Goal: Contribute content: Contribute content

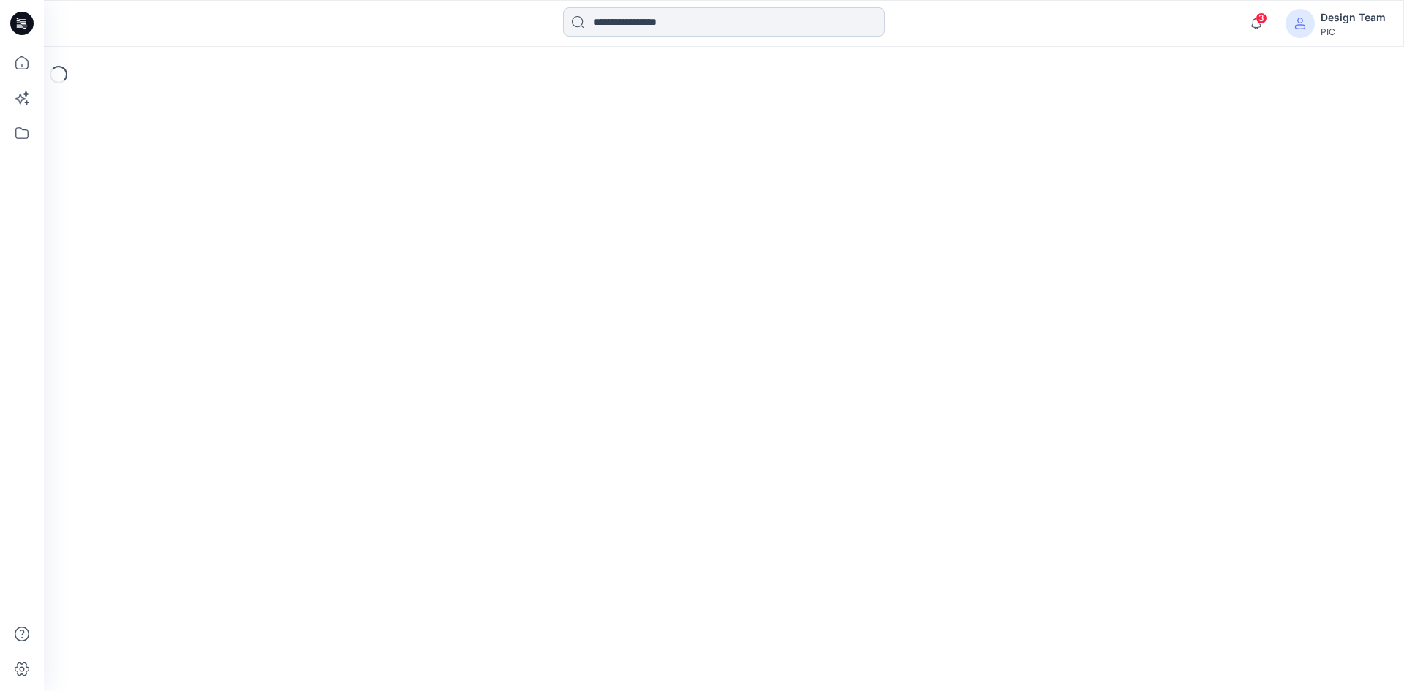
click at [602, 20] on input at bounding box center [724, 21] width 322 height 29
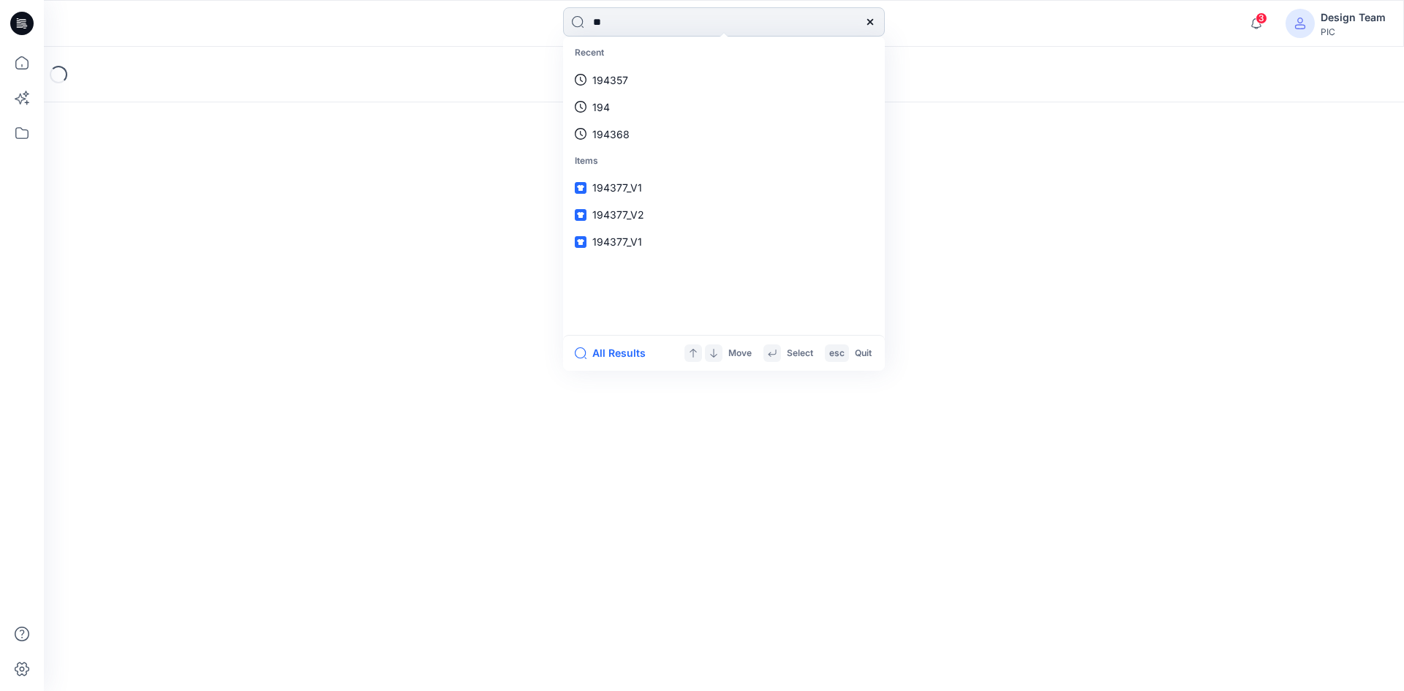
type input "***"
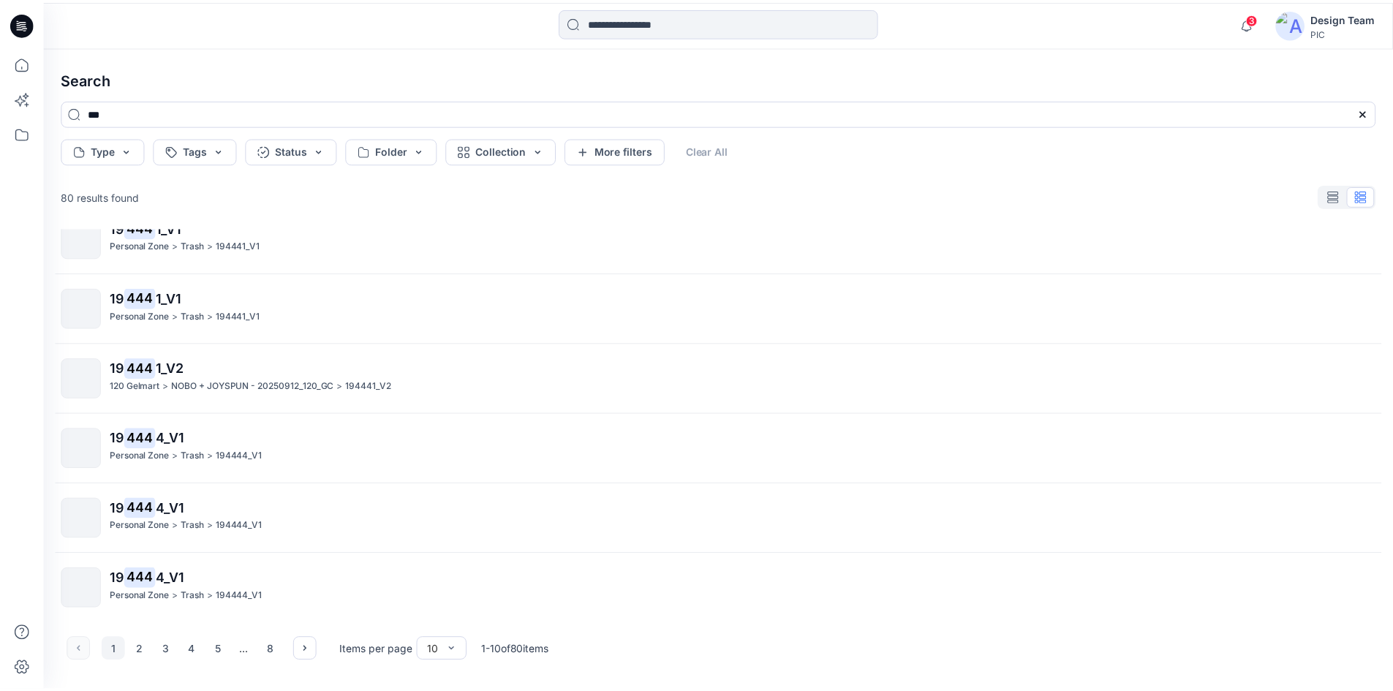
scroll to position [309, 0]
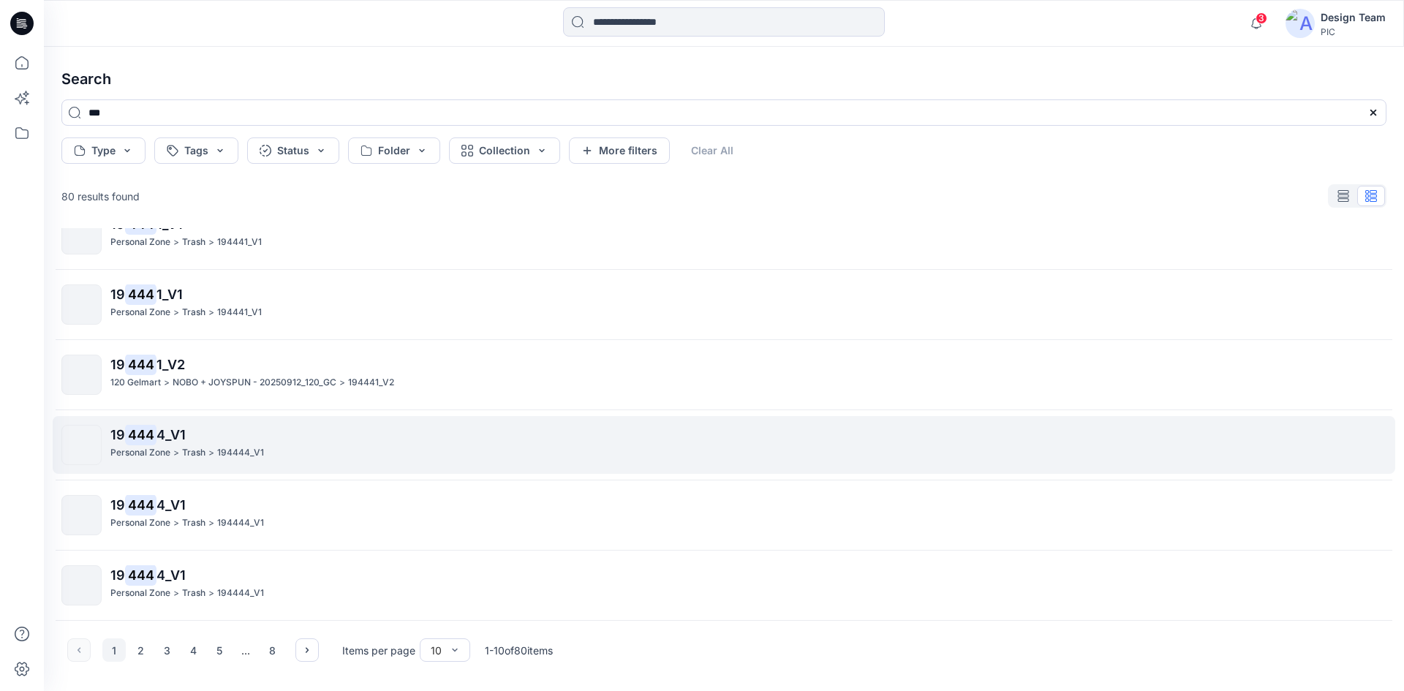
click at [230, 454] on p "194444_V1" at bounding box center [240, 452] width 47 height 15
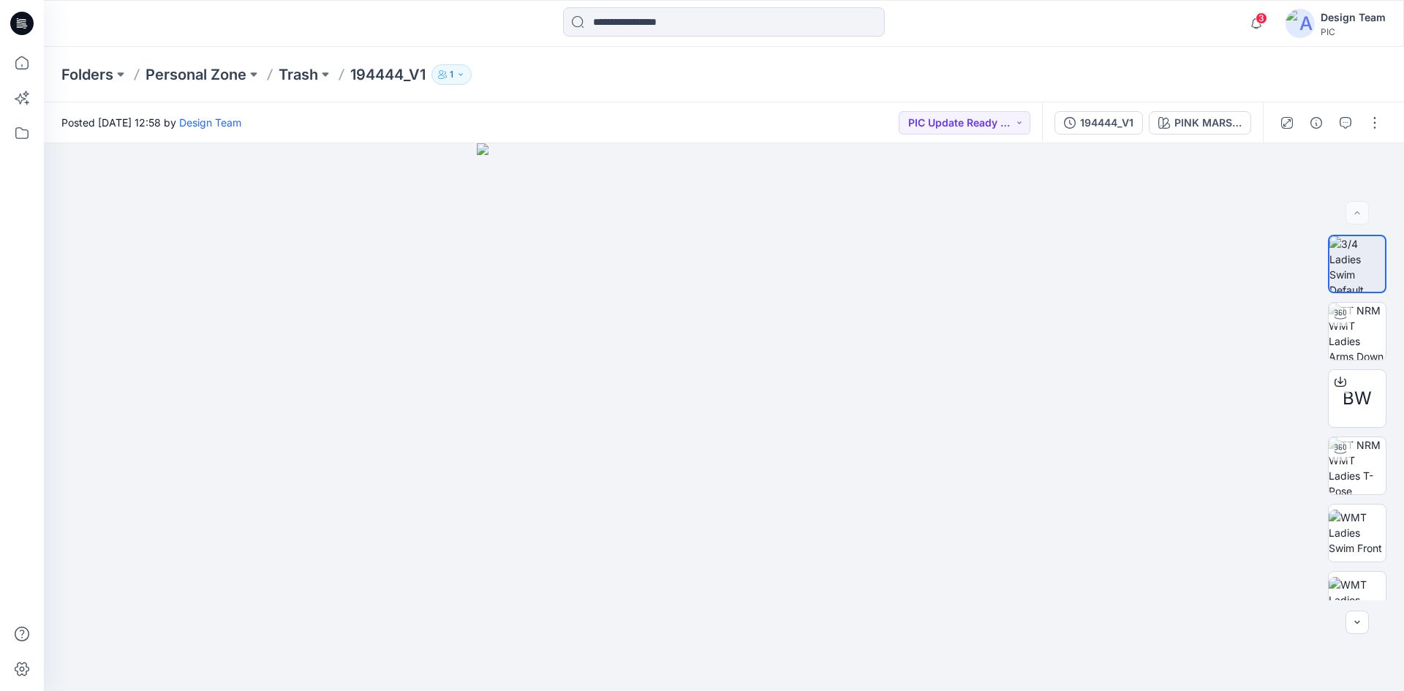
click at [27, 29] on icon at bounding box center [21, 23] width 23 height 23
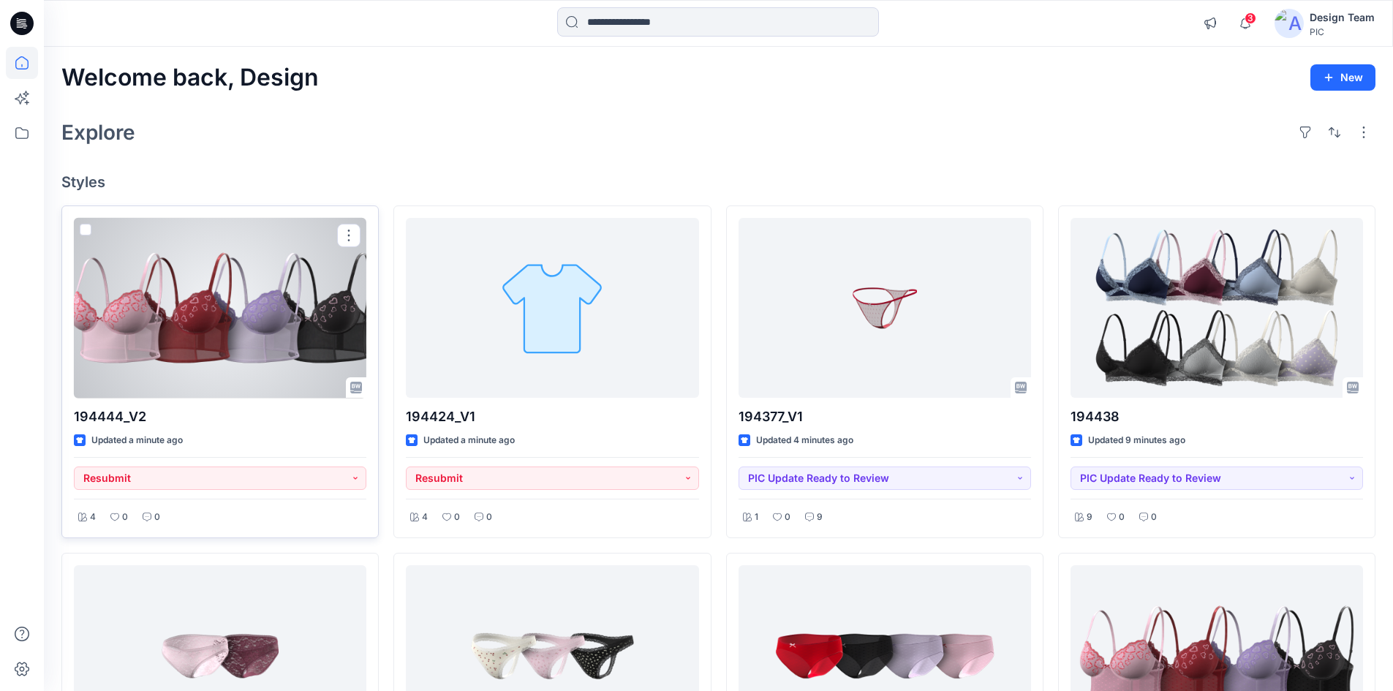
click at [234, 330] on div at bounding box center [220, 308] width 292 height 181
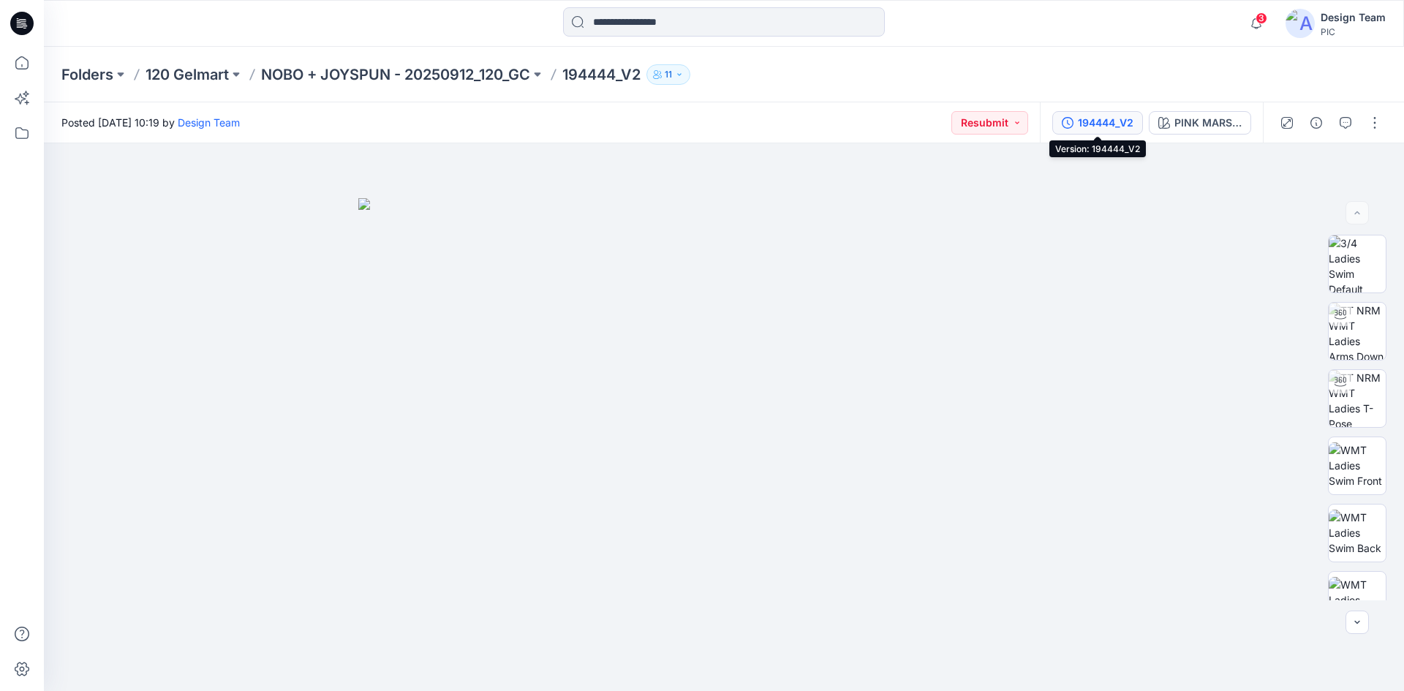
click at [1096, 128] on div "194444_V2" at bounding box center [1106, 123] width 56 height 16
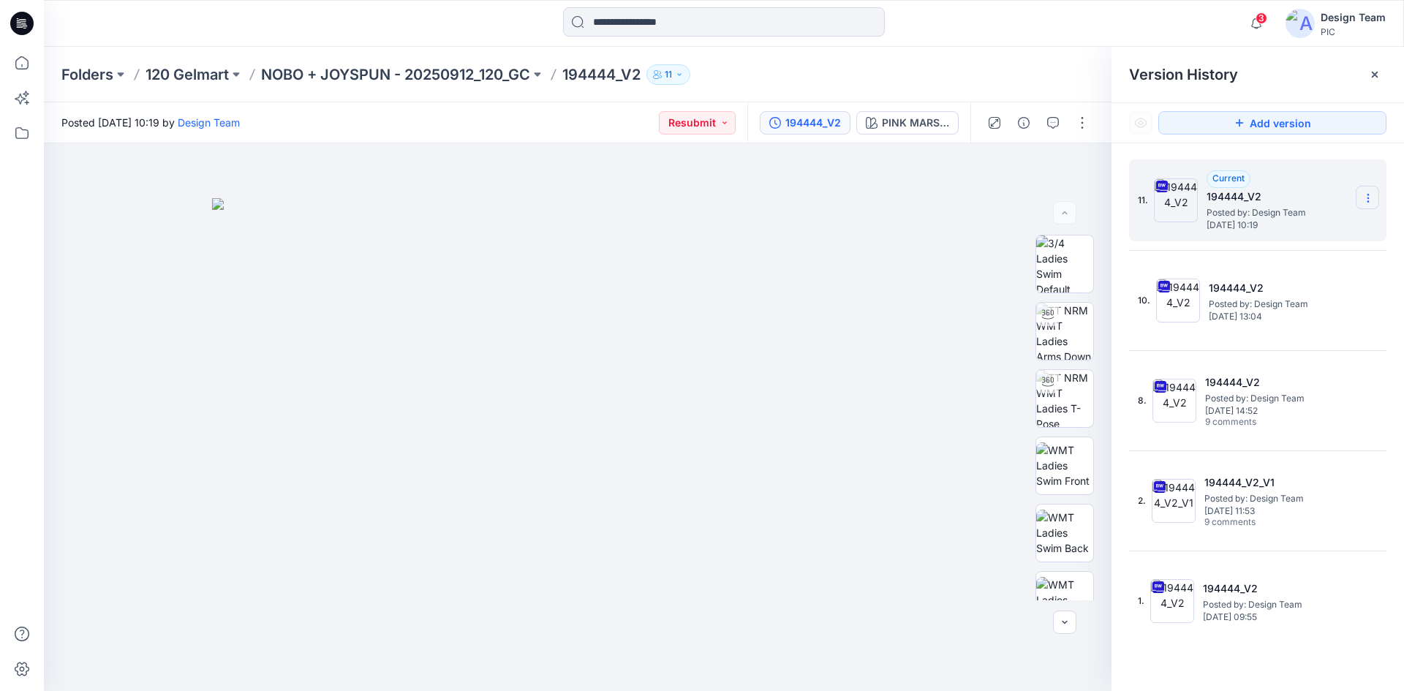
click at [1363, 200] on icon at bounding box center [1368, 198] width 12 height 12
click at [1274, 232] on span "Download Source BW File" at bounding box center [1294, 227] width 123 height 18
click at [18, 26] on icon at bounding box center [21, 23] width 23 height 23
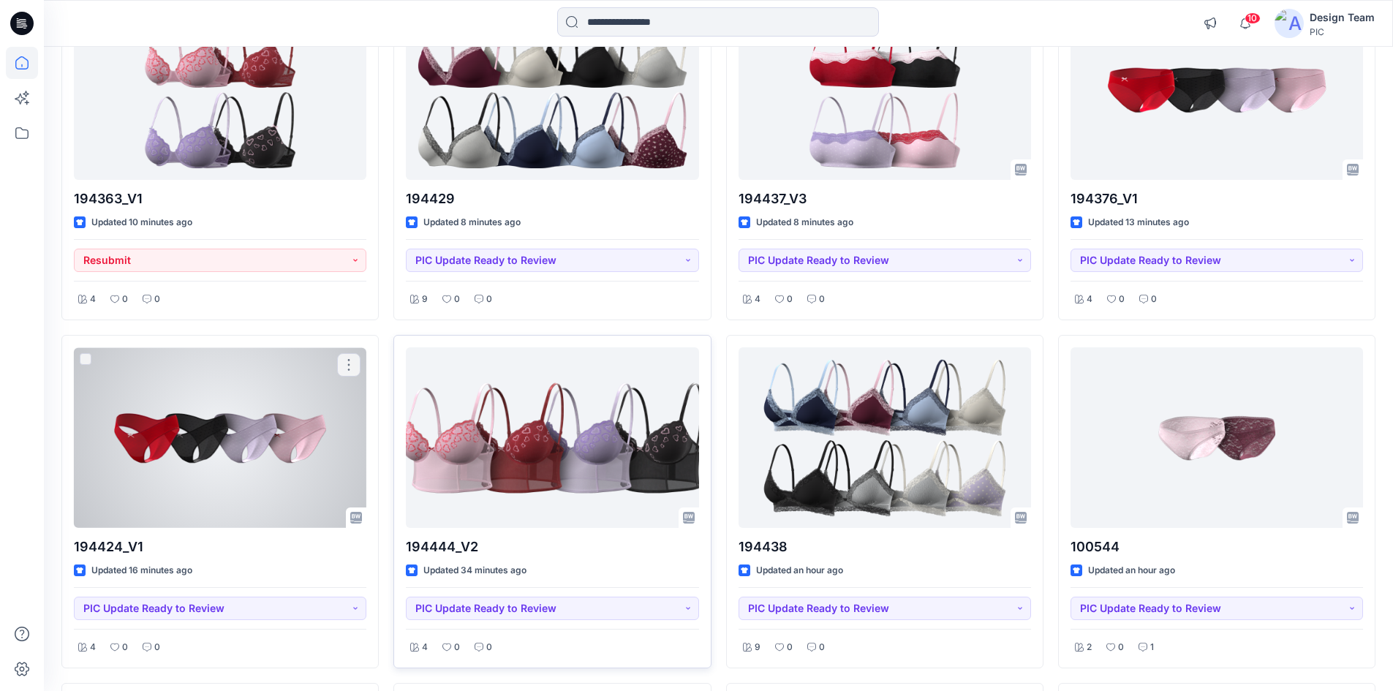
scroll to position [219, 0]
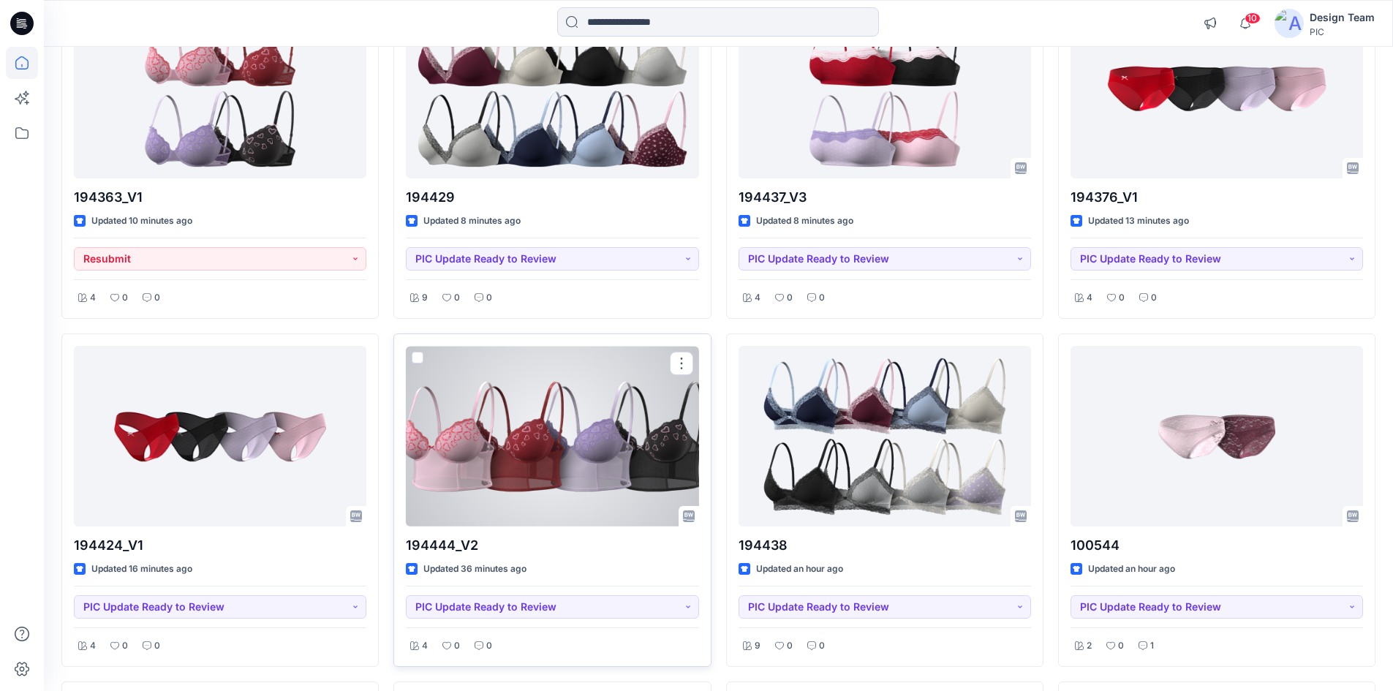
click at [479, 443] on div at bounding box center [552, 436] width 292 height 181
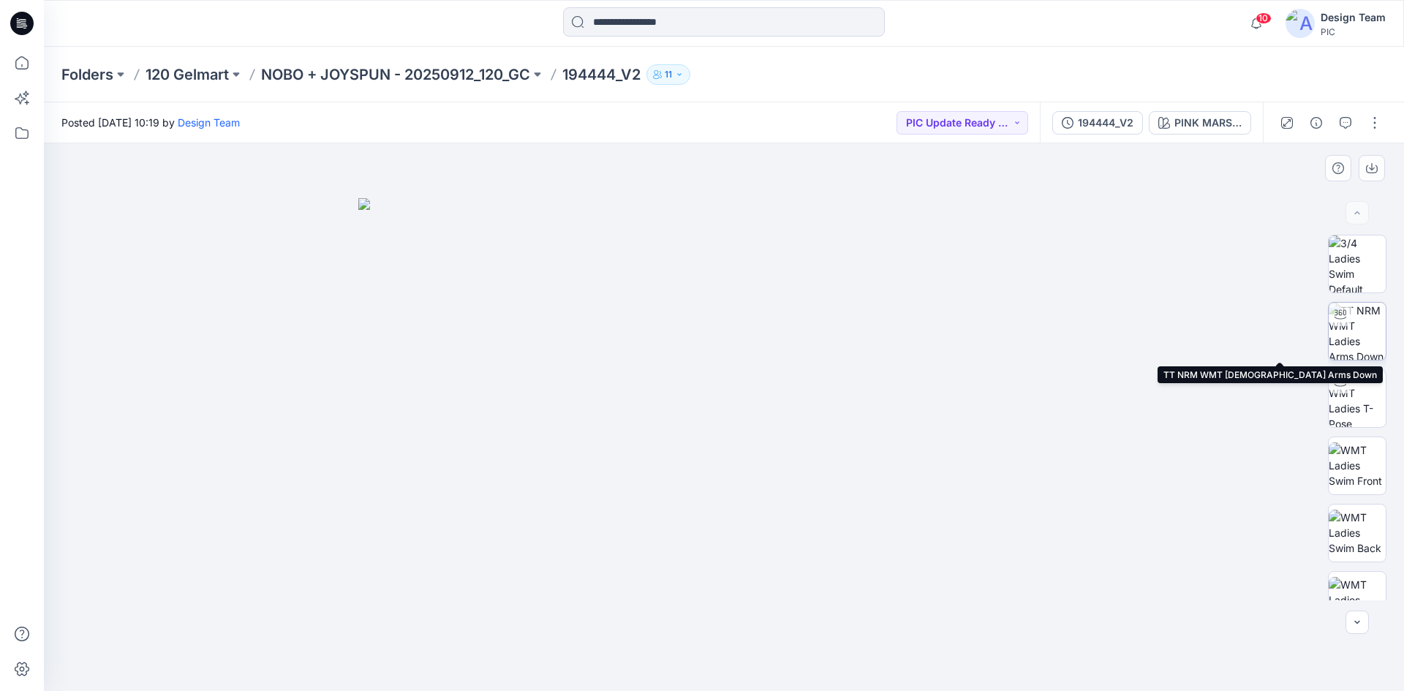
click at [1343, 341] on img at bounding box center [1356, 331] width 57 height 57
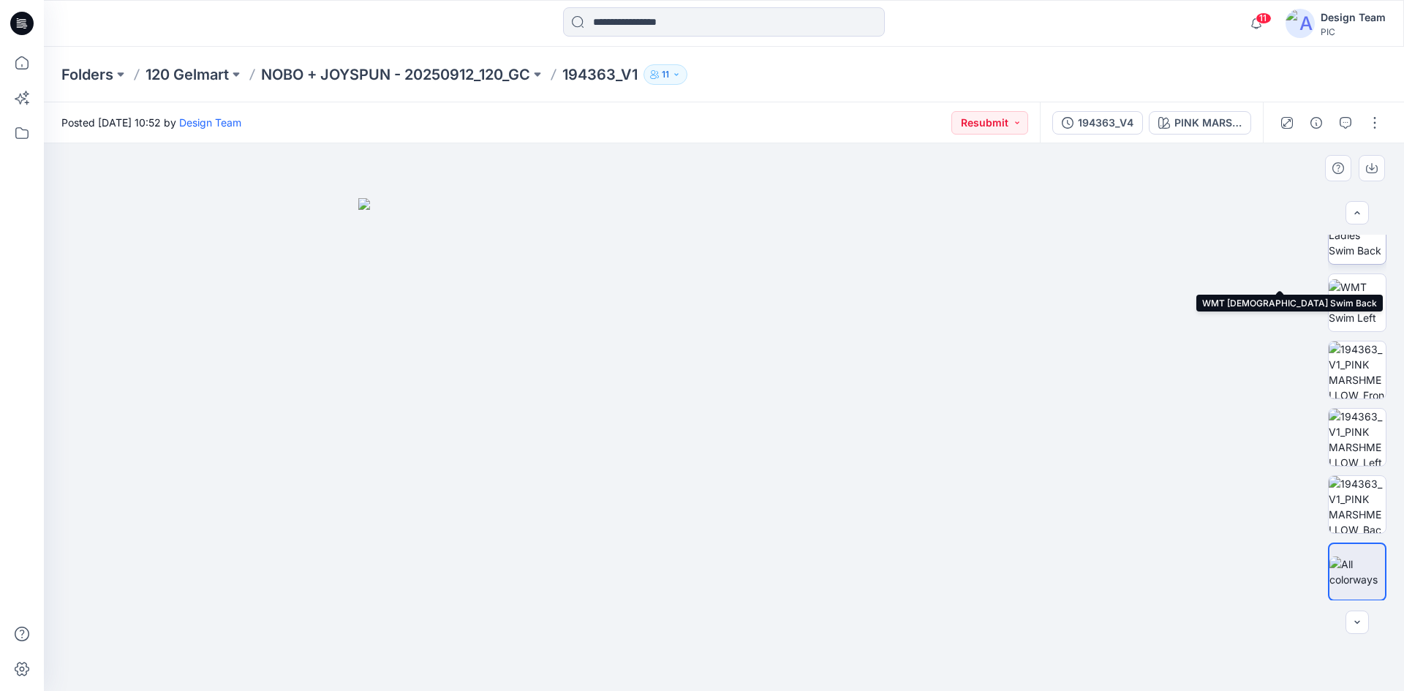
scroll to position [298, 0]
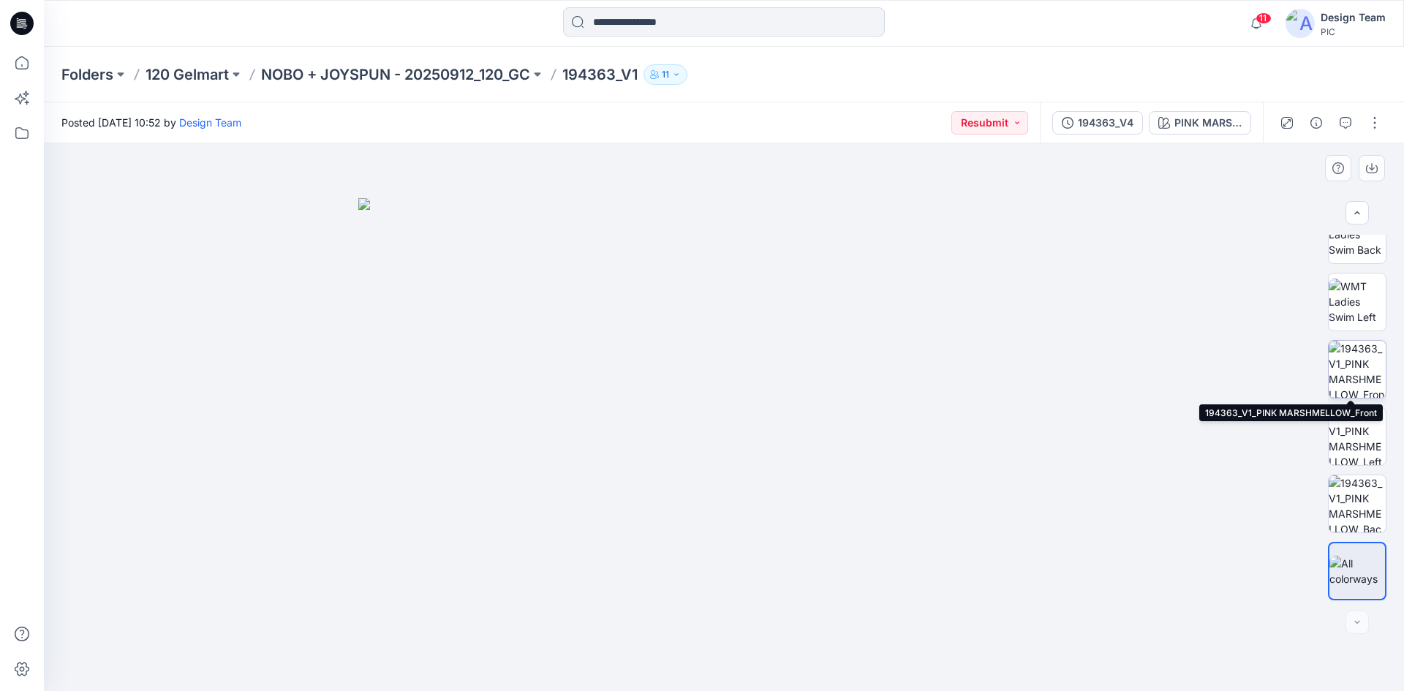
click at [1344, 389] on img at bounding box center [1356, 369] width 57 height 57
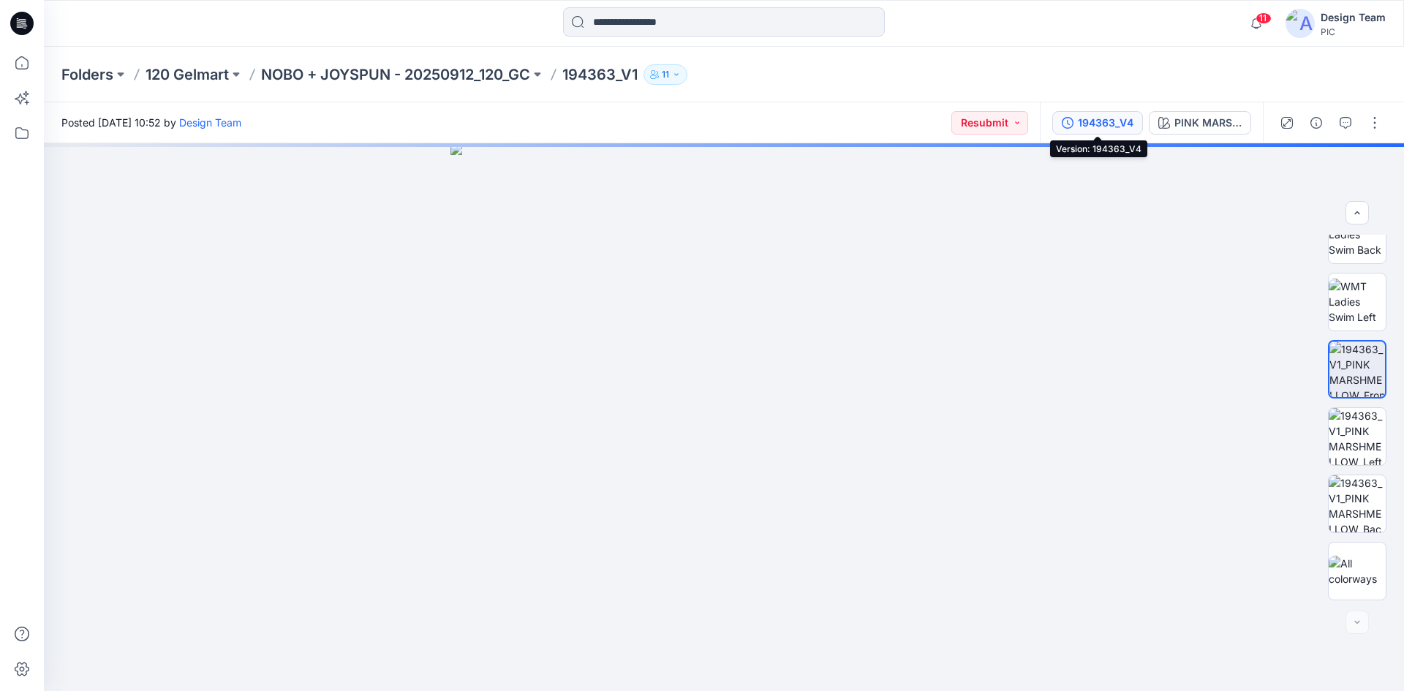
click at [1112, 121] on div "194363_V4" at bounding box center [1106, 123] width 56 height 16
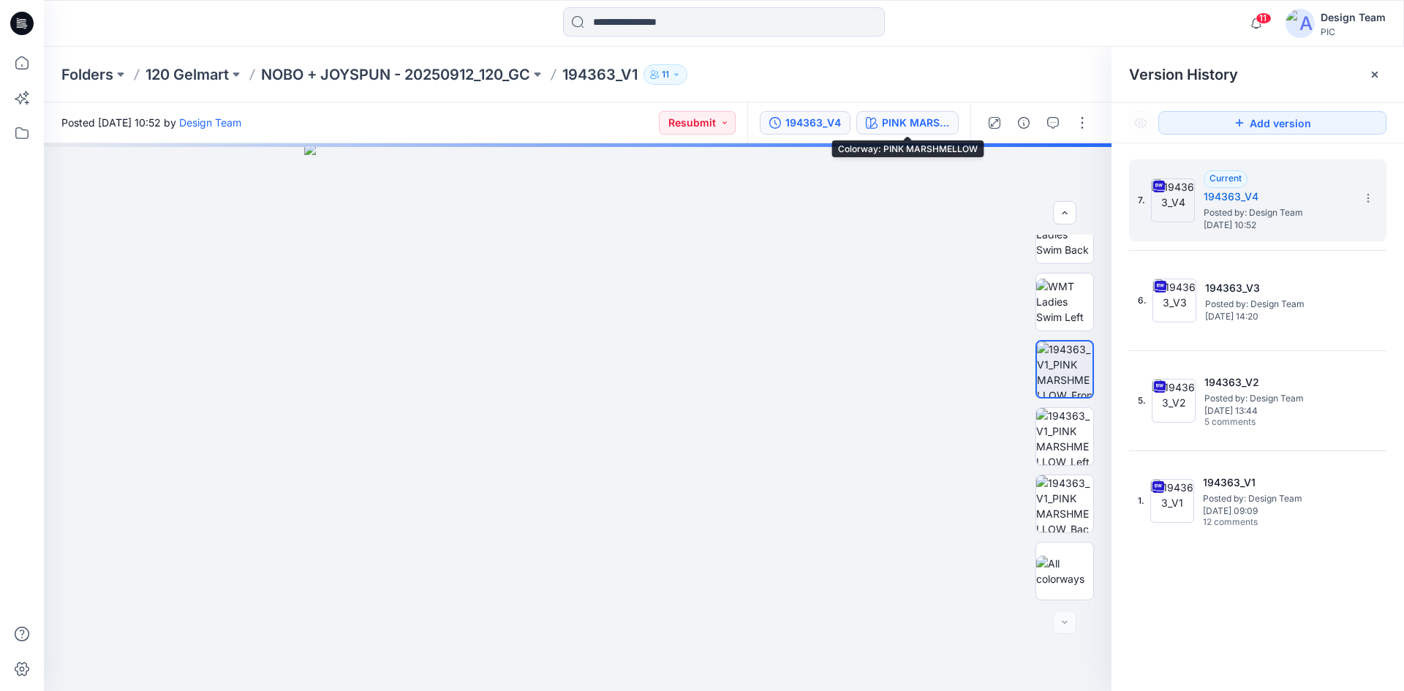
click at [912, 119] on div "PINK MARSHMELLOW" at bounding box center [915, 123] width 67 height 16
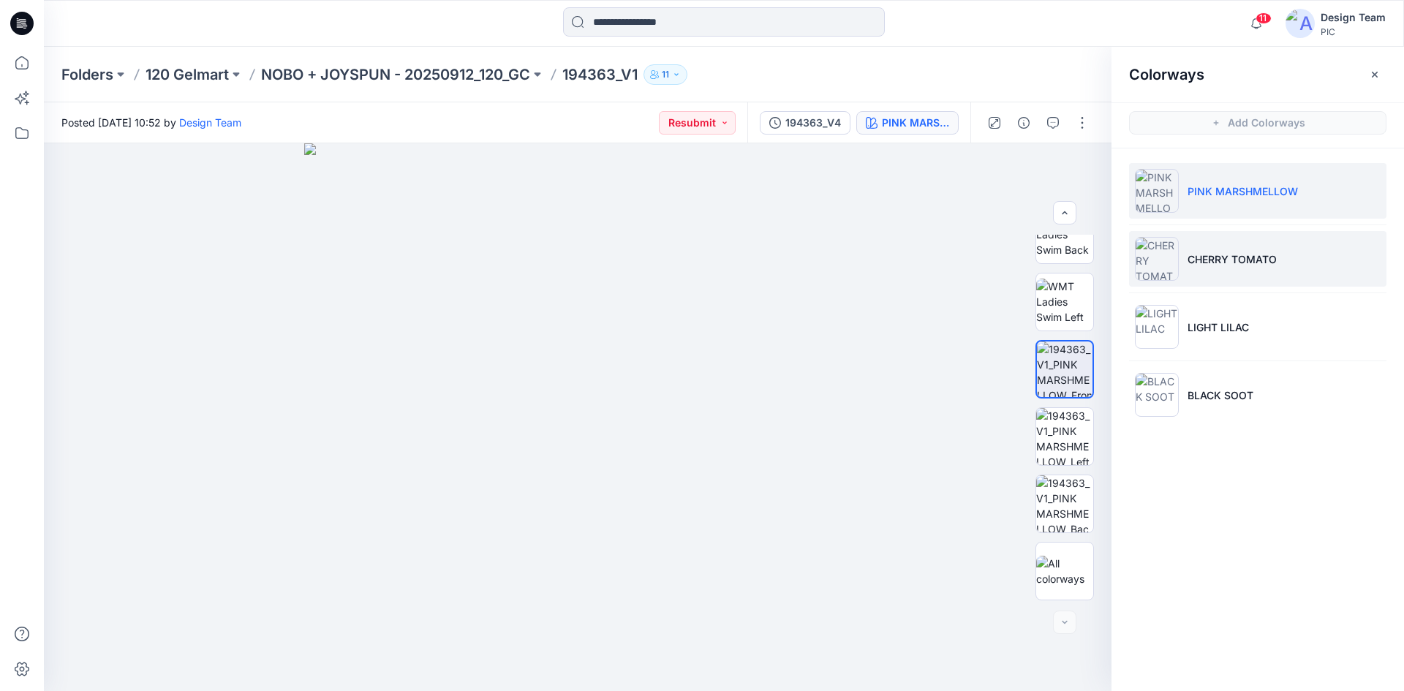
click at [1215, 277] on li "CHERRY TOMATO" at bounding box center [1257, 259] width 257 height 56
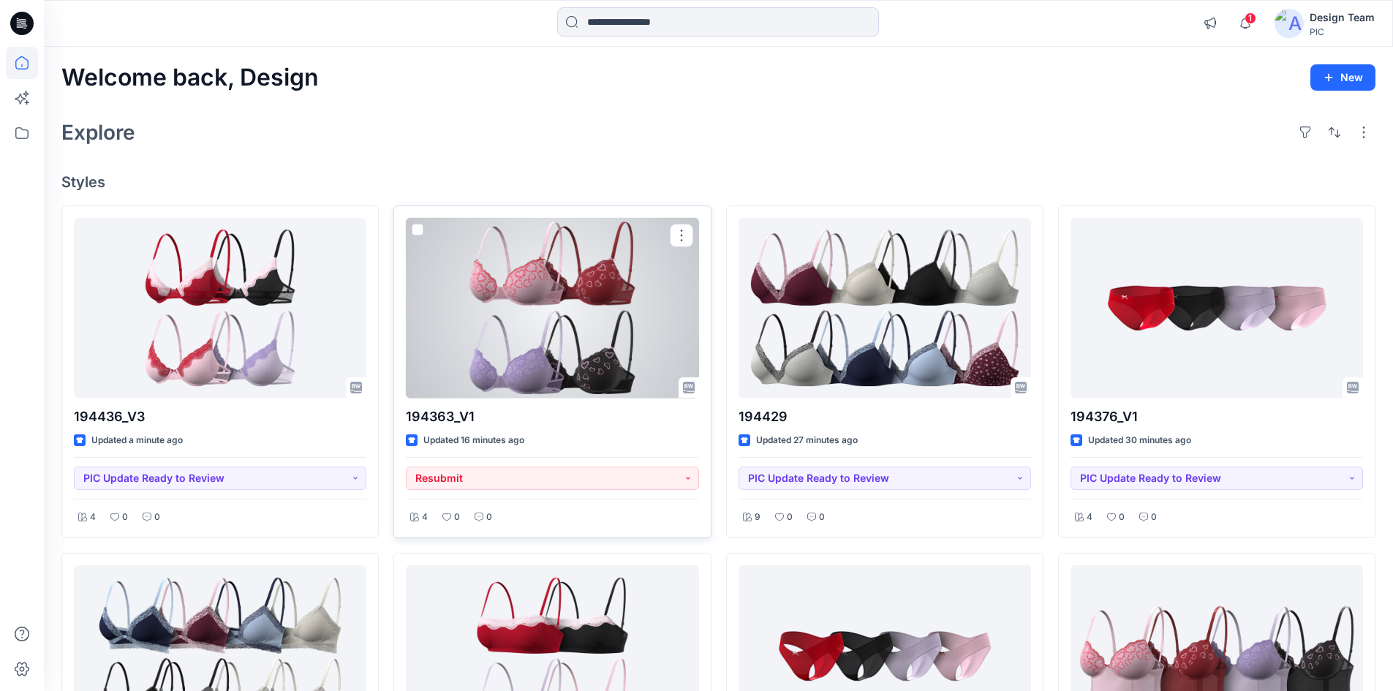
click at [474, 305] on div at bounding box center [552, 308] width 292 height 181
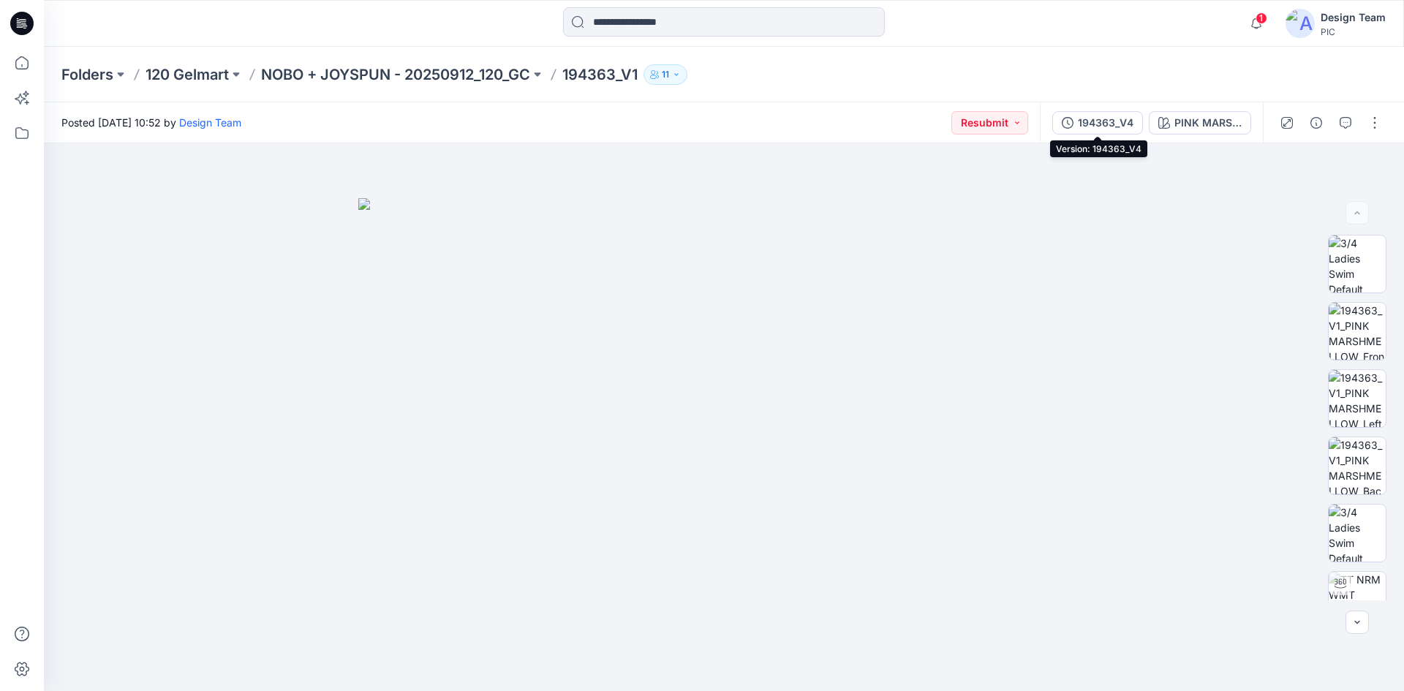
drag, startPoint x: 1070, startPoint y: 127, endPoint x: 1094, endPoint y: 140, distance: 26.5
click at [1071, 127] on icon "button" at bounding box center [1068, 123] width 12 height 12
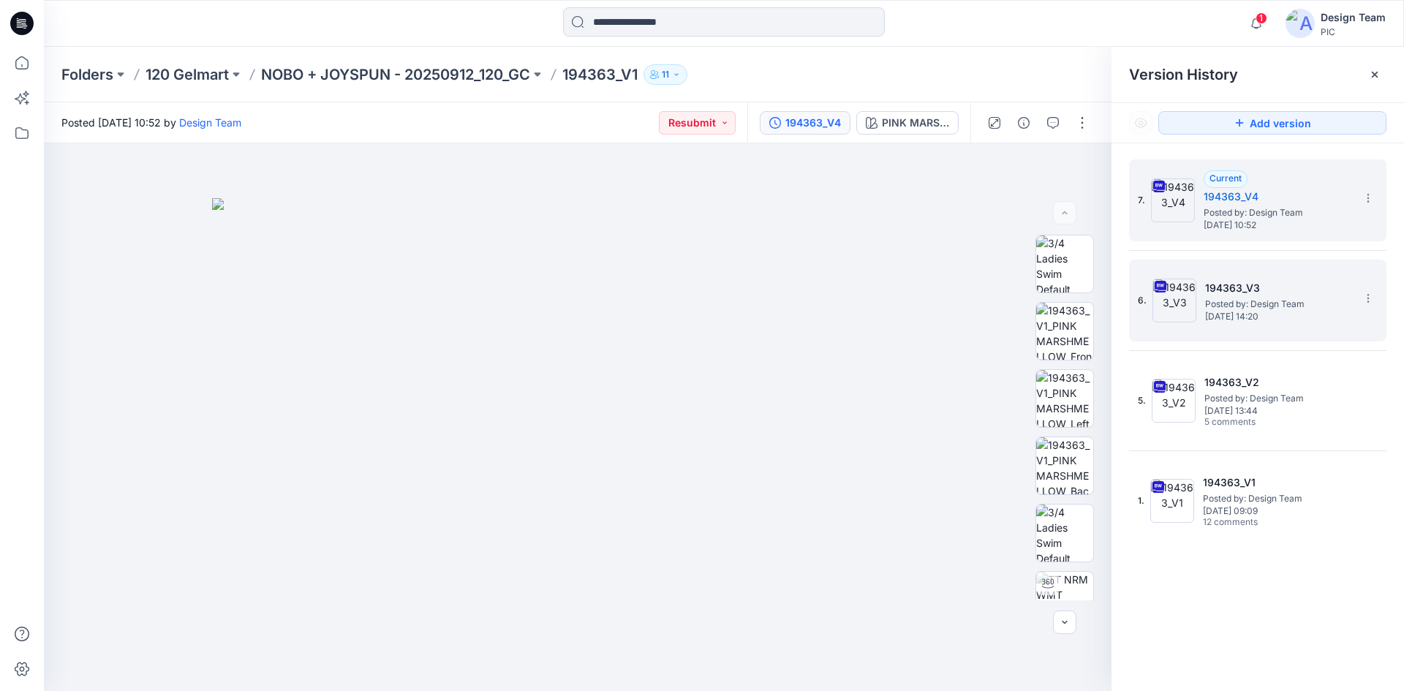
click at [1293, 317] on span "Monday, October 13, 2025 14:20" at bounding box center [1278, 316] width 146 height 10
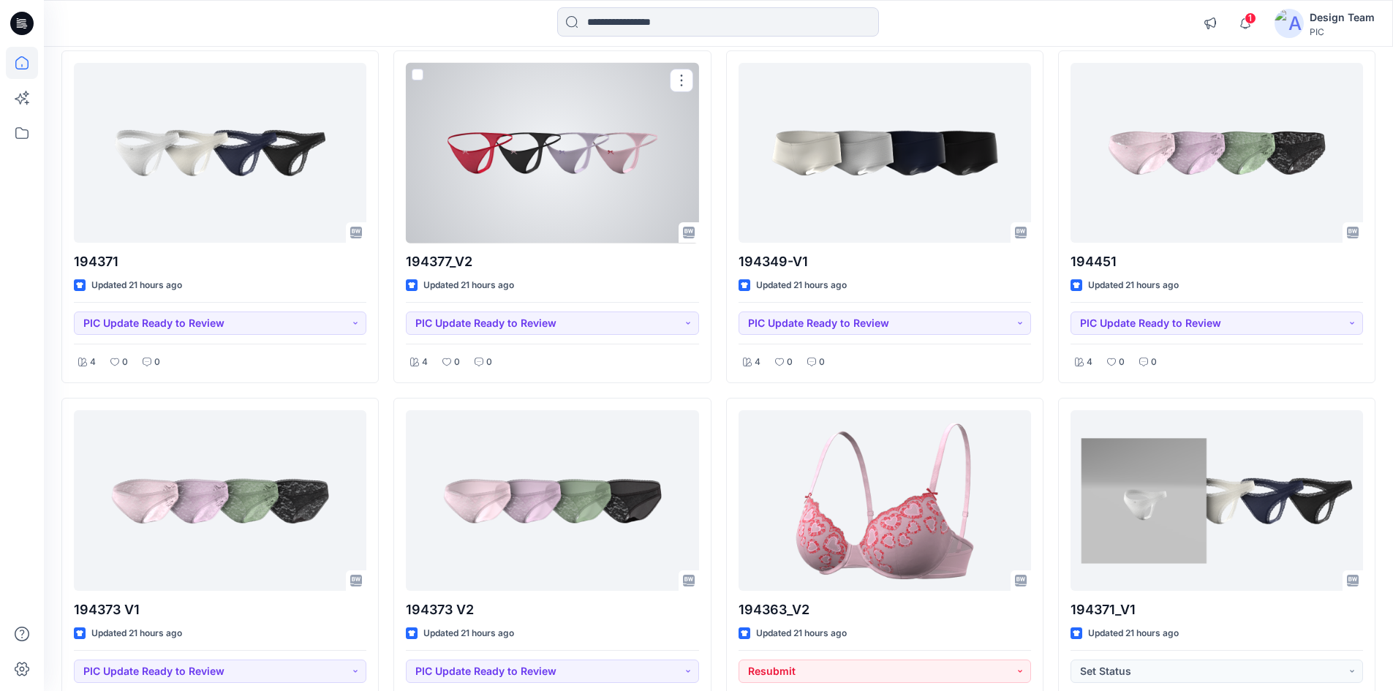
scroll to position [4548, 0]
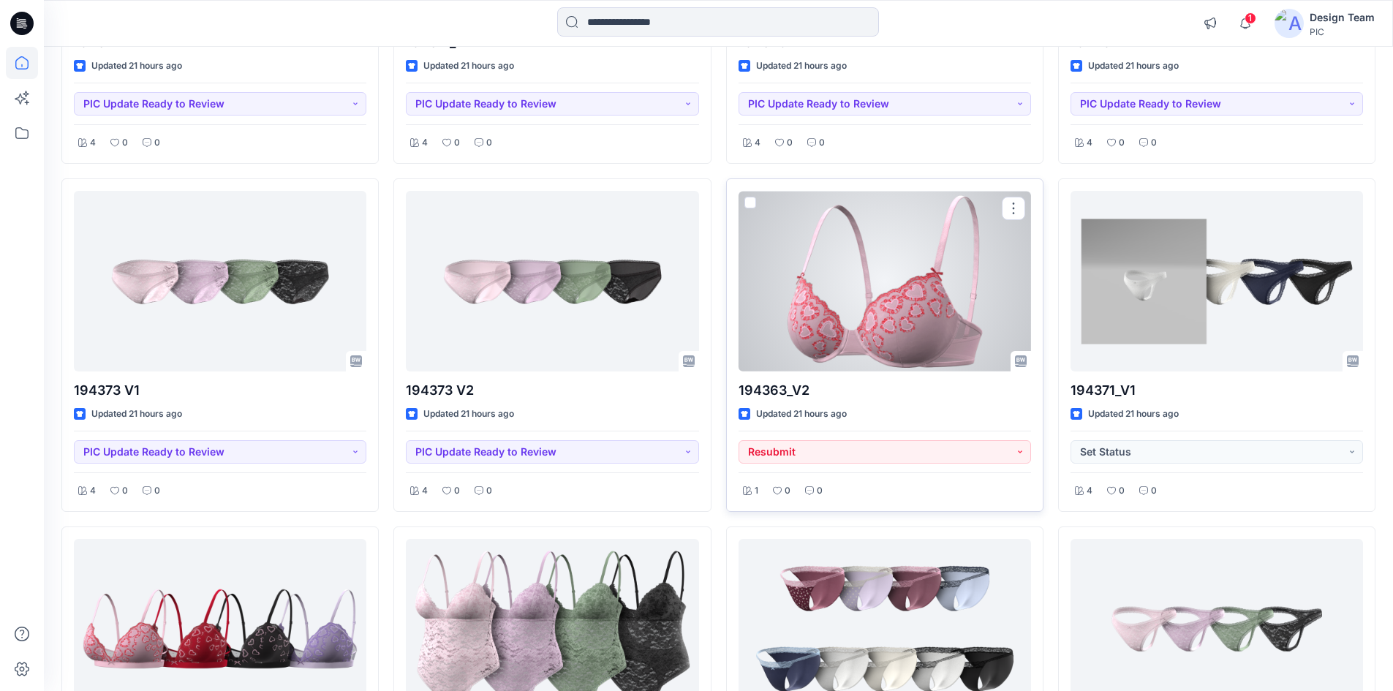
click at [825, 325] on div at bounding box center [884, 281] width 292 height 181
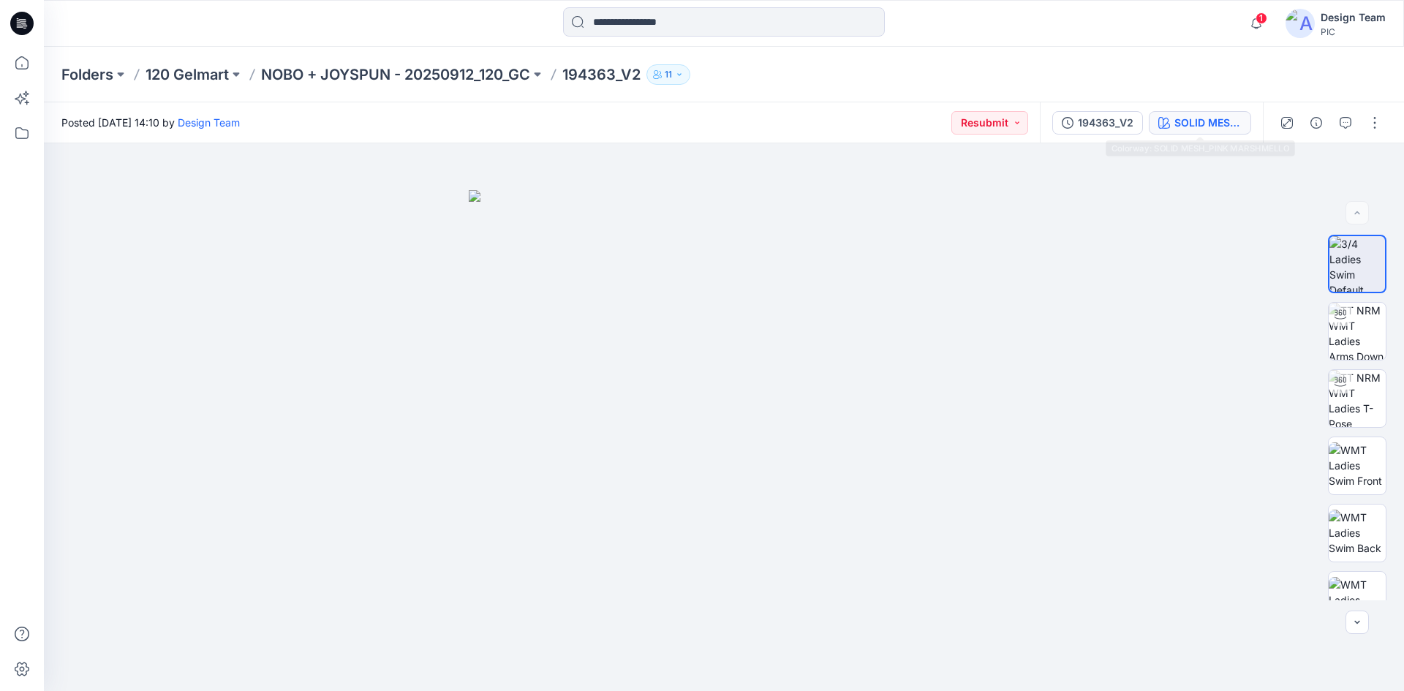
click at [1211, 127] on div "SOLID MESH_PINK MARSHMELLO" at bounding box center [1207, 123] width 67 height 16
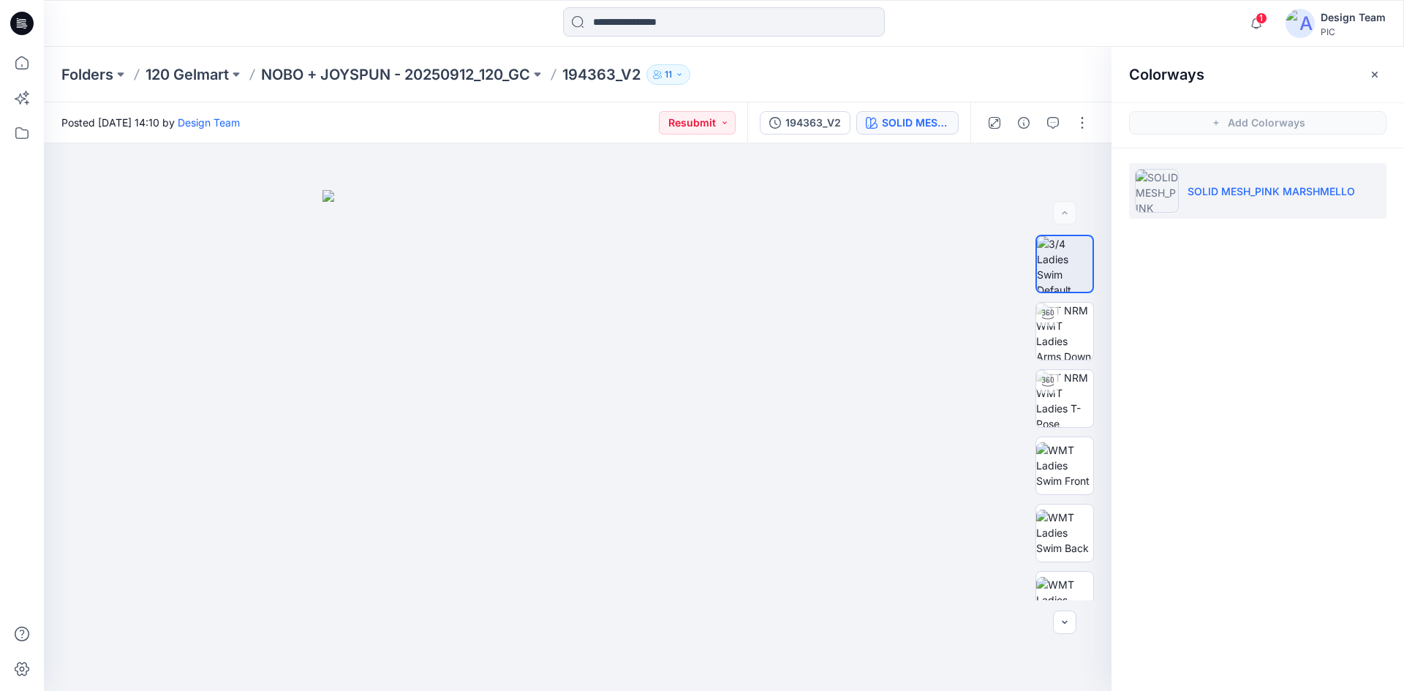
click at [1219, 251] on div "Colorways Add Colorways SOLID MESH_PINK MARSHMELLO" at bounding box center [1257, 369] width 292 height 644
click at [811, 126] on div "194363_V2" at bounding box center [813, 123] width 56 height 16
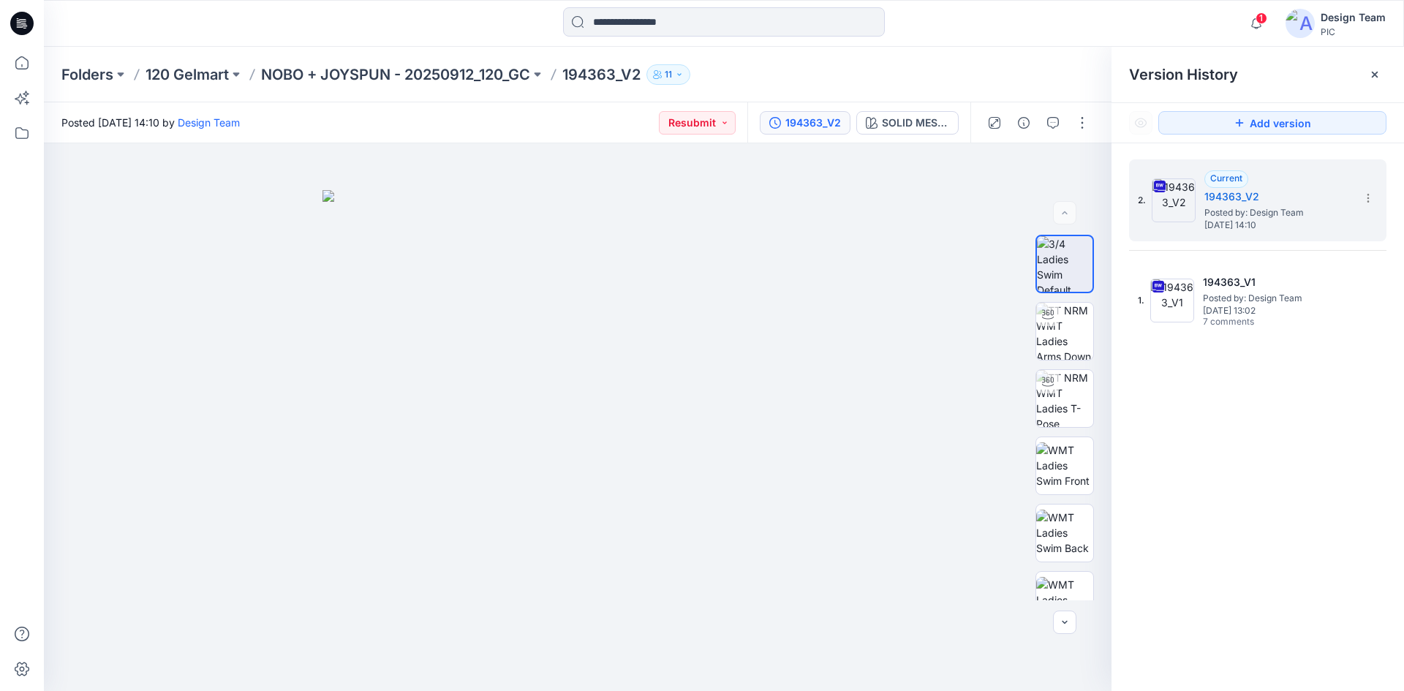
click at [1252, 402] on div "2. Current 194363_V2 Posted by: Design Team Monday, October 13, 2025 14:10 1. 1…" at bounding box center [1257, 427] width 292 height 569
click at [15, 23] on icon at bounding box center [21, 23] width 23 height 23
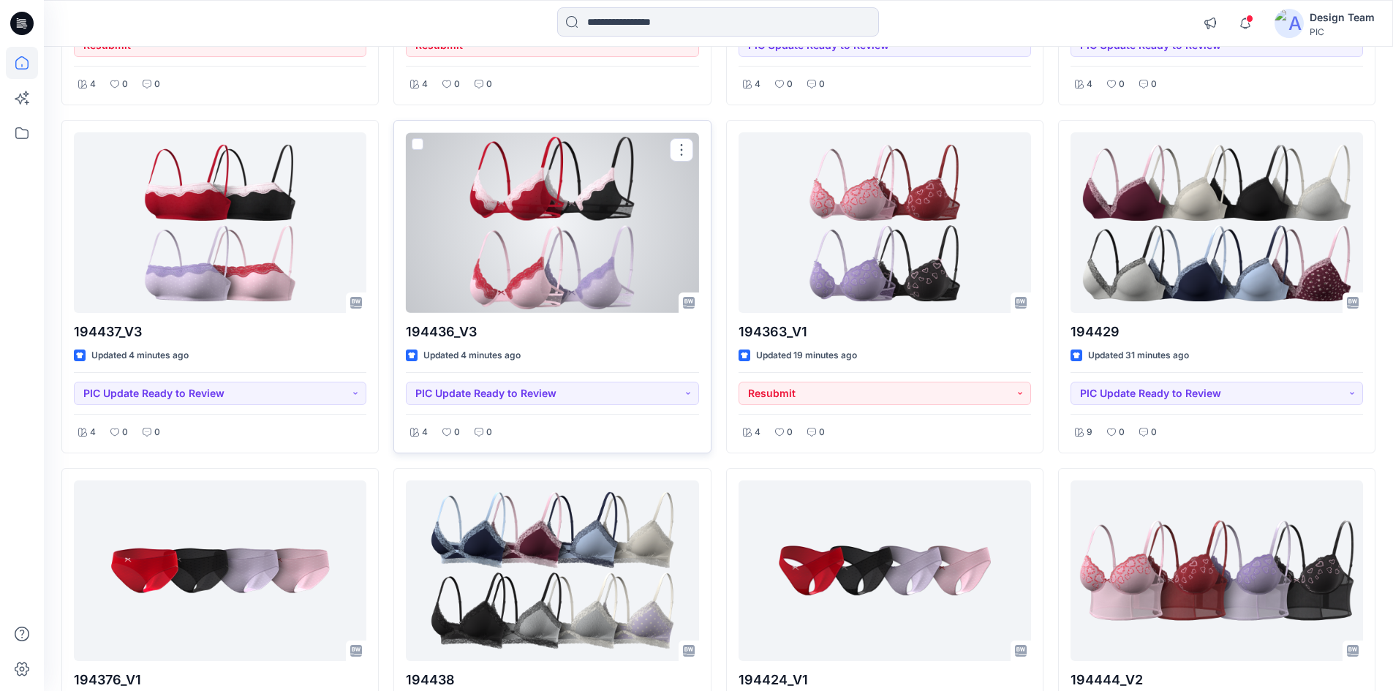
scroll to position [439, 0]
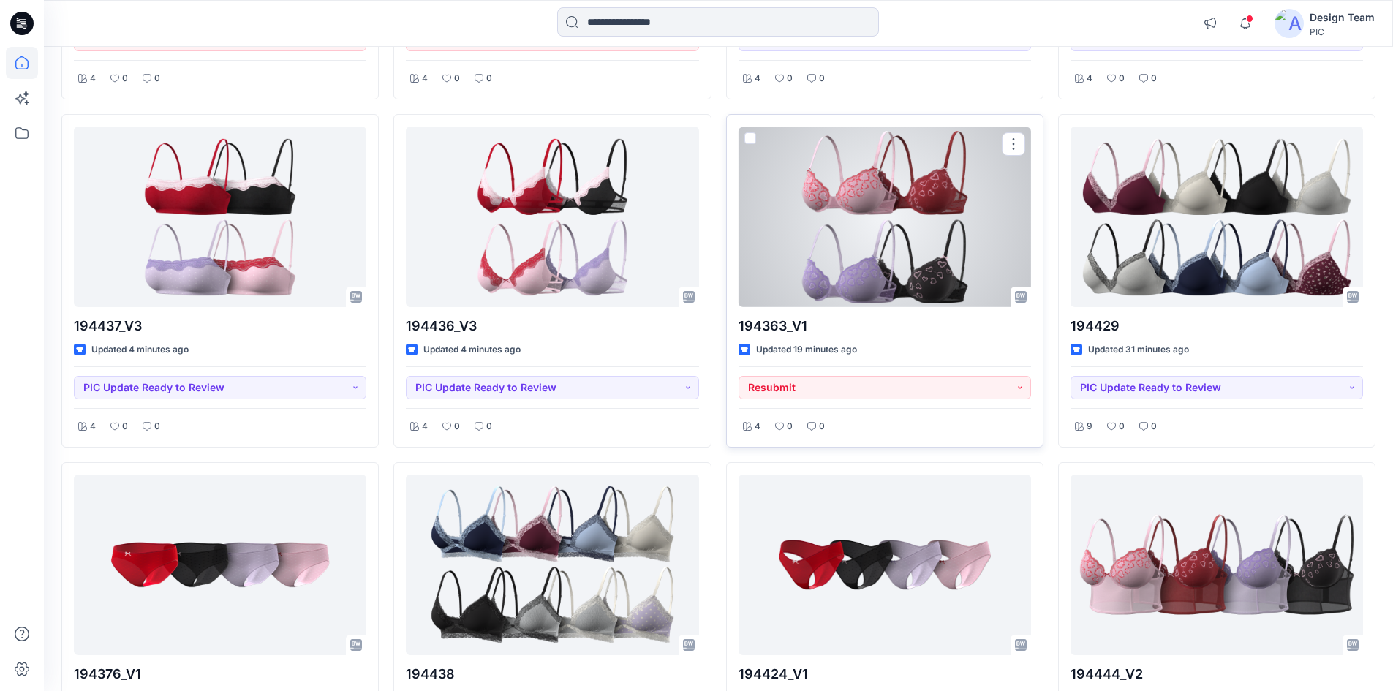
click at [849, 236] on div at bounding box center [884, 216] width 292 height 181
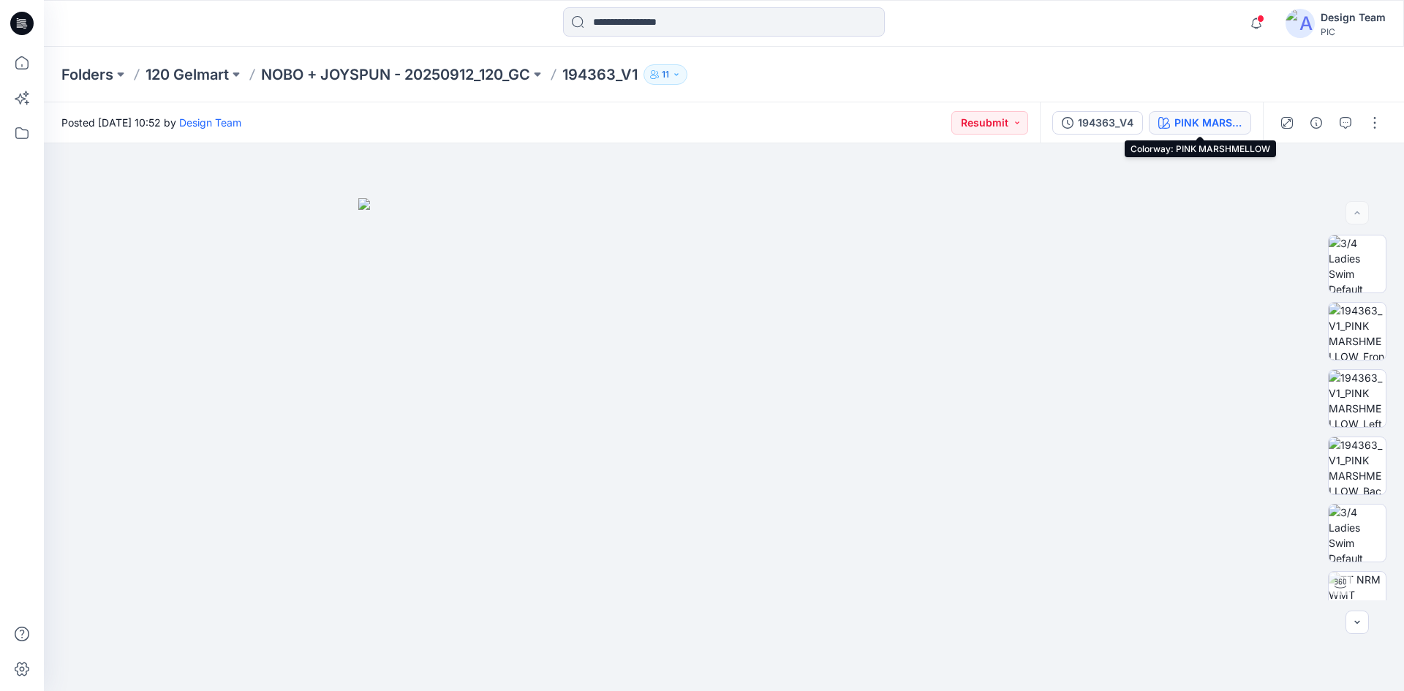
click at [1186, 125] on div "PINK MARSHMELLOW" at bounding box center [1207, 123] width 67 height 16
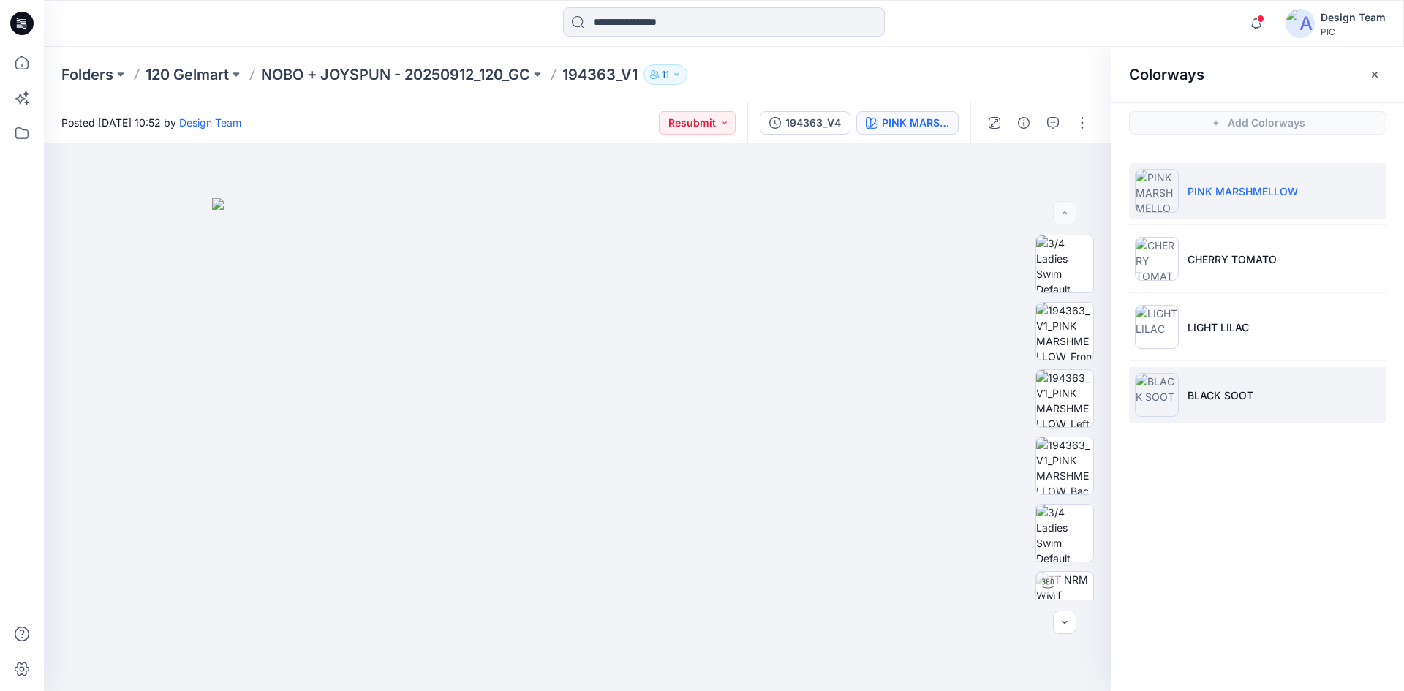
click at [1224, 394] on p "BLACK SOOT" at bounding box center [1220, 394] width 66 height 15
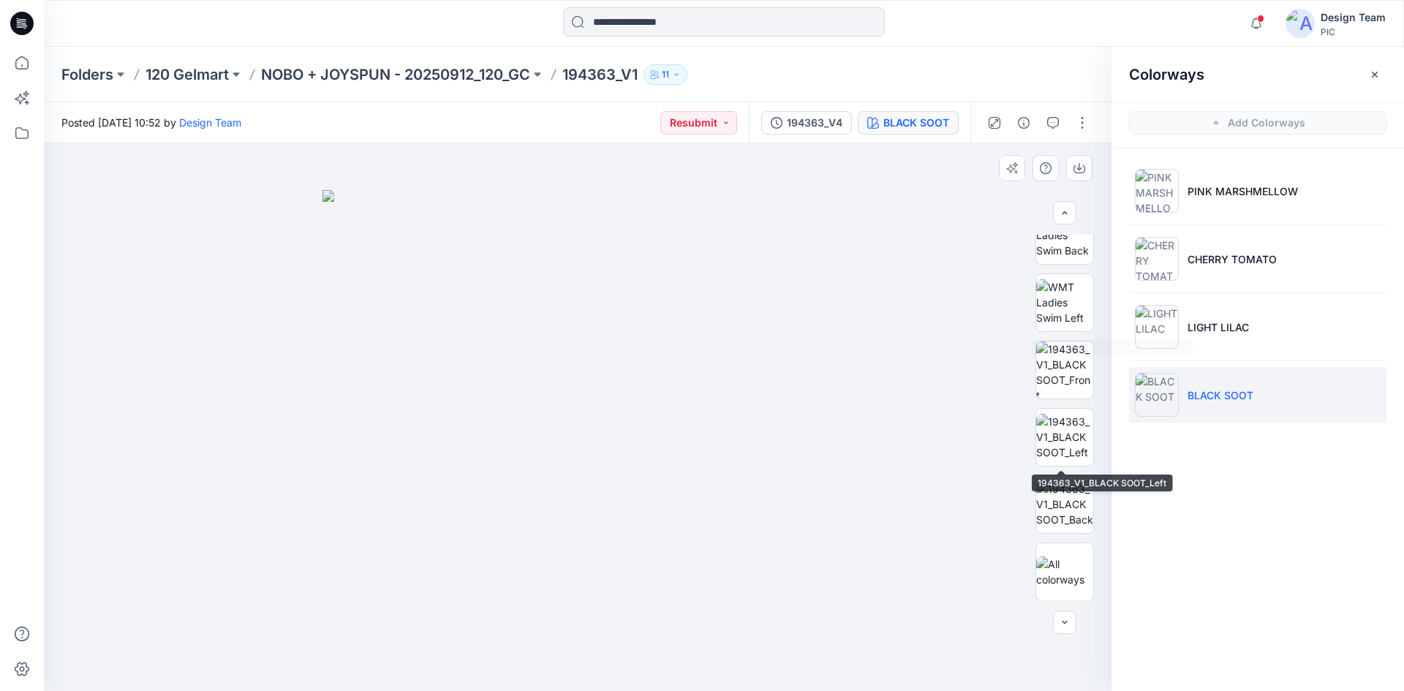
scroll to position [298, 0]
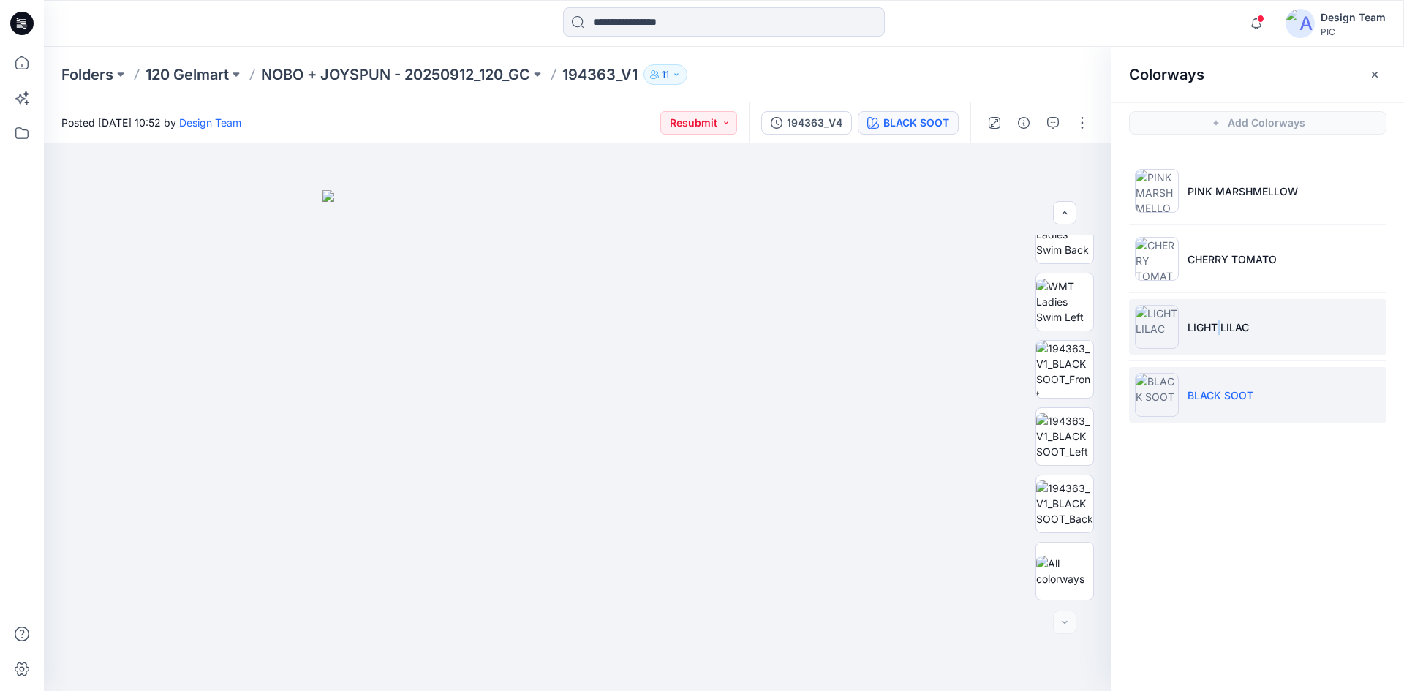
click at [1226, 347] on li "LIGHT LILAC" at bounding box center [1257, 327] width 257 height 56
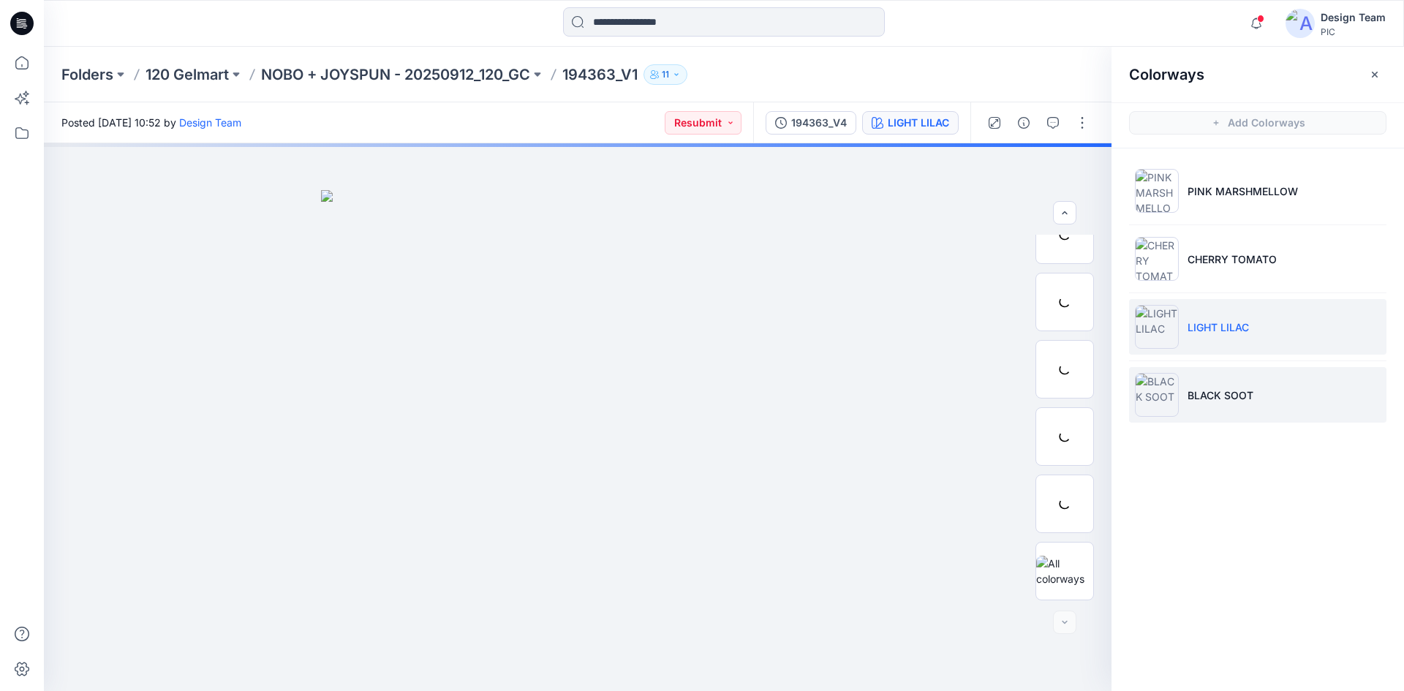
click at [1194, 396] on p "BLACK SOOT" at bounding box center [1220, 394] width 66 height 15
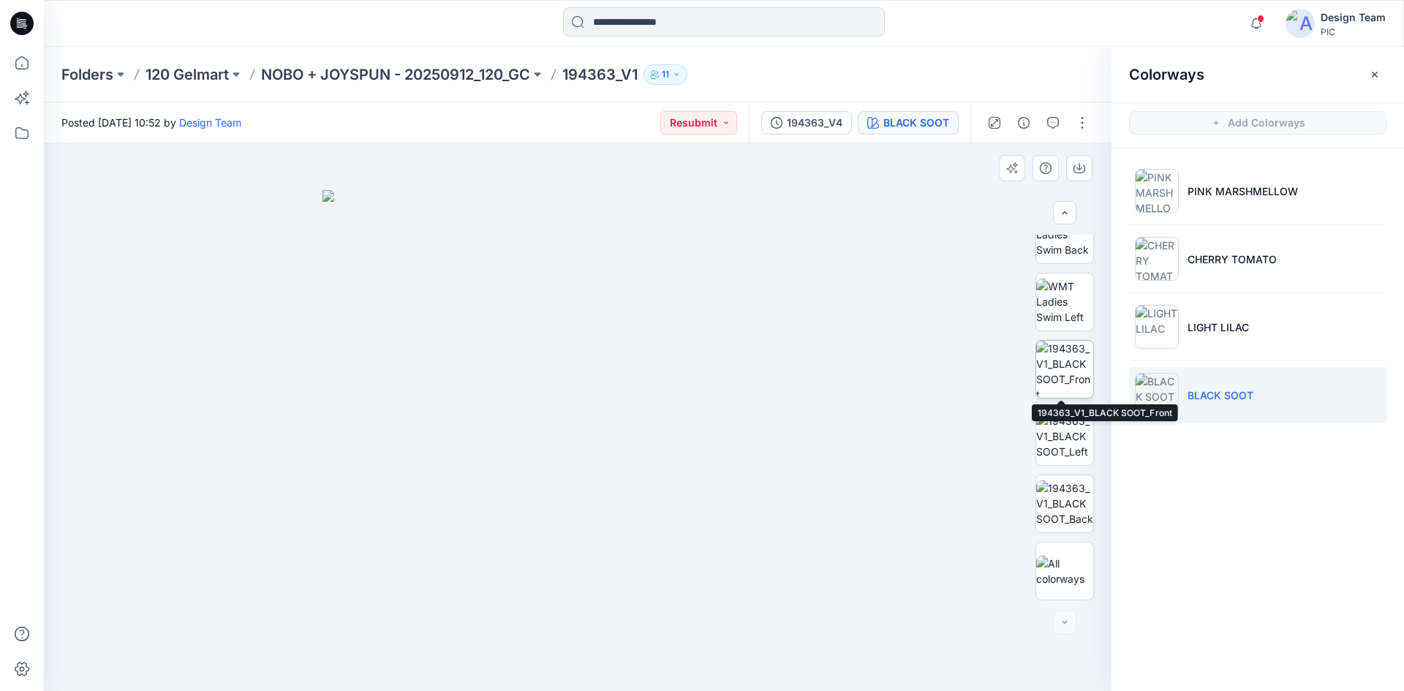
click at [1051, 389] on img at bounding box center [1064, 369] width 57 height 57
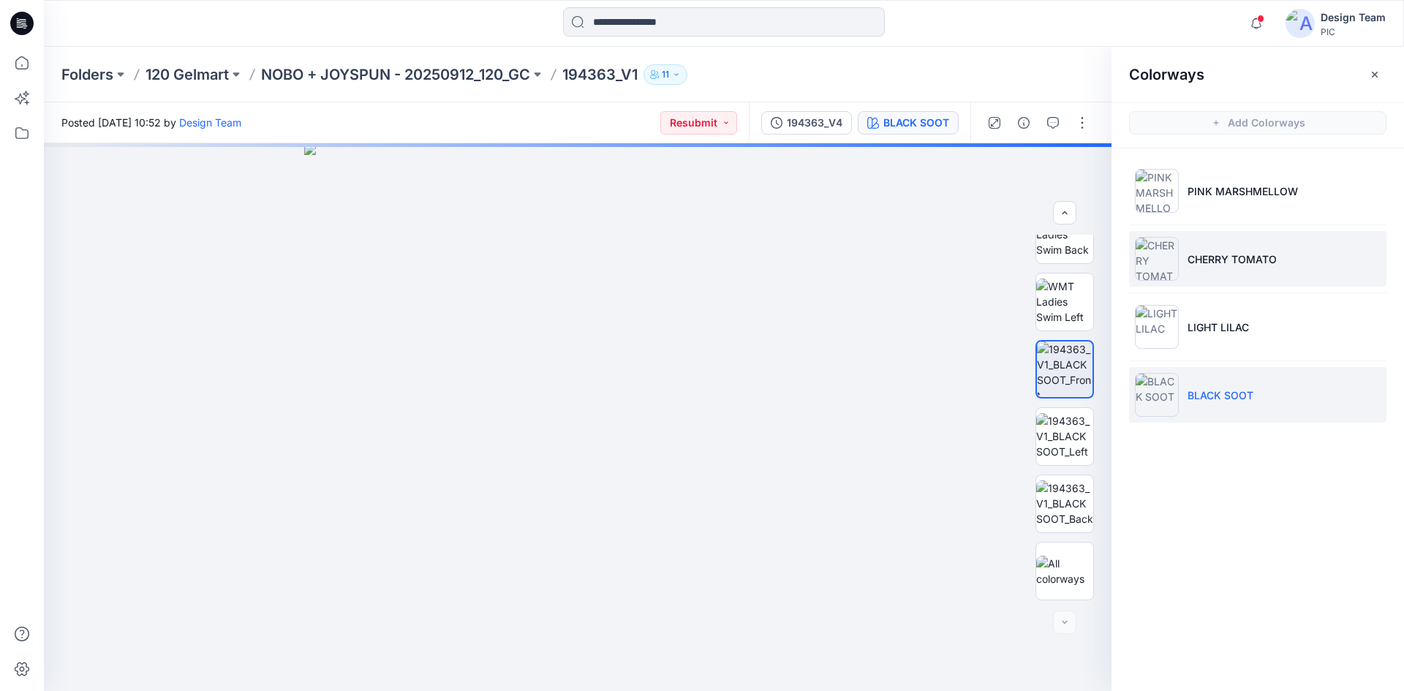
click at [1199, 279] on li "CHERRY TOMATO" at bounding box center [1257, 259] width 257 height 56
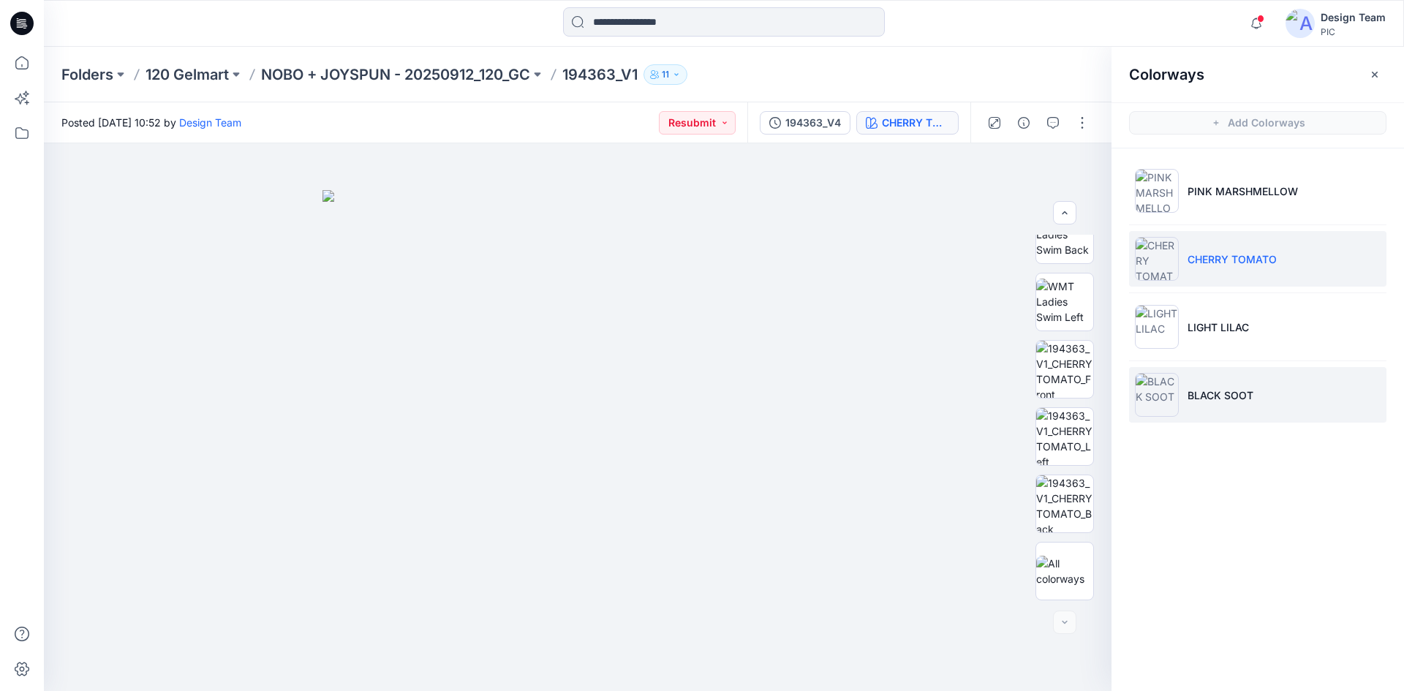
click at [1227, 388] on p "BLACK SOOT" at bounding box center [1220, 394] width 66 height 15
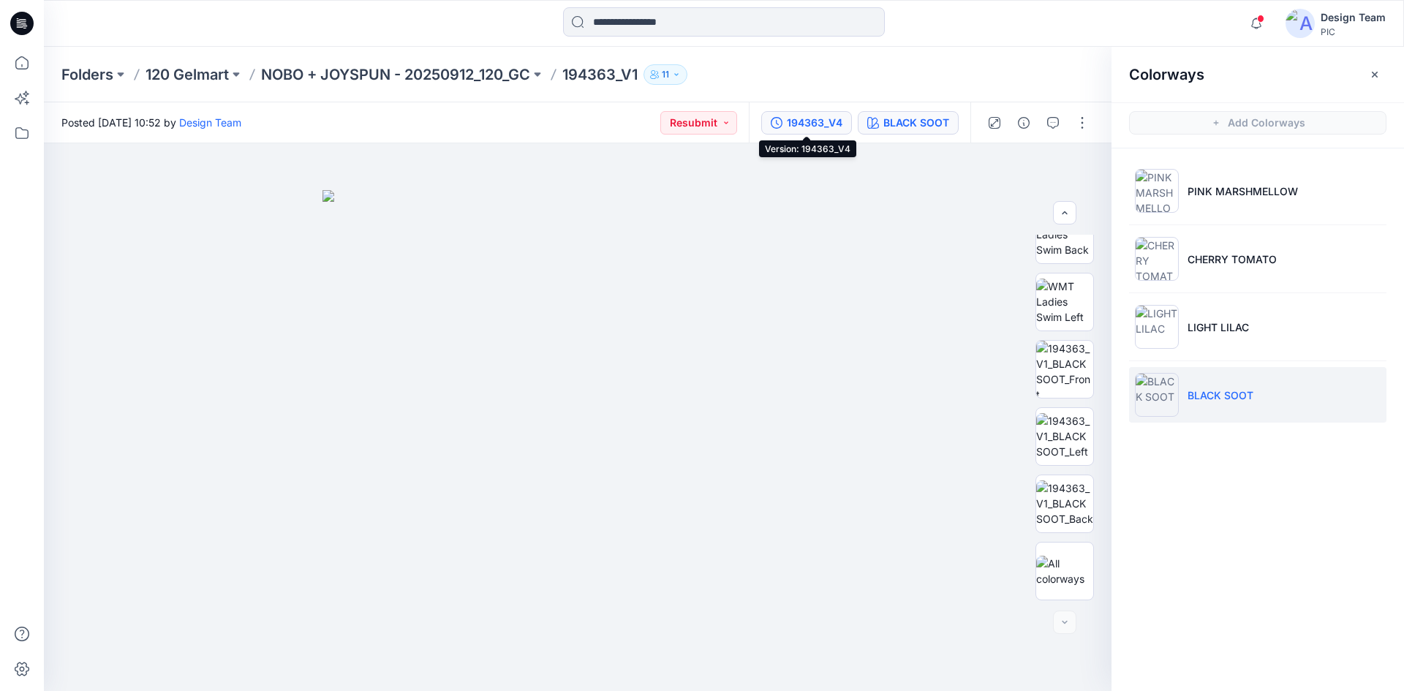
click at [797, 121] on div "194363_V4" at bounding box center [815, 123] width 56 height 16
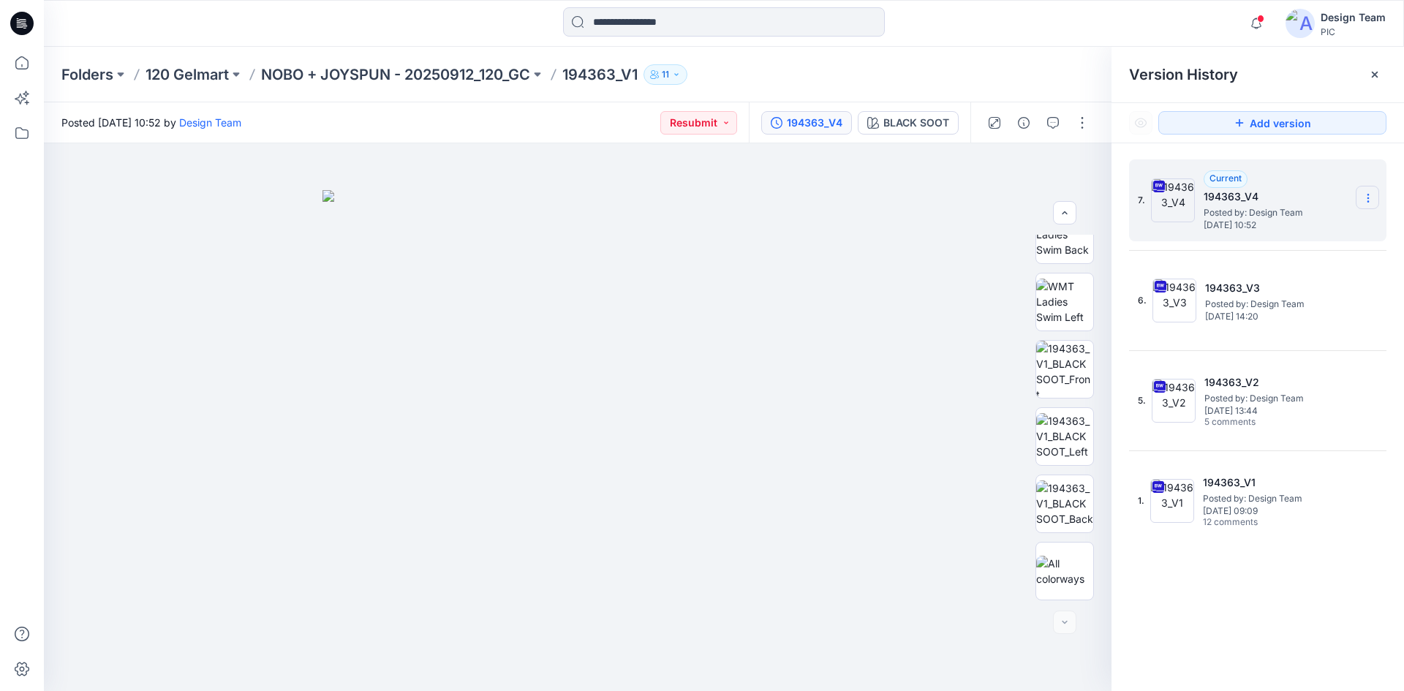
click at [1367, 201] on icon at bounding box center [1368, 198] width 12 height 12
click at [1288, 313] on span "Delete Version" at bounding box center [1267, 321] width 69 height 18
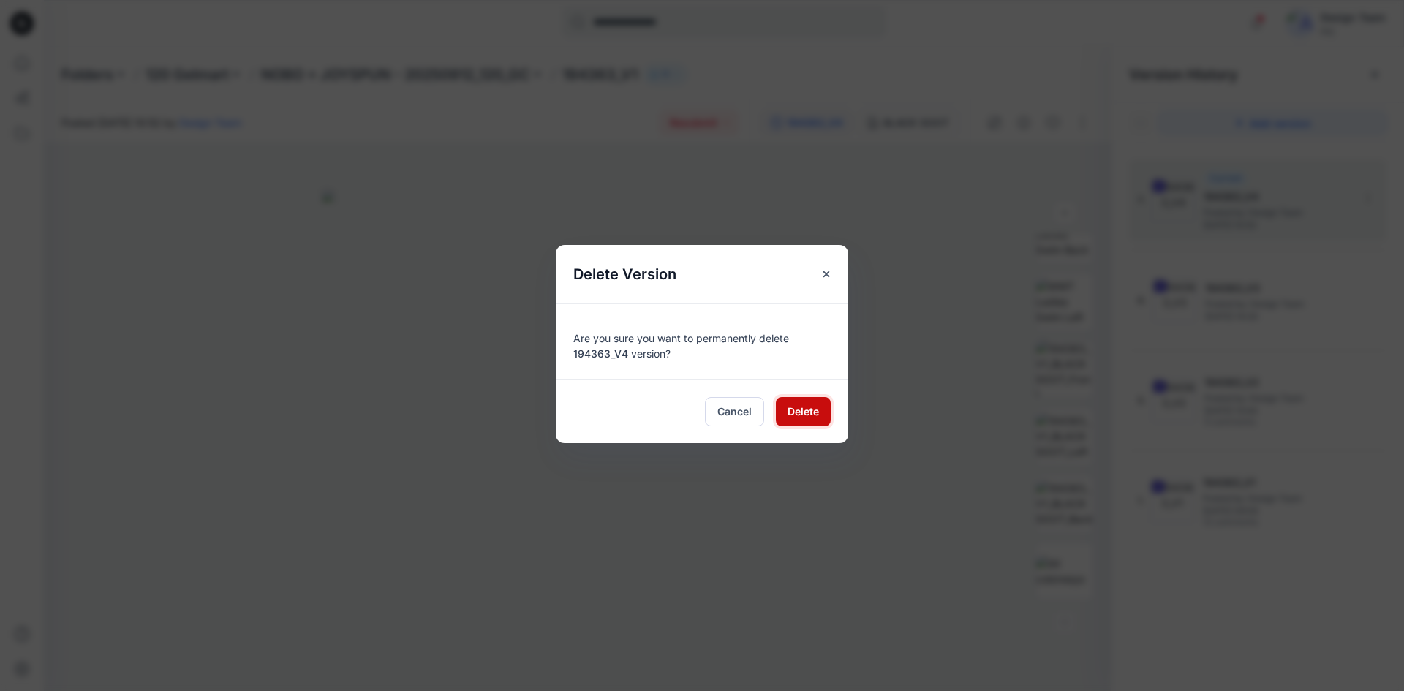
click at [782, 421] on button "Delete" at bounding box center [803, 411] width 55 height 29
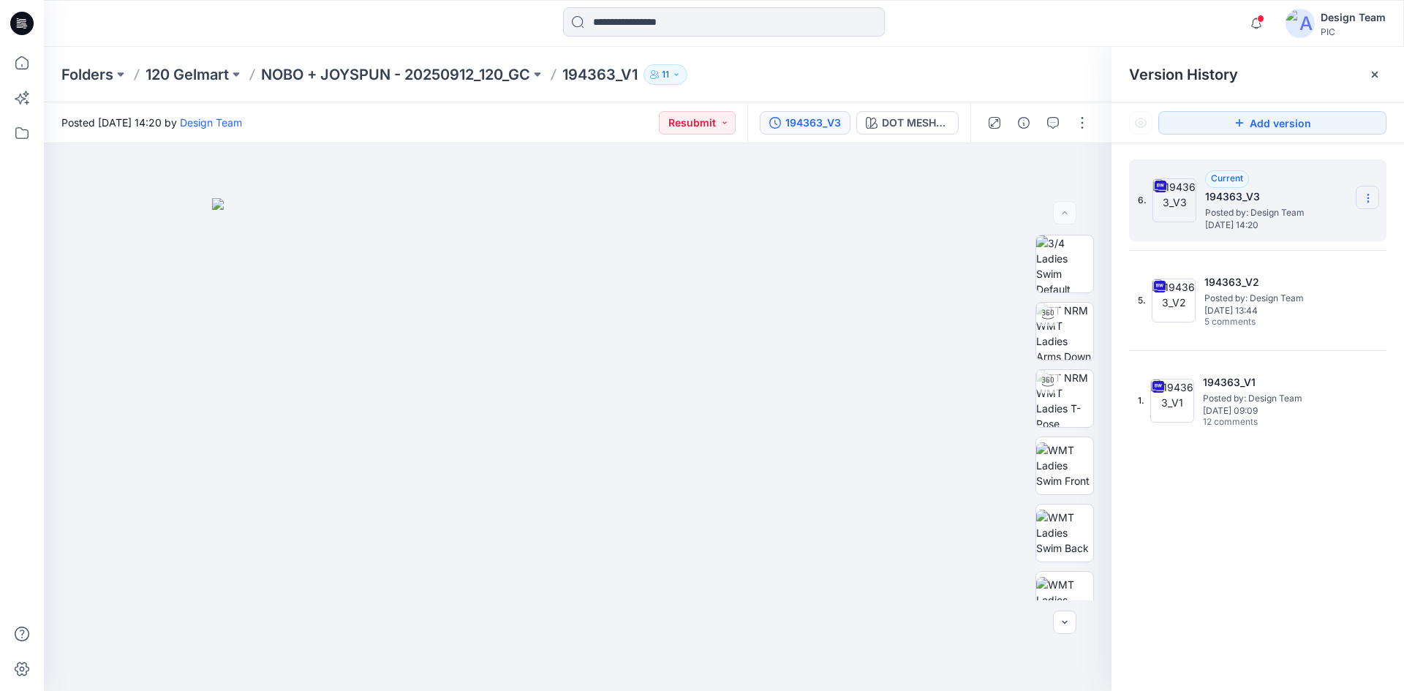
click at [1364, 200] on icon at bounding box center [1368, 198] width 12 height 12
click at [1260, 311] on div "Delete Version" at bounding box center [1290, 320] width 170 height 29
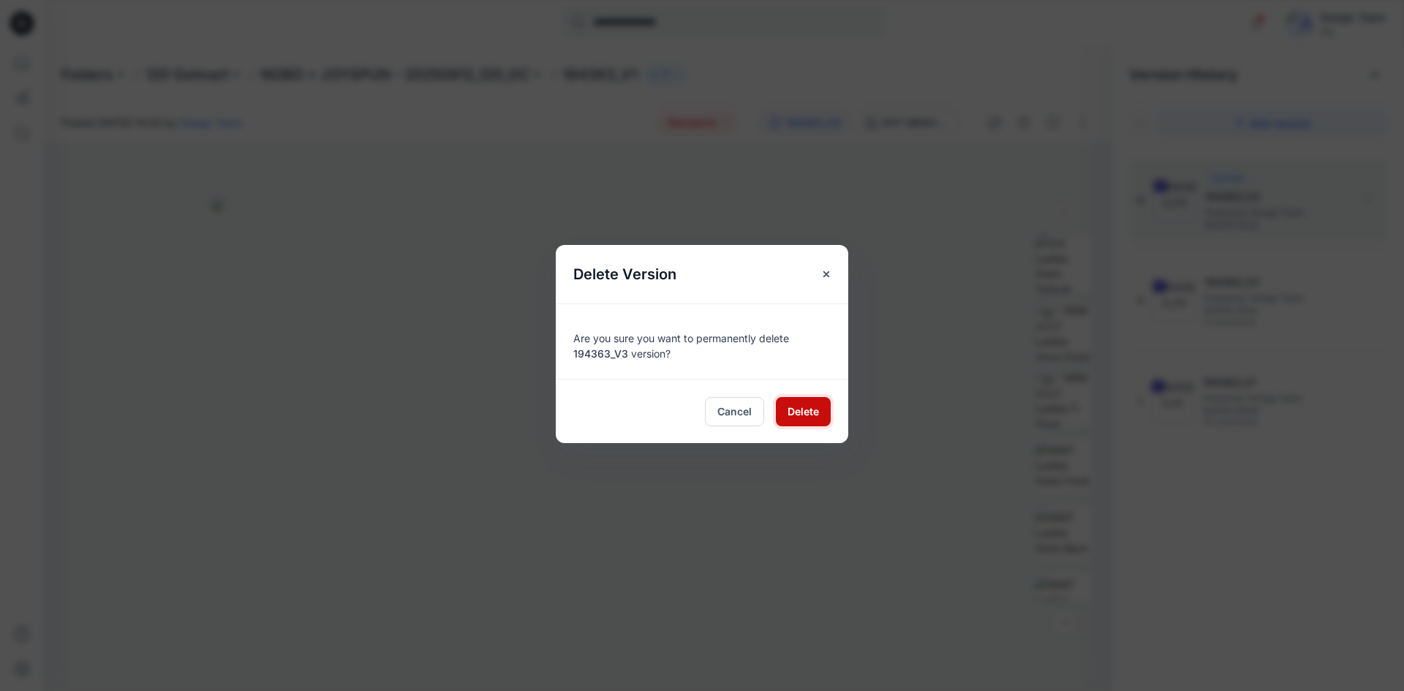
click at [778, 409] on button "Delete" at bounding box center [803, 411] width 55 height 29
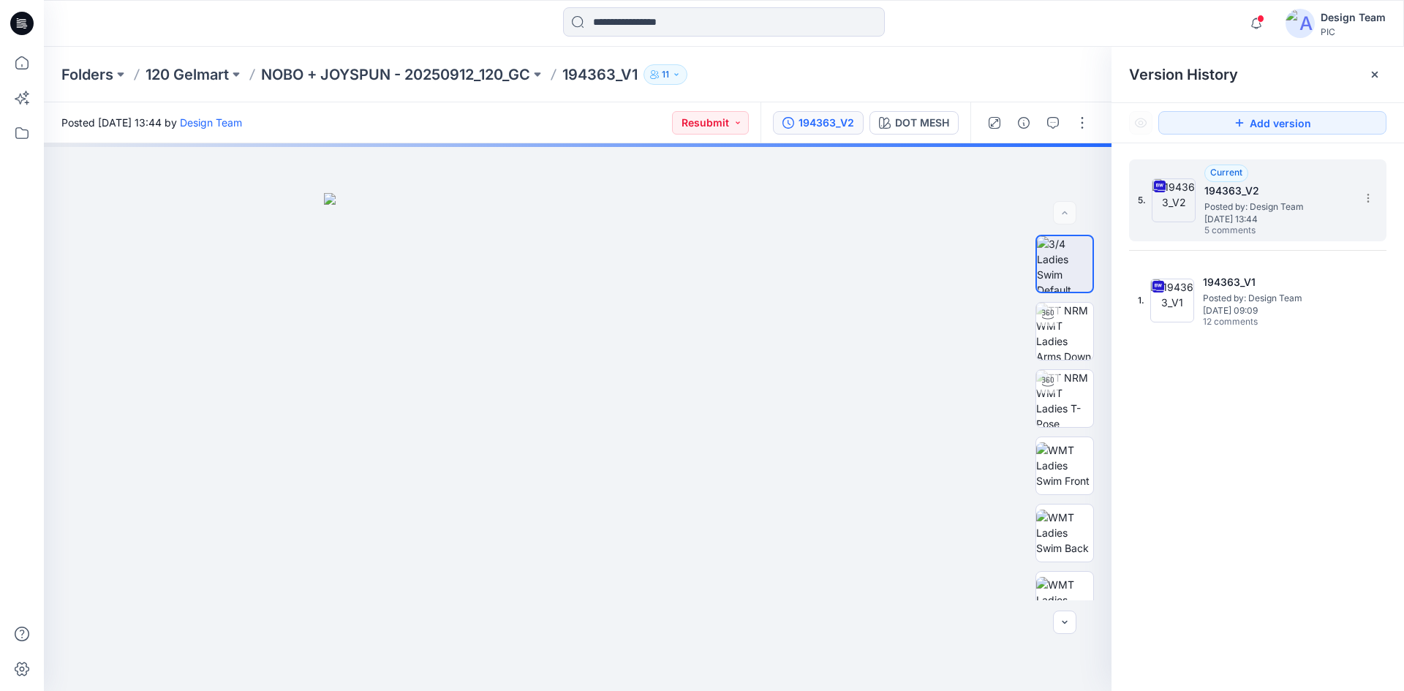
click at [1139, 202] on span "5." at bounding box center [1142, 200] width 8 height 13
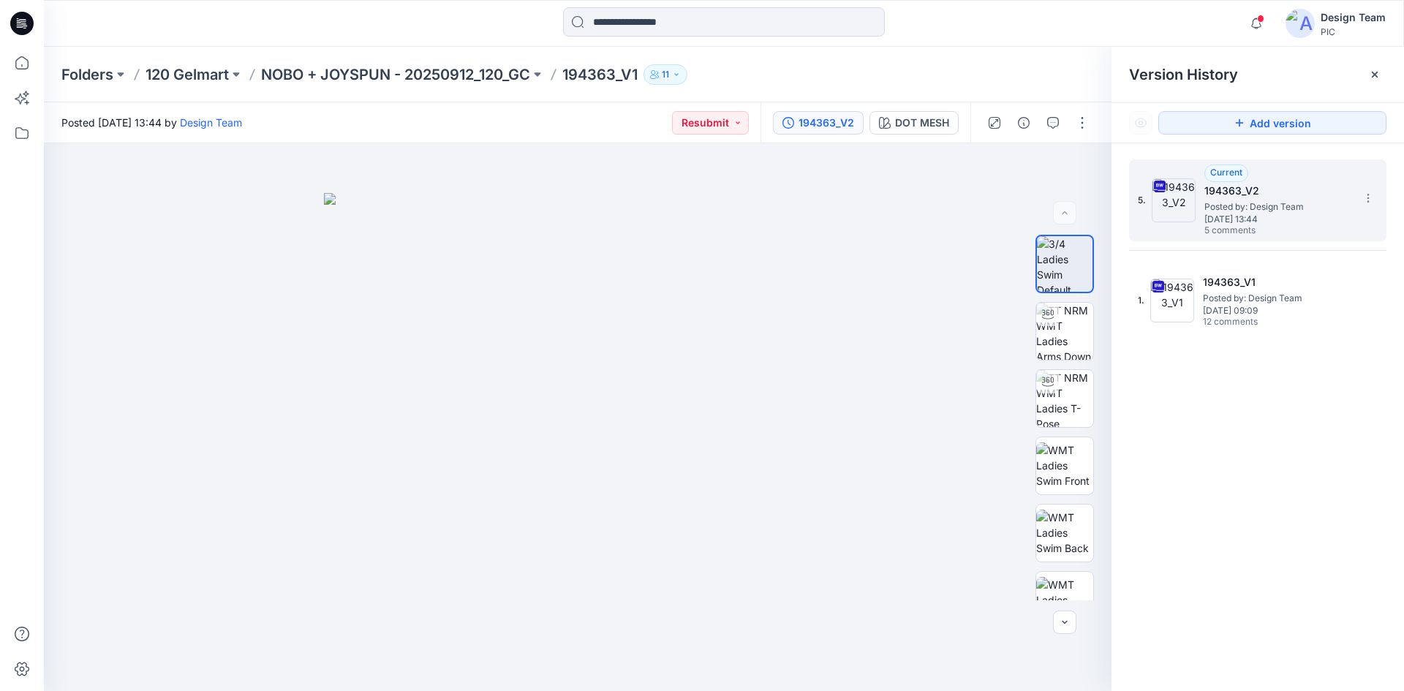
click at [1138, 200] on span "5." at bounding box center [1142, 200] width 8 height 13
click at [1160, 378] on div "5. Current 194363_V2 Posted by: Design Team Friday, October 03, 2025 13:44 5 co…" at bounding box center [1257, 427] width 292 height 569
click at [20, 23] on icon at bounding box center [21, 23] width 23 height 23
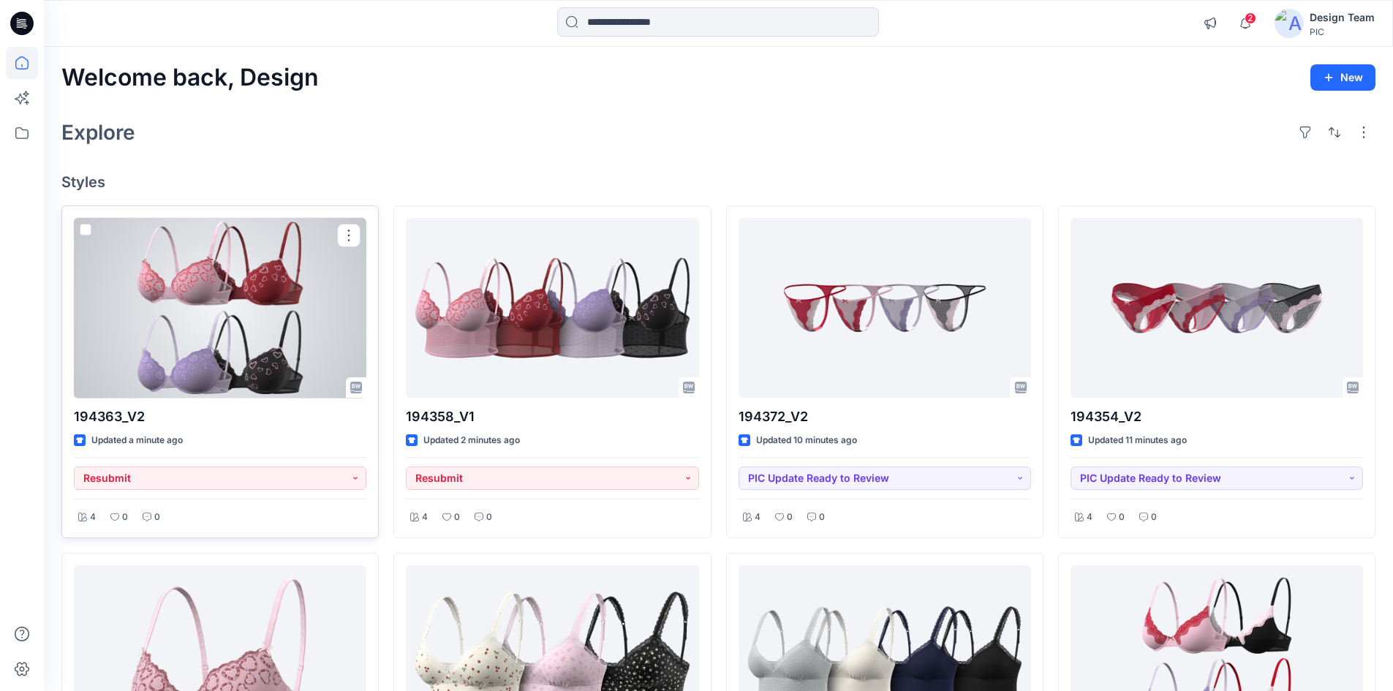
click at [290, 357] on div at bounding box center [220, 308] width 292 height 181
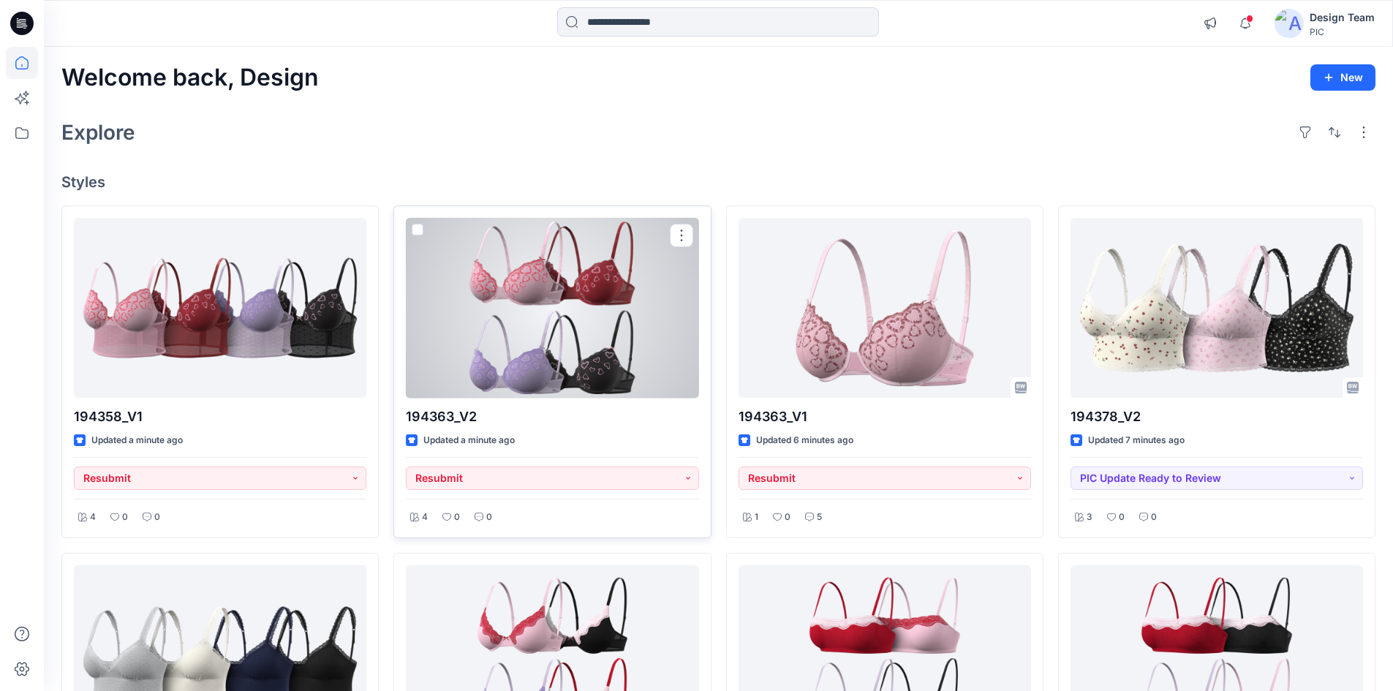
click at [525, 376] on div at bounding box center [552, 308] width 292 height 181
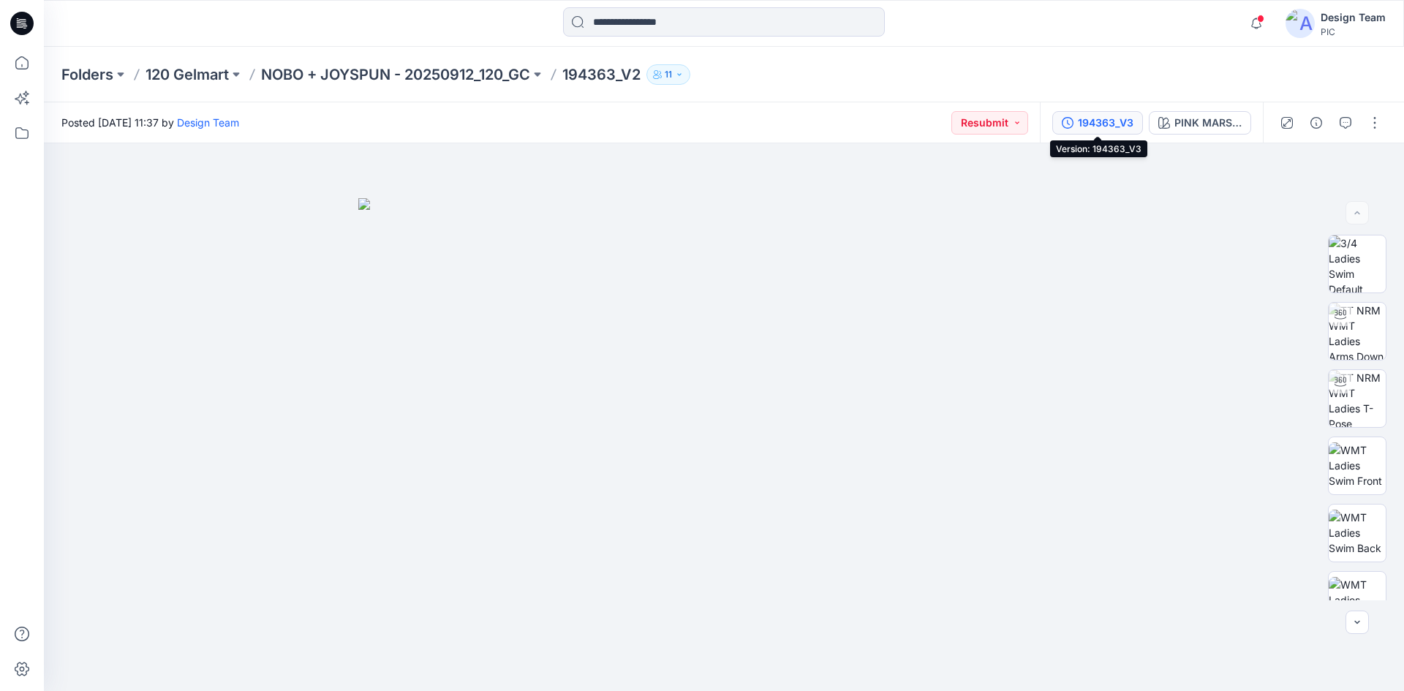
click at [1115, 129] on div "194363_V3" at bounding box center [1106, 123] width 56 height 16
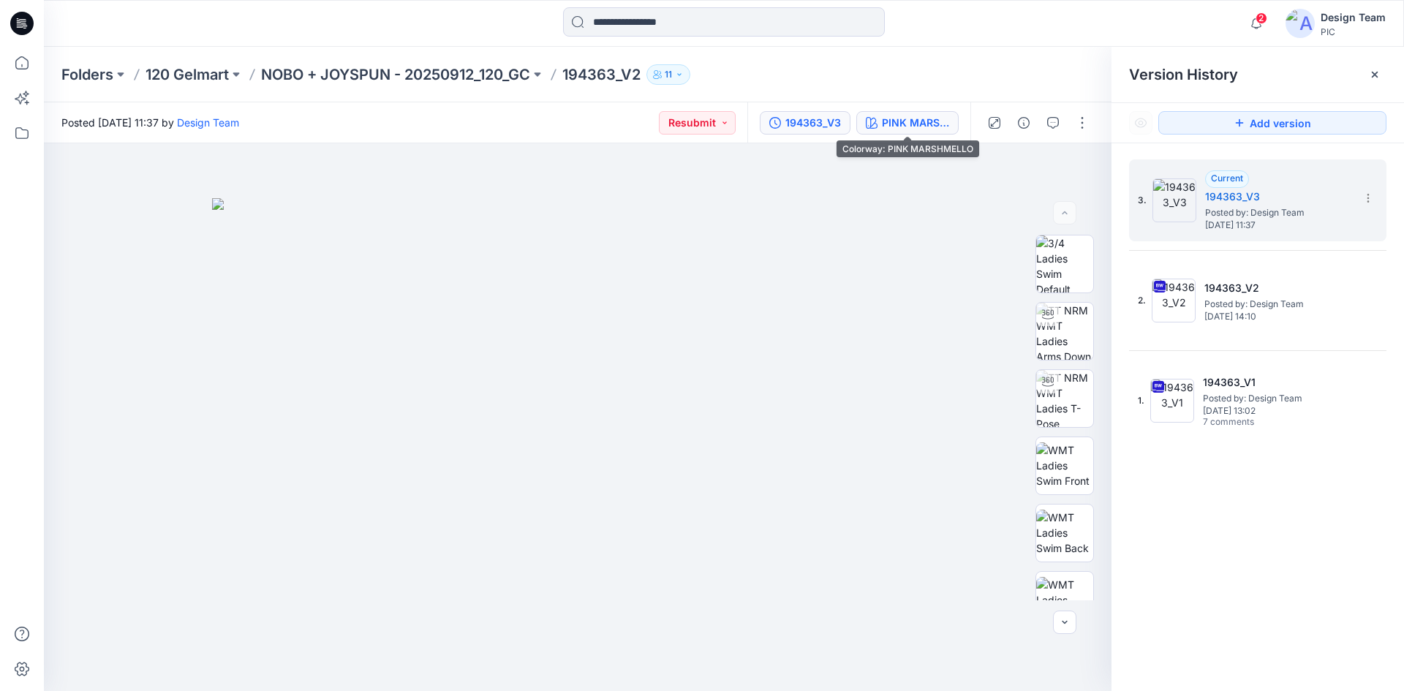
click at [915, 119] on div "PINK MARSHMELLO" at bounding box center [915, 123] width 67 height 16
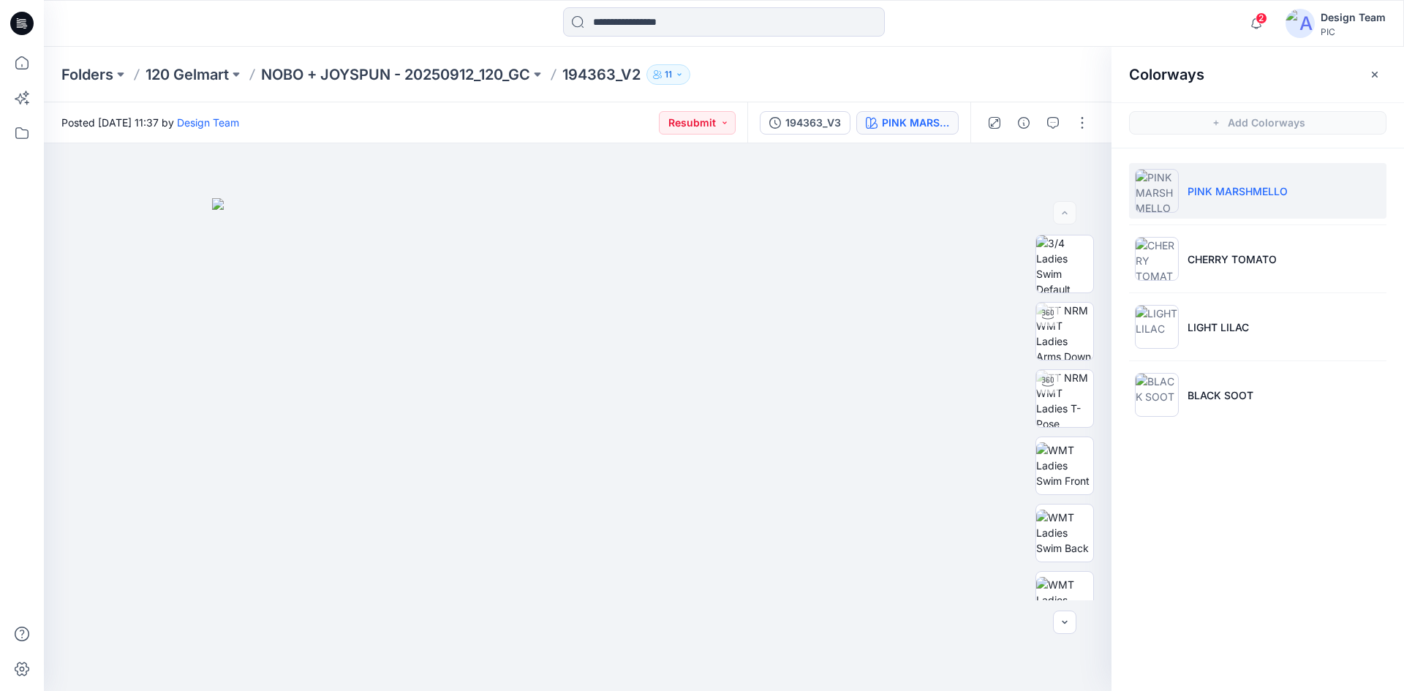
click at [1213, 205] on li "PINK MARSHMELLO" at bounding box center [1257, 191] width 257 height 56
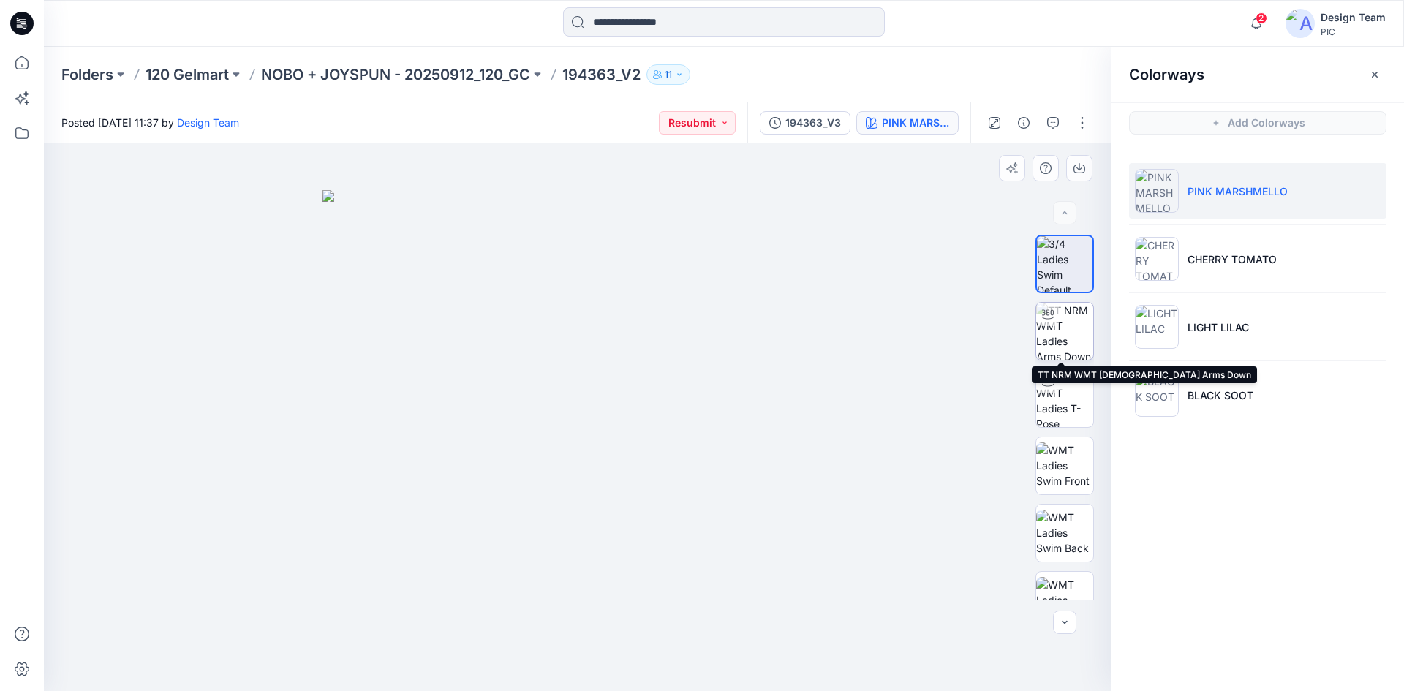
click at [1056, 329] on img at bounding box center [1064, 331] width 57 height 57
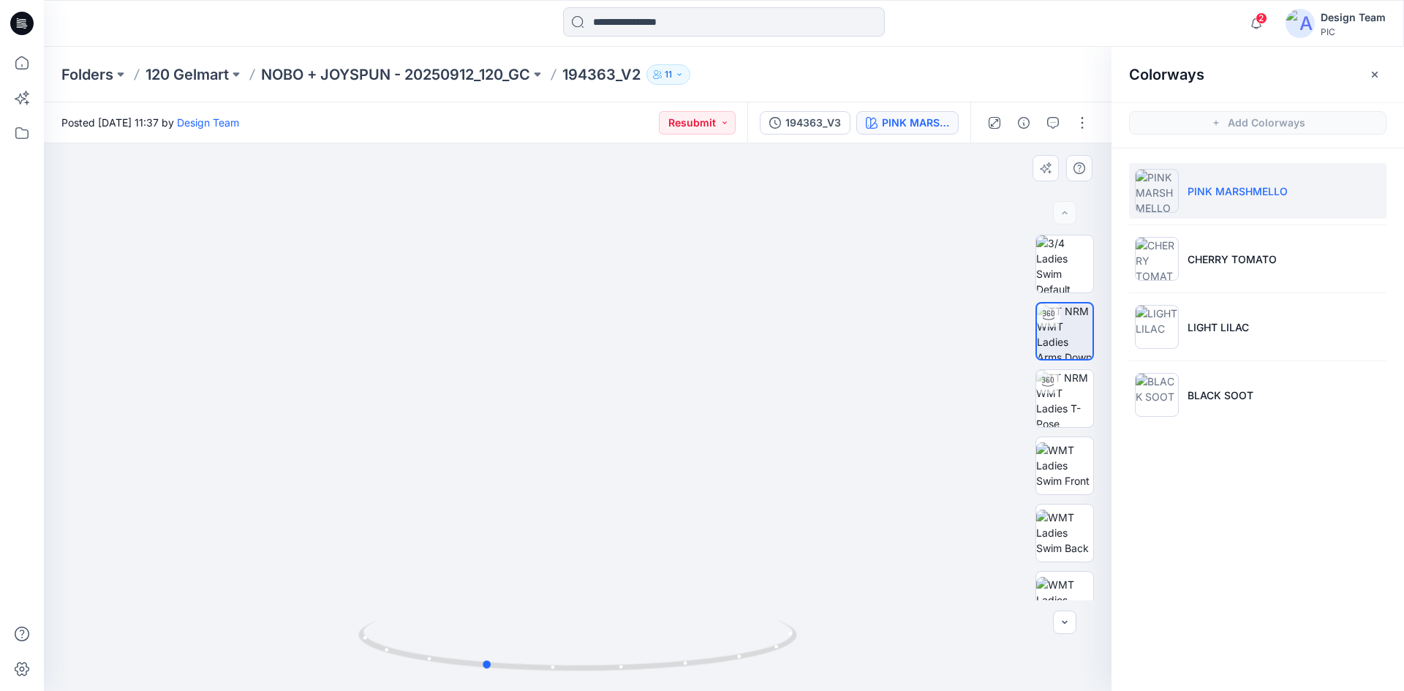
drag, startPoint x: 425, startPoint y: 662, endPoint x: 331, endPoint y: 632, distance: 98.3
click at [331, 632] on div at bounding box center [577, 417] width 1067 height 548
click at [1187, 273] on li "CHERRY TOMATO" at bounding box center [1257, 259] width 257 height 56
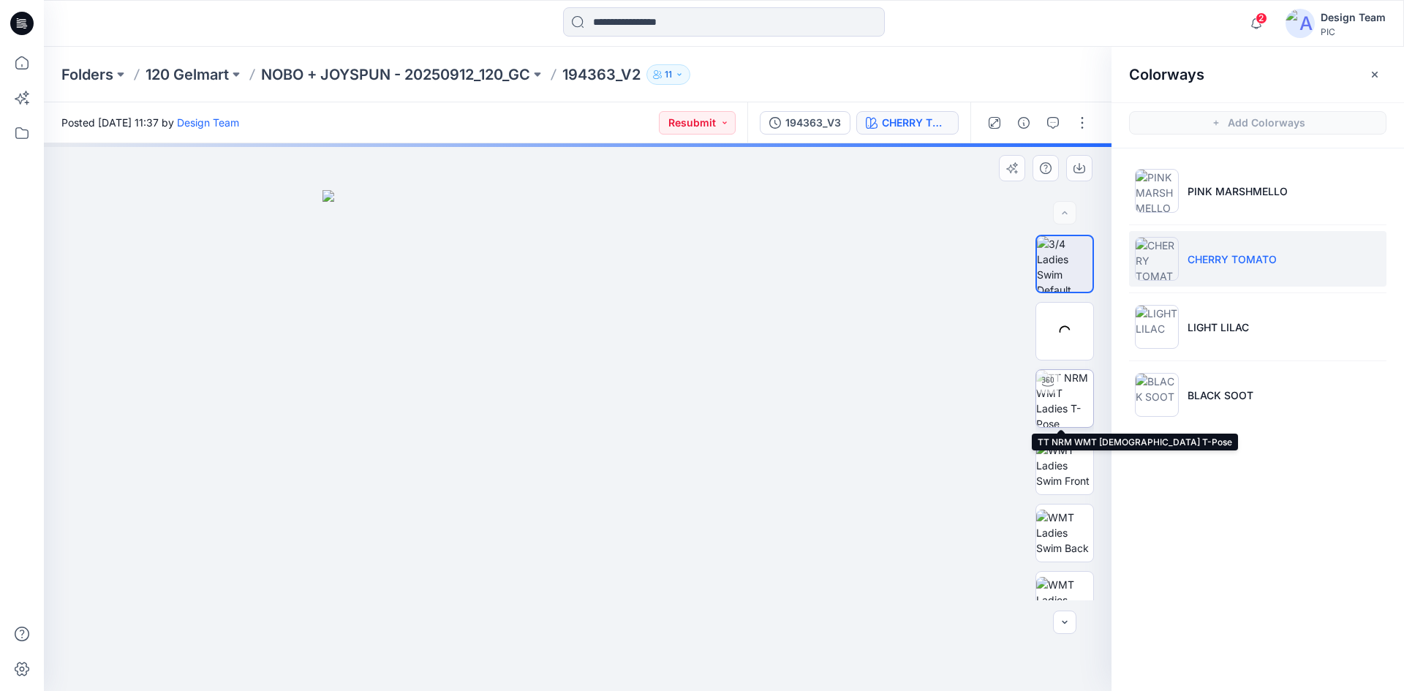
click at [1045, 398] on img at bounding box center [1064, 398] width 57 height 57
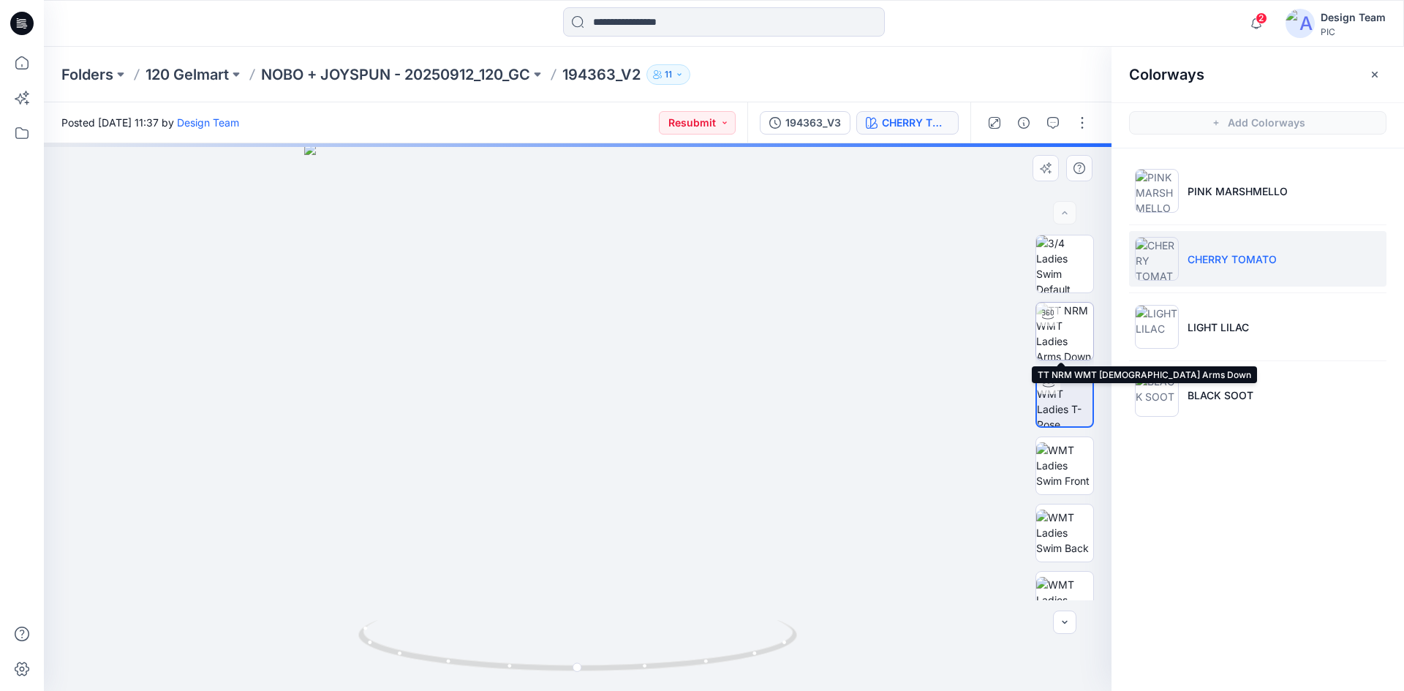
click at [1061, 338] on img at bounding box center [1064, 331] width 57 height 57
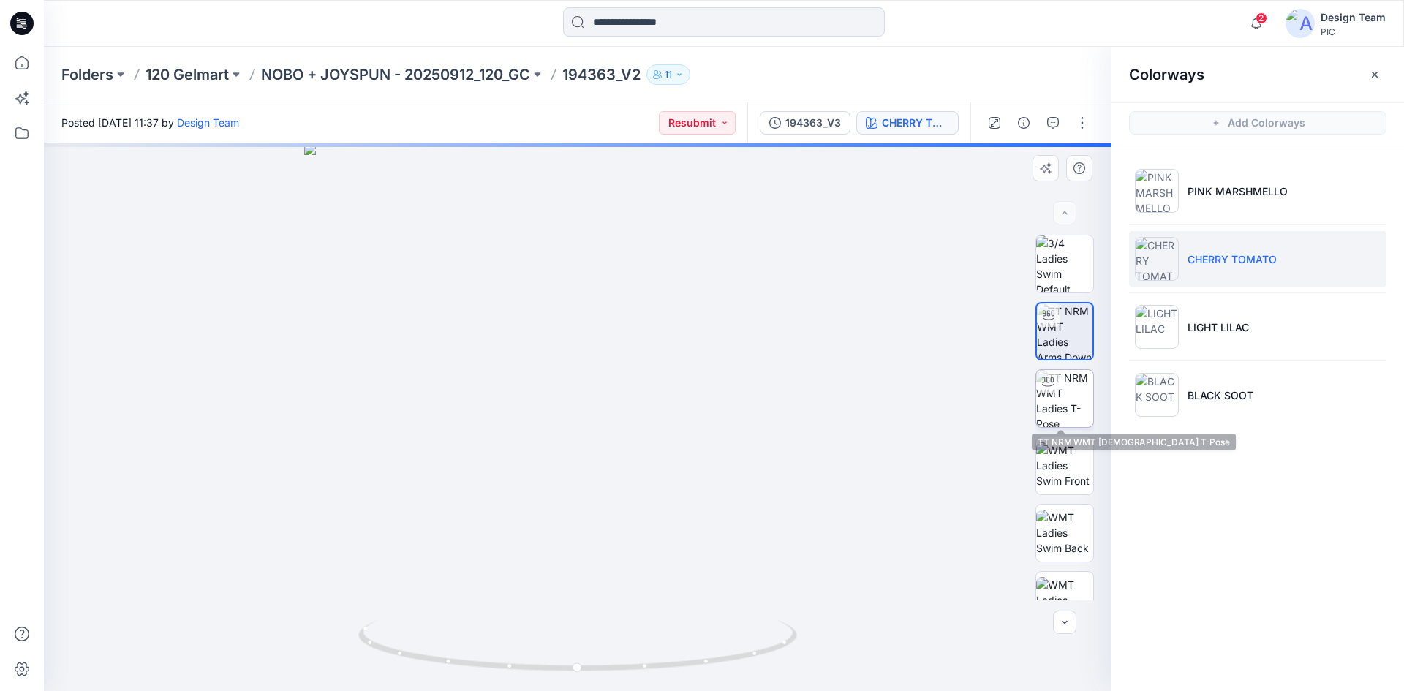
click at [1062, 375] on img at bounding box center [1064, 398] width 57 height 57
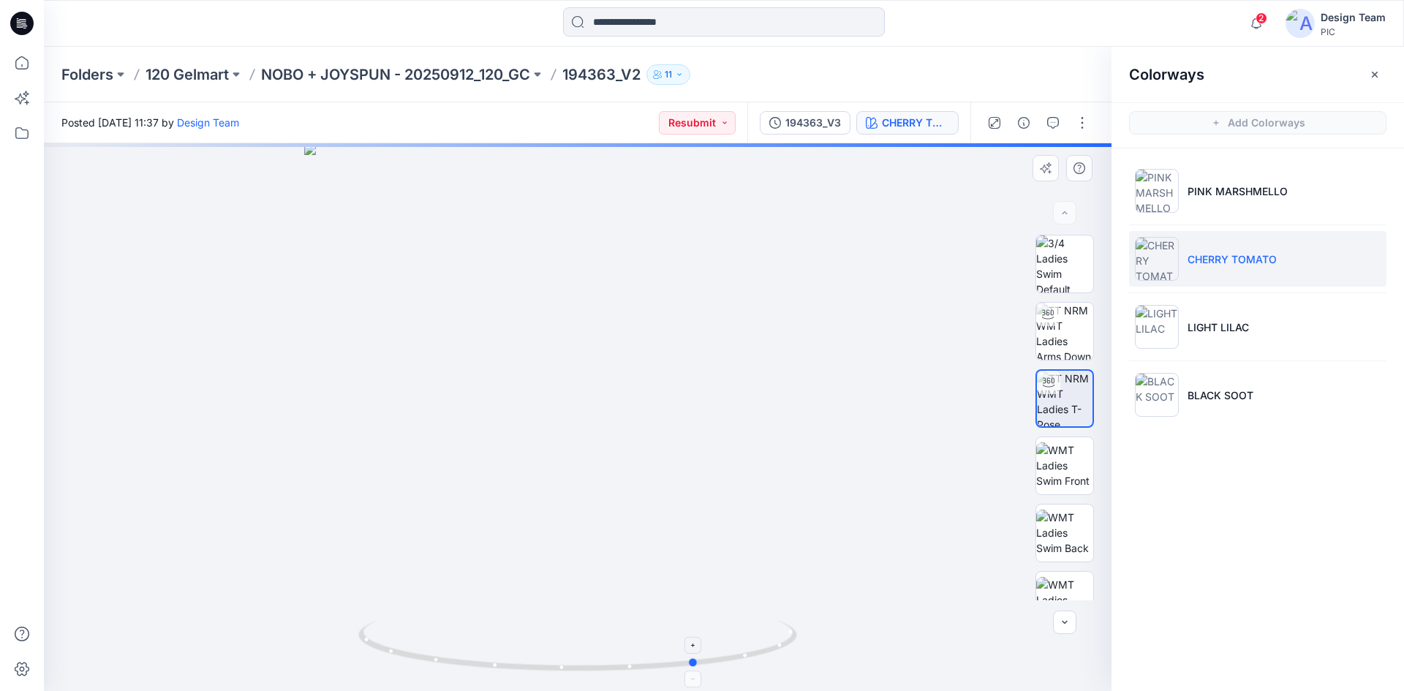
drag, startPoint x: 481, startPoint y: 656, endPoint x: 600, endPoint y: 646, distance: 119.7
click at [600, 646] on icon at bounding box center [579, 647] width 442 height 55
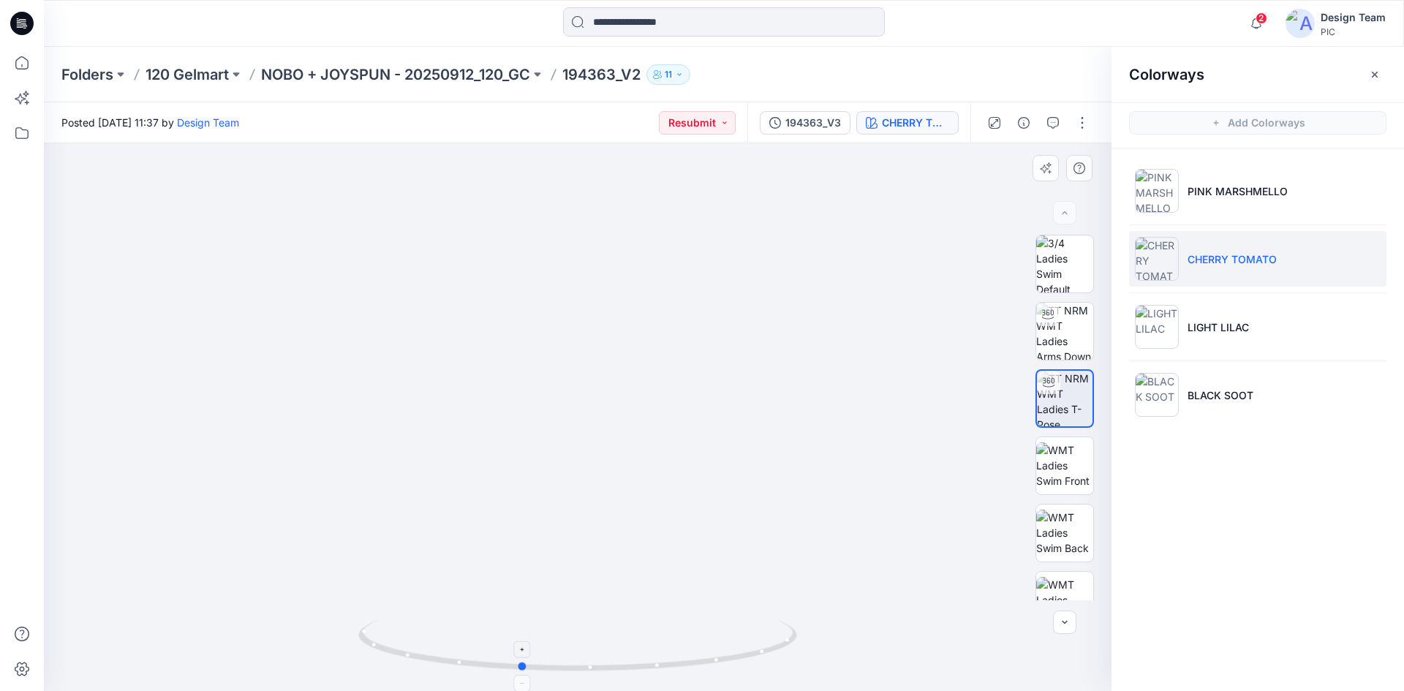
drag, startPoint x: 645, startPoint y: 670, endPoint x: 468, endPoint y: 658, distance: 177.4
click at [468, 658] on icon at bounding box center [579, 647] width 442 height 55
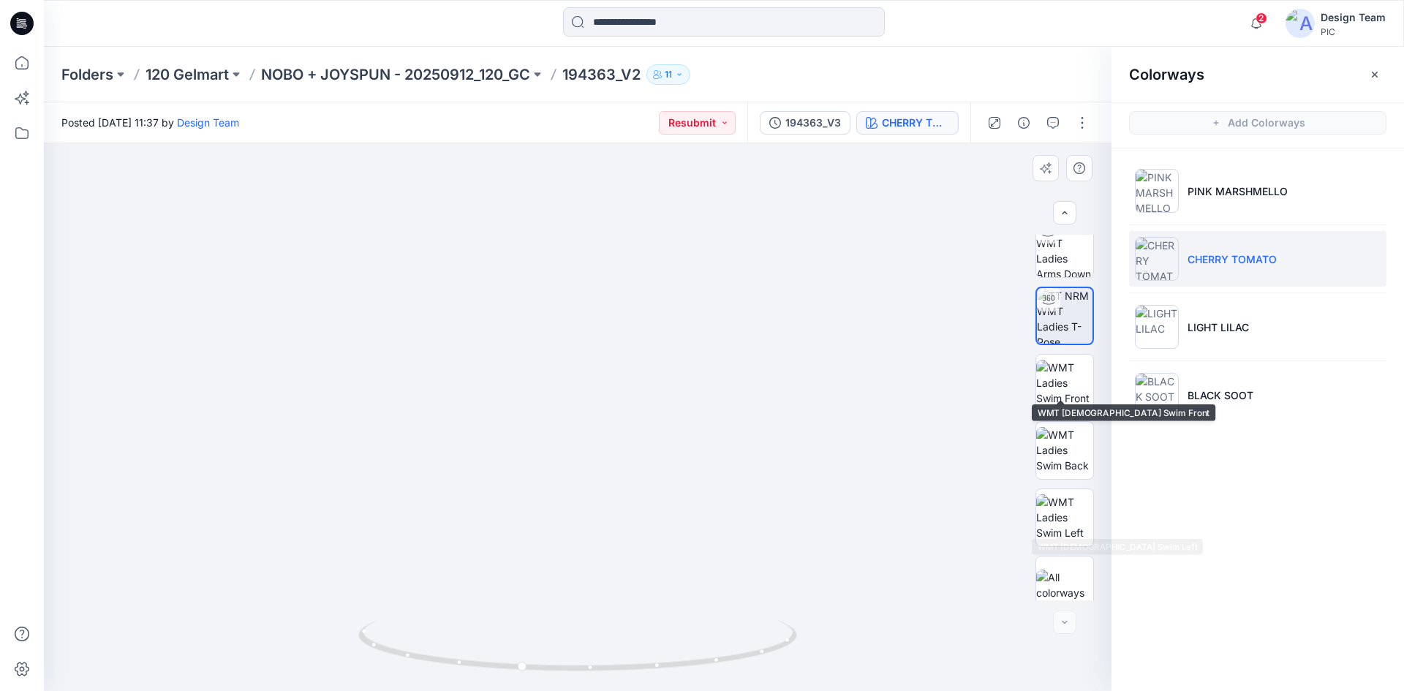
scroll to position [97, 0]
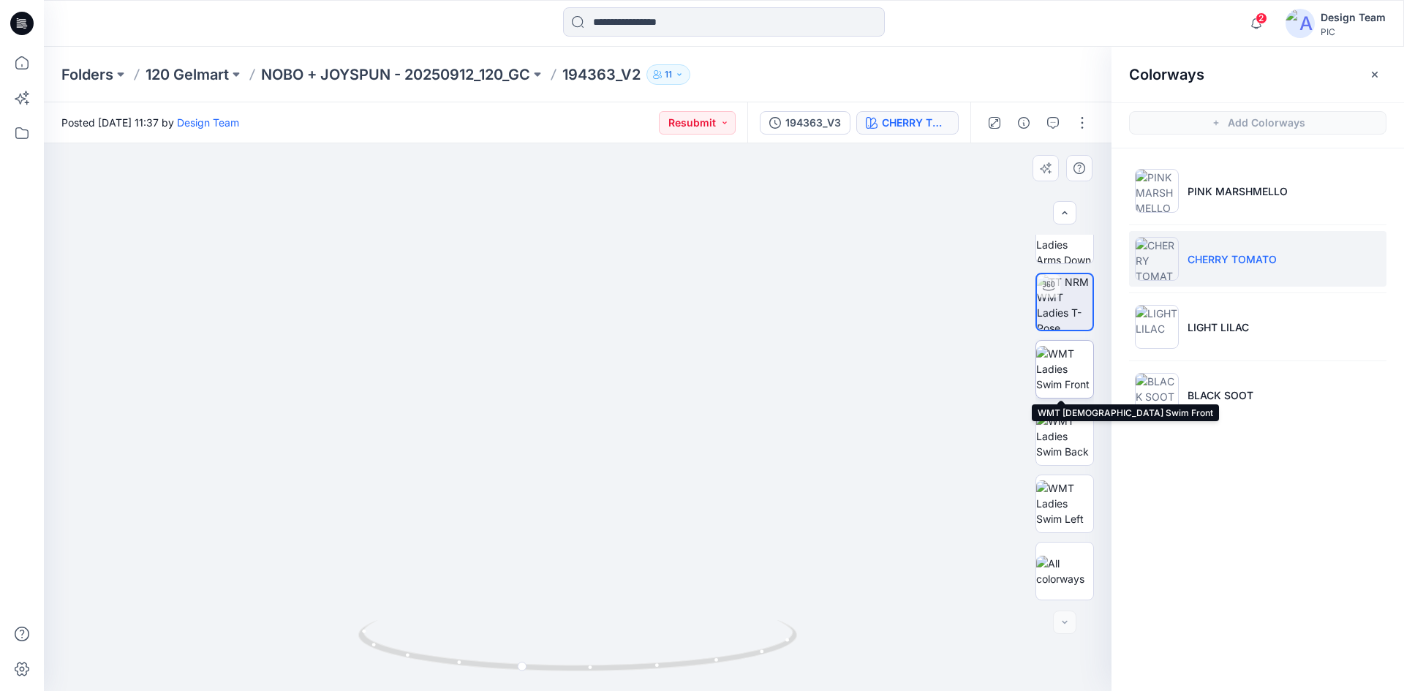
click at [1053, 387] on img at bounding box center [1064, 369] width 57 height 46
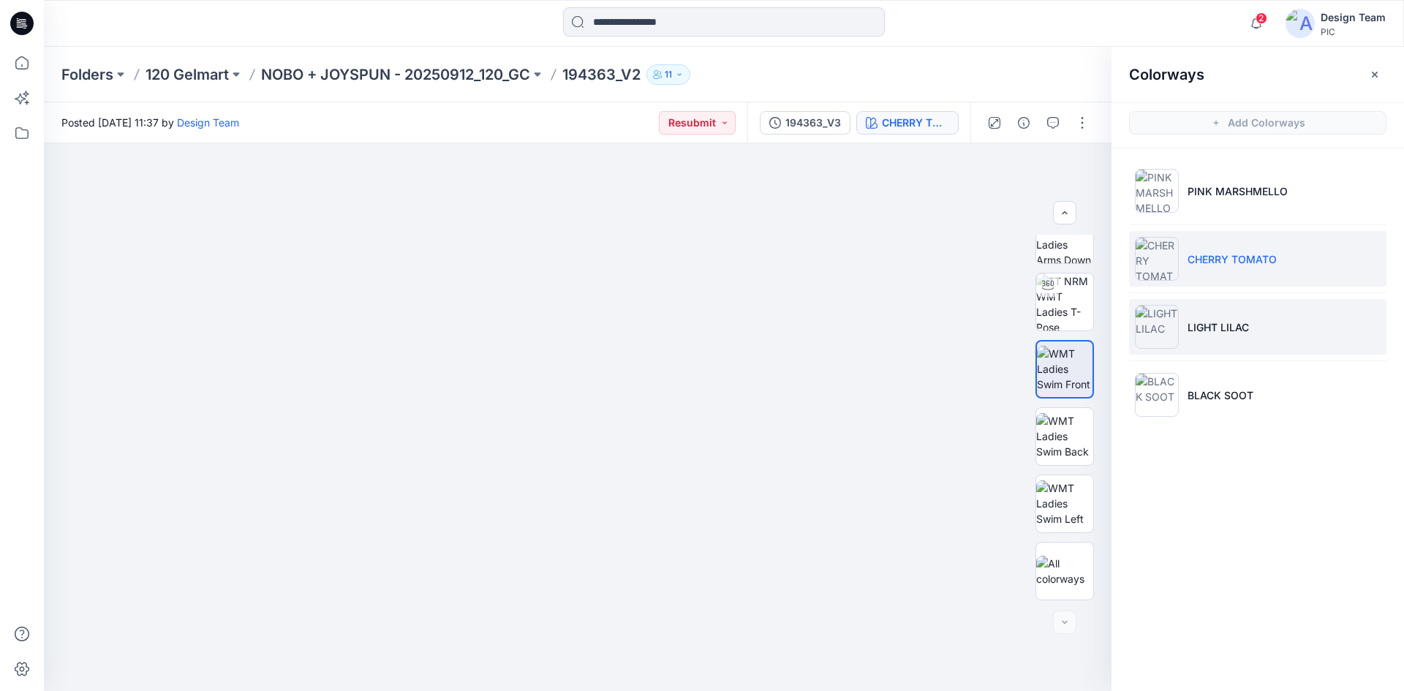
click at [1218, 336] on li "LIGHT LILAC" at bounding box center [1257, 327] width 257 height 56
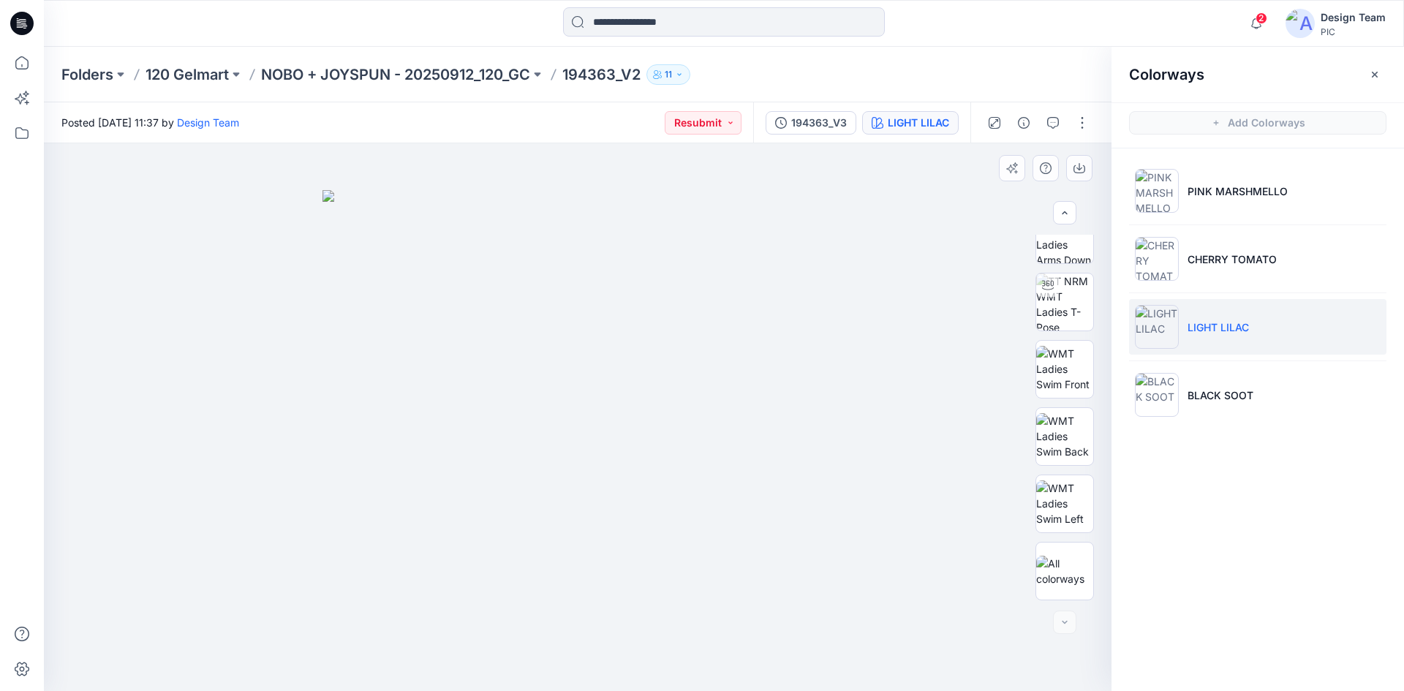
drag, startPoint x: 76, startPoint y: 355, endPoint x: 56, endPoint y: 349, distance: 20.6
click at [75, 354] on div at bounding box center [577, 417] width 1067 height 548
click at [904, 83] on div "Folders 120 Gelmart NOBO + JOYSPUN - 20250912_120_GC 194363_V2 11" at bounding box center [666, 74] width 1211 height 20
click at [1371, 75] on icon "button" at bounding box center [1375, 75] width 12 height 12
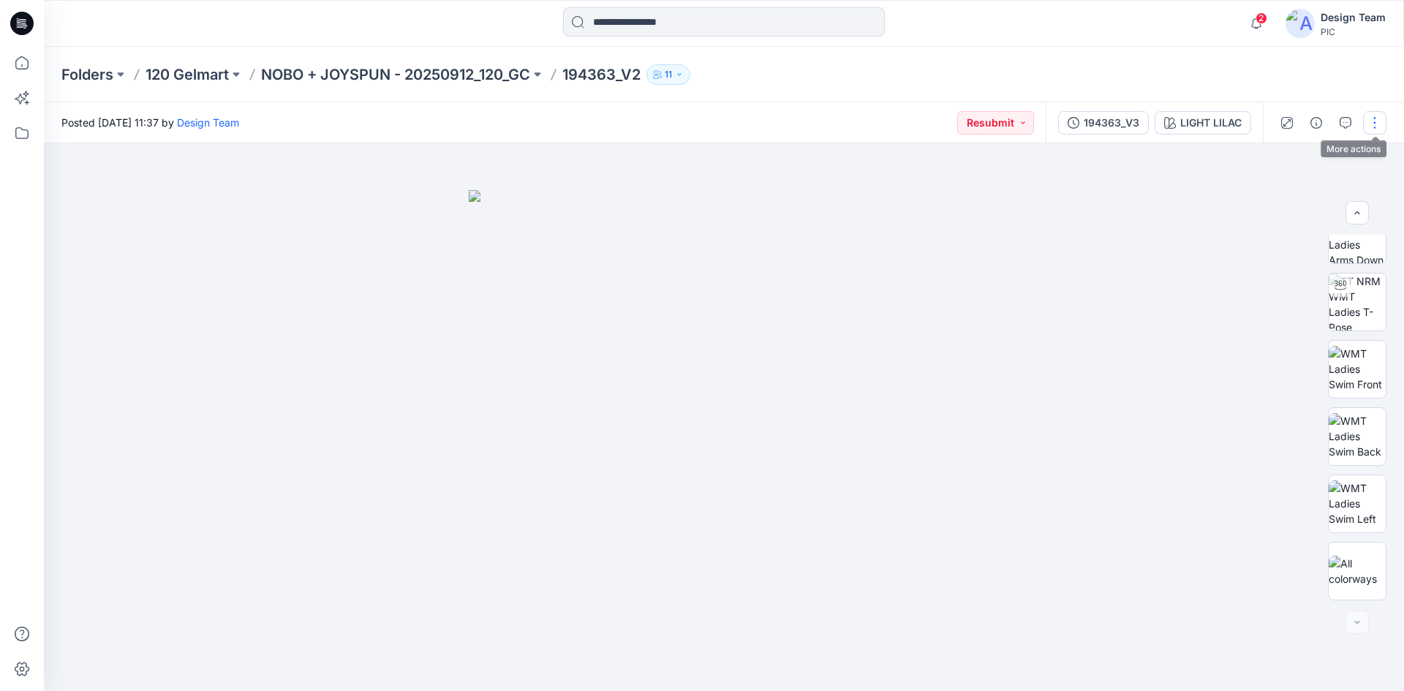
click at [1366, 127] on button "button" at bounding box center [1374, 122] width 23 height 23
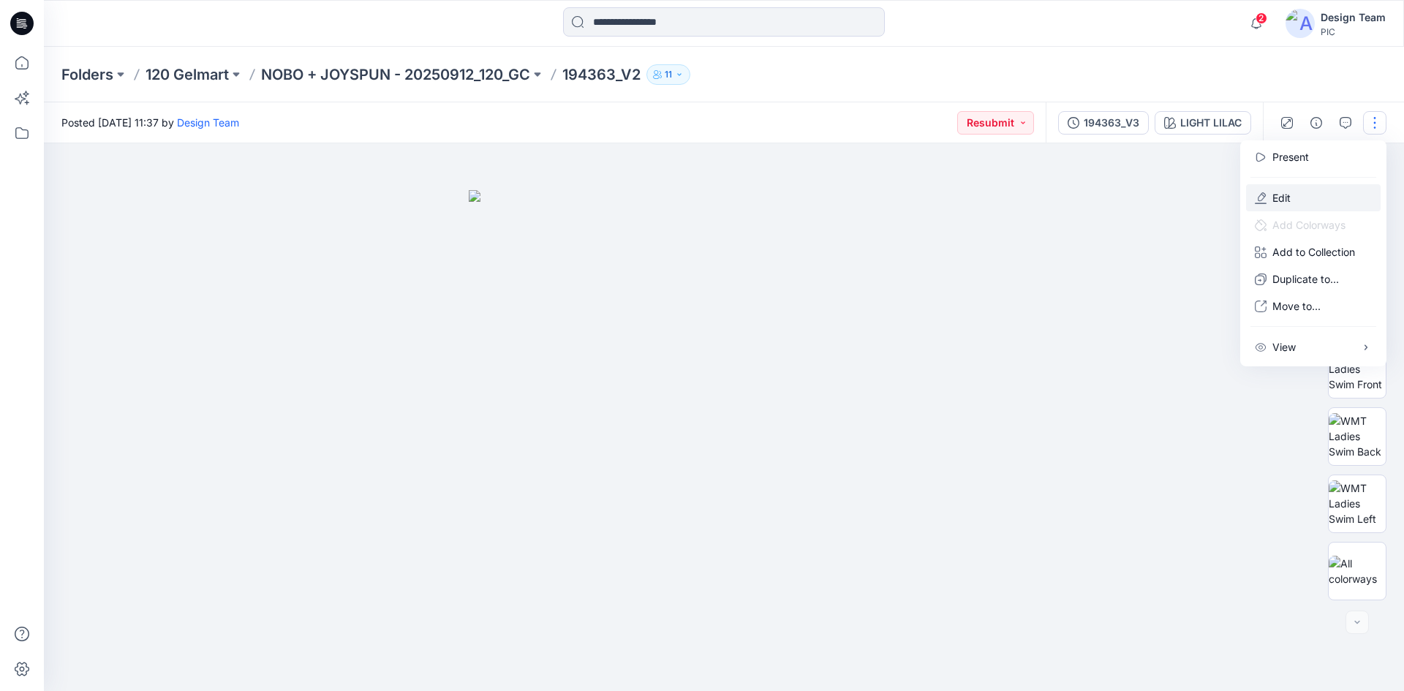
click at [1281, 199] on p "Edit" at bounding box center [1281, 197] width 18 height 15
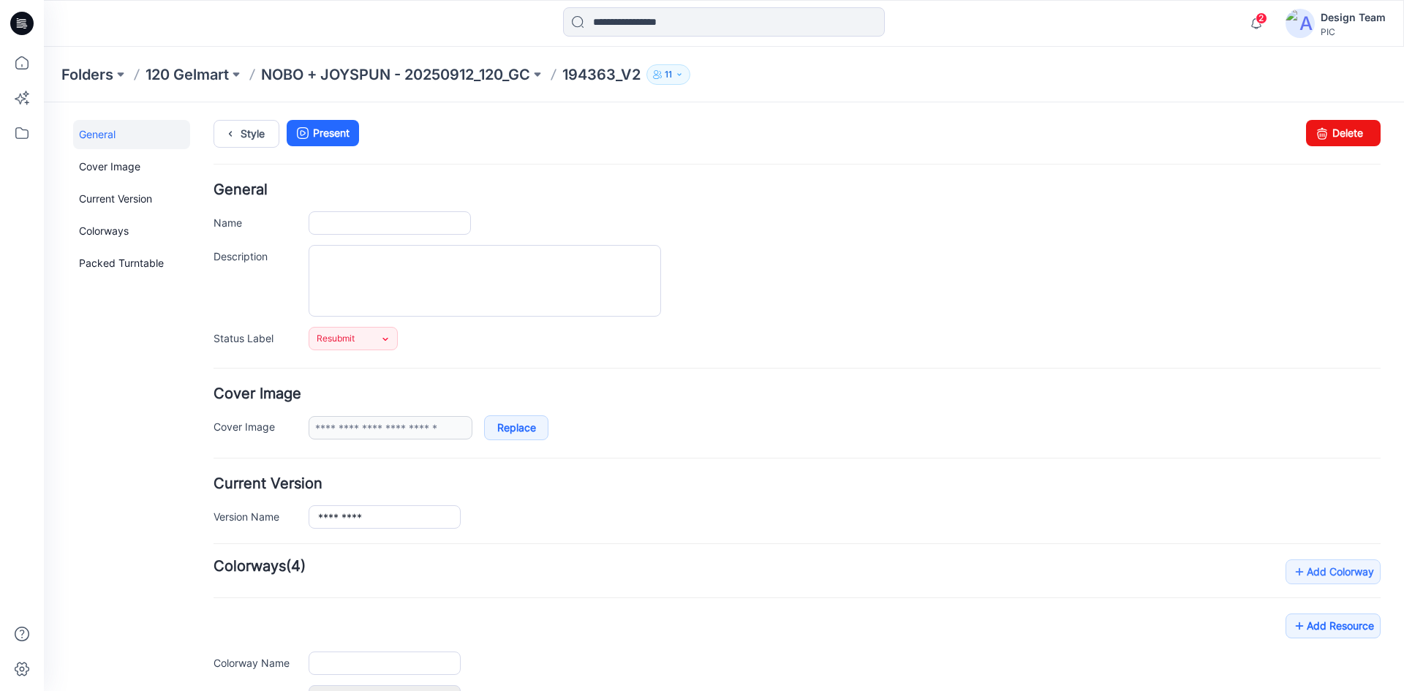
type input "*********"
type input "**********"
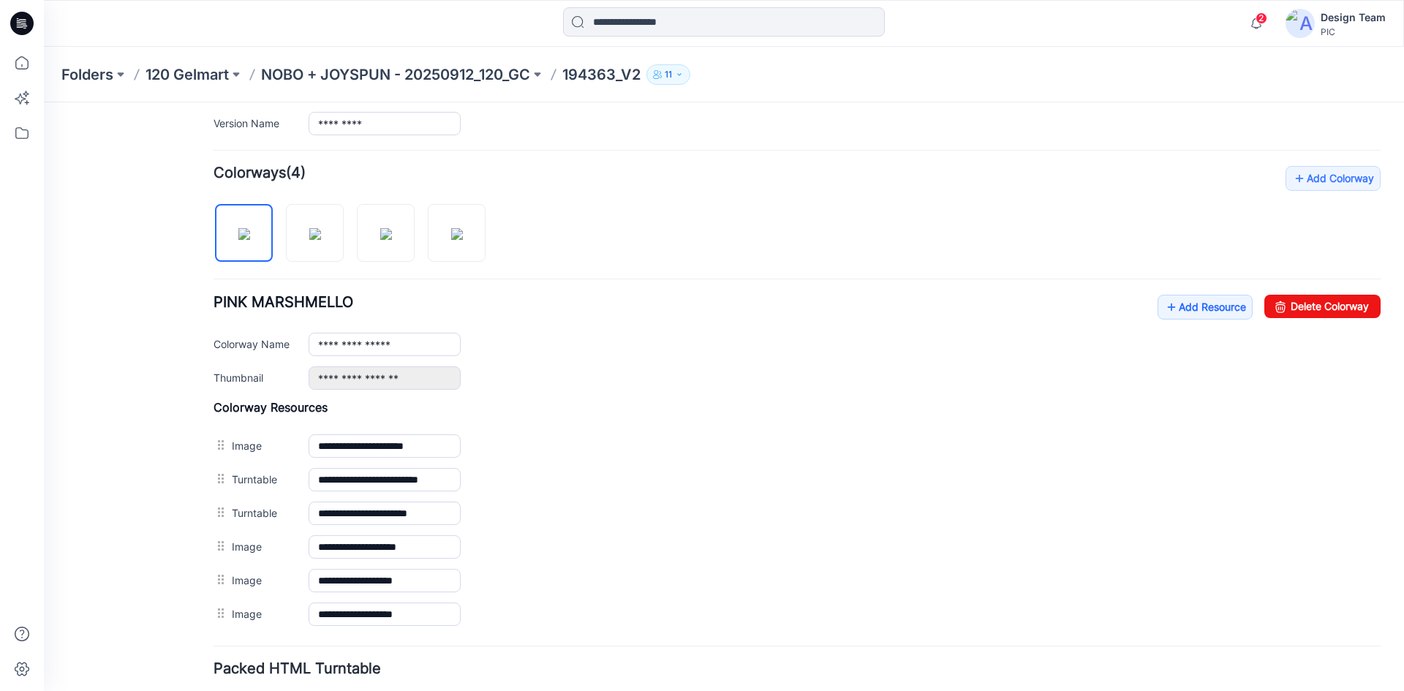
scroll to position [501, 0]
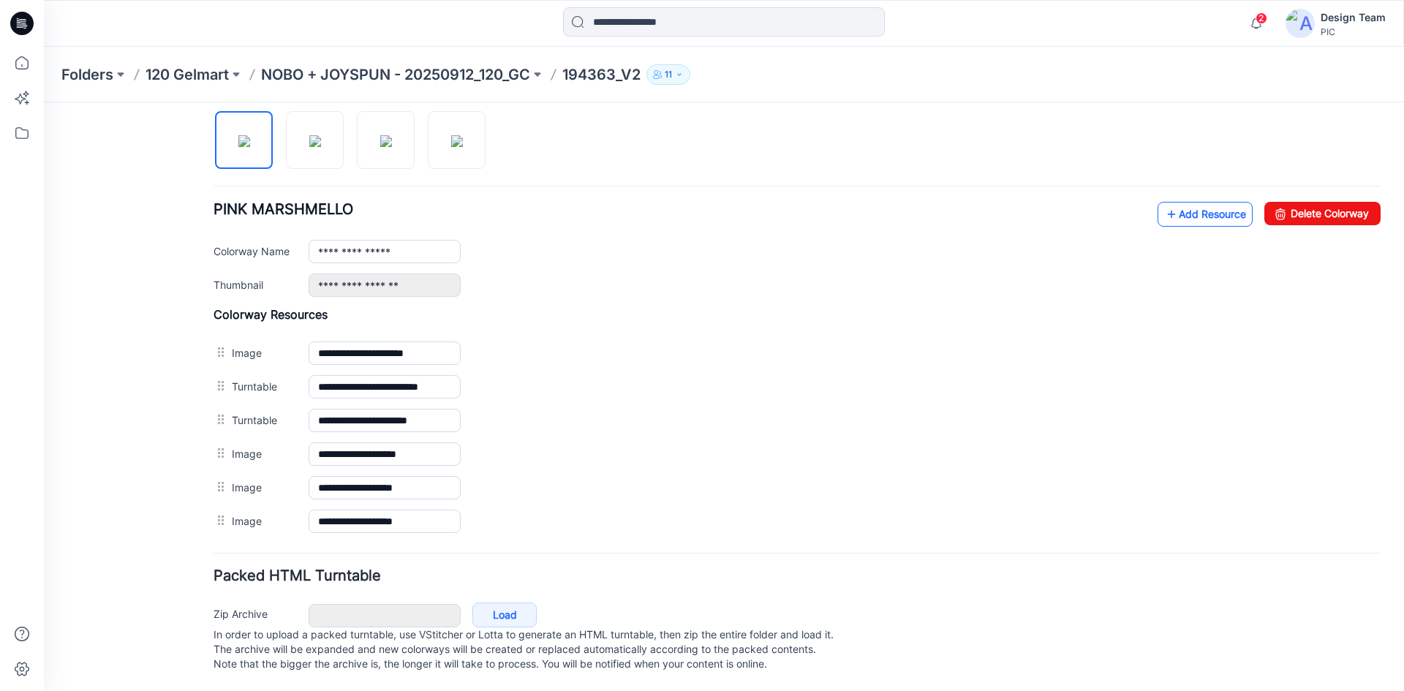
click at [1187, 202] on link "Add Resource" at bounding box center [1204, 214] width 95 height 25
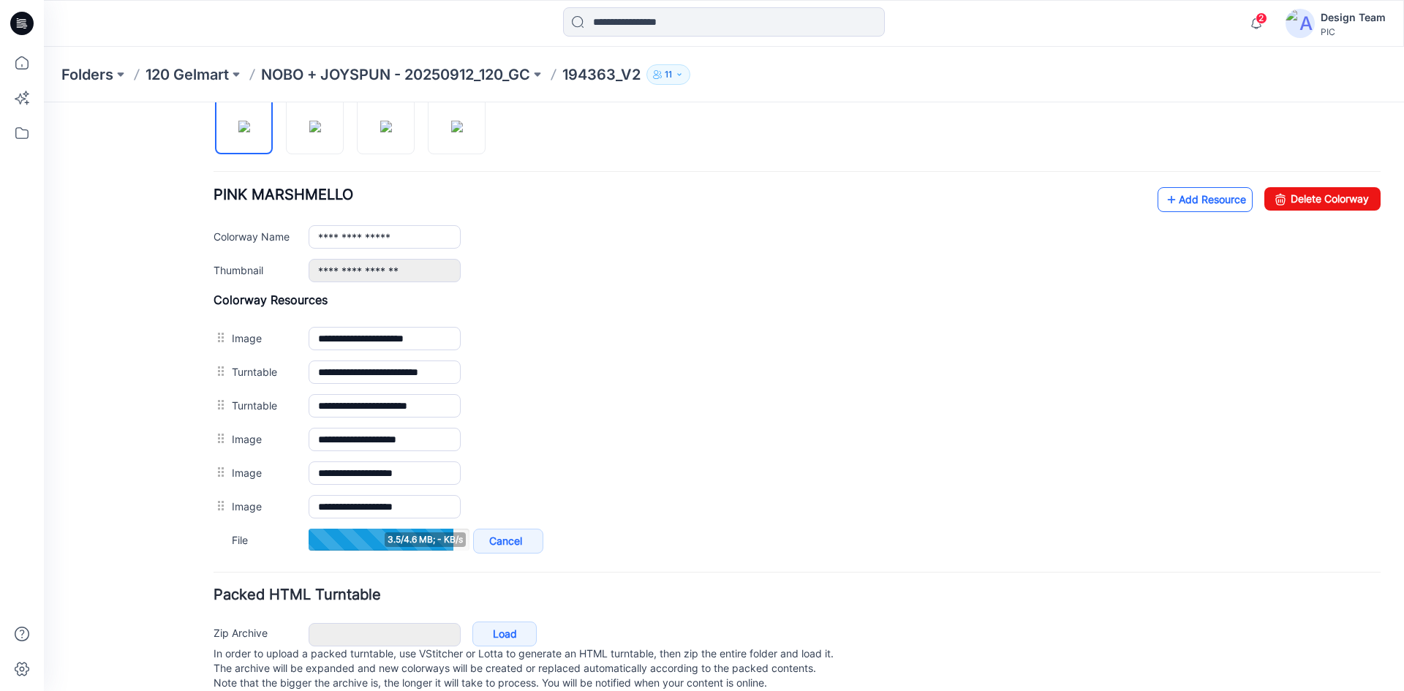
click at [1194, 192] on link "Add Resource" at bounding box center [1204, 199] width 95 height 25
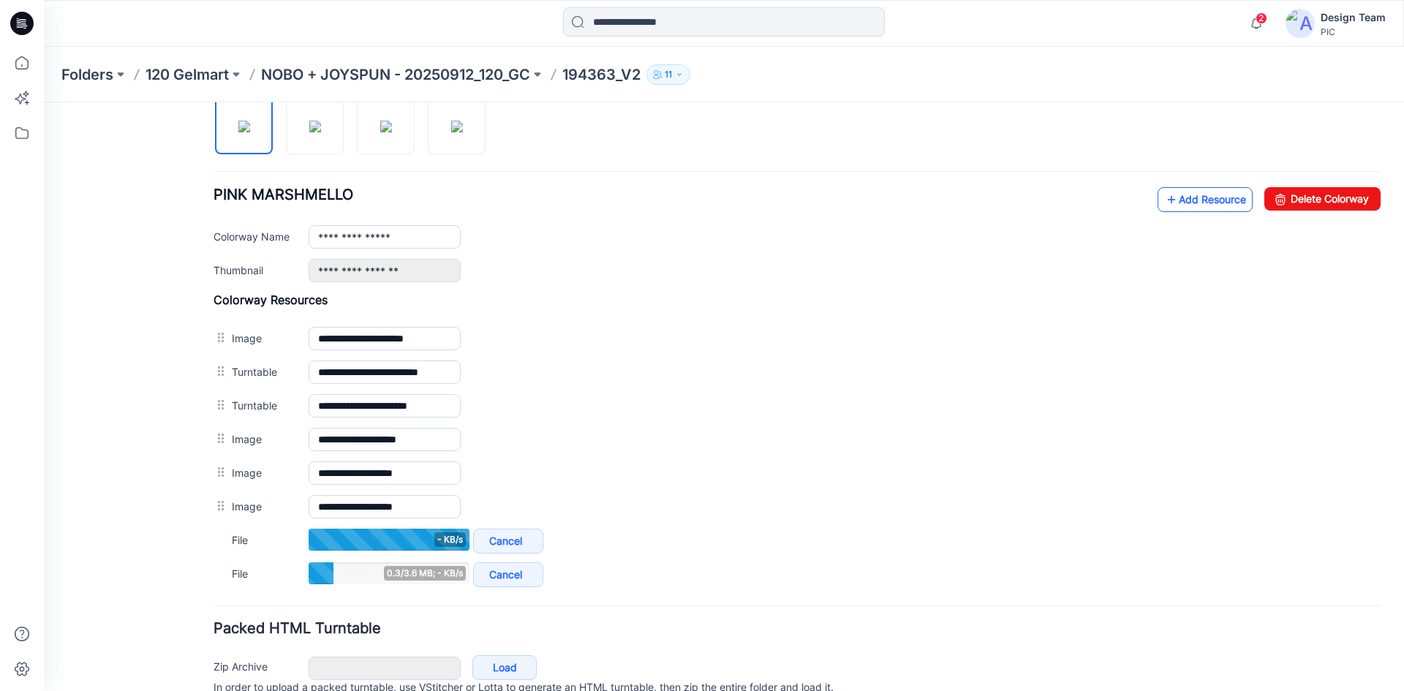
click at [1189, 204] on link "Add Resource" at bounding box center [1204, 199] width 95 height 25
click at [1183, 203] on link "Add Resource" at bounding box center [1204, 199] width 95 height 25
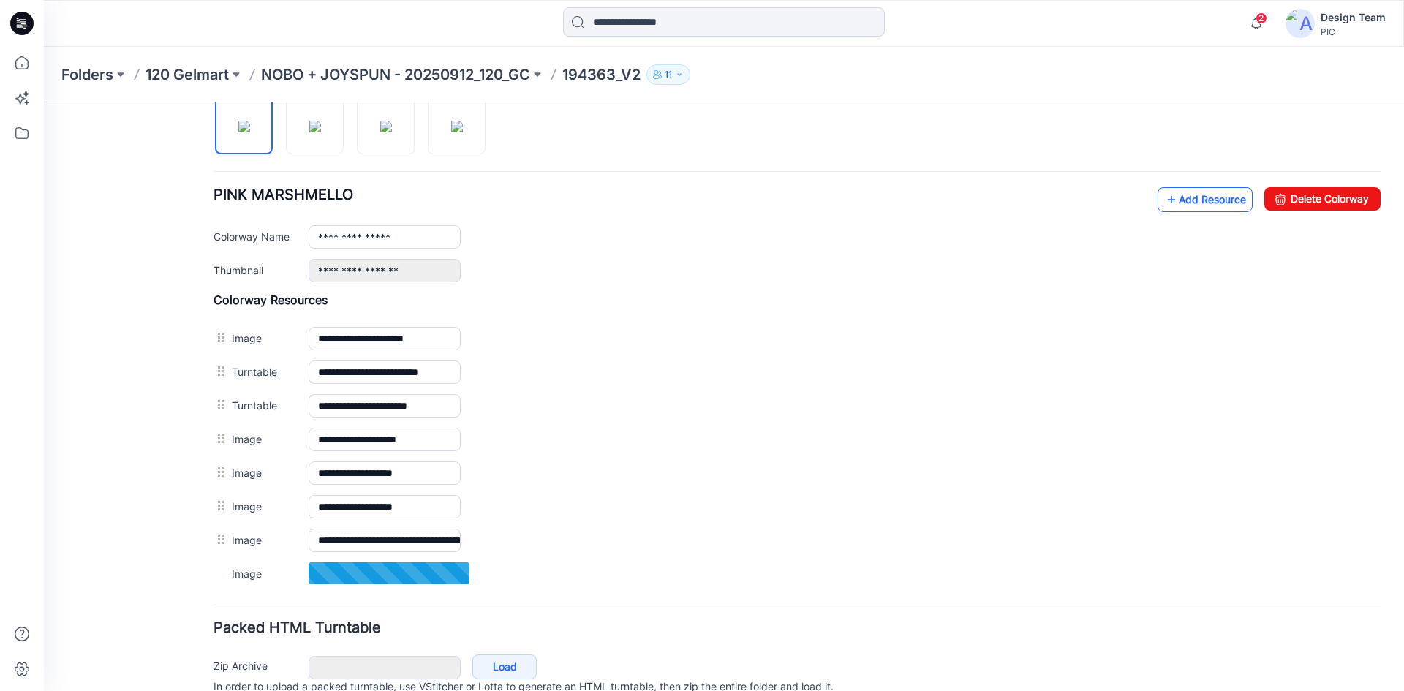
click at [1181, 201] on link "Add Resource" at bounding box center [1204, 199] width 95 height 25
click at [1196, 196] on link "Add Resource" at bounding box center [1204, 199] width 95 height 25
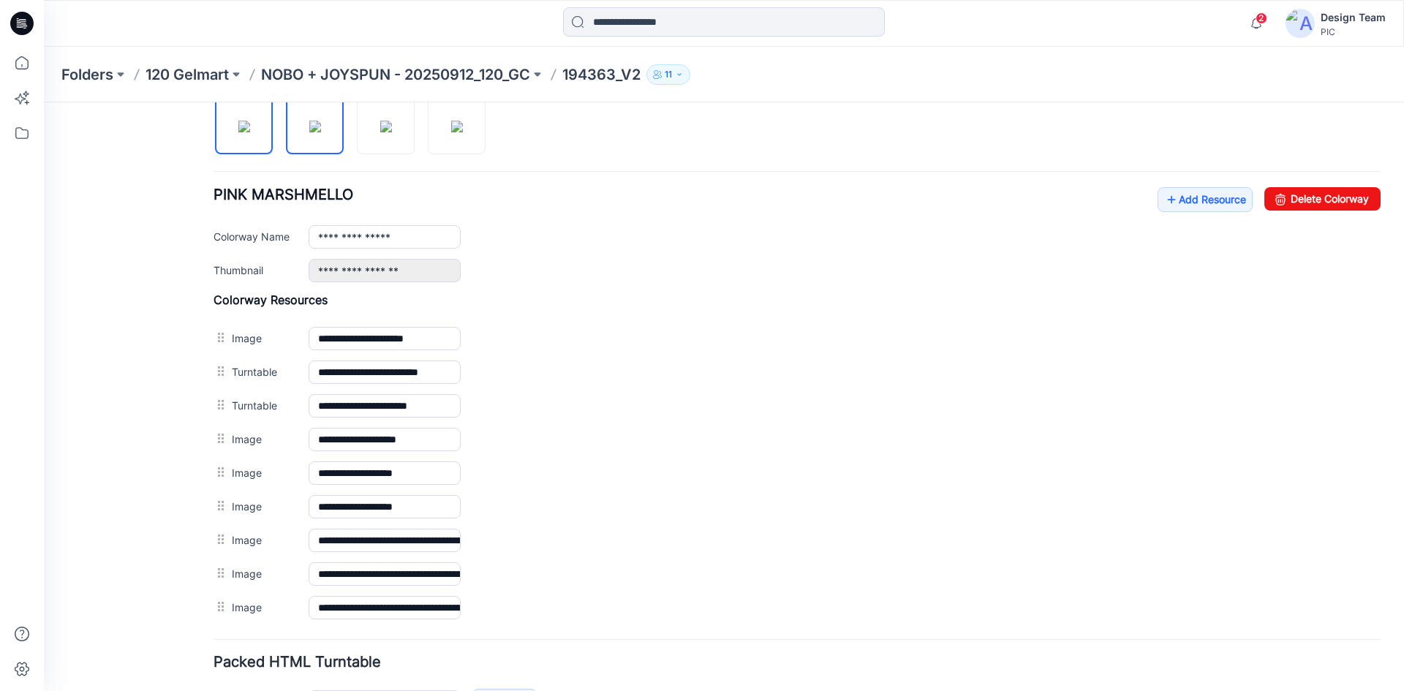
click at [319, 129] on img at bounding box center [315, 127] width 12 height 12
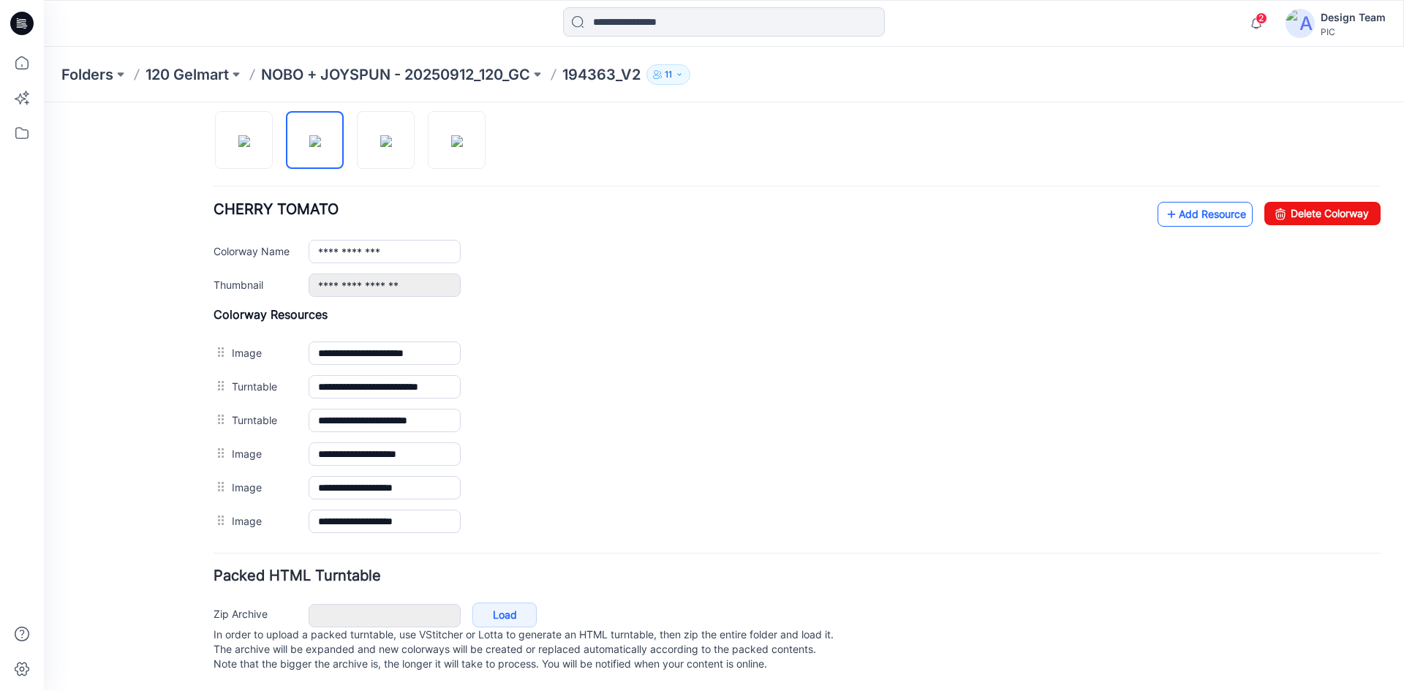
click at [1164, 205] on icon at bounding box center [1171, 214] width 15 height 23
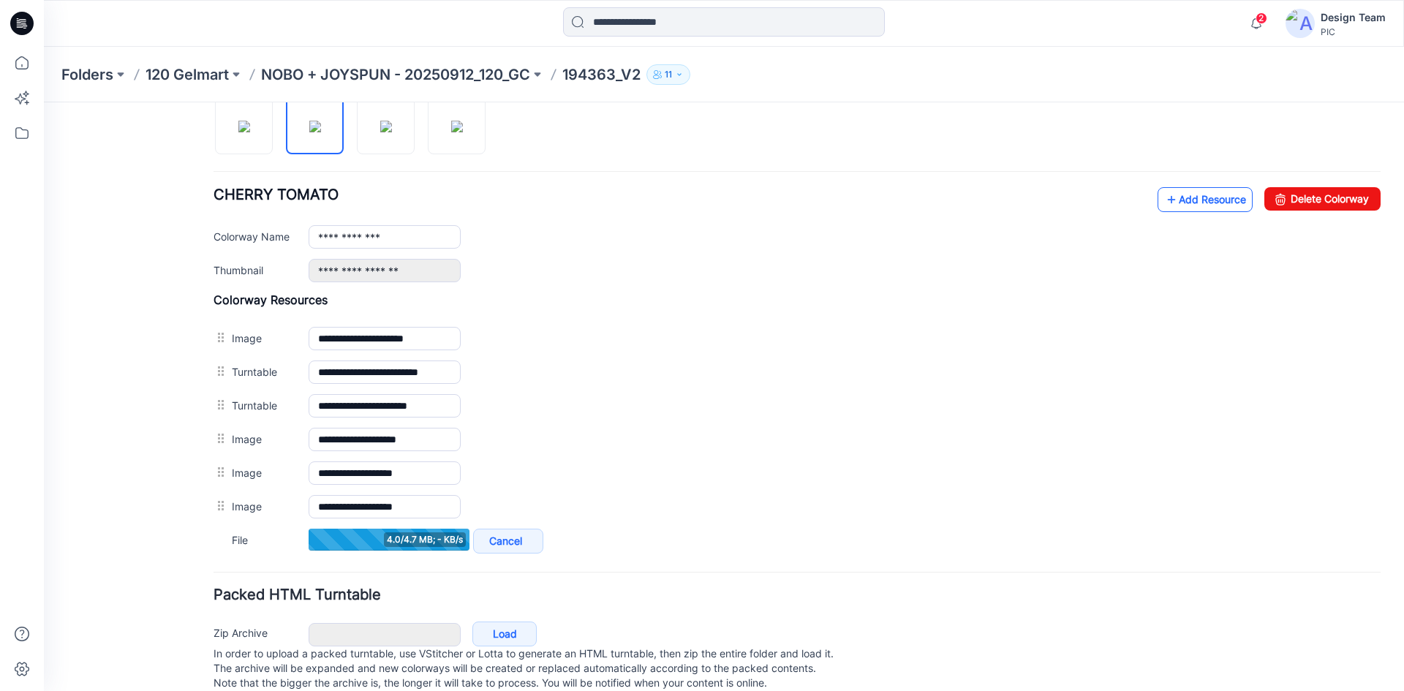
click at [1164, 205] on icon at bounding box center [1171, 199] width 15 height 23
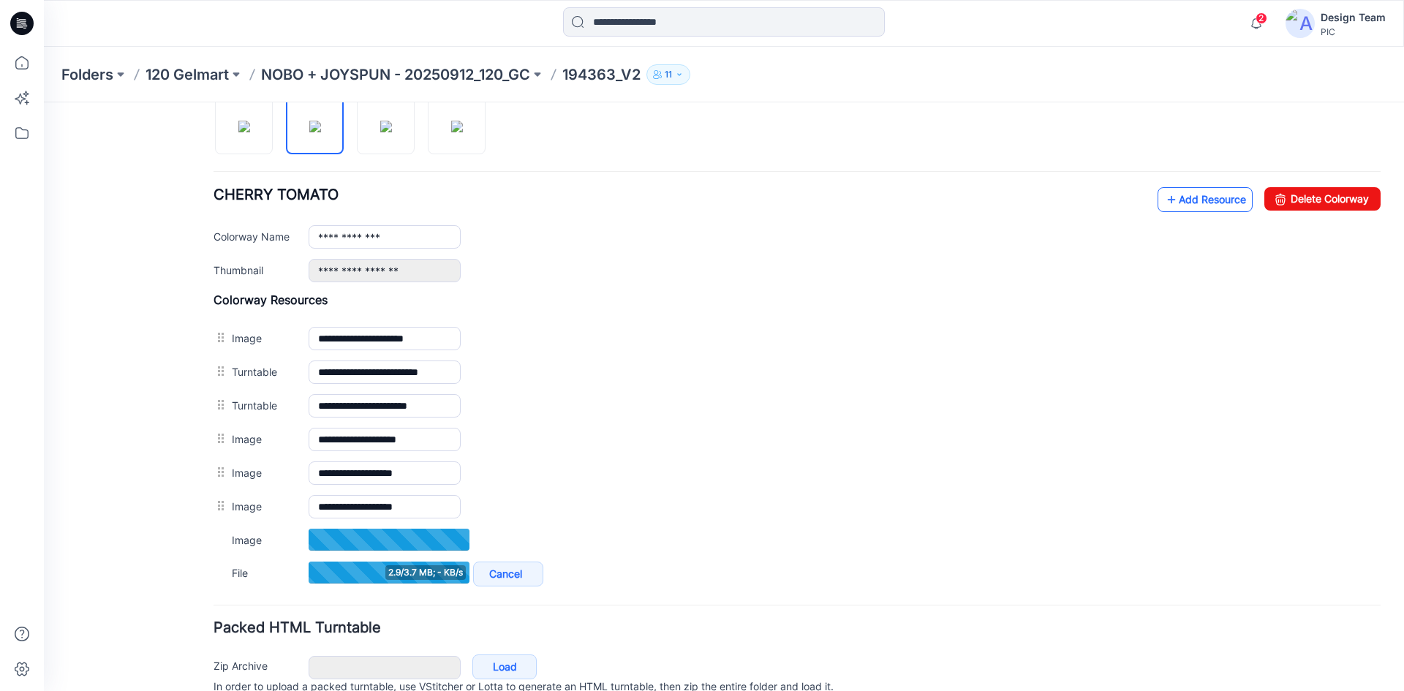
click at [1178, 203] on link "Add Resource" at bounding box center [1204, 199] width 95 height 25
click at [1173, 197] on link "Add Resource" at bounding box center [1204, 199] width 95 height 25
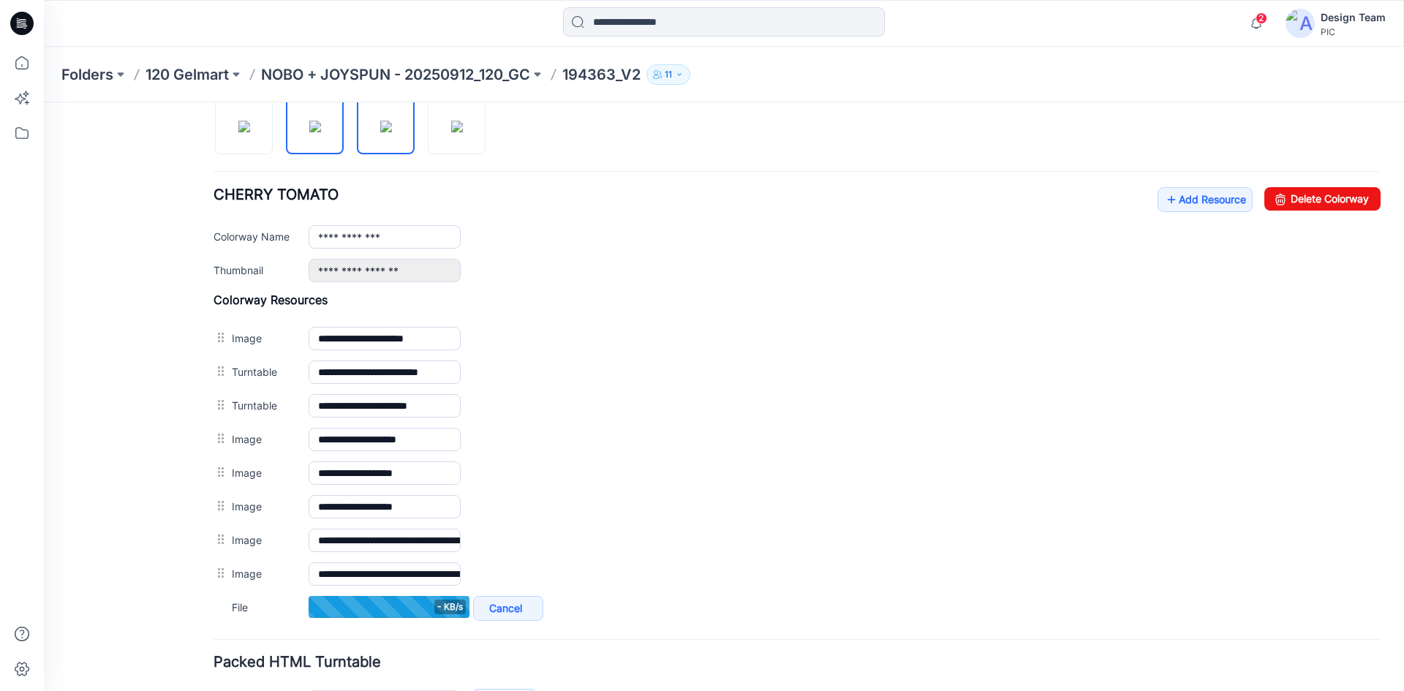
click at [380, 132] on img at bounding box center [386, 127] width 12 height 12
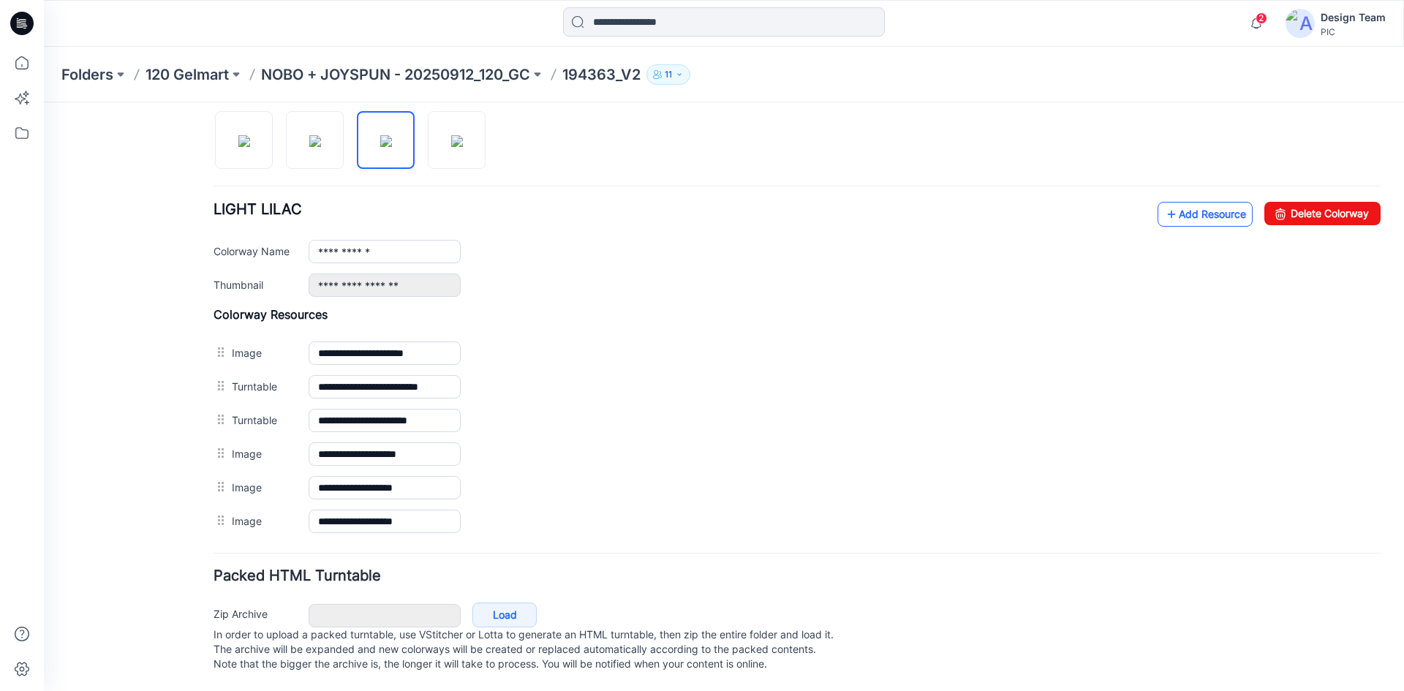
click at [1181, 202] on link "Add Resource" at bounding box center [1204, 214] width 95 height 25
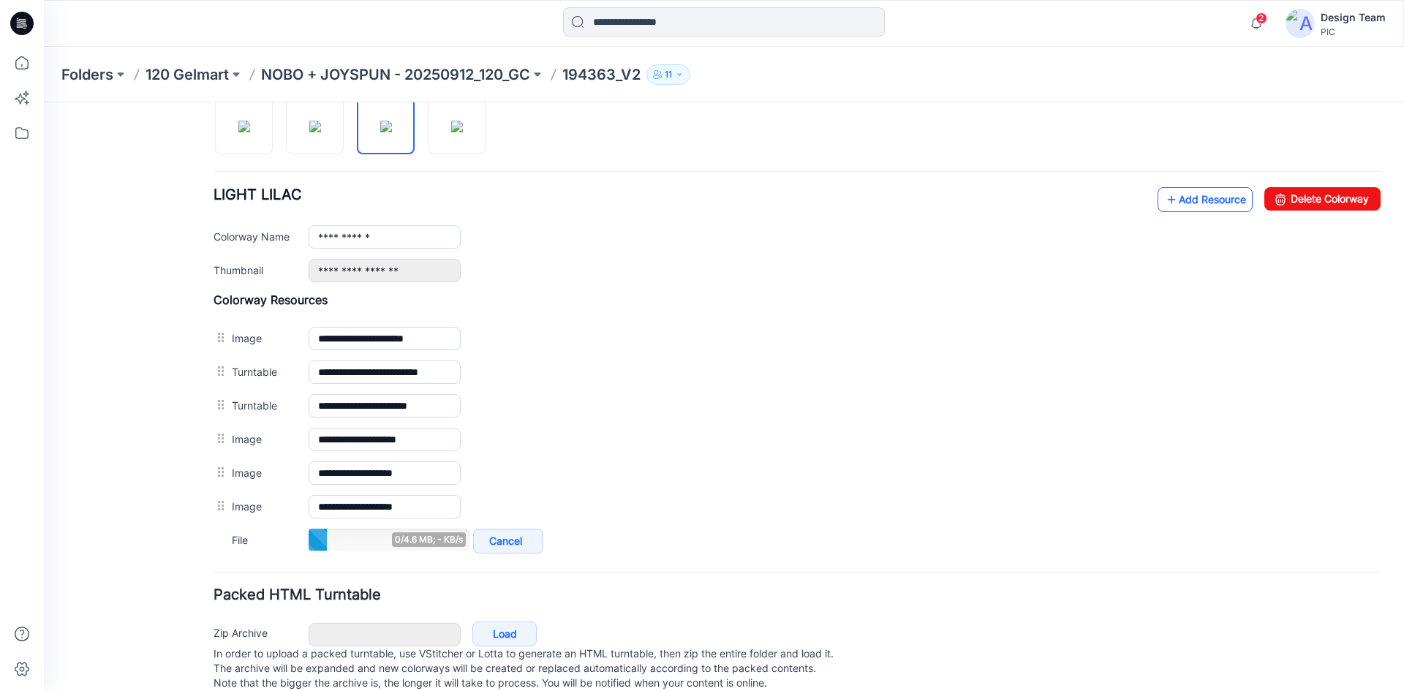
click at [1180, 205] on link "Add Resource" at bounding box center [1204, 199] width 95 height 25
click at [1203, 201] on link "Add Resource" at bounding box center [1204, 199] width 95 height 25
click at [1164, 208] on icon at bounding box center [1171, 199] width 15 height 23
click at [1185, 197] on link "Add Resource" at bounding box center [1204, 199] width 95 height 25
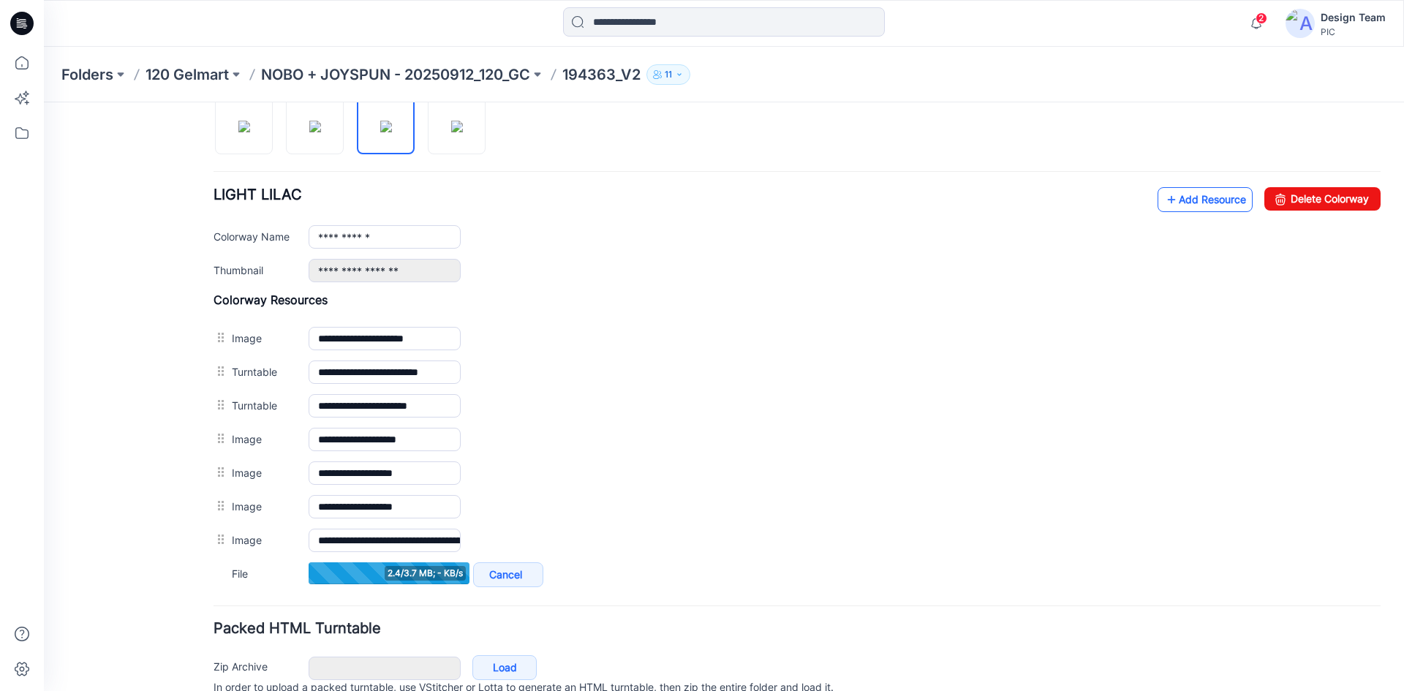
click at [1186, 197] on link "Add Resource" at bounding box center [1204, 199] width 95 height 25
click at [1207, 202] on link "Add Resource" at bounding box center [1204, 199] width 95 height 25
click at [1164, 200] on icon at bounding box center [1171, 199] width 15 height 23
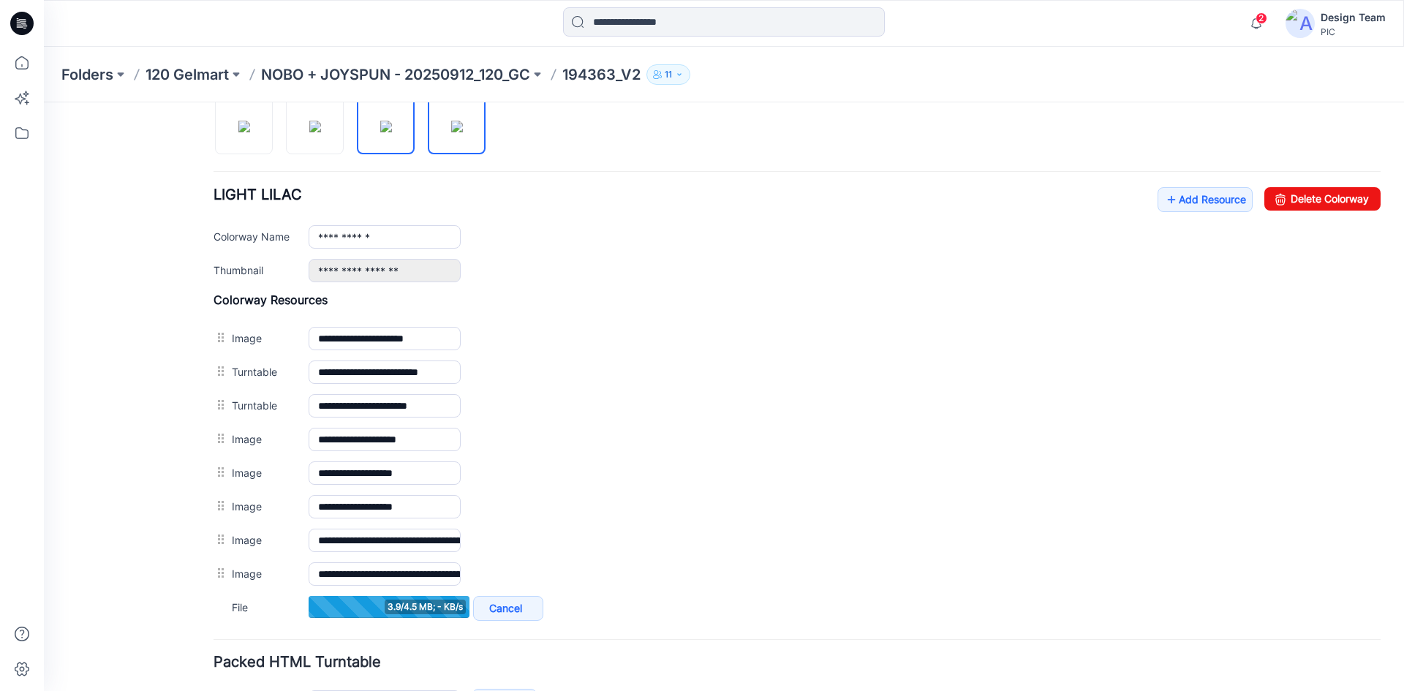
click at [451, 132] on img at bounding box center [457, 127] width 12 height 12
type input "**********"
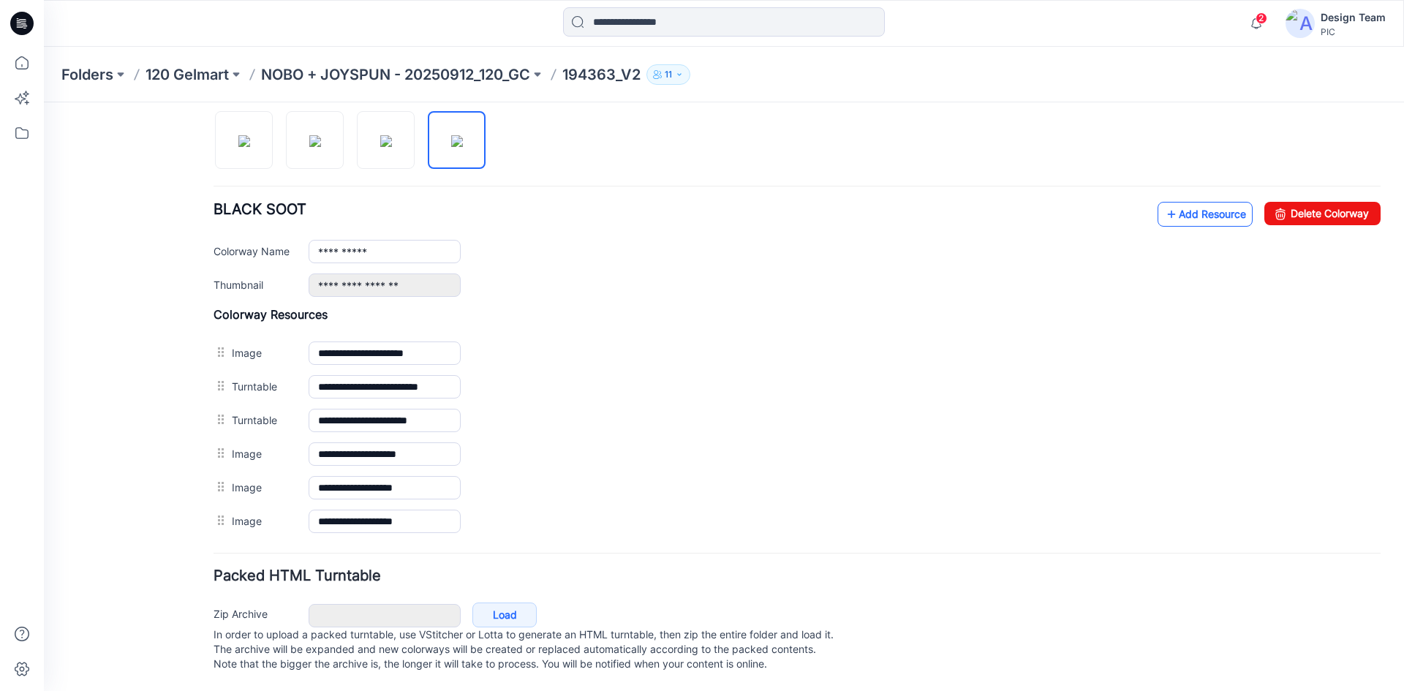
click at [1176, 203] on link "Add Resource" at bounding box center [1204, 214] width 95 height 25
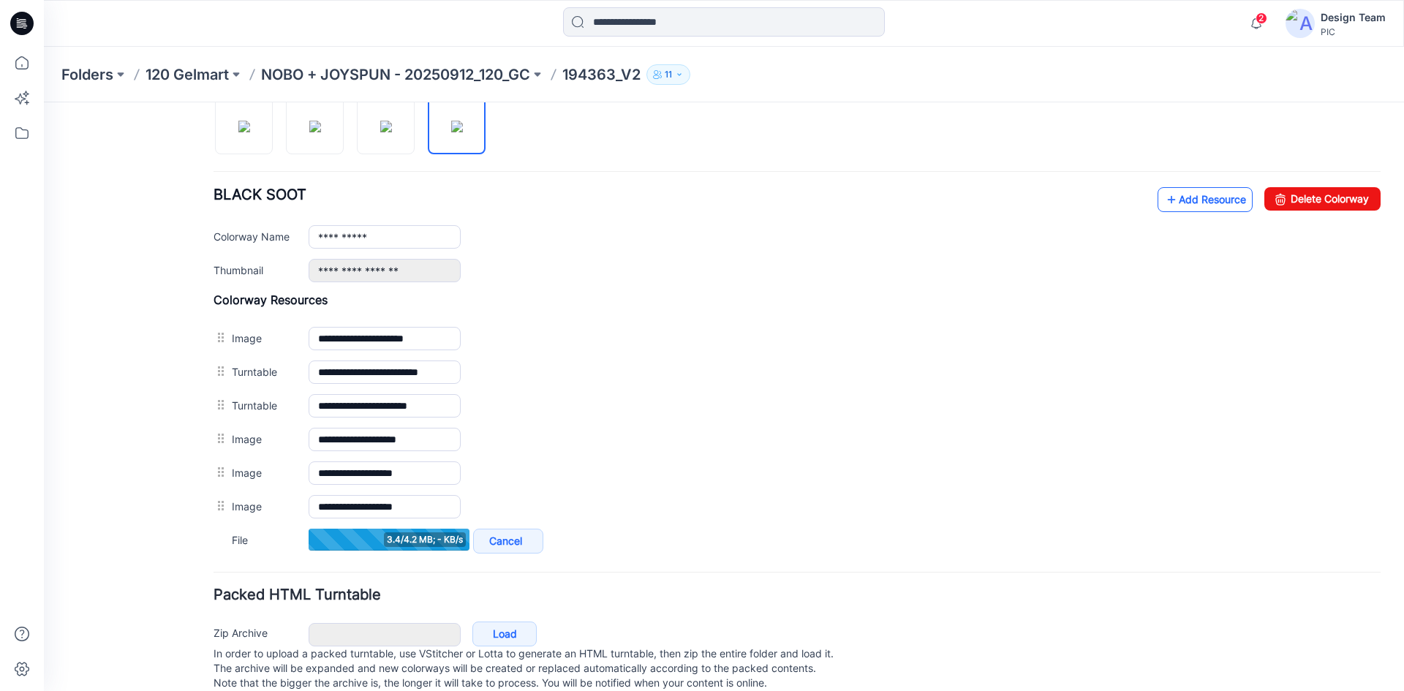
click at [1202, 204] on link "Add Resource" at bounding box center [1204, 199] width 95 height 25
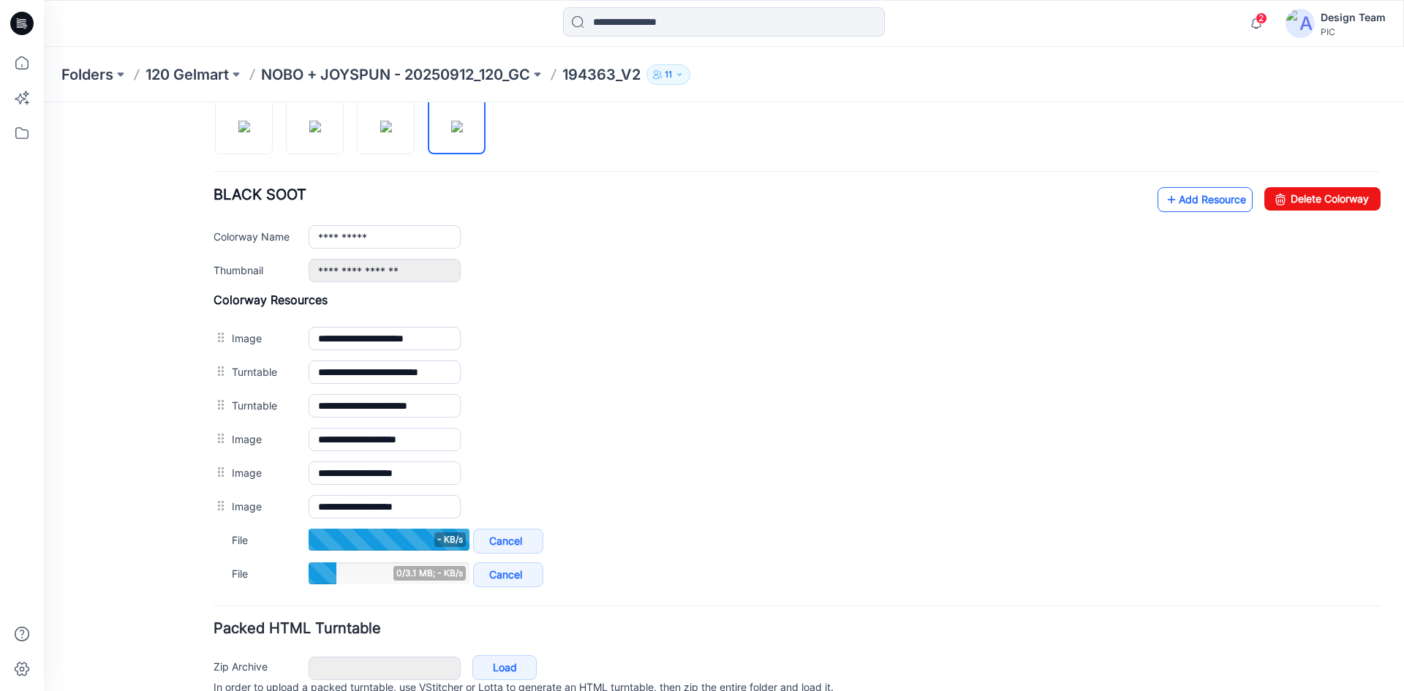
click at [1176, 197] on link "Add Resource" at bounding box center [1204, 199] width 95 height 25
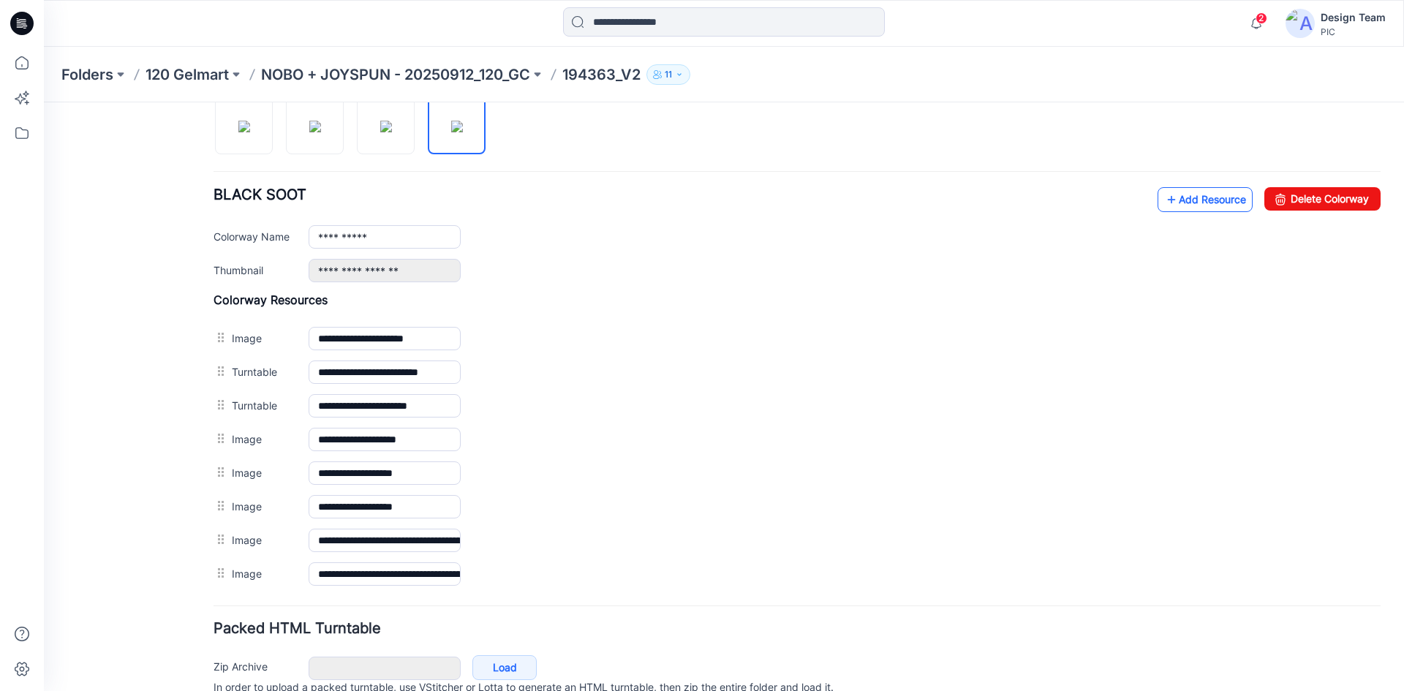
click at [1206, 195] on link "Add Resource" at bounding box center [1204, 199] width 95 height 25
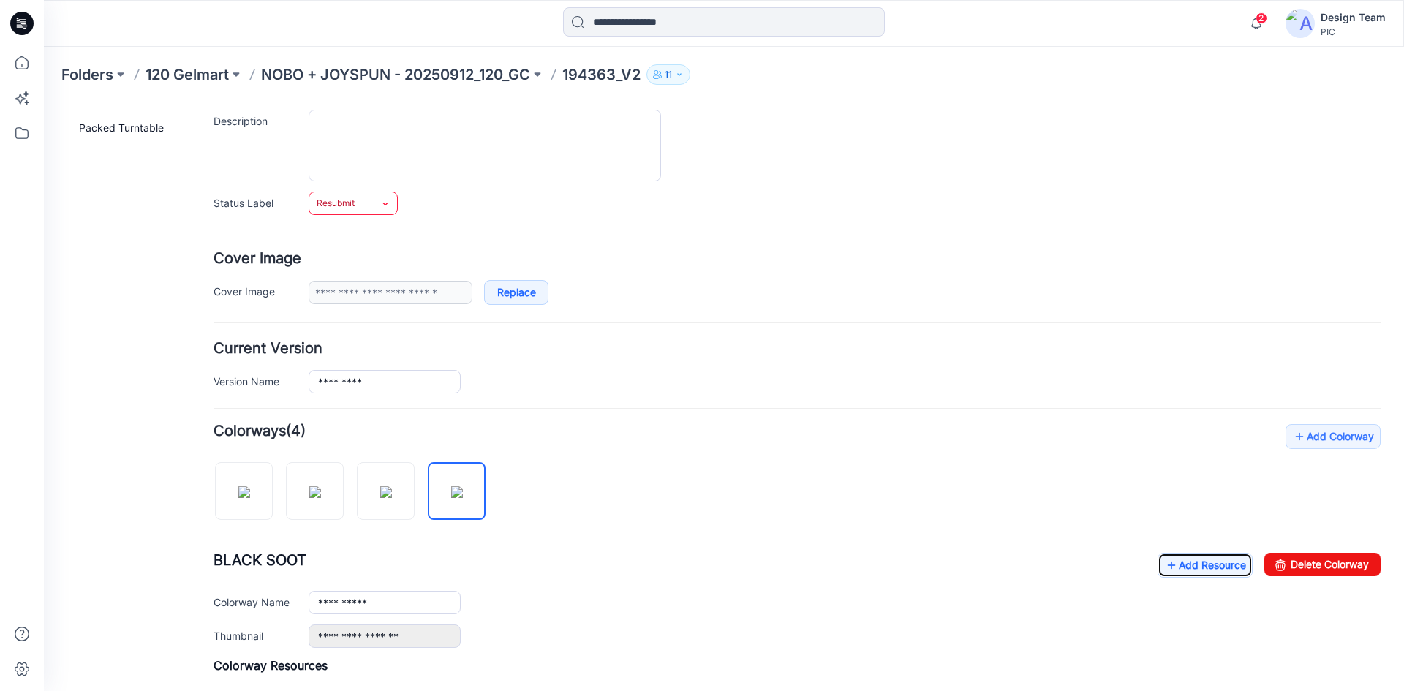
scroll to position [0, 0]
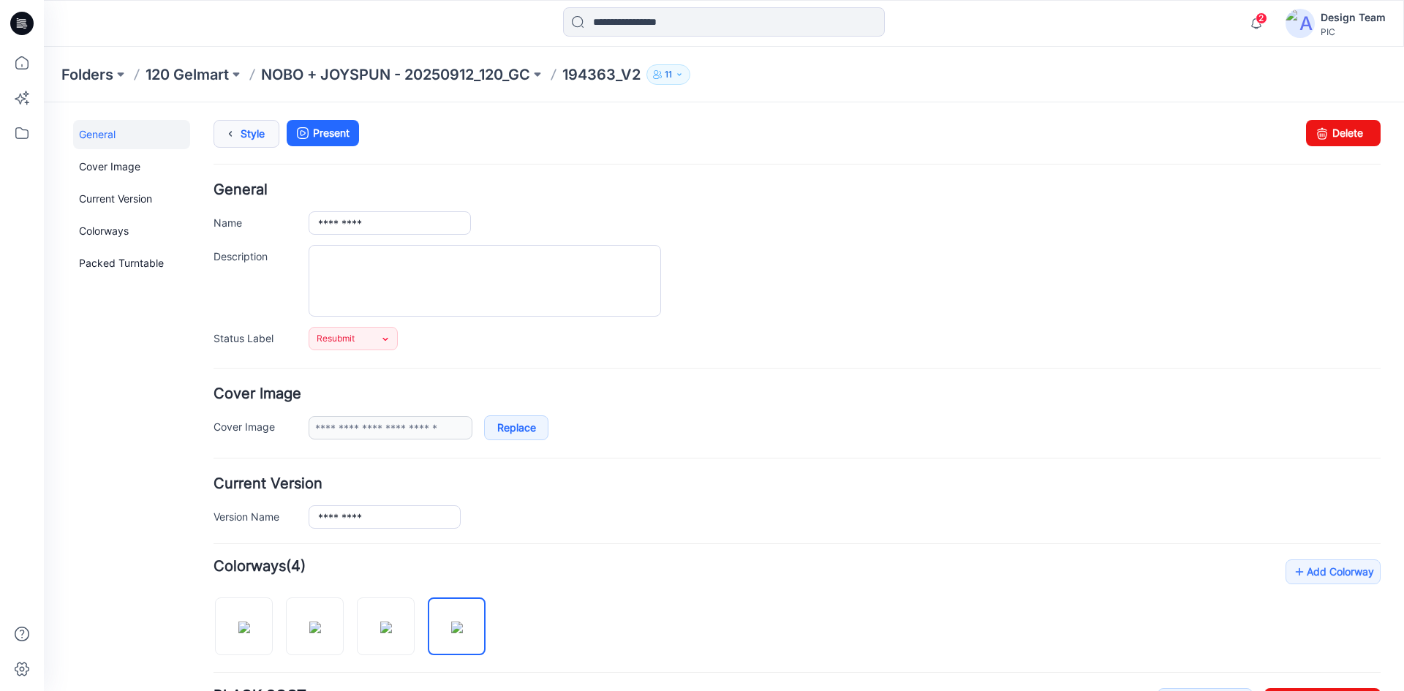
click at [249, 132] on link "Style" at bounding box center [246, 134] width 66 height 28
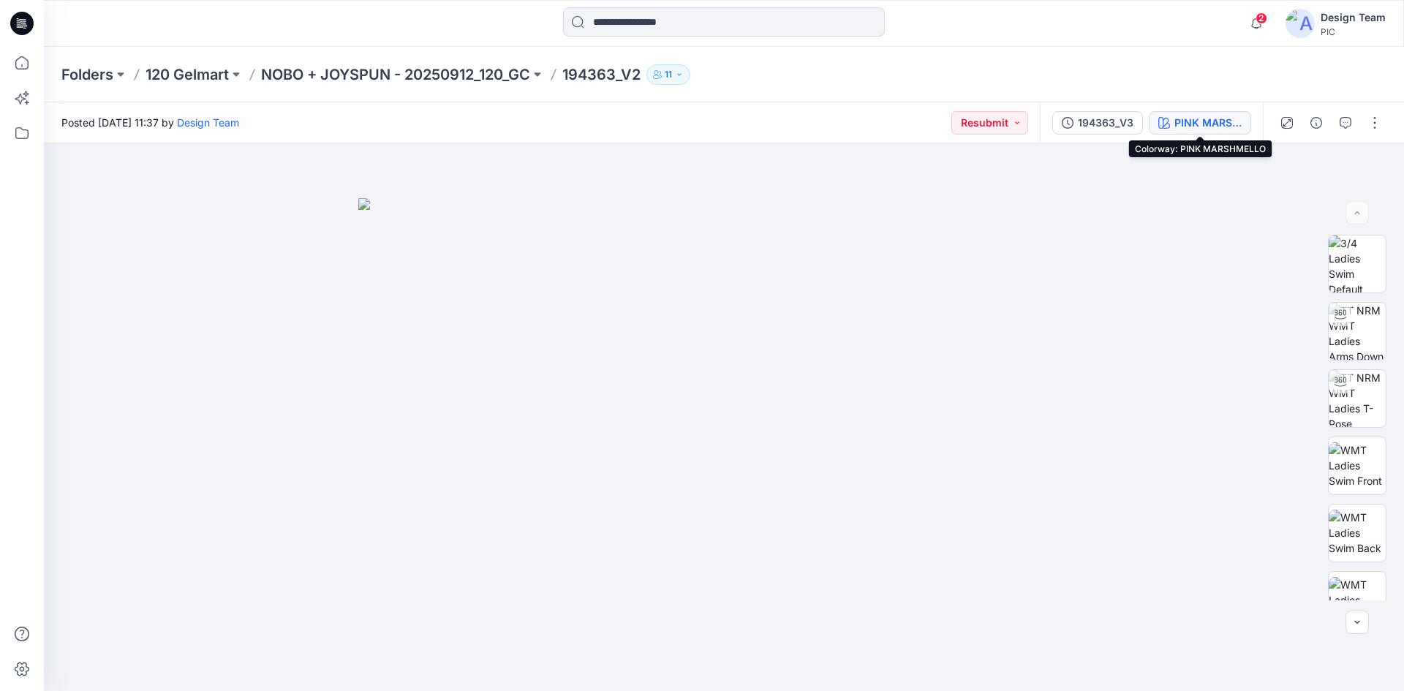
click at [1173, 128] on button "PINK MARSHMELLO" at bounding box center [1200, 122] width 102 height 23
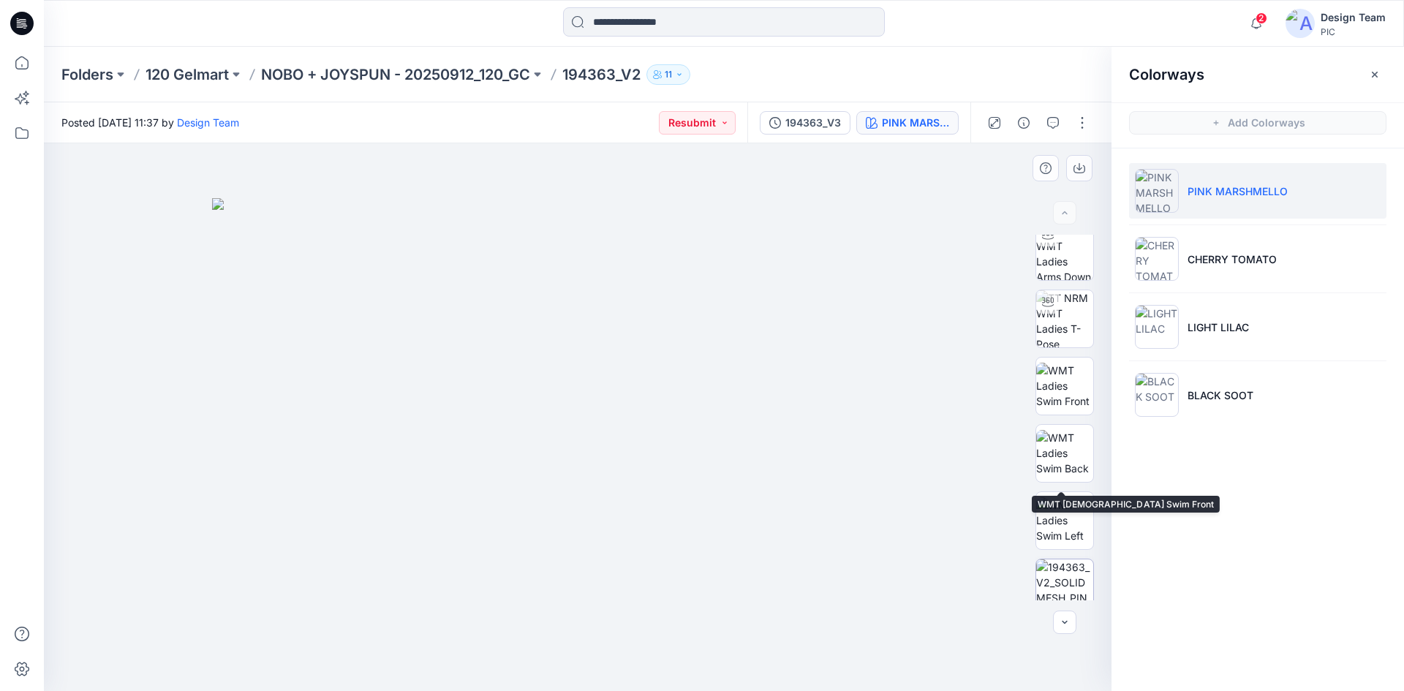
scroll to position [298, 0]
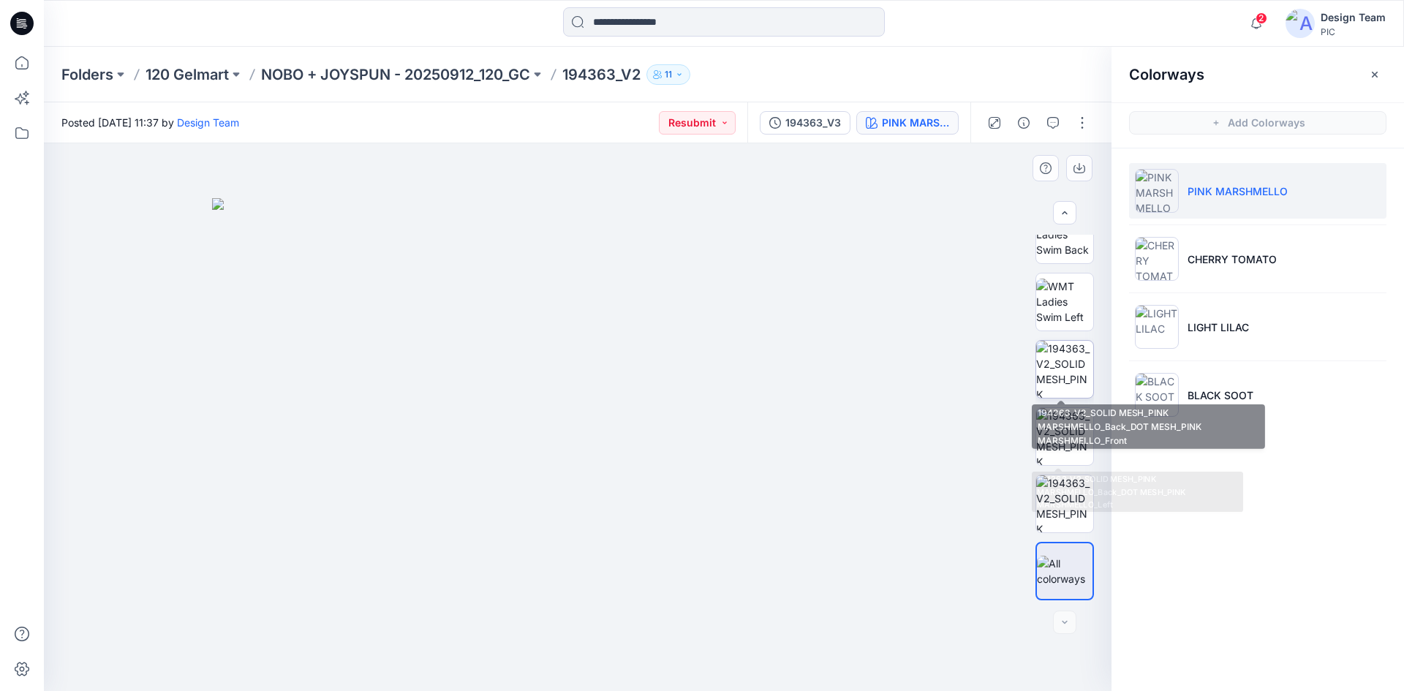
click at [1056, 370] on img at bounding box center [1064, 369] width 57 height 57
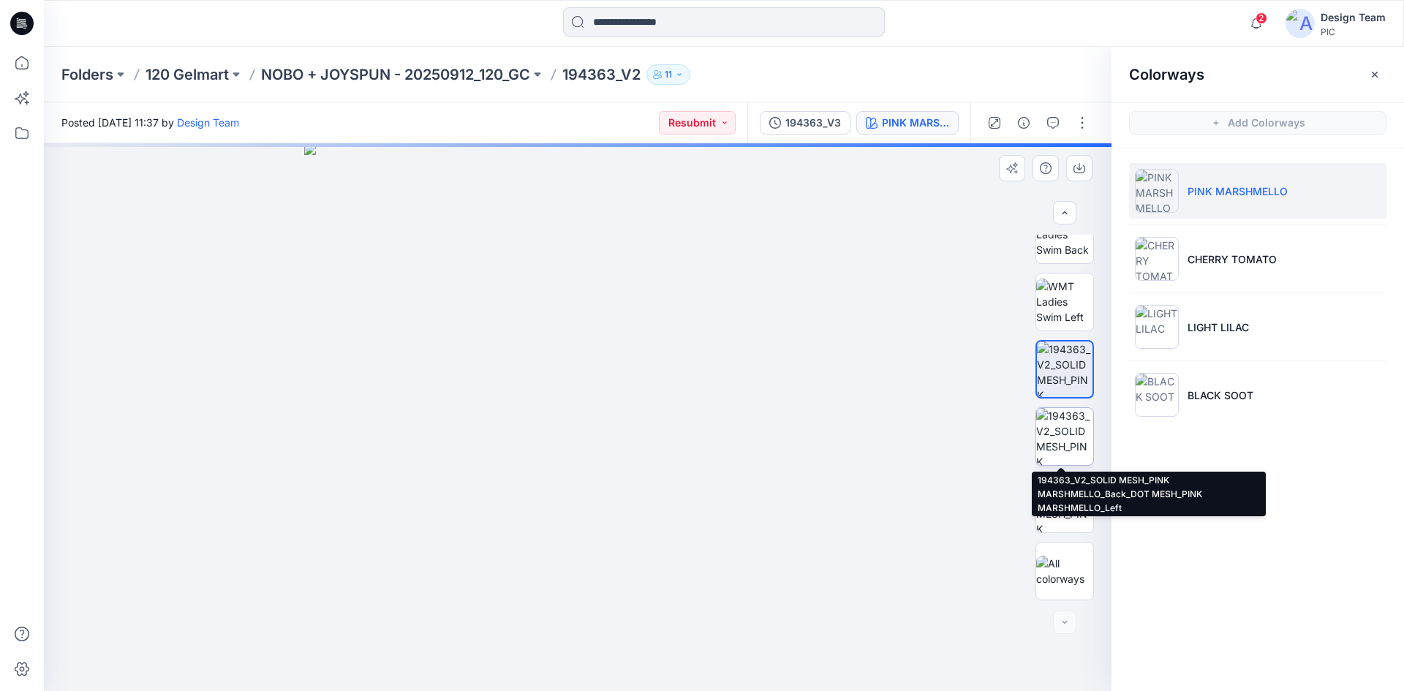
click at [1063, 431] on img at bounding box center [1064, 436] width 57 height 57
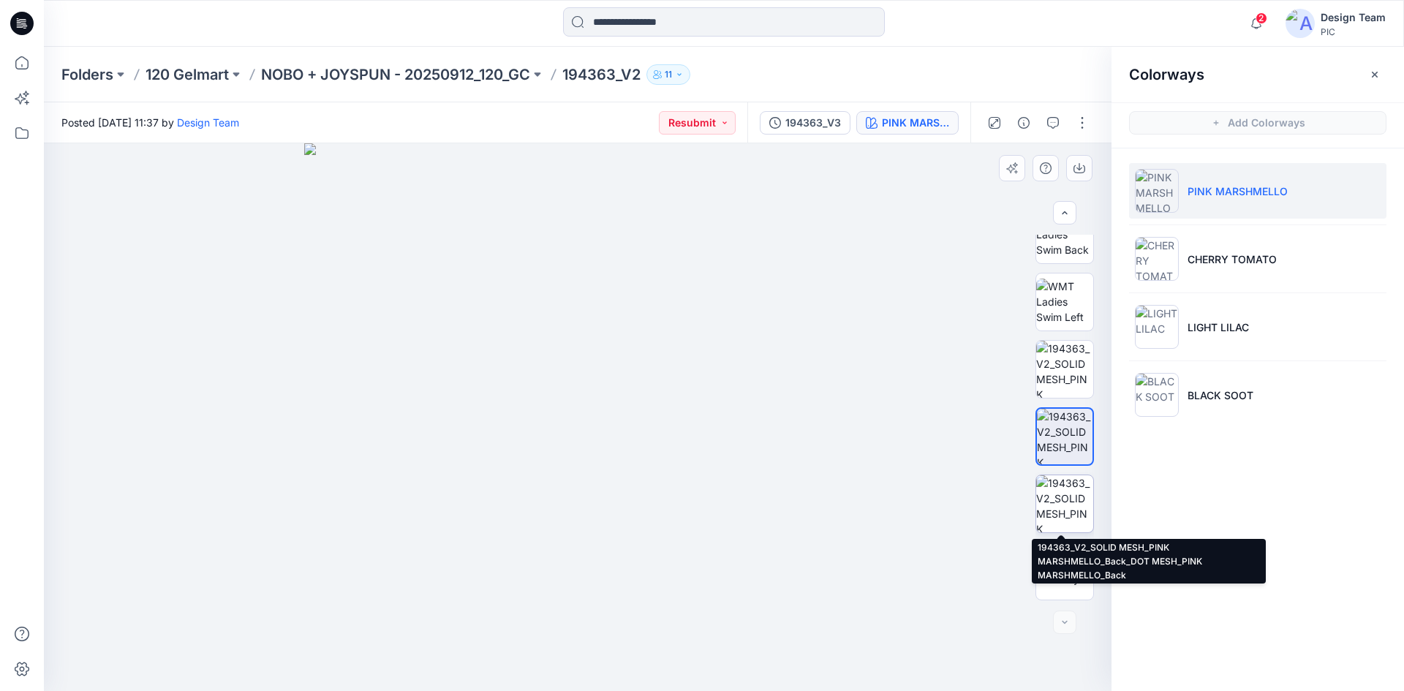
click at [1064, 488] on img at bounding box center [1064, 503] width 57 height 57
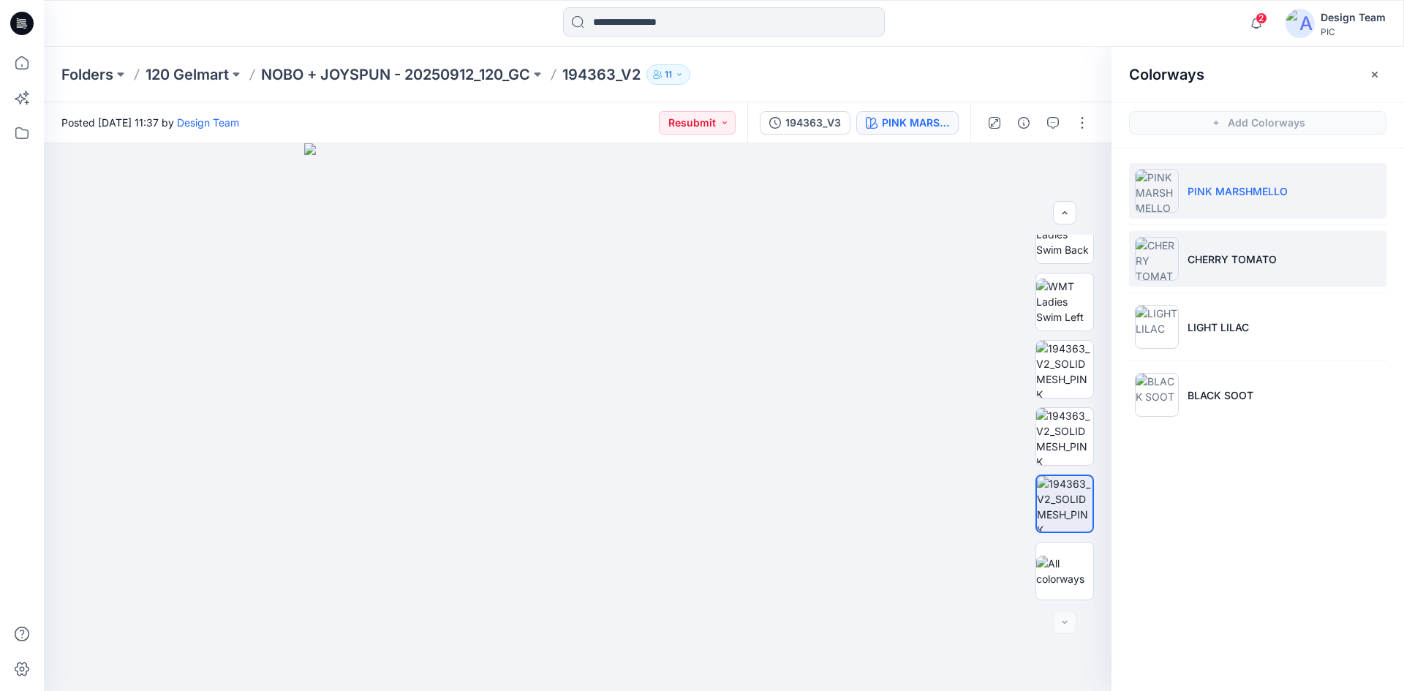
click at [1231, 273] on li "CHERRY TOMATO" at bounding box center [1257, 259] width 257 height 56
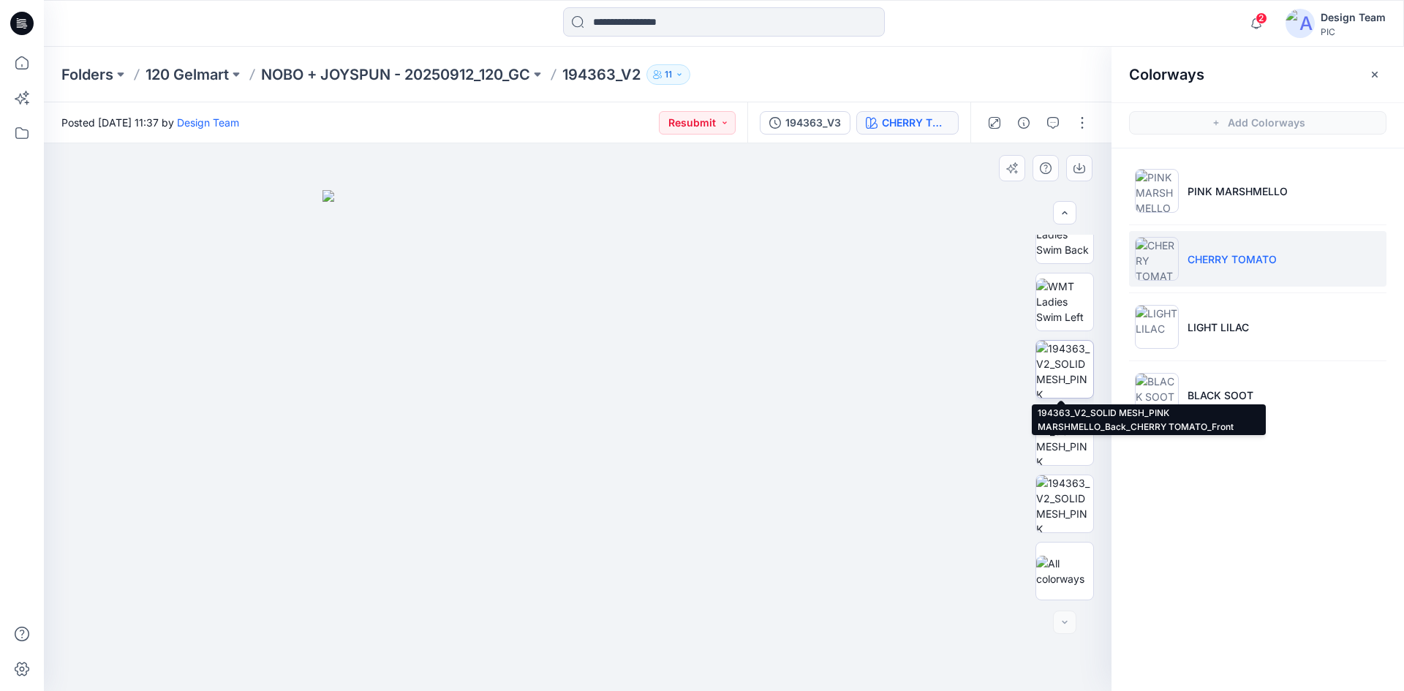
click at [1056, 360] on img at bounding box center [1064, 369] width 57 height 57
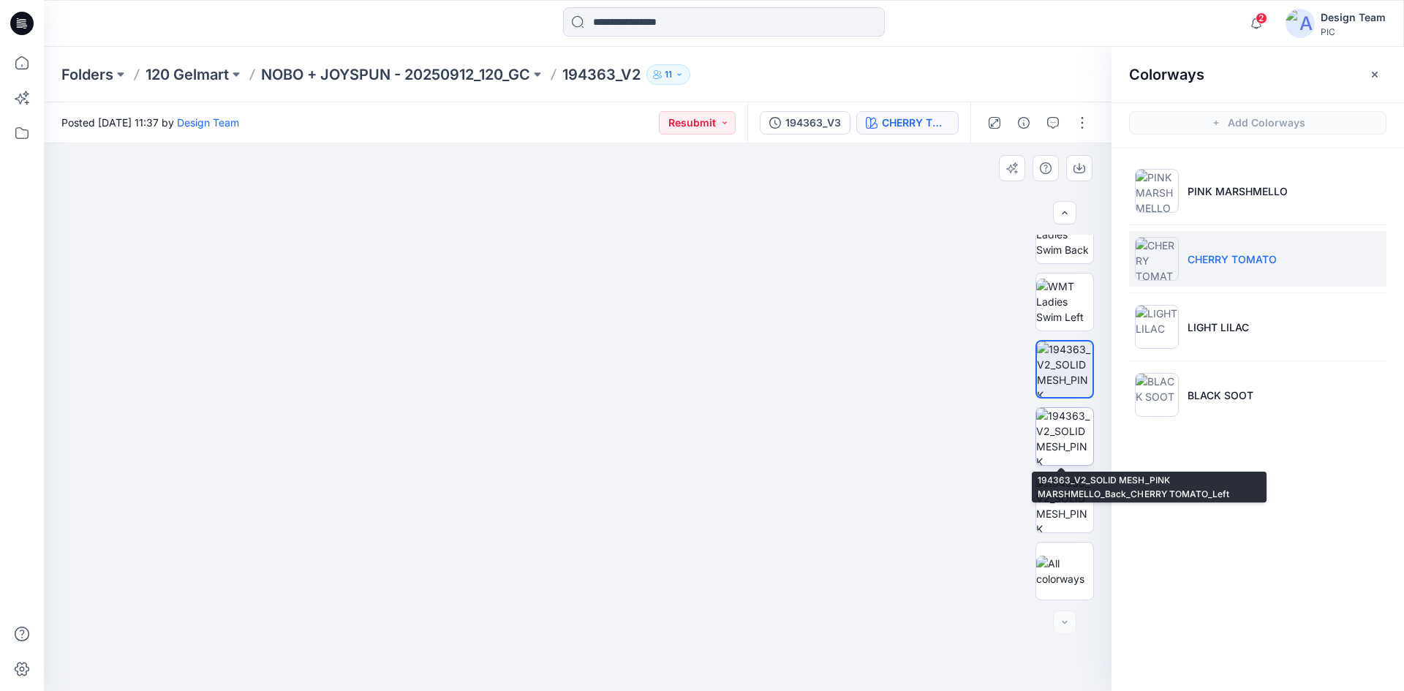
click at [1056, 453] on img at bounding box center [1064, 436] width 57 height 57
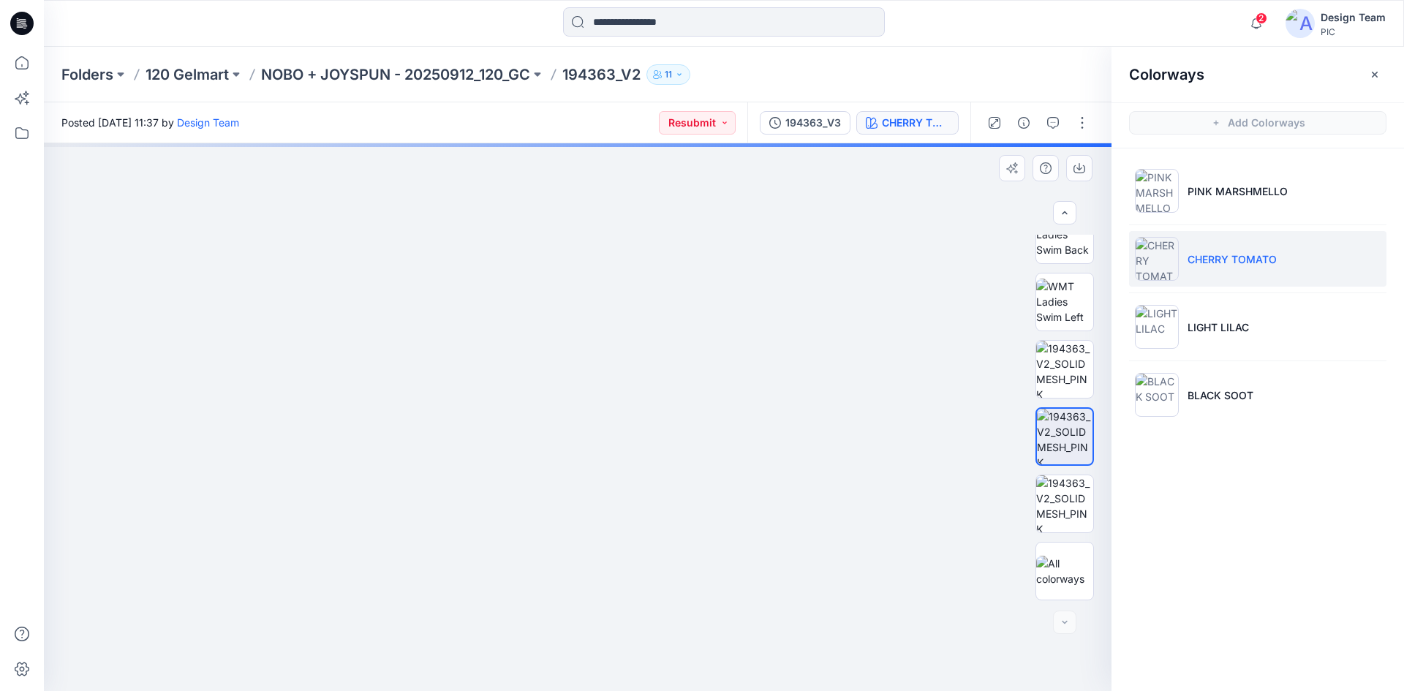
drag, startPoint x: 150, startPoint y: 489, endPoint x: 403, endPoint y: 532, distance: 256.6
click at [403, 532] on img at bounding box center [810, 178] width 1585 height 1026
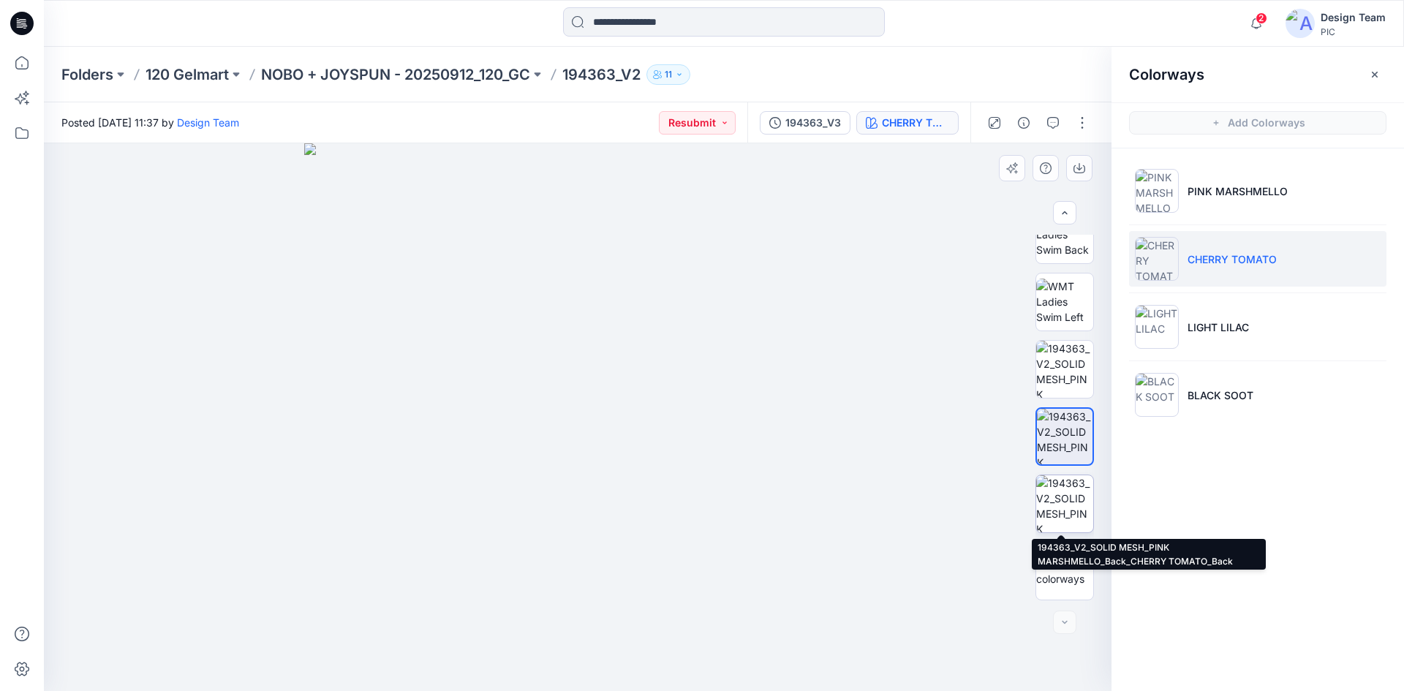
click at [1067, 499] on img at bounding box center [1064, 503] width 57 height 57
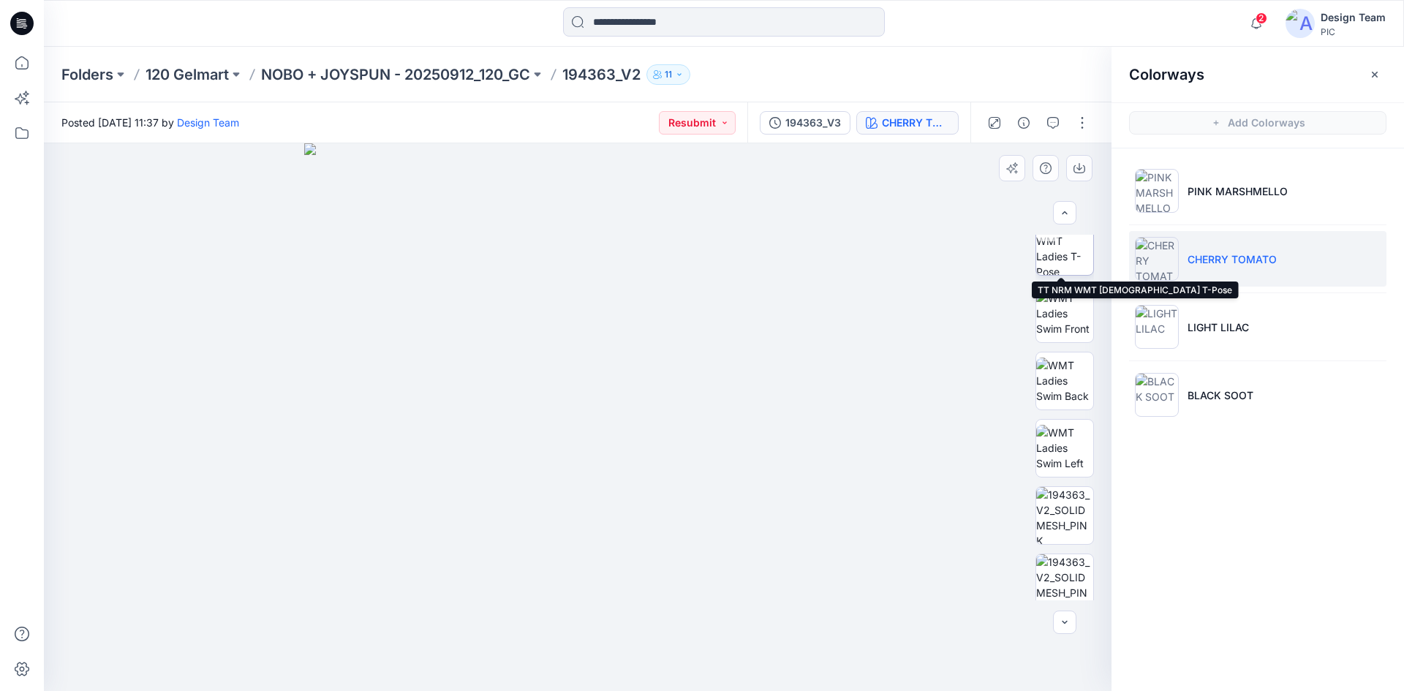
click at [1065, 264] on img at bounding box center [1064, 246] width 57 height 57
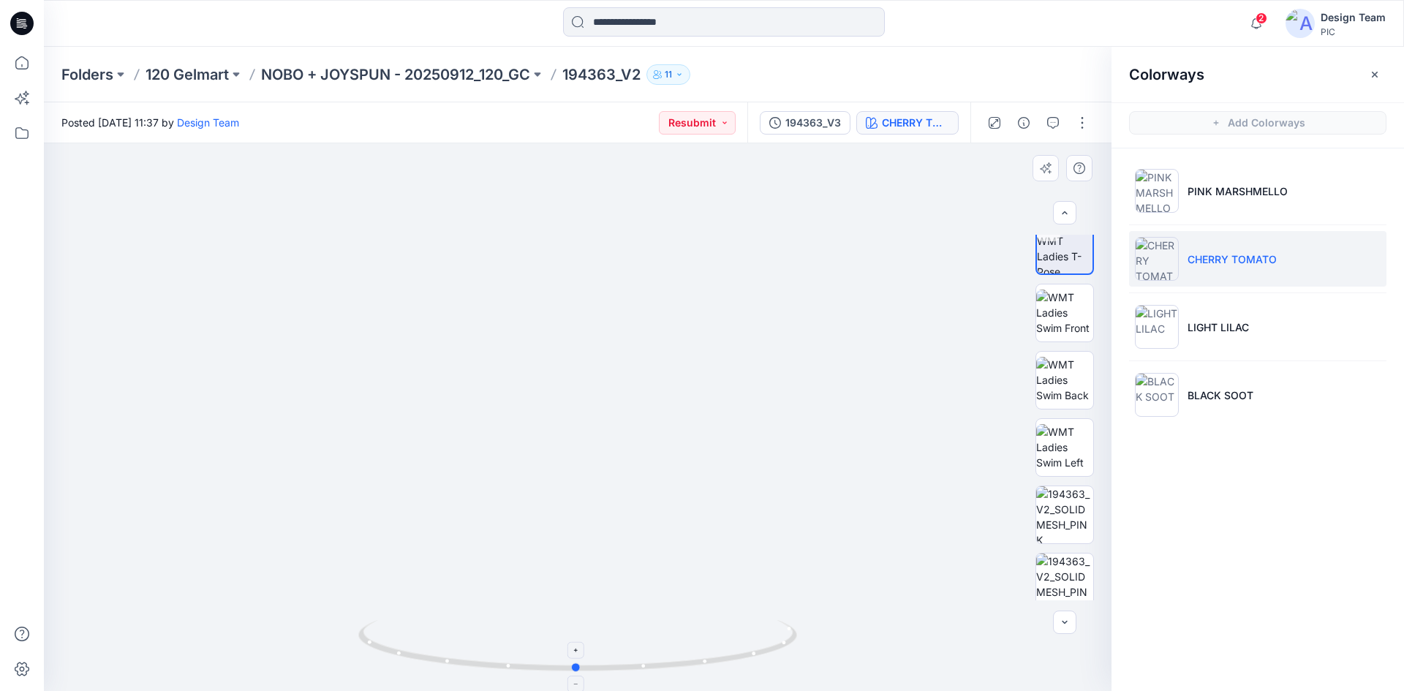
drag, startPoint x: 723, startPoint y: 665, endPoint x: 722, endPoint y: 649, distance: 15.4
click at [722, 649] on icon at bounding box center [579, 647] width 442 height 55
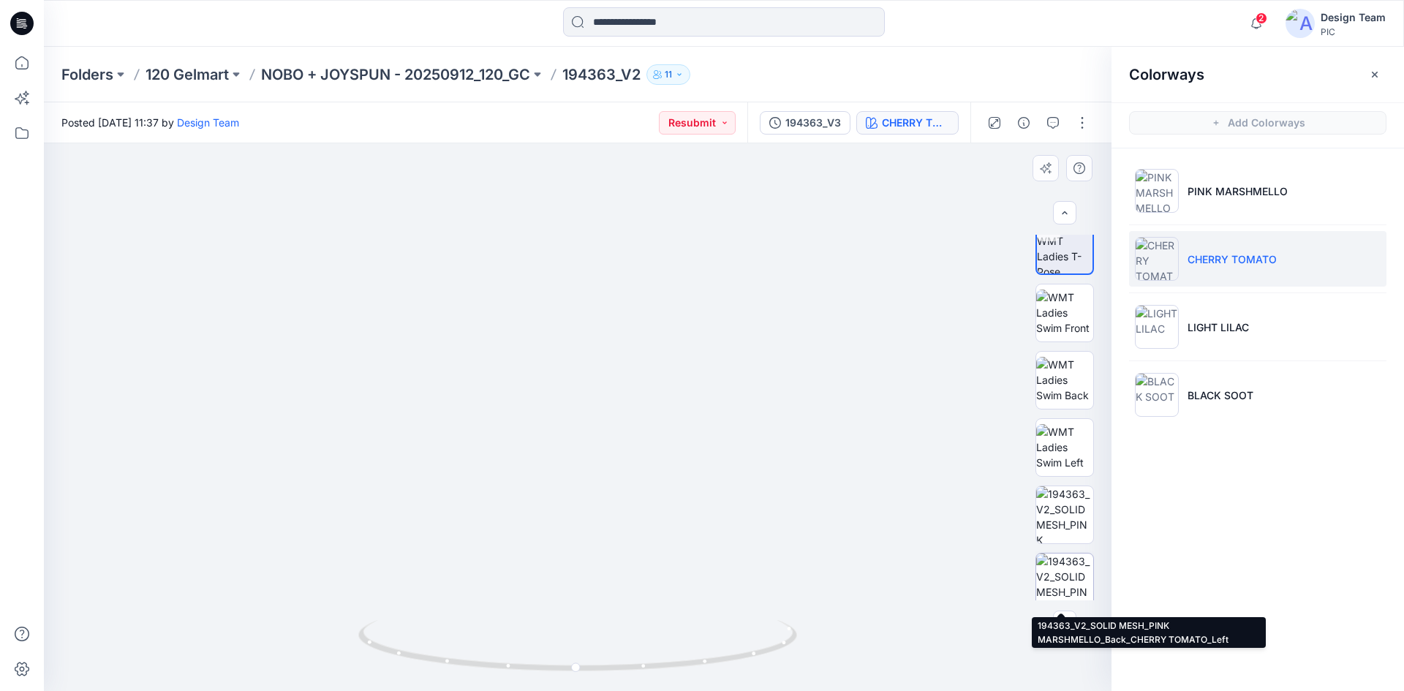
click at [1066, 565] on img at bounding box center [1064, 581] width 57 height 57
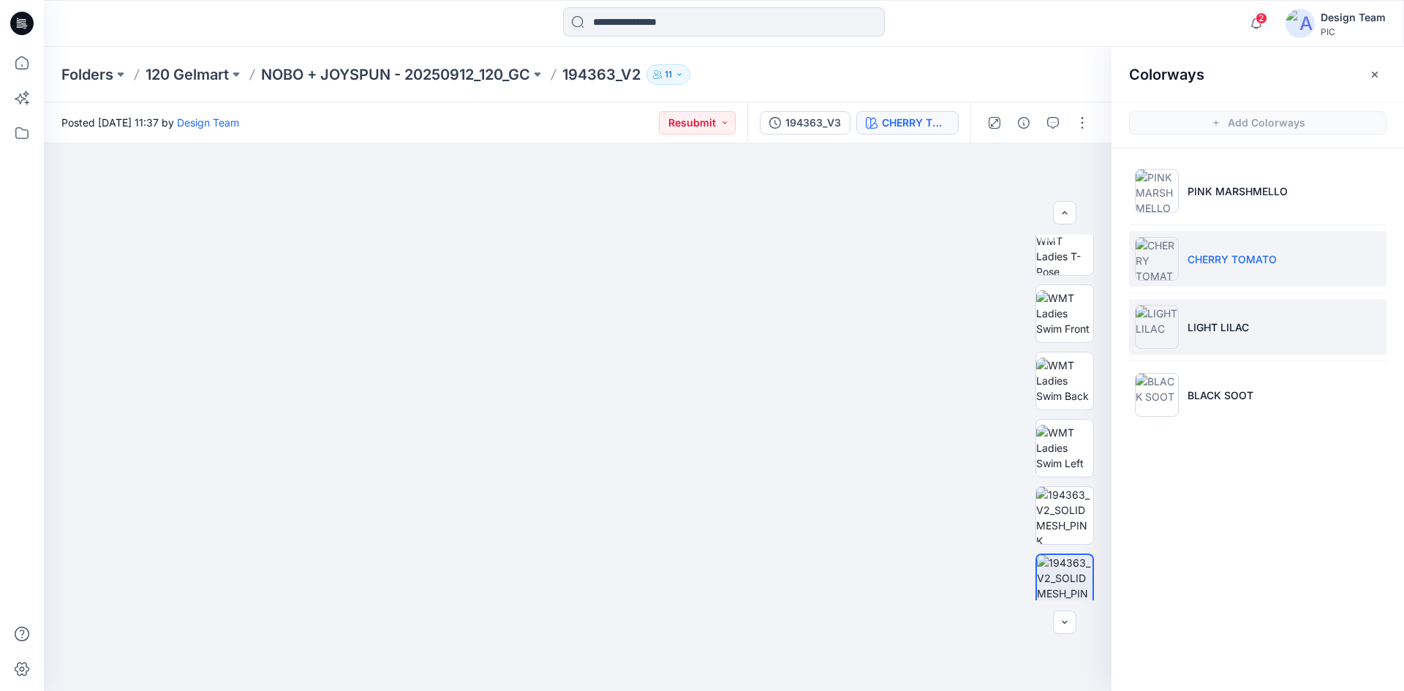
click at [1203, 331] on p "LIGHT LILAC" at bounding box center [1217, 326] width 61 height 15
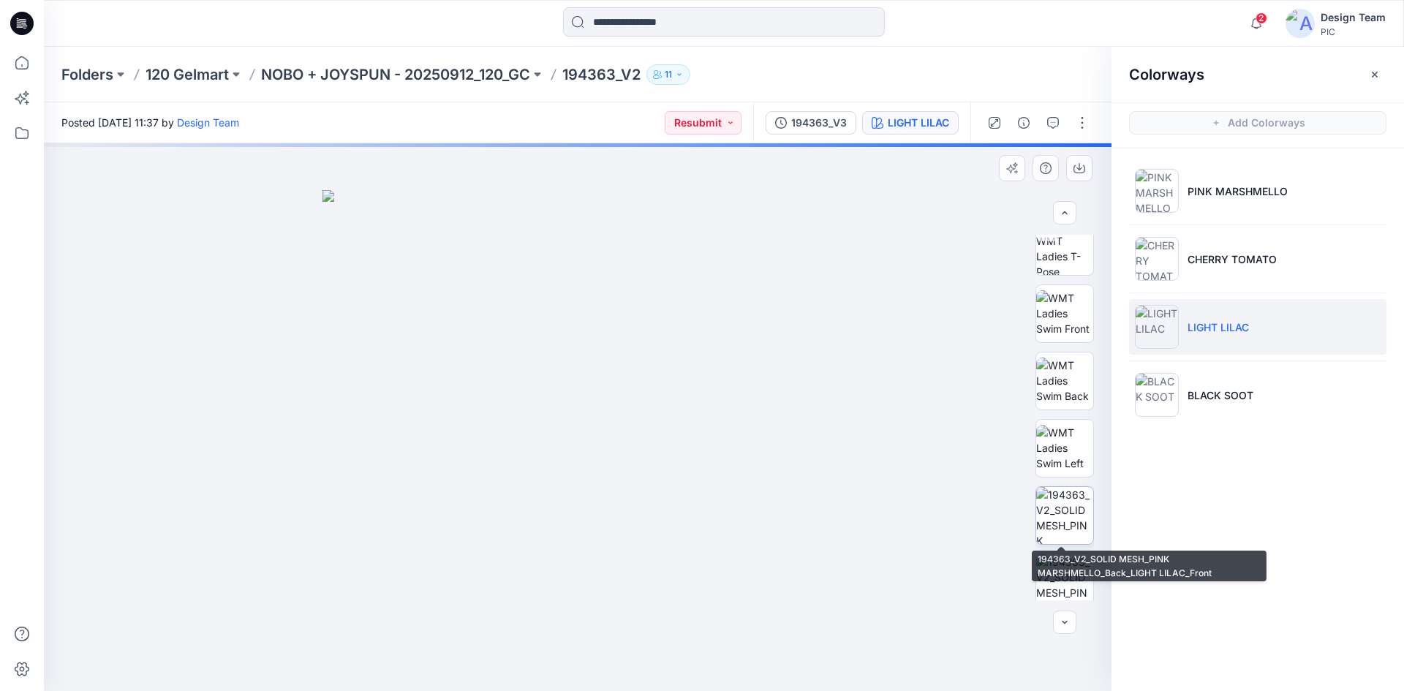
click at [1044, 511] on img at bounding box center [1064, 515] width 57 height 57
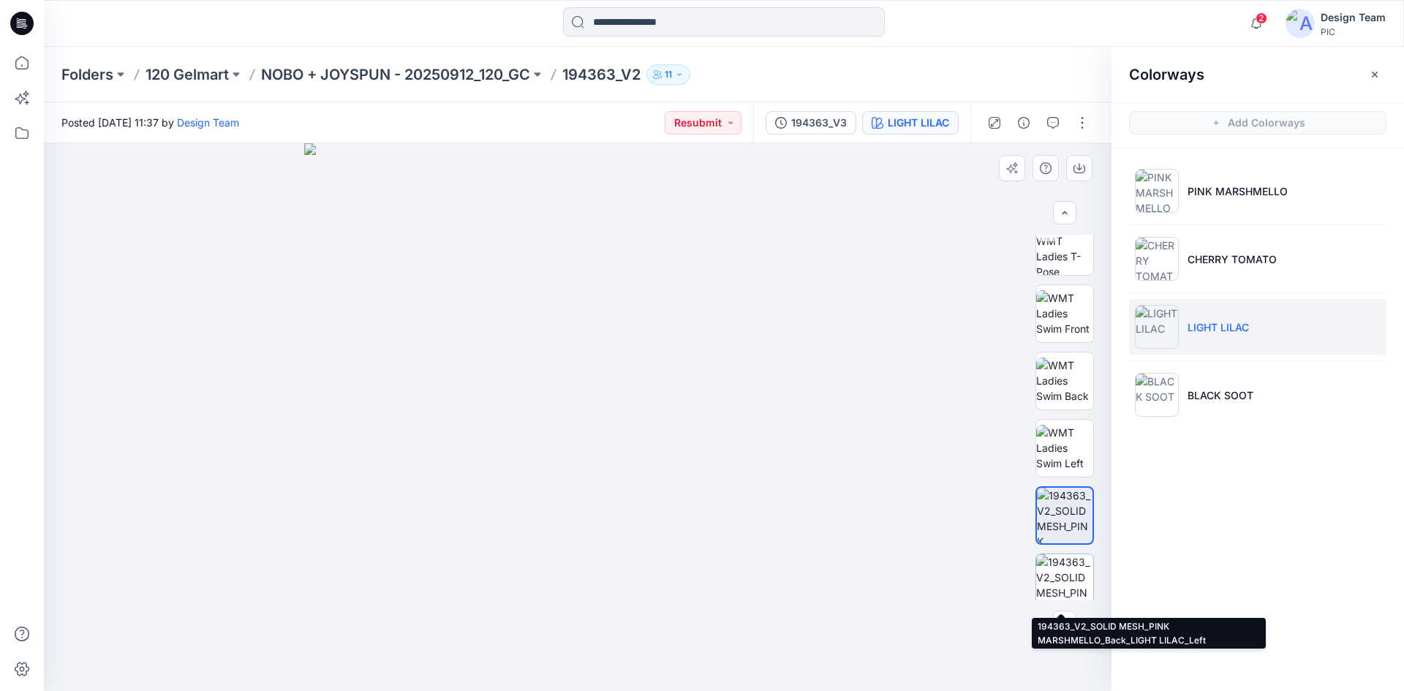
click at [1042, 575] on img at bounding box center [1064, 582] width 57 height 57
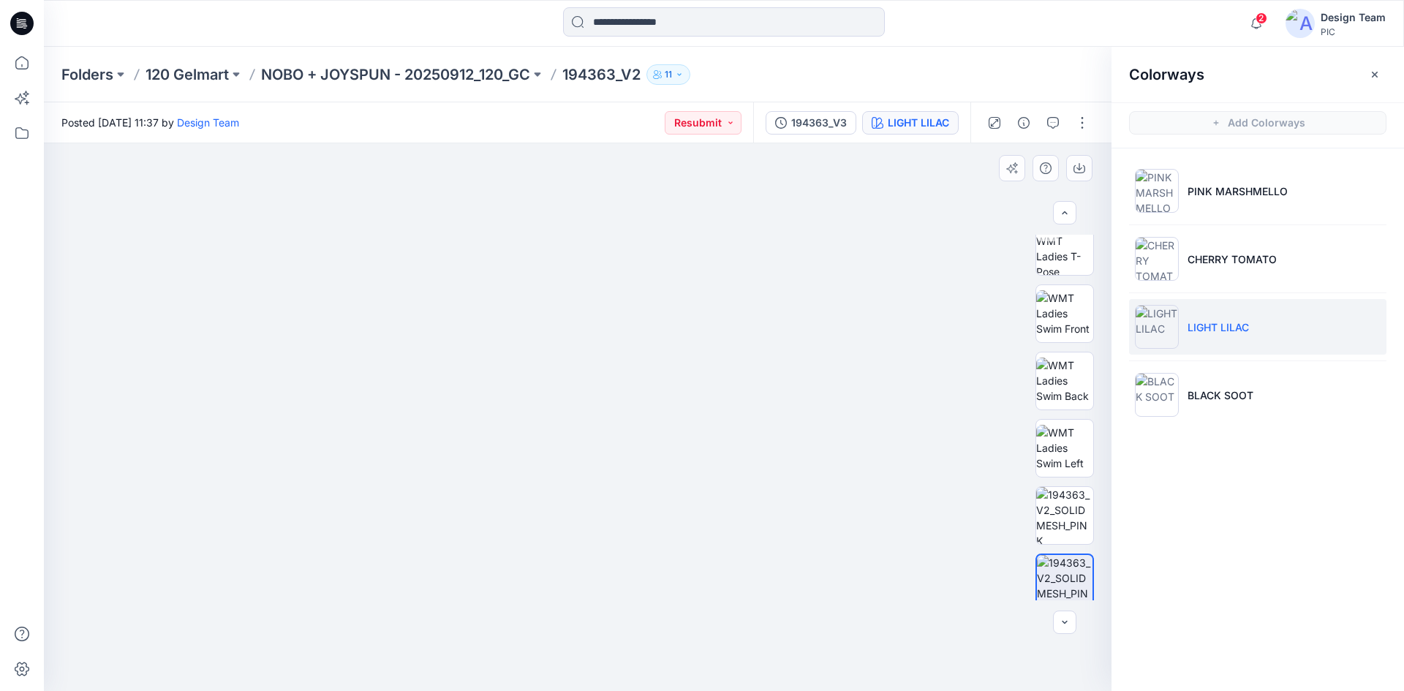
drag, startPoint x: 246, startPoint y: 597, endPoint x: 356, endPoint y: 394, distance: 230.3
click at [356, 394] on img at bounding box center [687, 56] width 1585 height 1268
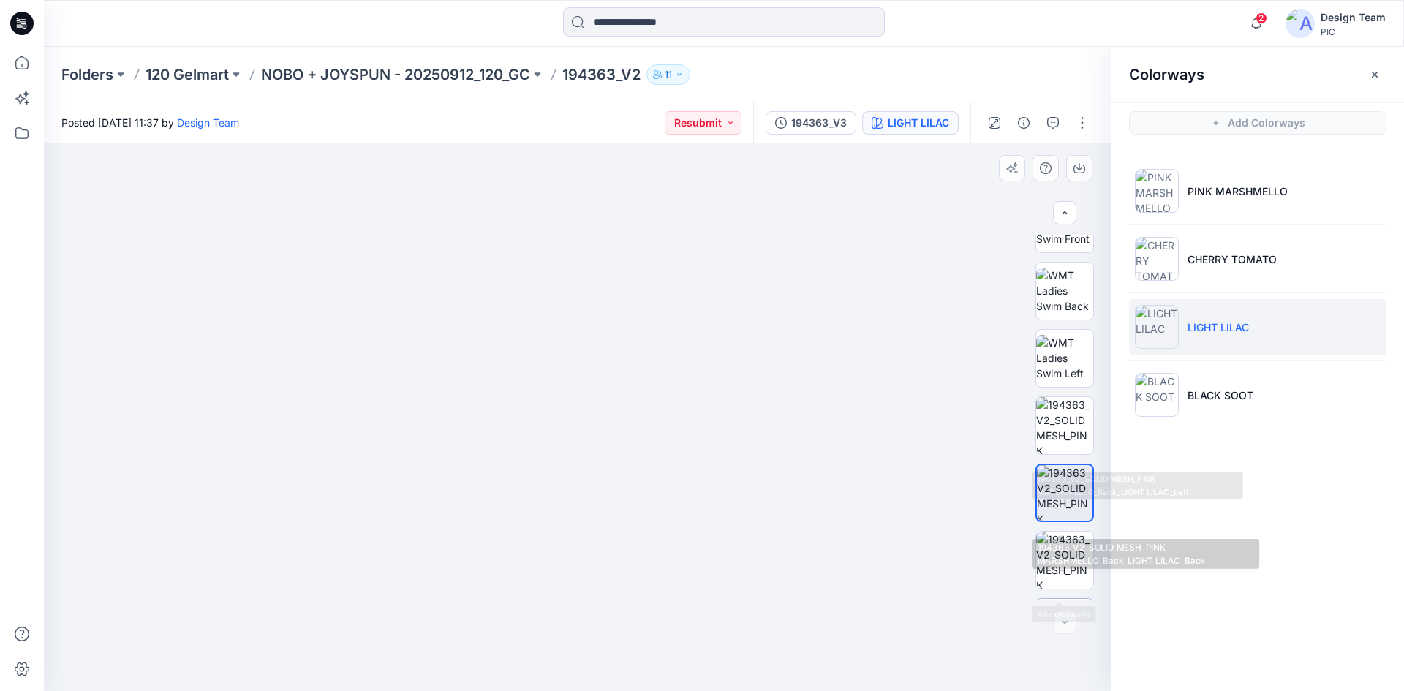
scroll to position [298, 0]
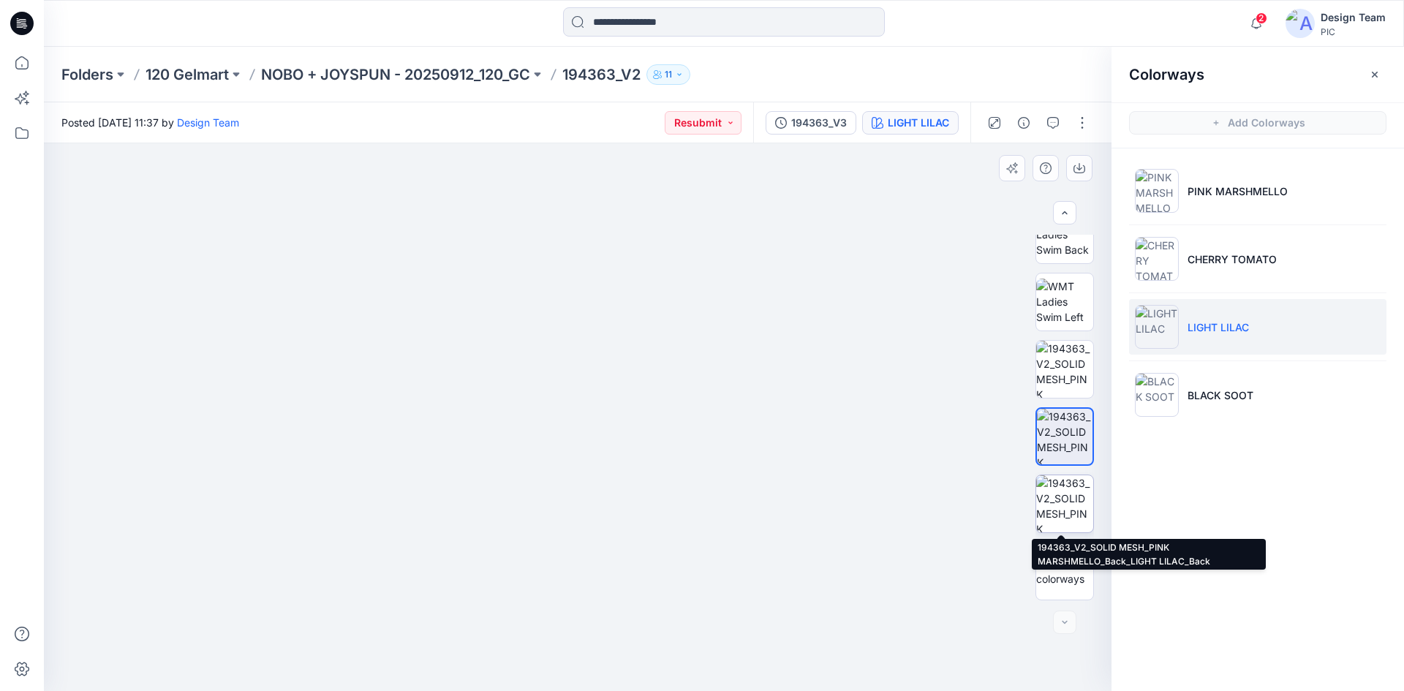
click at [1059, 515] on img at bounding box center [1064, 503] width 57 height 57
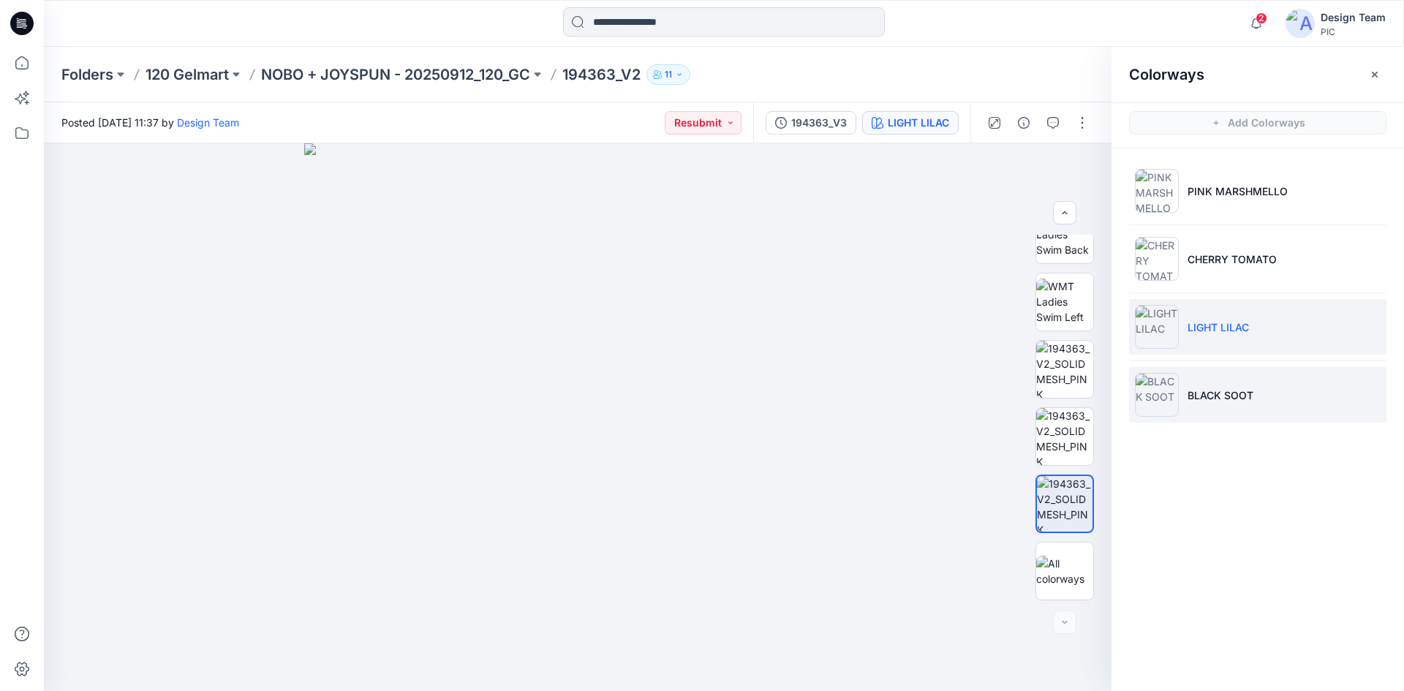
click at [1227, 394] on p "BLACK SOOT" at bounding box center [1220, 394] width 66 height 15
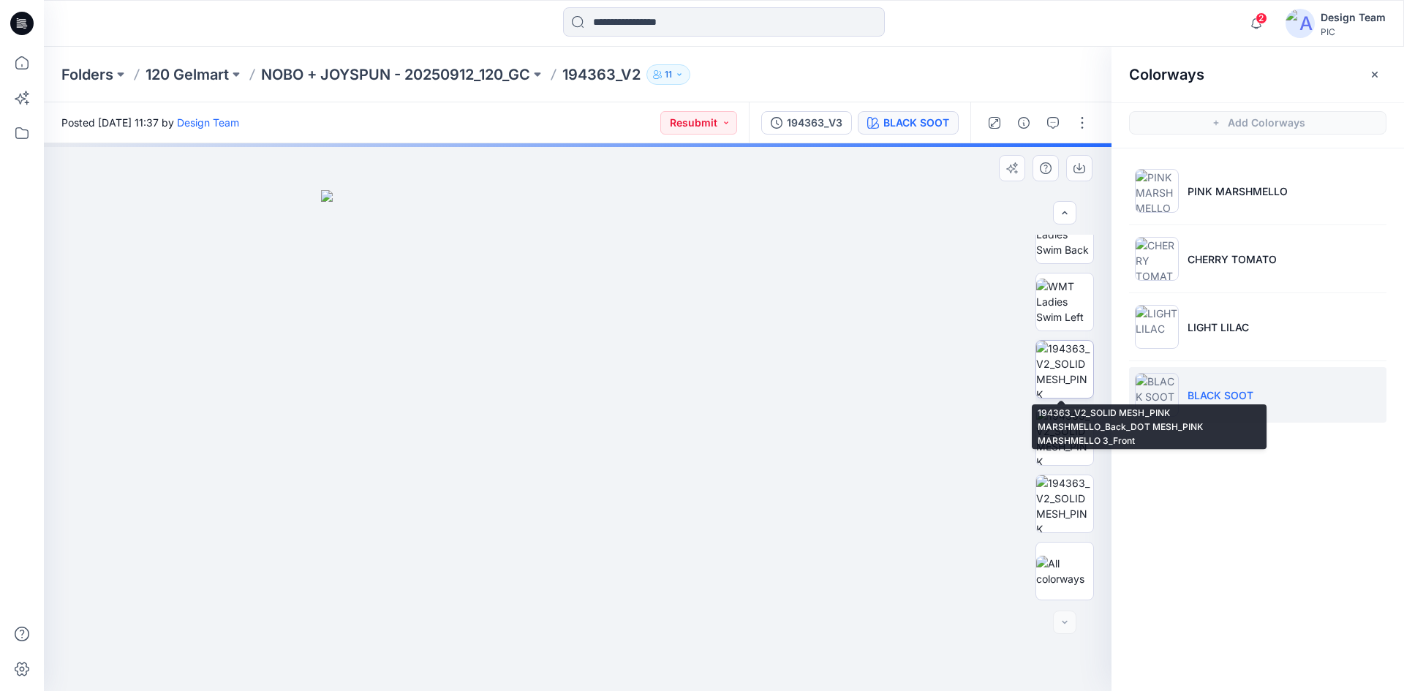
click at [1063, 381] on img at bounding box center [1064, 369] width 57 height 57
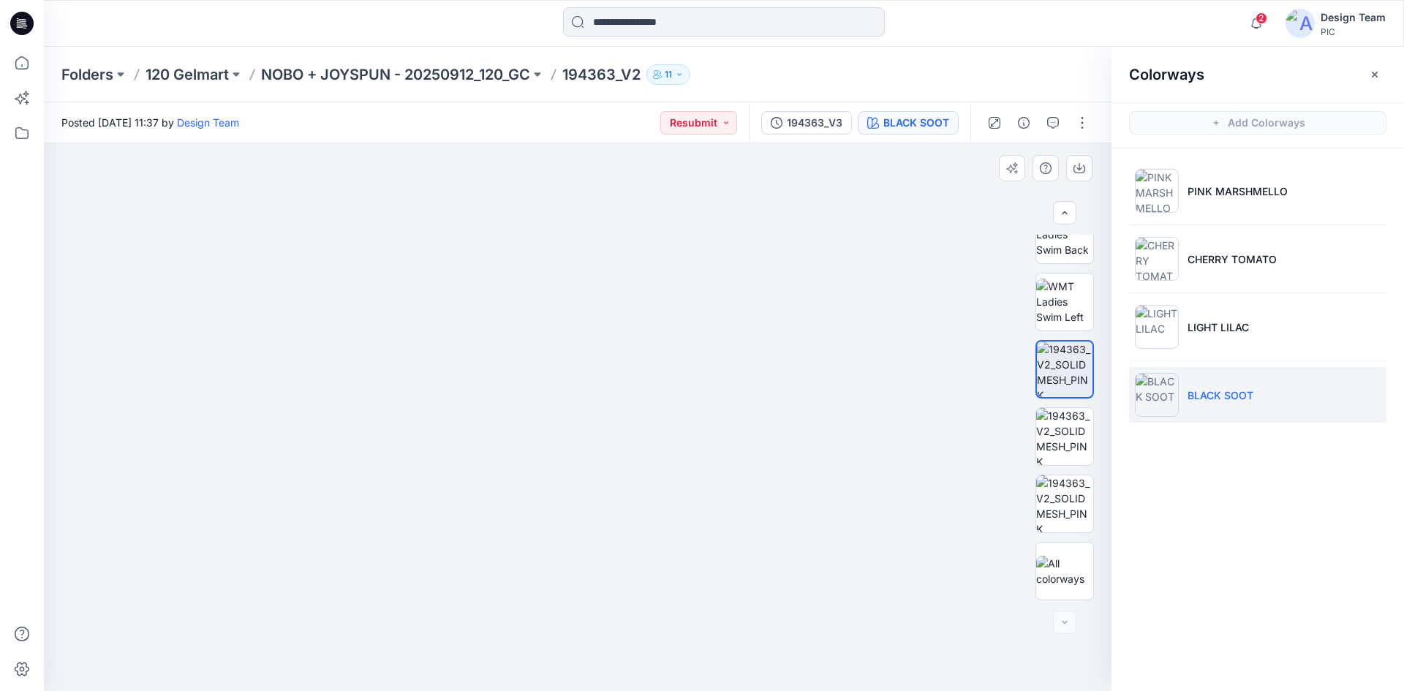
drag, startPoint x: 749, startPoint y: 504, endPoint x: 709, endPoint y: 443, distance: 72.8
click at [707, 442] on img at bounding box center [578, 364] width 692 height 651
drag, startPoint x: 795, startPoint y: 353, endPoint x: 817, endPoint y: 502, distance: 150.8
click at [817, 502] on img at bounding box center [577, 317] width 922 height 747
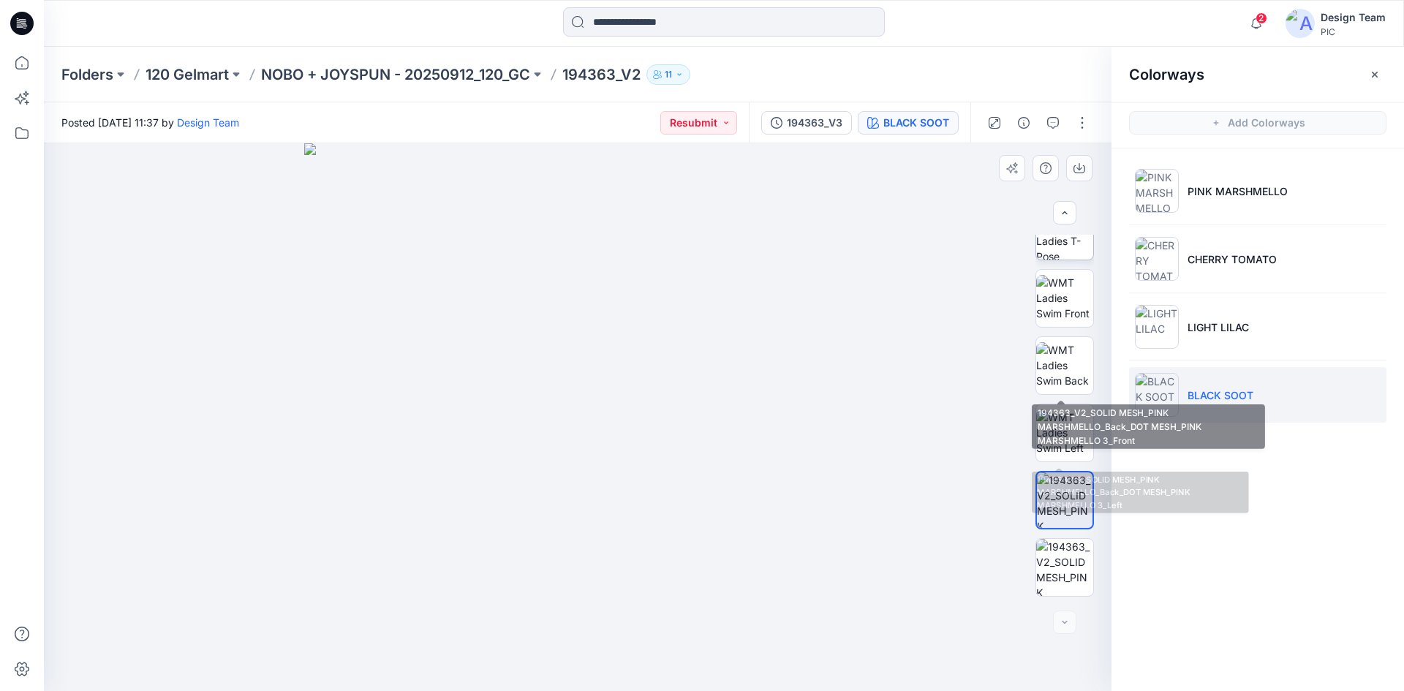
scroll to position [6, 0]
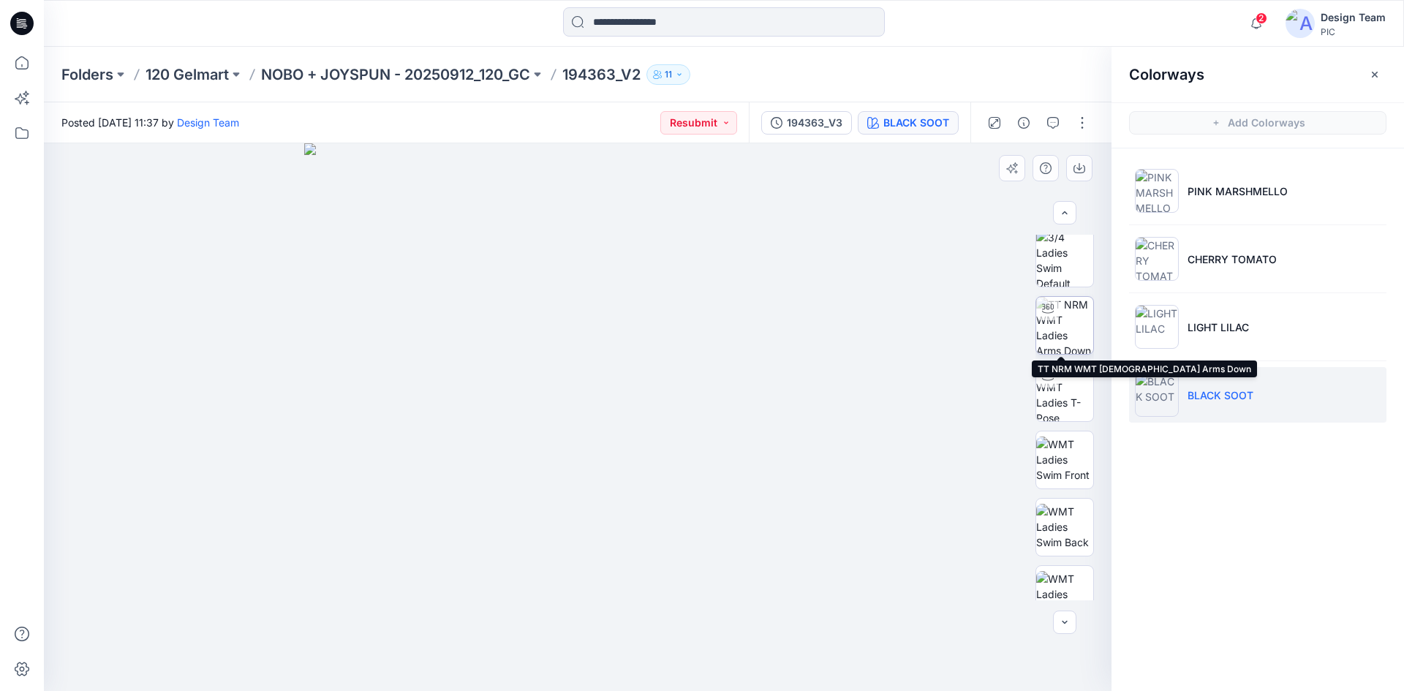
click at [1062, 320] on img at bounding box center [1064, 325] width 57 height 57
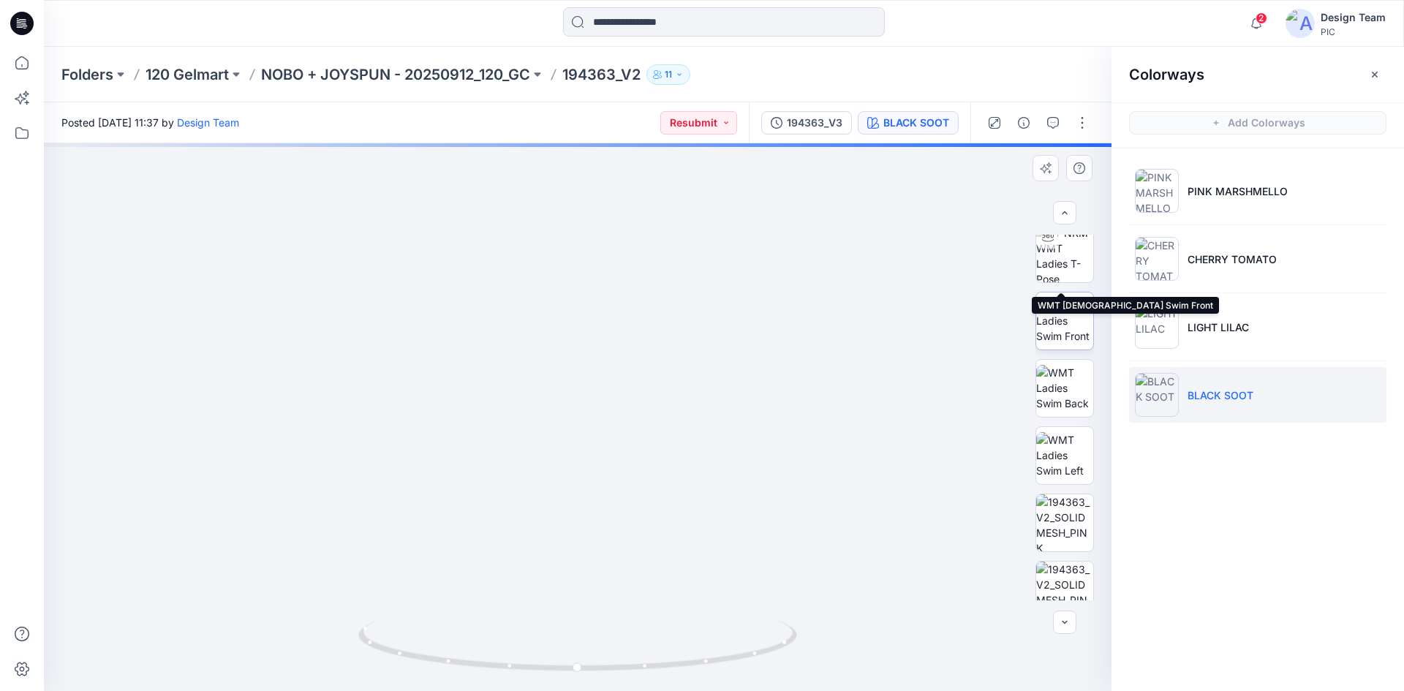
scroll to position [225, 0]
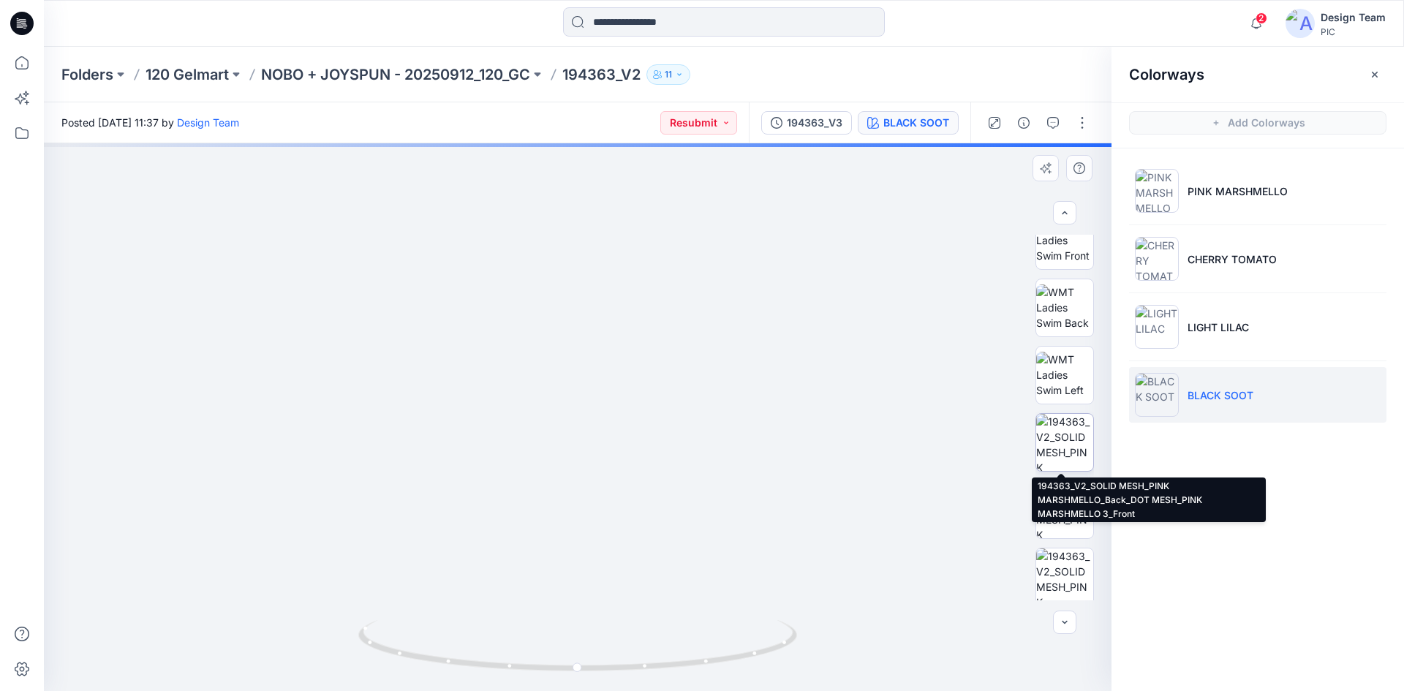
click at [1051, 460] on img at bounding box center [1064, 442] width 57 height 57
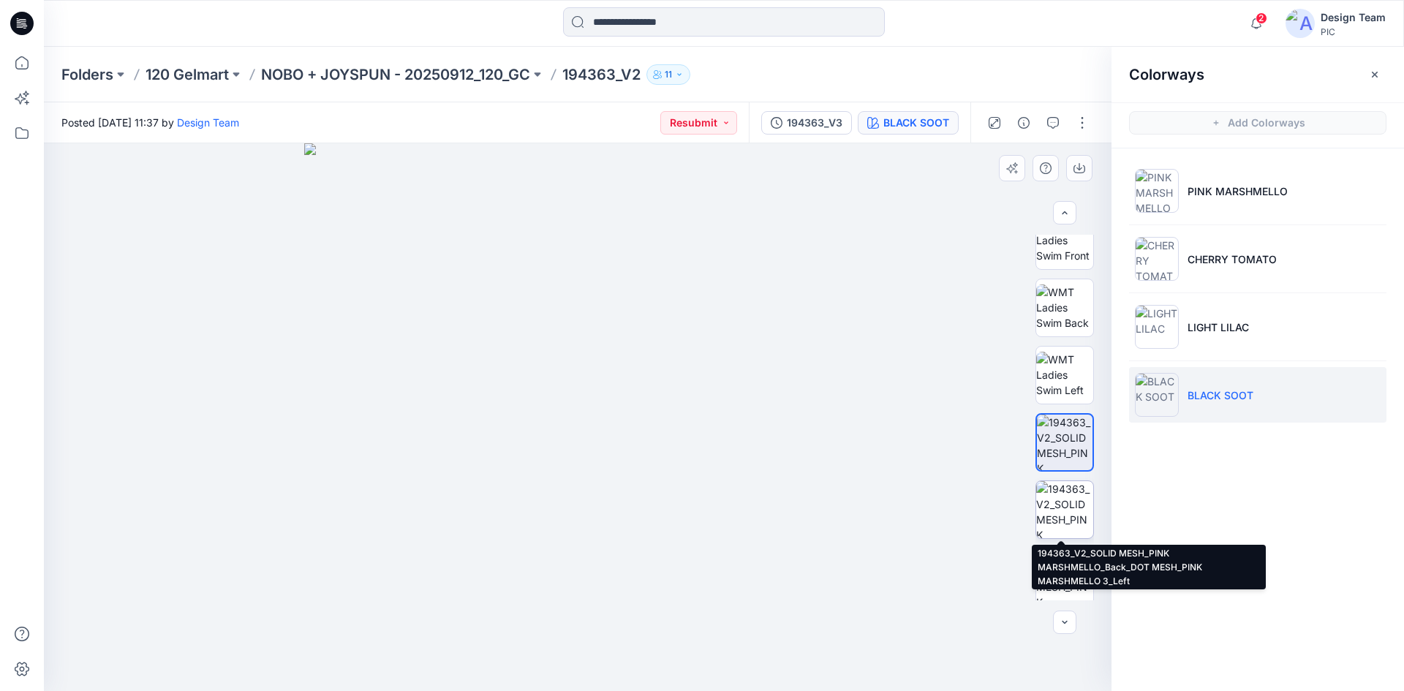
click at [1050, 504] on img at bounding box center [1064, 509] width 57 height 57
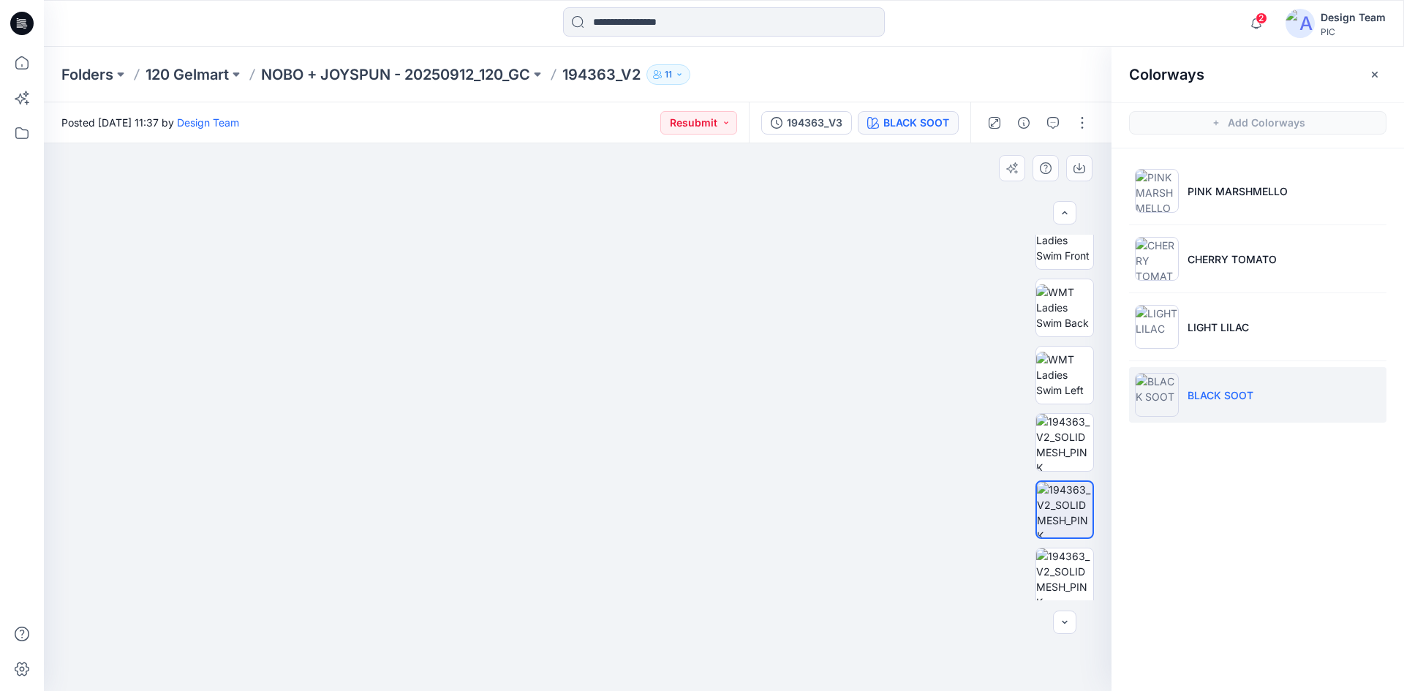
drag, startPoint x: 164, startPoint y: 483, endPoint x: 353, endPoint y: 472, distance: 189.0
click at [353, 472] on img at bounding box center [762, 152] width 1585 height 1075
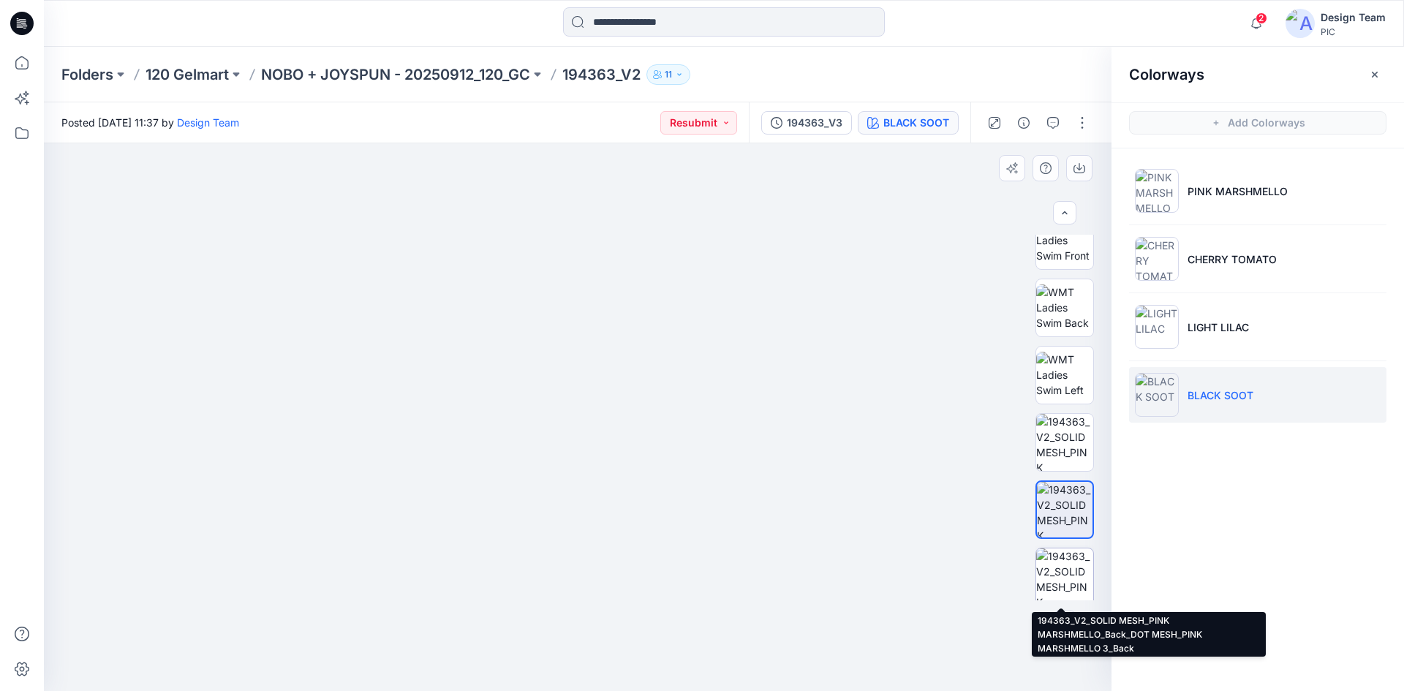
click at [1078, 576] on img at bounding box center [1064, 576] width 57 height 57
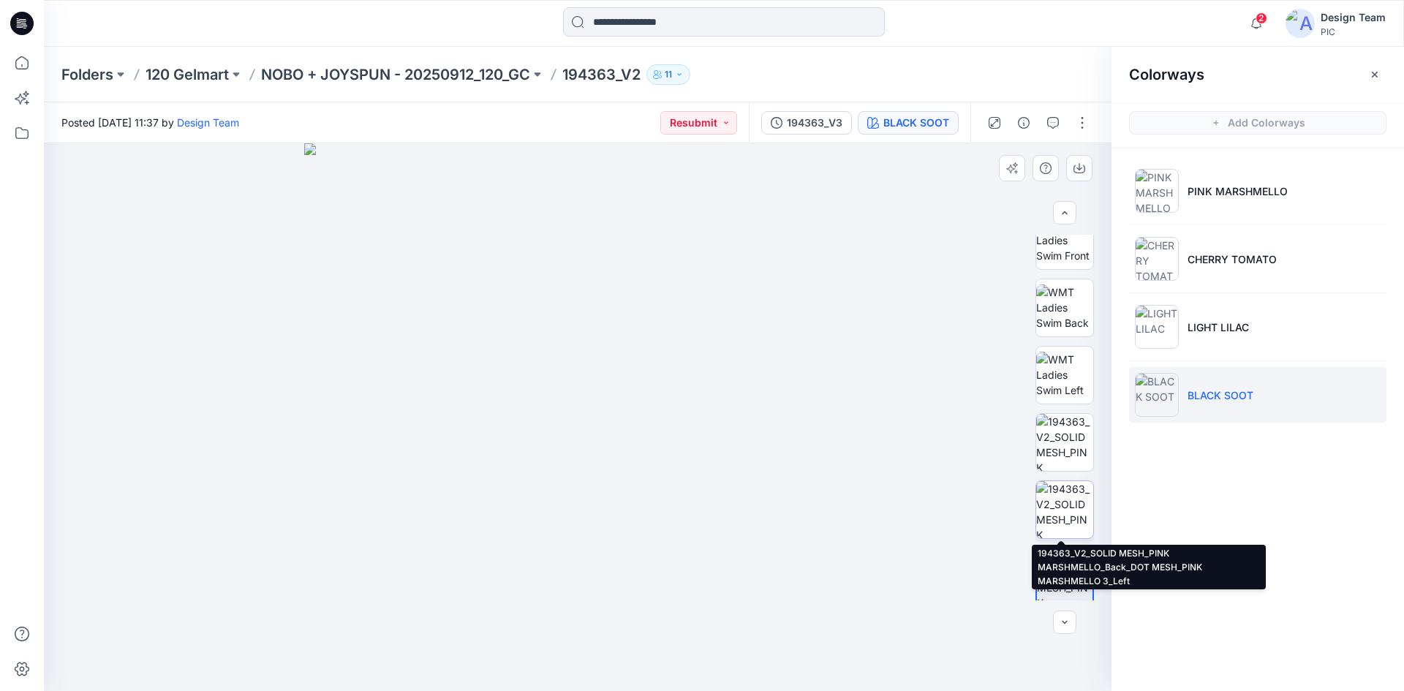
click at [1059, 518] on img at bounding box center [1064, 509] width 57 height 57
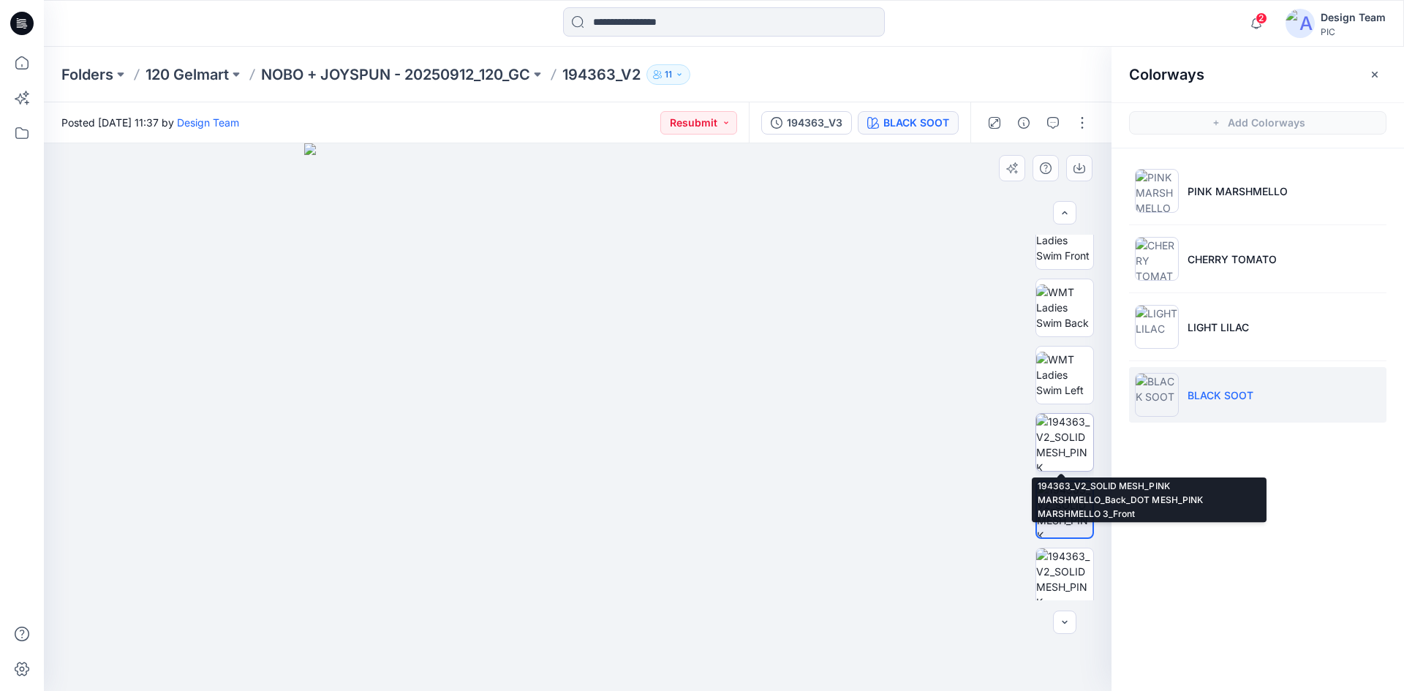
click at [1056, 446] on img at bounding box center [1064, 442] width 57 height 57
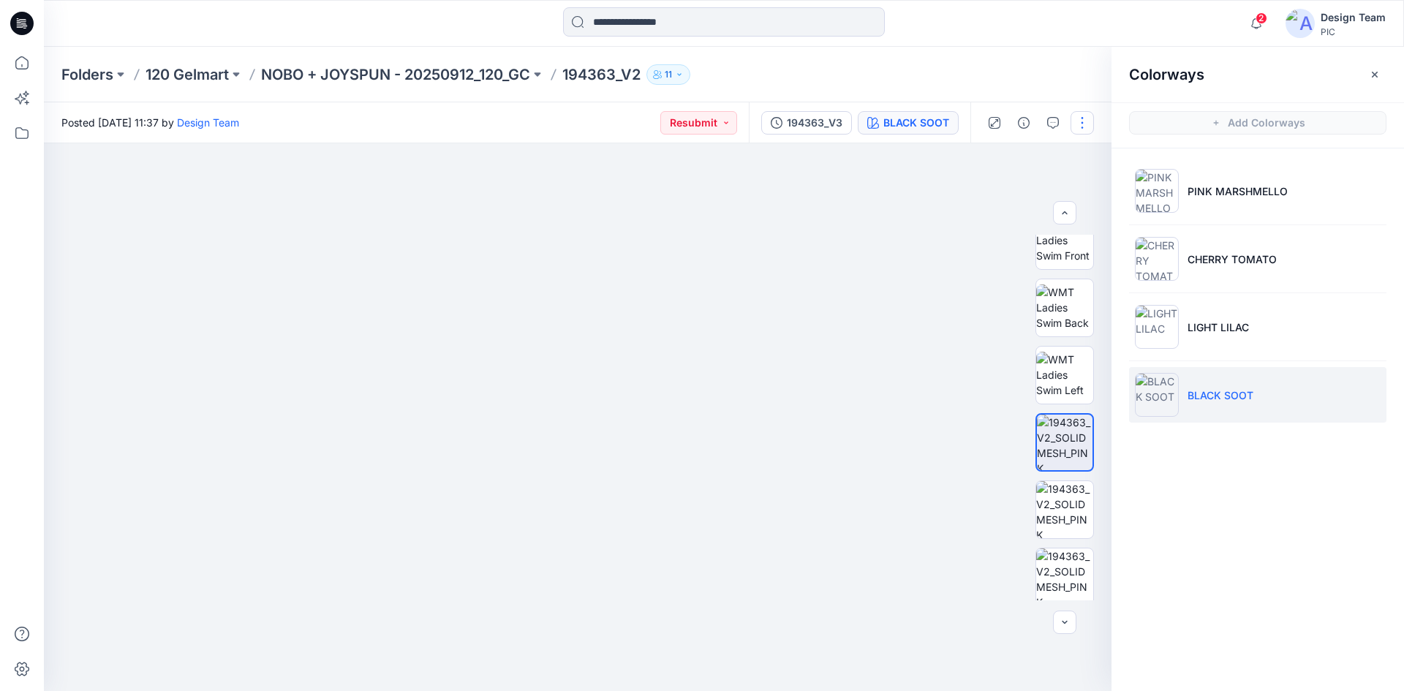
click at [1077, 125] on button "button" at bounding box center [1081, 122] width 23 height 23
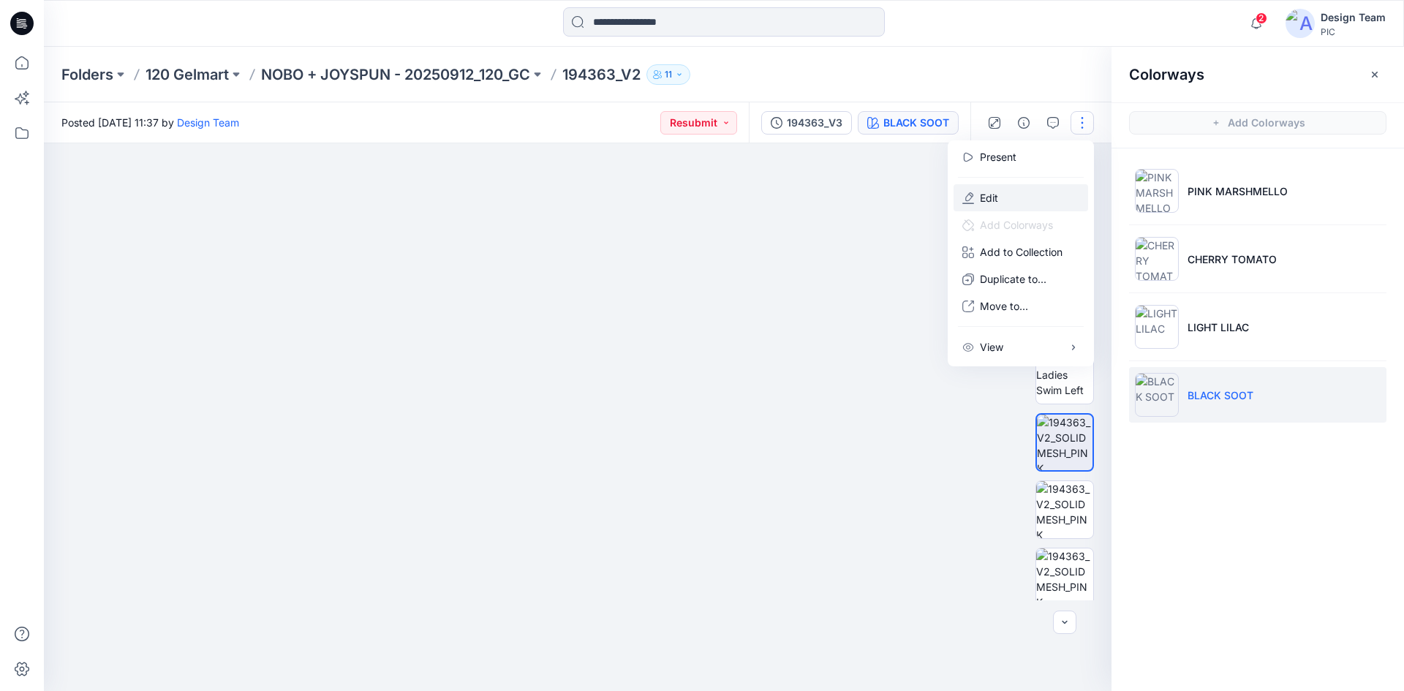
click at [1026, 202] on button "Edit" at bounding box center [1020, 197] width 135 height 27
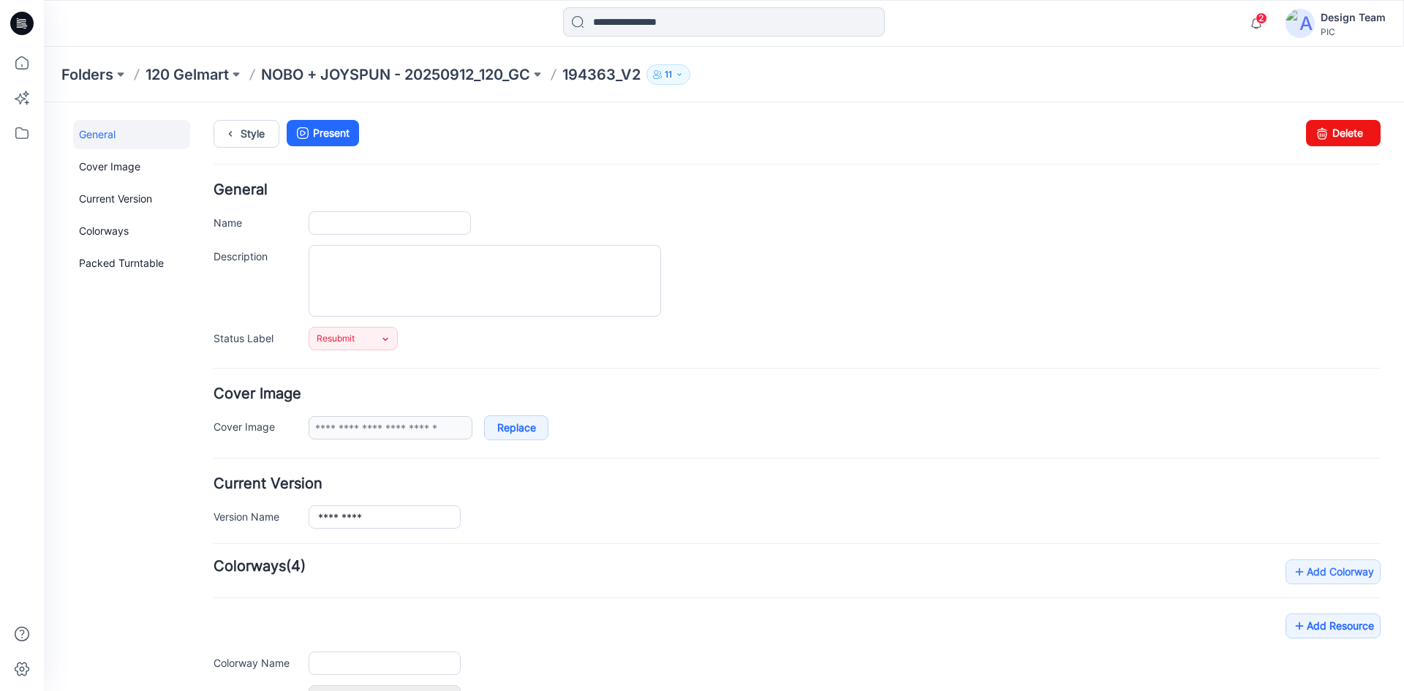
type input "*********"
type input "**********"
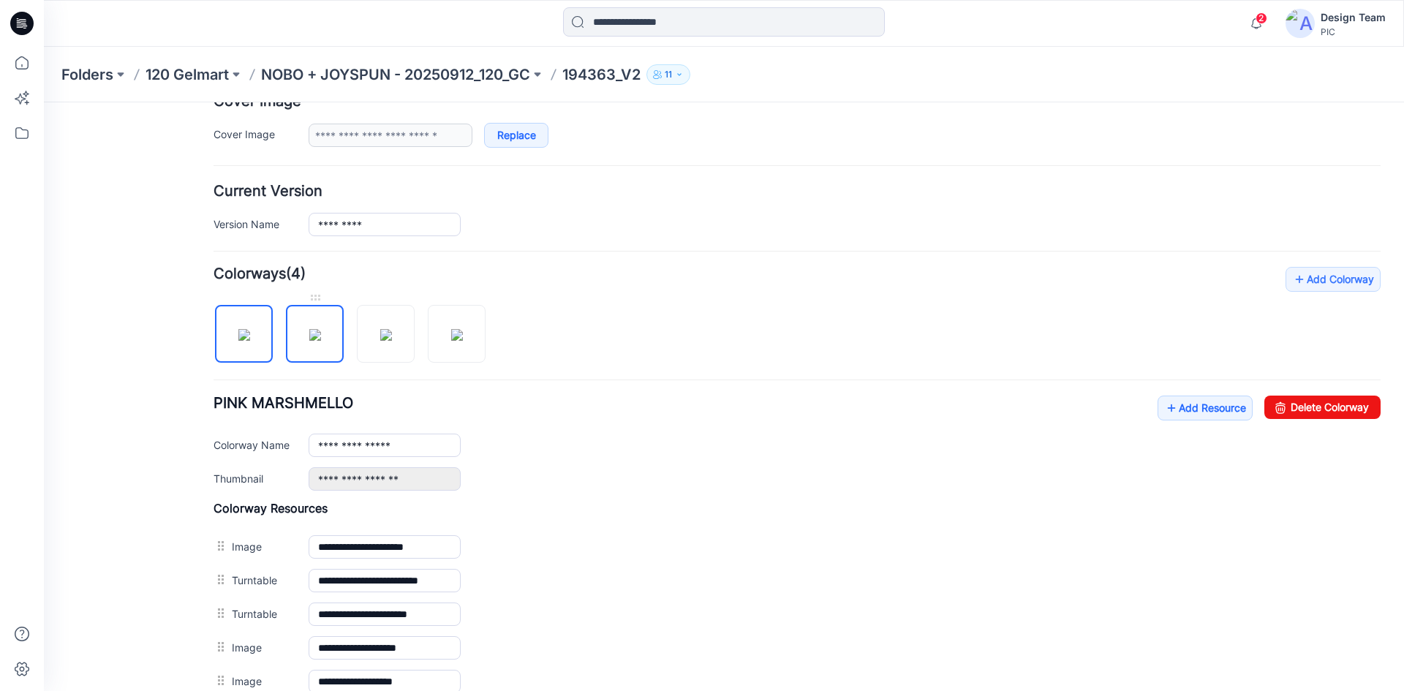
click at [321, 341] on img at bounding box center [315, 335] width 12 height 12
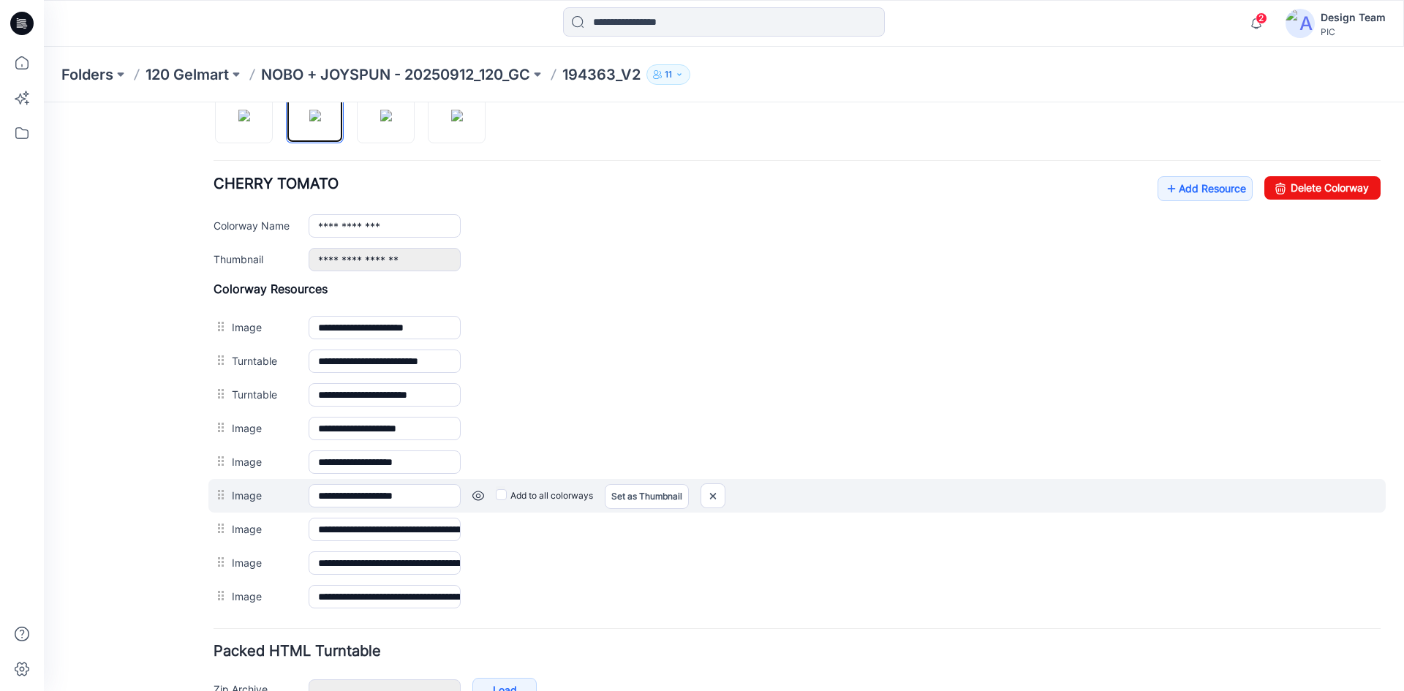
scroll to position [602, 0]
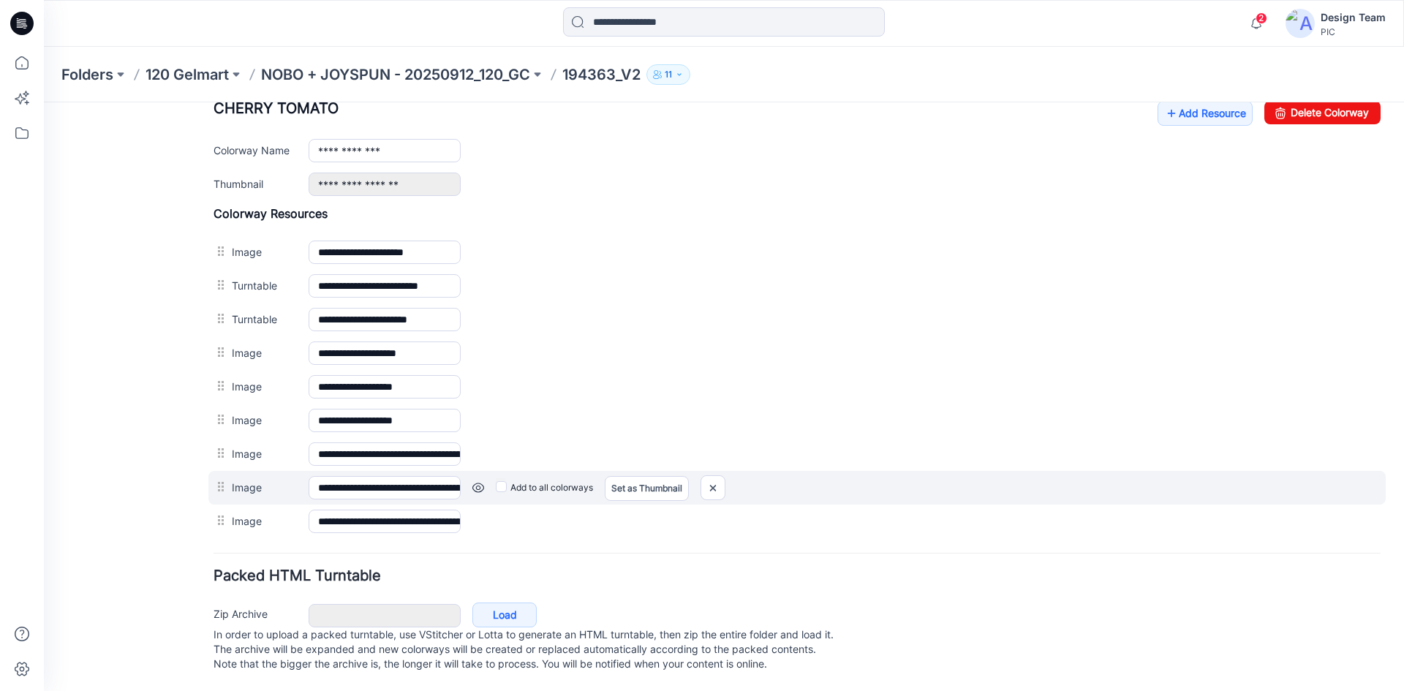
click at [477, 482] on link at bounding box center [478, 488] width 12 height 12
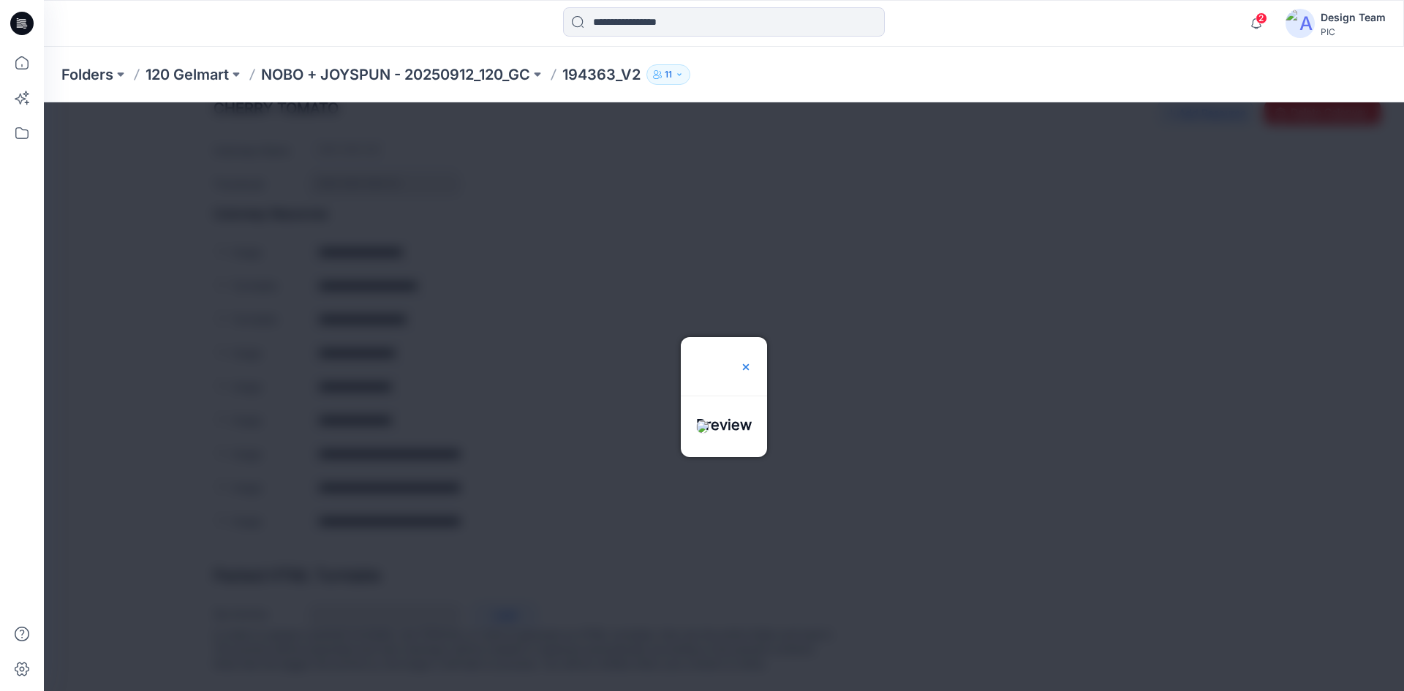
click at [752, 361] on img at bounding box center [746, 367] width 12 height 12
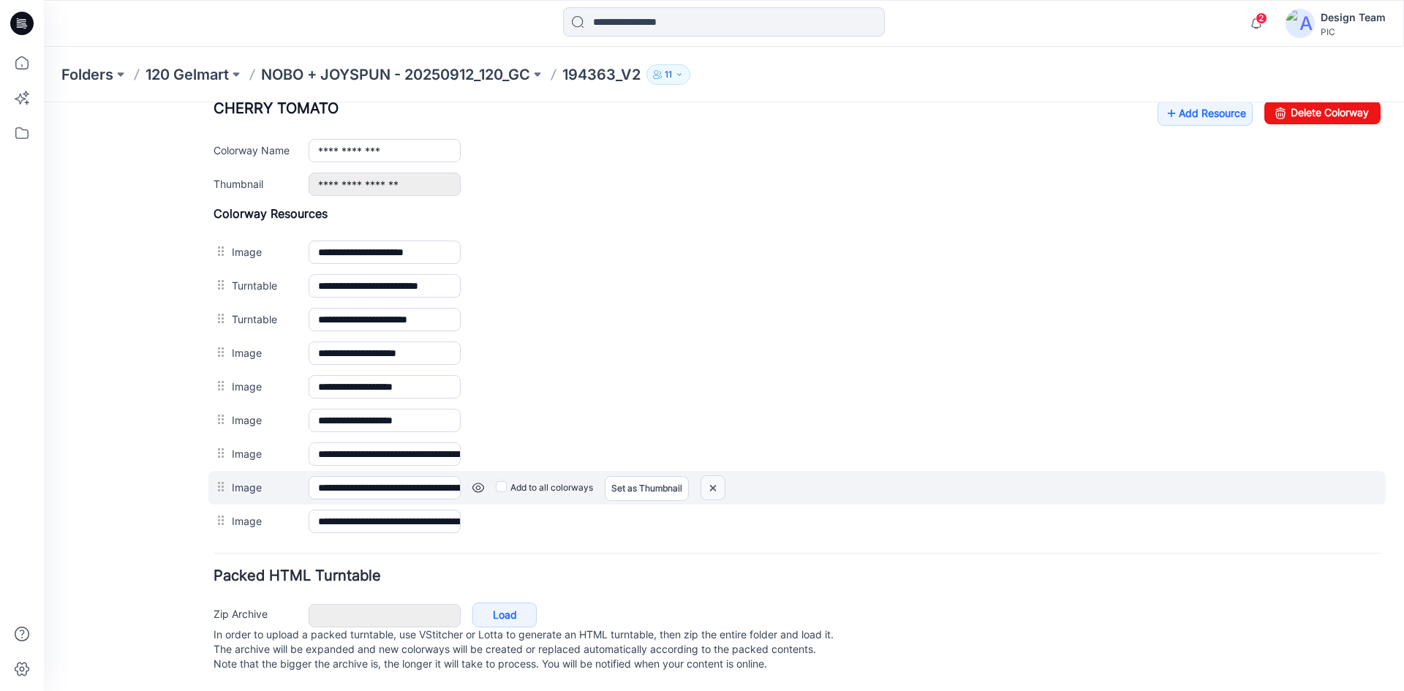
drag, startPoint x: 722, startPoint y: 471, endPoint x: 814, endPoint y: 199, distance: 286.9
click at [722, 476] on img at bounding box center [712, 488] width 23 height 24
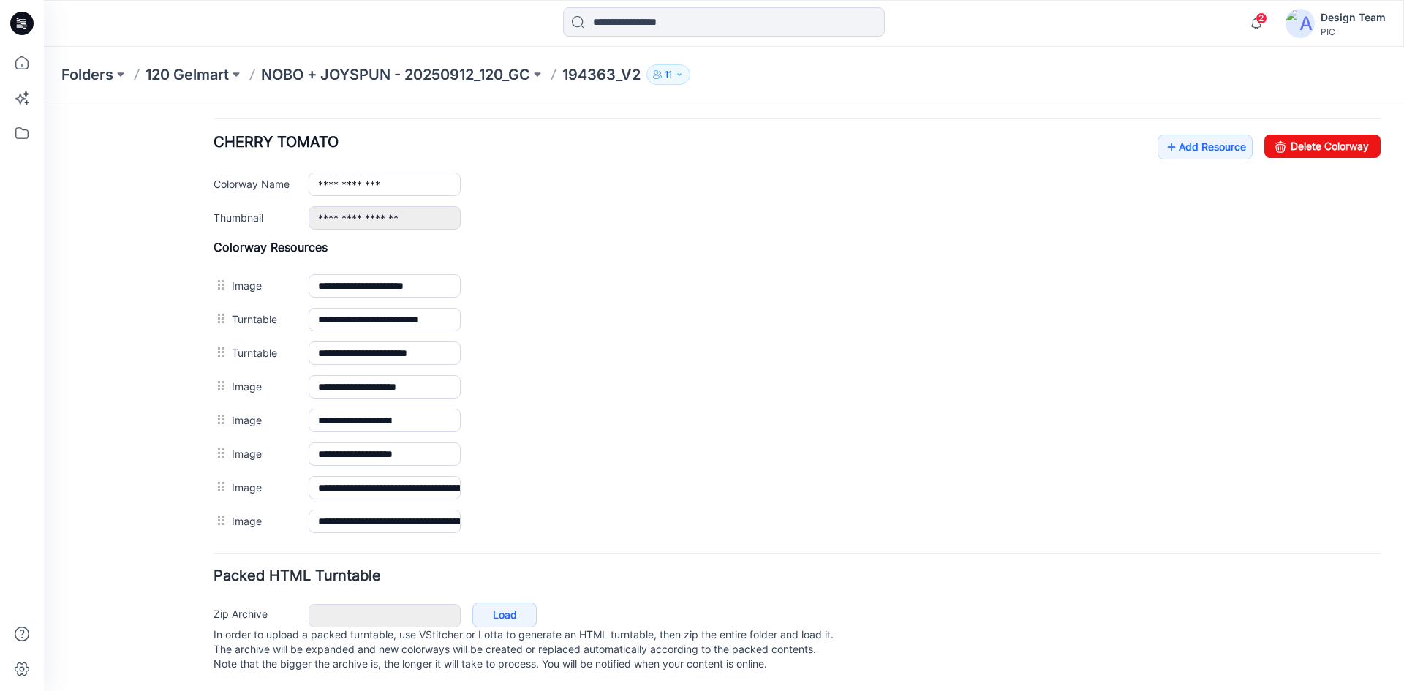
scroll to position [568, 0]
click at [1169, 137] on link "Add Resource" at bounding box center [1204, 147] width 95 height 25
click at [1187, 140] on link "Add Resource" at bounding box center [1204, 147] width 95 height 25
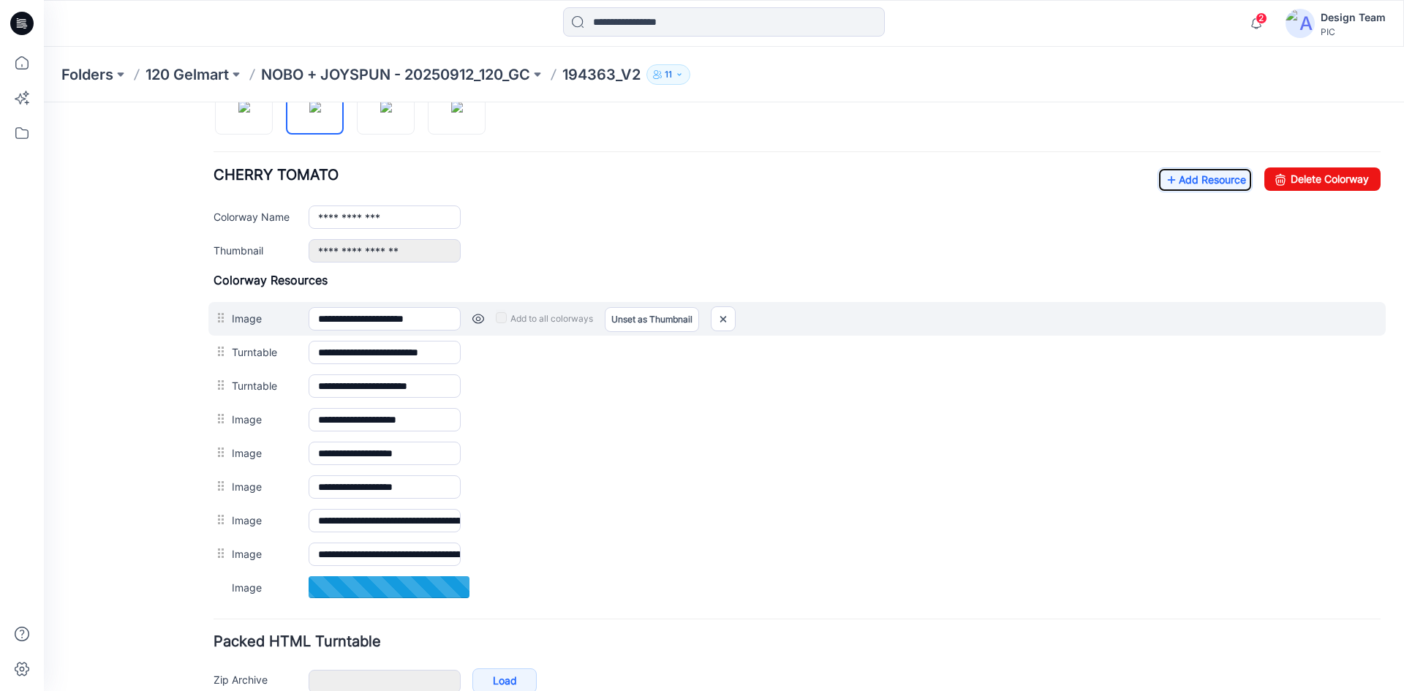
scroll to position [495, 0]
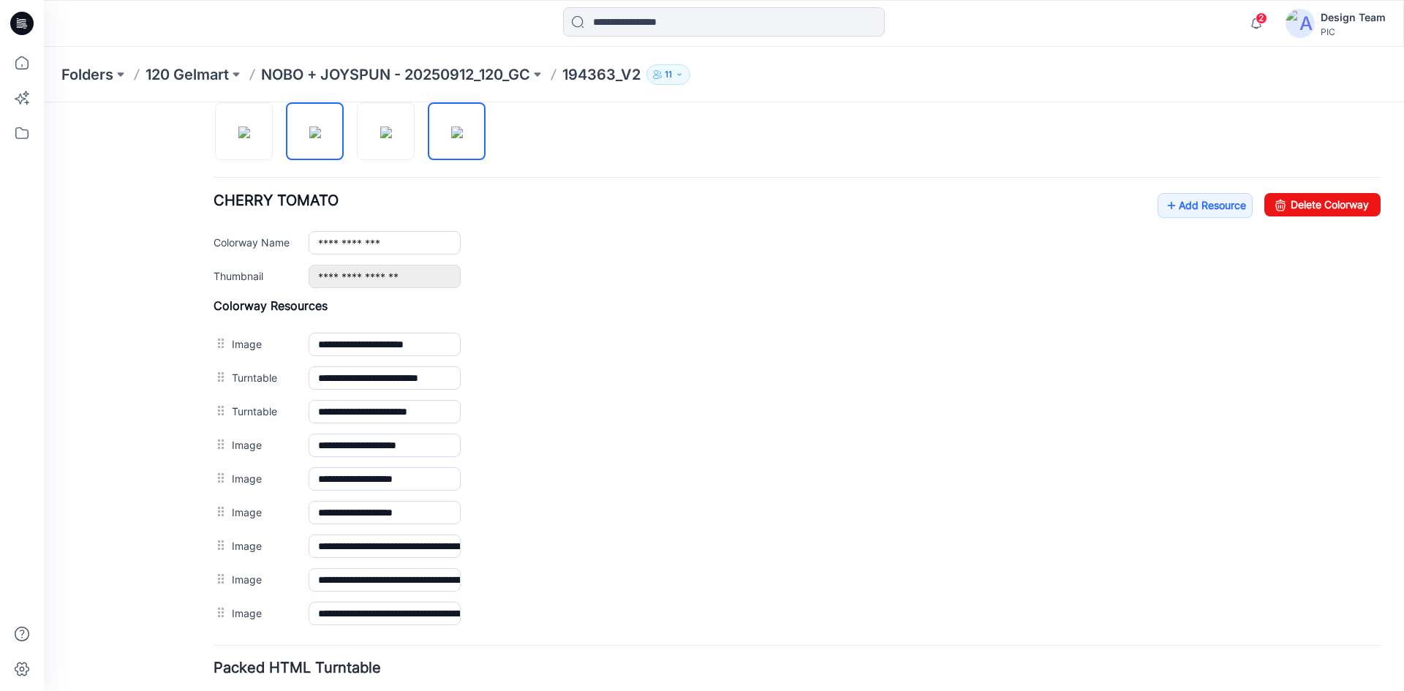
click at [457, 138] on img at bounding box center [457, 132] width 12 height 12
click at [309, 126] on img at bounding box center [315, 132] width 12 height 12
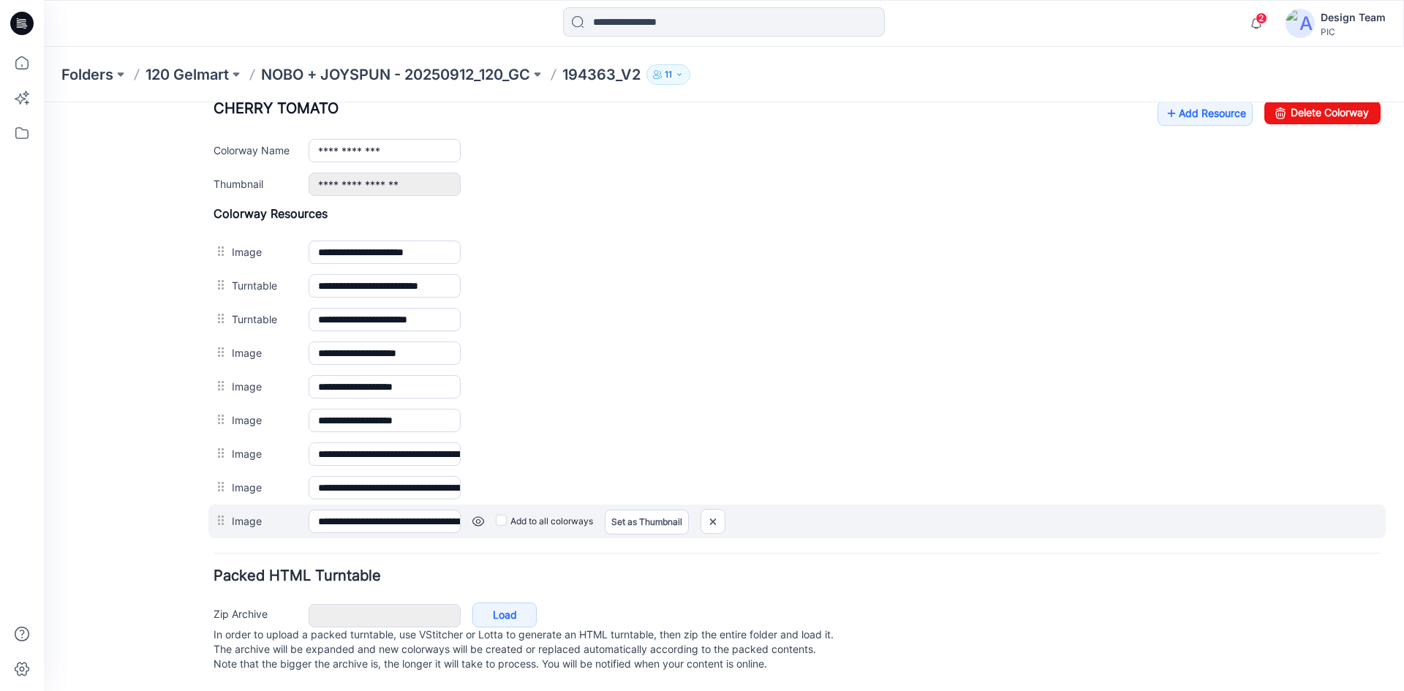
scroll to position [602, 0]
click at [473, 515] on link at bounding box center [478, 521] width 12 height 12
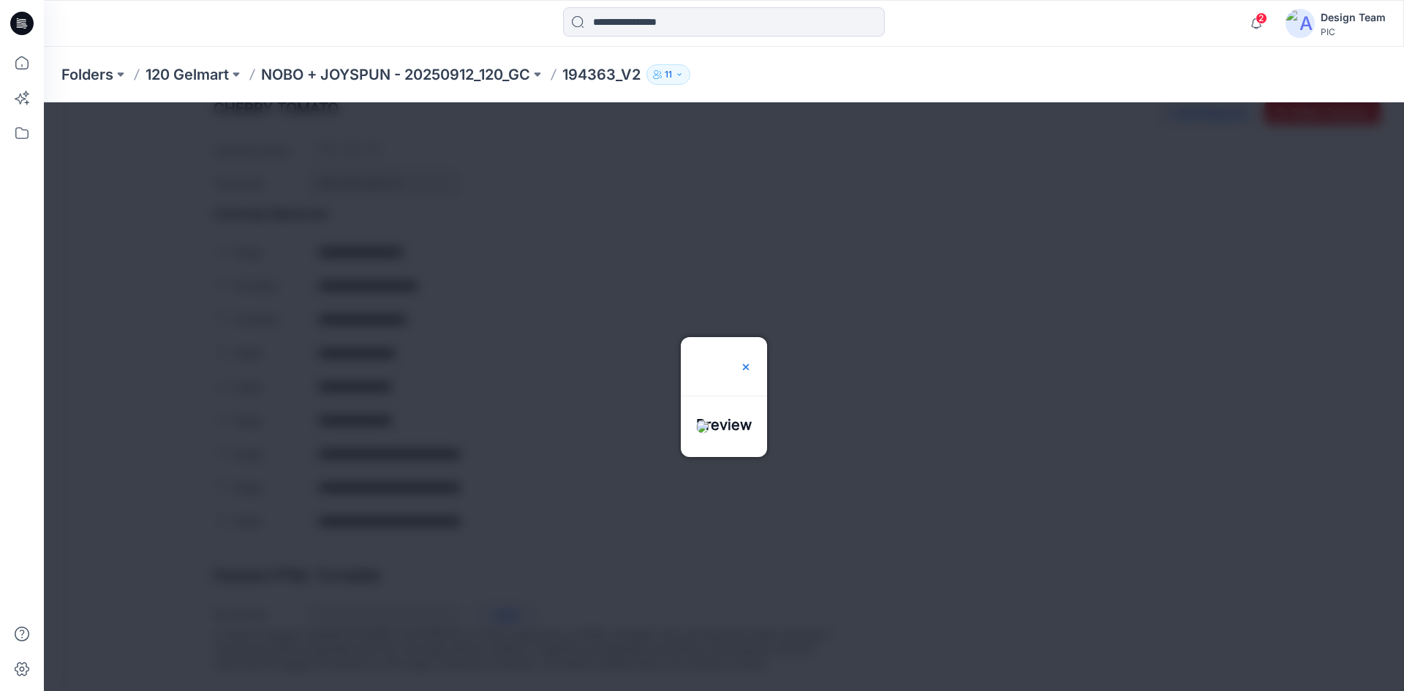
click at [752, 361] on img at bounding box center [746, 367] width 12 height 12
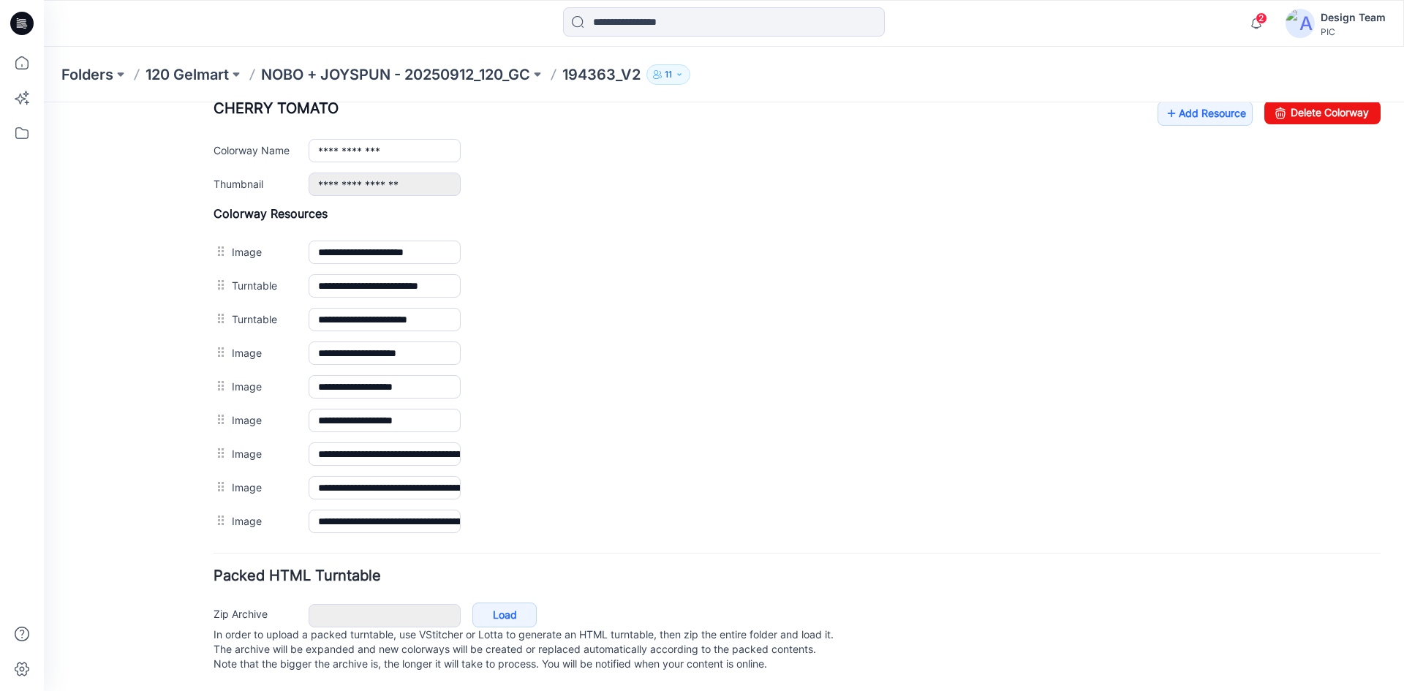
click at [174, 431] on div "General Cover Image Current Version Colorways Packed Turntable" at bounding box center [131, 112] width 117 height 1158
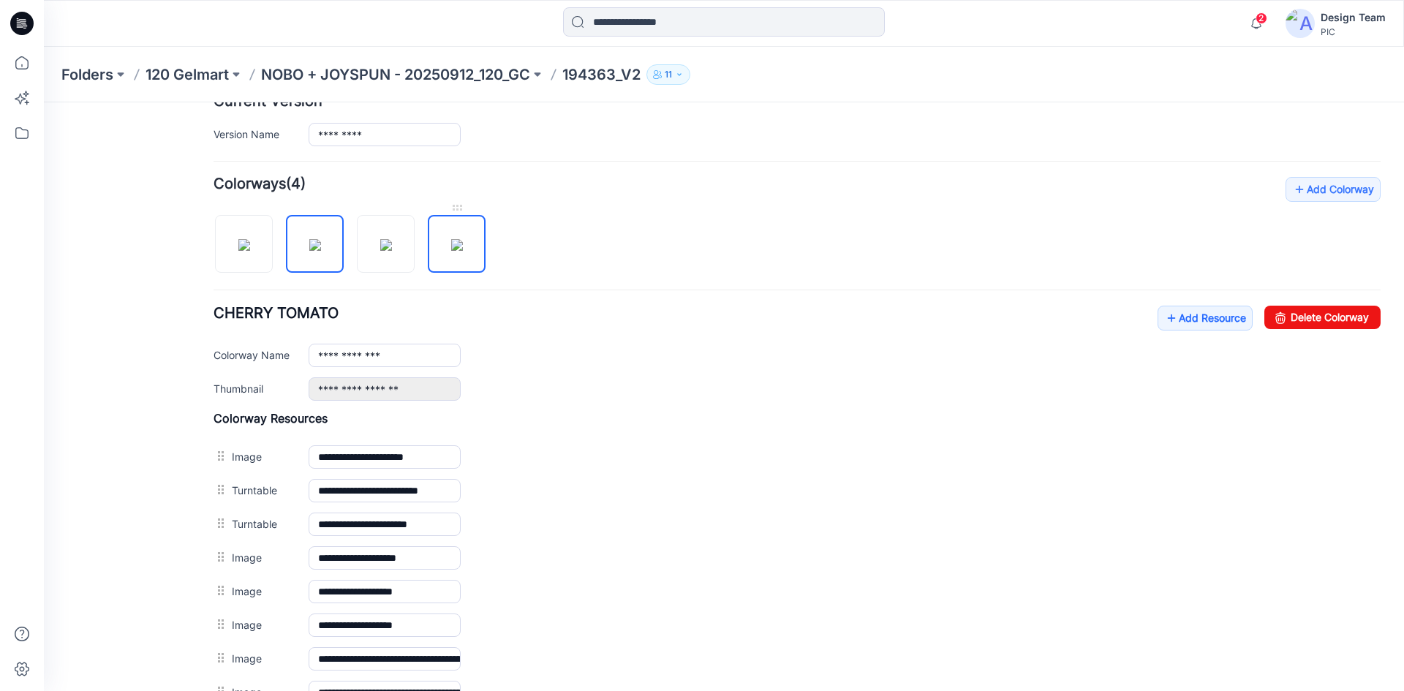
click at [453, 251] on img at bounding box center [457, 245] width 12 height 12
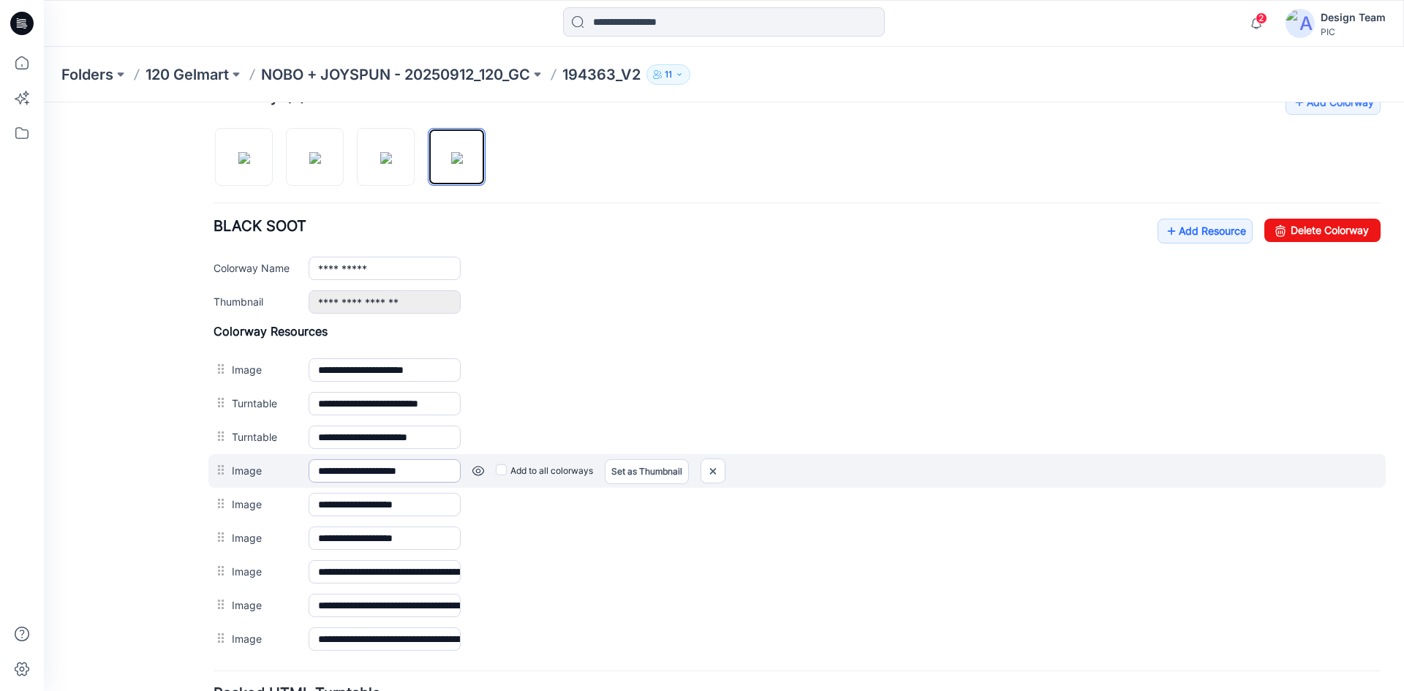
scroll to position [602, 0]
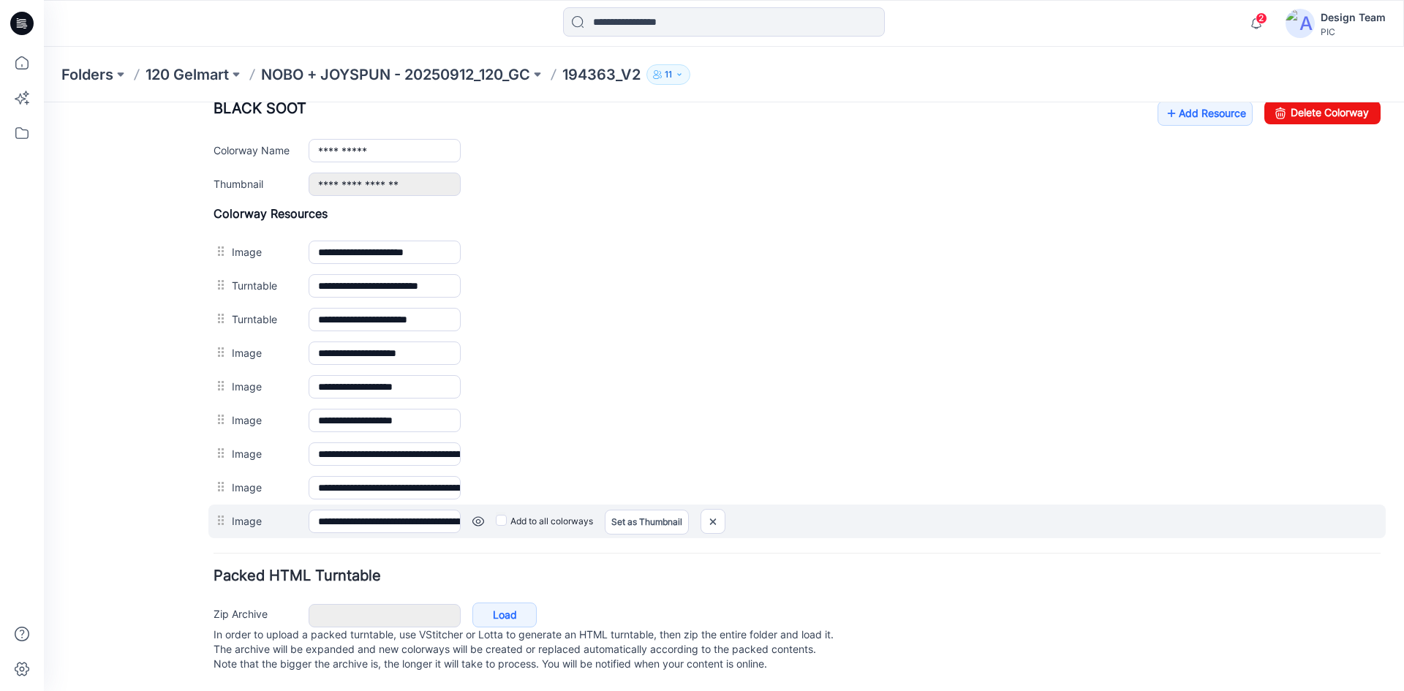
click at [479, 515] on link at bounding box center [478, 521] width 12 height 12
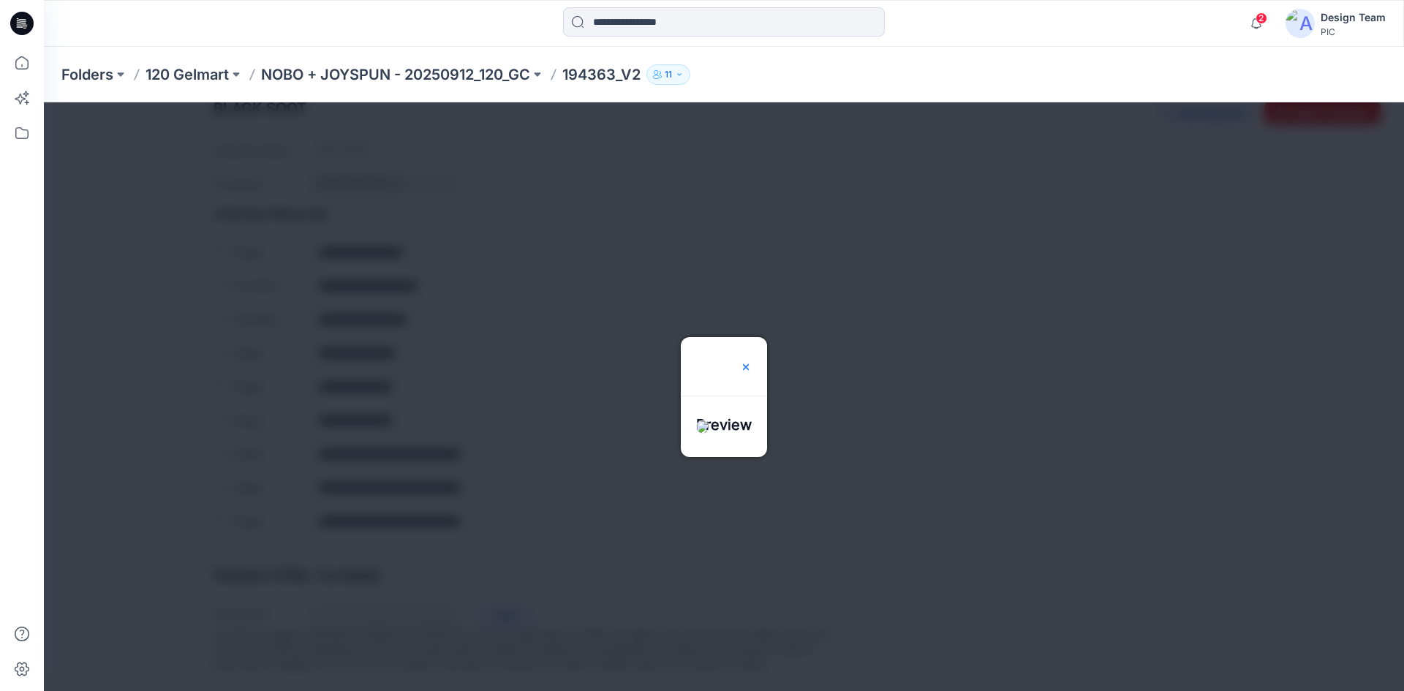
click at [752, 337] on div at bounding box center [746, 366] width 12 height 58
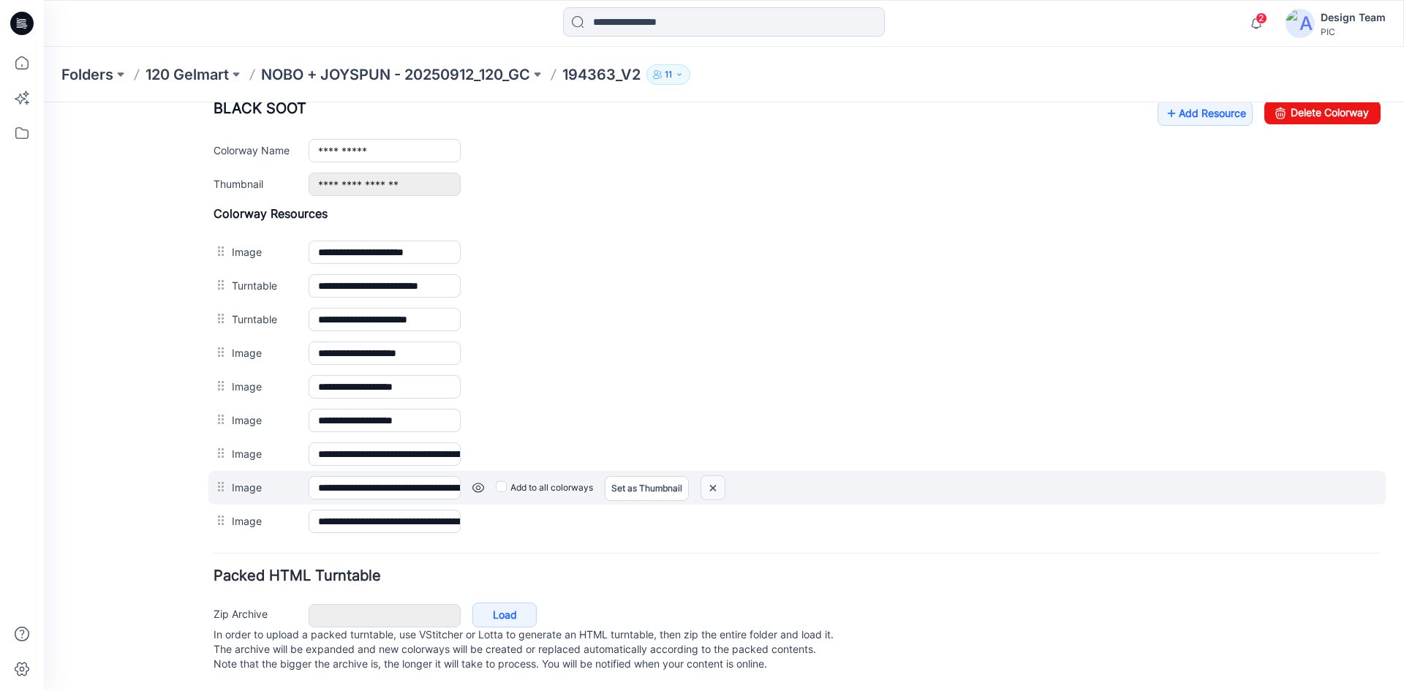
click at [707, 477] on img at bounding box center [712, 488] width 23 height 24
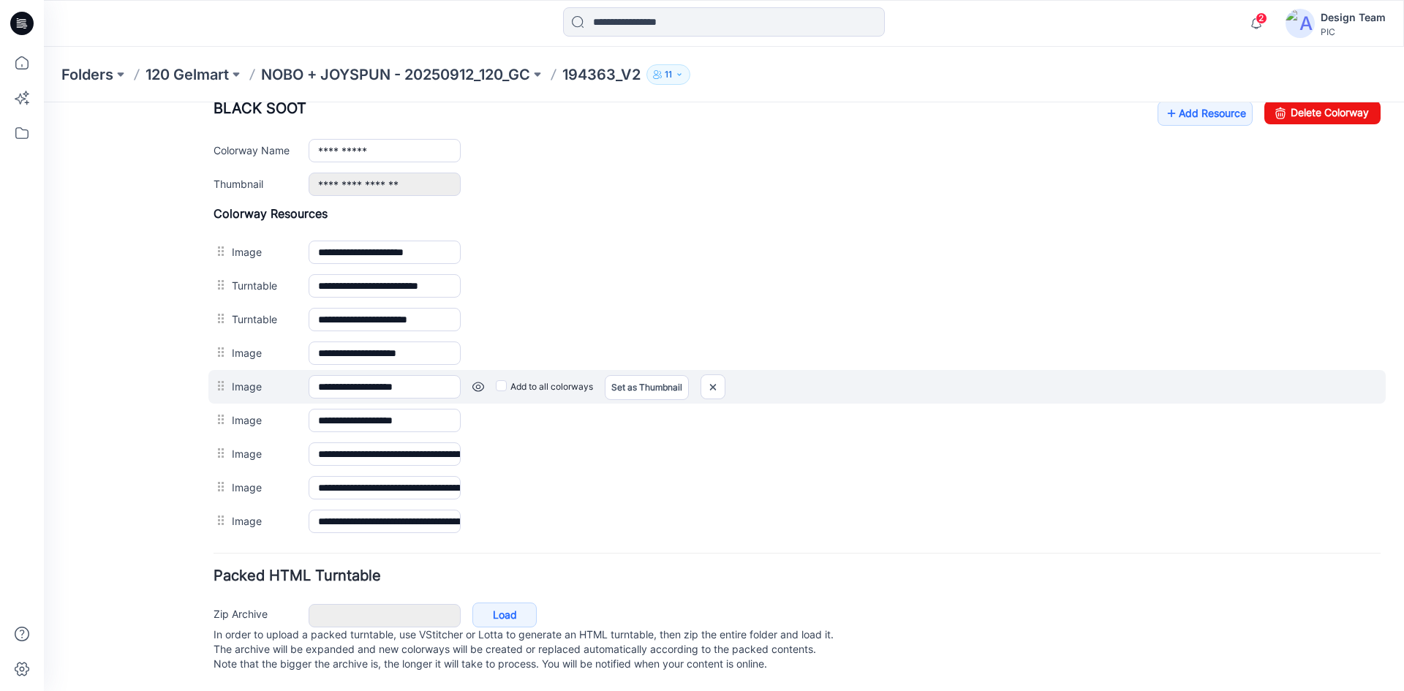
scroll to position [568, 0]
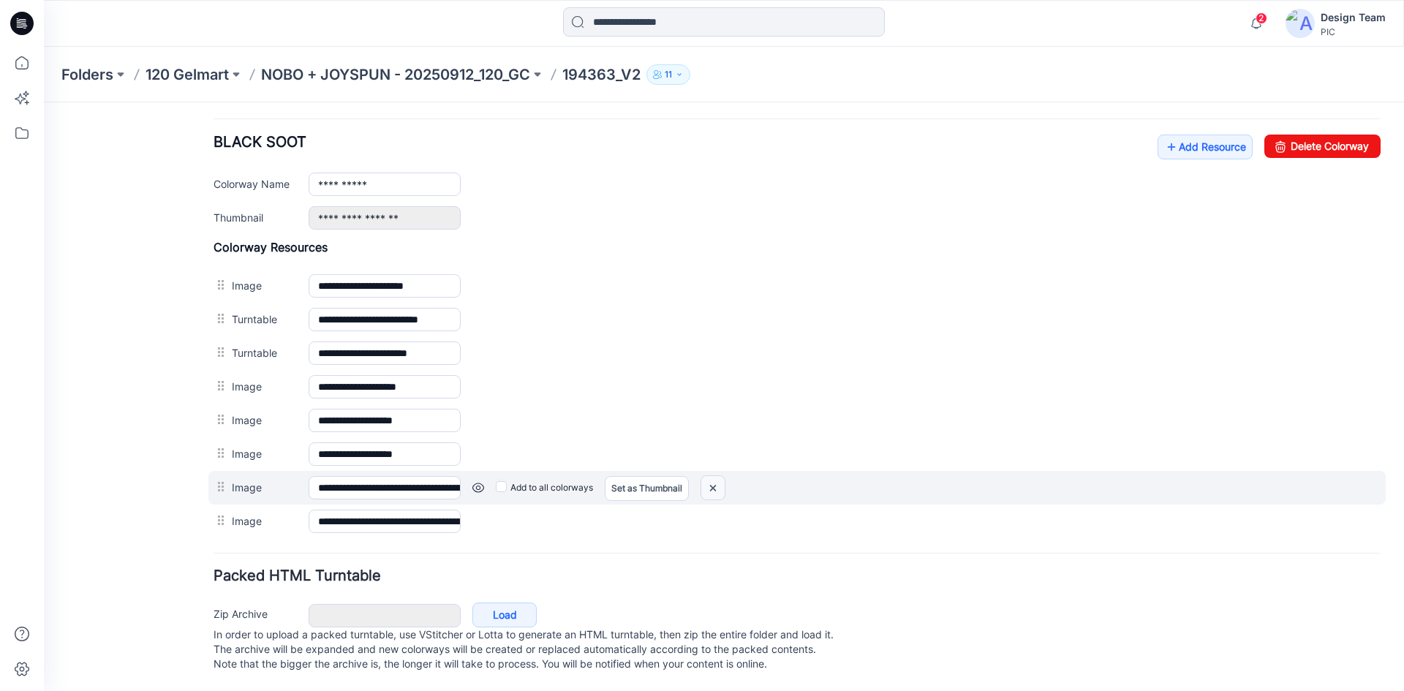
click at [713, 476] on img at bounding box center [712, 488] width 23 height 24
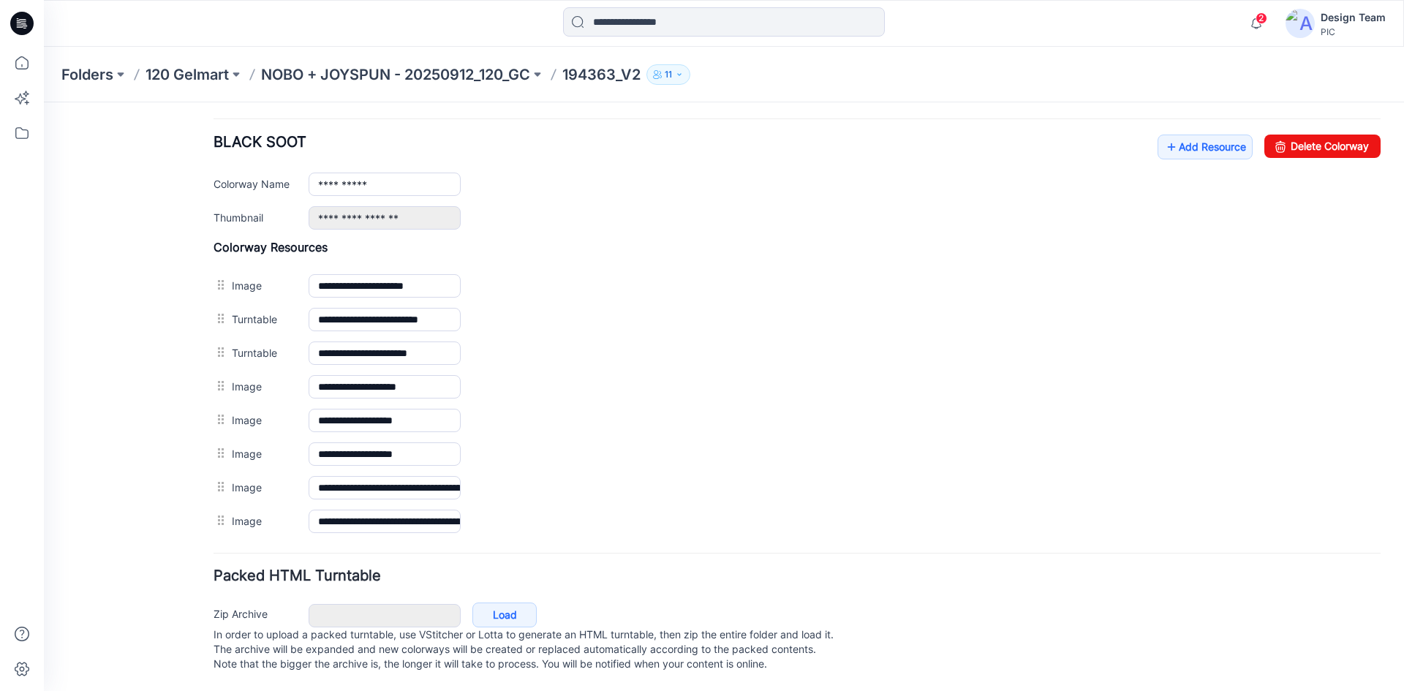
scroll to position [534, 0]
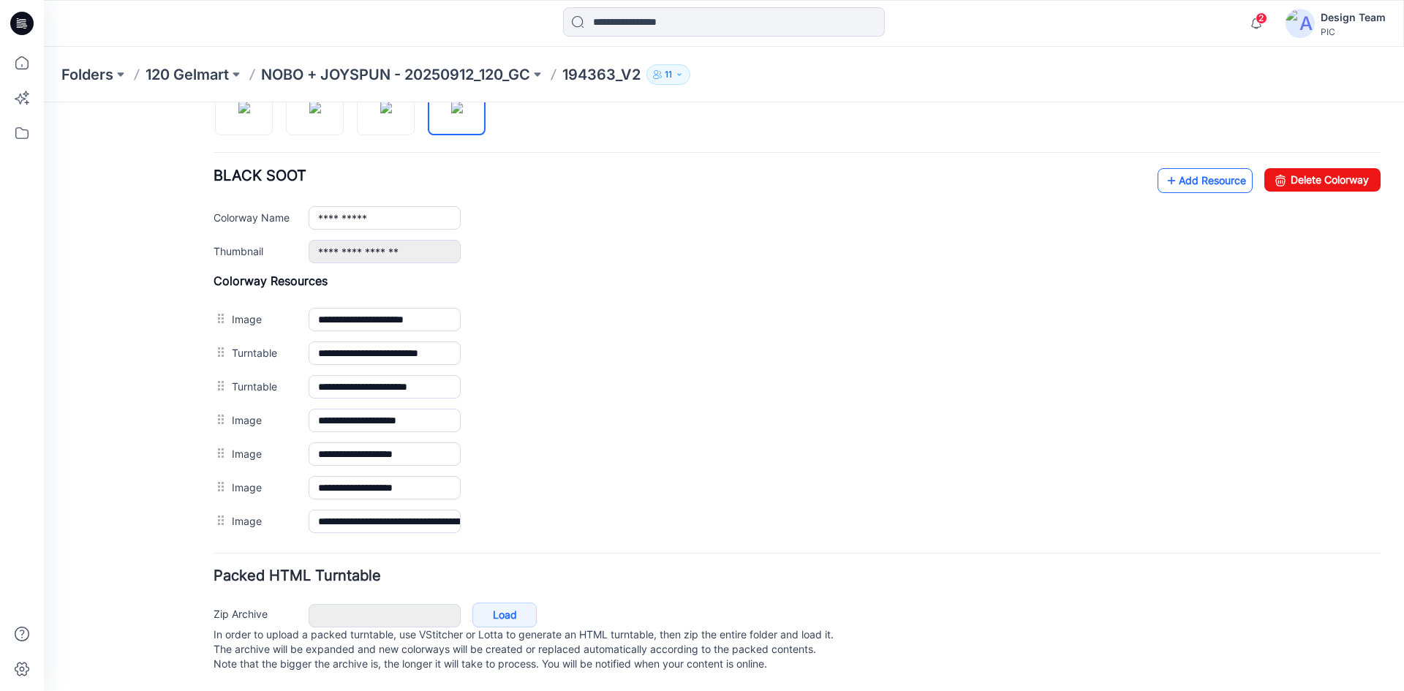
click at [1170, 171] on link "Add Resource" at bounding box center [1204, 180] width 95 height 25
click at [1168, 168] on link "Add Resource" at bounding box center [1204, 180] width 95 height 25
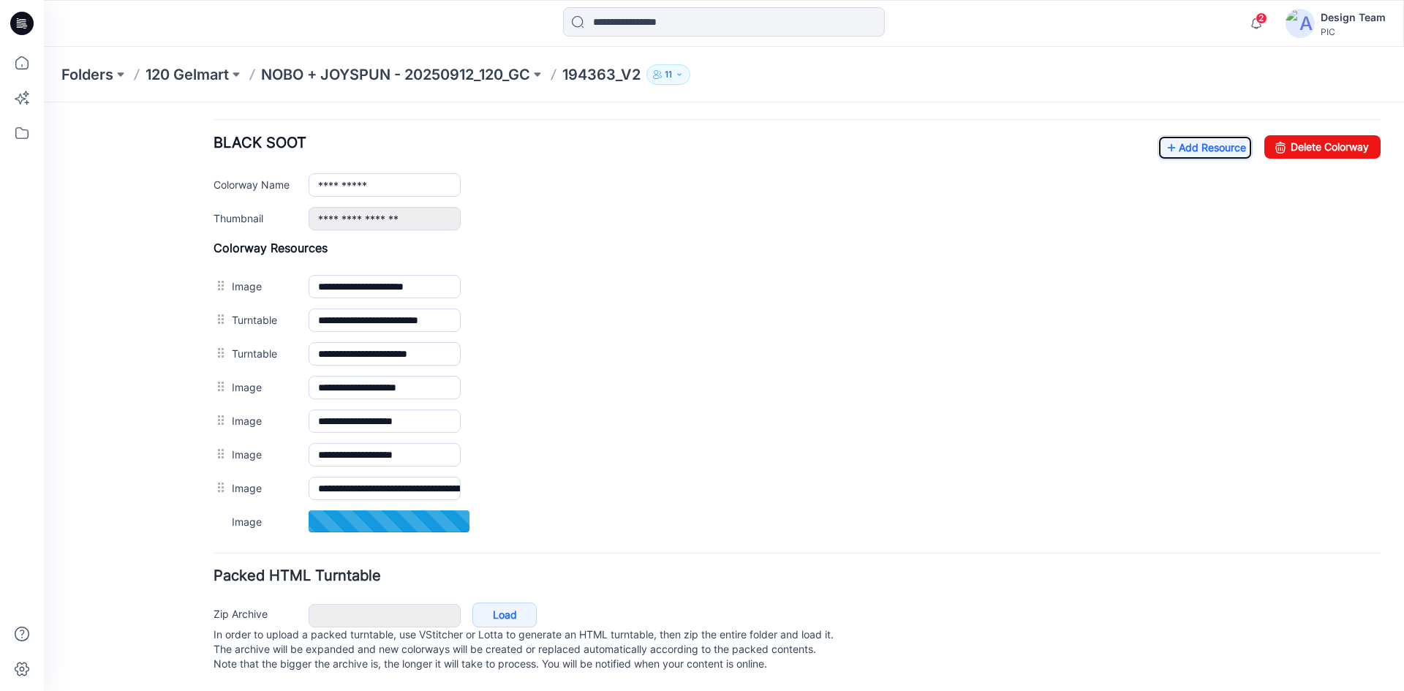
scroll to position [567, 0]
click at [409, 482] on input "**********" at bounding box center [385, 487] width 152 height 23
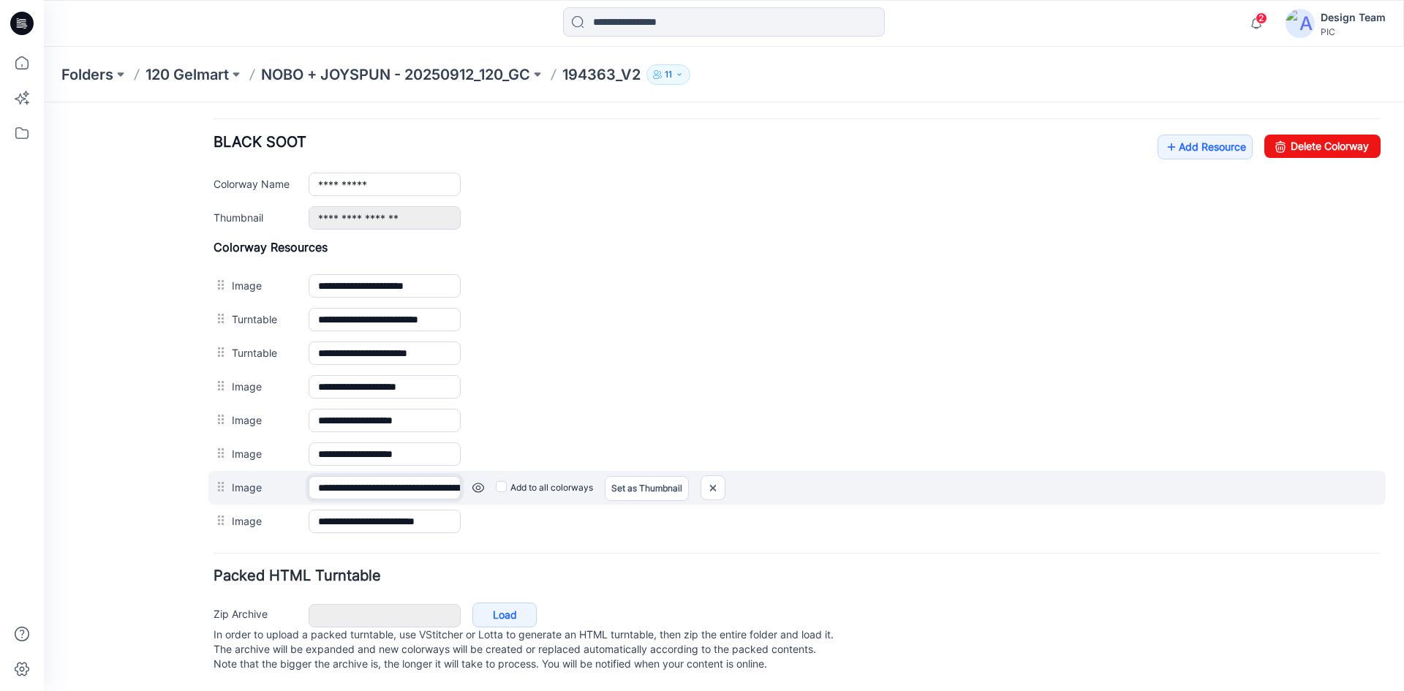
drag, startPoint x: 377, startPoint y: 474, endPoint x: 438, endPoint y: 477, distance: 60.7
click at [438, 477] on input "**********" at bounding box center [385, 487] width 152 height 23
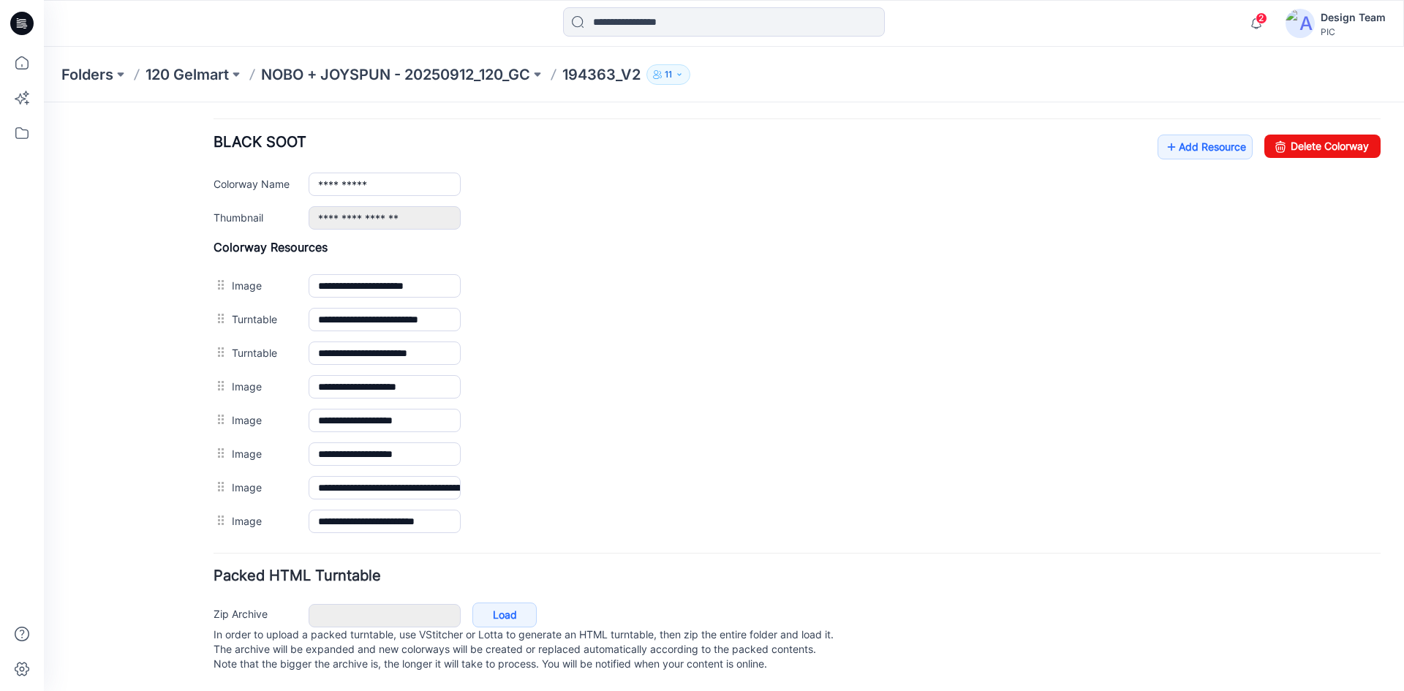
click at [156, 458] on div "General Cover Image Current Version Colorways Packed Turntable" at bounding box center [131, 128] width 117 height 1124
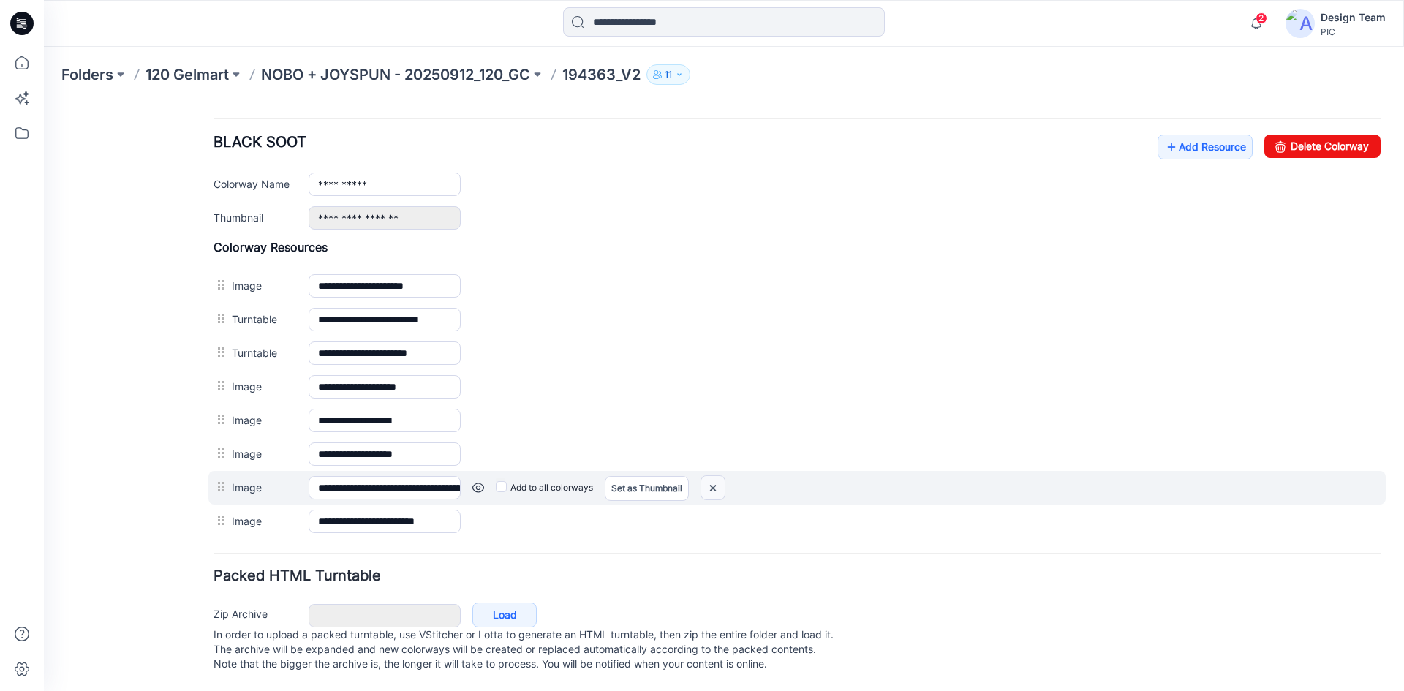
drag, startPoint x: 716, startPoint y: 473, endPoint x: 811, endPoint y: 202, distance: 287.2
click at [716, 476] on img at bounding box center [712, 488] width 23 height 24
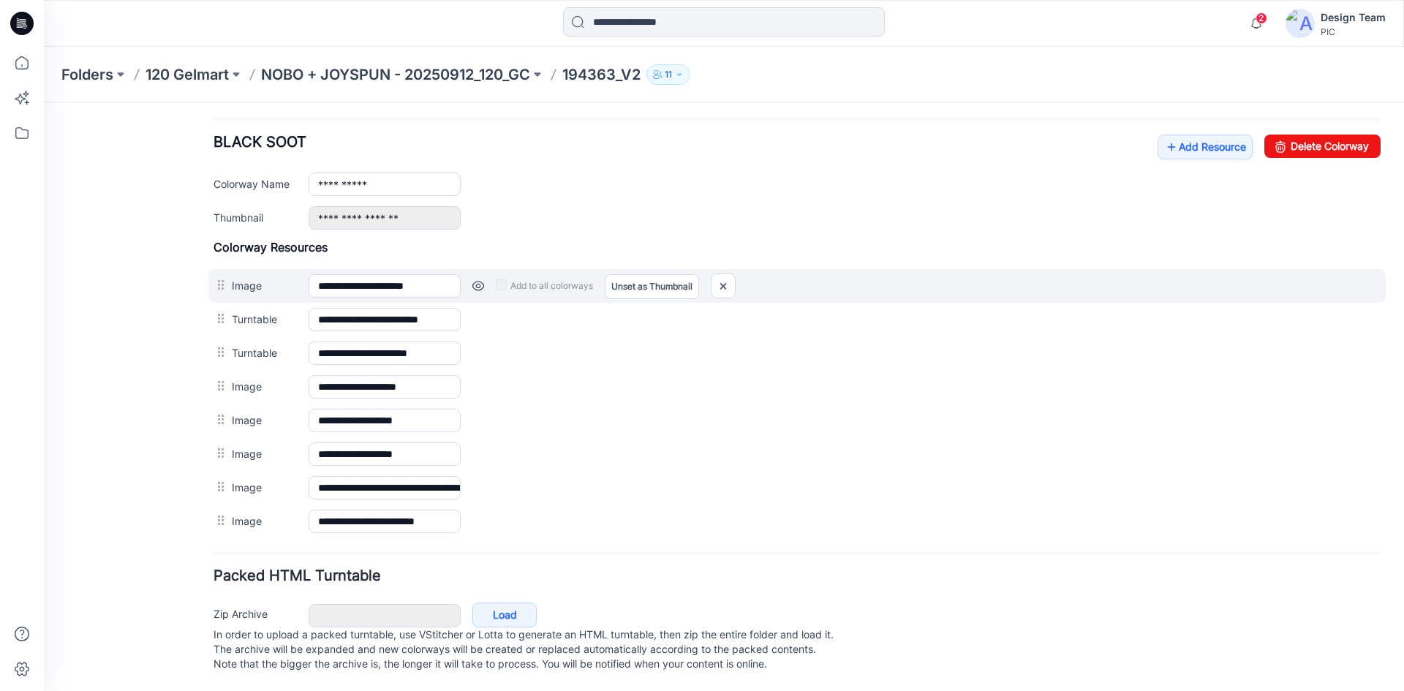
scroll to position [534, 0]
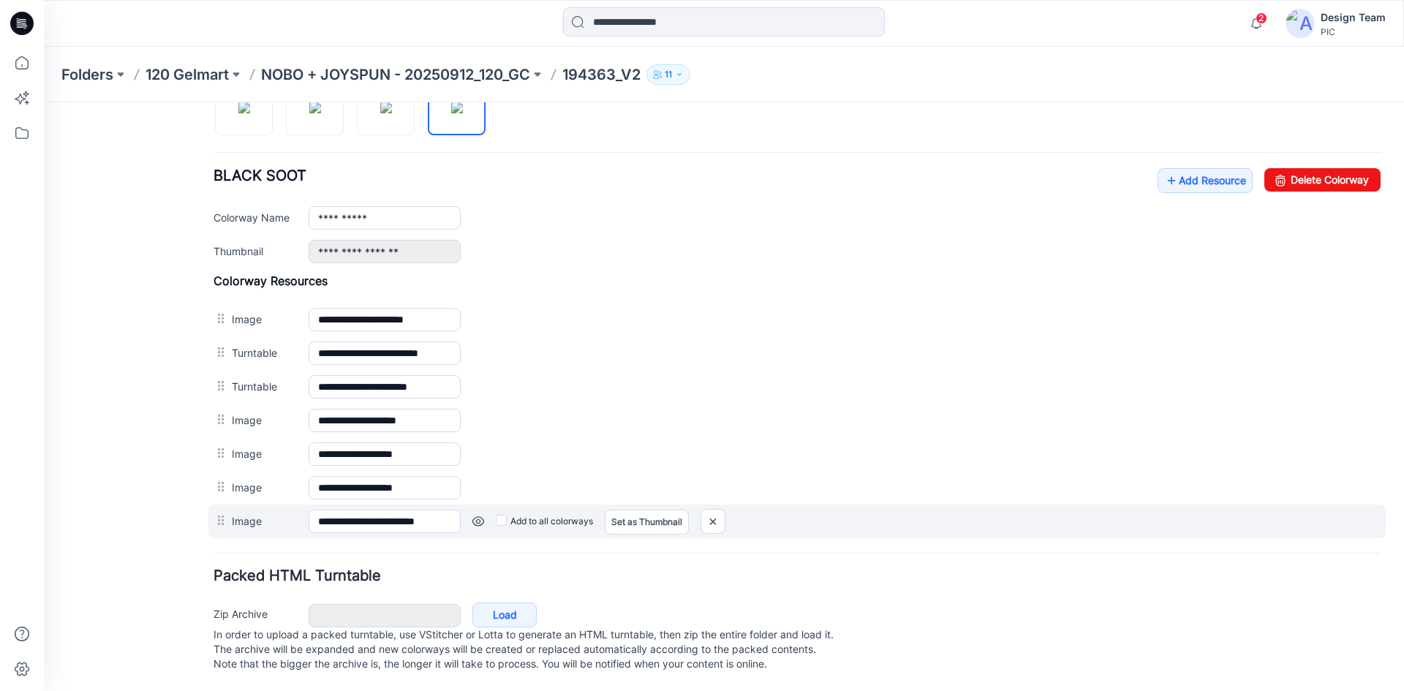
click at [474, 515] on link at bounding box center [478, 521] width 12 height 12
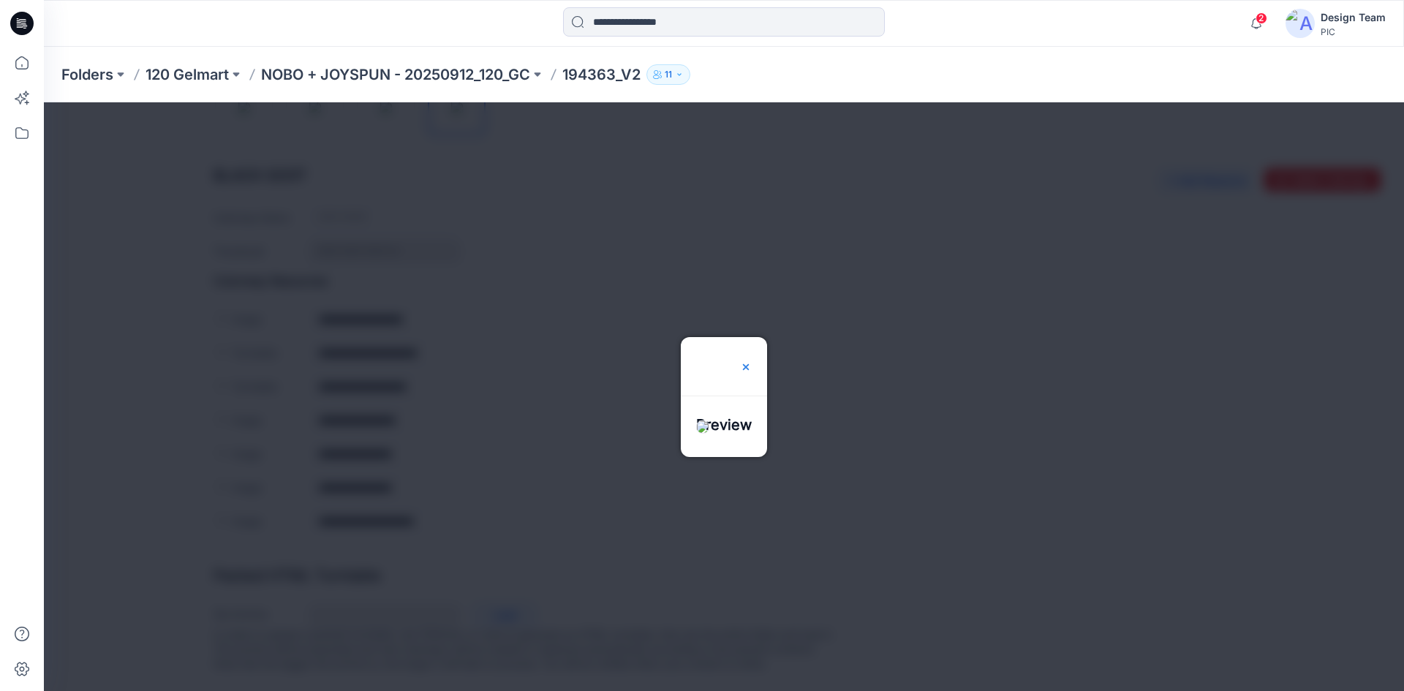
click at [752, 361] on img at bounding box center [746, 367] width 12 height 12
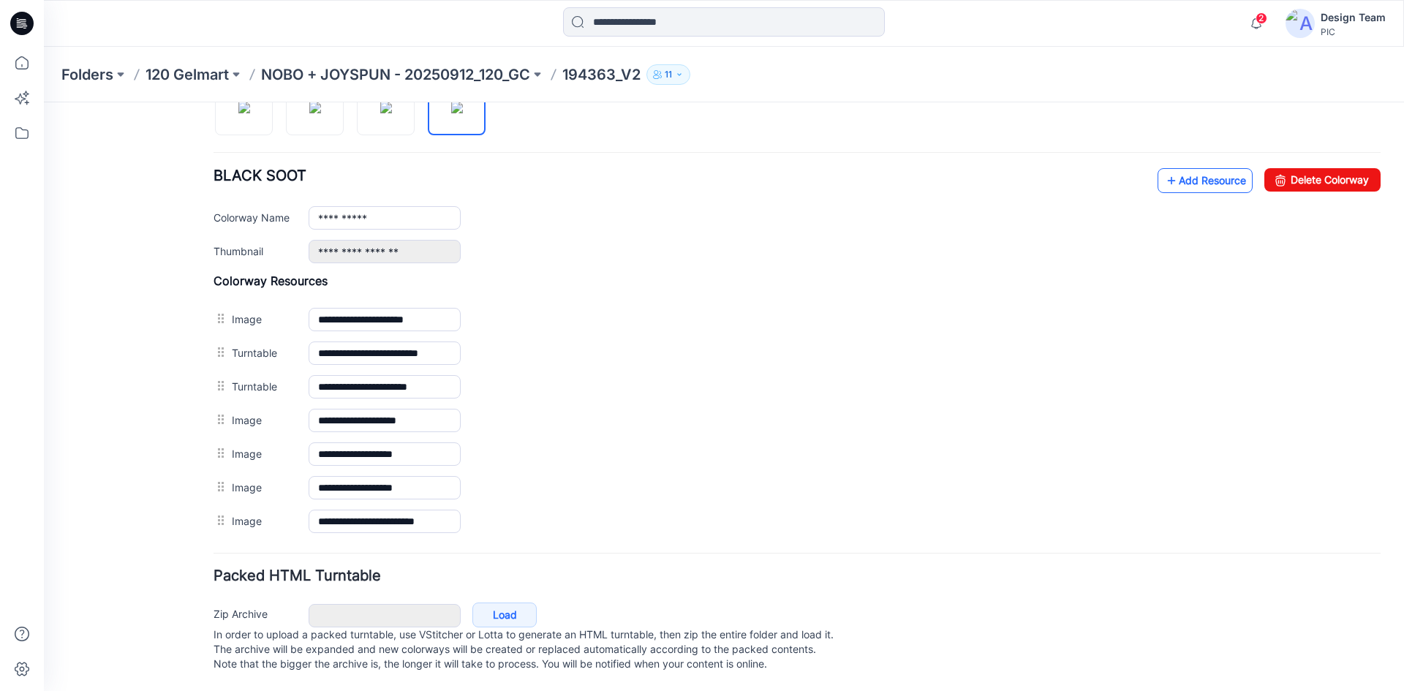
click at [1204, 173] on link "Add Resource" at bounding box center [1204, 180] width 95 height 25
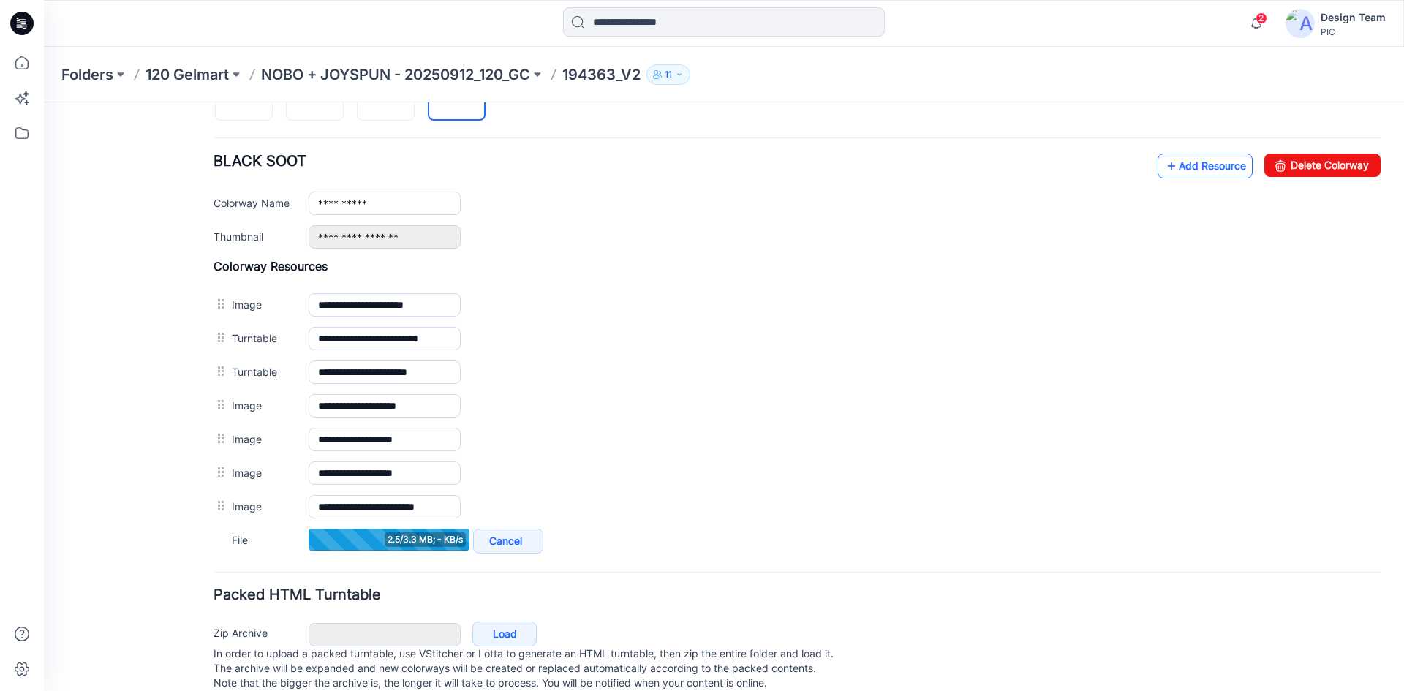
click at [1187, 164] on link "Add Resource" at bounding box center [1204, 166] width 95 height 25
click at [1200, 166] on link "Add Resource" at bounding box center [1204, 166] width 95 height 25
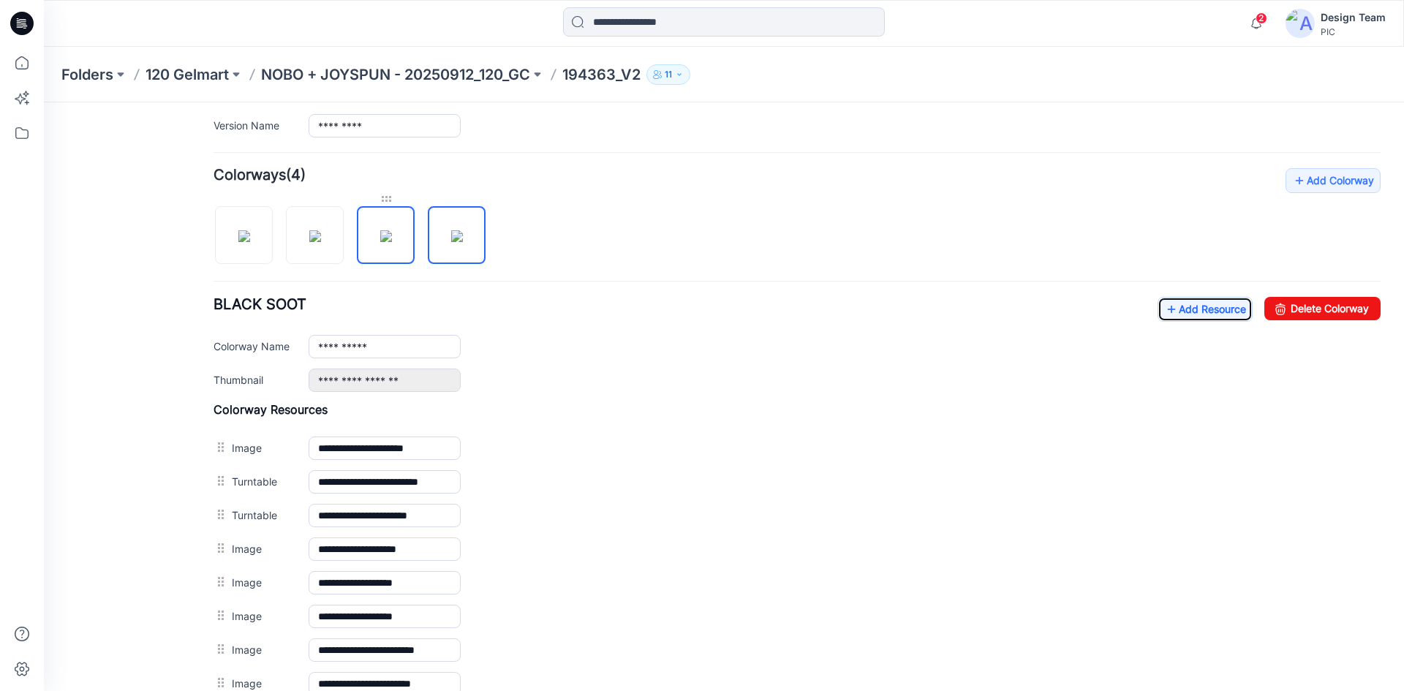
scroll to position [388, 0]
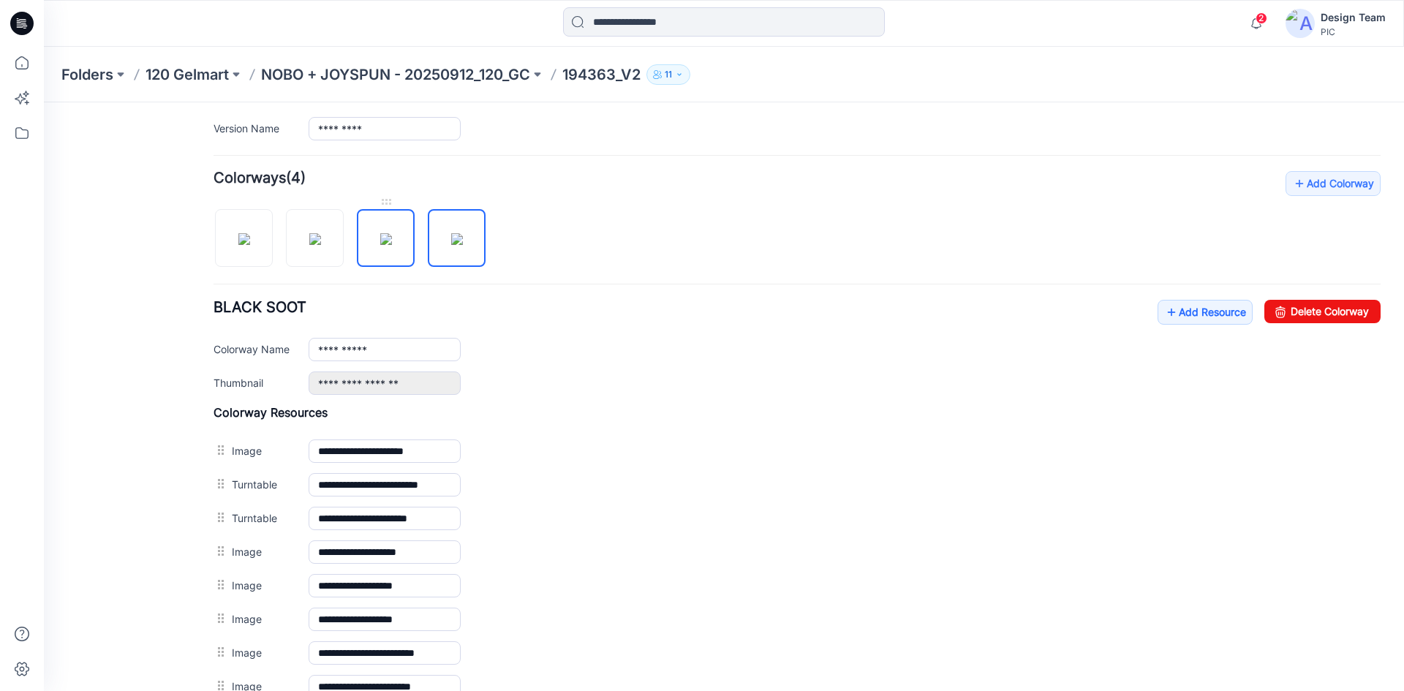
click at [388, 233] on img at bounding box center [386, 239] width 12 height 12
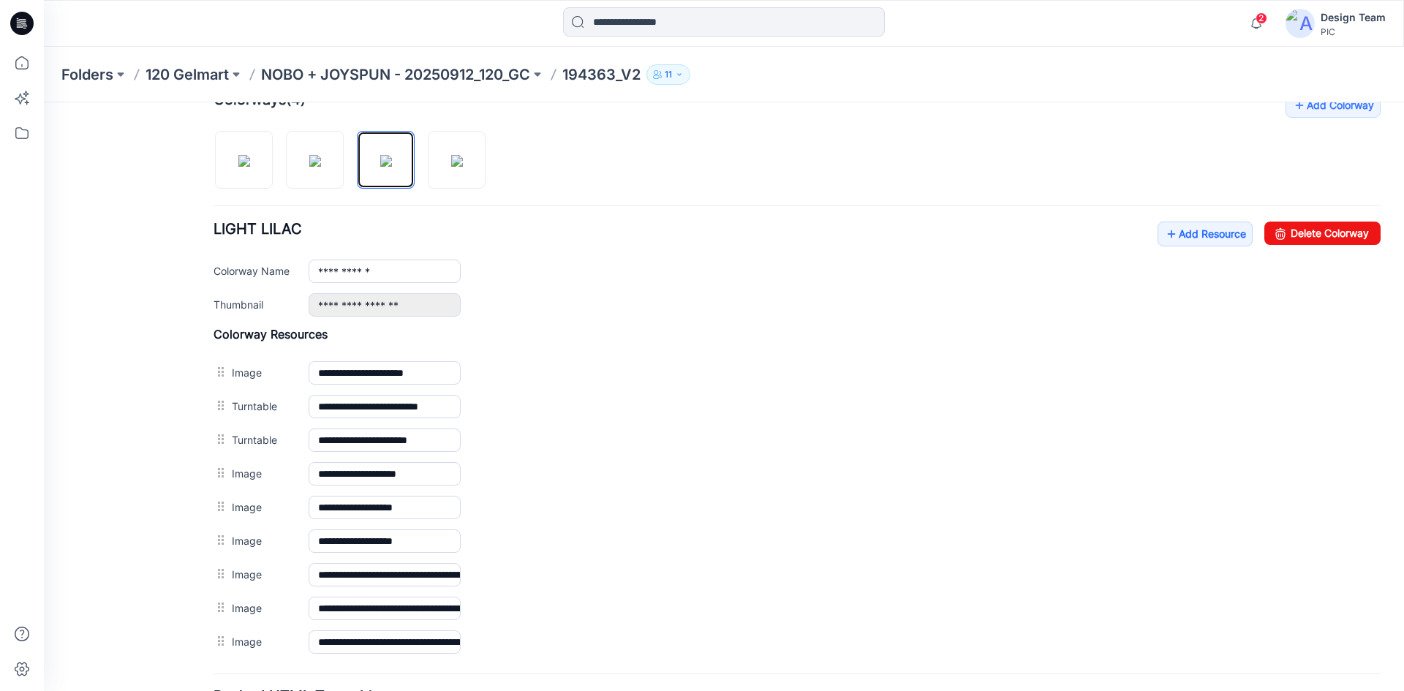
scroll to position [602, 0]
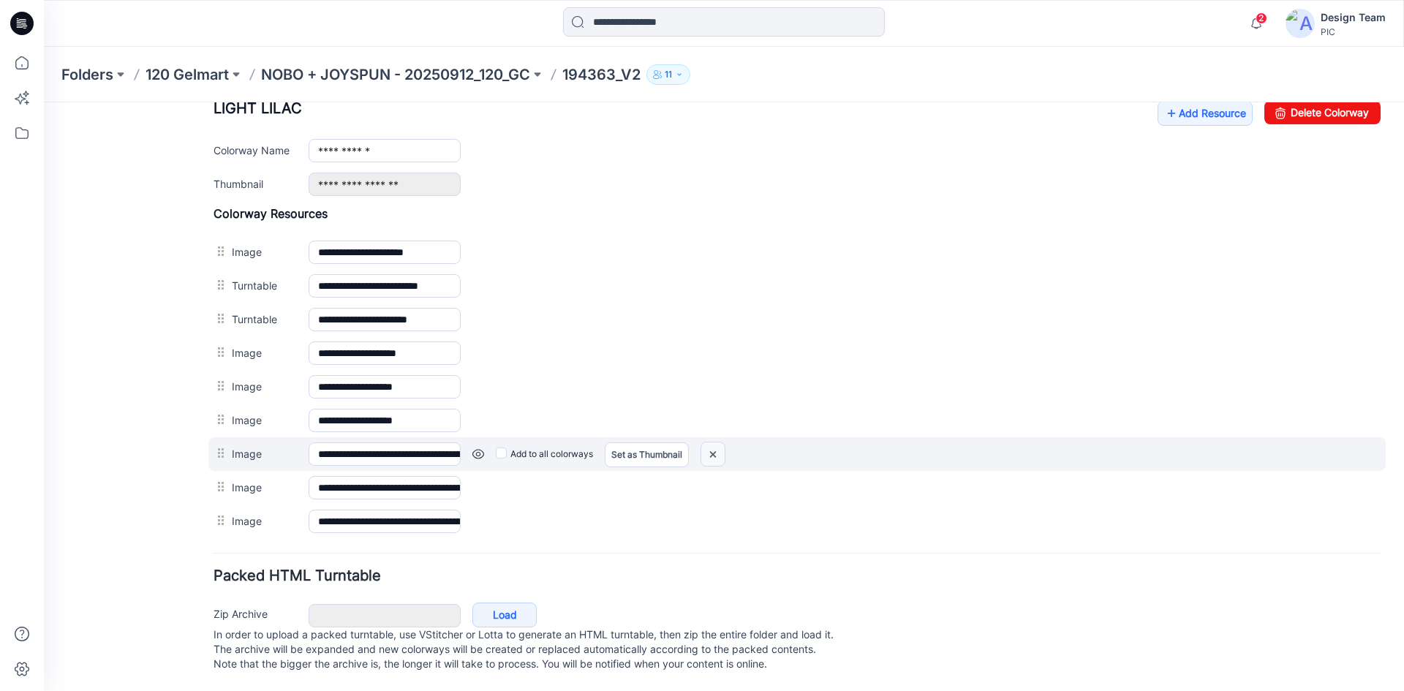
drag, startPoint x: 818, startPoint y: 194, endPoint x: 713, endPoint y: 435, distance: 263.2
click at [713, 442] on img at bounding box center [712, 454] width 23 height 24
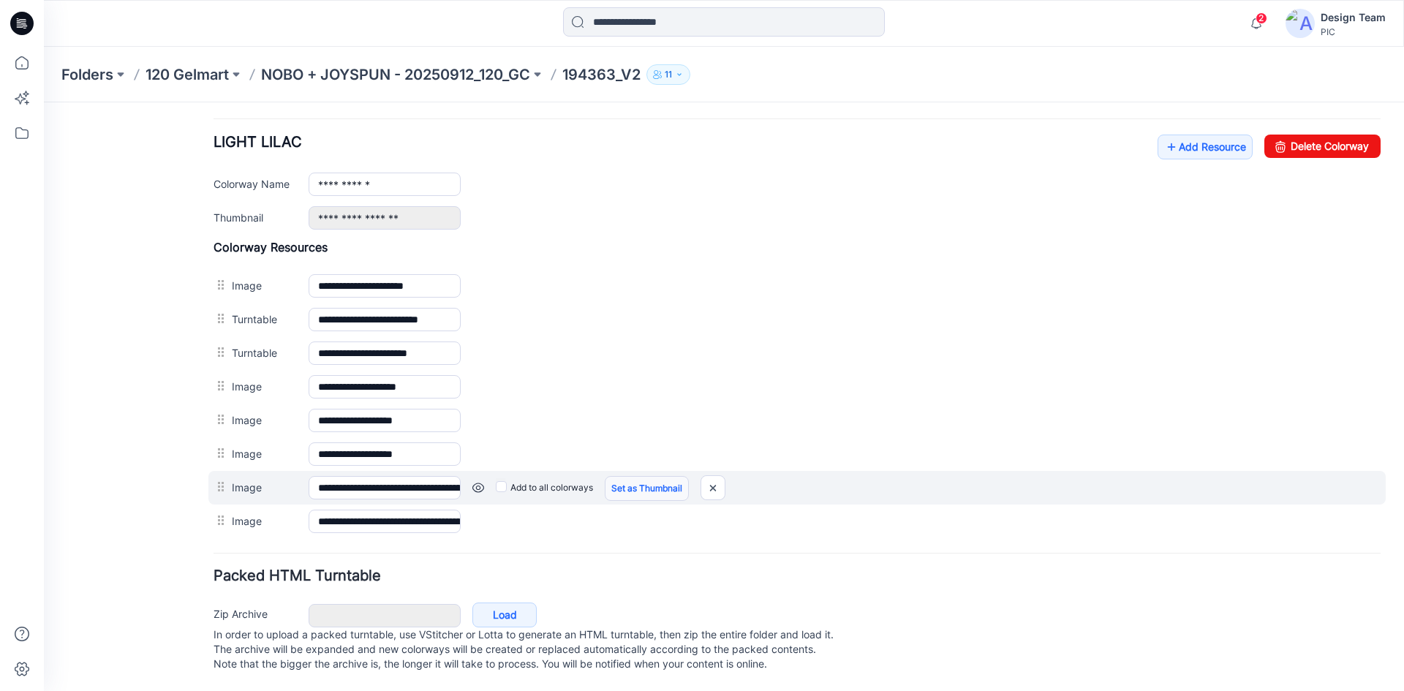
scroll to position [568, 0]
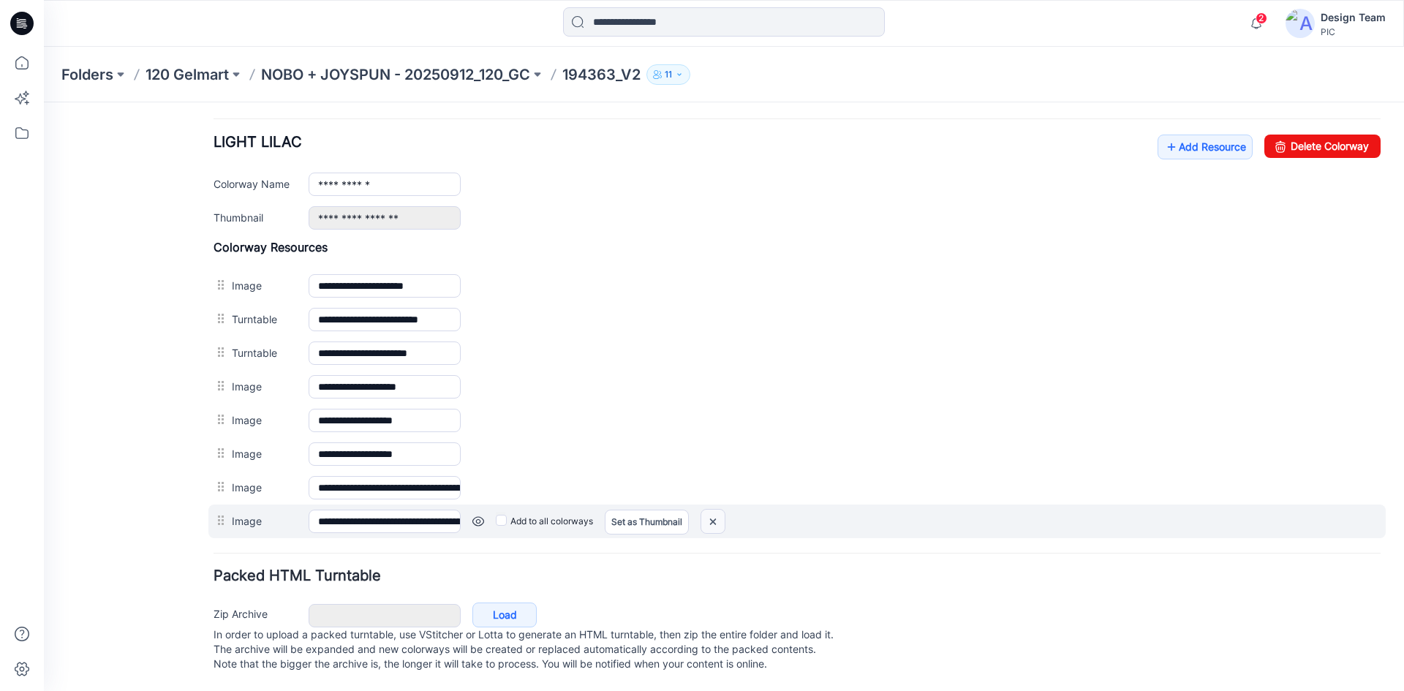
click at [714, 511] on img at bounding box center [712, 522] width 23 height 24
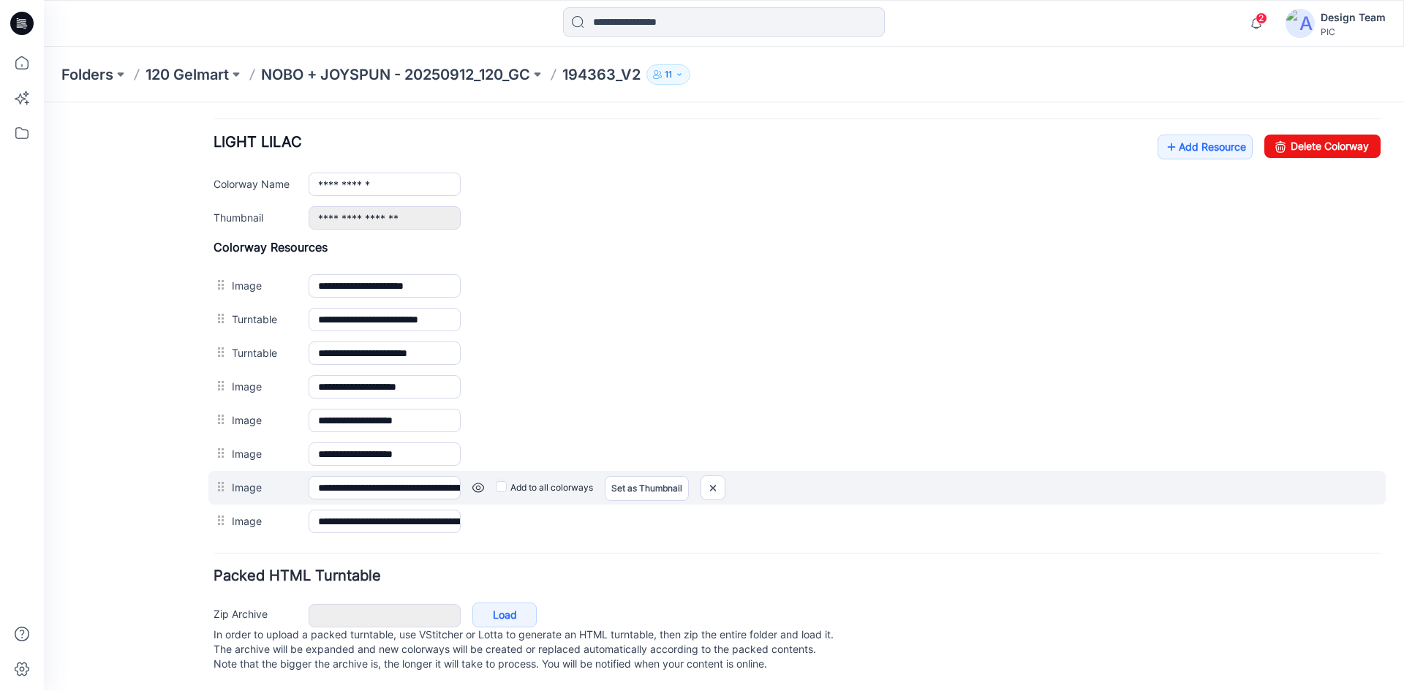
scroll to position [534, 0]
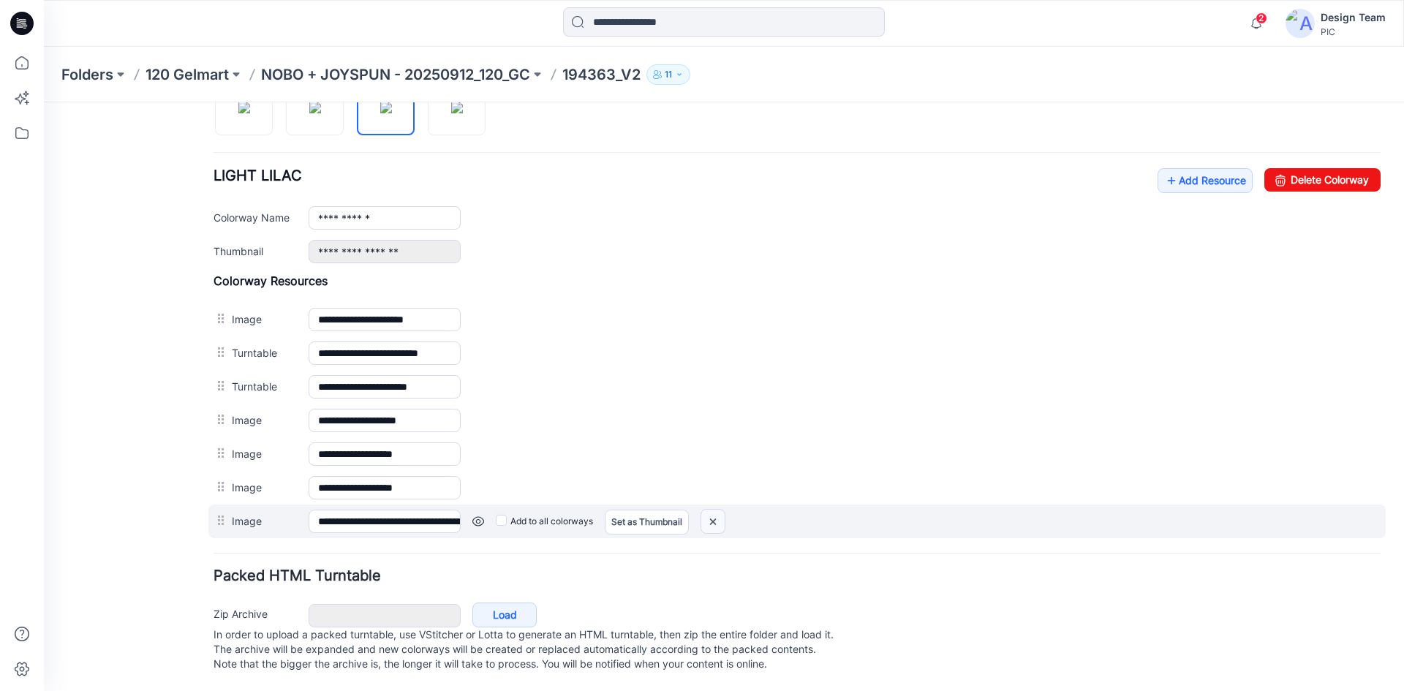
drag, startPoint x: 713, startPoint y: 512, endPoint x: 800, endPoint y: 194, distance: 329.0
click at [714, 512] on img at bounding box center [712, 522] width 23 height 24
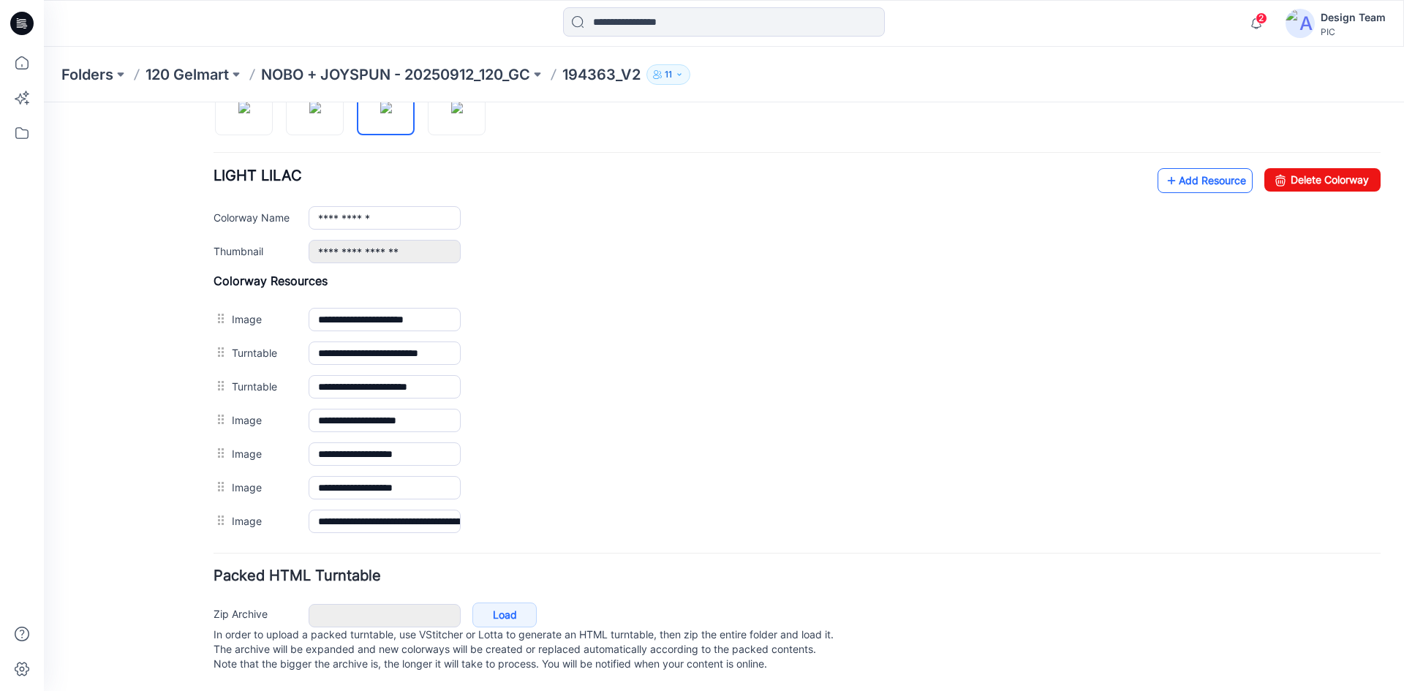
scroll to position [501, 0]
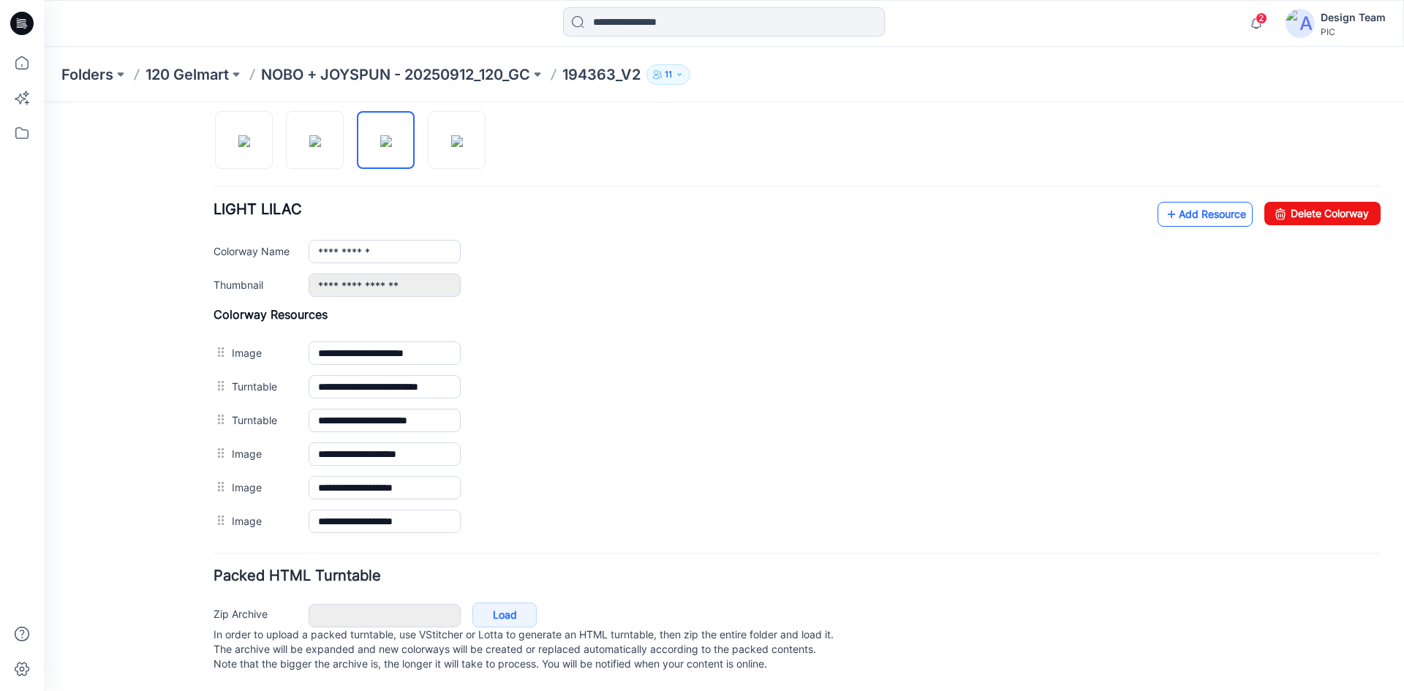
click at [1176, 202] on link "Add Resource" at bounding box center [1204, 214] width 95 height 25
click at [1173, 202] on link "Add Resource" at bounding box center [1204, 214] width 95 height 25
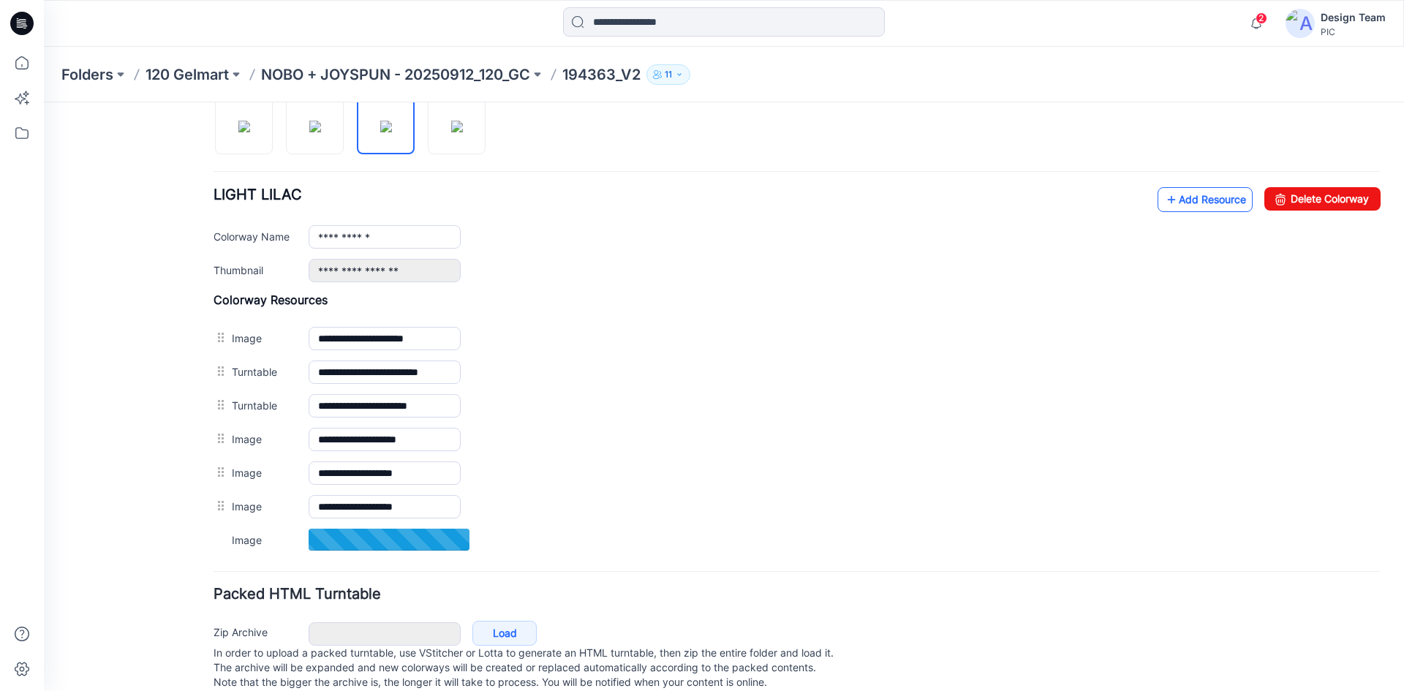
click at [1194, 205] on link "Add Resource" at bounding box center [1204, 199] width 95 height 25
click at [1181, 200] on link "Add Resource" at bounding box center [1204, 199] width 95 height 25
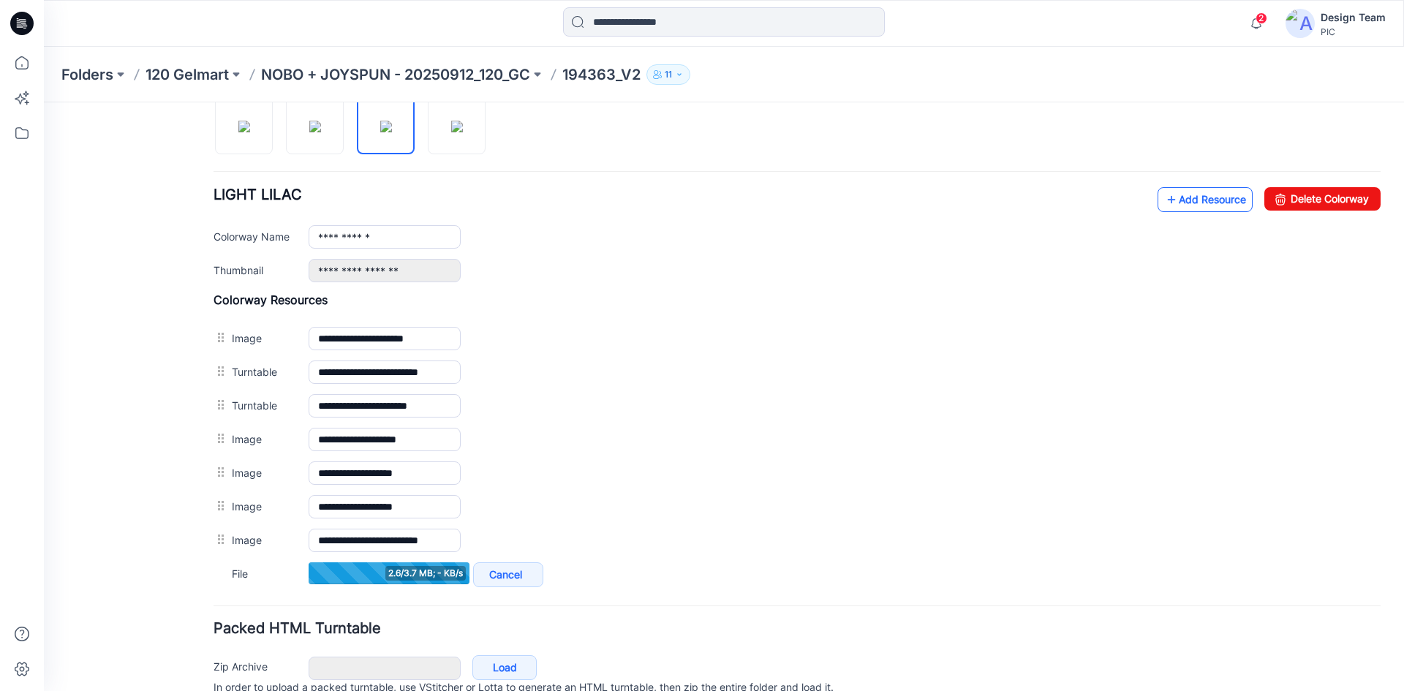
click at [1172, 196] on link "Add Resource" at bounding box center [1204, 199] width 95 height 25
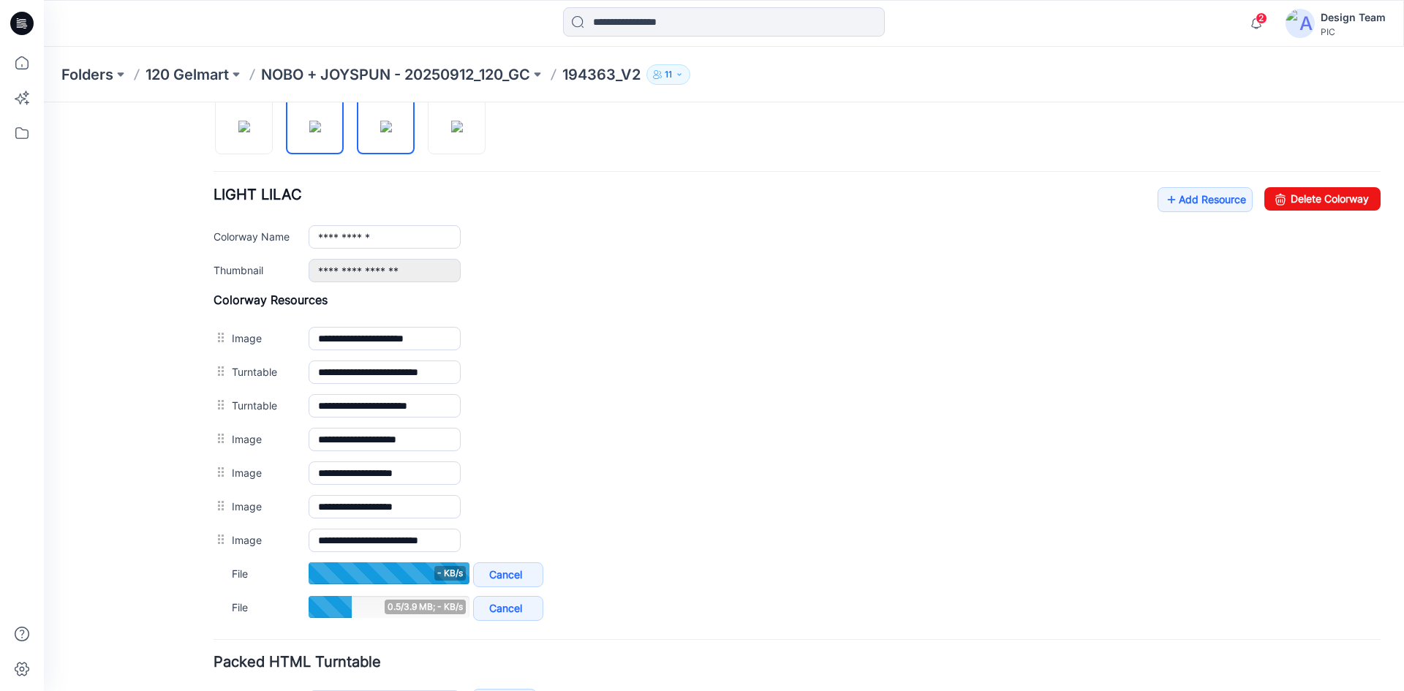
click at [309, 132] on img at bounding box center [315, 127] width 12 height 12
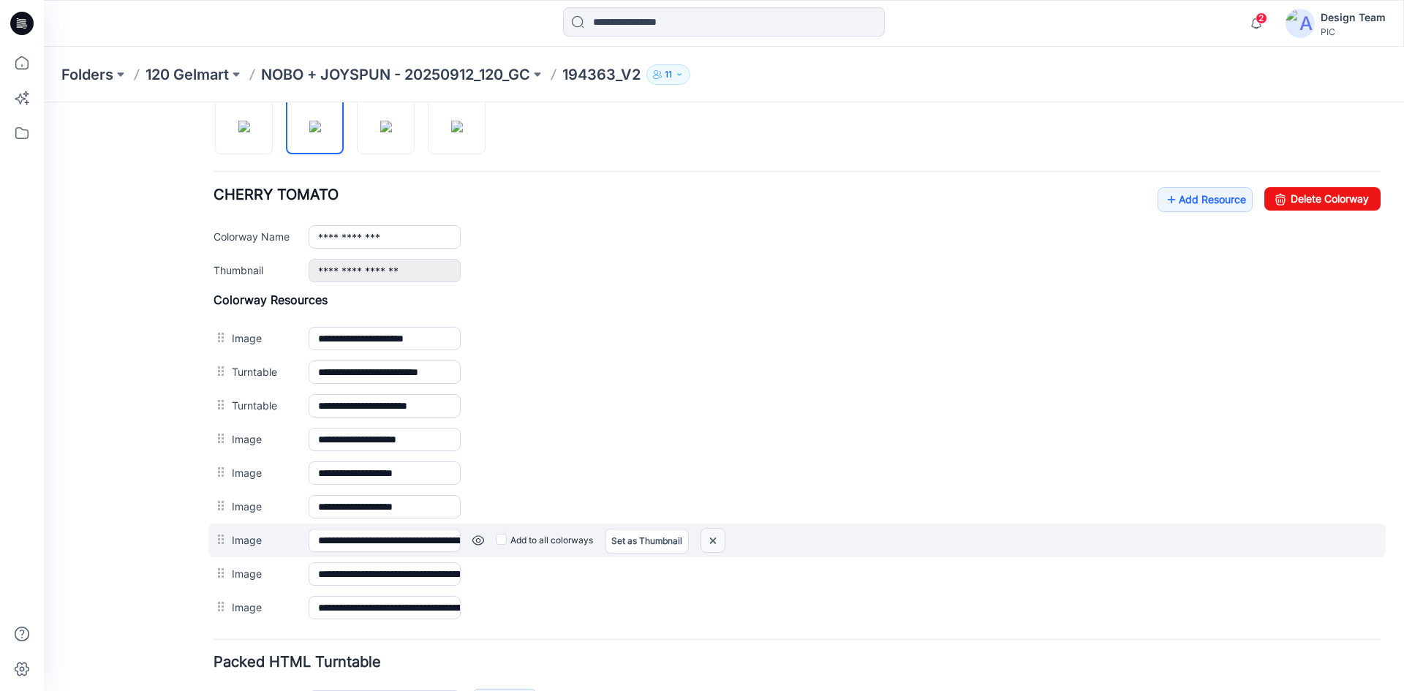
click at [714, 539] on img at bounding box center [712, 541] width 23 height 24
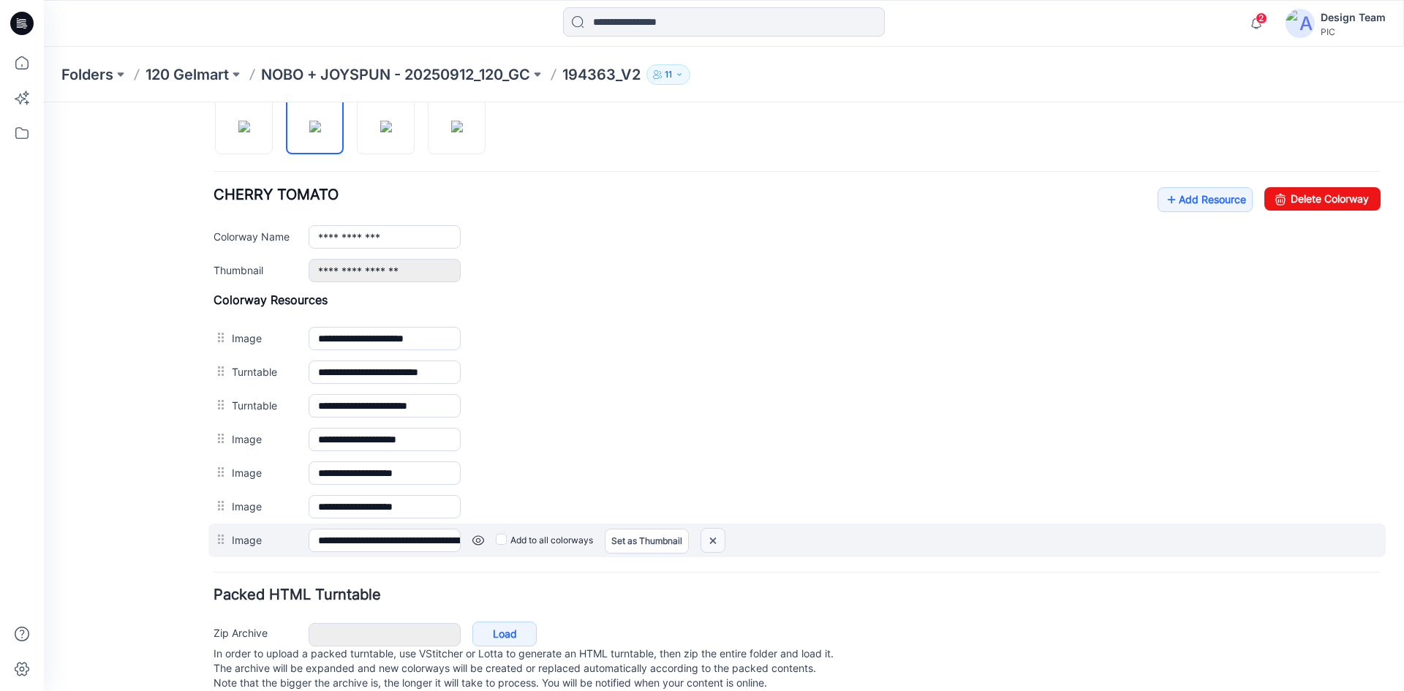
click at [713, 544] on img at bounding box center [712, 541] width 23 height 24
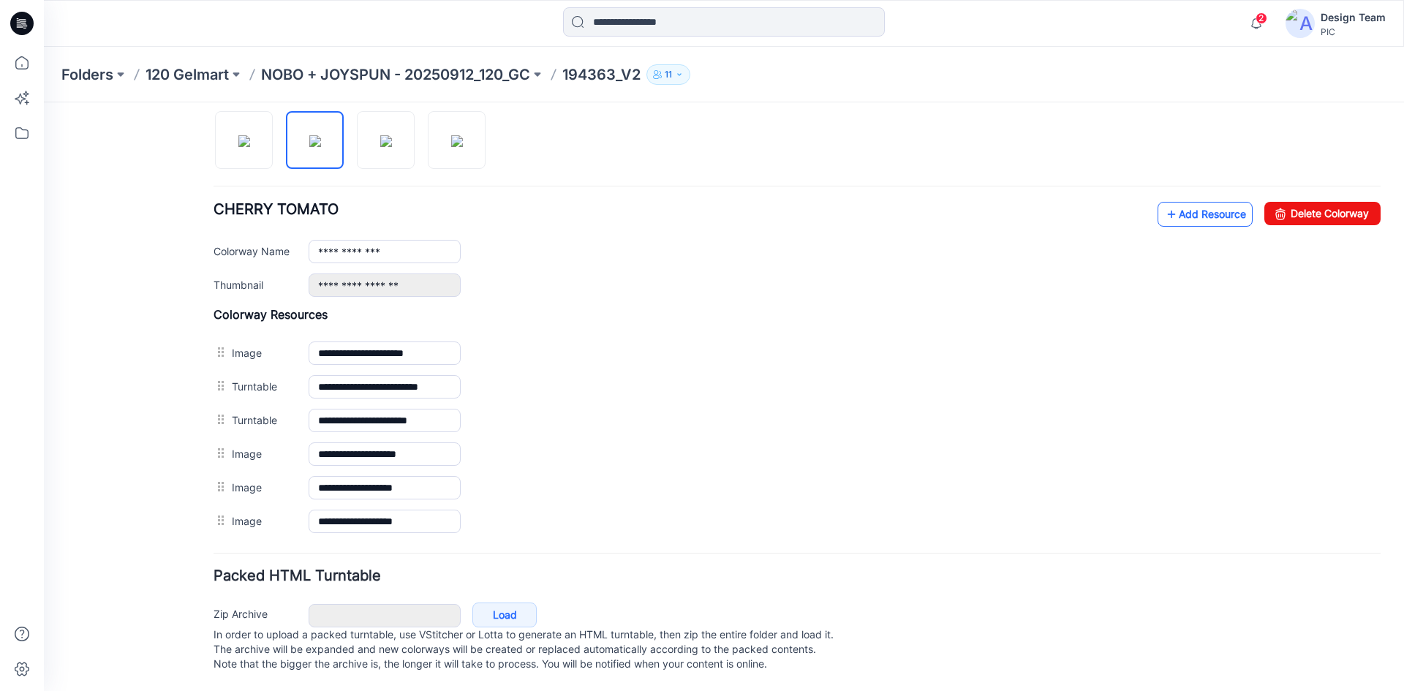
click at [1184, 202] on link "Add Resource" at bounding box center [1204, 214] width 95 height 25
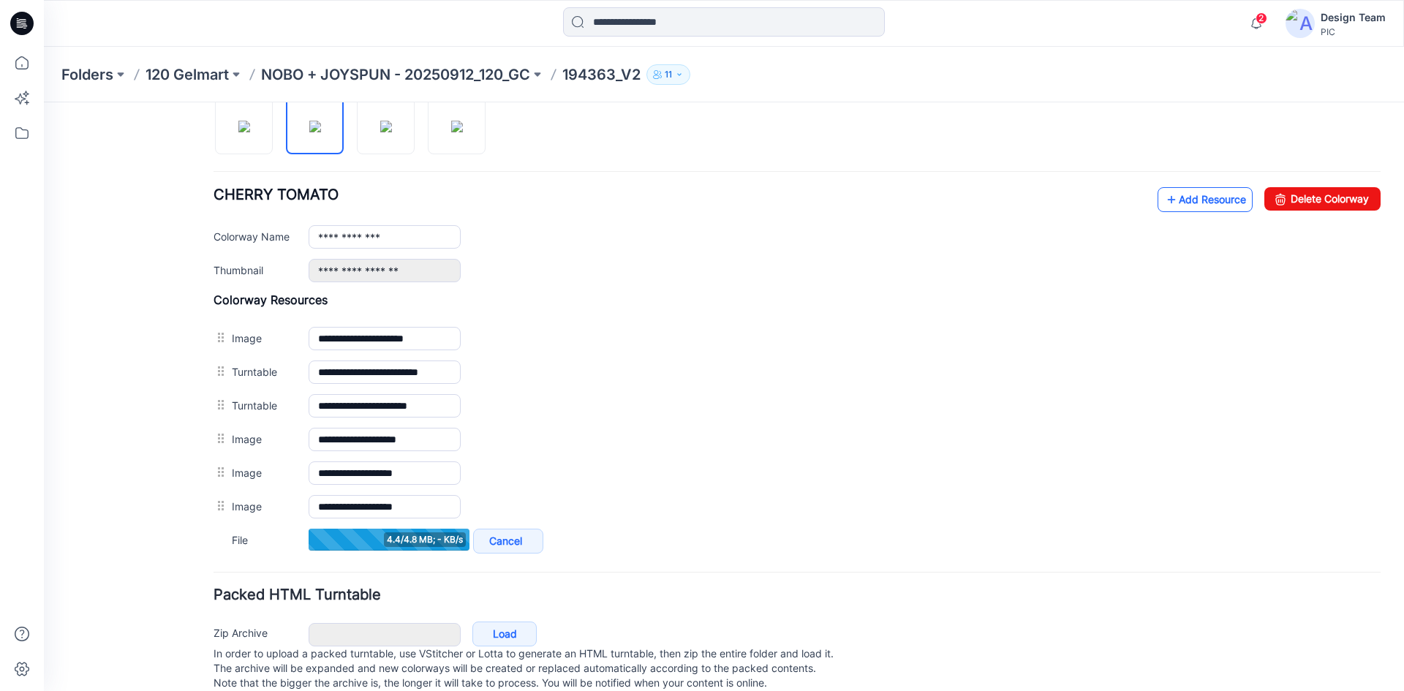
click at [1173, 198] on link "Add Resource" at bounding box center [1204, 199] width 95 height 25
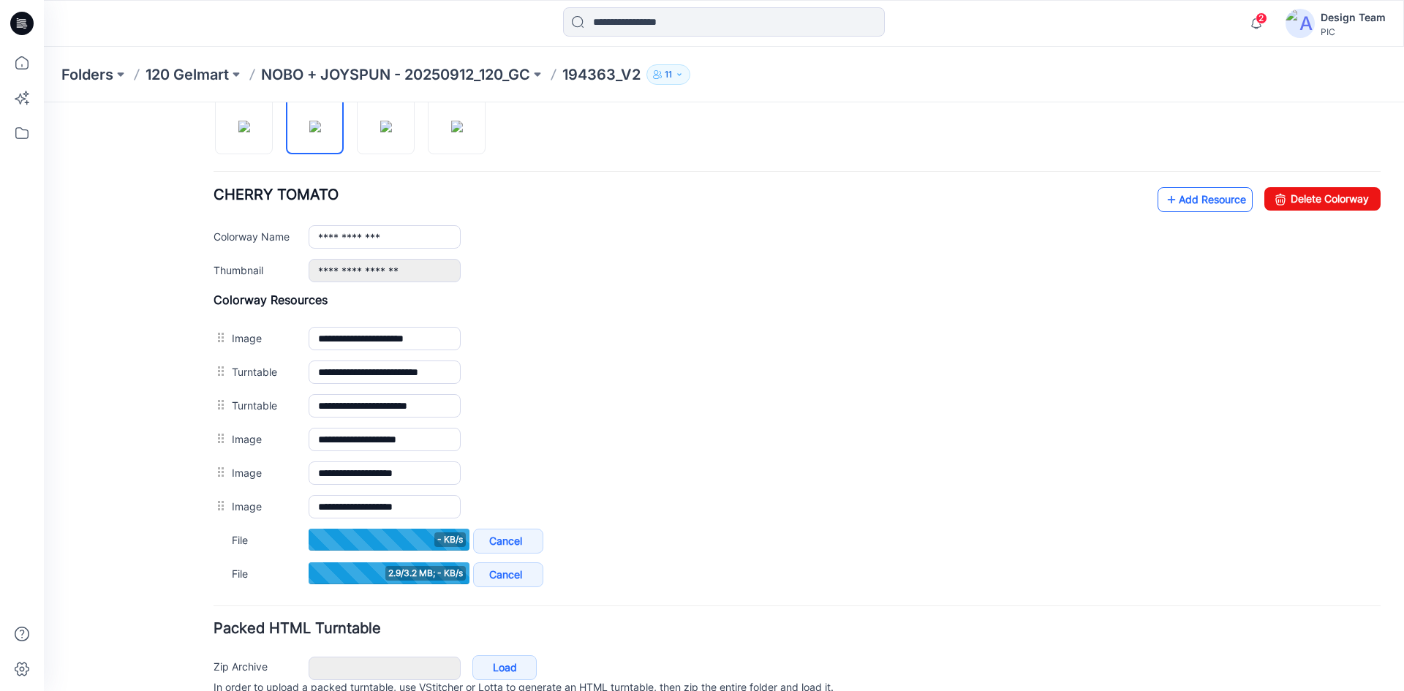
click at [1185, 200] on link "Add Resource" at bounding box center [1204, 199] width 95 height 25
click at [1170, 194] on link "Add Resource" at bounding box center [1204, 199] width 95 height 25
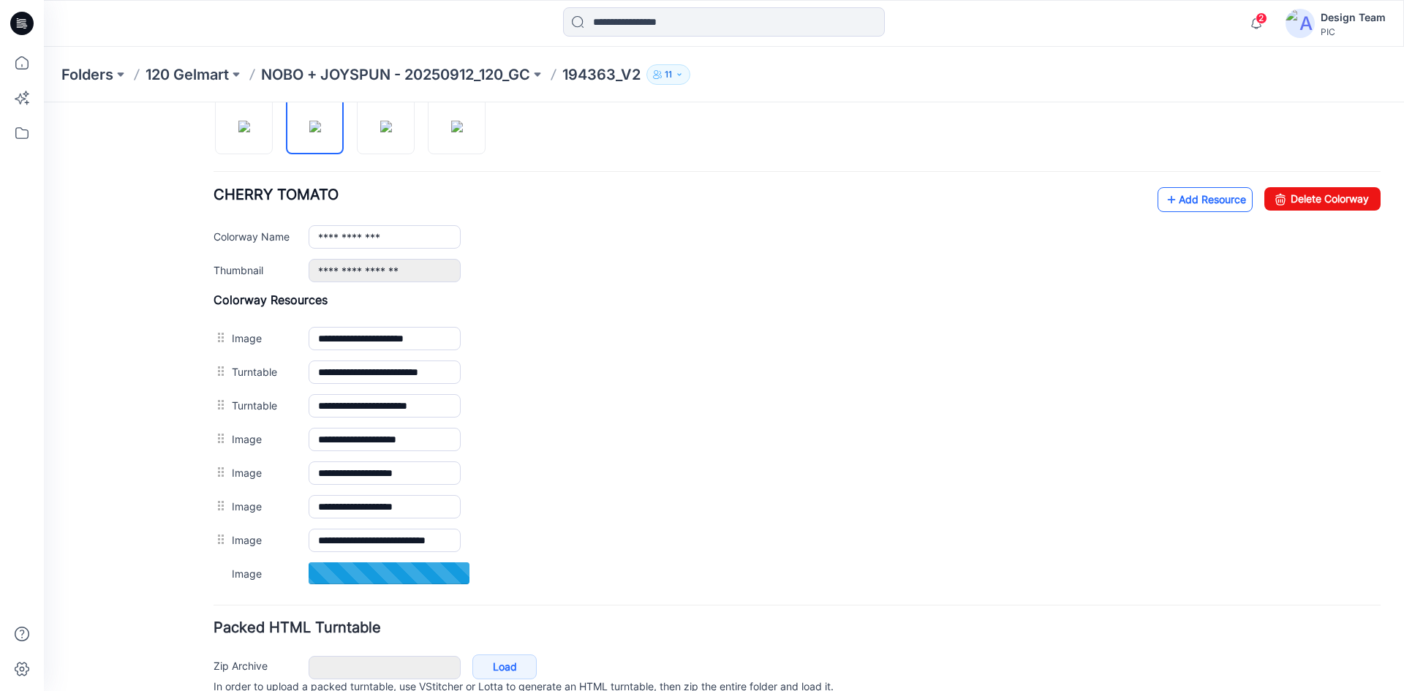
click at [1203, 194] on link "Add Resource" at bounding box center [1204, 199] width 95 height 25
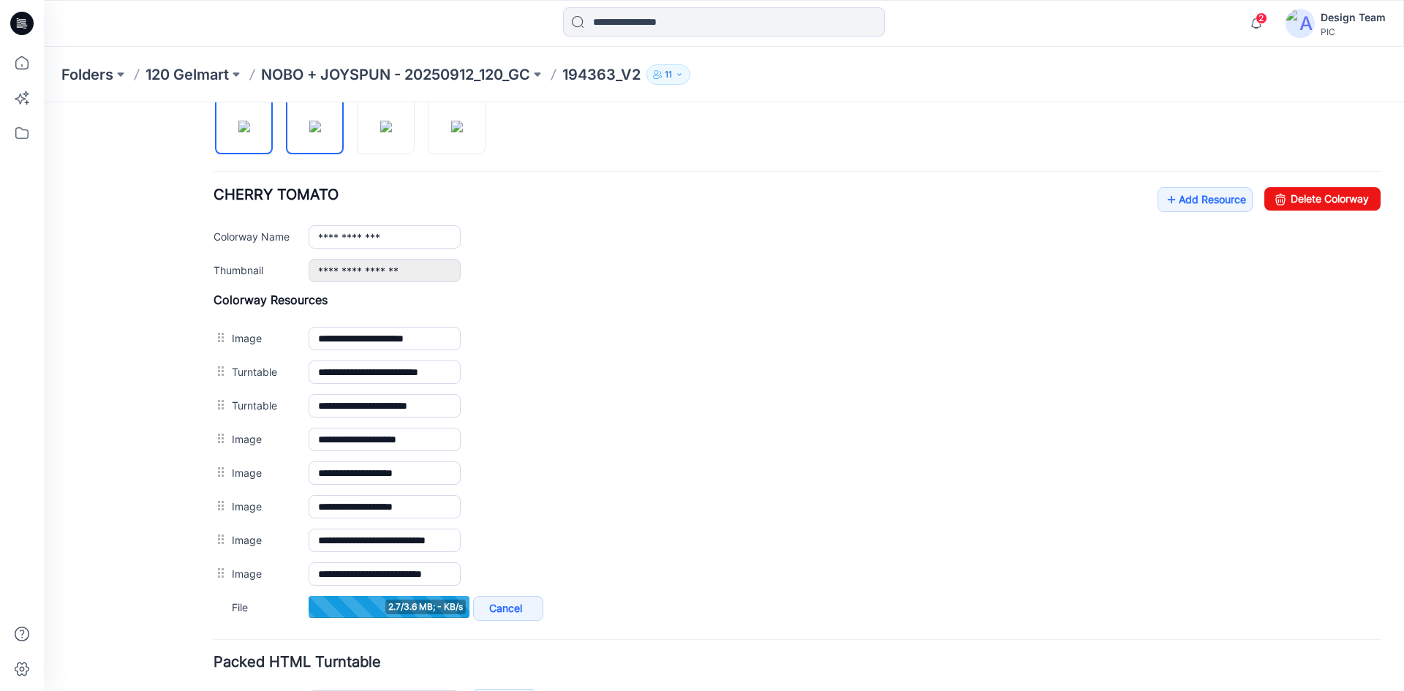
click at [241, 132] on img at bounding box center [244, 127] width 12 height 12
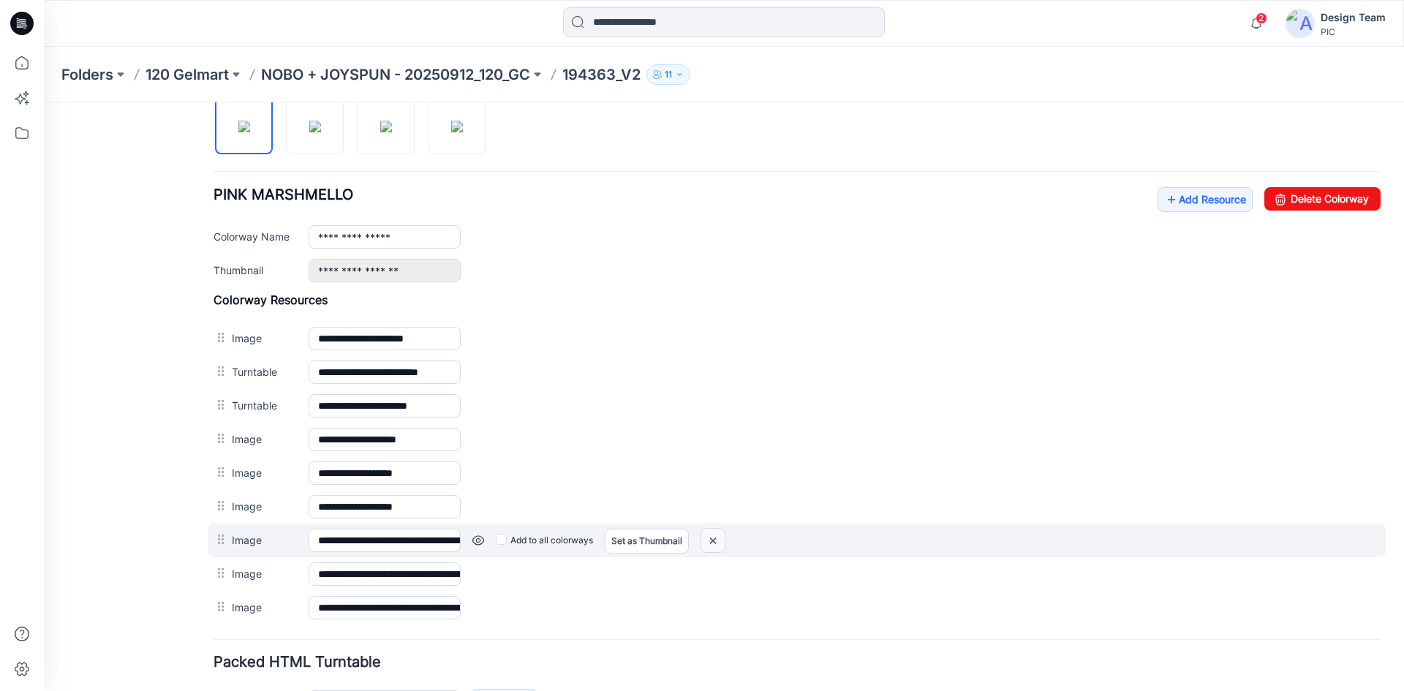
click at [711, 540] on img at bounding box center [712, 541] width 23 height 24
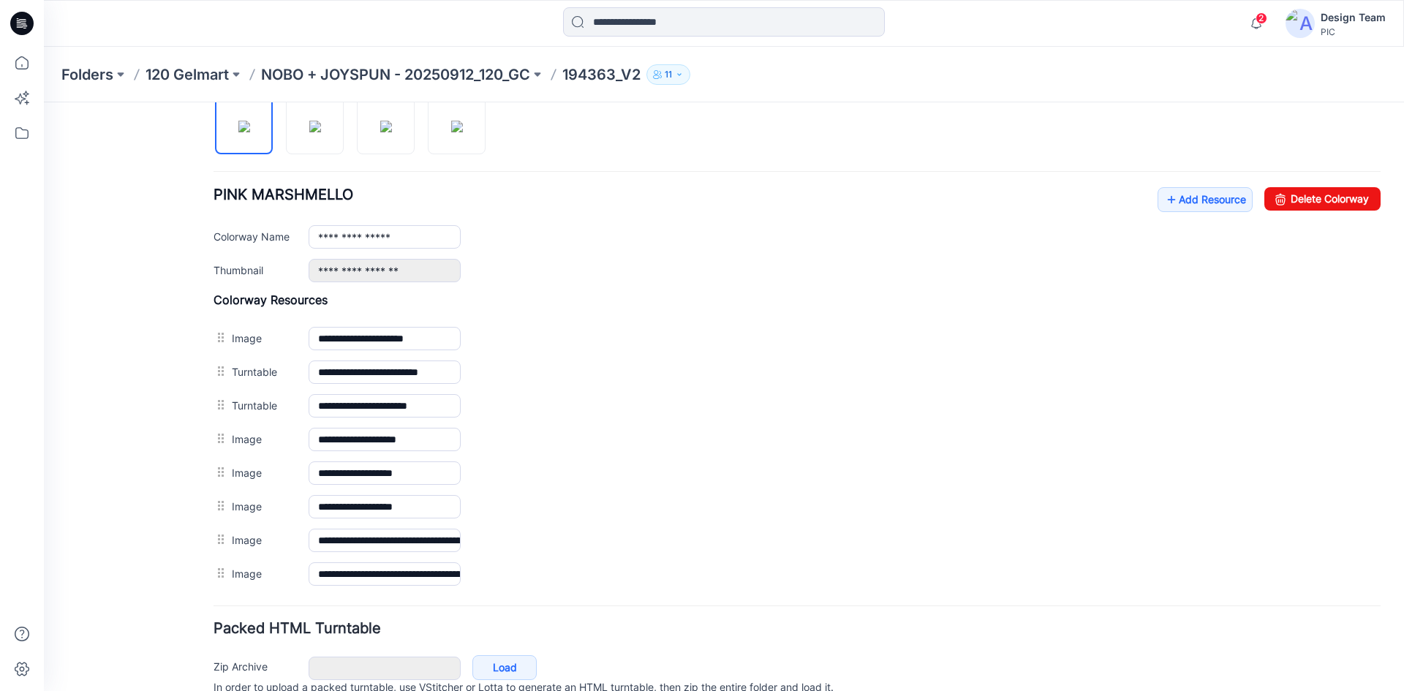
click at [44, 102] on img at bounding box center [44, 102] width 0 height 0
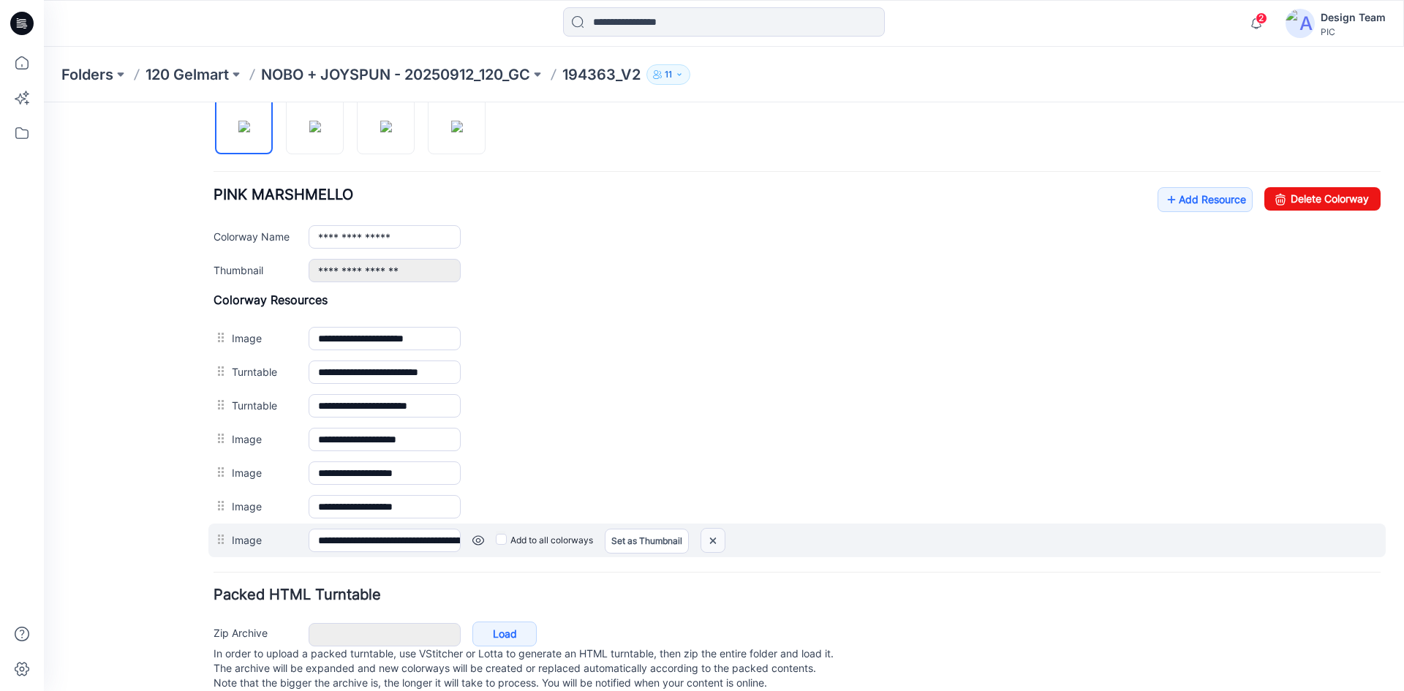
click at [720, 544] on img at bounding box center [712, 541] width 23 height 24
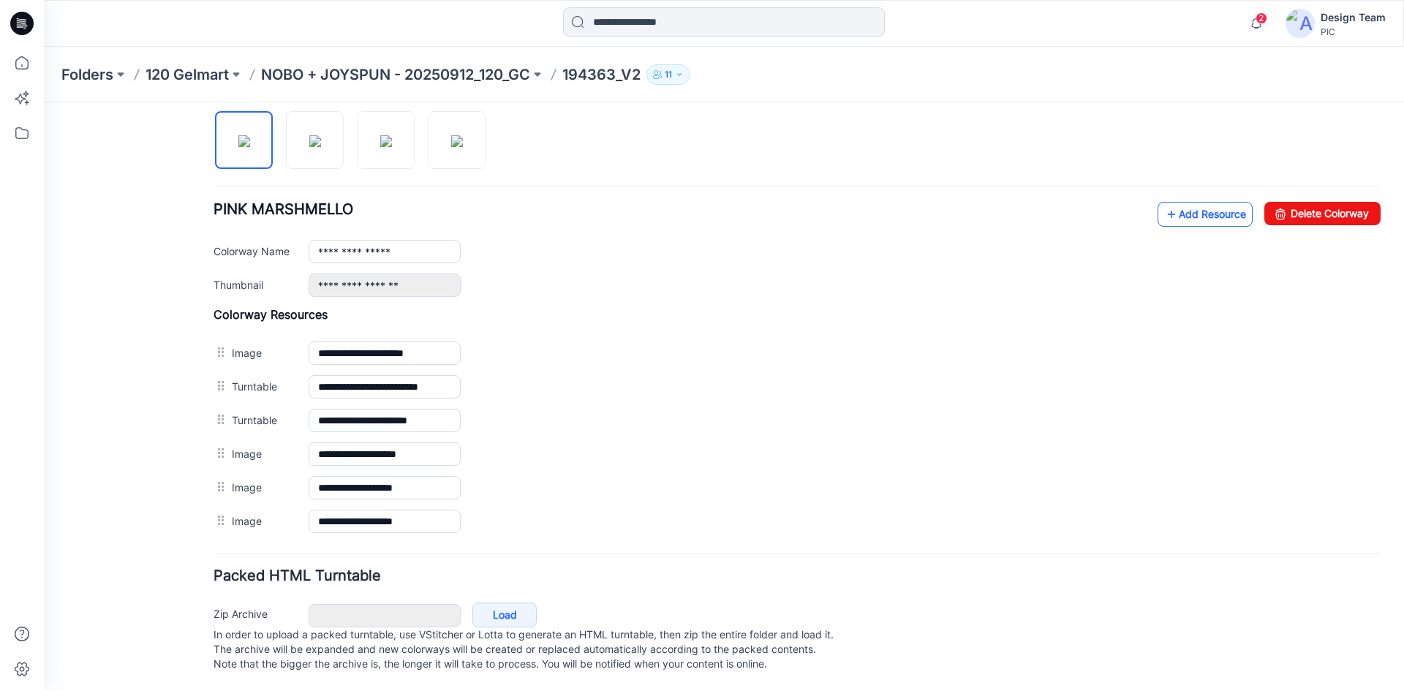
click at [1178, 202] on link "Add Resource" at bounding box center [1204, 214] width 95 height 25
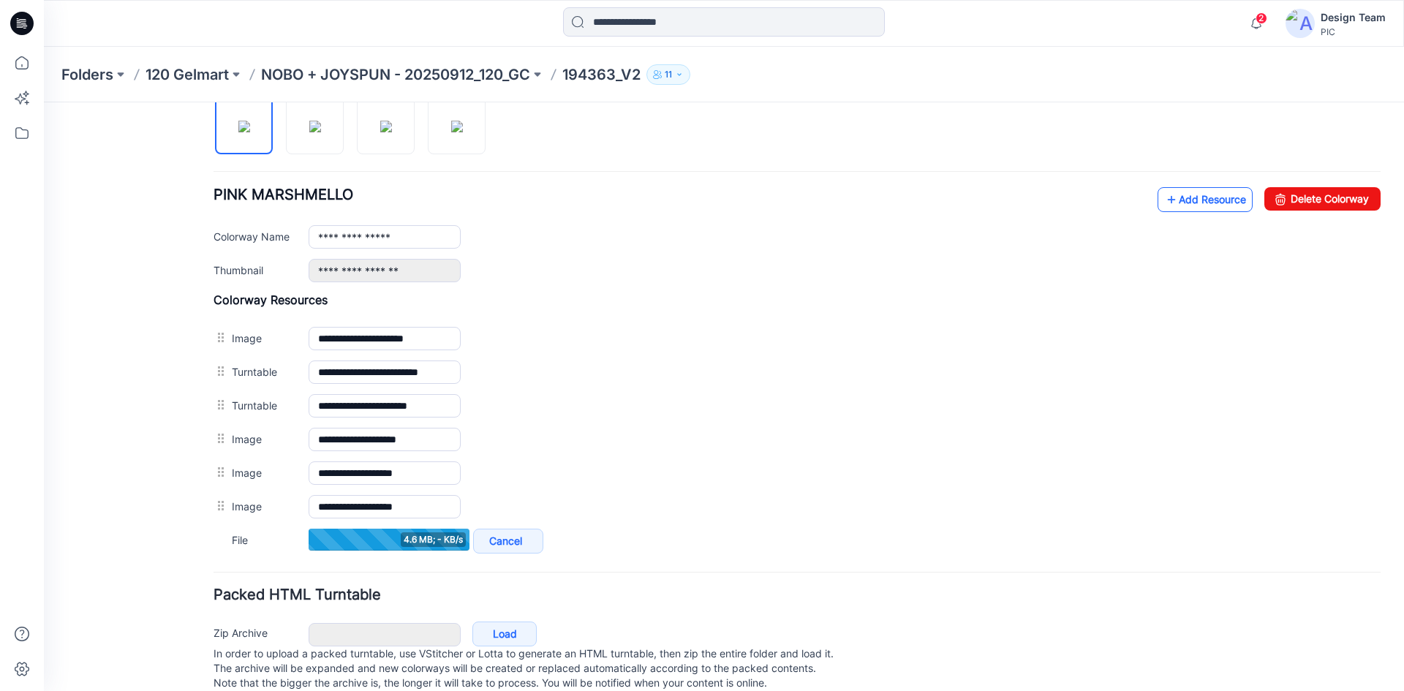
click at [1208, 203] on link "Add Resource" at bounding box center [1204, 199] width 95 height 25
click at [1199, 200] on link "Add Resource" at bounding box center [1204, 199] width 95 height 25
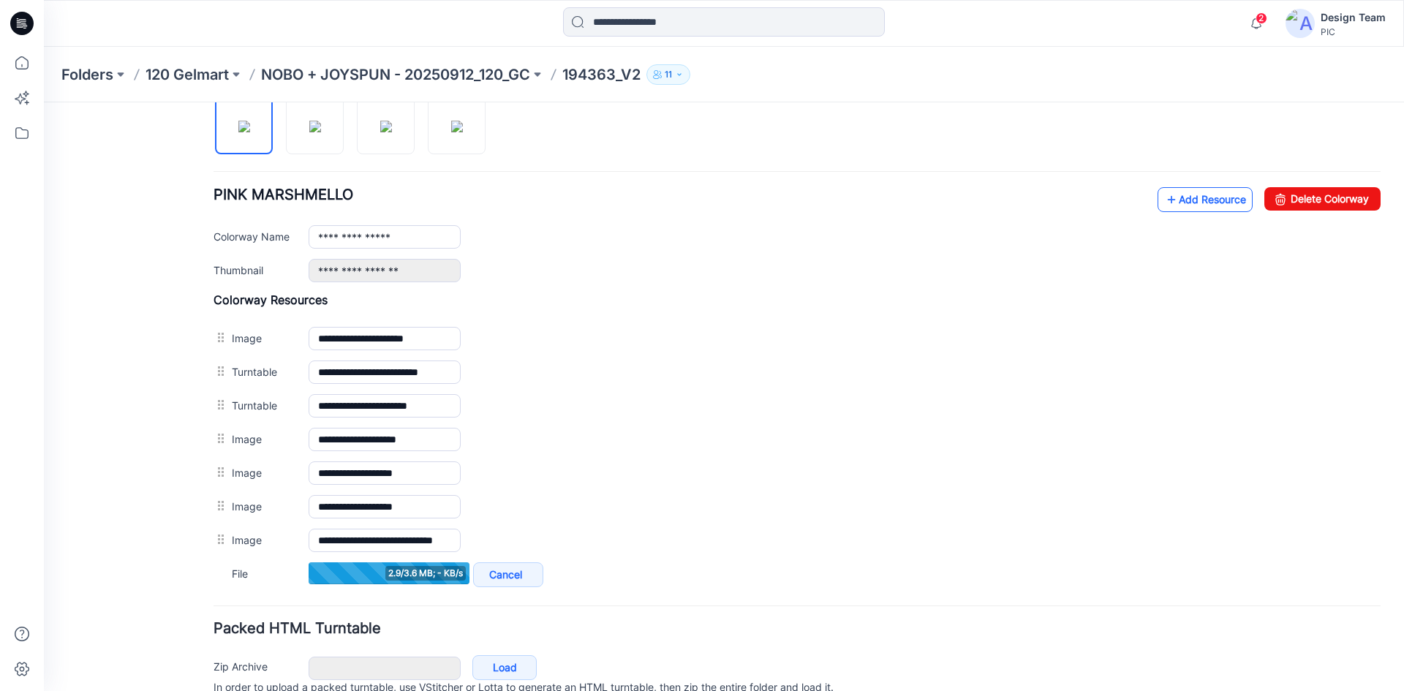
click at [1182, 202] on link "Add Resource" at bounding box center [1204, 199] width 95 height 25
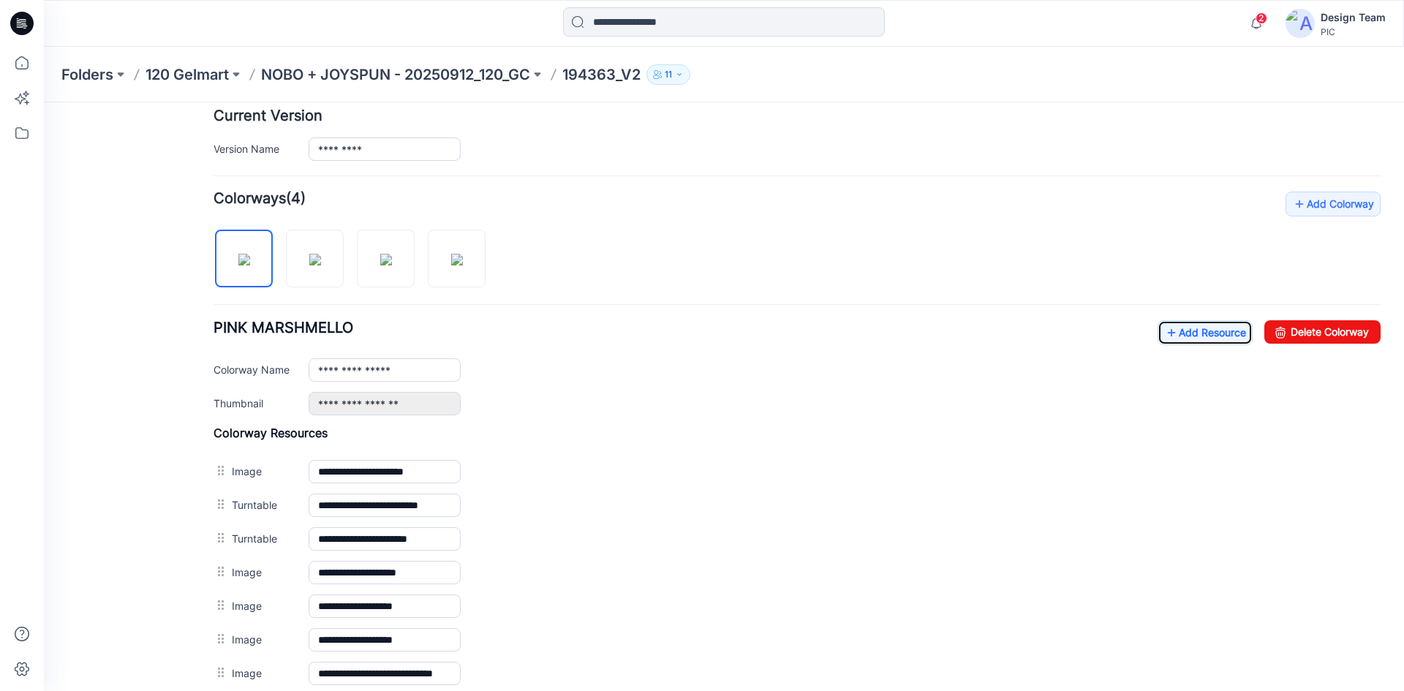
scroll to position [366, 0]
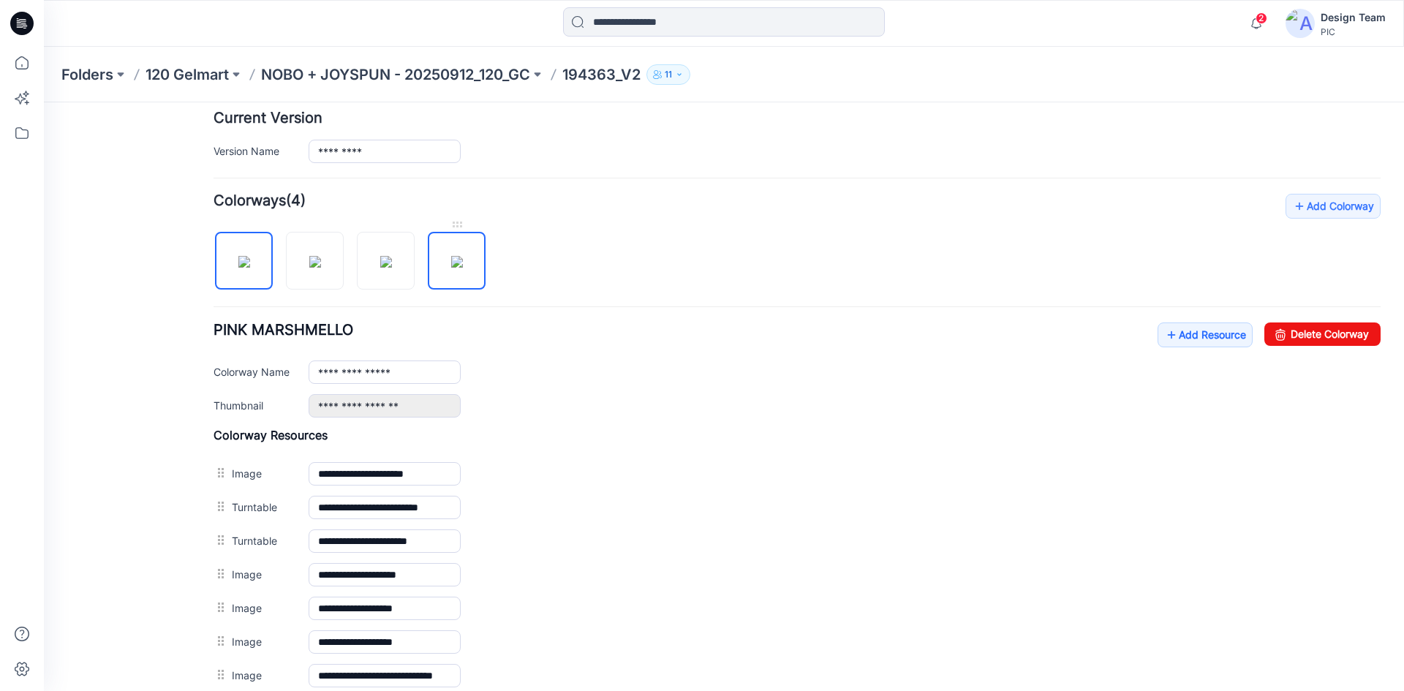
click at [451, 266] on img at bounding box center [457, 262] width 12 height 12
drag, startPoint x: 613, startPoint y: 472, endPoint x: 661, endPoint y: 301, distance: 177.7
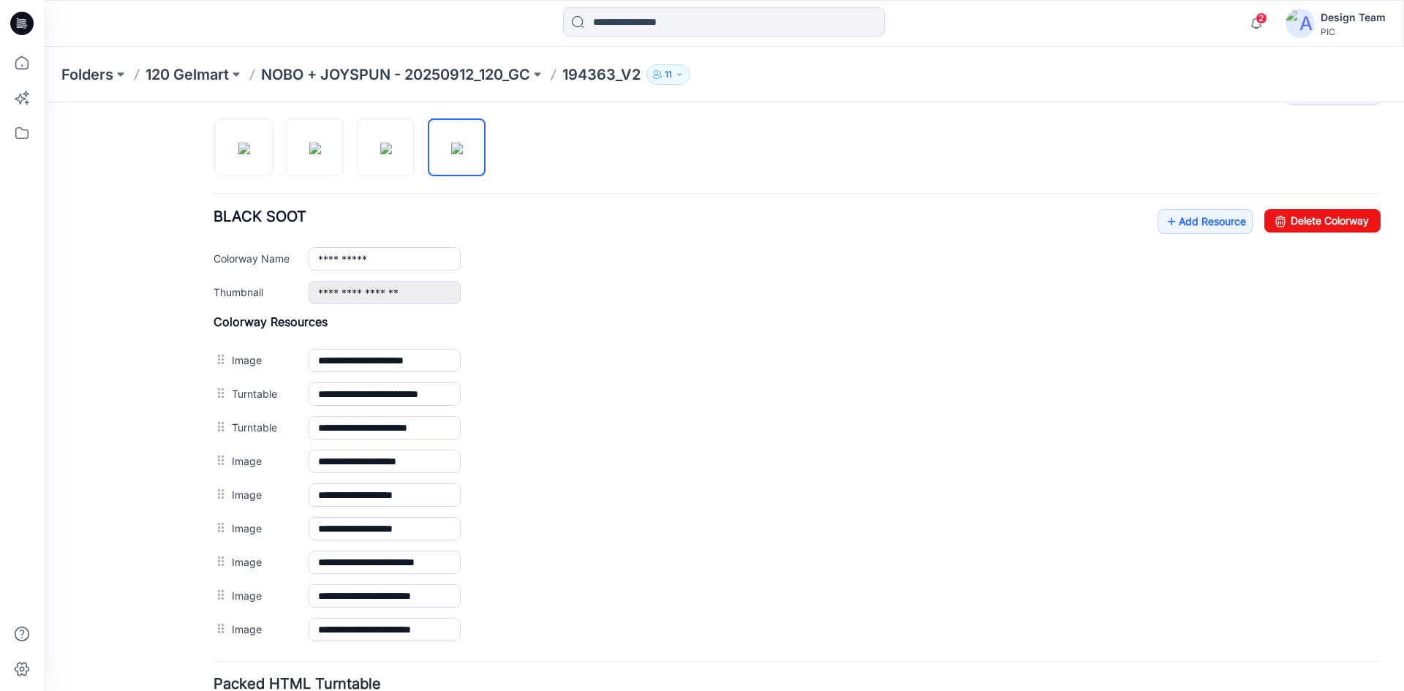
scroll to position [602, 0]
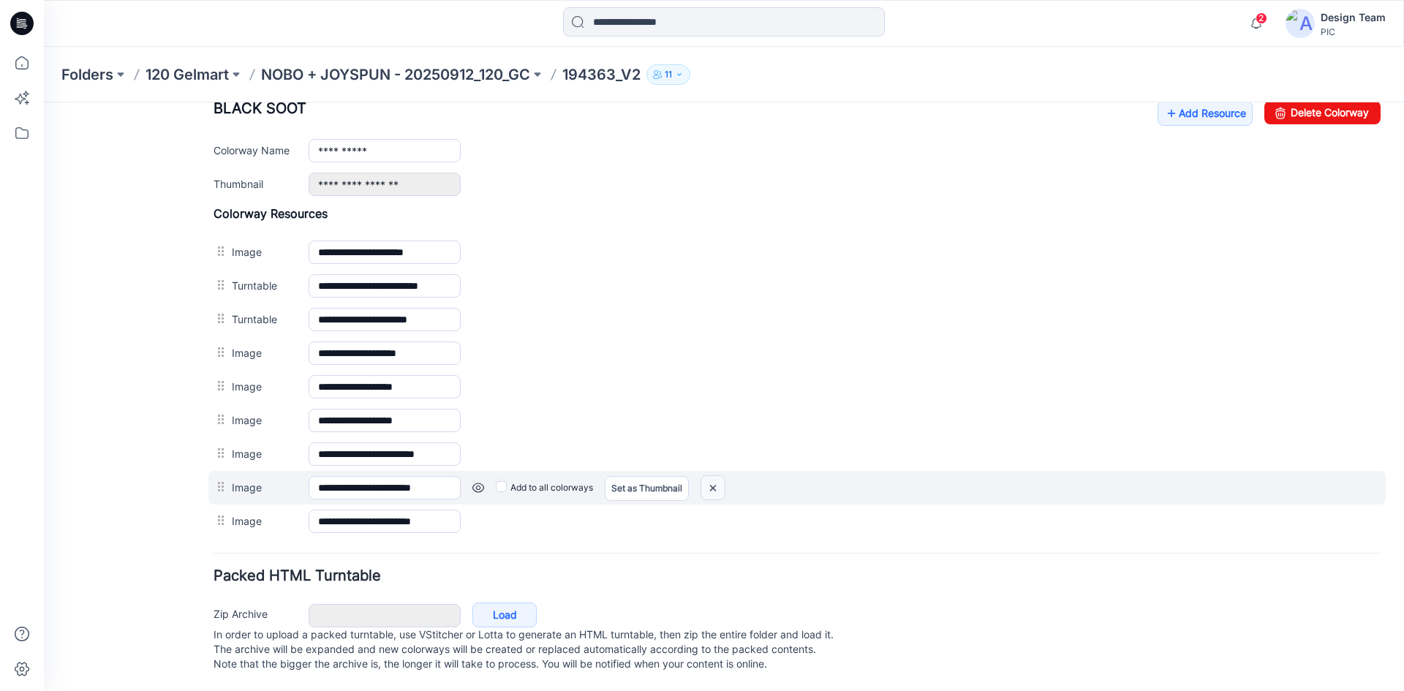
click at [711, 476] on img at bounding box center [712, 488] width 23 height 24
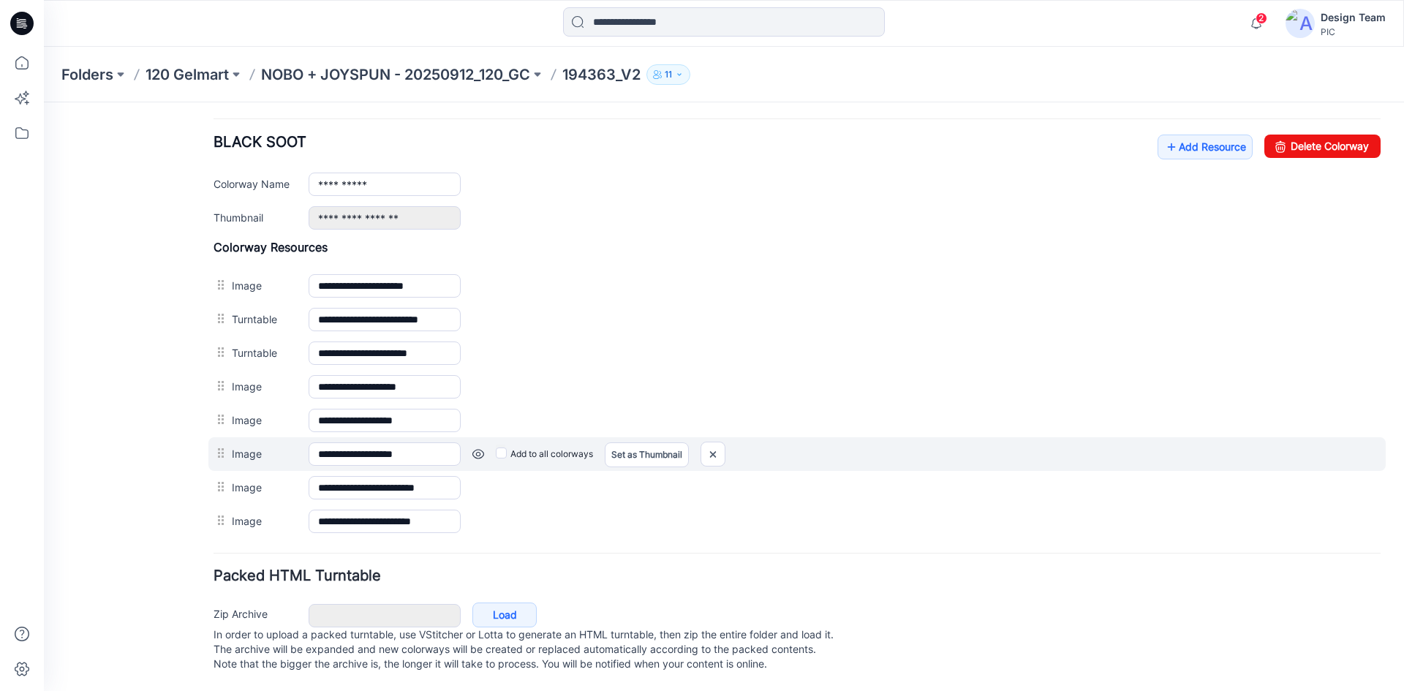
scroll to position [568, 0]
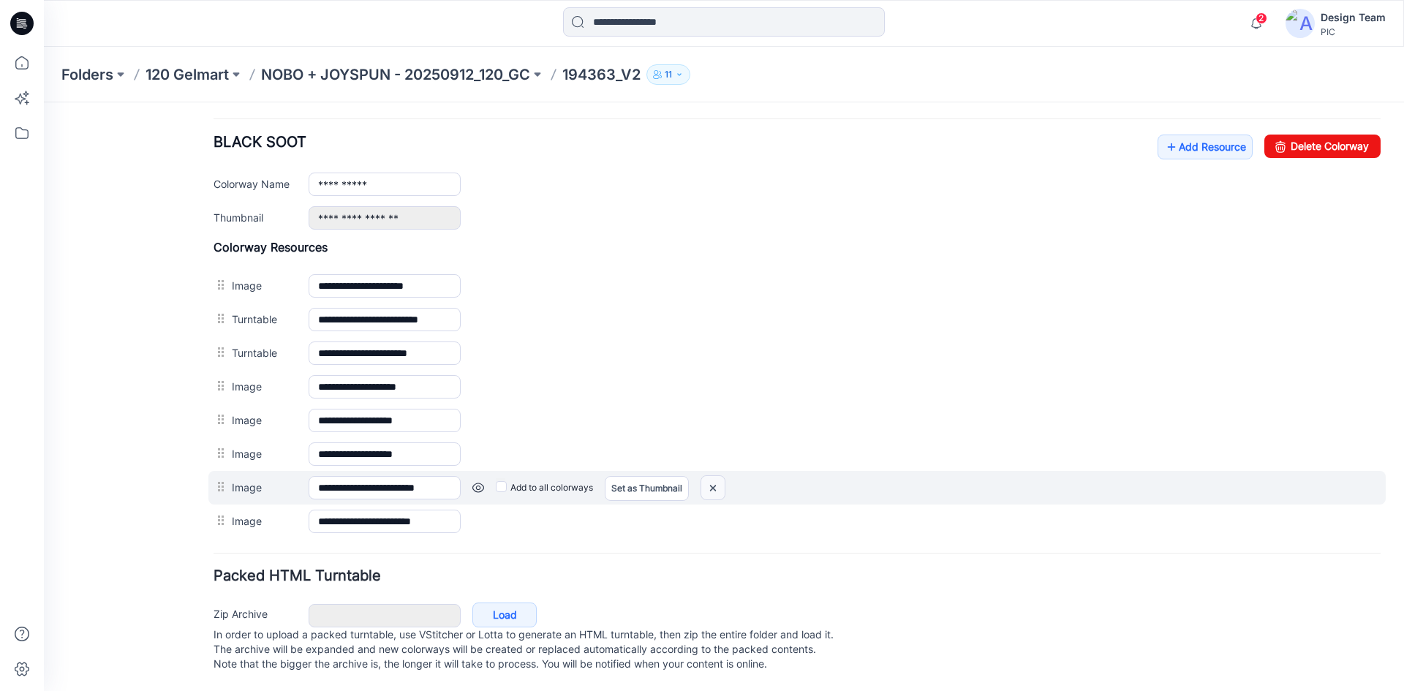
click at [711, 476] on img at bounding box center [712, 488] width 23 height 24
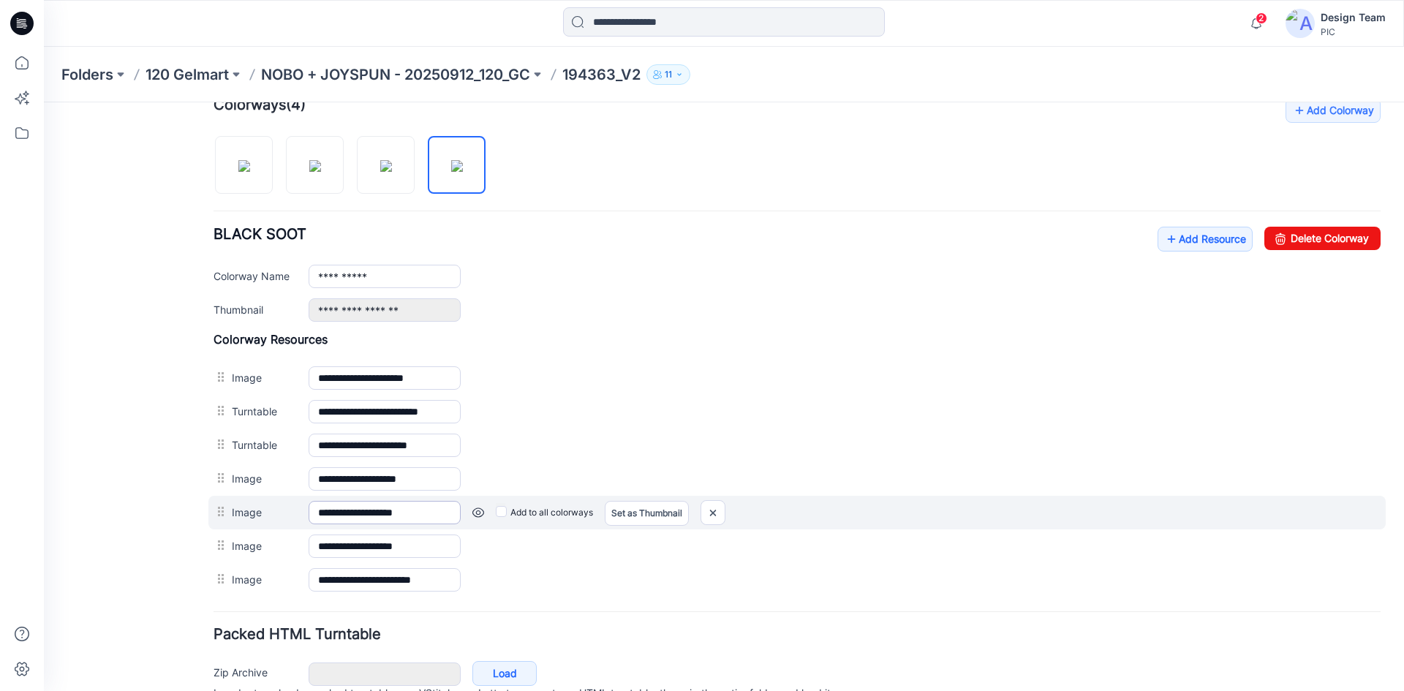
scroll to position [534, 0]
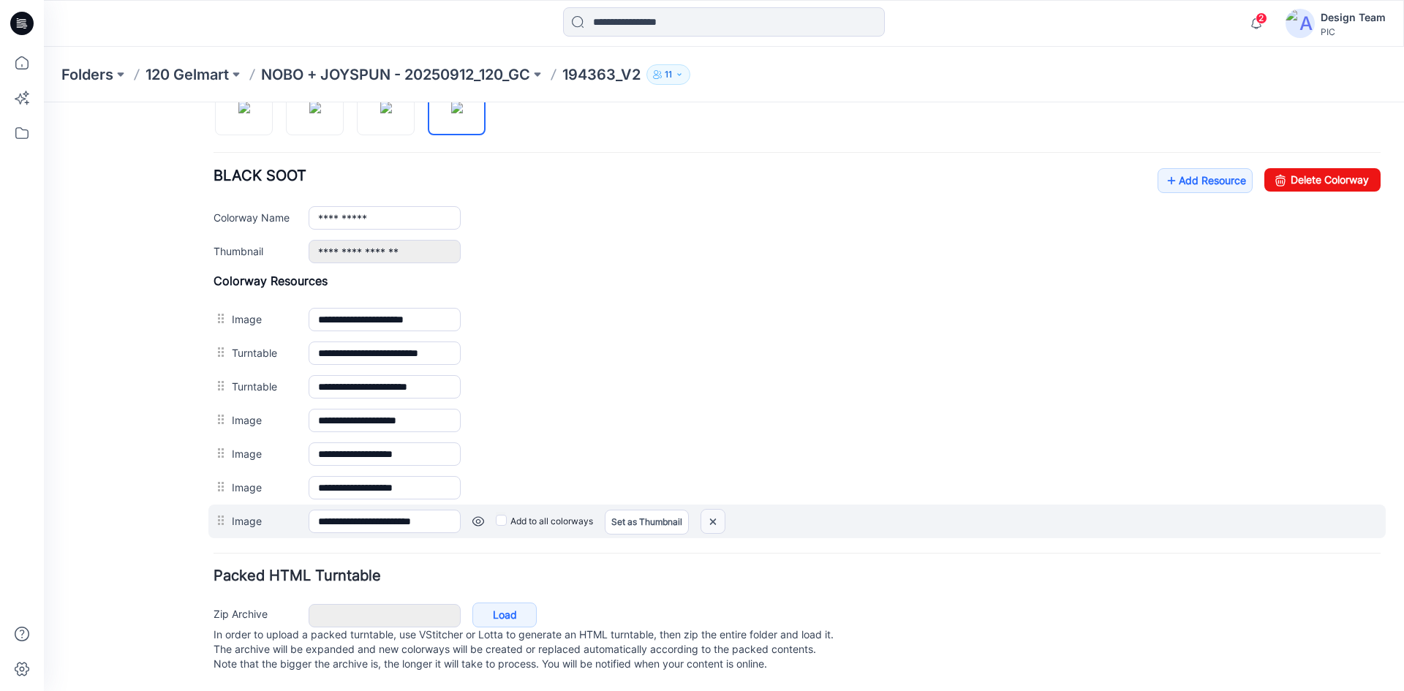
drag, startPoint x: 807, startPoint y: 201, endPoint x: 716, endPoint y: 512, distance: 323.7
click at [716, 512] on img at bounding box center [712, 522] width 23 height 24
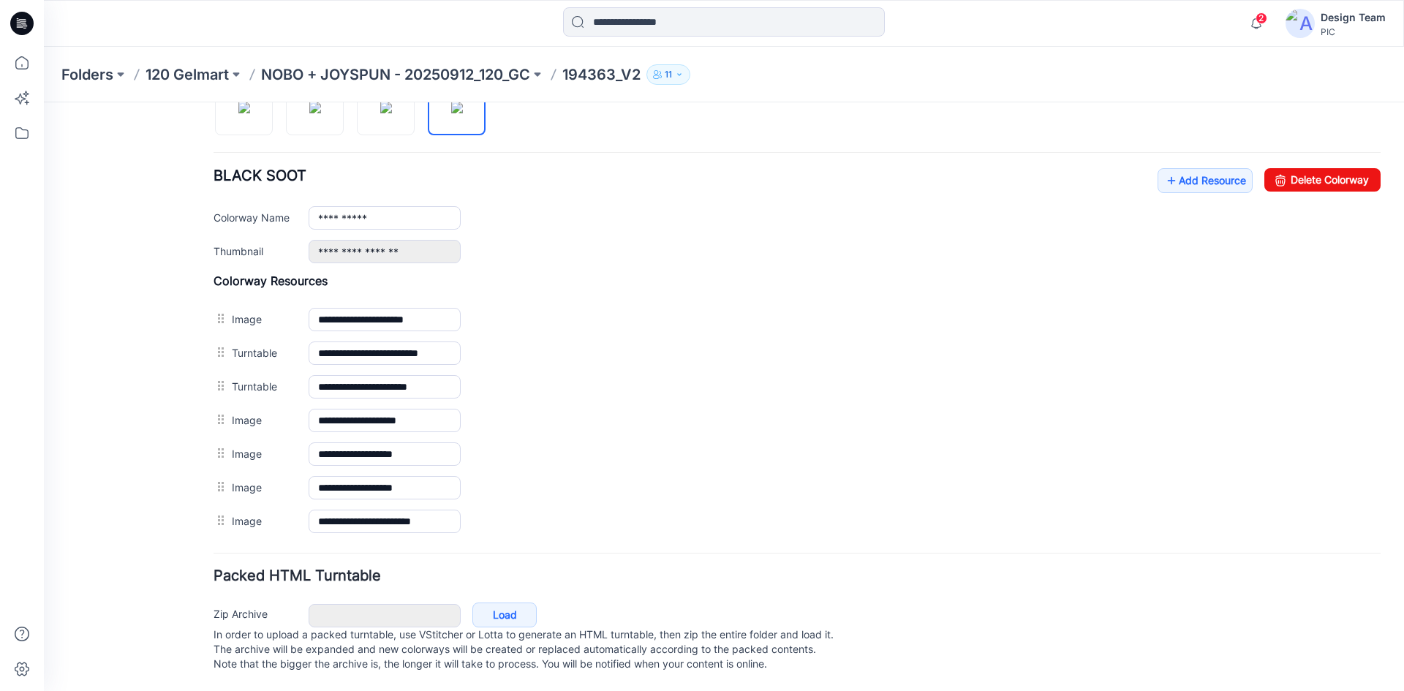
scroll to position [501, 0]
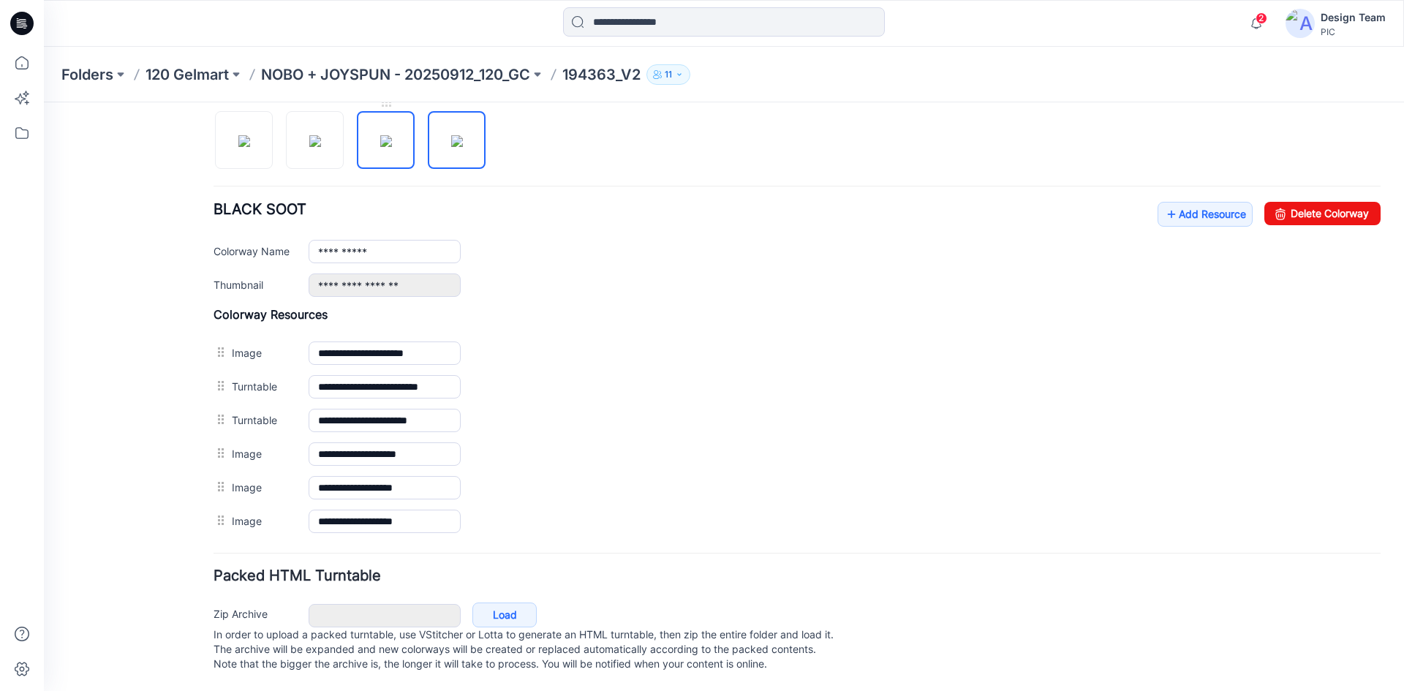
click at [385, 135] on img at bounding box center [386, 141] width 12 height 12
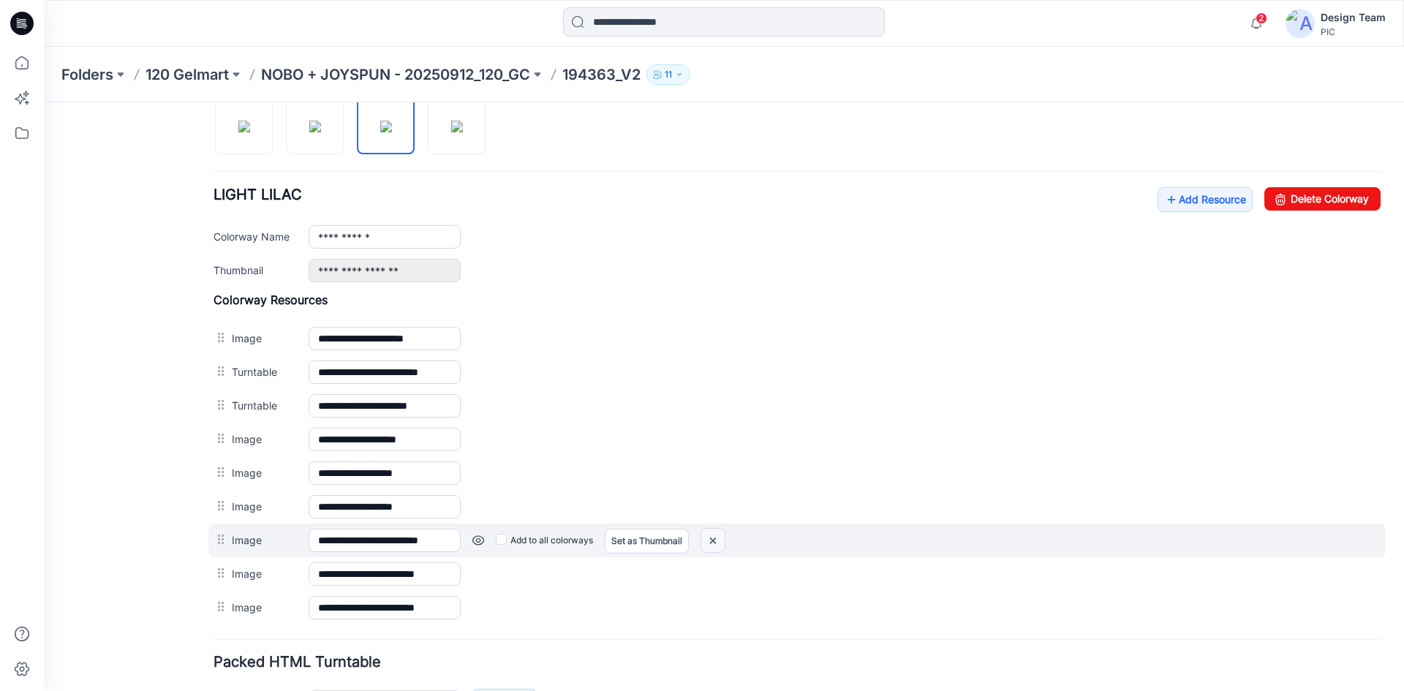
click at [718, 531] on img at bounding box center [712, 541] width 23 height 24
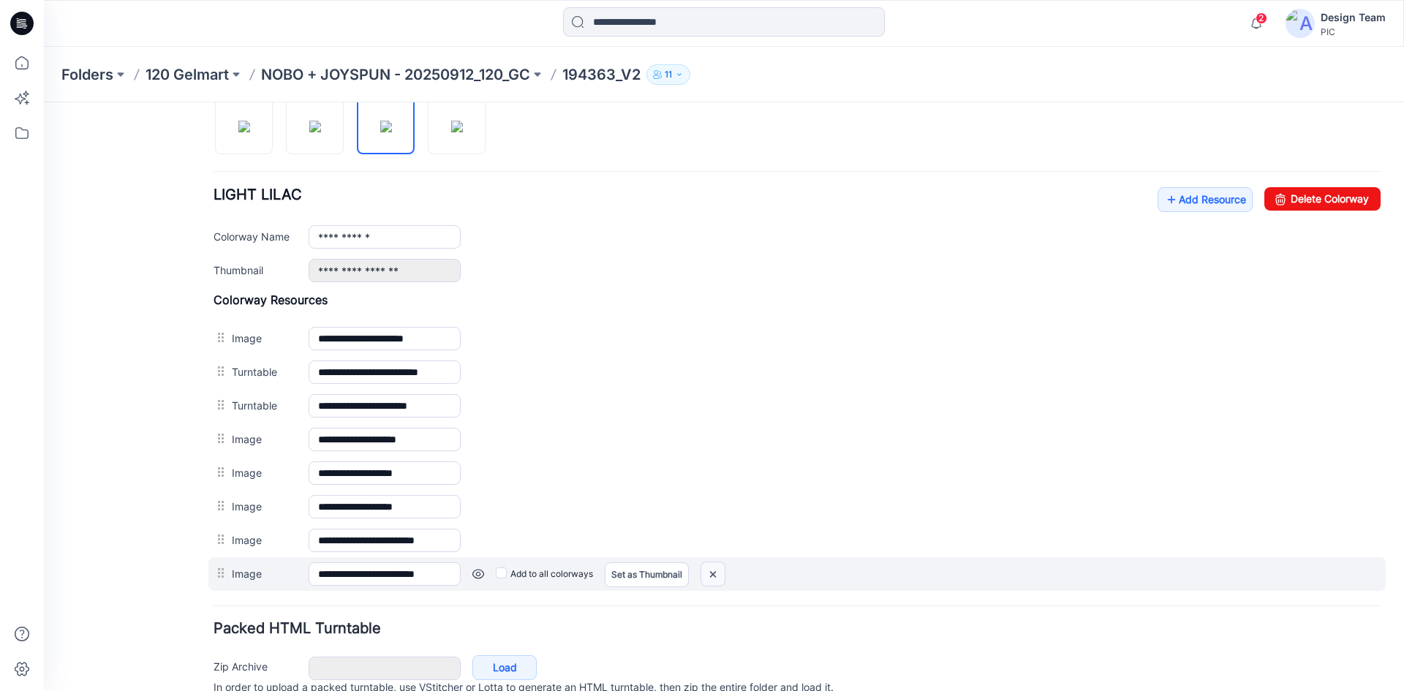
drag, startPoint x: 716, startPoint y: 572, endPoint x: 798, endPoint y: 197, distance: 383.9
click at [716, 572] on img at bounding box center [712, 574] width 23 height 24
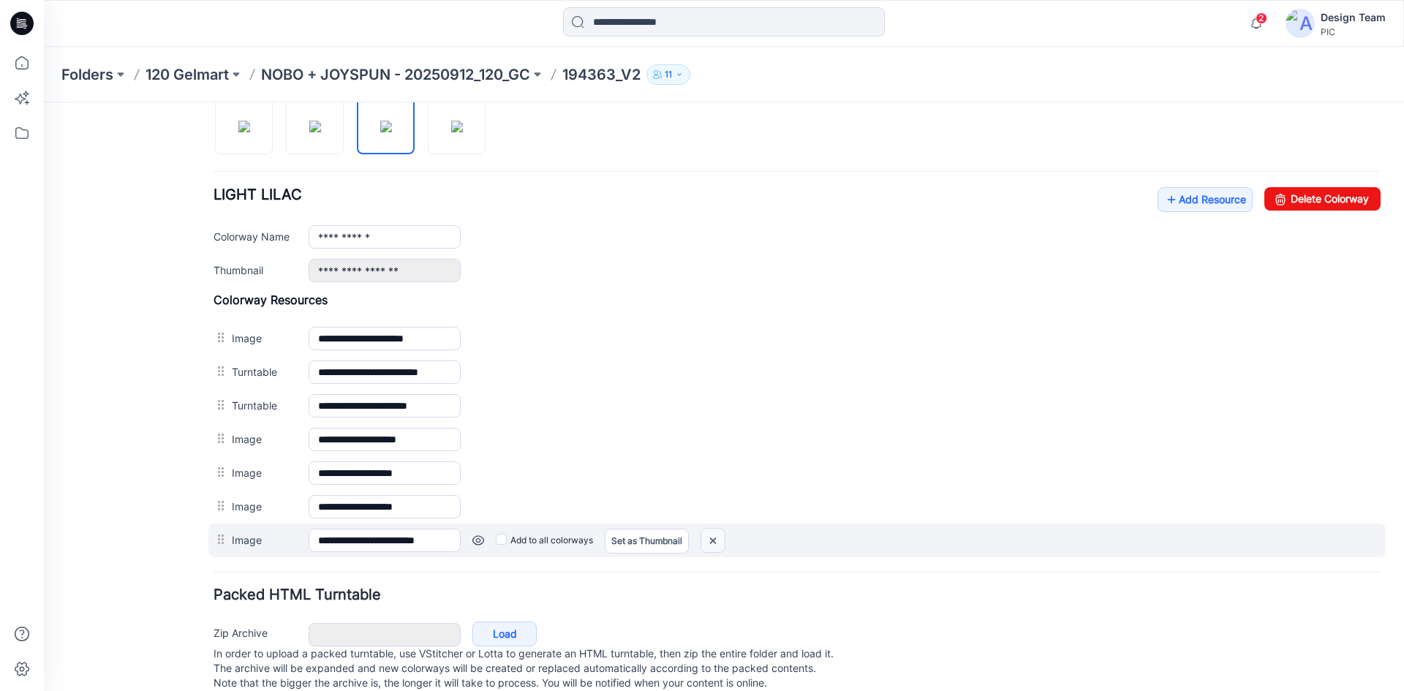
click at [723, 547] on img at bounding box center [712, 541] width 23 height 24
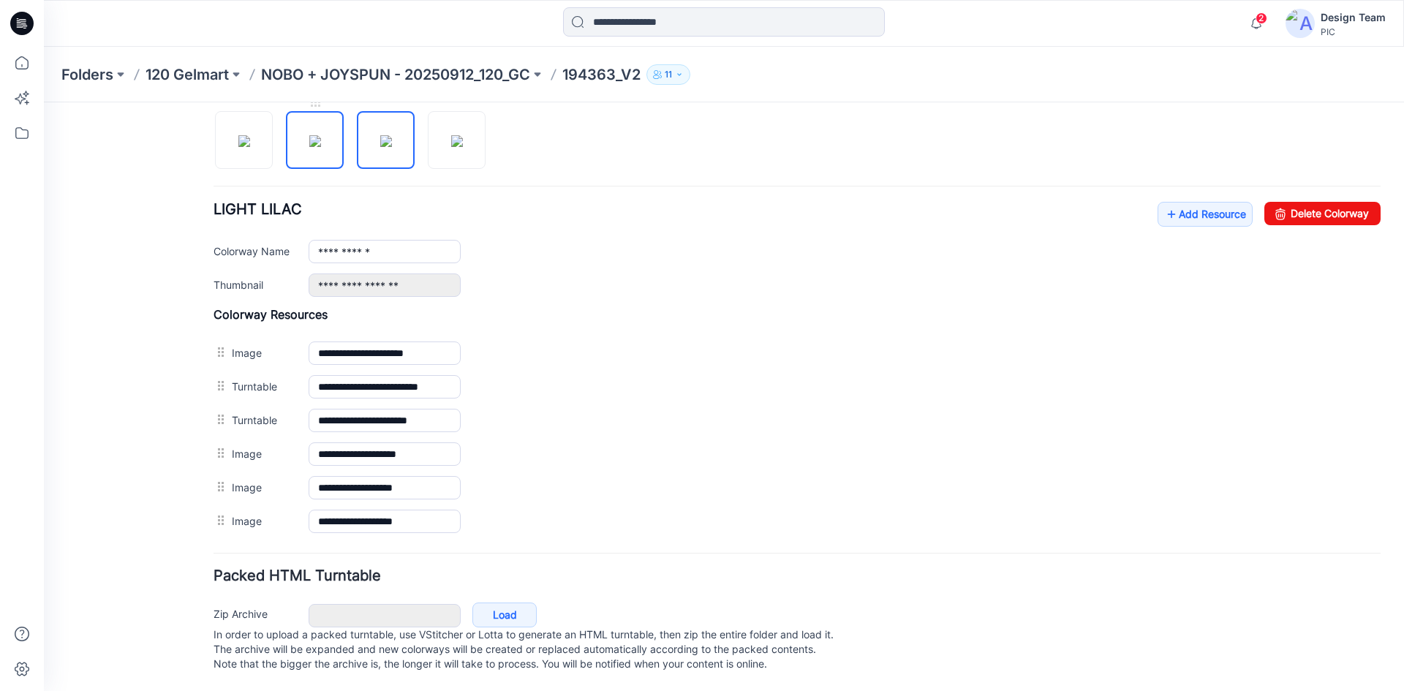
click at [309, 145] on img at bounding box center [315, 141] width 12 height 12
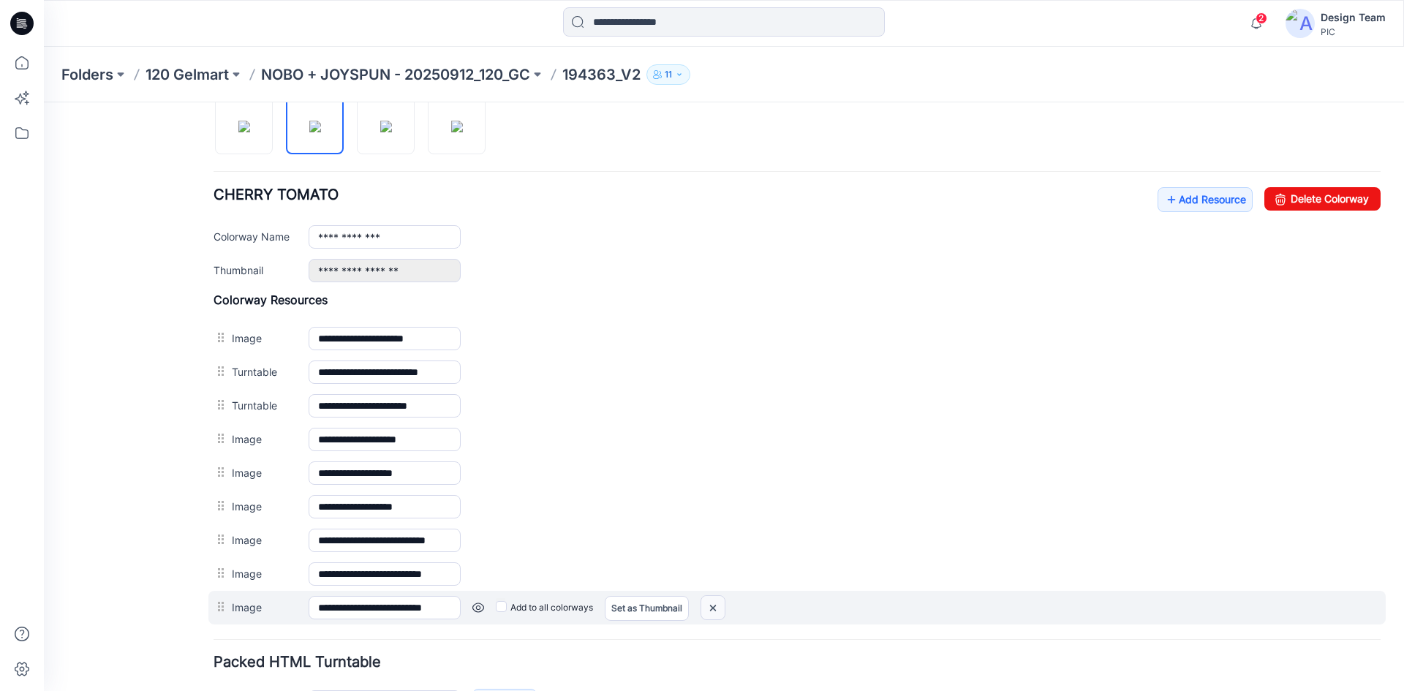
drag, startPoint x: 712, startPoint y: 616, endPoint x: 809, endPoint y: 197, distance: 430.0
click at [712, 616] on img at bounding box center [712, 608] width 23 height 24
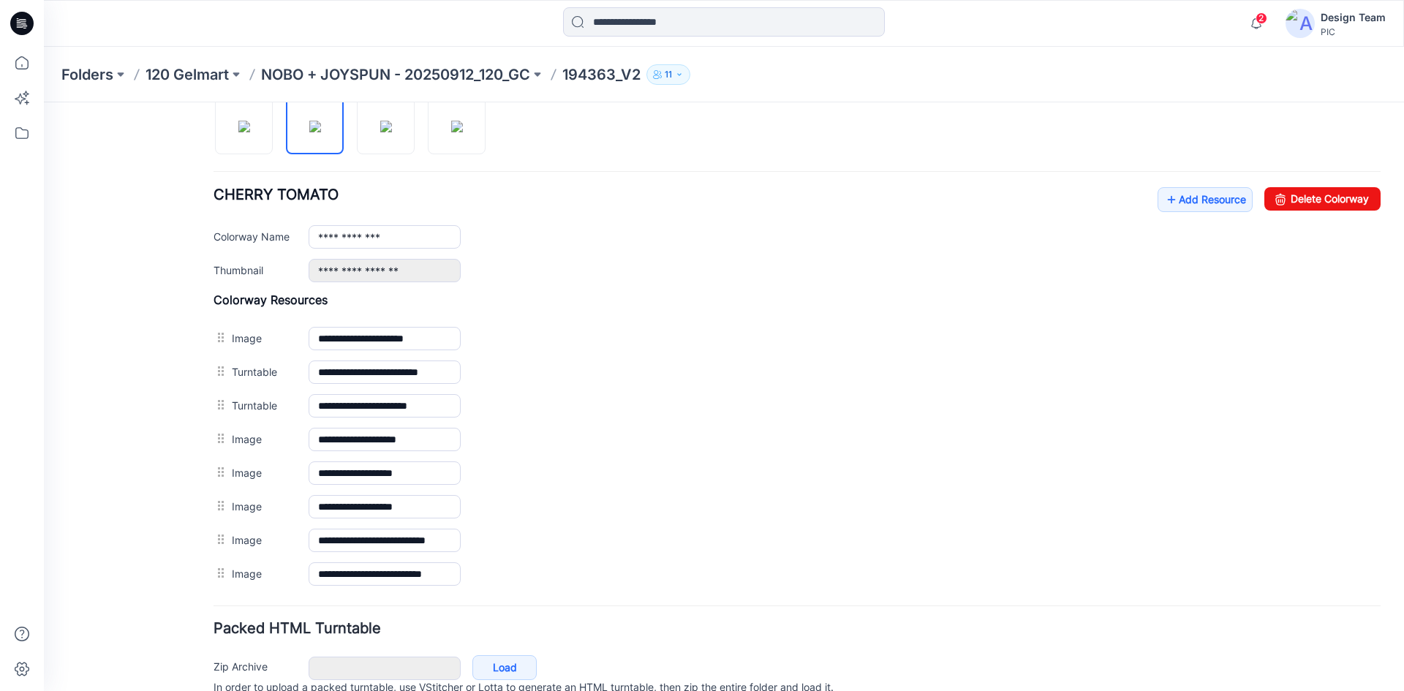
click at [713, 578] on div "**********" at bounding box center [796, 574] width 1167 height 34
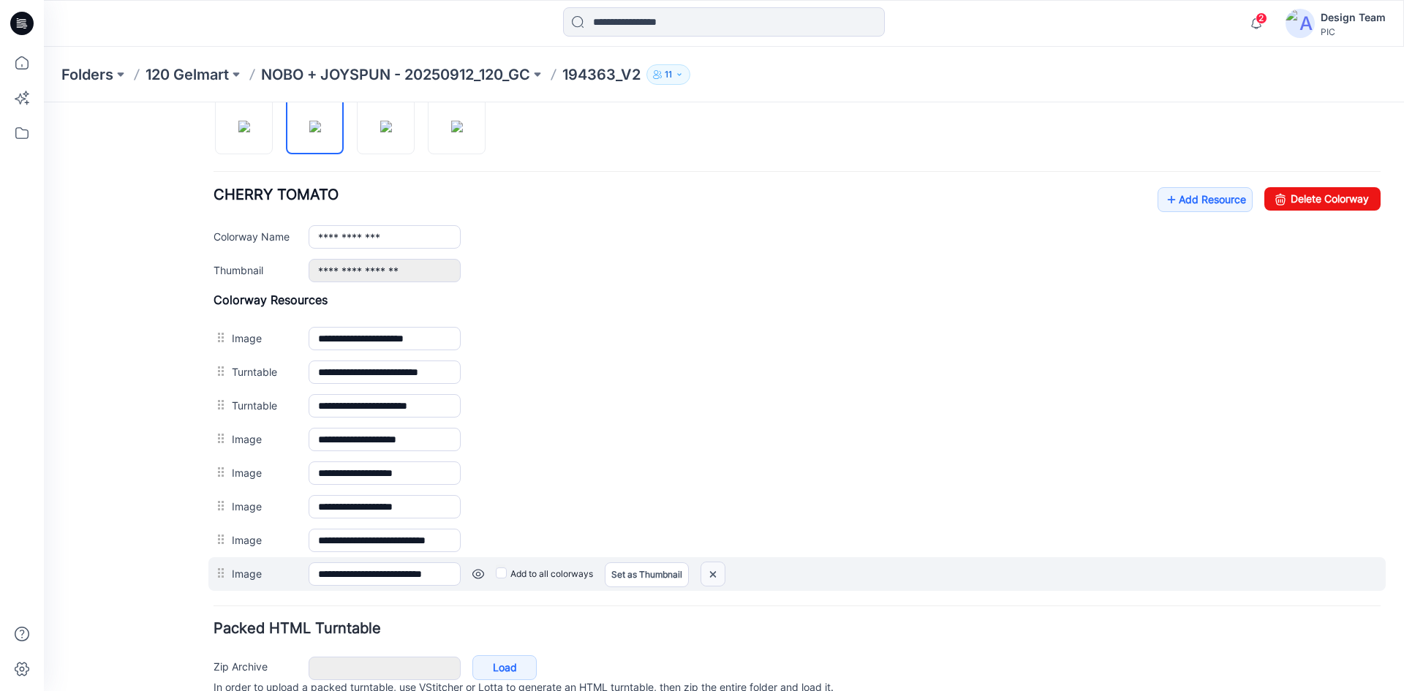
drag, startPoint x: 713, startPoint y: 572, endPoint x: 811, endPoint y: 185, distance: 399.1
click at [713, 572] on img at bounding box center [712, 574] width 23 height 24
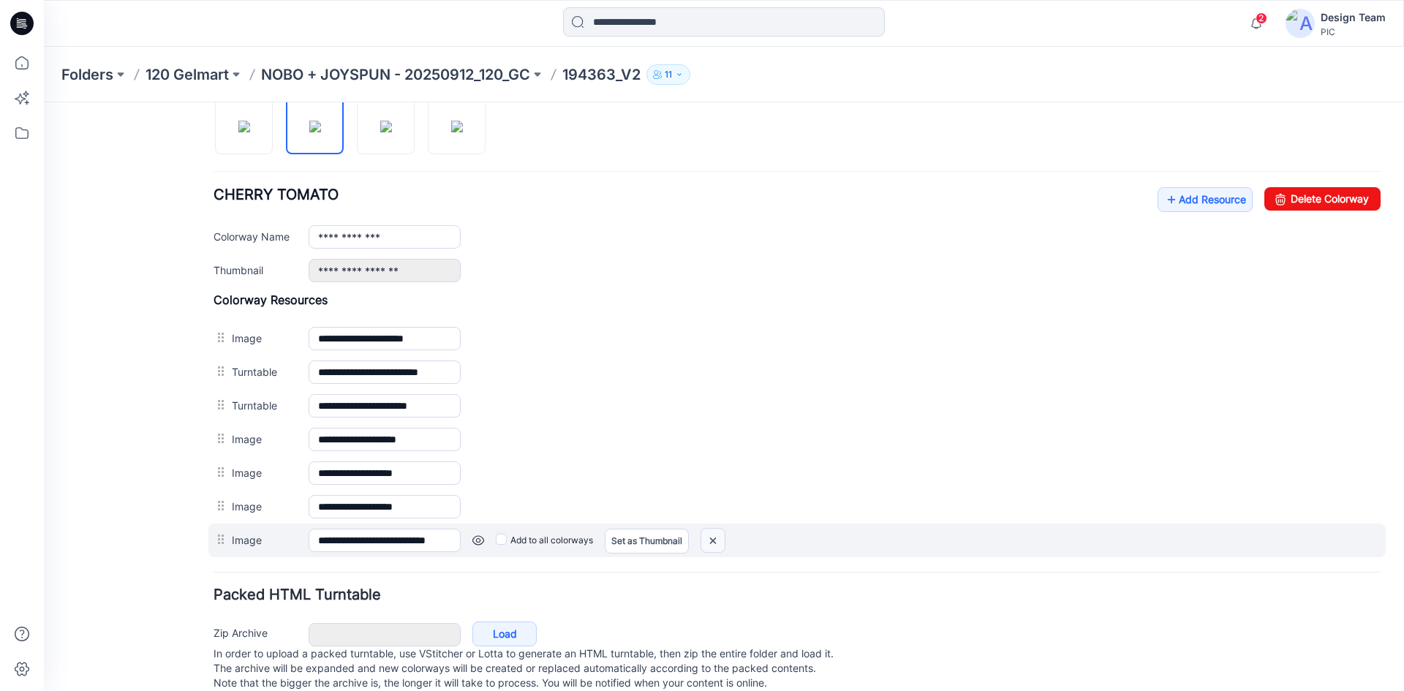
click at [712, 545] on img at bounding box center [712, 541] width 23 height 24
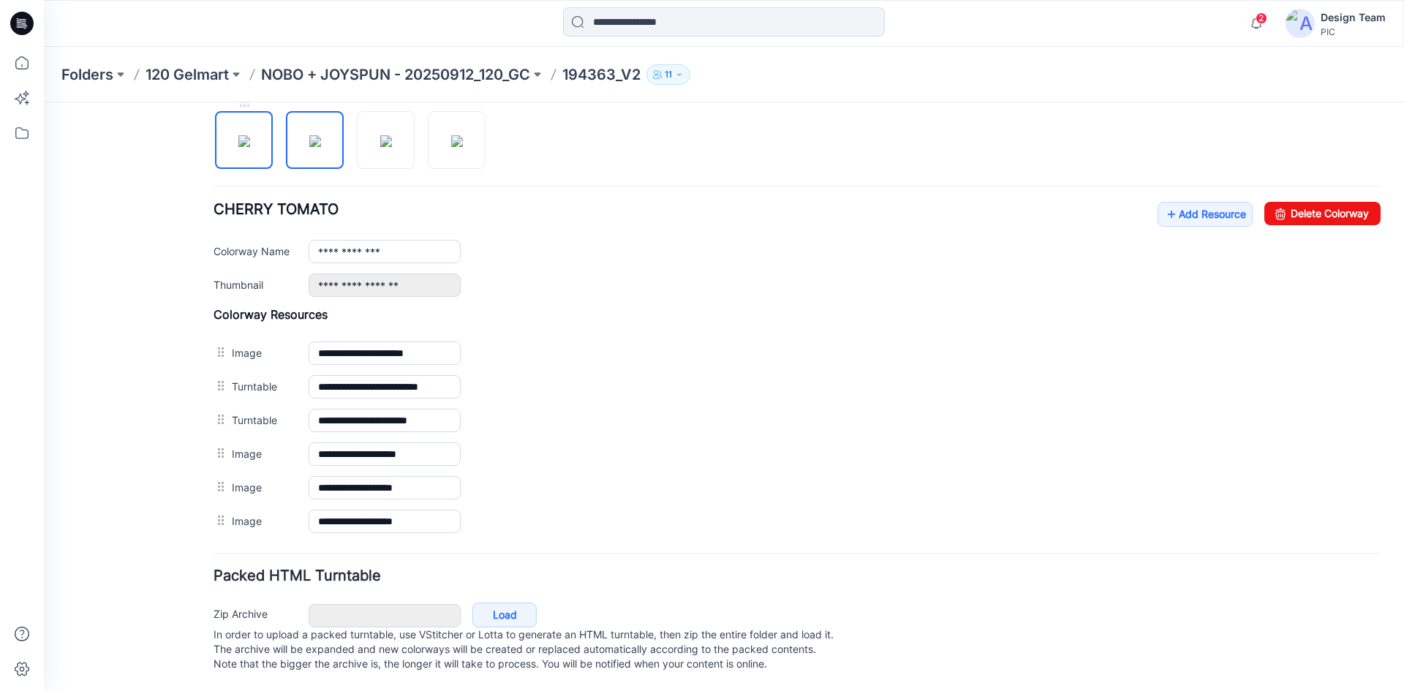
click at [245, 137] on img at bounding box center [244, 141] width 12 height 12
type input "**********"
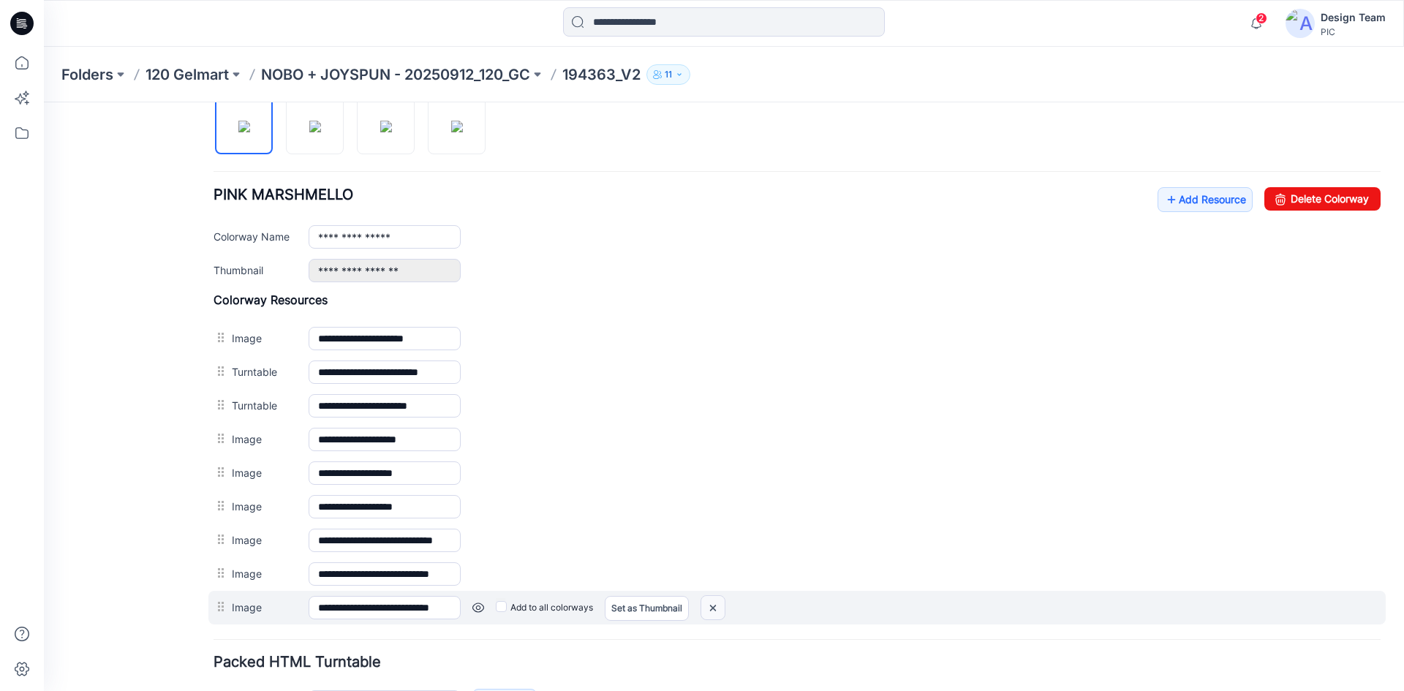
drag, startPoint x: 799, startPoint y: 200, endPoint x: 719, endPoint y: 612, distance: 420.1
click at [719, 612] on img at bounding box center [712, 608] width 23 height 24
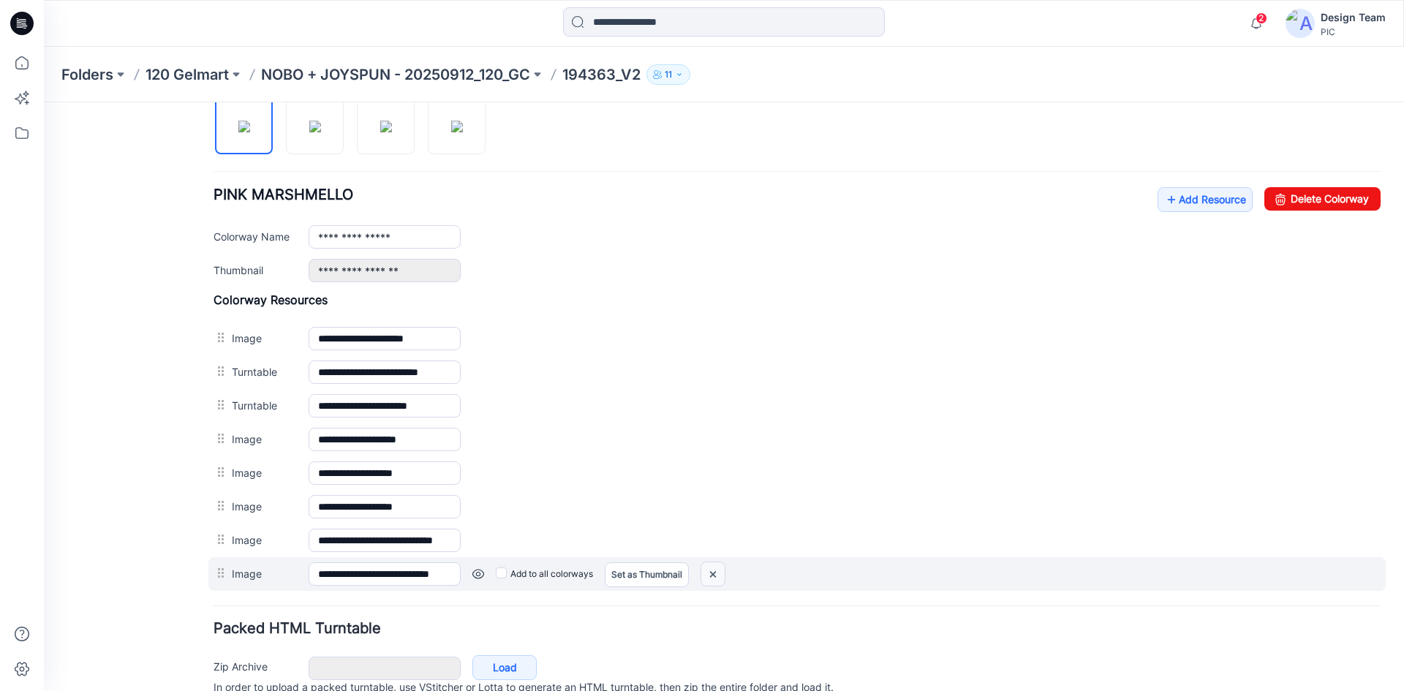
drag, startPoint x: 708, startPoint y: 577, endPoint x: 820, endPoint y: 192, distance: 400.7
click at [708, 577] on img at bounding box center [712, 574] width 23 height 24
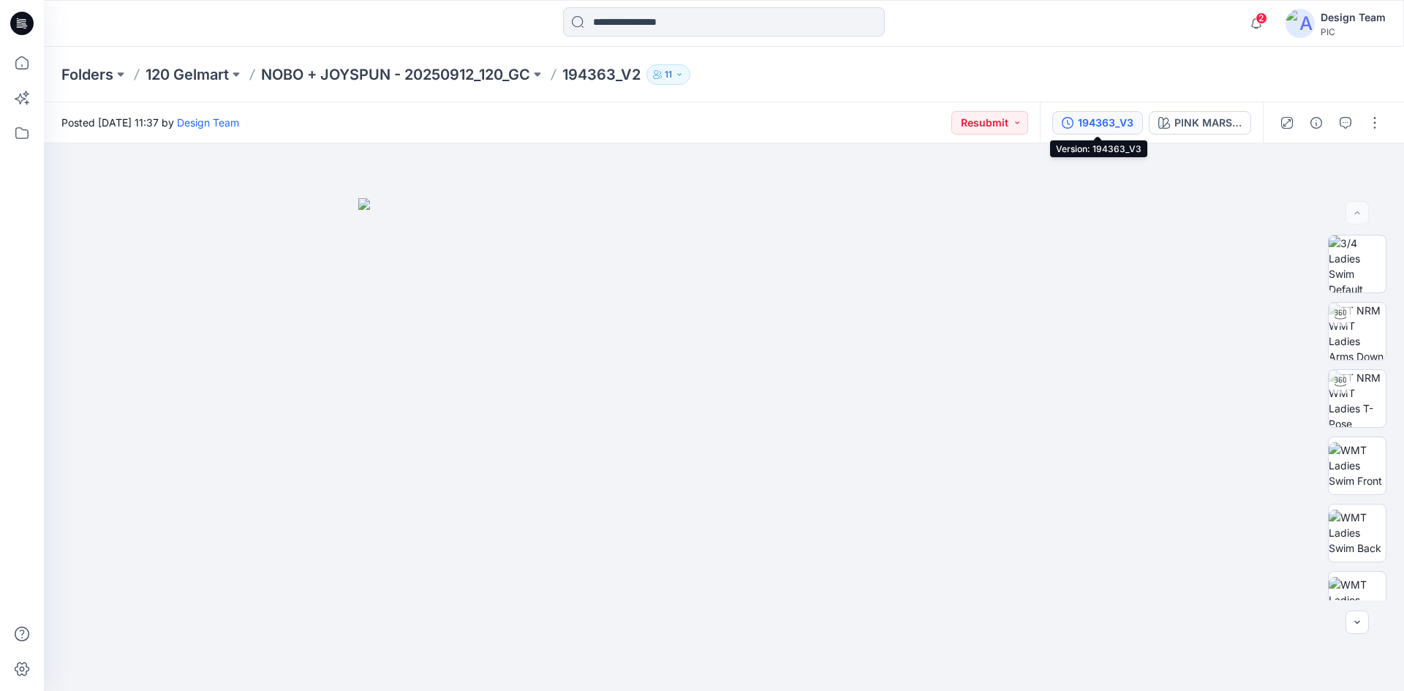
click at [1100, 115] on div "194363_V3" at bounding box center [1106, 123] width 56 height 16
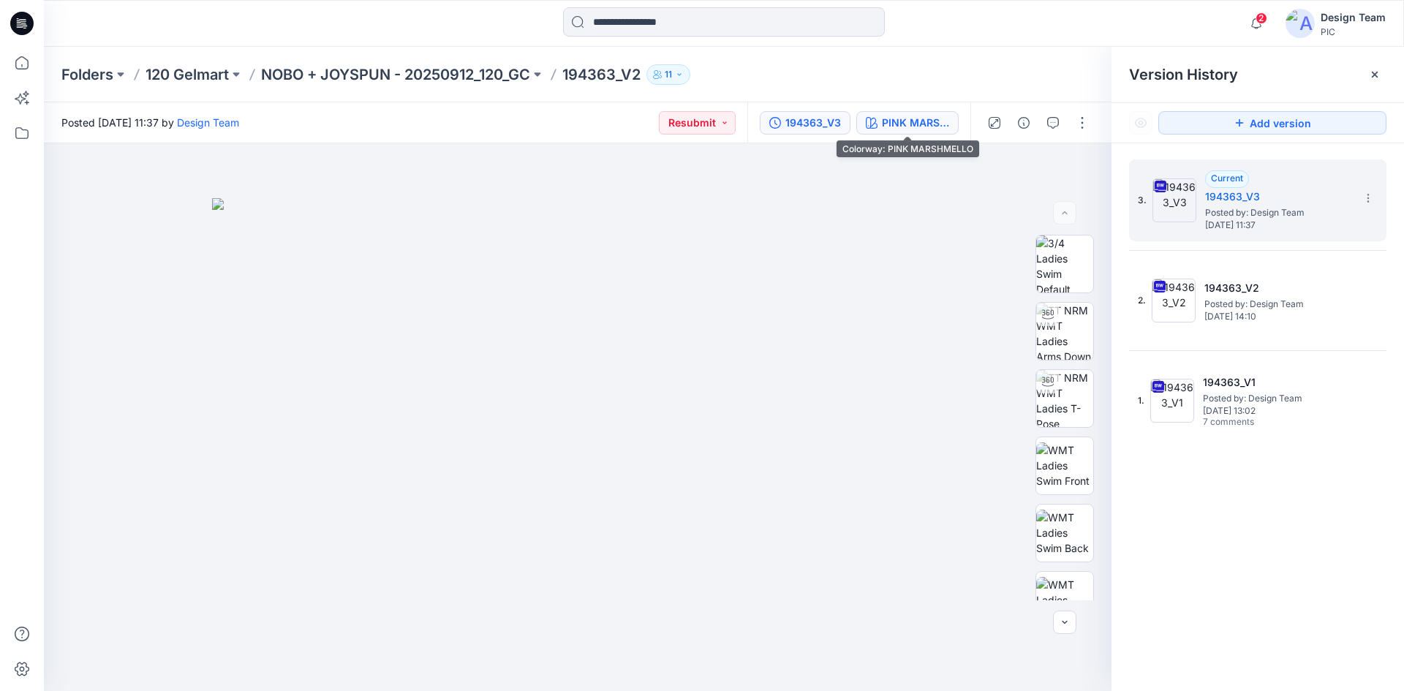
click at [899, 126] on div "PINK MARSHMELLO" at bounding box center [915, 123] width 67 height 16
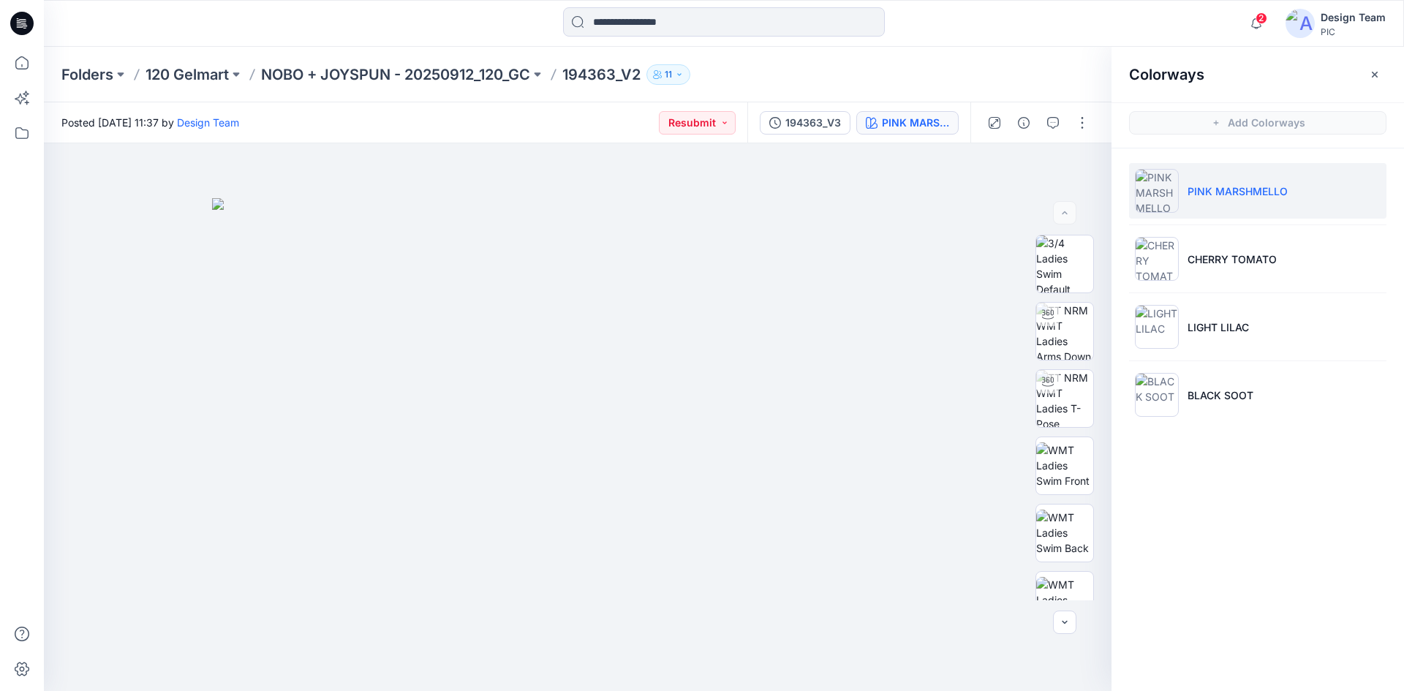
click at [1206, 205] on li "PINK MARSHMELLO" at bounding box center [1257, 191] width 257 height 56
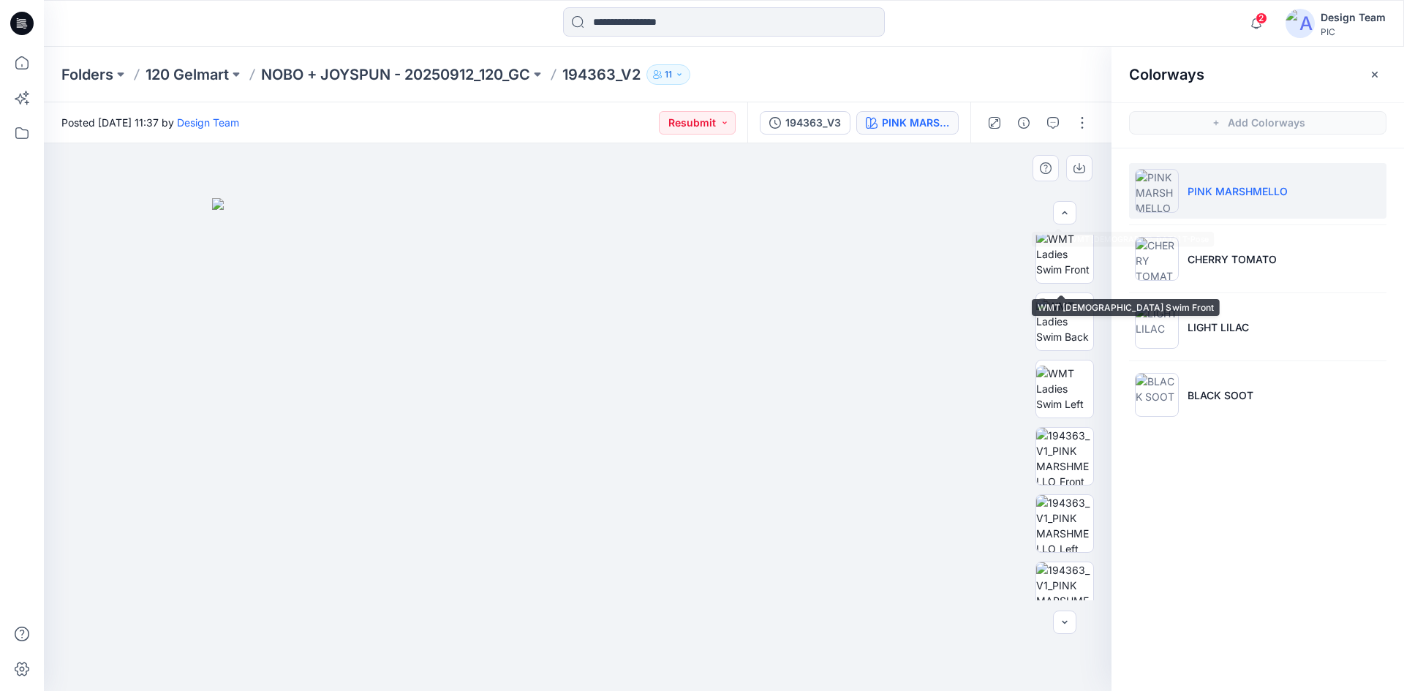
scroll to position [219, 0]
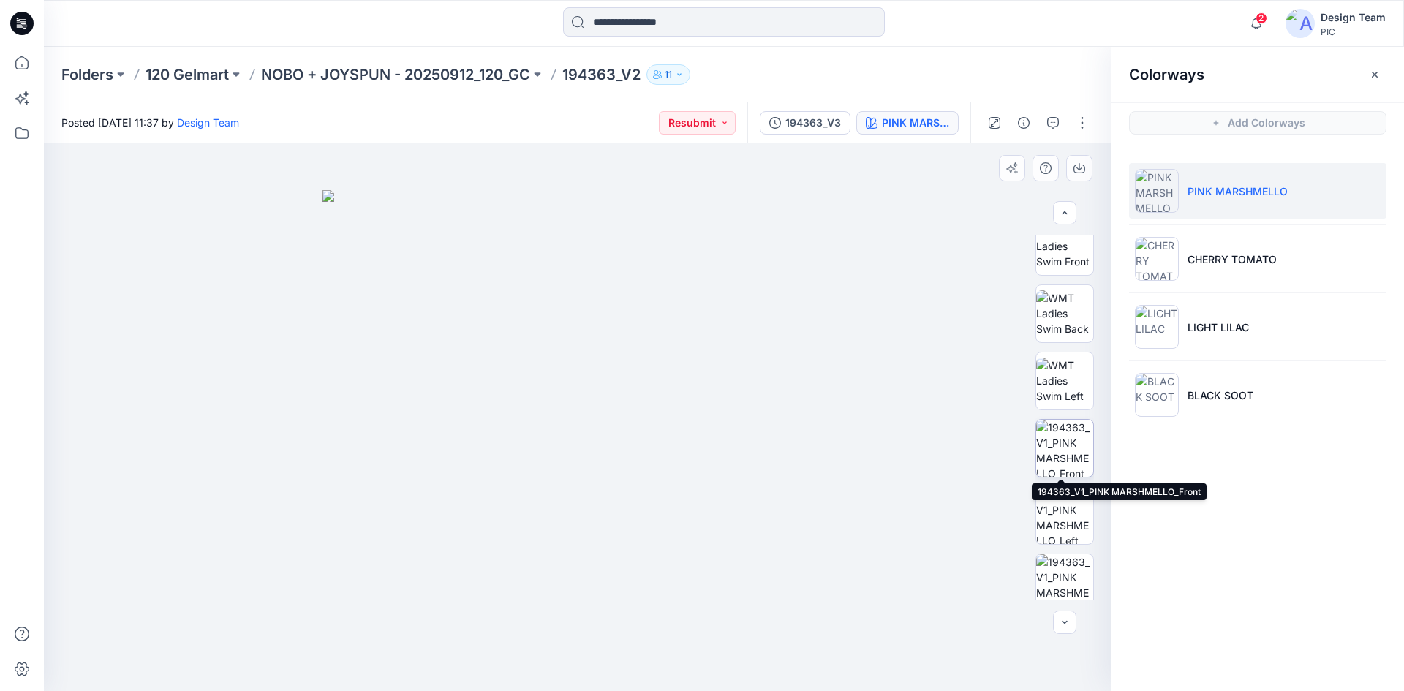
click at [1051, 458] on img at bounding box center [1064, 448] width 57 height 57
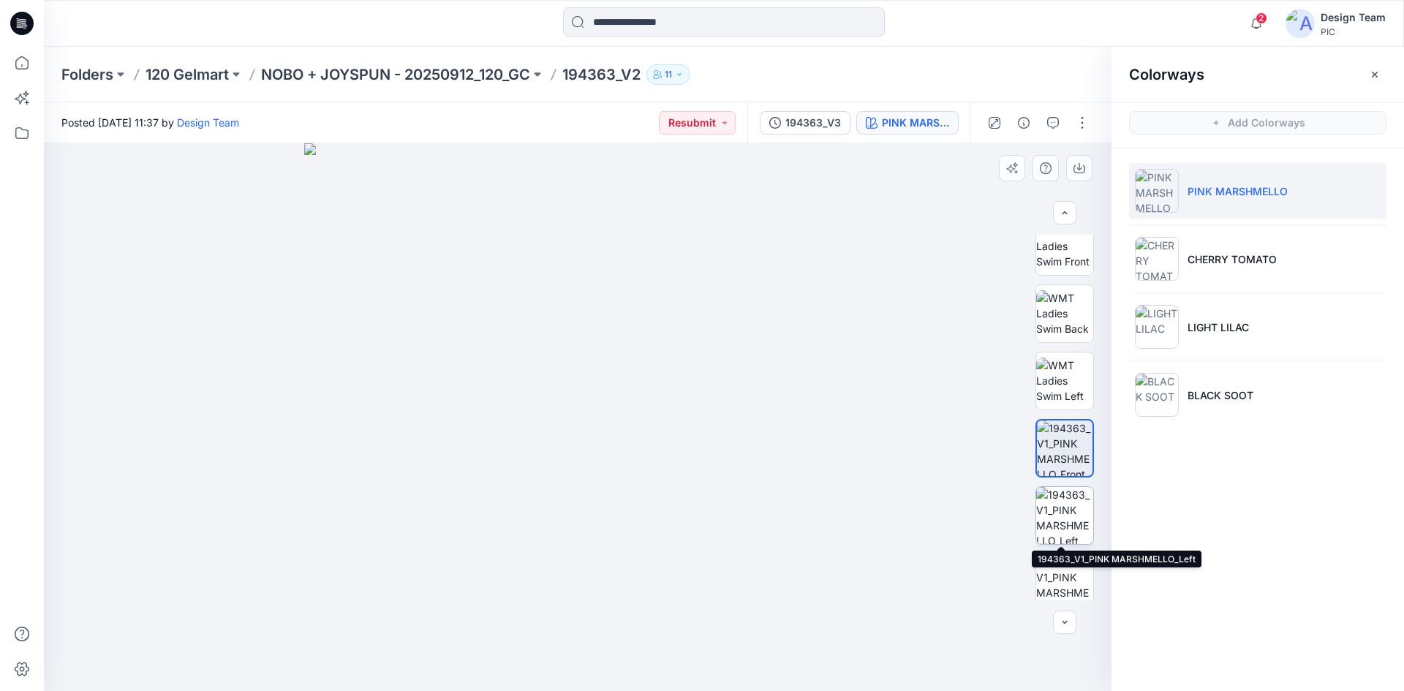
click at [1057, 504] on img at bounding box center [1064, 515] width 57 height 57
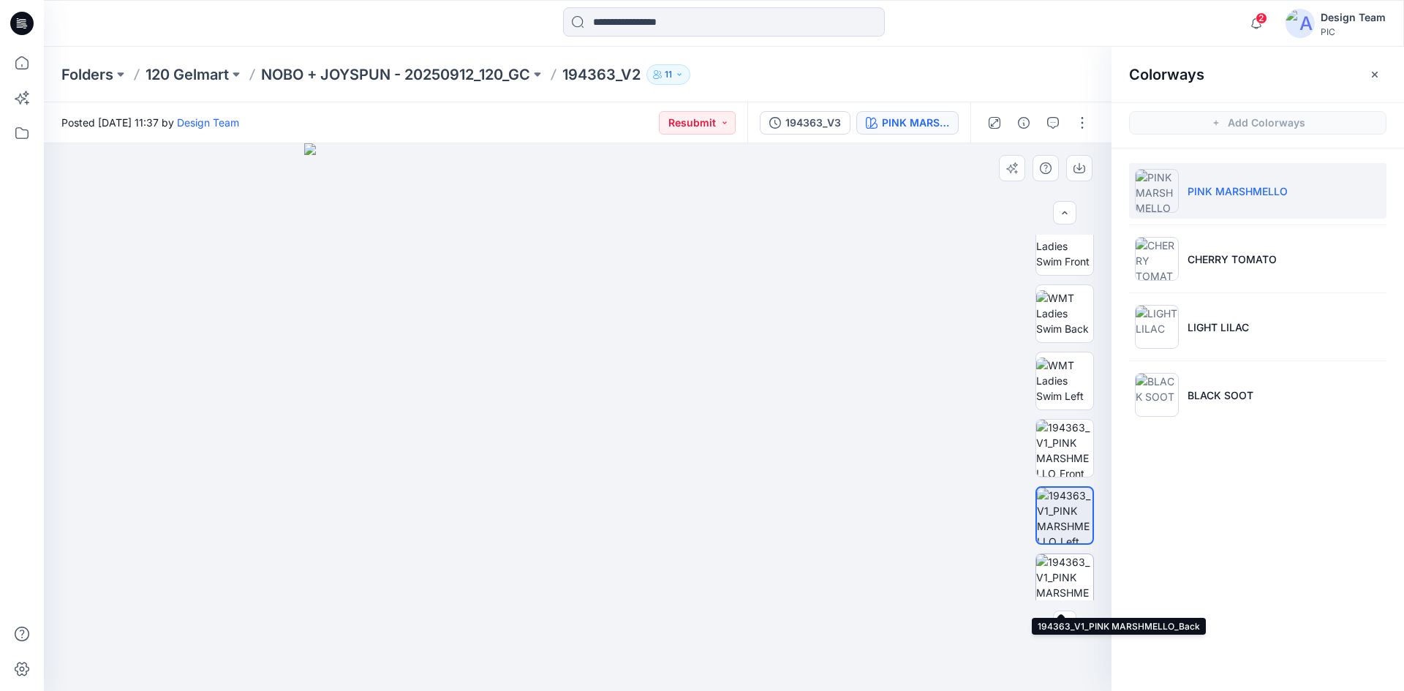
click at [1071, 572] on img at bounding box center [1064, 582] width 57 height 57
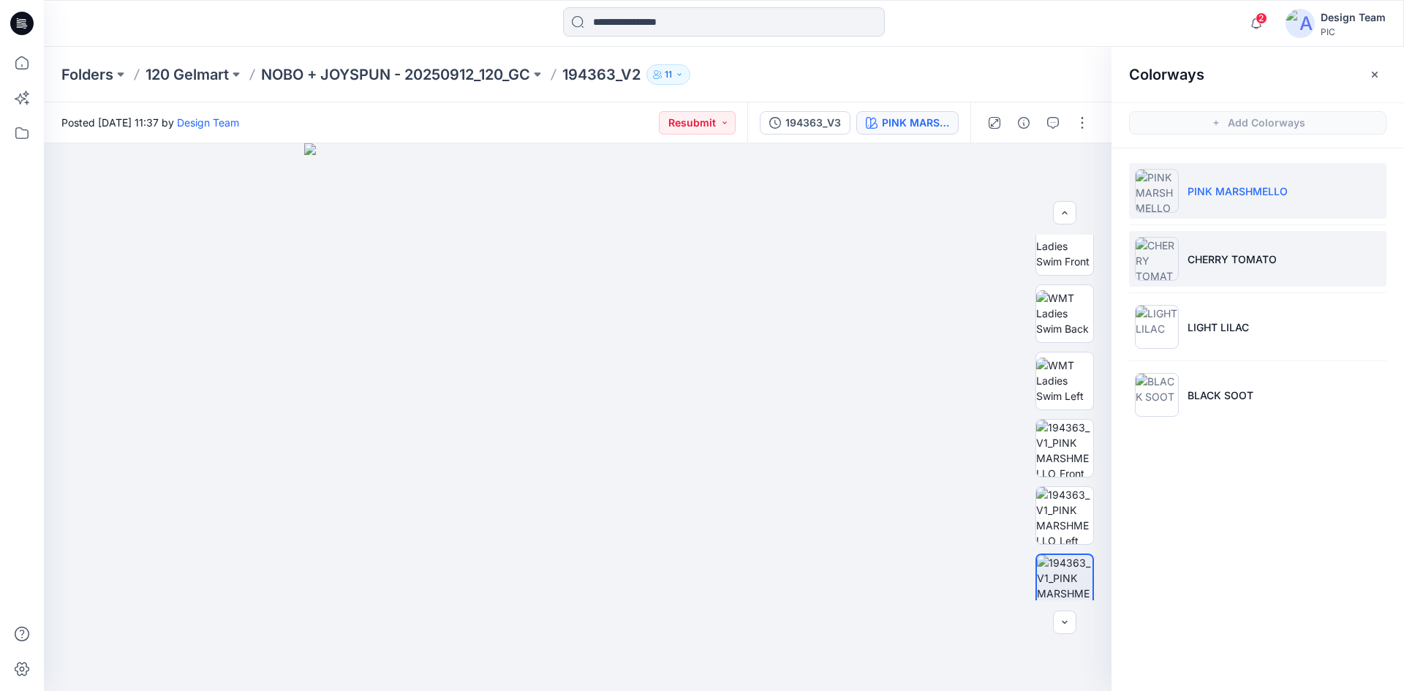
click at [1244, 268] on li "CHERRY TOMATO" at bounding box center [1257, 259] width 257 height 56
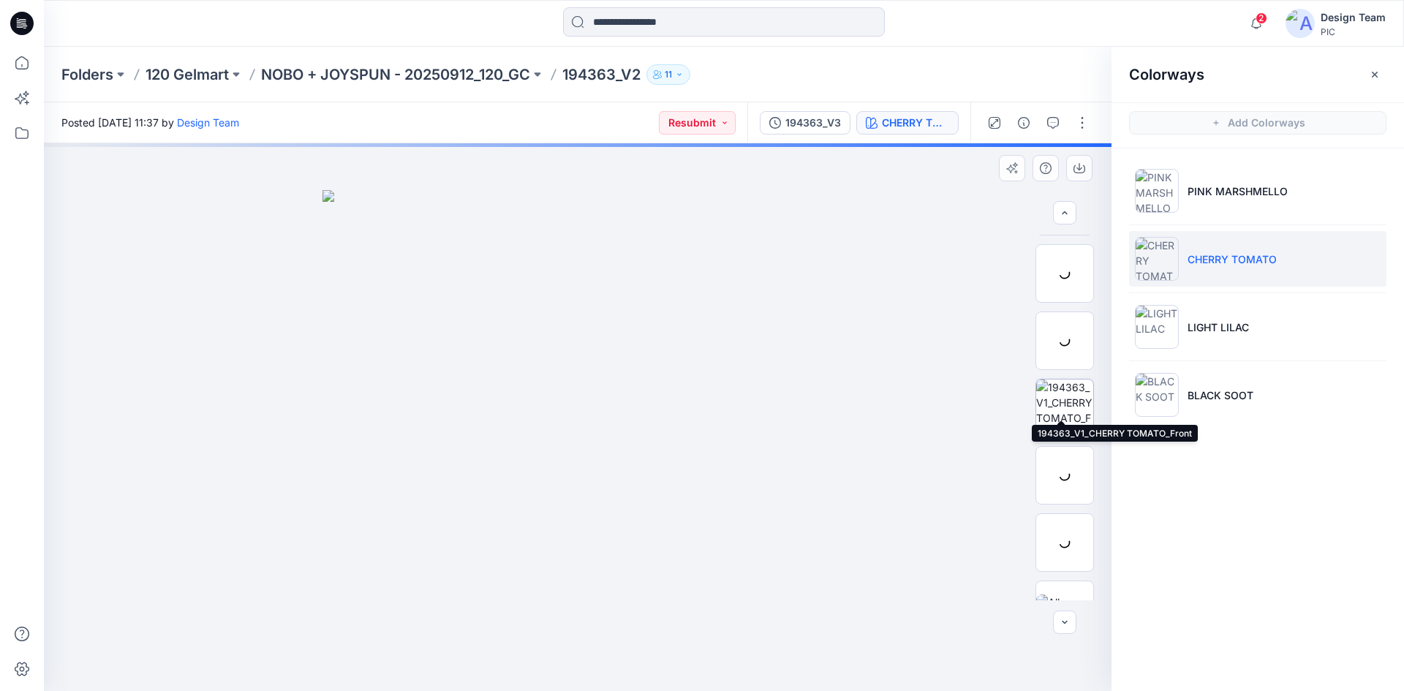
scroll to position [298, 0]
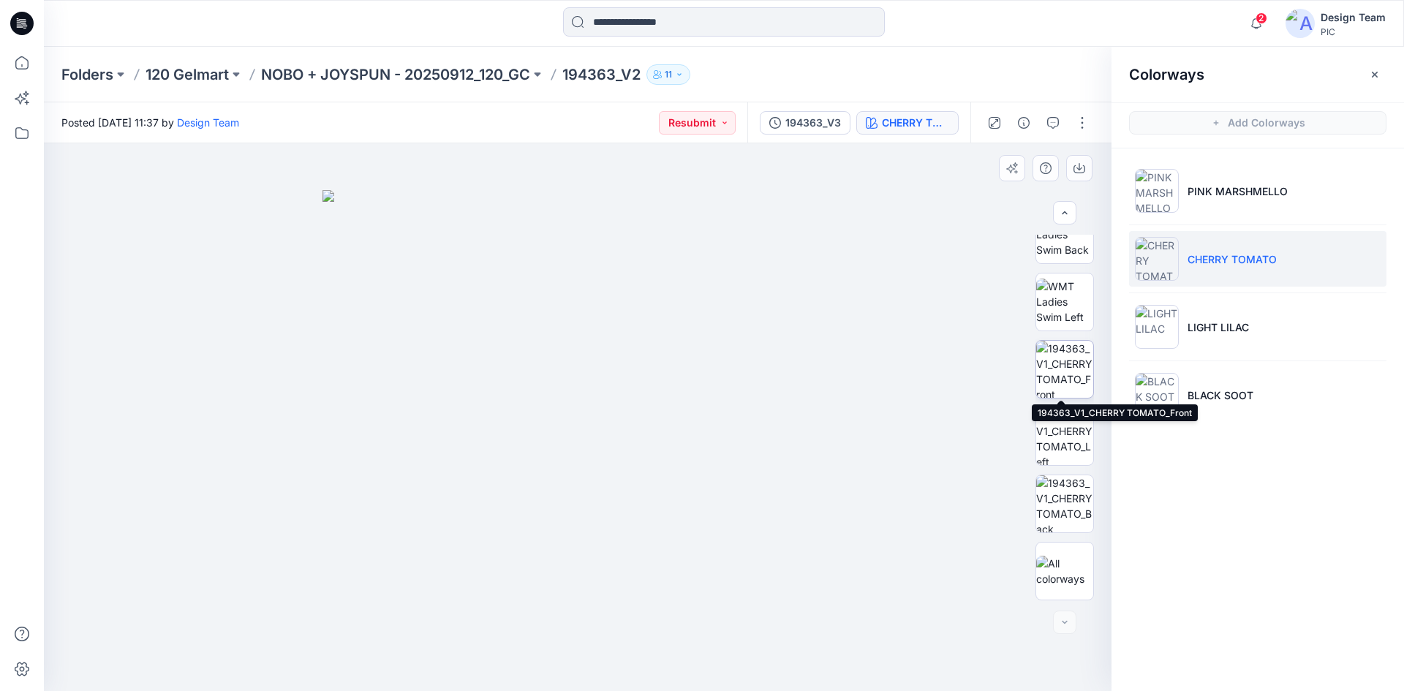
click at [1058, 374] on img at bounding box center [1064, 369] width 57 height 57
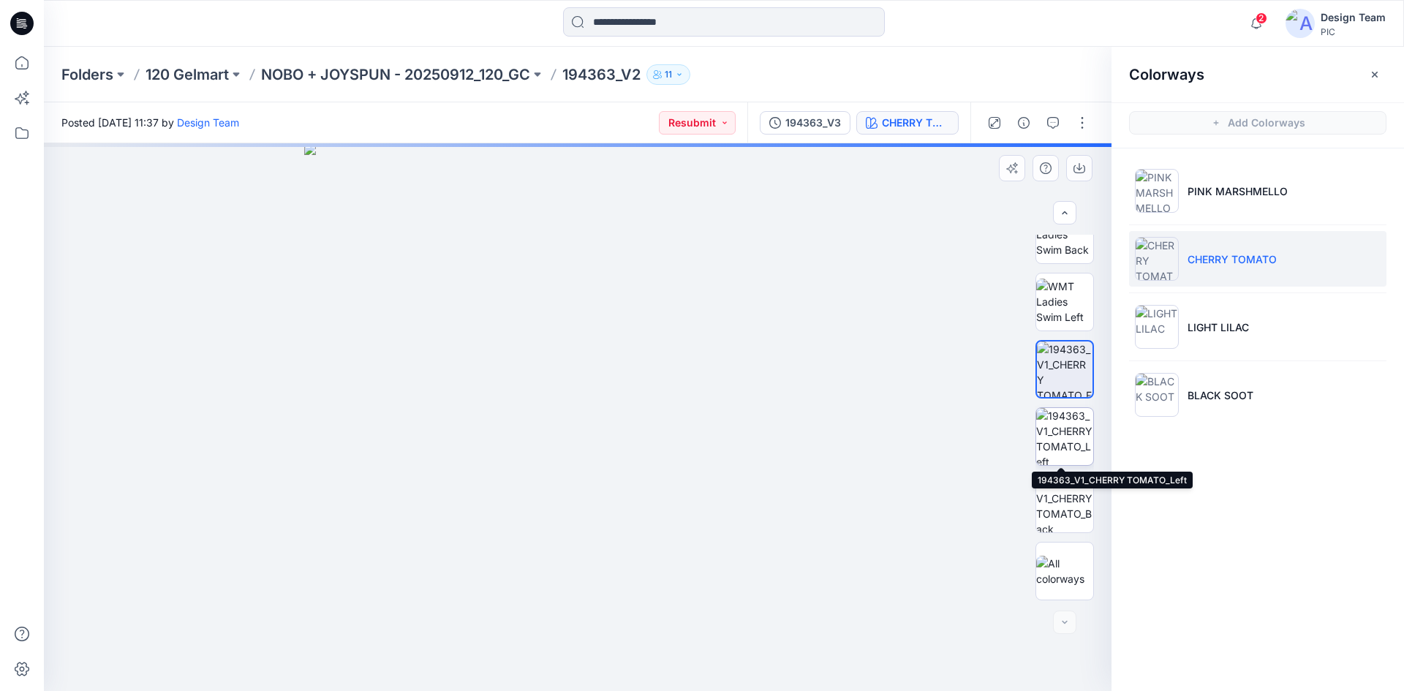
click at [1048, 457] on img at bounding box center [1064, 436] width 57 height 57
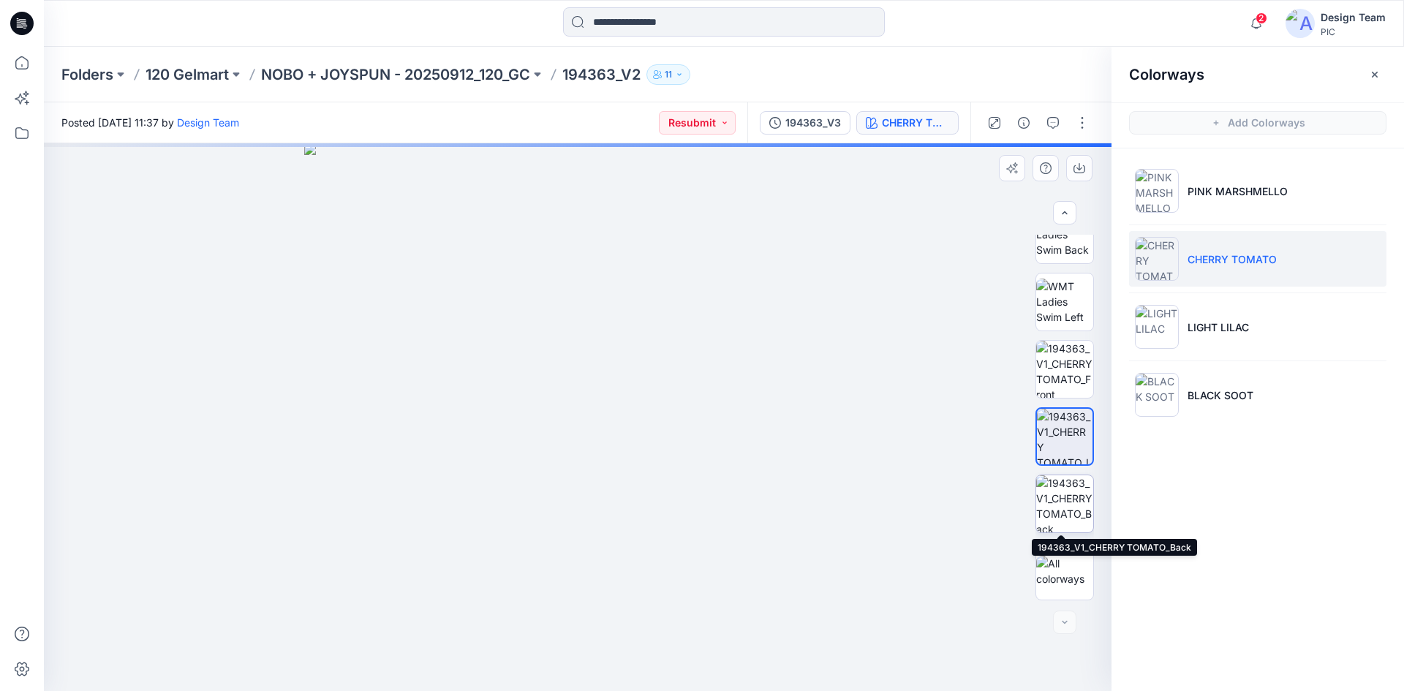
click at [1053, 507] on img at bounding box center [1064, 503] width 57 height 57
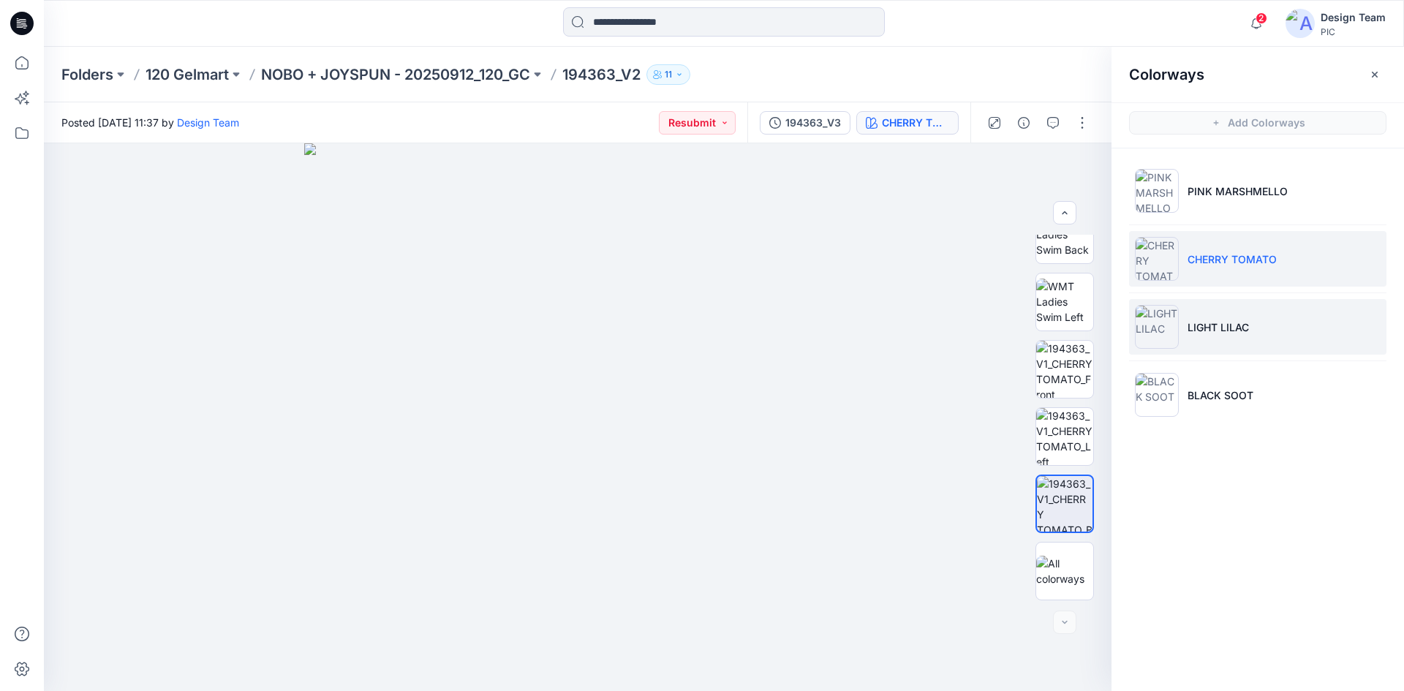
click at [1219, 320] on p "LIGHT LILAC" at bounding box center [1217, 326] width 61 height 15
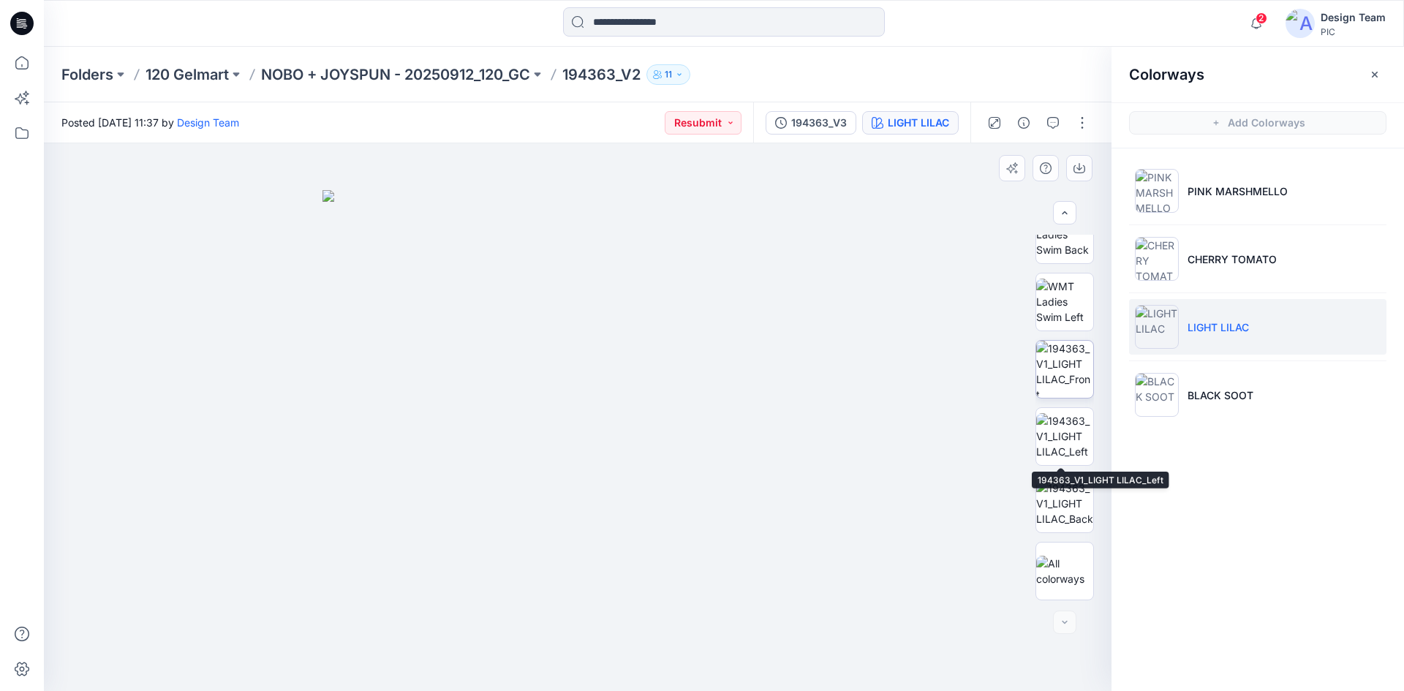
click at [1067, 376] on img at bounding box center [1064, 369] width 57 height 57
click at [1056, 455] on img at bounding box center [1064, 436] width 57 height 46
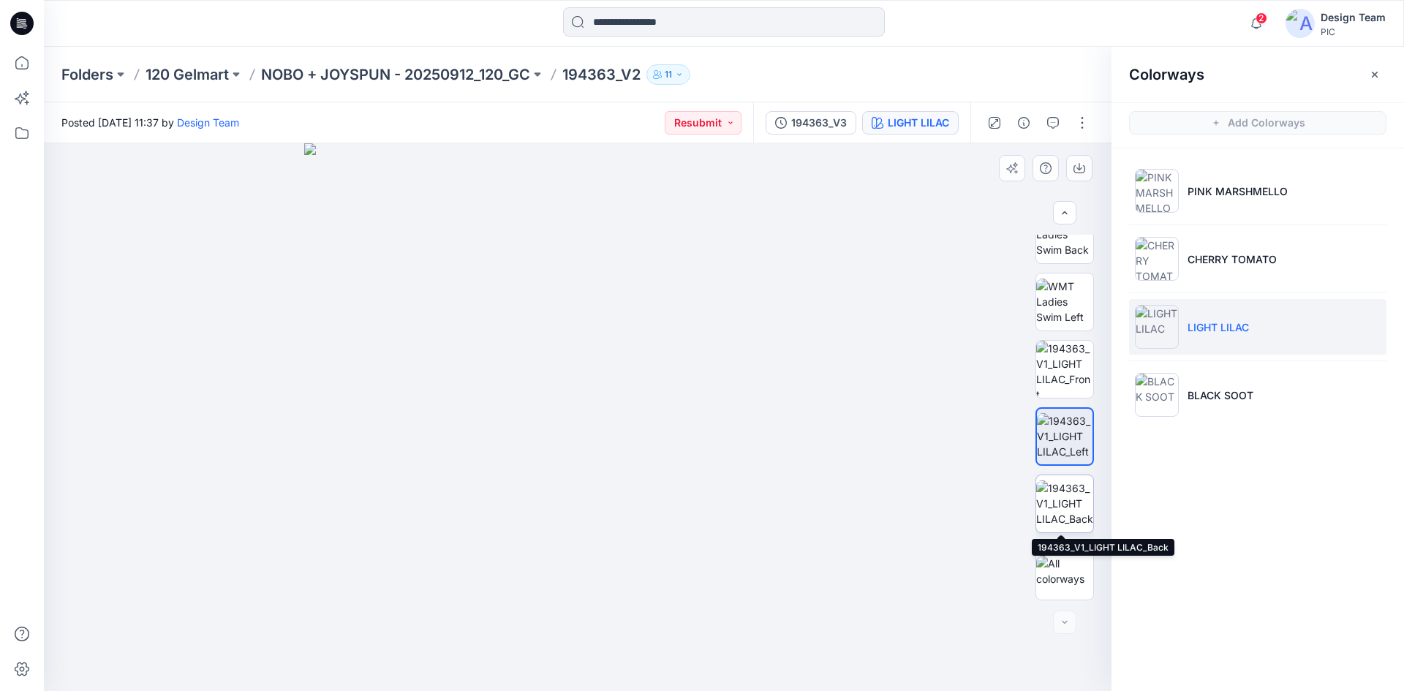
click at [1049, 521] on img at bounding box center [1064, 503] width 57 height 46
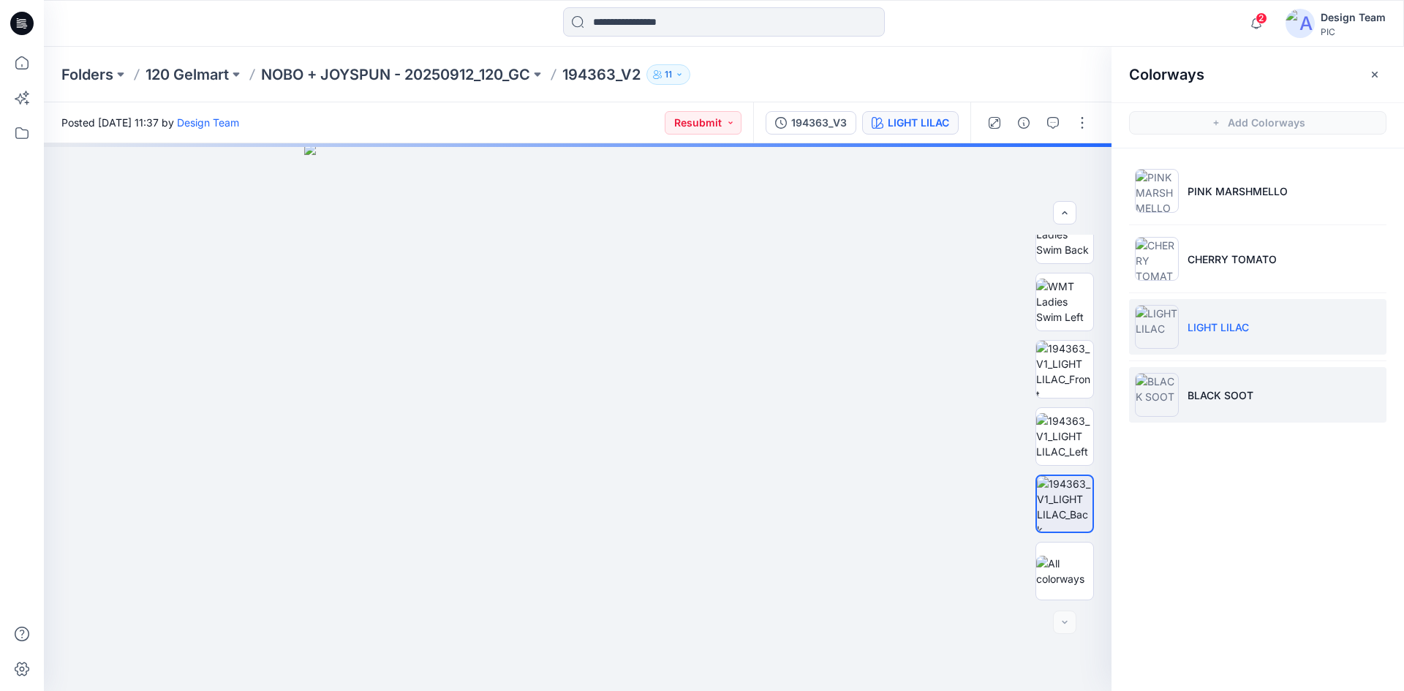
click at [1207, 417] on li "BLACK SOOT" at bounding box center [1257, 395] width 257 height 56
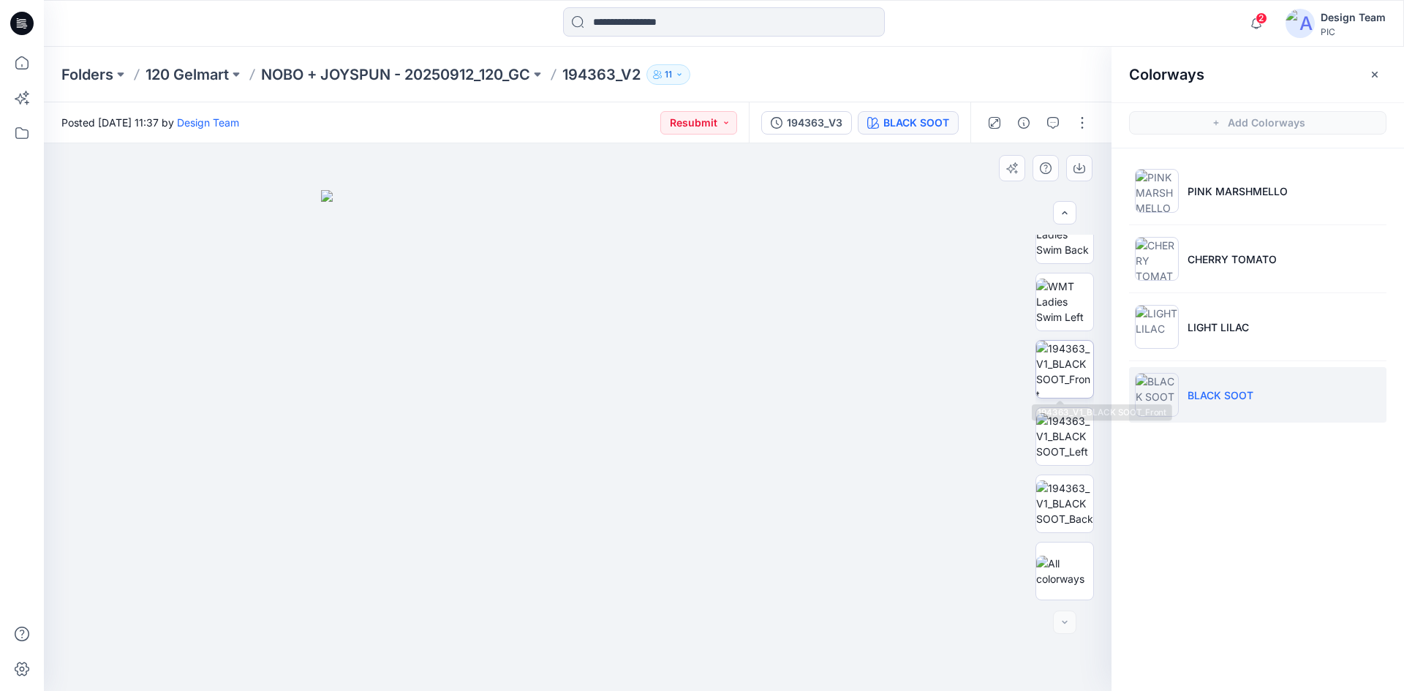
click at [1075, 376] on img at bounding box center [1064, 369] width 57 height 57
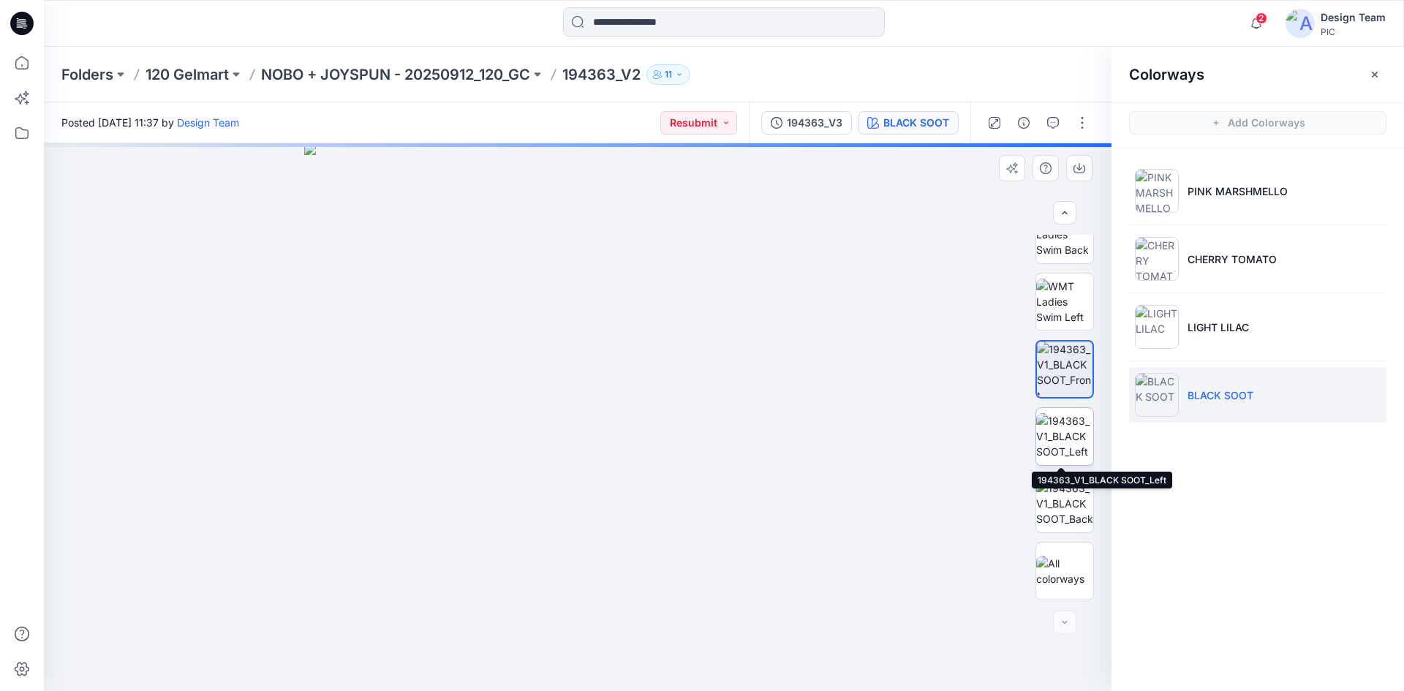
click at [1038, 446] on img at bounding box center [1064, 436] width 57 height 46
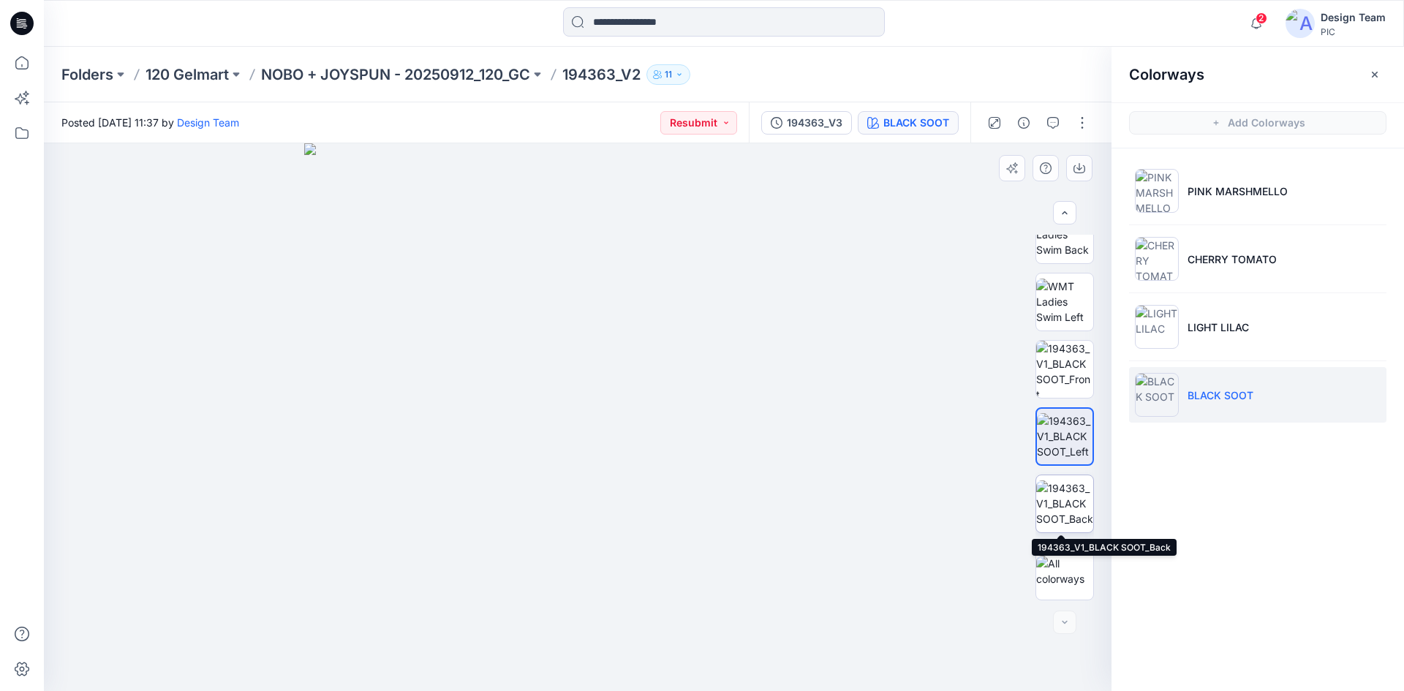
click at [1060, 515] on img at bounding box center [1064, 503] width 57 height 46
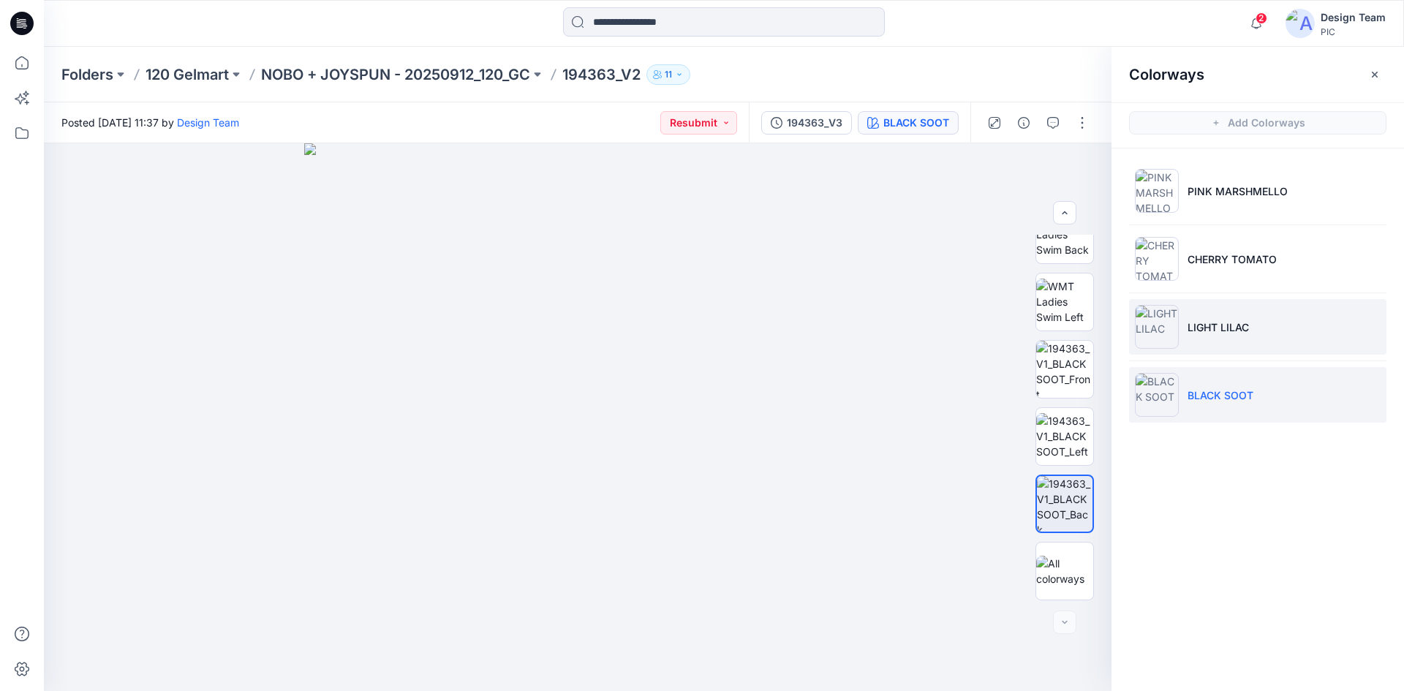
click at [1191, 325] on p "LIGHT LILAC" at bounding box center [1217, 326] width 61 height 15
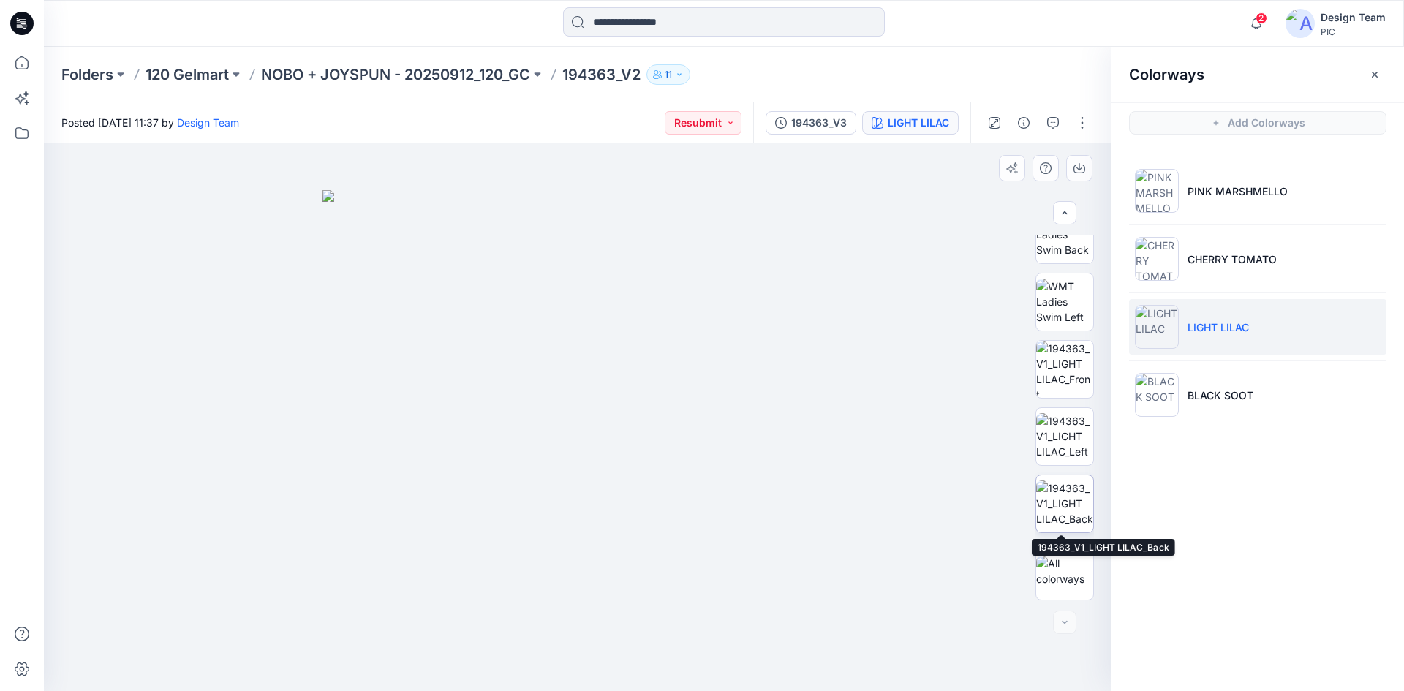
click at [1060, 499] on img at bounding box center [1064, 503] width 57 height 46
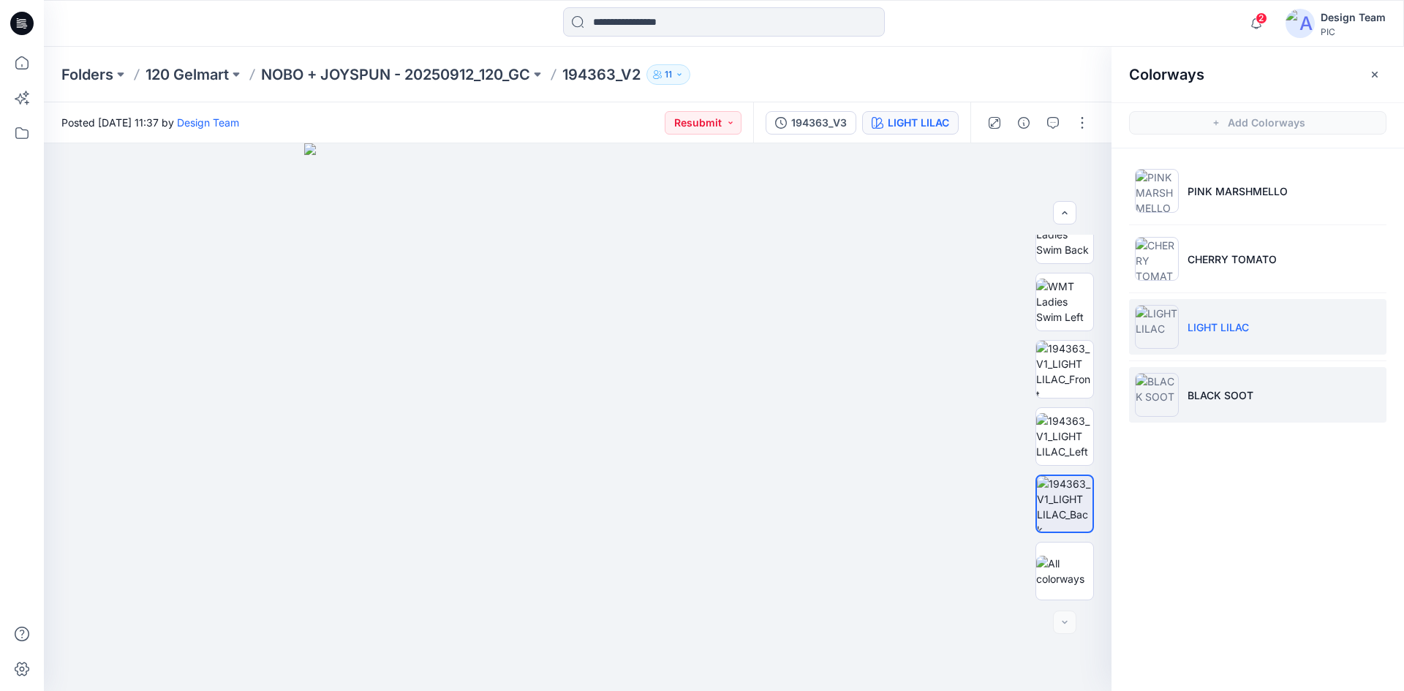
click at [1208, 394] on p "BLACK SOOT" at bounding box center [1220, 394] width 66 height 15
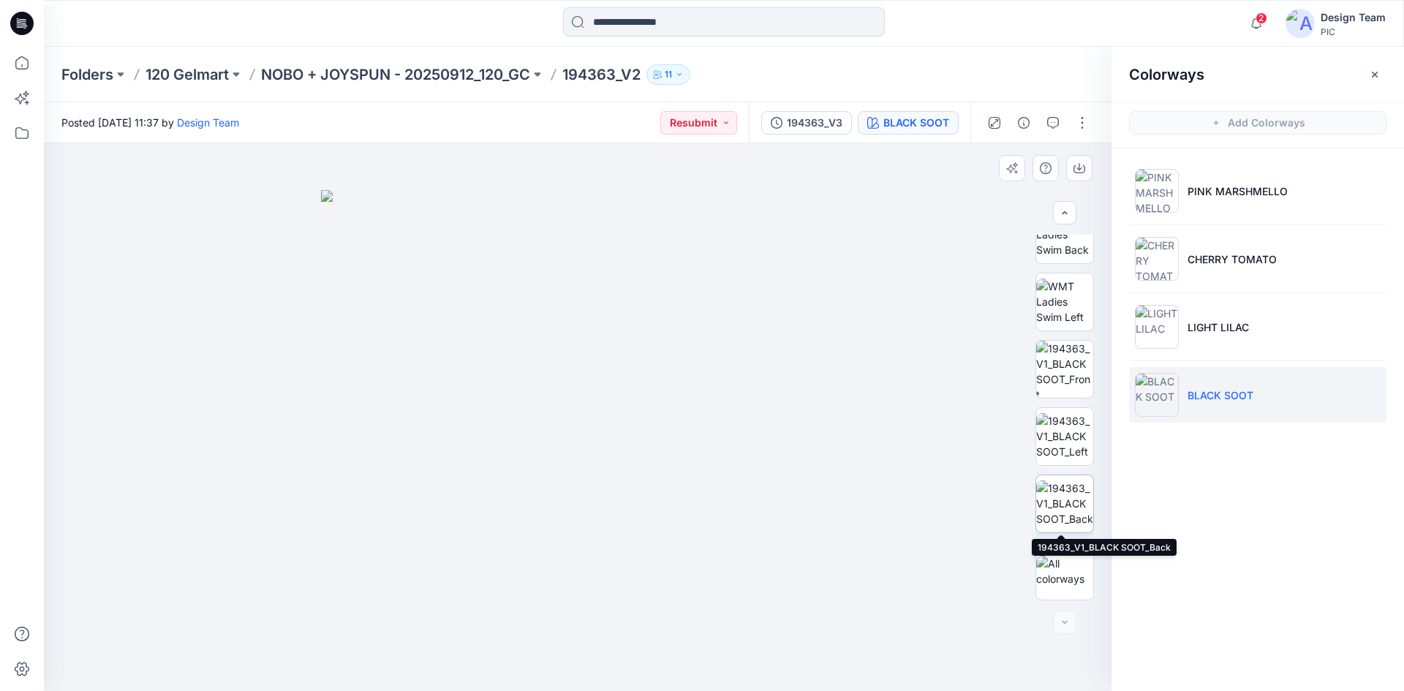
click at [1055, 499] on img at bounding box center [1064, 503] width 57 height 46
click at [1062, 379] on img at bounding box center [1064, 369] width 57 height 57
drag, startPoint x: 575, startPoint y: 591, endPoint x: 566, endPoint y: 350, distance: 240.7
drag, startPoint x: 700, startPoint y: 483, endPoint x: 754, endPoint y: 469, distance: 55.9
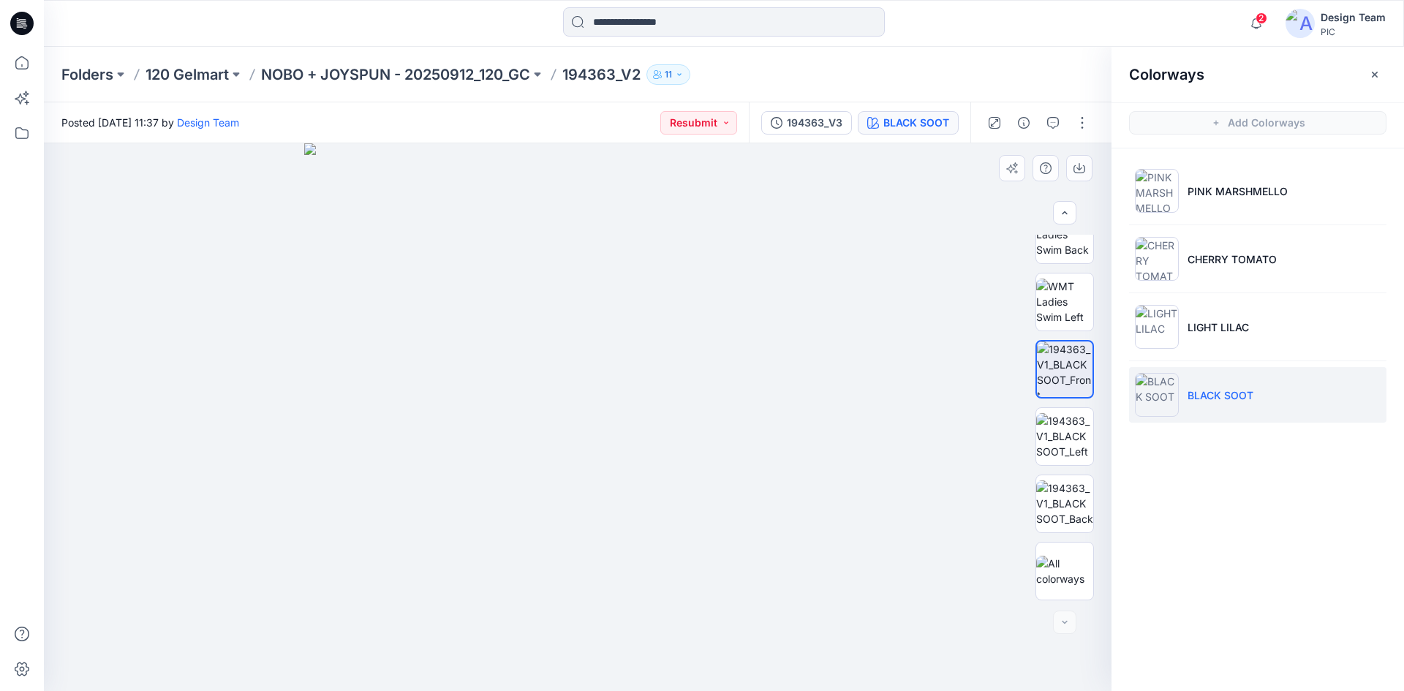
click at [634, 491] on img at bounding box center [578, 417] width 548 height 548
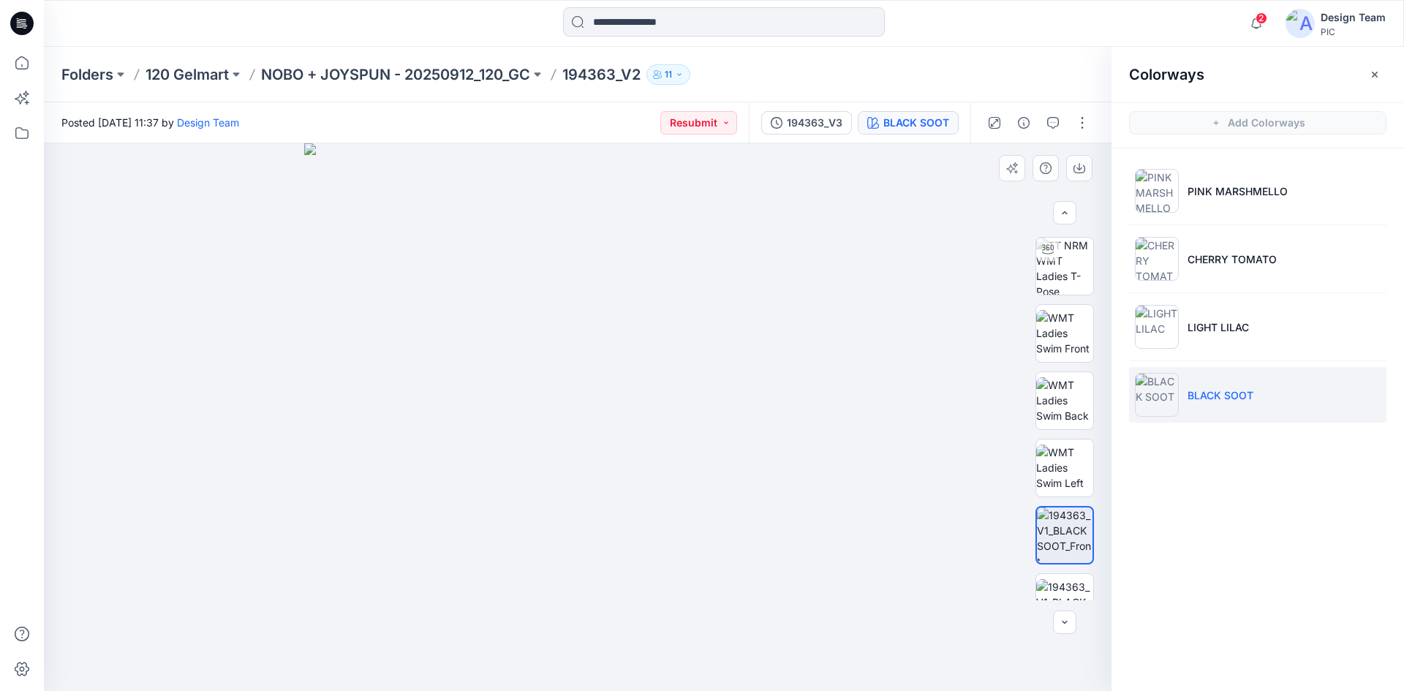
scroll to position [152, 0]
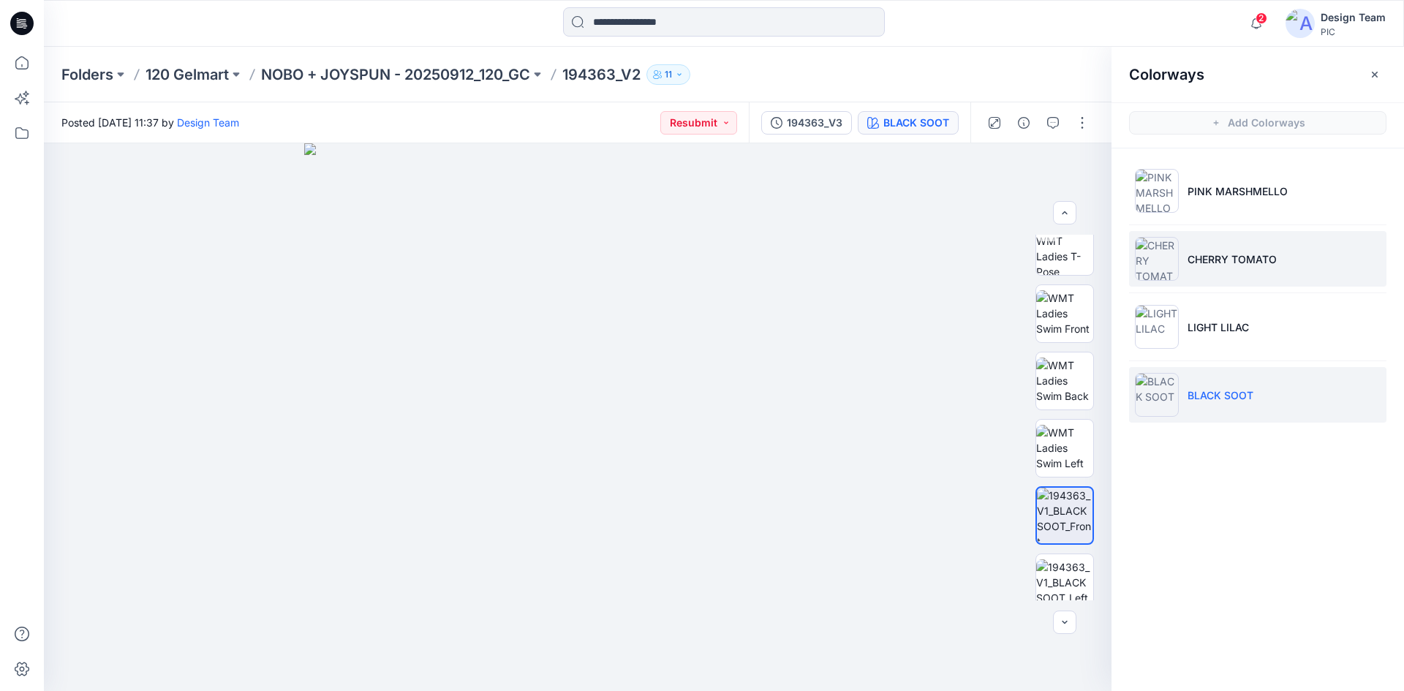
click at [1168, 265] on img at bounding box center [1157, 259] width 44 height 44
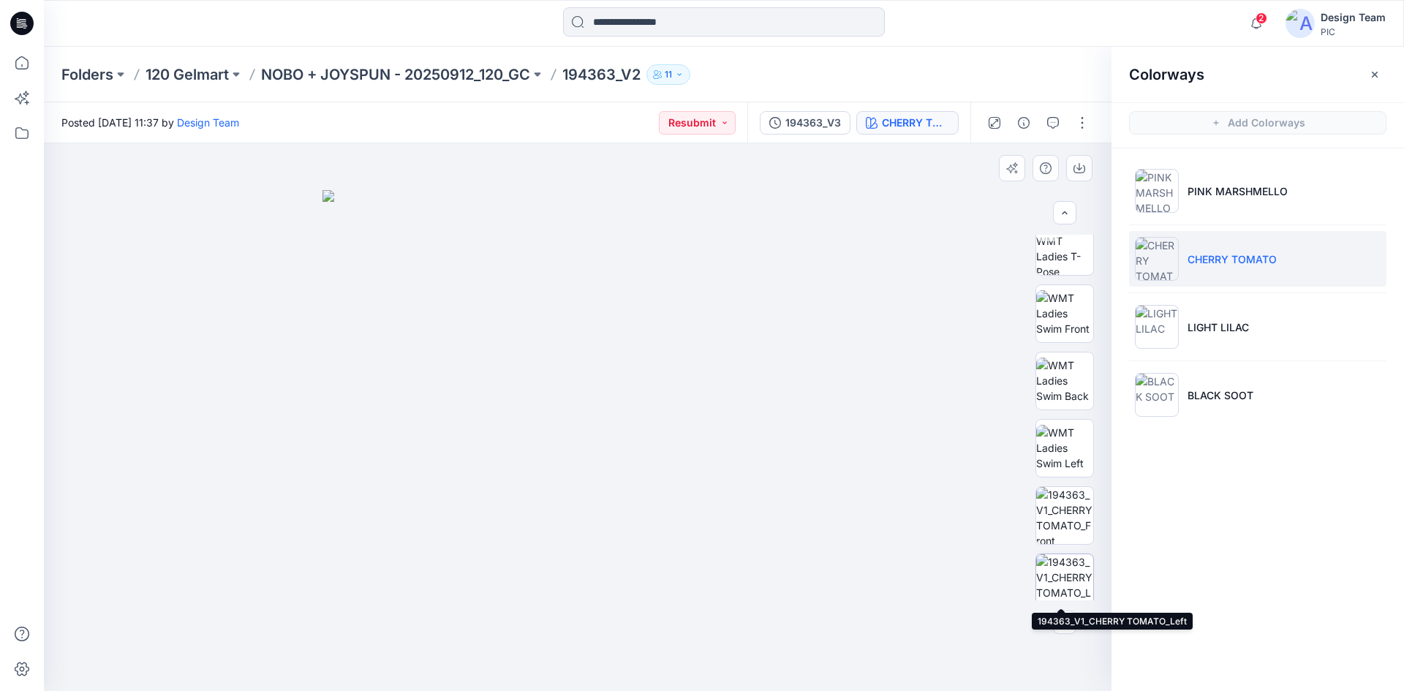
scroll to position [298, 0]
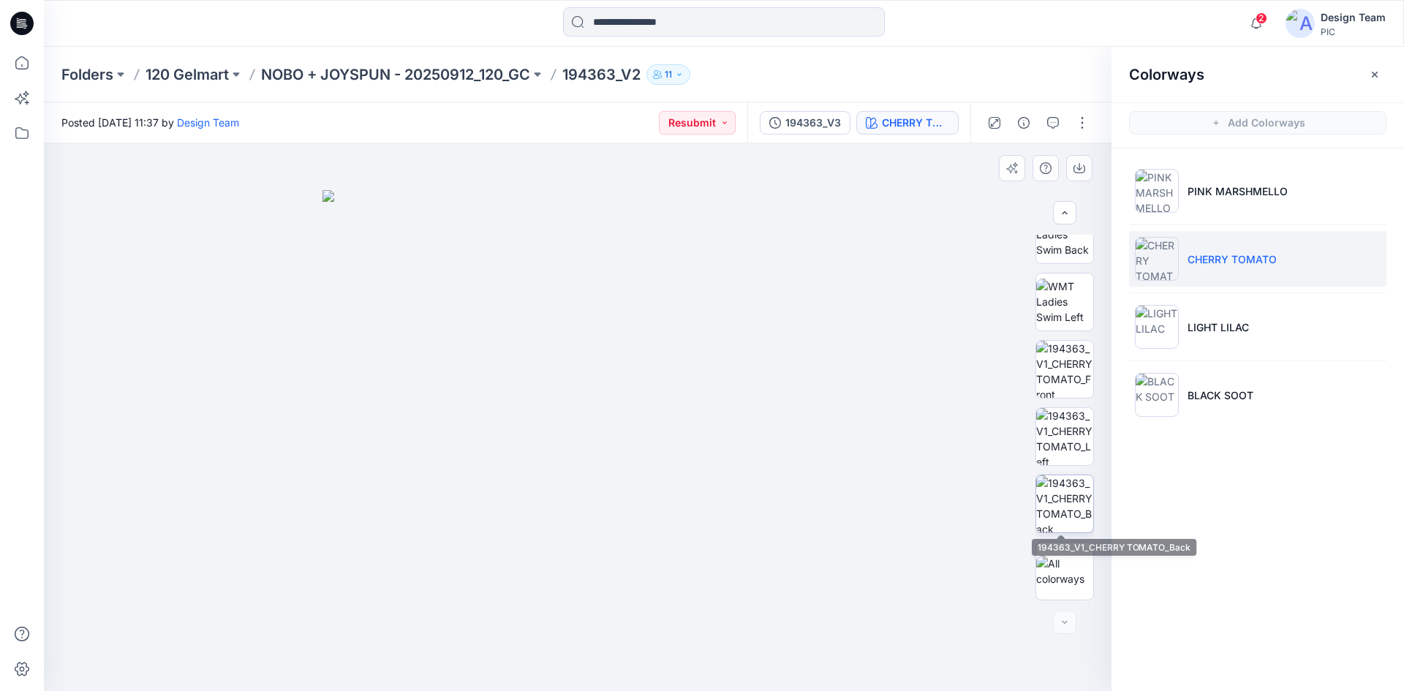
click at [1060, 512] on img at bounding box center [1064, 503] width 57 height 57
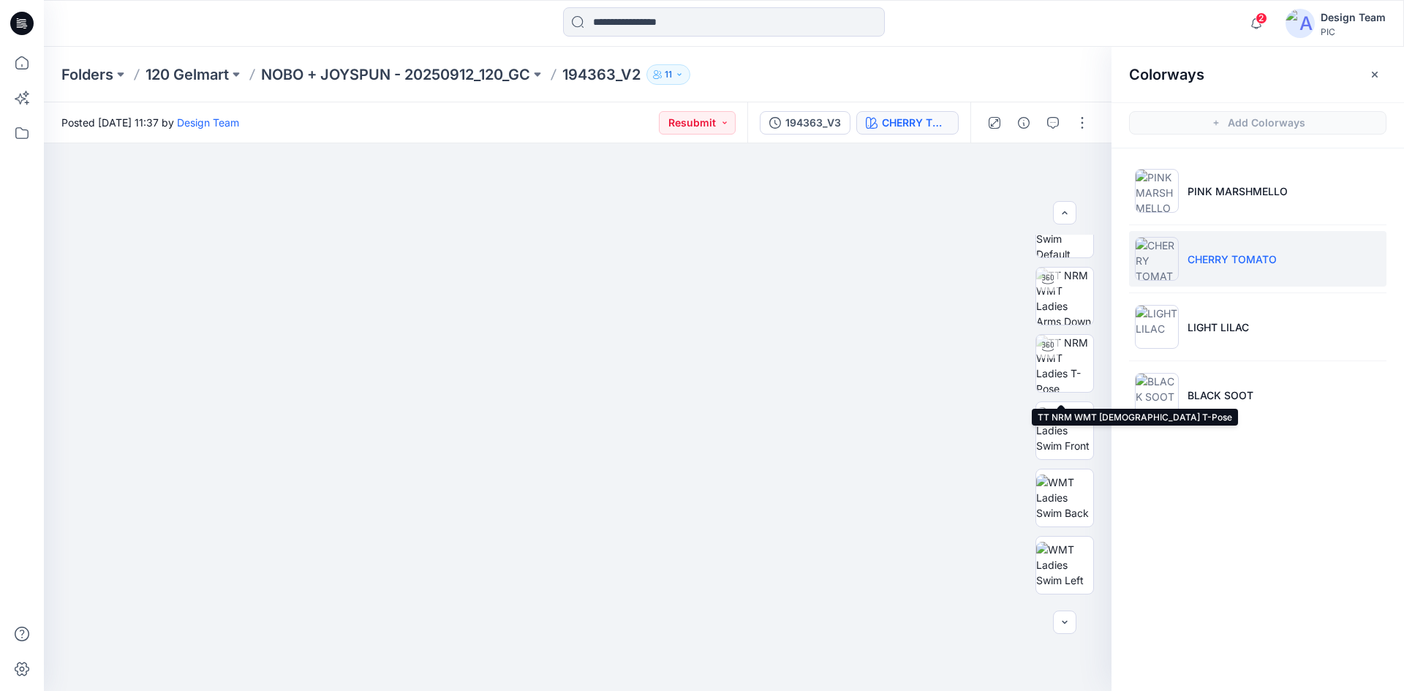
scroll to position [0, 0]
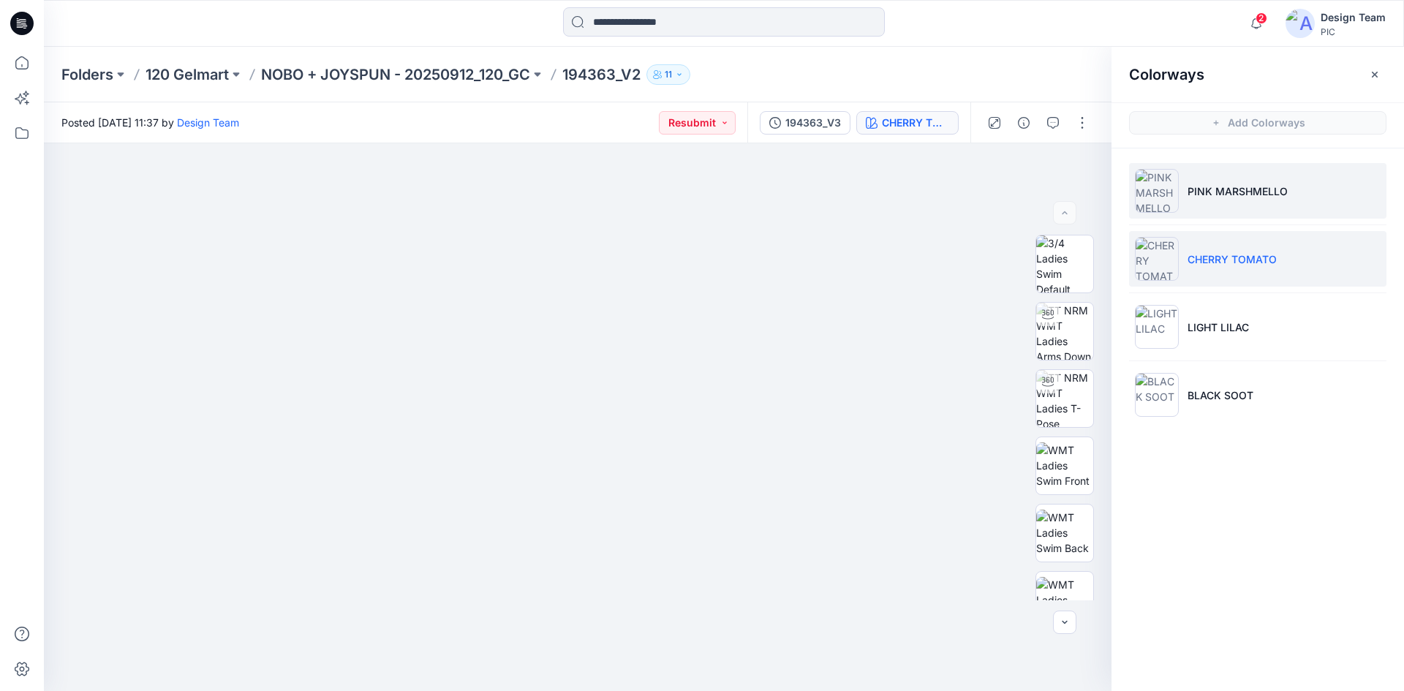
click at [1201, 211] on li "PINK MARSHMELLO" at bounding box center [1257, 191] width 257 height 56
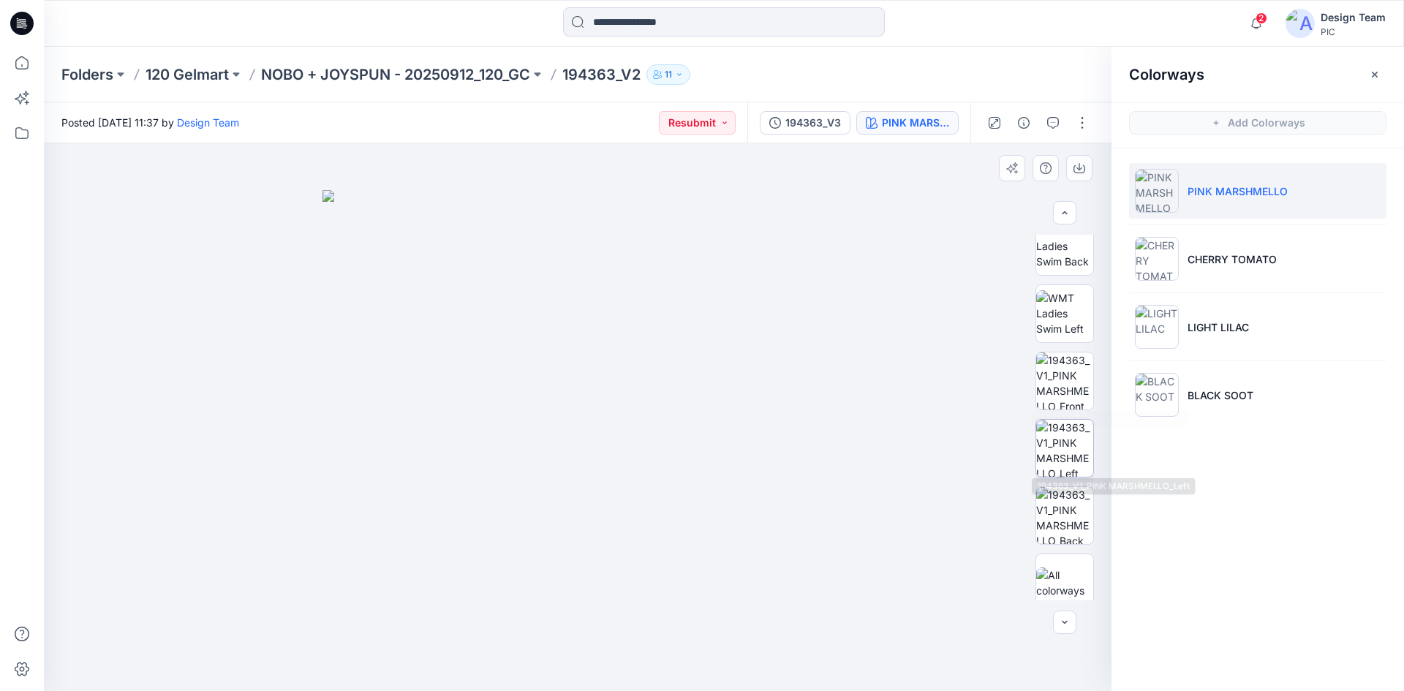
scroll to position [292, 0]
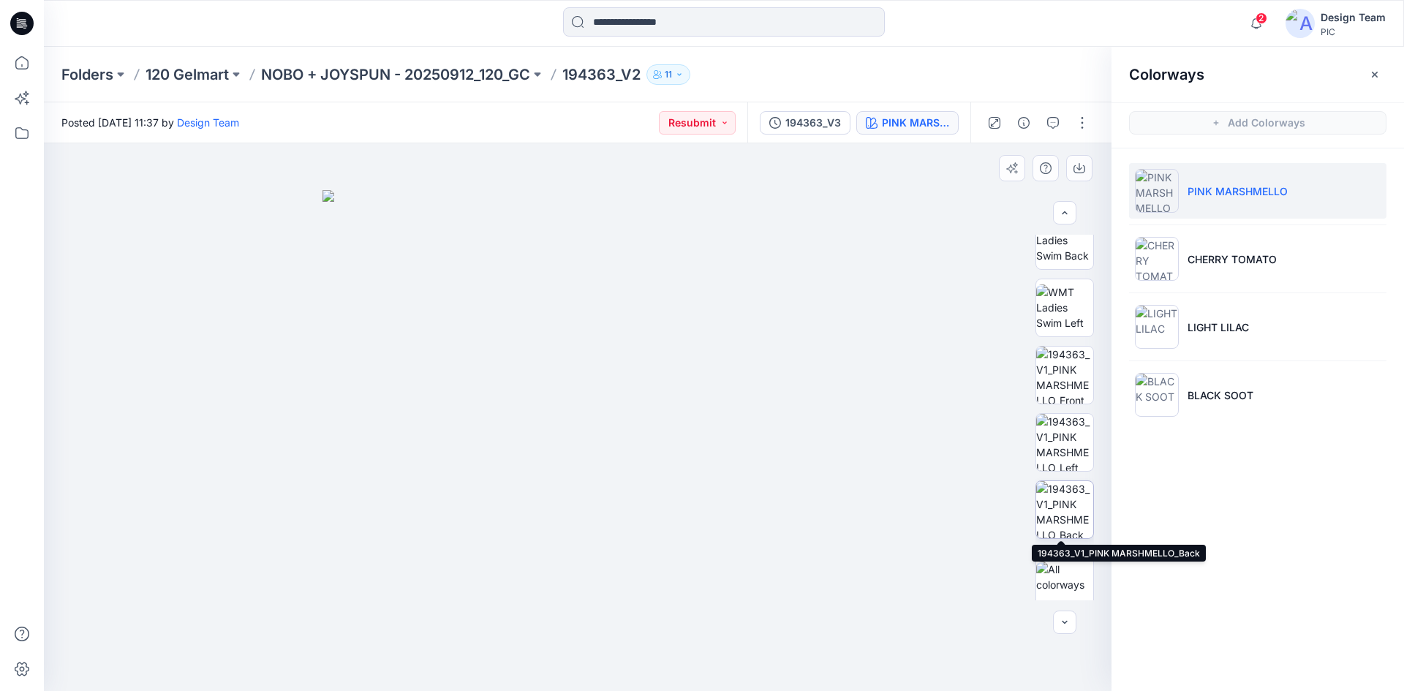
click at [1052, 493] on img at bounding box center [1064, 509] width 57 height 57
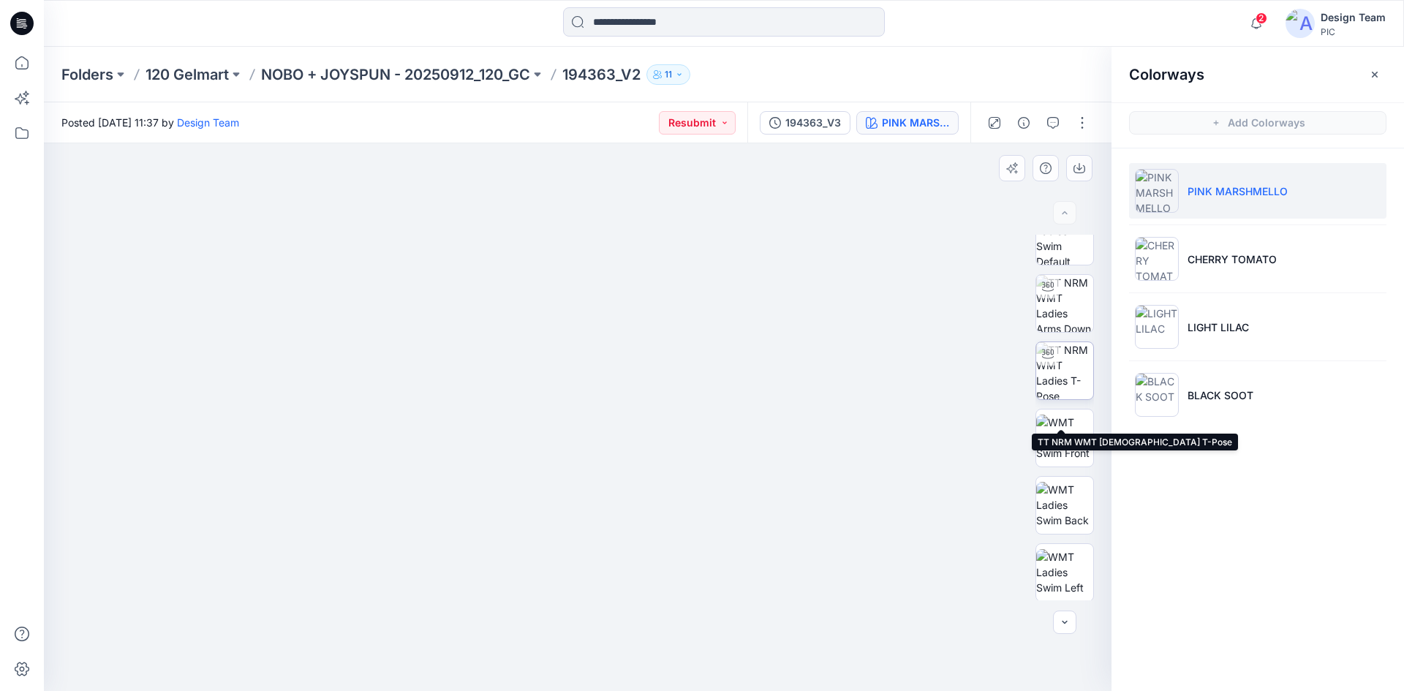
scroll to position [0, 0]
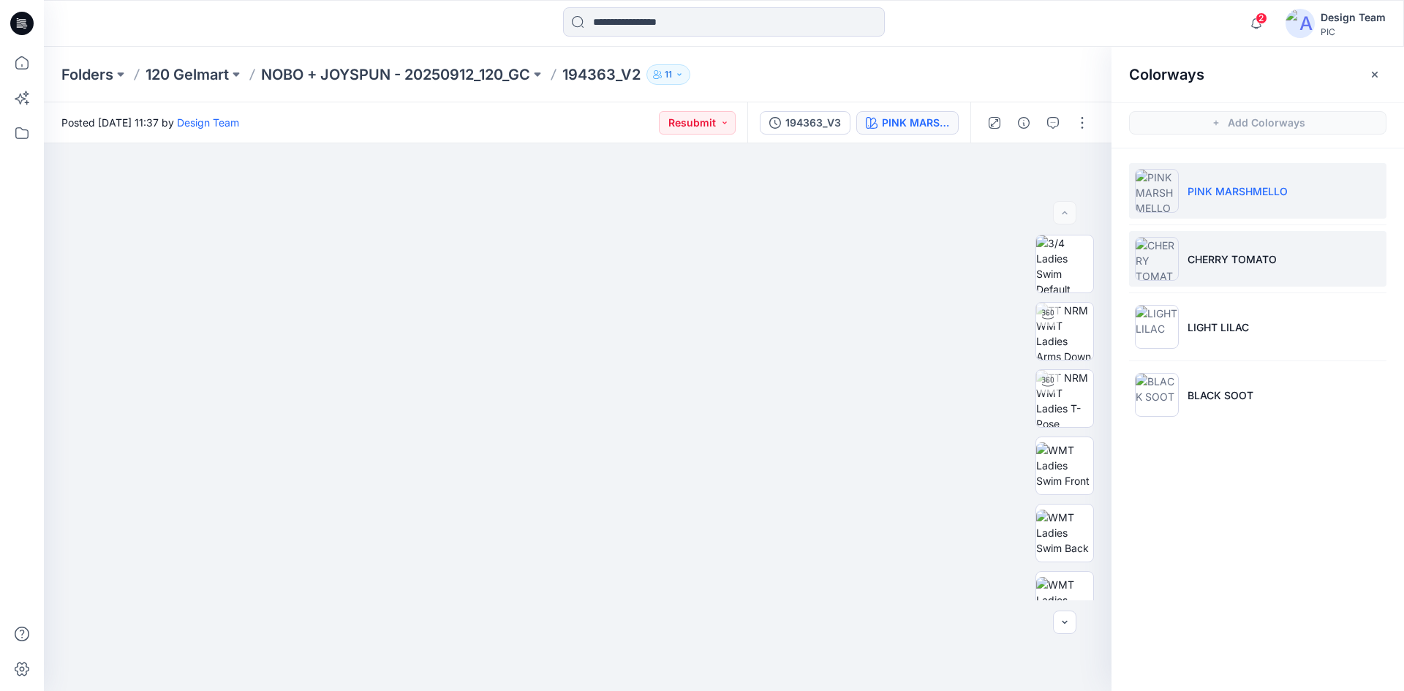
click at [1220, 276] on li "CHERRY TOMATO" at bounding box center [1257, 259] width 257 height 56
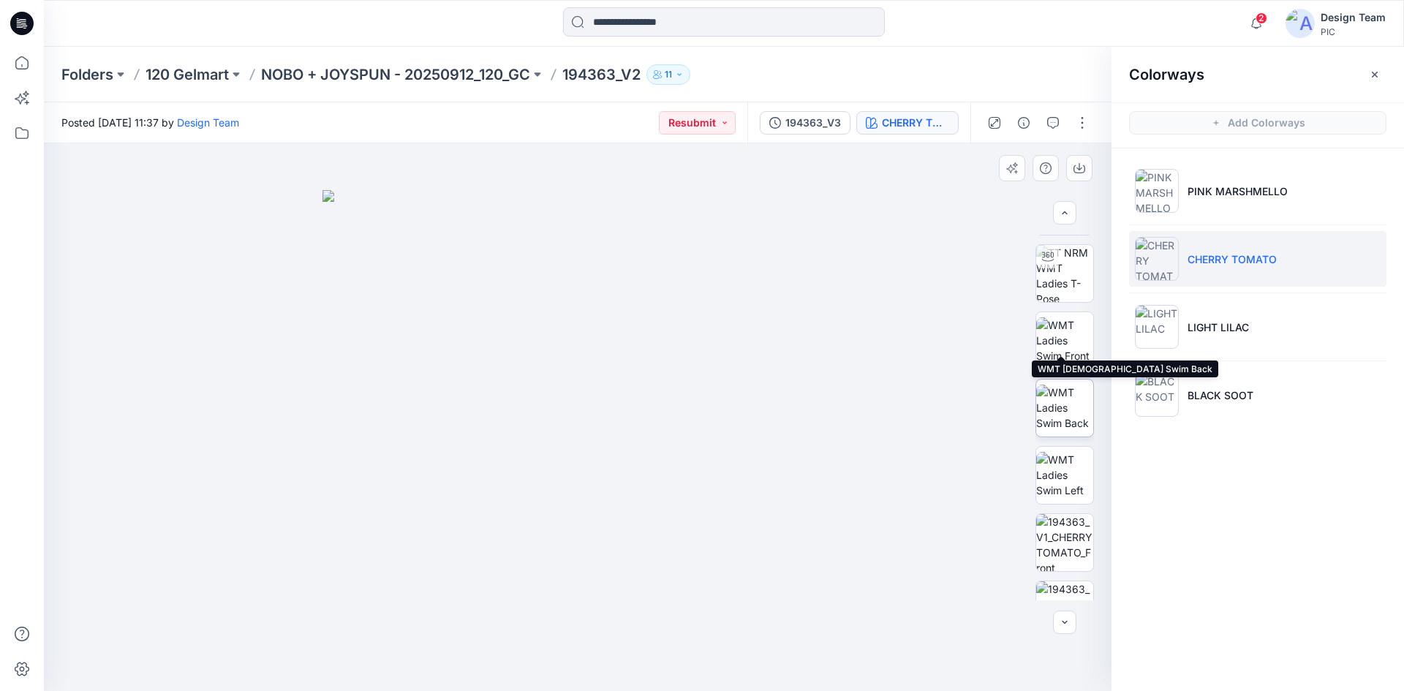
scroll to position [219, 0]
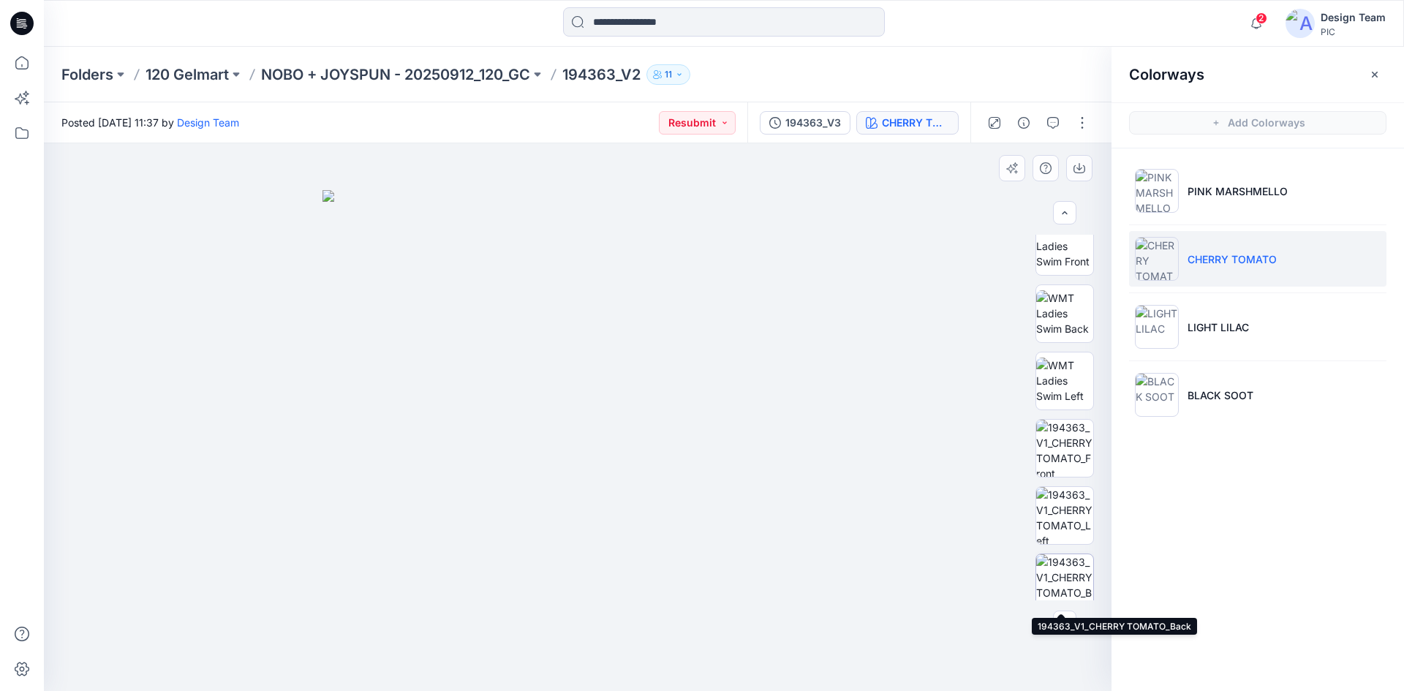
click at [1057, 564] on img at bounding box center [1064, 582] width 57 height 57
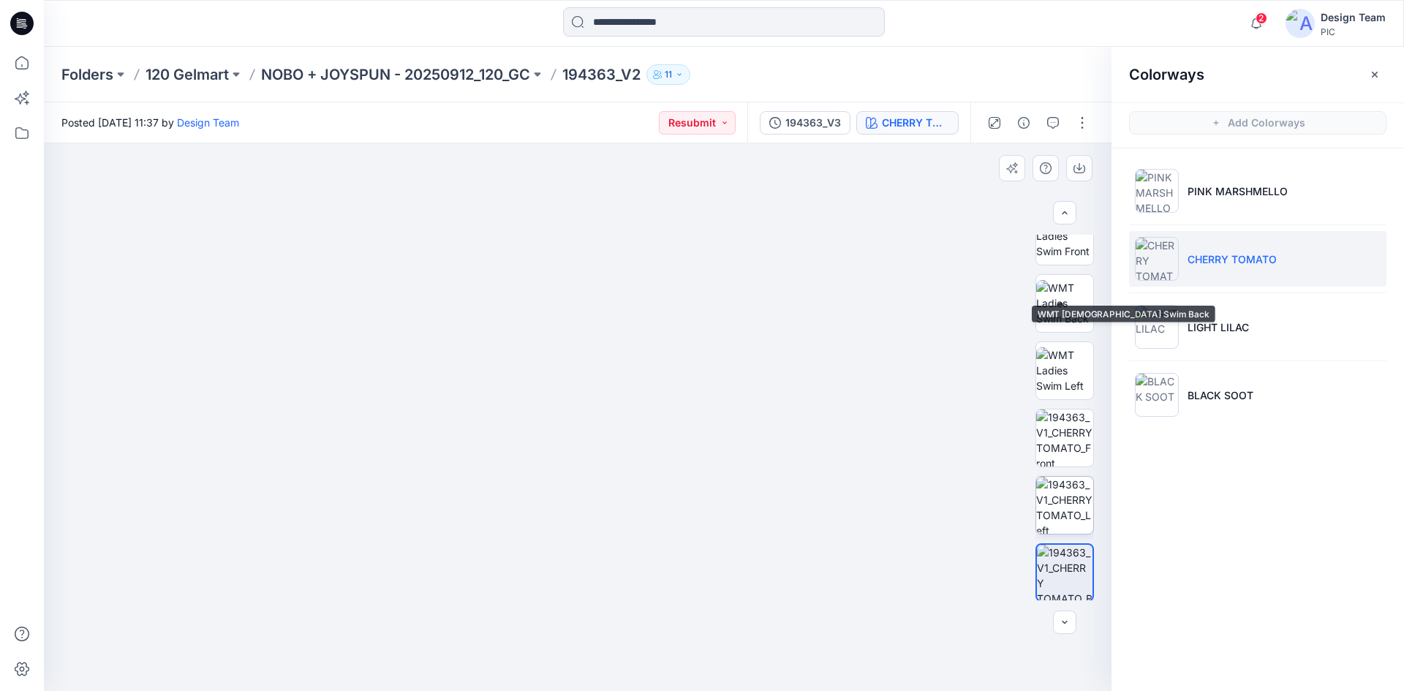
scroll to position [298, 0]
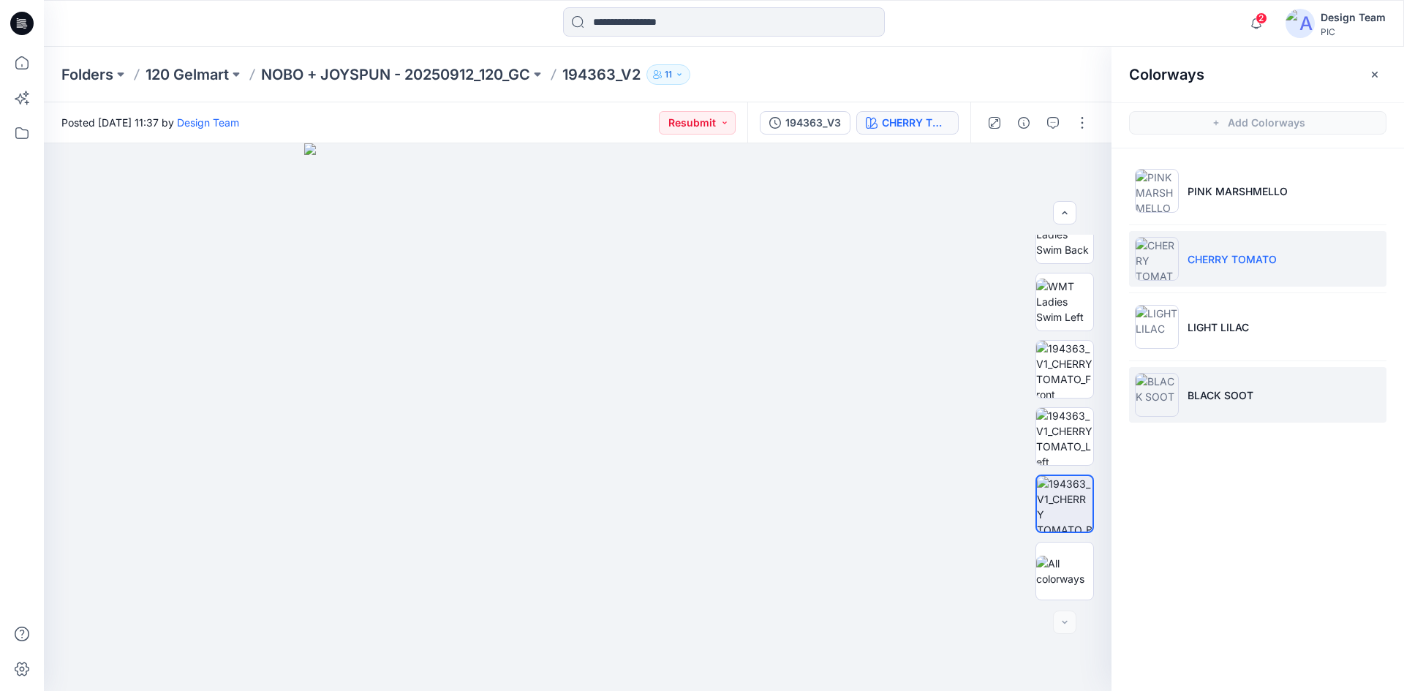
click at [1226, 403] on li "BLACK SOOT" at bounding box center [1257, 395] width 257 height 56
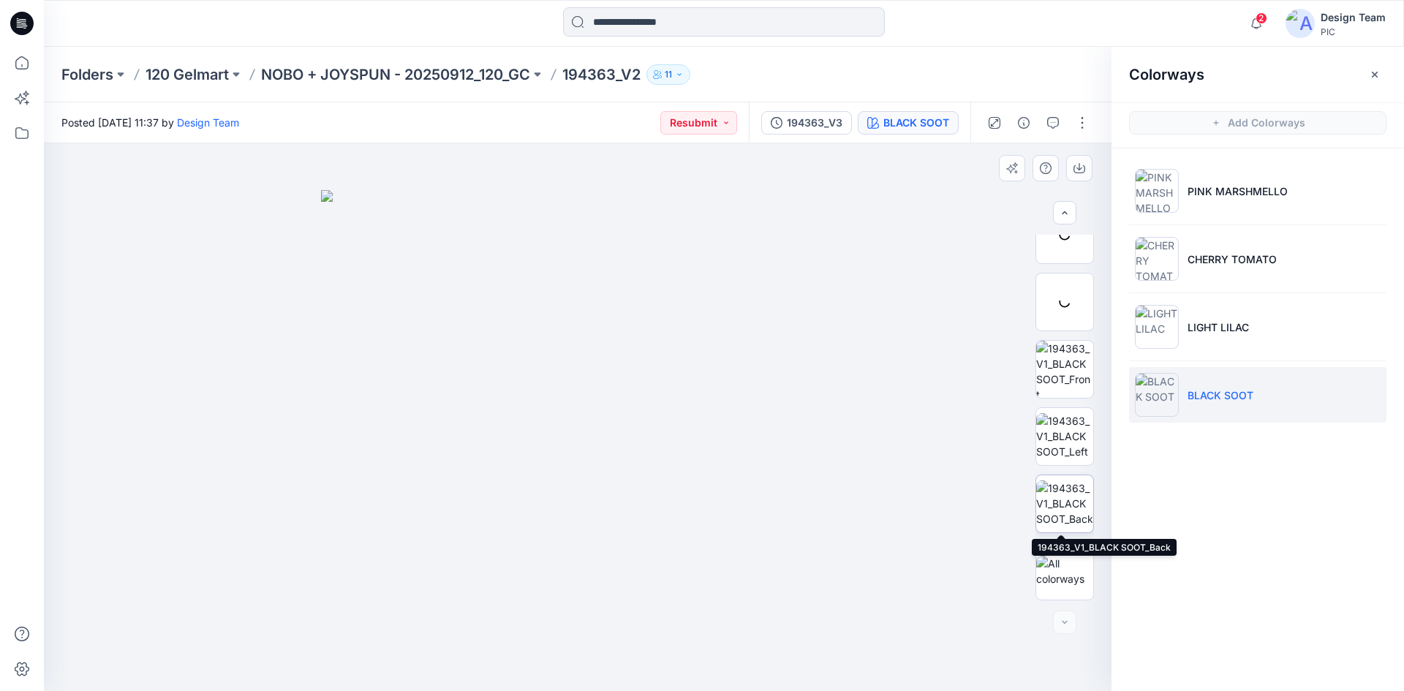
click at [1054, 512] on img at bounding box center [1064, 503] width 57 height 46
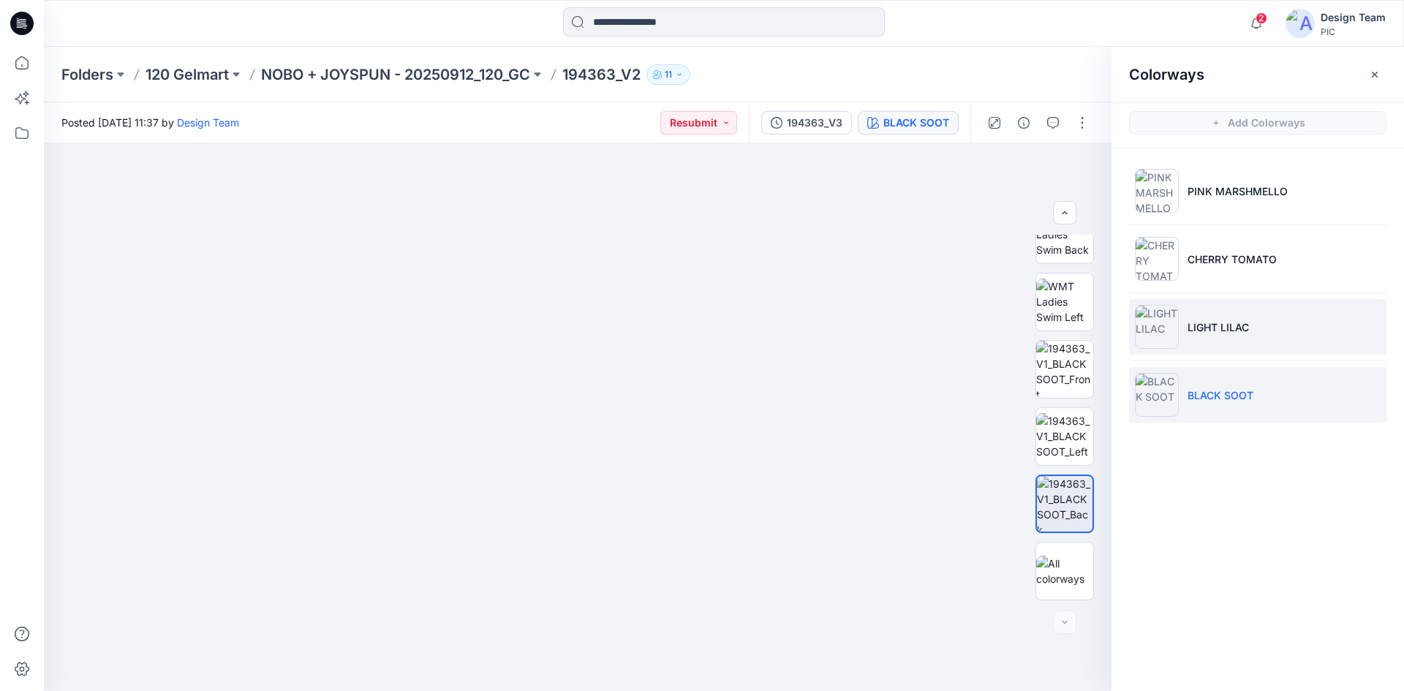
click at [1200, 334] on p "LIGHT LILAC" at bounding box center [1217, 326] width 61 height 15
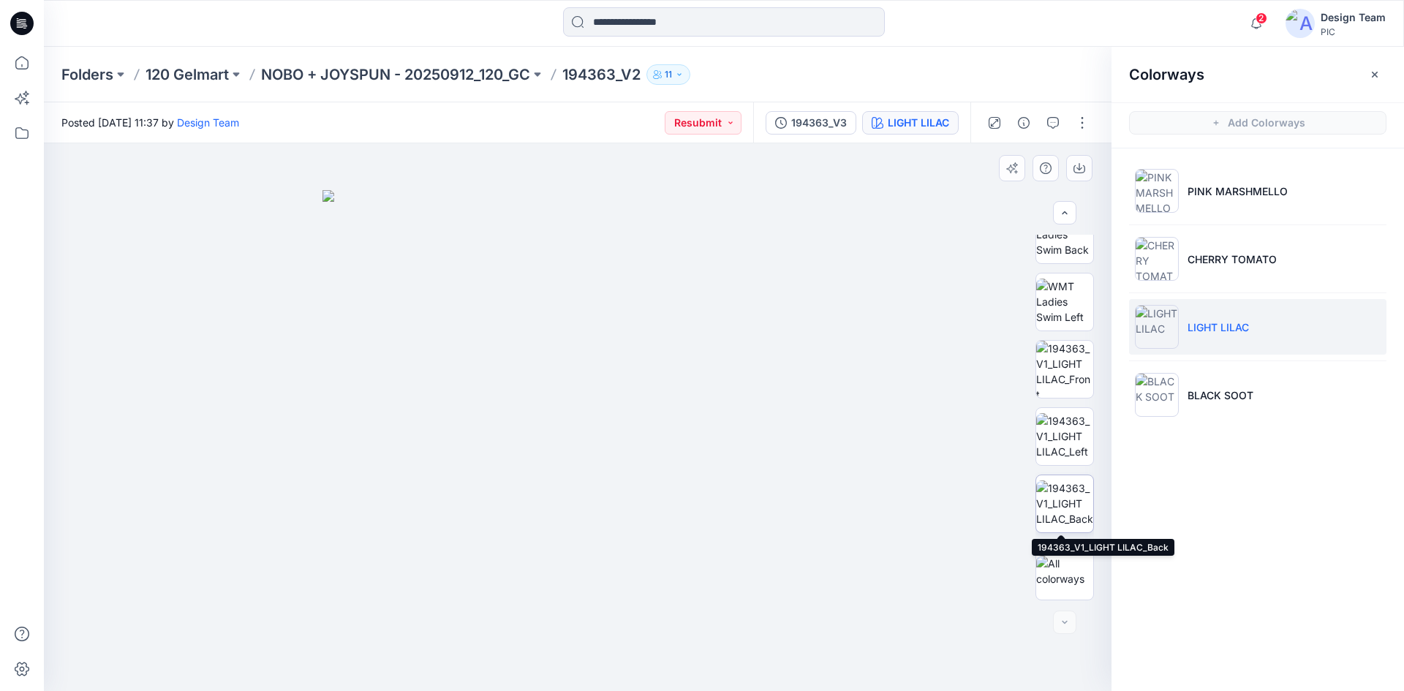
click at [1072, 498] on img at bounding box center [1064, 503] width 57 height 46
click at [1066, 433] on img at bounding box center [1064, 436] width 57 height 46
click at [1059, 368] on img at bounding box center [1064, 369] width 57 height 57
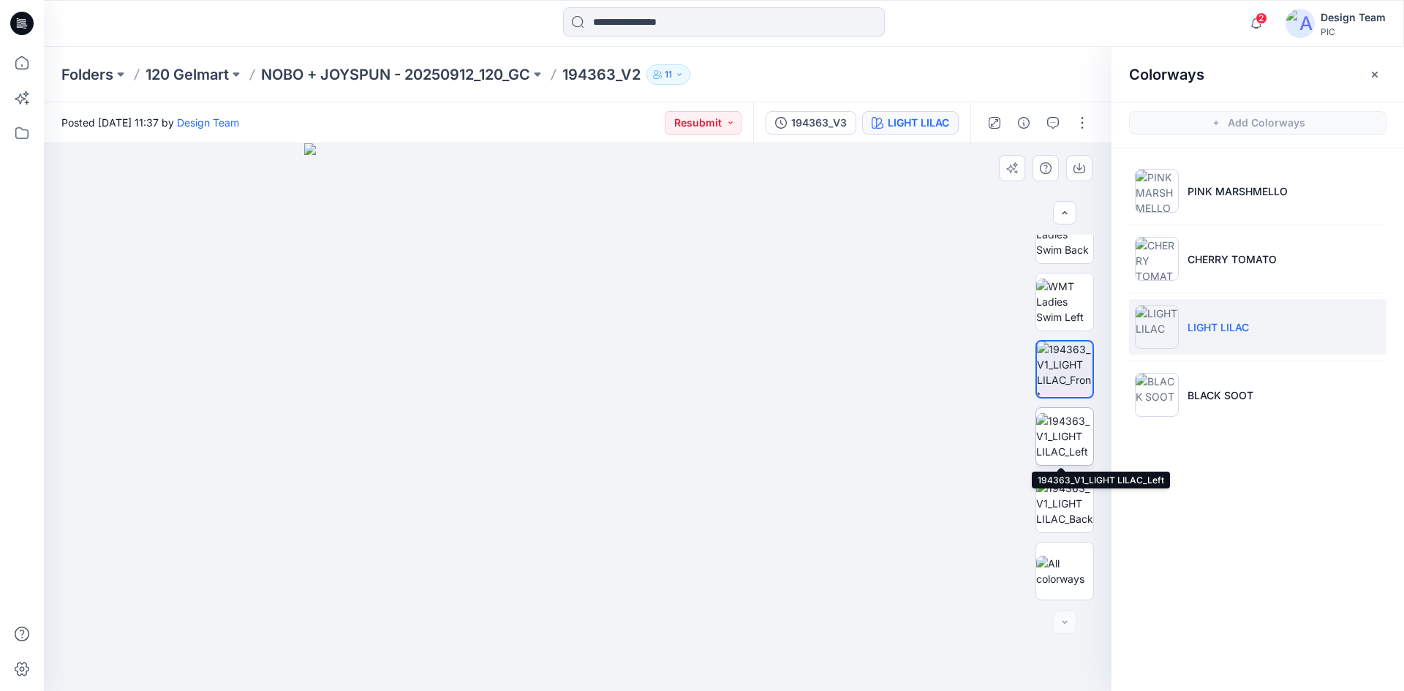
click at [1058, 438] on img at bounding box center [1064, 436] width 57 height 46
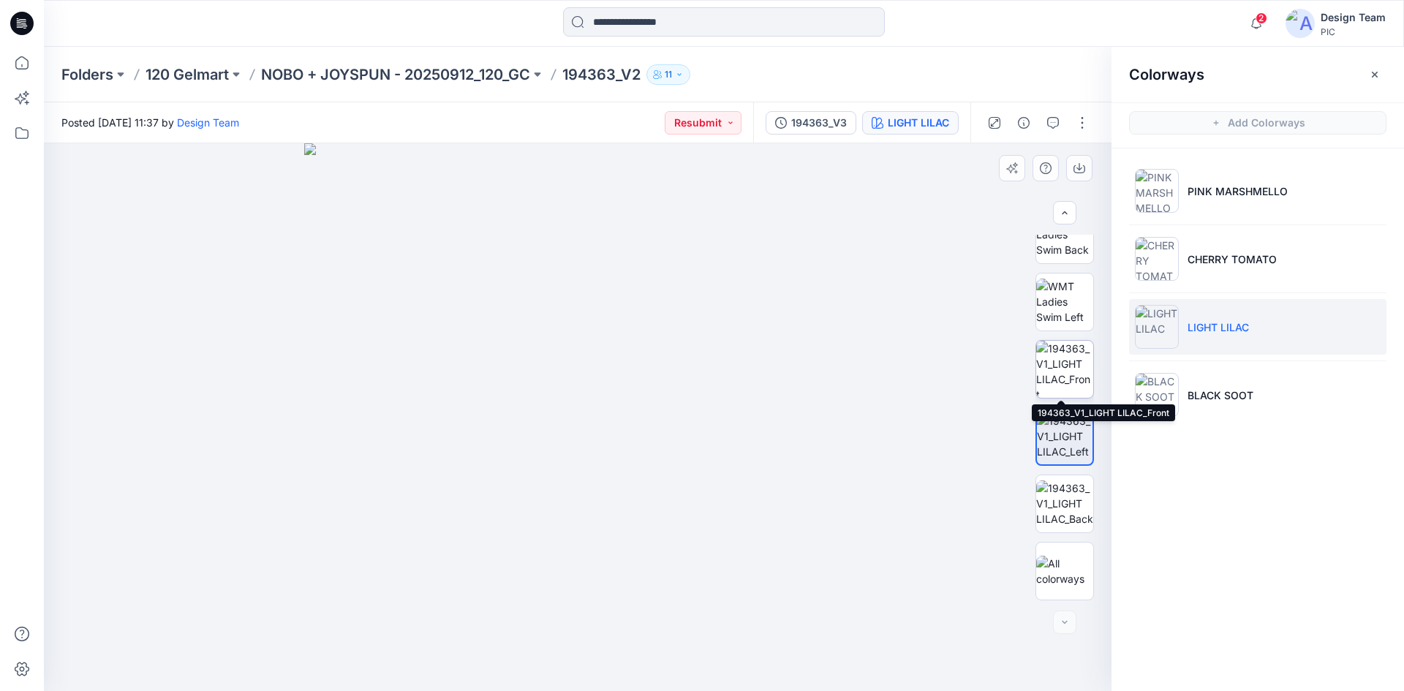
click at [1047, 379] on img at bounding box center [1064, 369] width 57 height 57
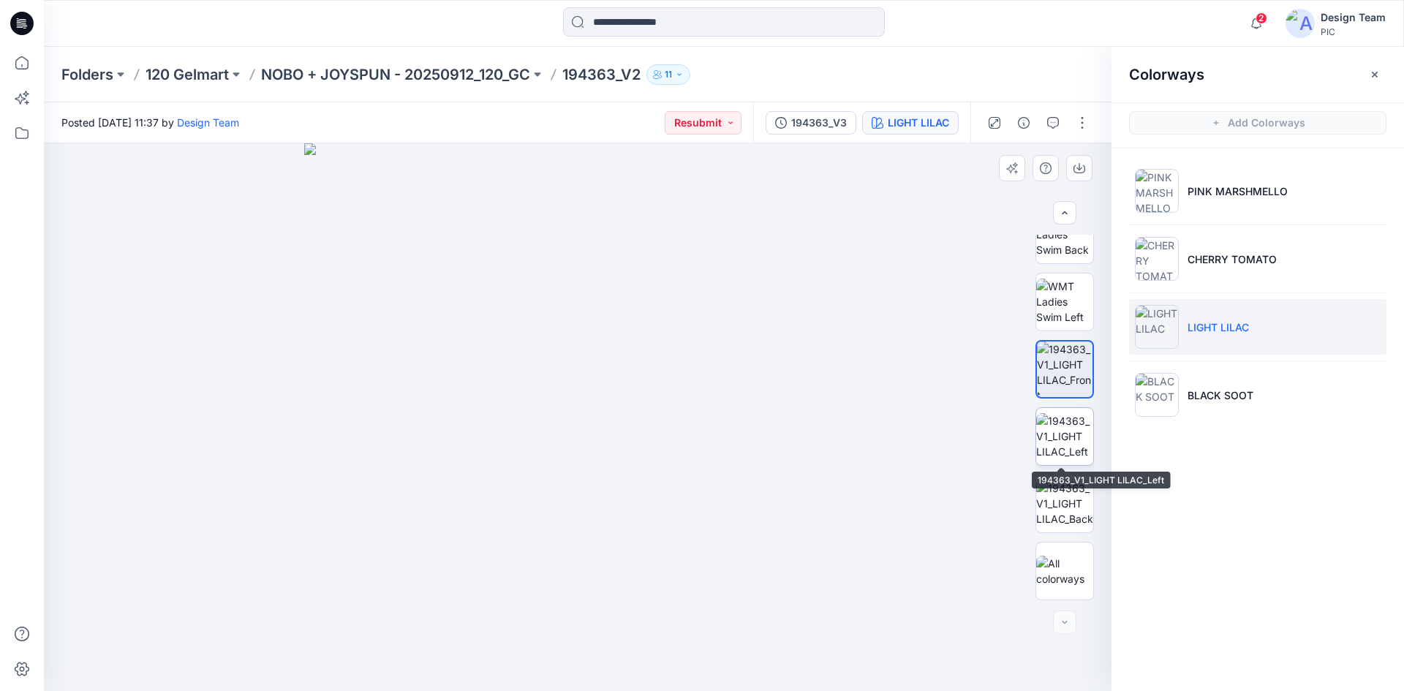
click at [1058, 434] on img at bounding box center [1064, 436] width 57 height 46
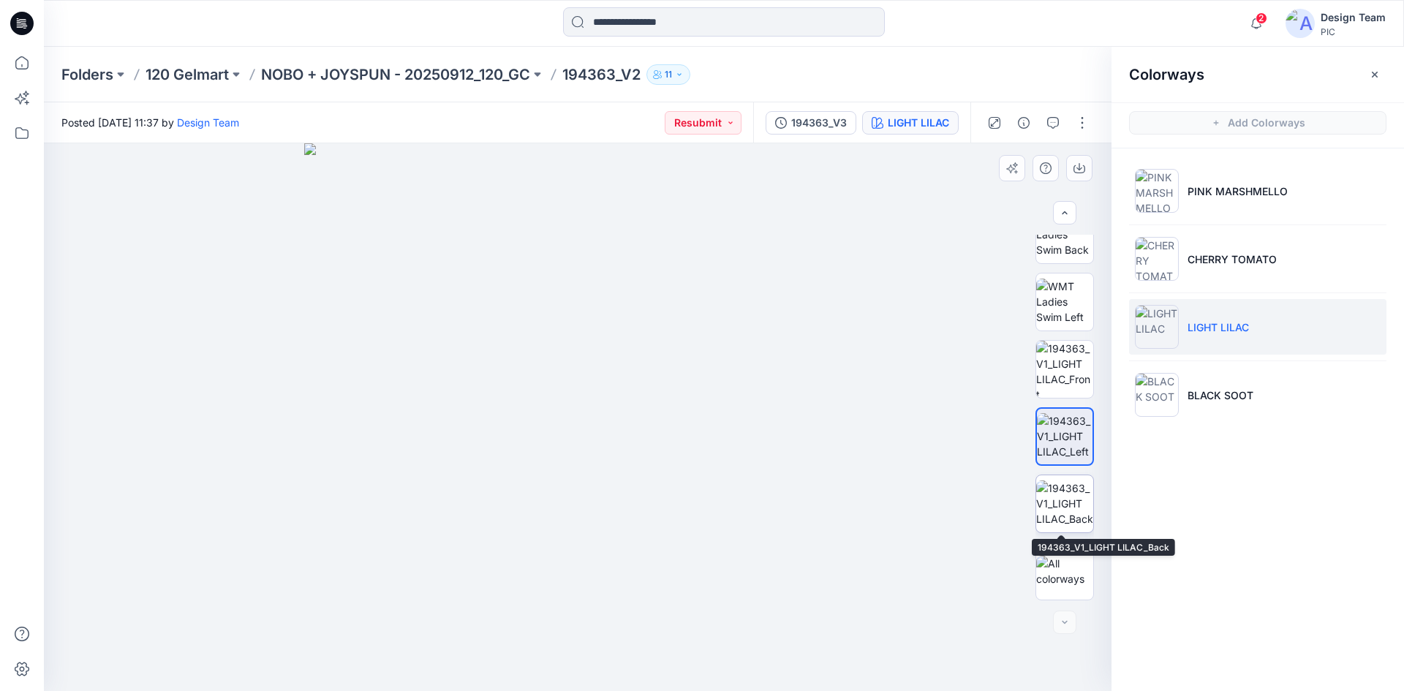
click at [1059, 482] on img at bounding box center [1064, 503] width 57 height 46
click at [1371, 72] on icon "button" at bounding box center [1375, 75] width 12 height 12
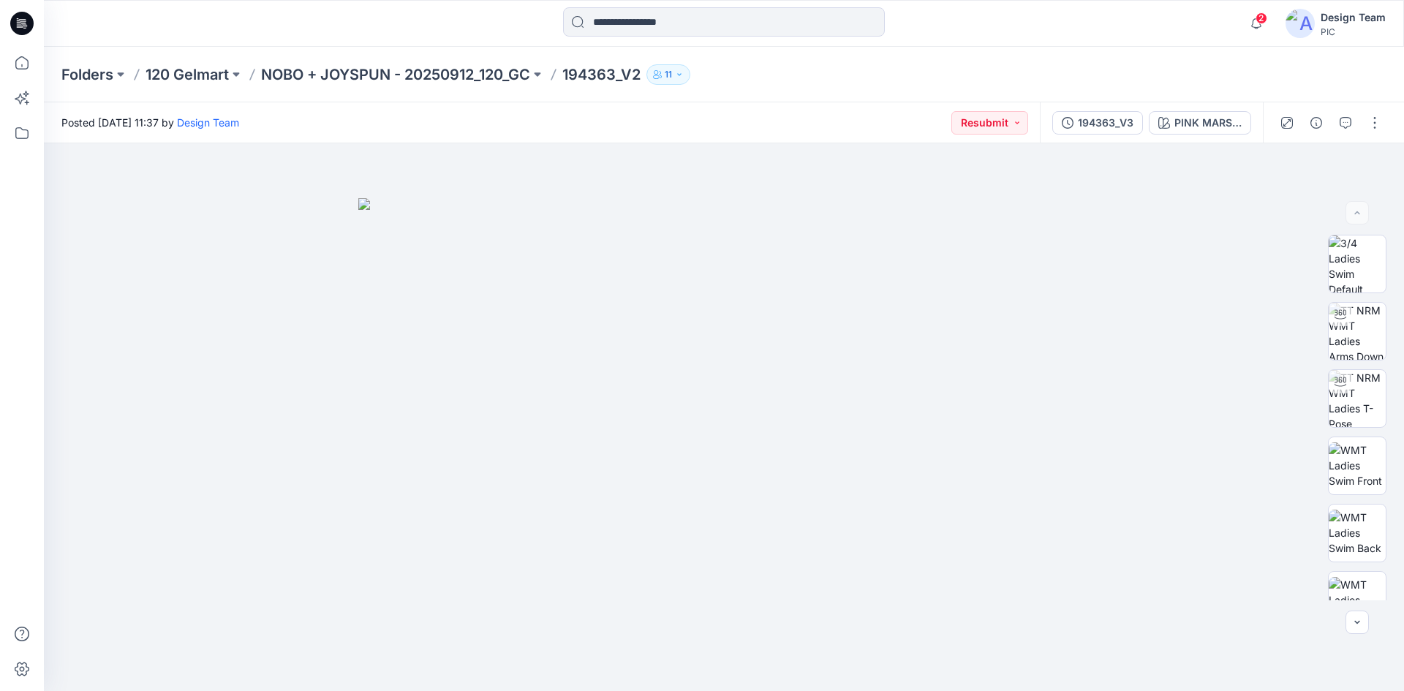
click at [24, 28] on icon at bounding box center [25, 28] width 4 height 1
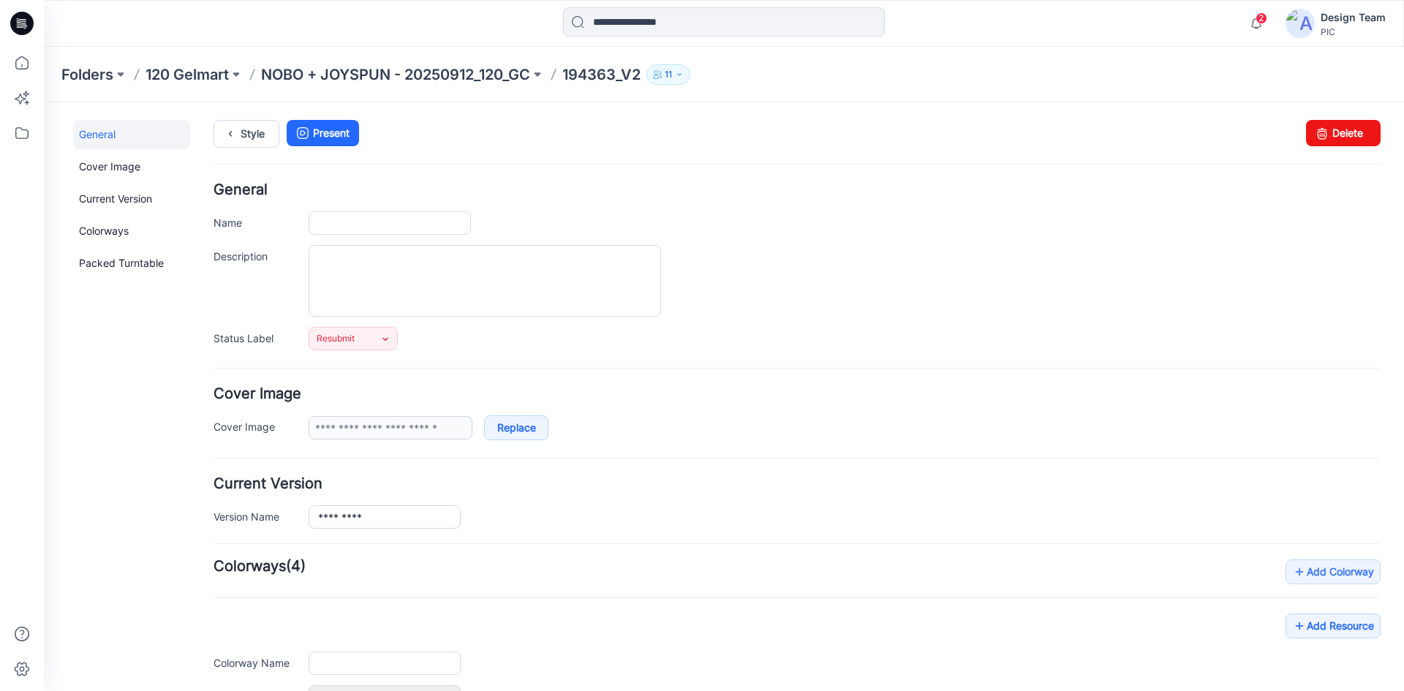
type input "*********"
type input "**********"
click at [24, 26] on icon at bounding box center [24, 26] width 5 height 1
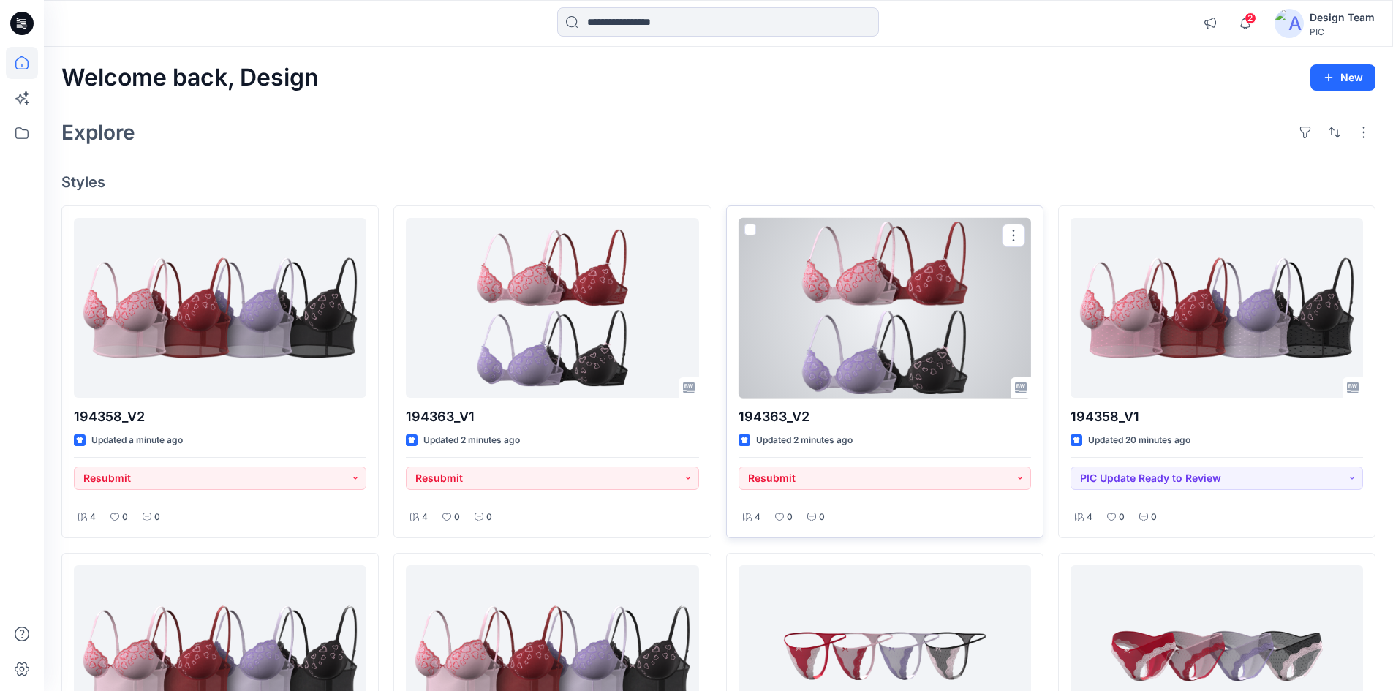
click at [830, 340] on div at bounding box center [884, 308] width 292 height 181
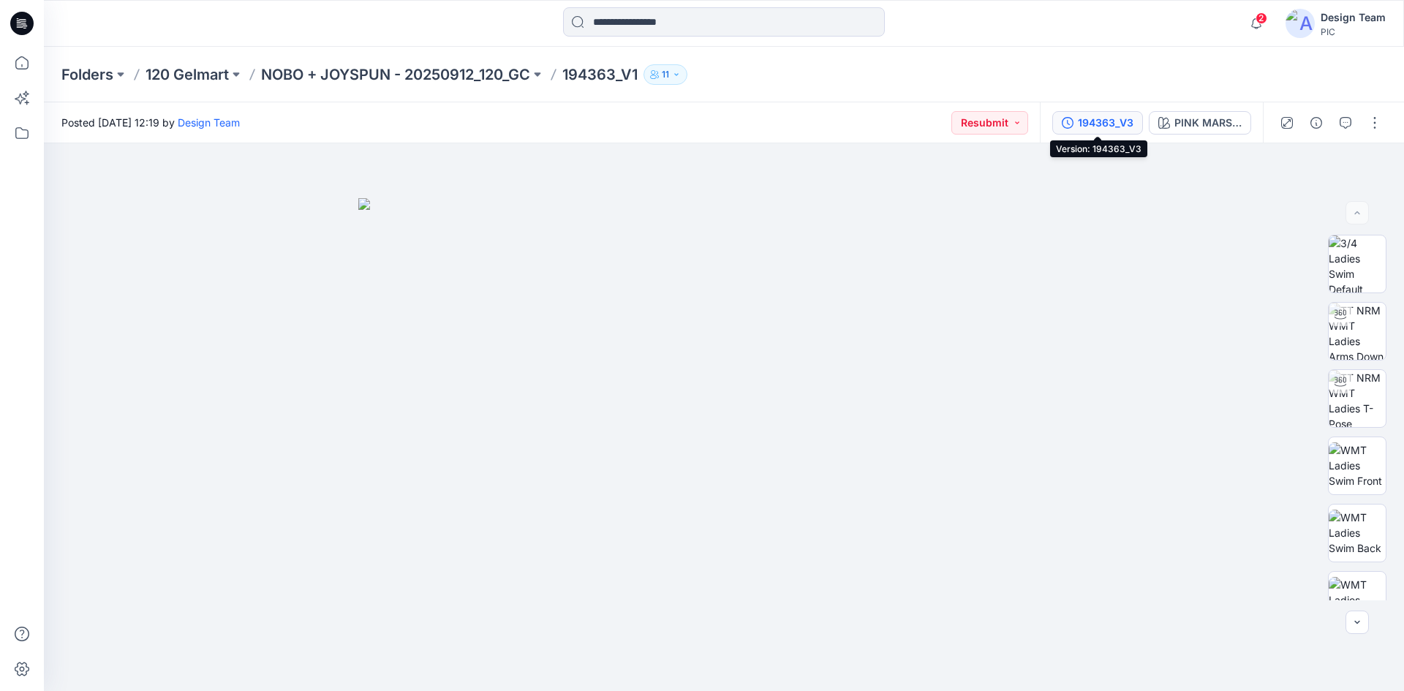
click at [1079, 116] on div "194363_V3" at bounding box center [1106, 123] width 56 height 16
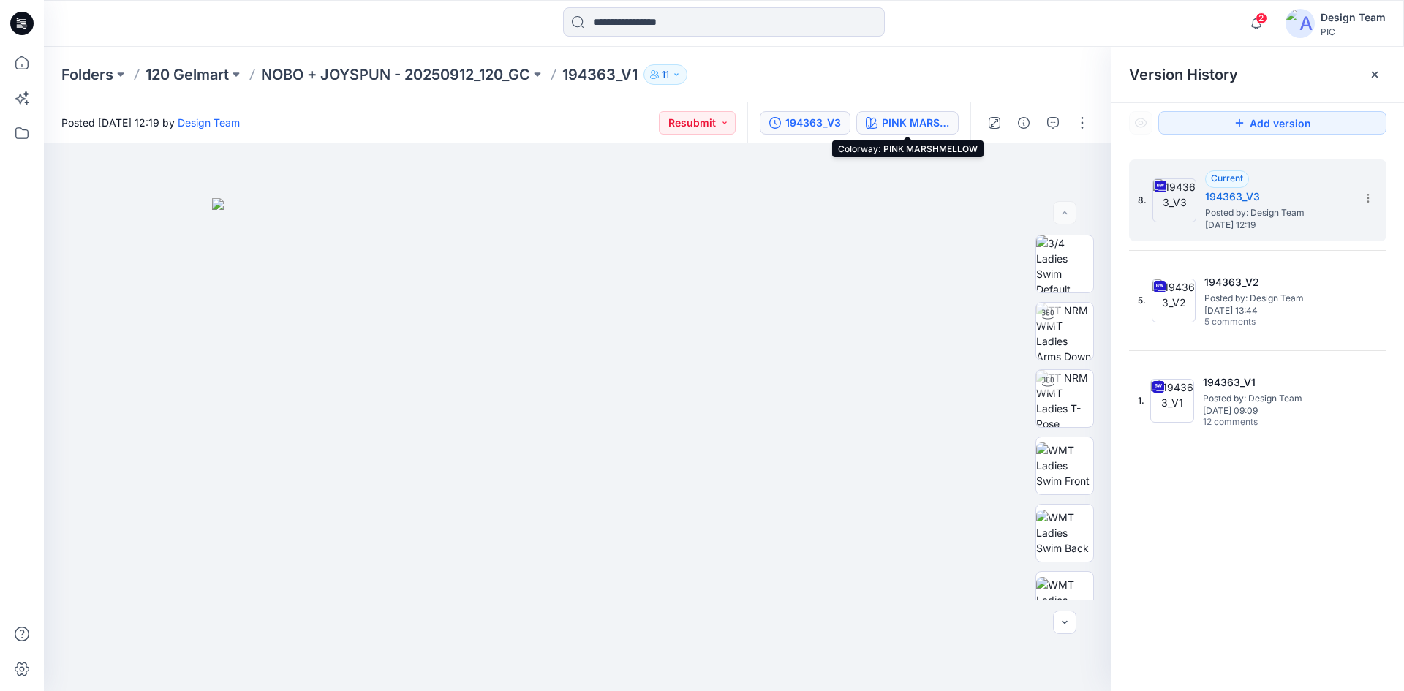
click at [906, 132] on button "PINK MARSHMELLOW" at bounding box center [907, 122] width 102 height 23
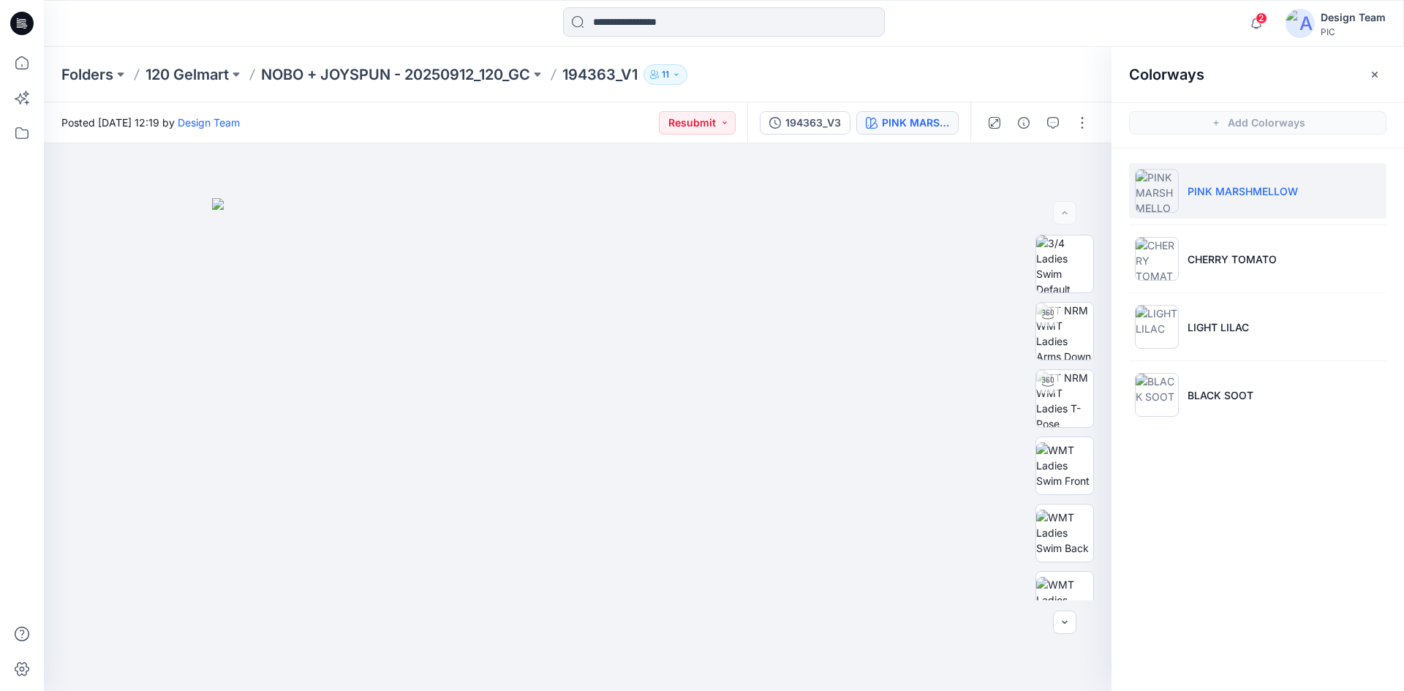
click at [1200, 204] on li "PINK MARSHMELLOW" at bounding box center [1257, 191] width 257 height 56
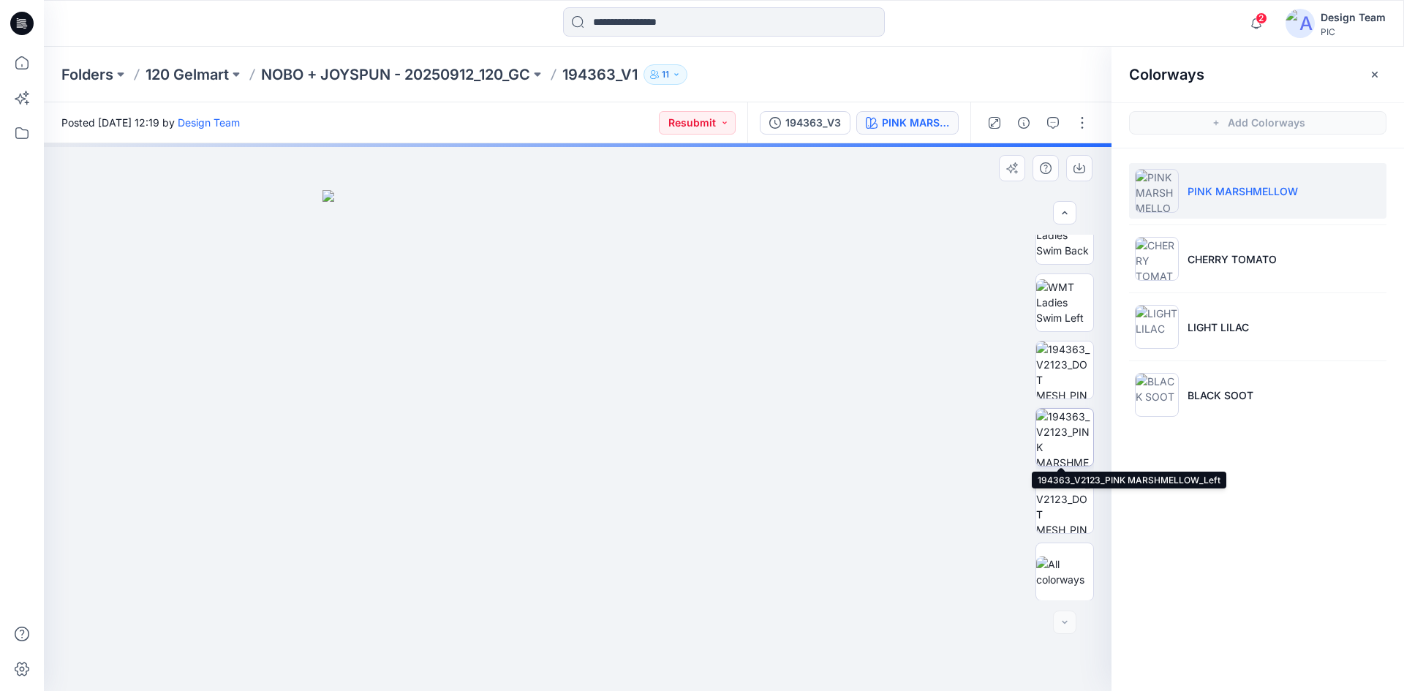
scroll to position [298, 0]
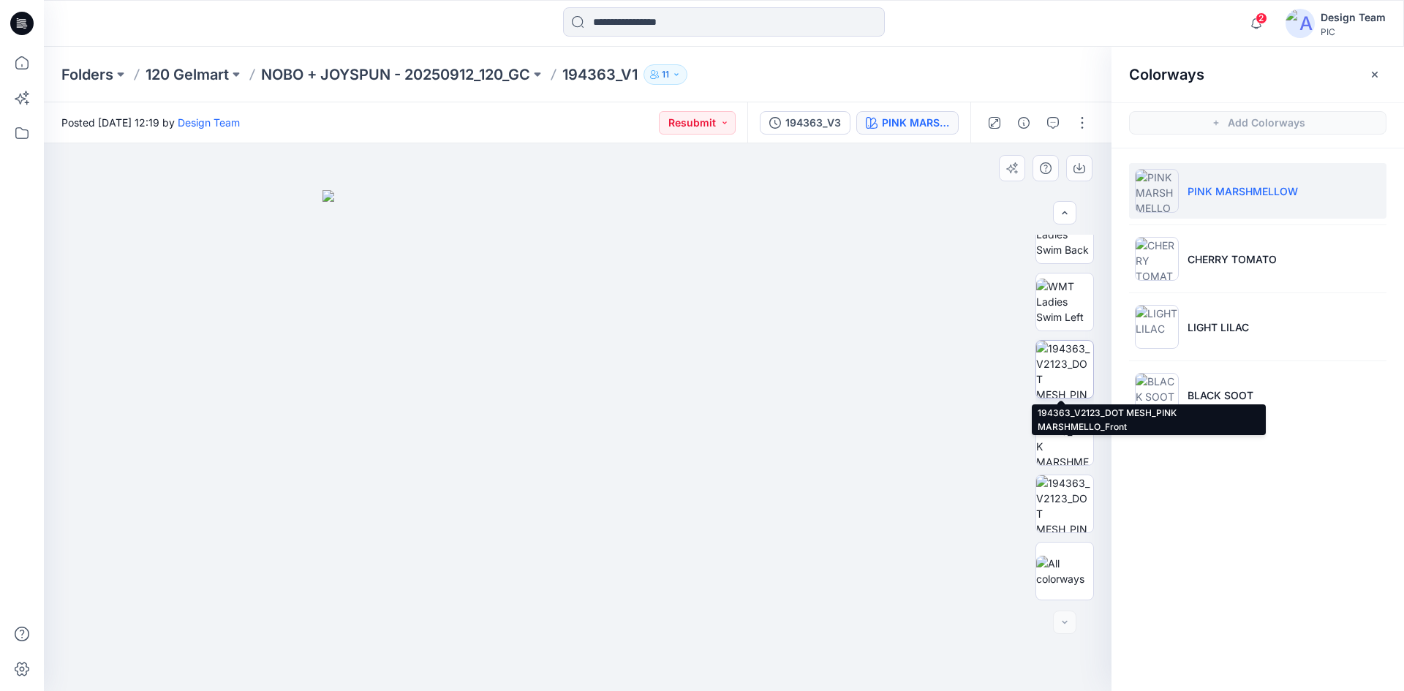
click at [1042, 382] on img at bounding box center [1064, 369] width 57 height 57
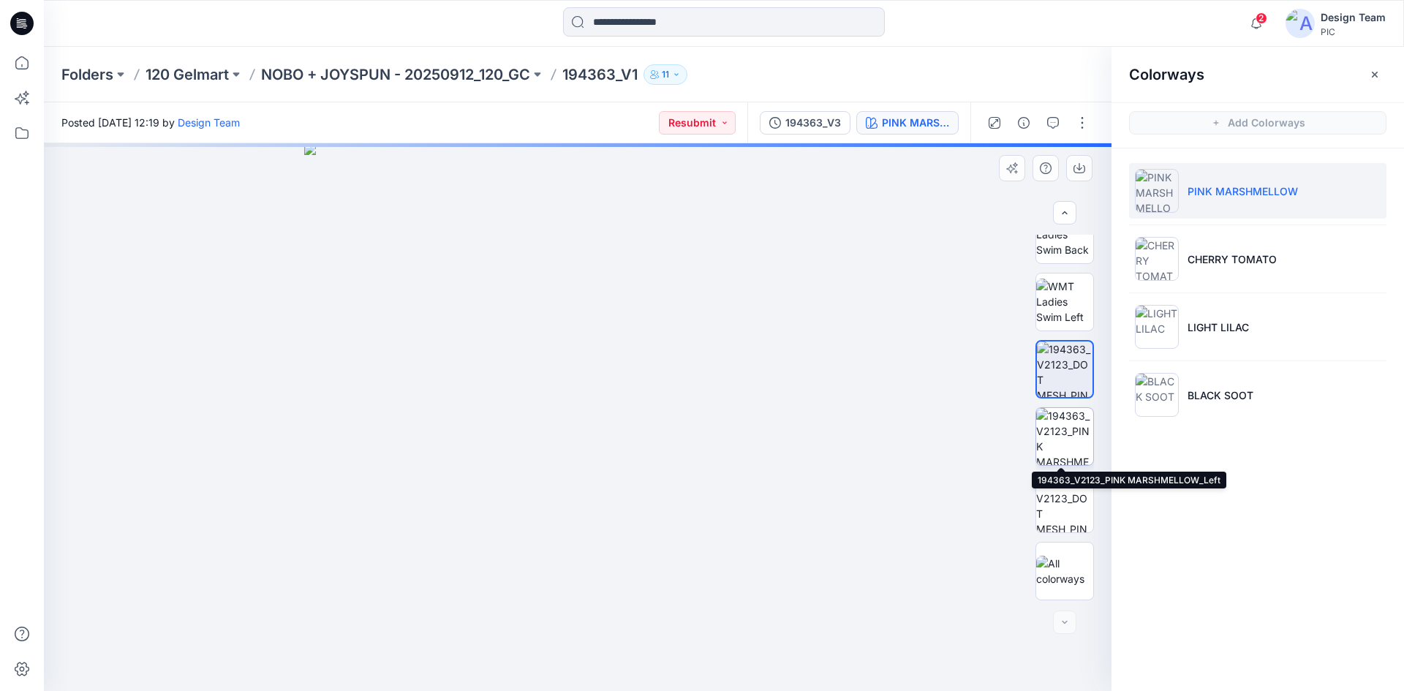
click at [1045, 439] on img at bounding box center [1064, 436] width 57 height 57
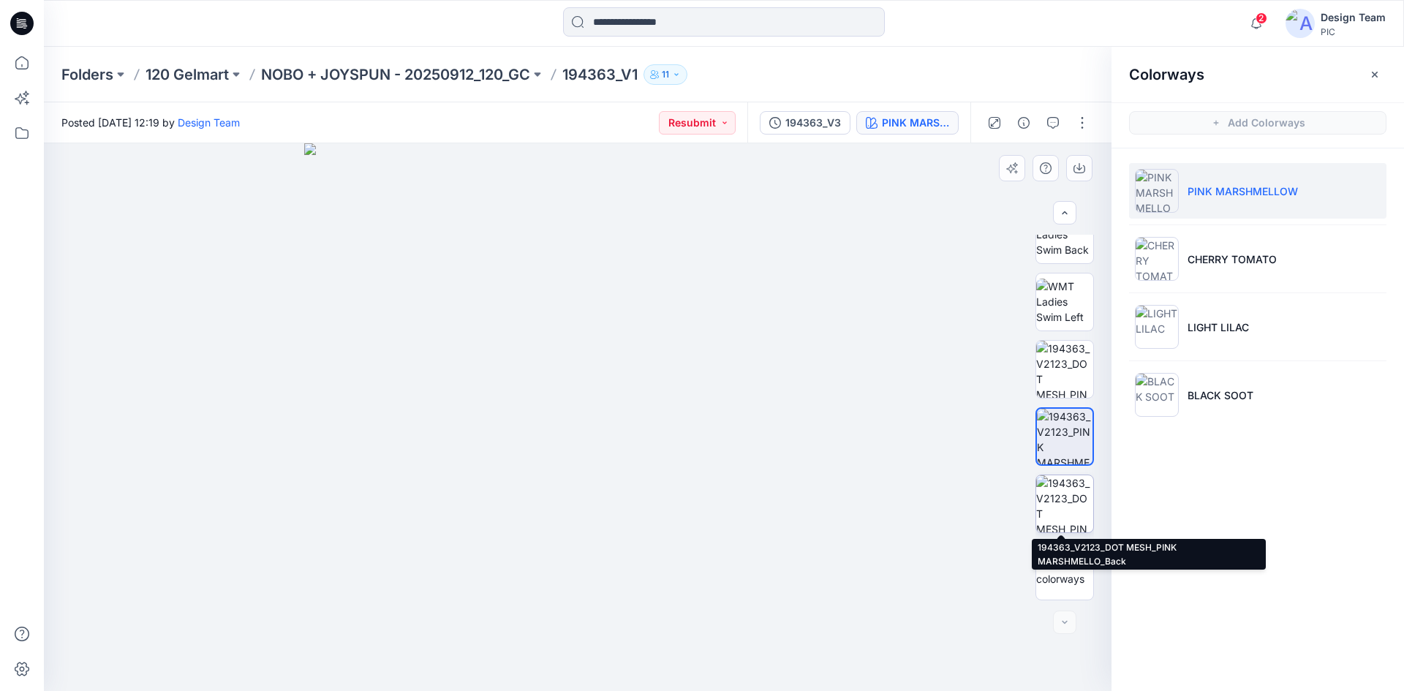
click at [1045, 488] on img at bounding box center [1064, 503] width 57 height 57
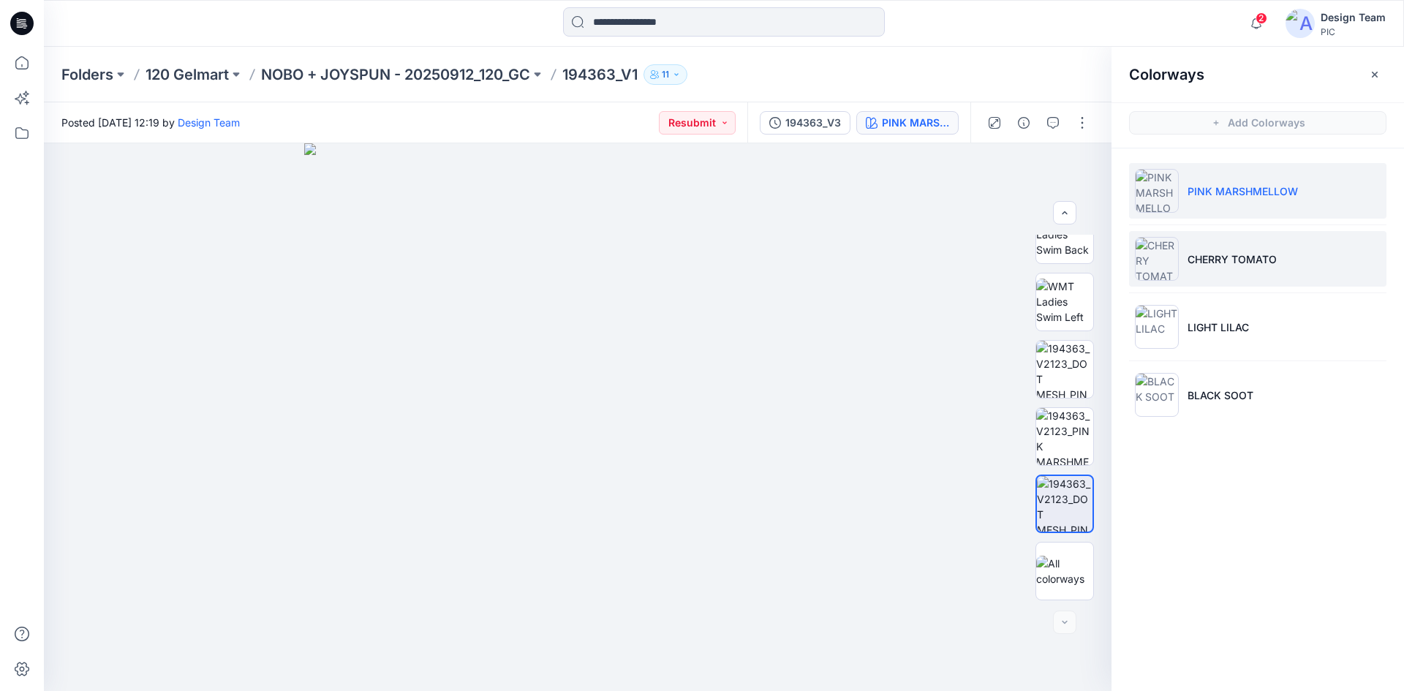
click at [1198, 278] on li "CHERRY TOMATO" at bounding box center [1257, 259] width 257 height 56
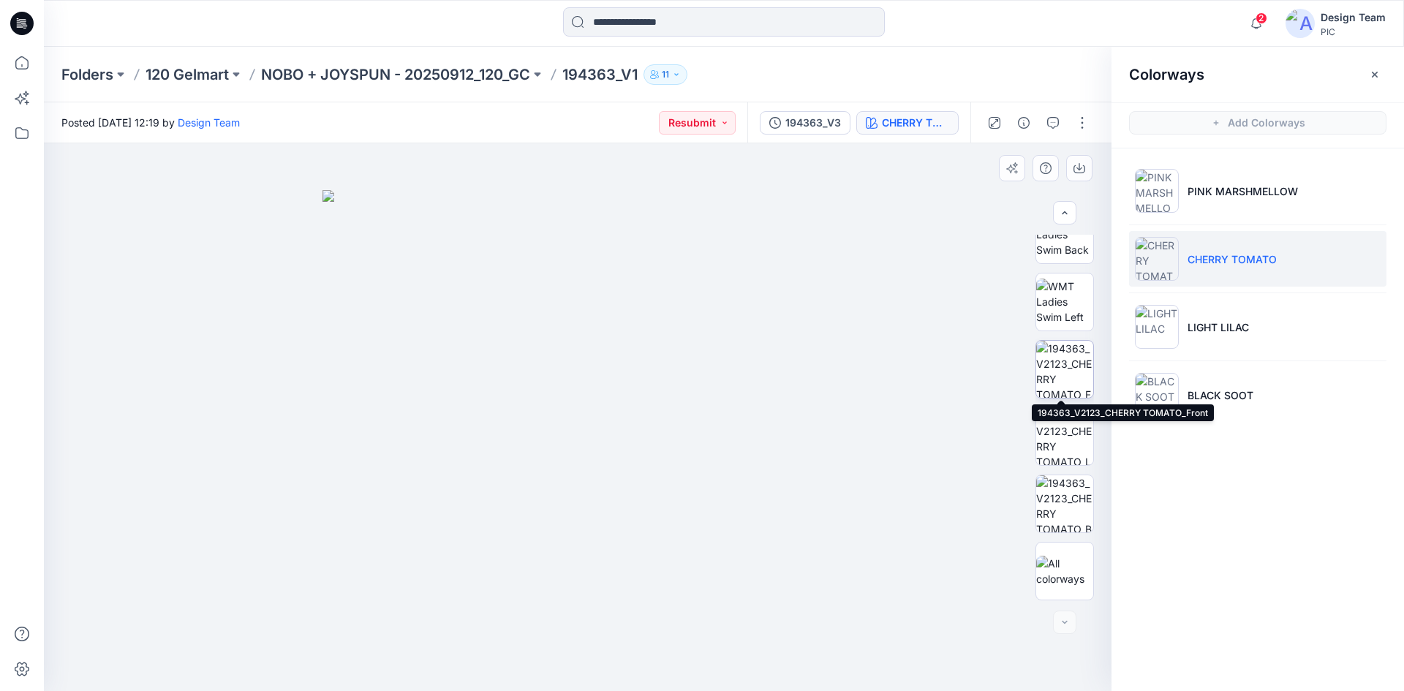
click at [1056, 376] on img at bounding box center [1064, 369] width 57 height 57
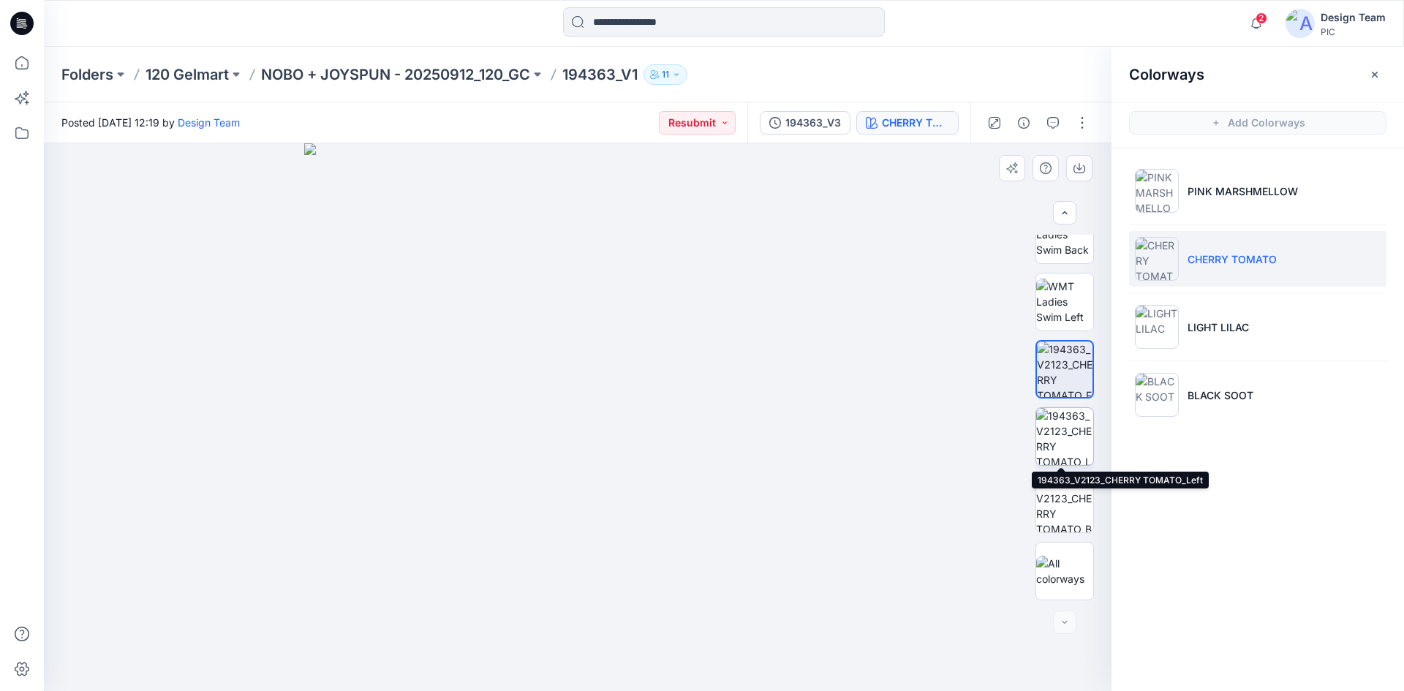
click at [1066, 425] on img at bounding box center [1064, 436] width 57 height 57
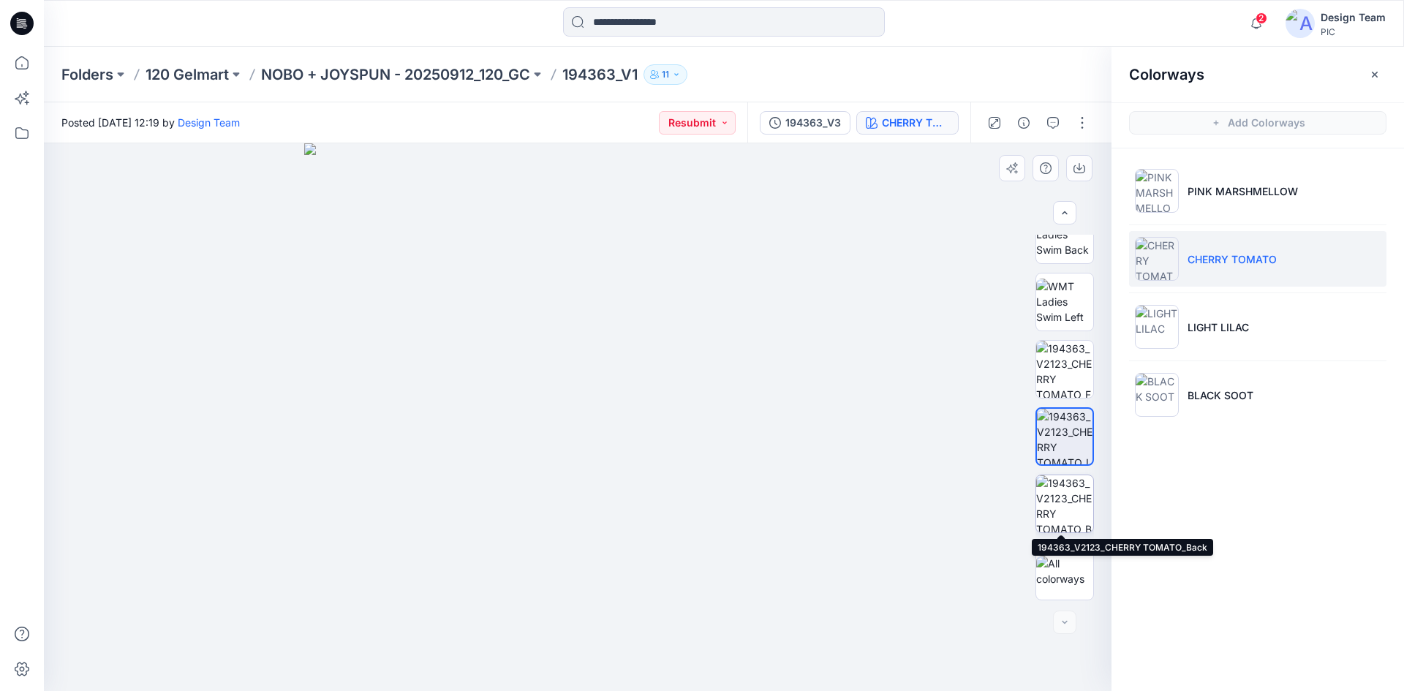
click at [1045, 501] on img at bounding box center [1064, 503] width 57 height 57
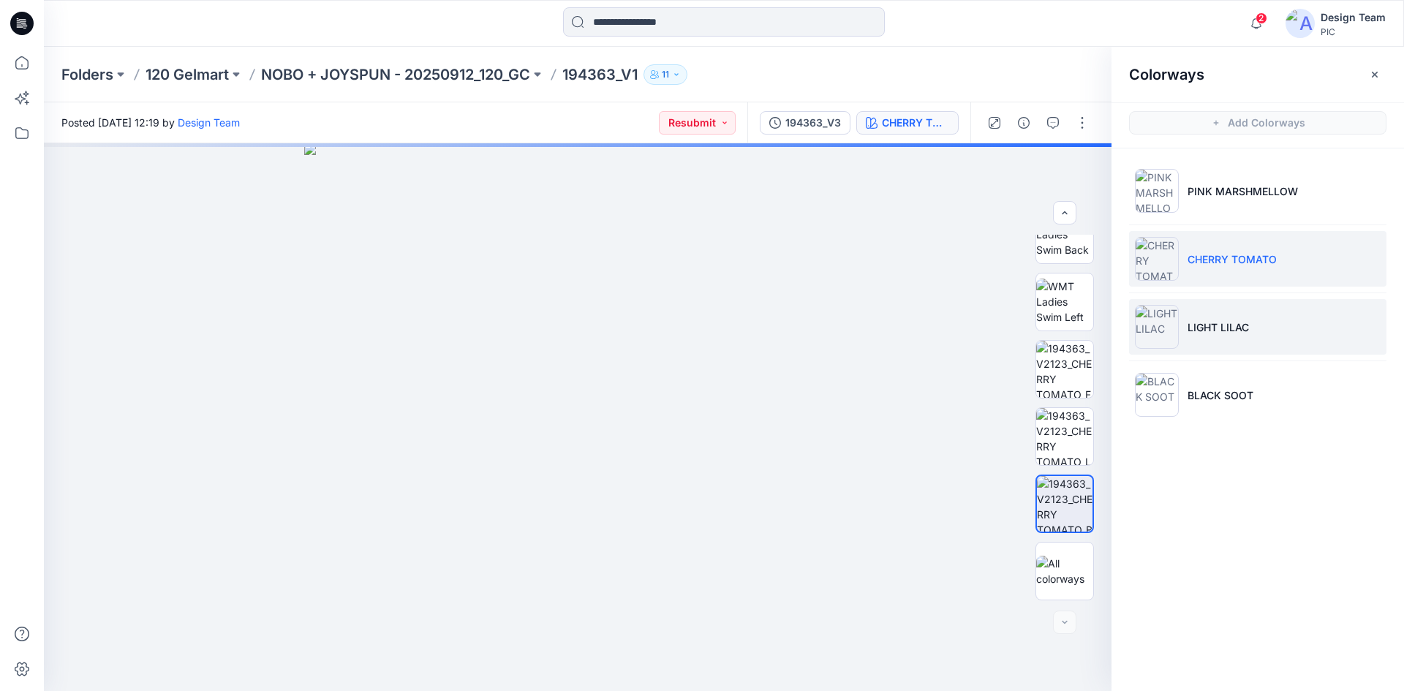
click at [1189, 341] on li "LIGHT LILAC" at bounding box center [1257, 327] width 257 height 56
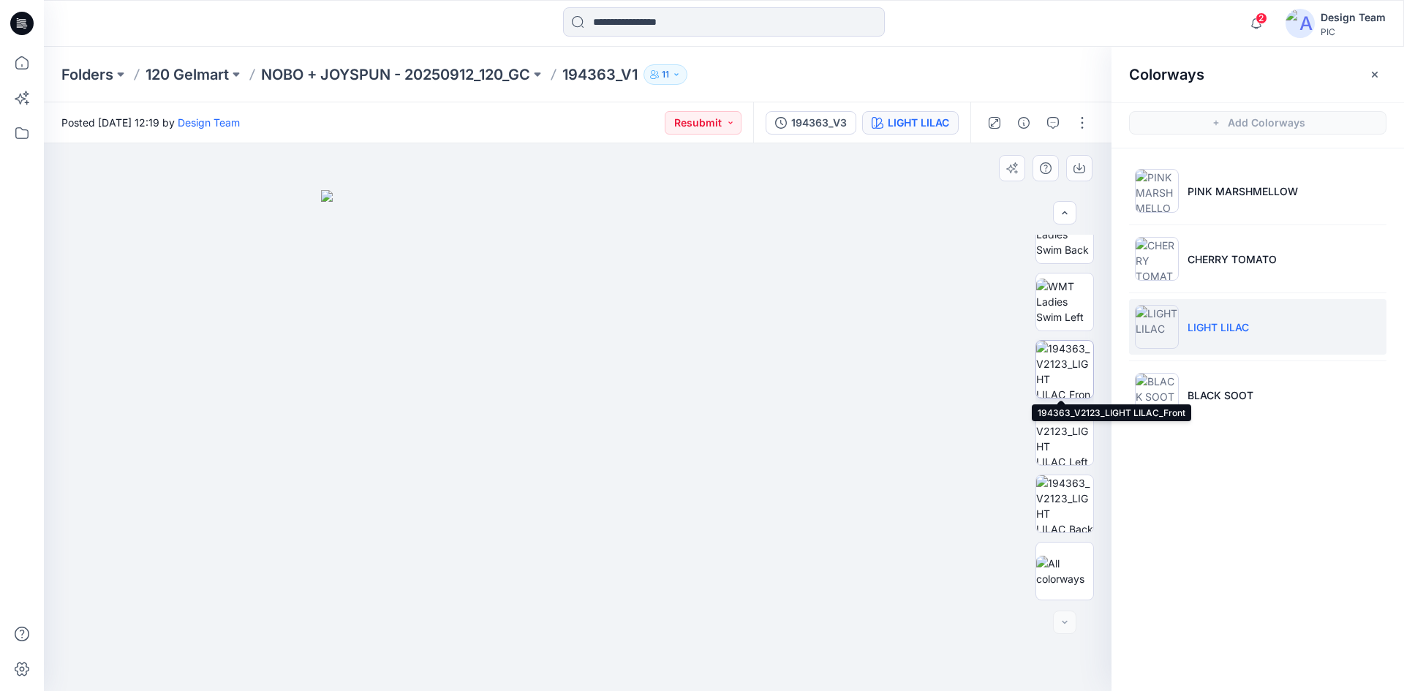
click at [1075, 372] on img at bounding box center [1064, 369] width 57 height 57
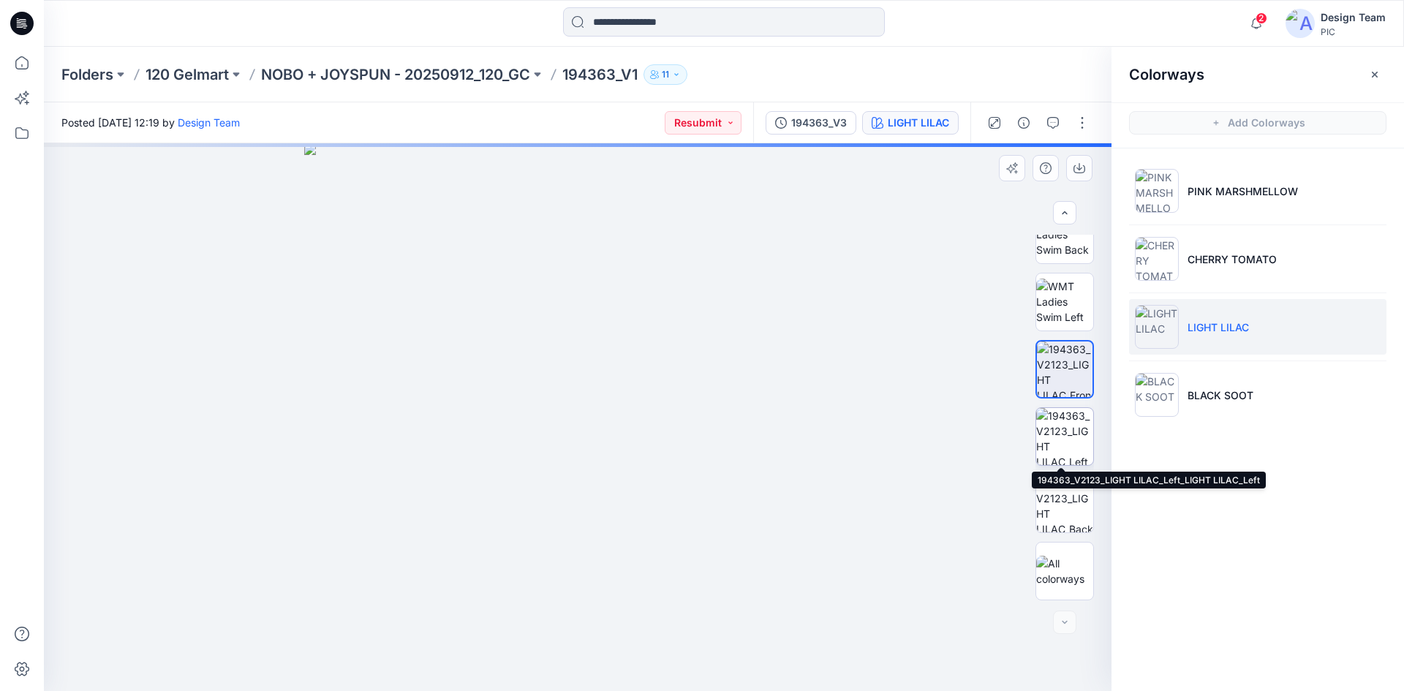
click at [1067, 450] on img at bounding box center [1064, 436] width 57 height 57
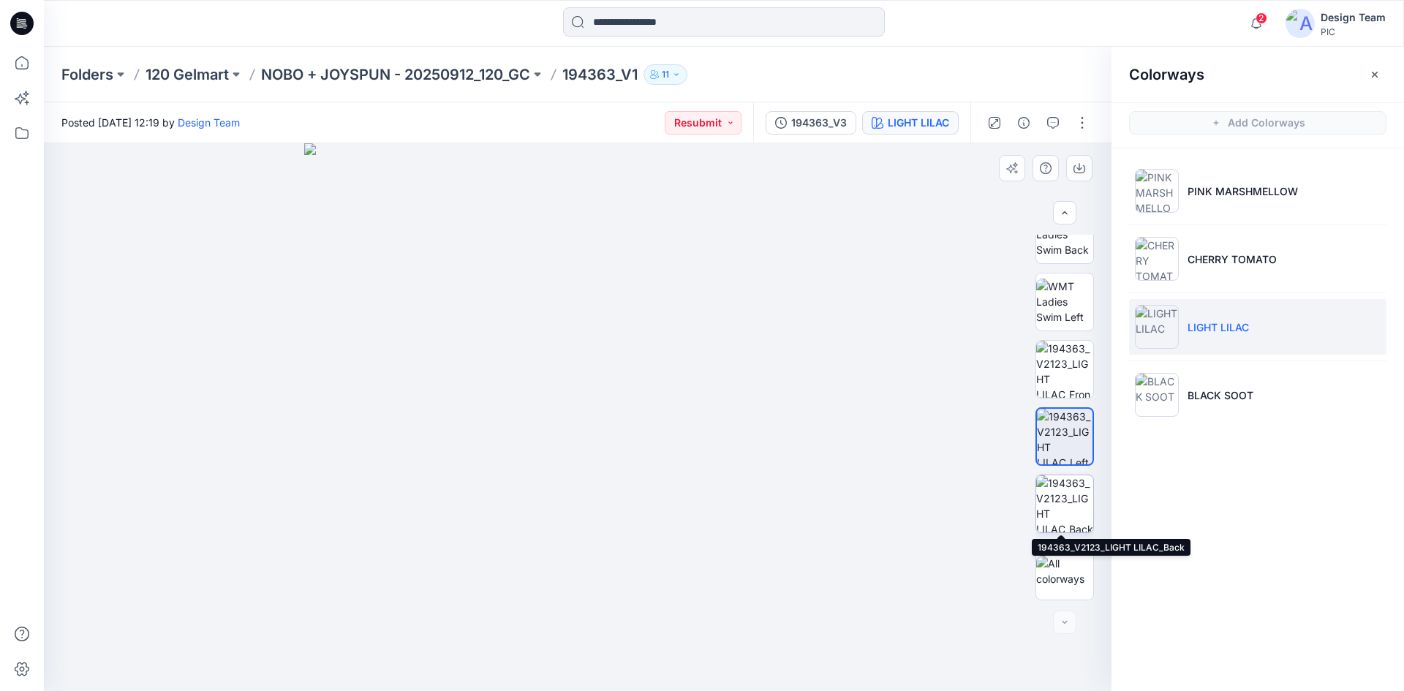
click at [1057, 508] on img at bounding box center [1064, 503] width 57 height 57
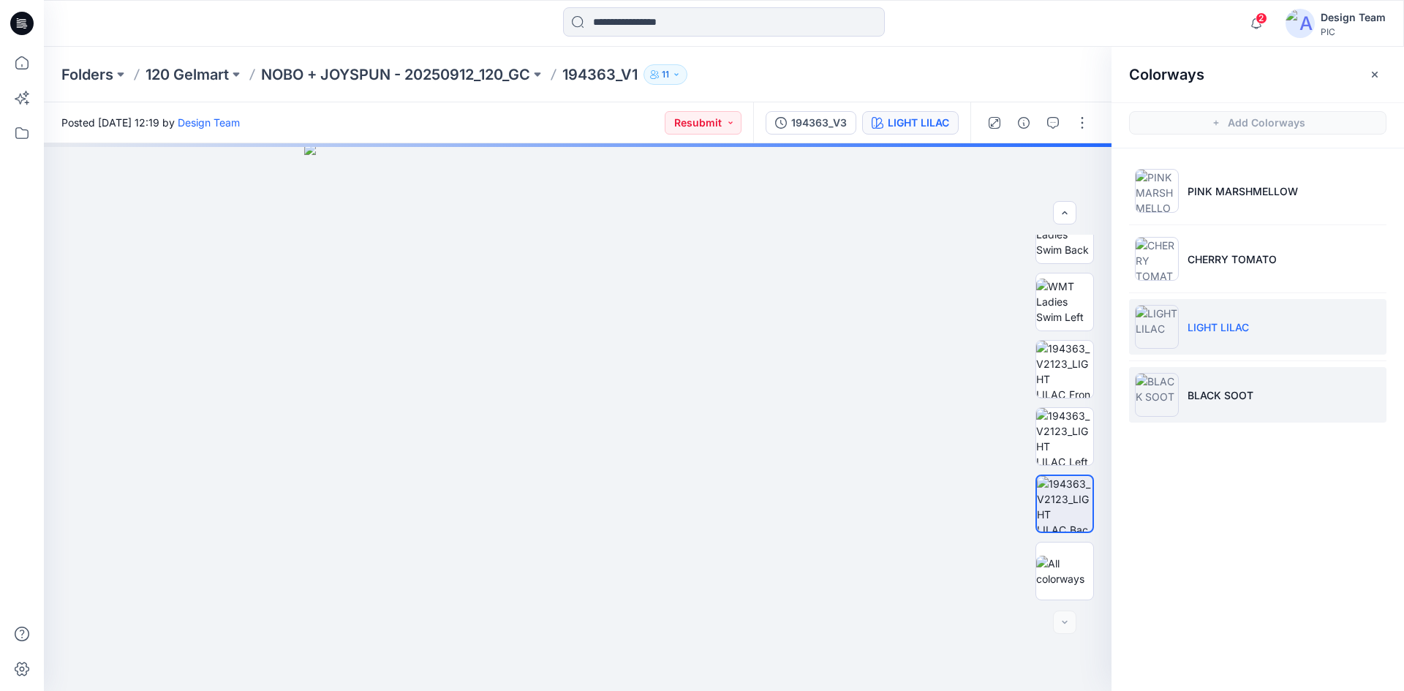
click at [1193, 408] on li "BLACK SOOT" at bounding box center [1257, 395] width 257 height 56
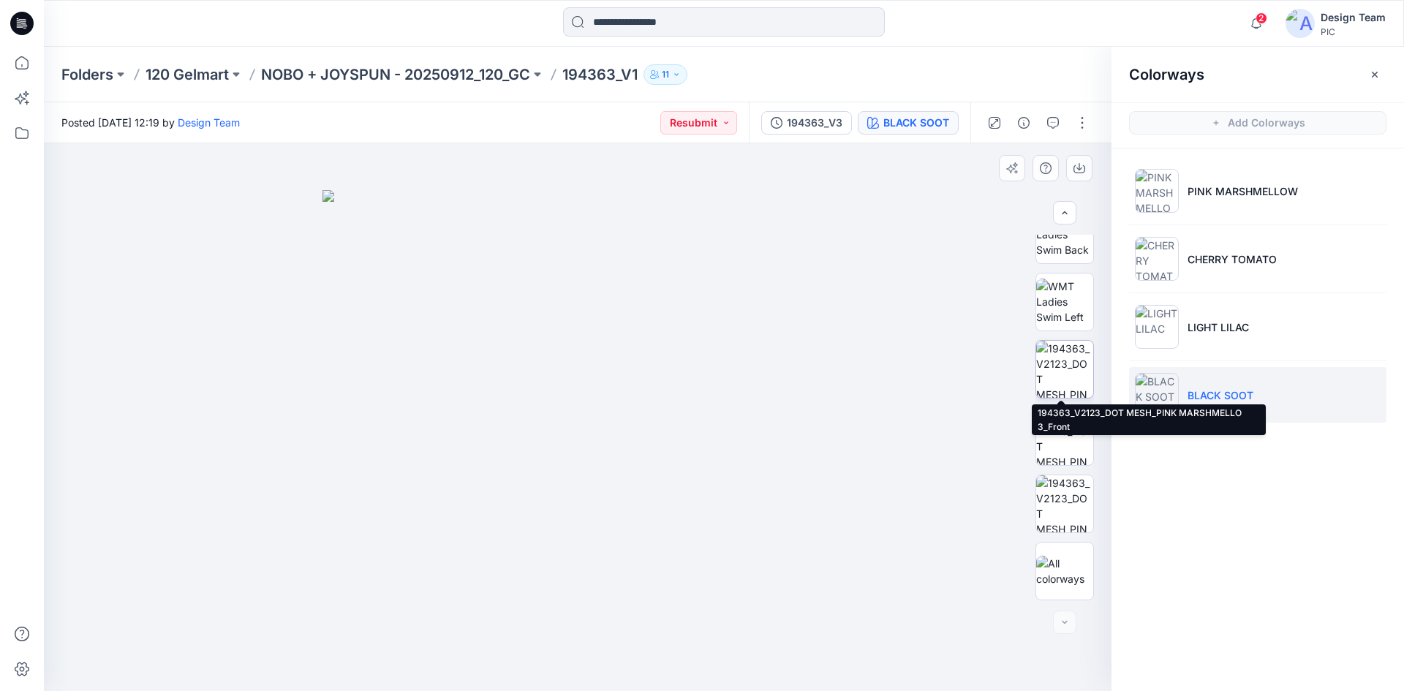
click at [1063, 369] on img at bounding box center [1064, 369] width 57 height 57
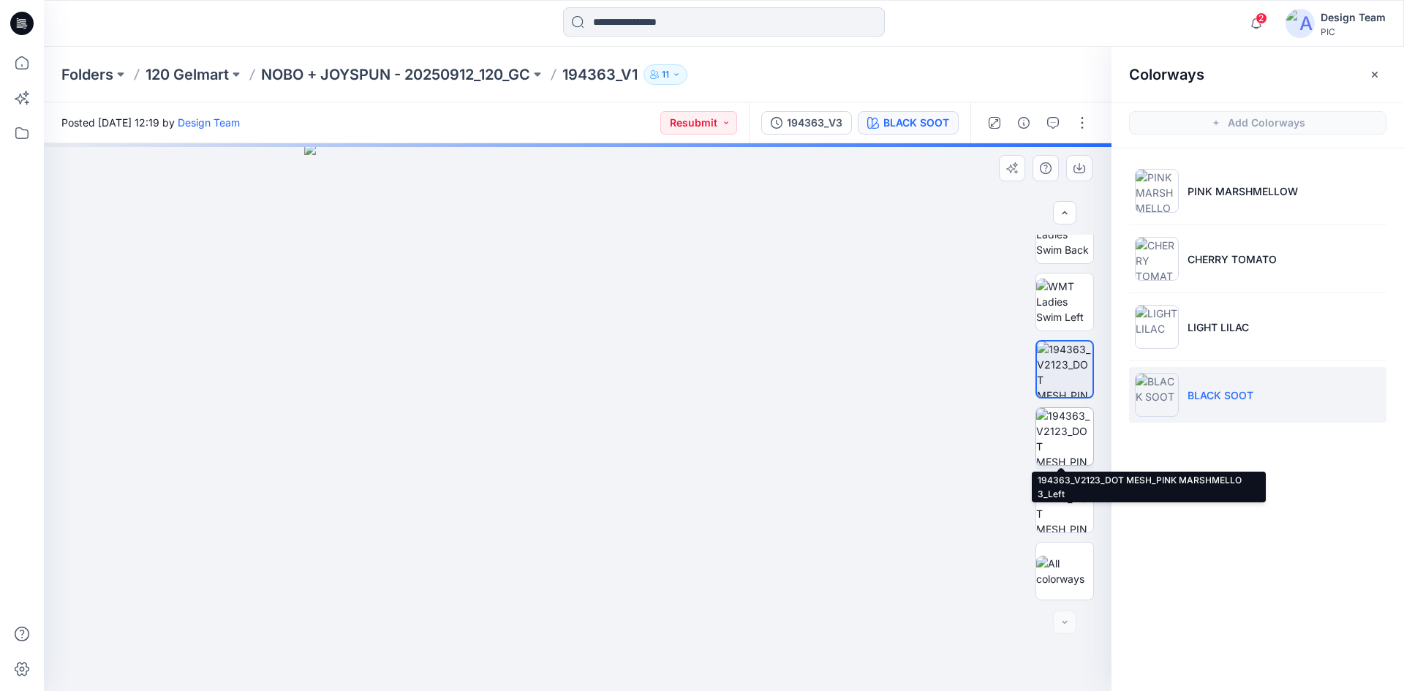
click at [1066, 450] on img at bounding box center [1064, 436] width 57 height 57
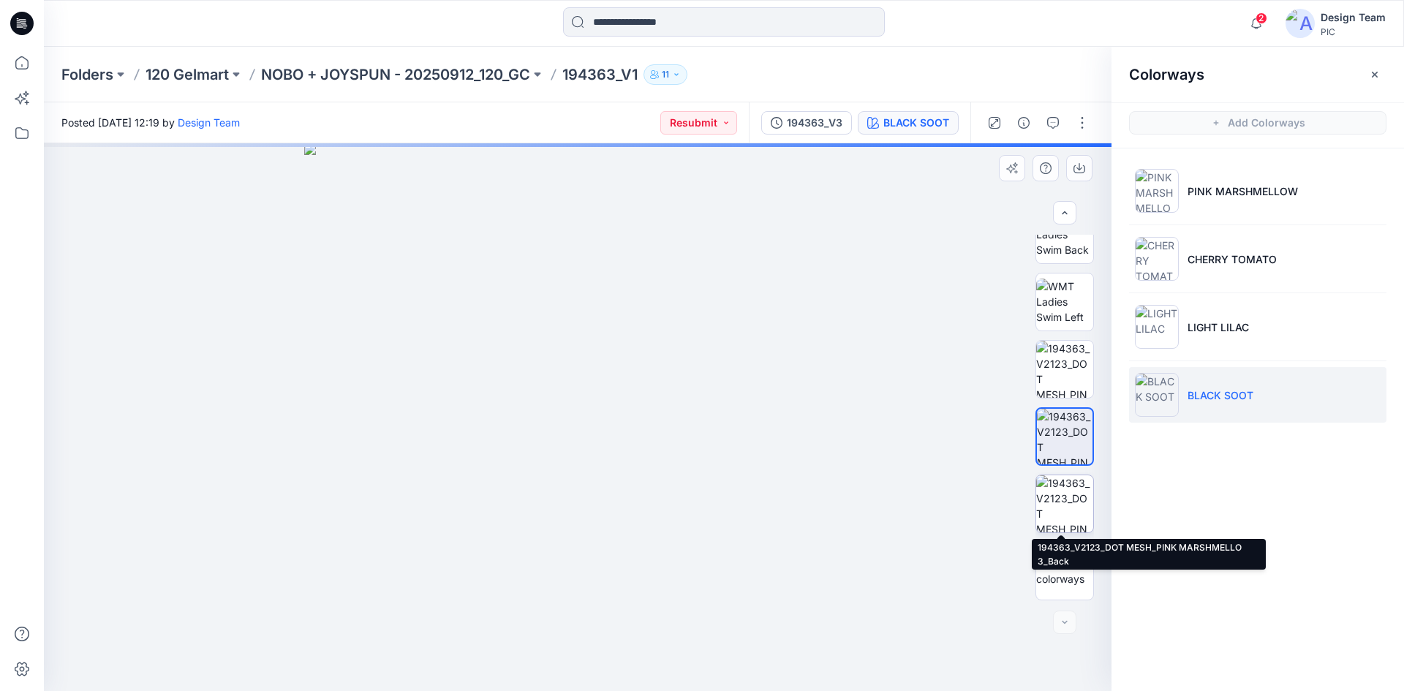
click at [1069, 502] on img at bounding box center [1064, 503] width 57 height 57
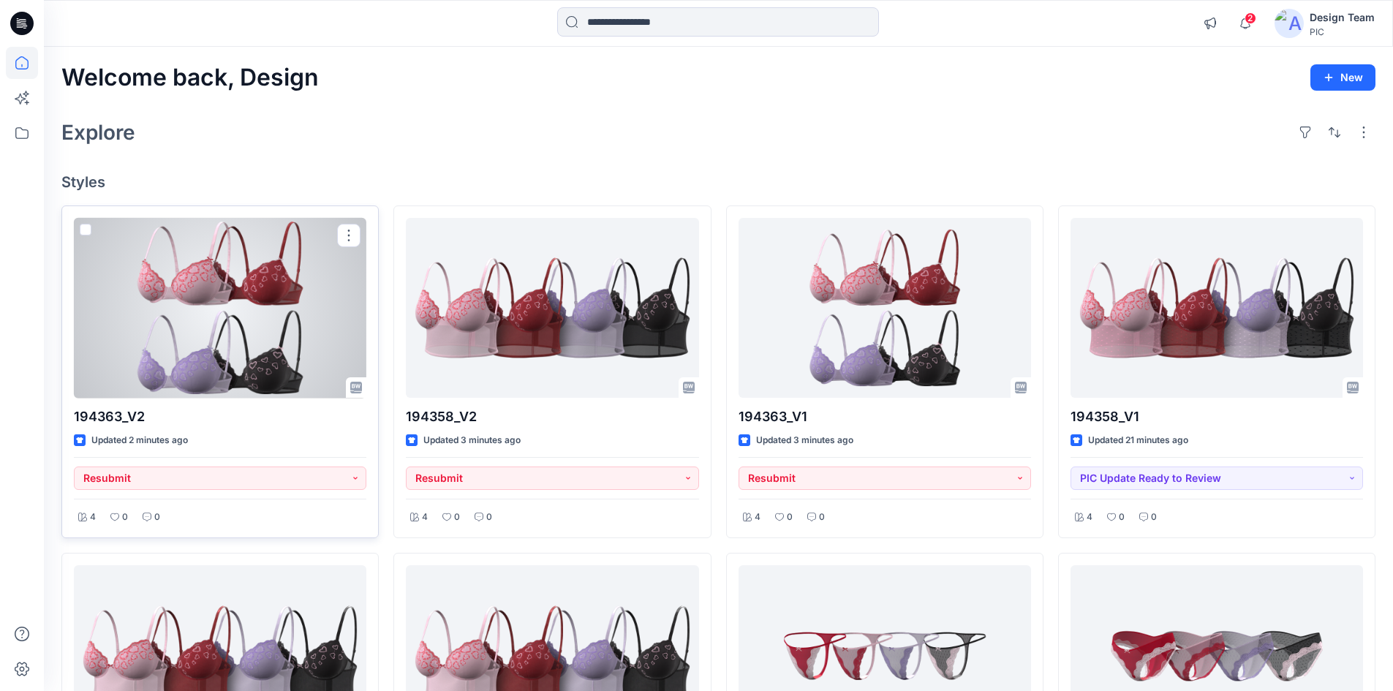
click at [165, 297] on div at bounding box center [220, 308] width 292 height 181
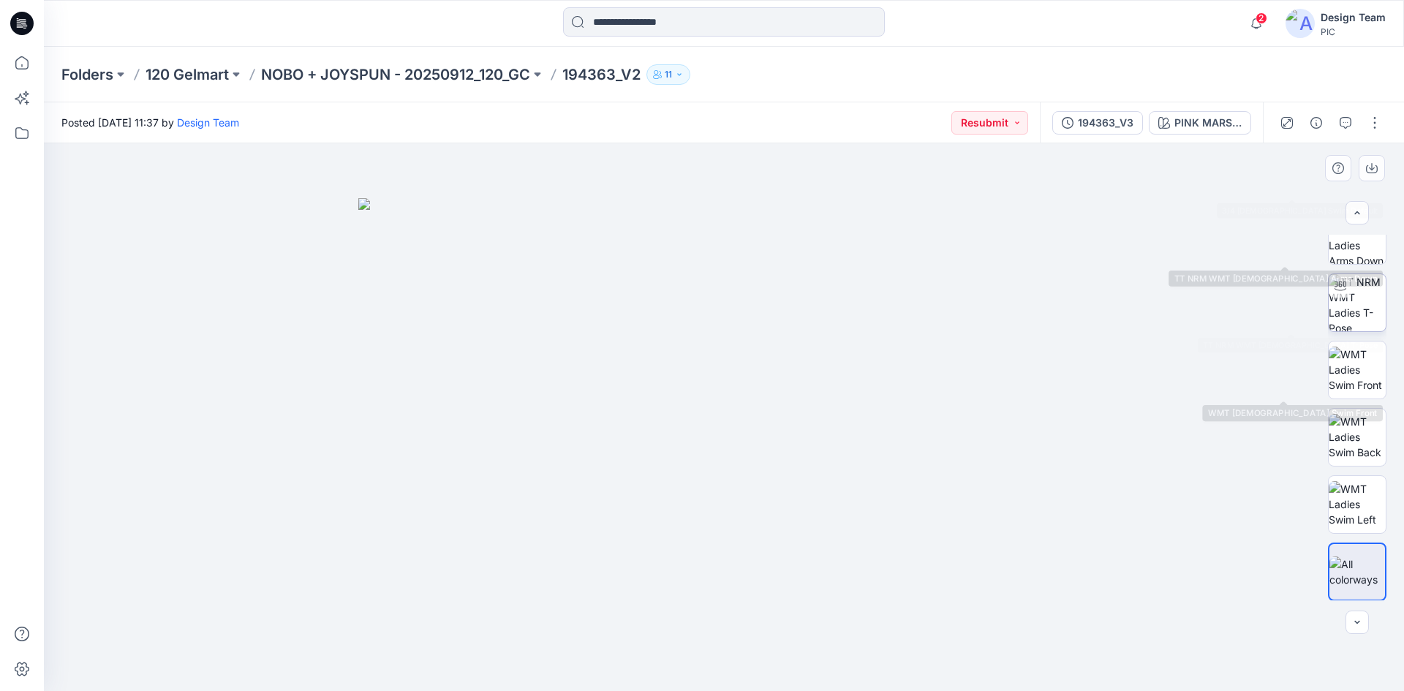
scroll to position [567, 0]
click at [1370, 126] on button "button" at bounding box center [1374, 122] width 23 height 23
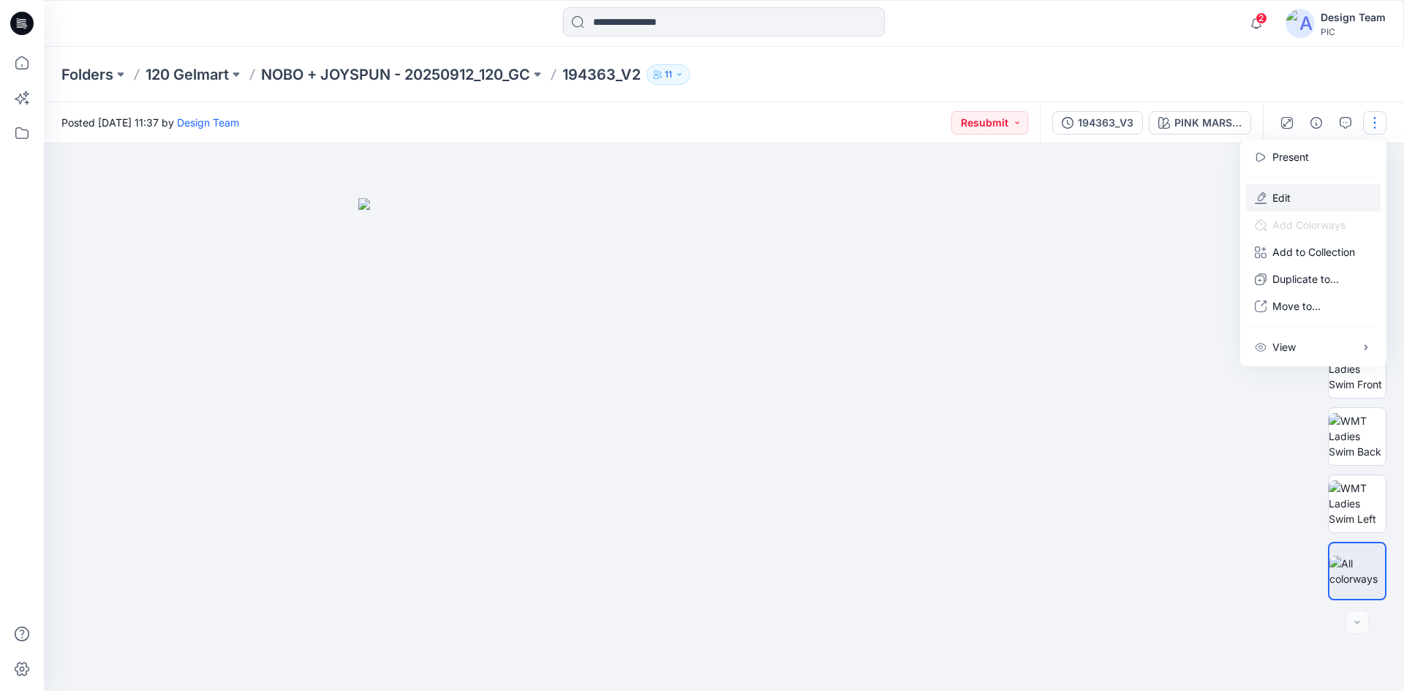
click at [1282, 194] on p "Edit" at bounding box center [1281, 197] width 18 height 15
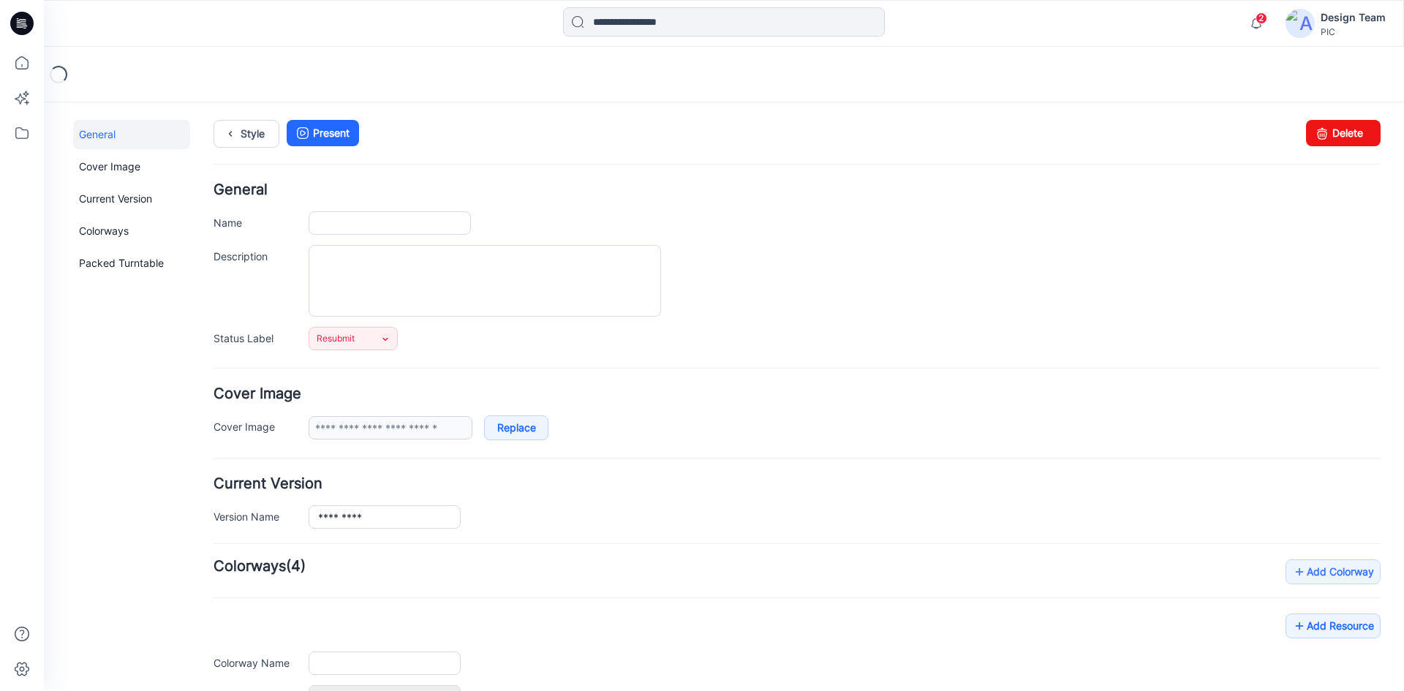
type input "*********"
type input "**********"
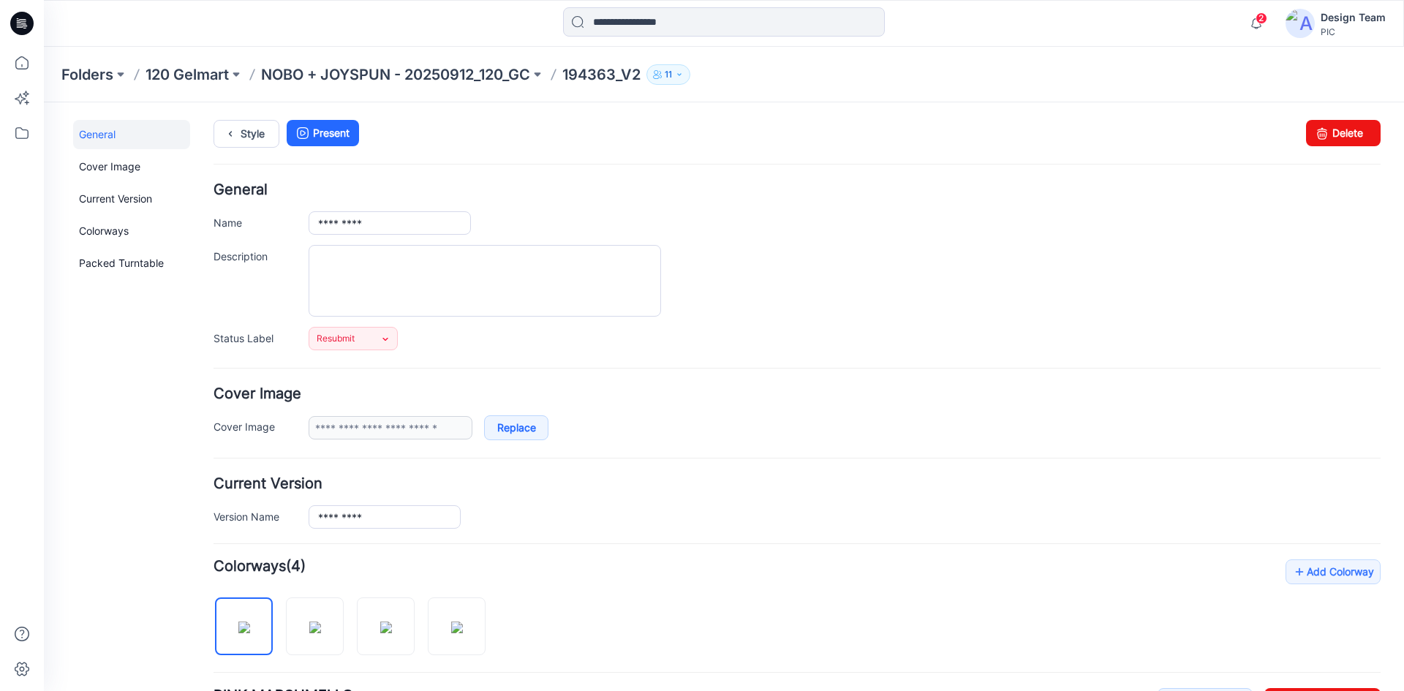
click at [15, 24] on icon at bounding box center [21, 23] width 23 height 23
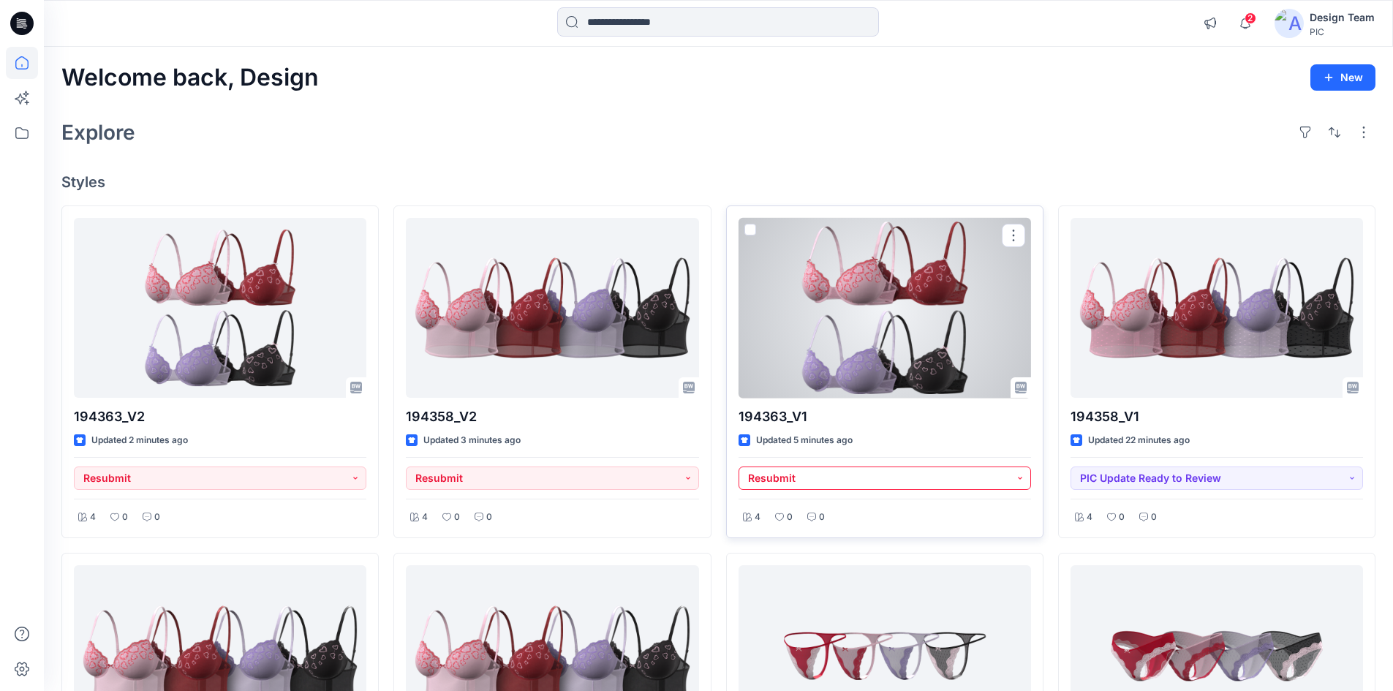
click at [872, 470] on button "Resubmit" at bounding box center [884, 477] width 292 height 23
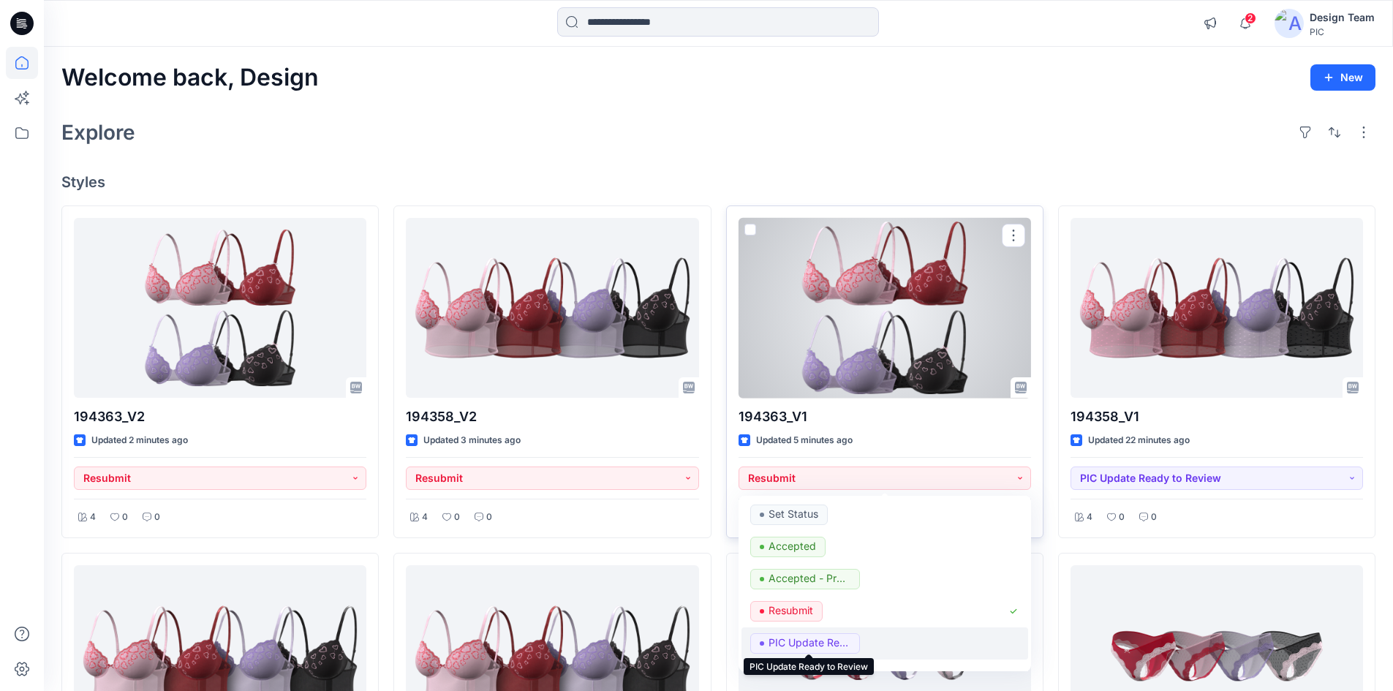
click at [820, 635] on p "PIC Update Ready to Review" at bounding box center [809, 642] width 82 height 19
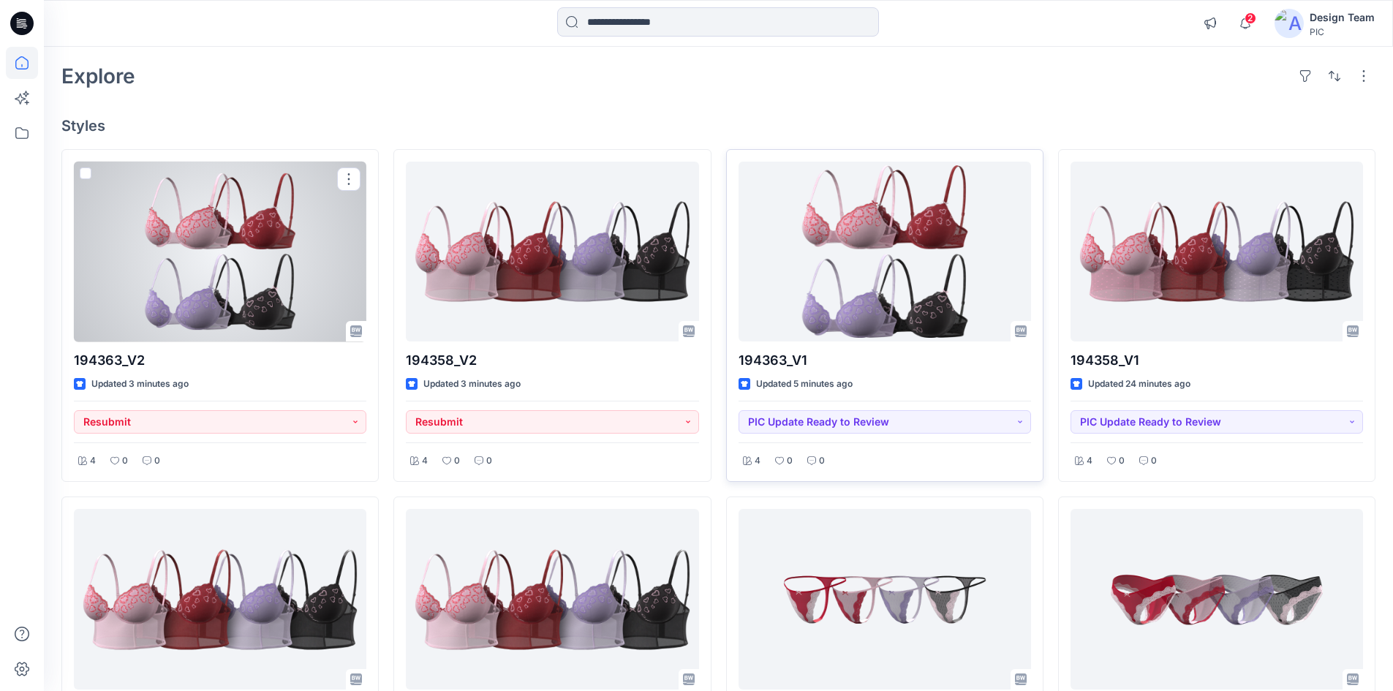
scroll to position [73, 0]
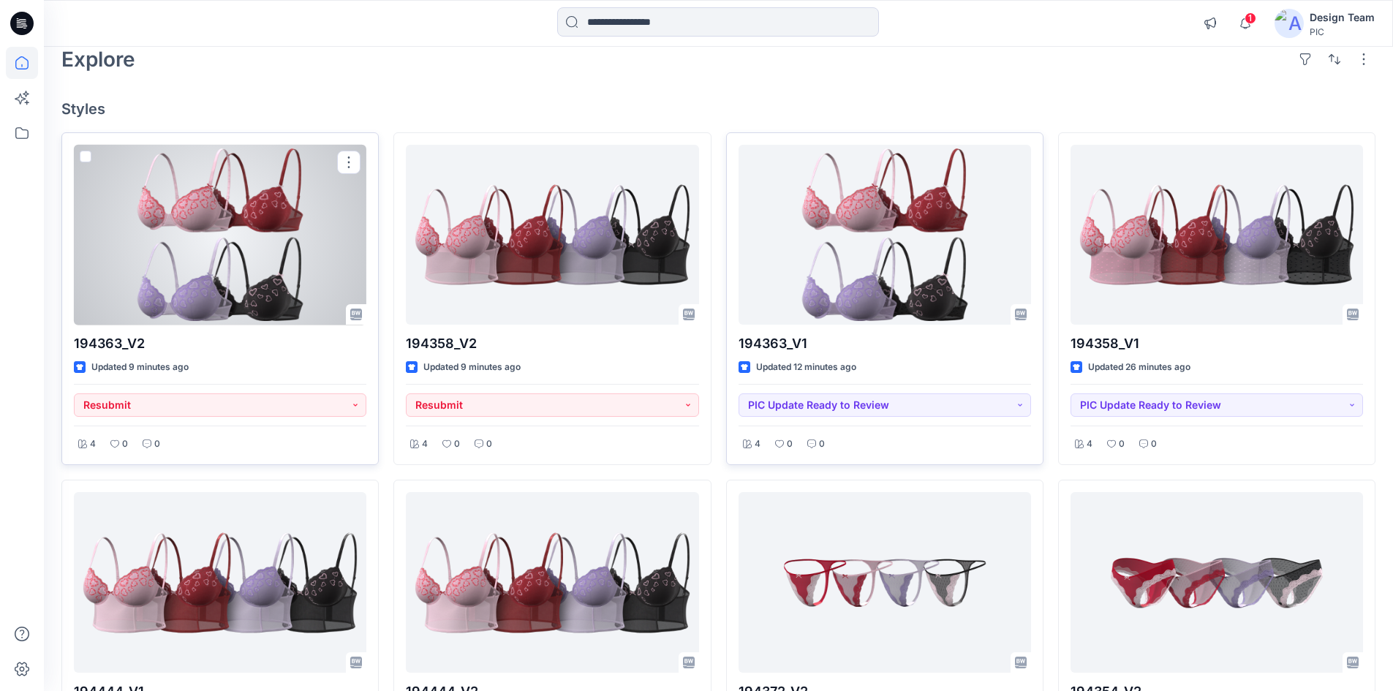
click at [207, 303] on div at bounding box center [220, 235] width 292 height 181
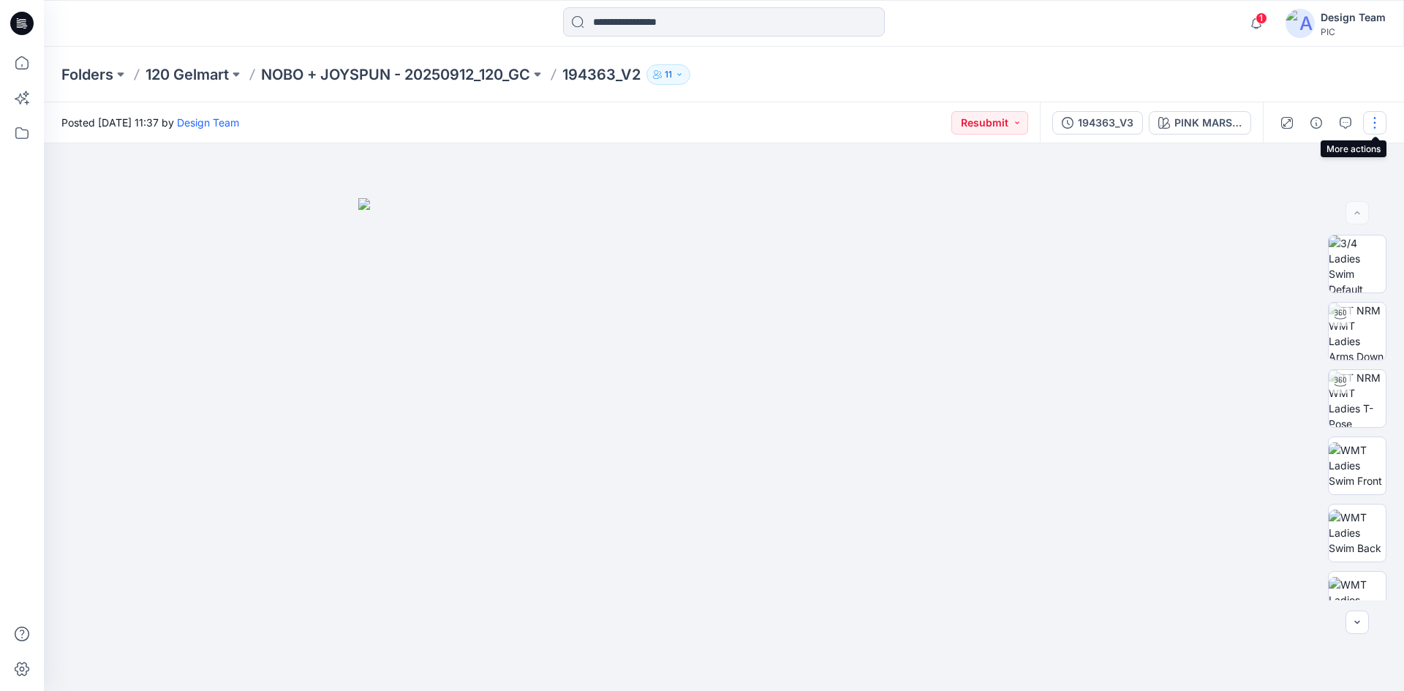
click at [1371, 129] on button "button" at bounding box center [1374, 122] width 23 height 23
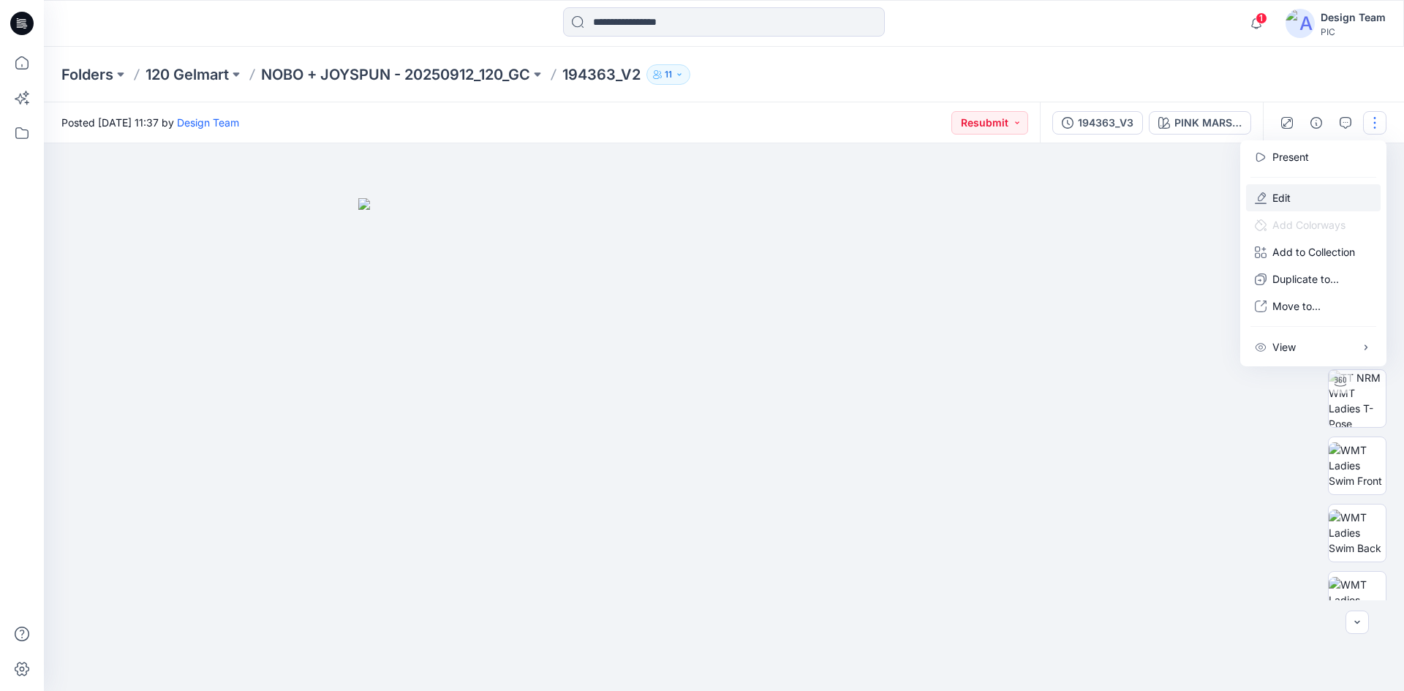
click at [1271, 195] on button "Edit" at bounding box center [1313, 197] width 135 height 27
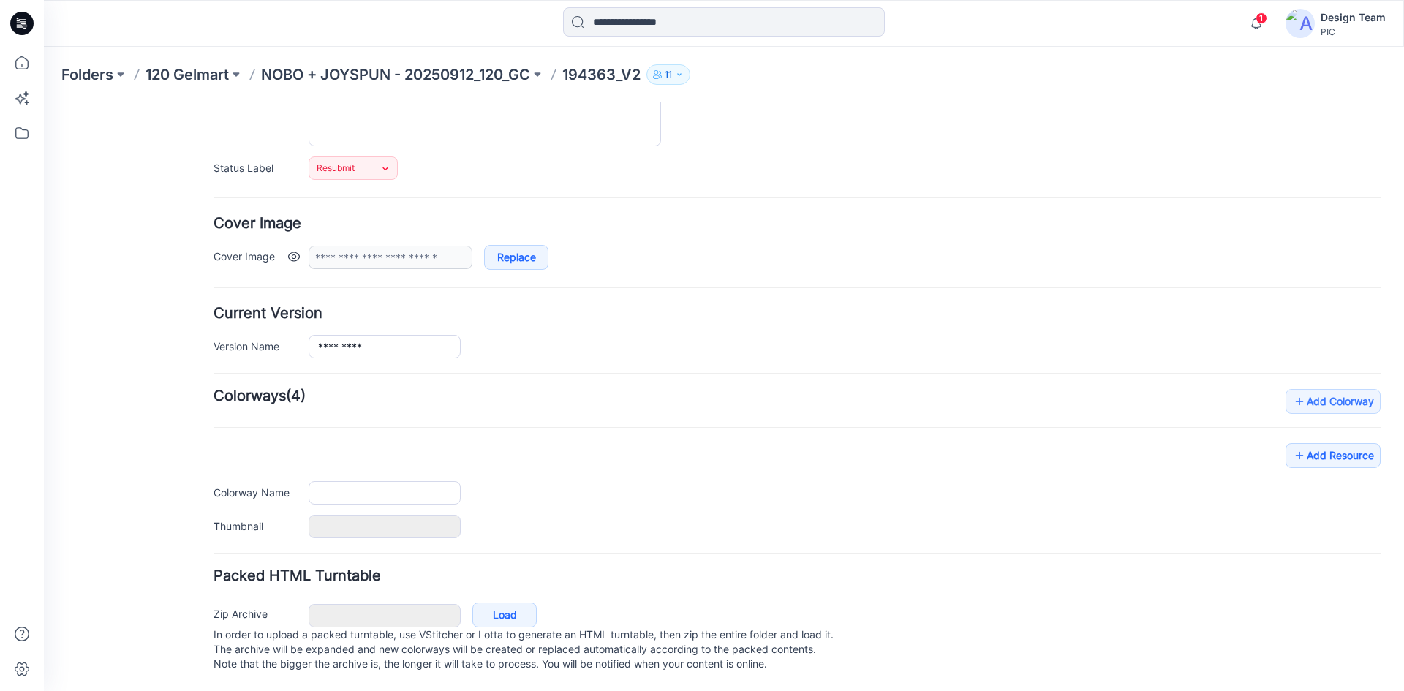
type input "*********"
type input "**********"
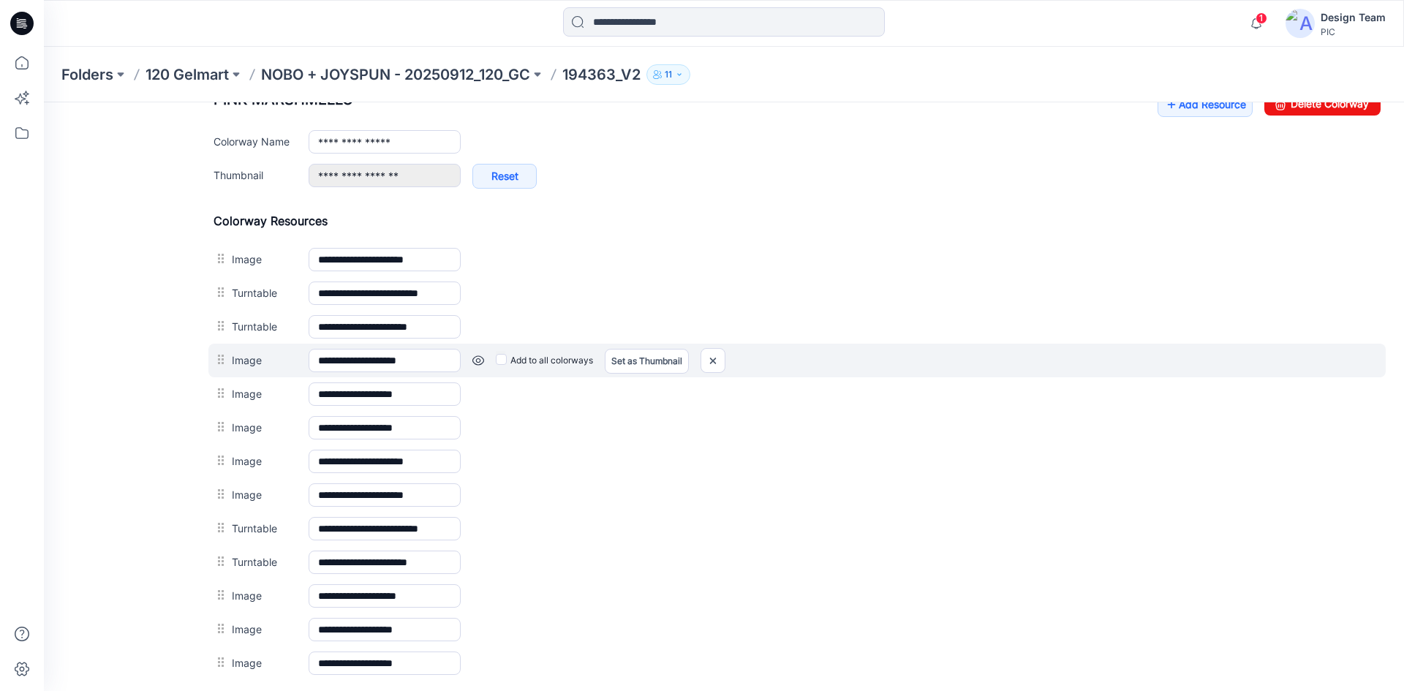
scroll to position [679, 0]
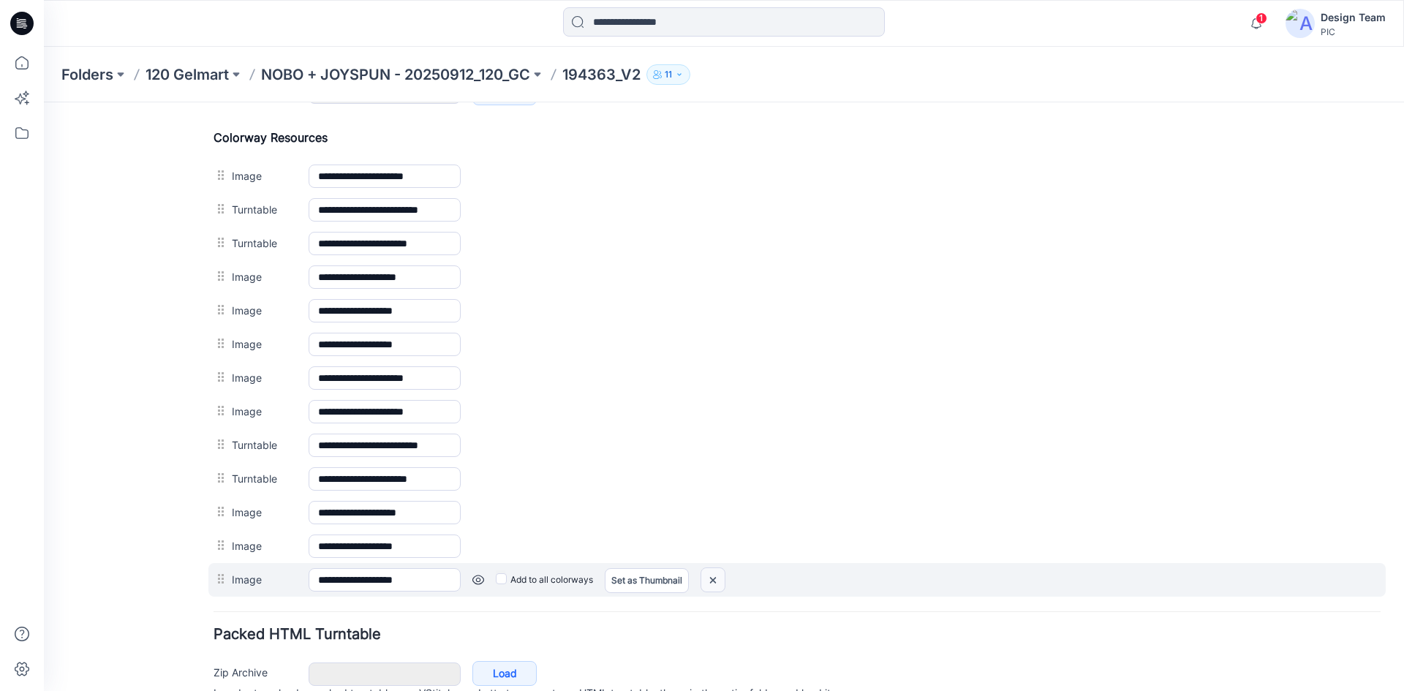
drag, startPoint x: 722, startPoint y: 584, endPoint x: 811, endPoint y: 170, distance: 423.4
click at [722, 584] on img at bounding box center [712, 580] width 23 height 24
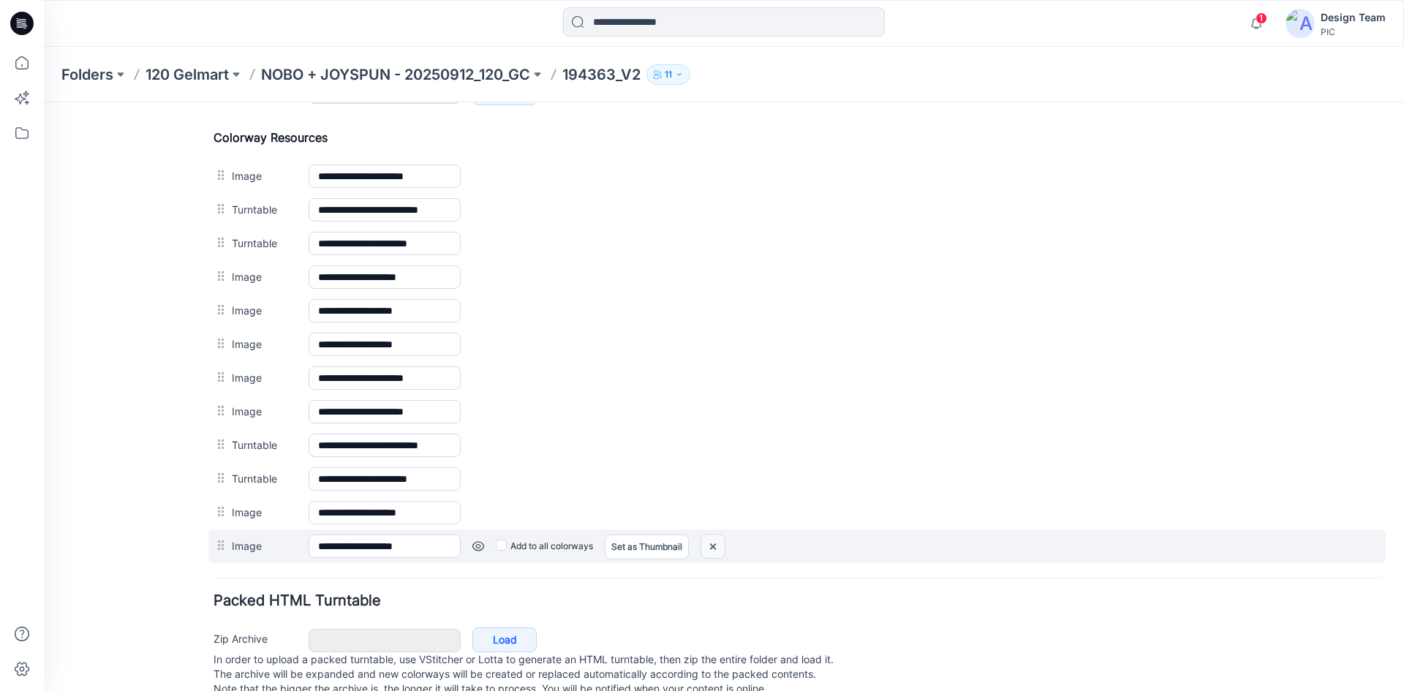
drag, startPoint x: 712, startPoint y: 552, endPoint x: 811, endPoint y: 179, distance: 385.9
click at [712, 552] on img at bounding box center [712, 546] width 23 height 24
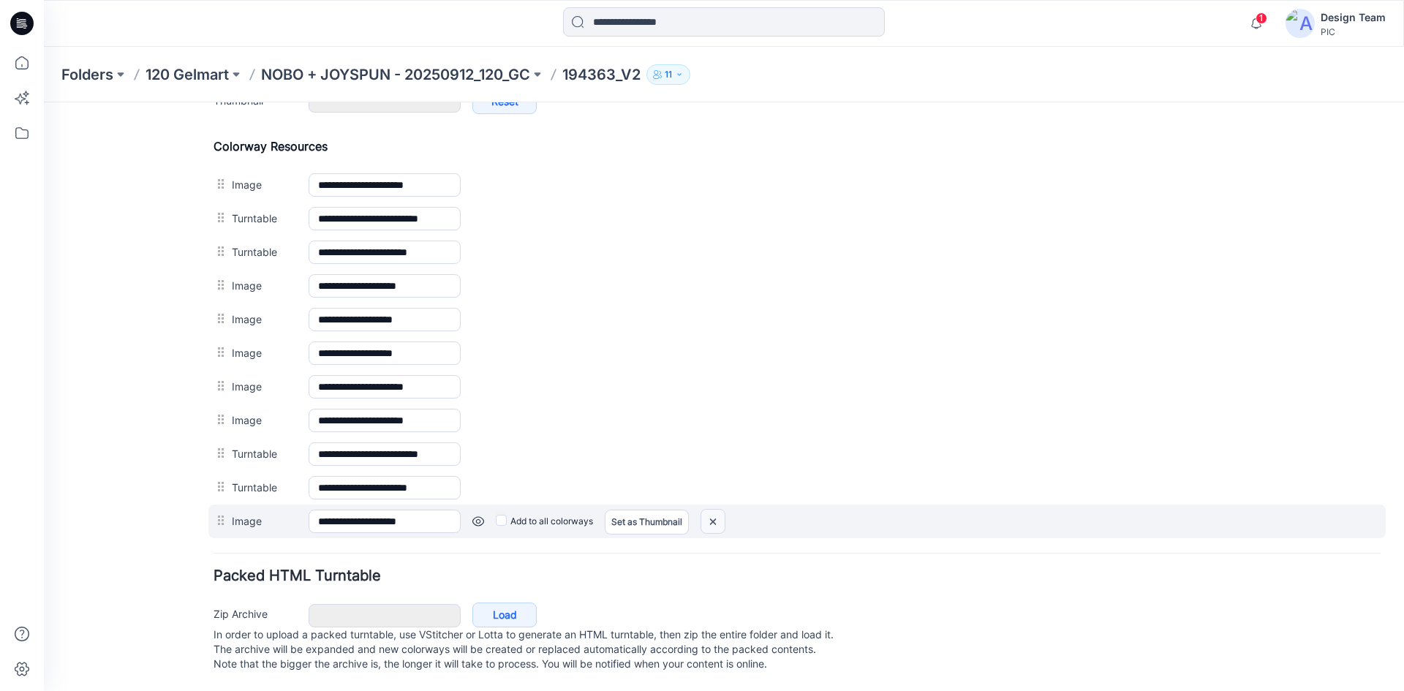
drag, startPoint x: 711, startPoint y: 517, endPoint x: 803, endPoint y: 178, distance: 351.0
click at [711, 517] on img at bounding box center [712, 522] width 23 height 24
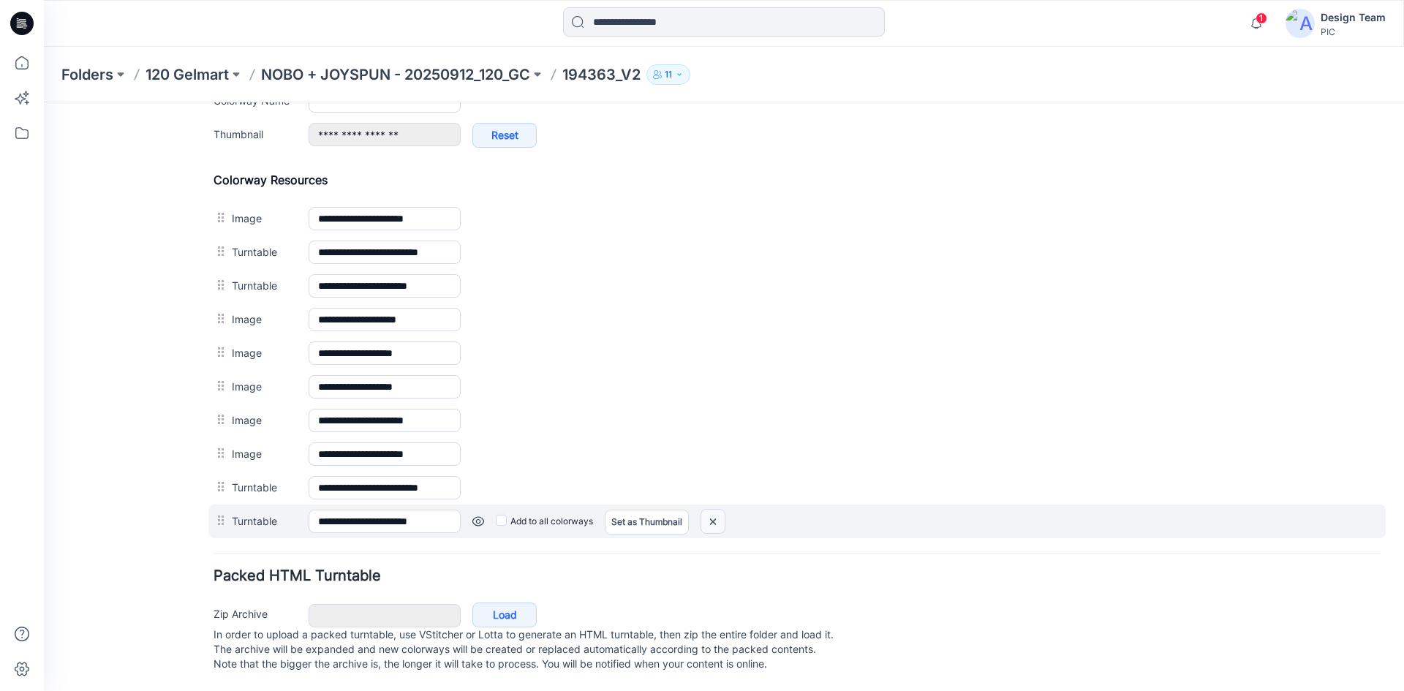
drag, startPoint x: 713, startPoint y: 509, endPoint x: 801, endPoint y: 181, distance: 339.8
click at [713, 510] on img at bounding box center [712, 522] width 23 height 24
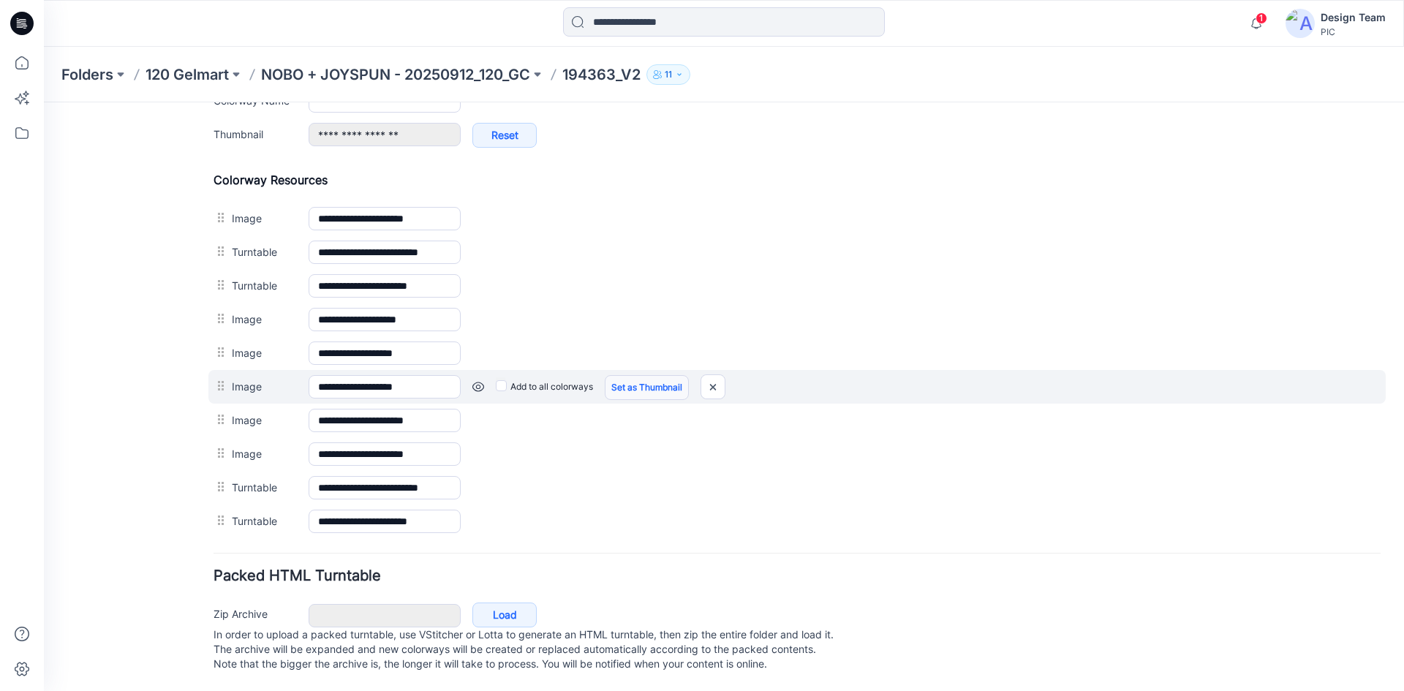
scroll to position [618, 0]
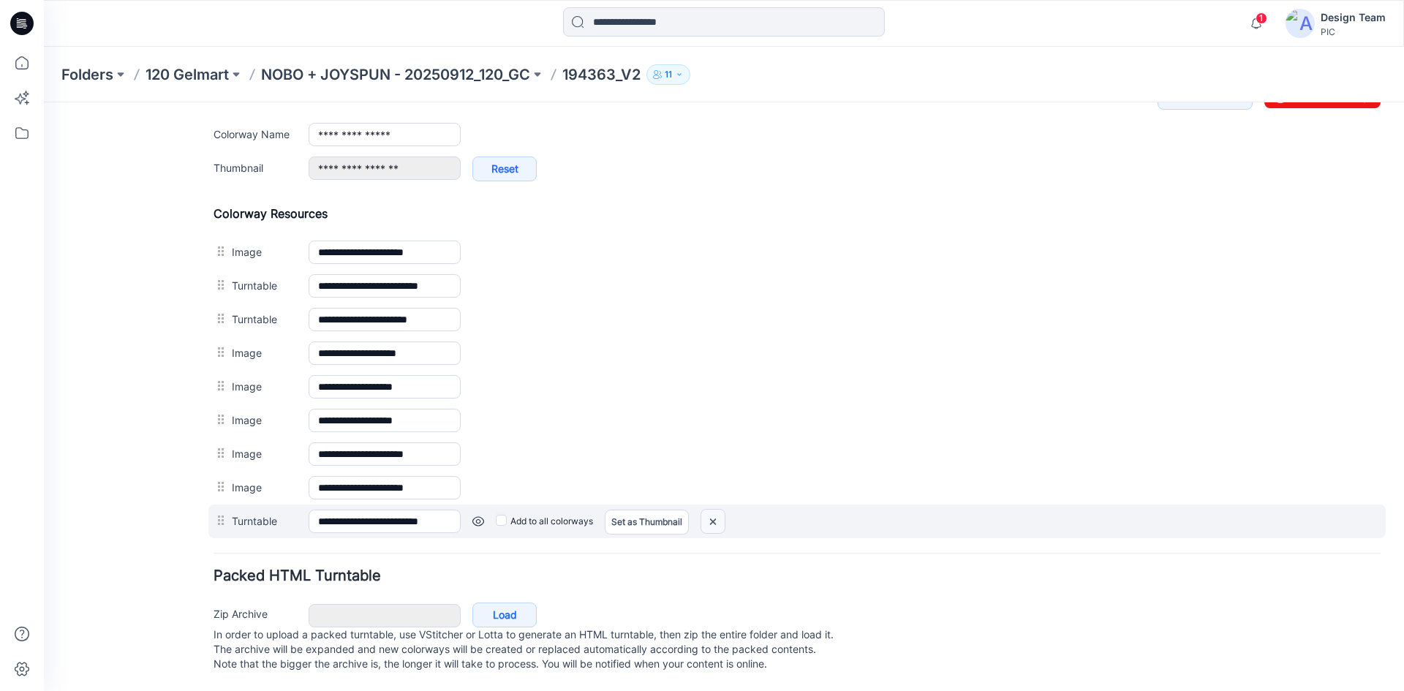
drag, startPoint x: 720, startPoint y: 505, endPoint x: 806, endPoint y: 195, distance: 321.6
click at [719, 510] on img at bounding box center [712, 522] width 23 height 24
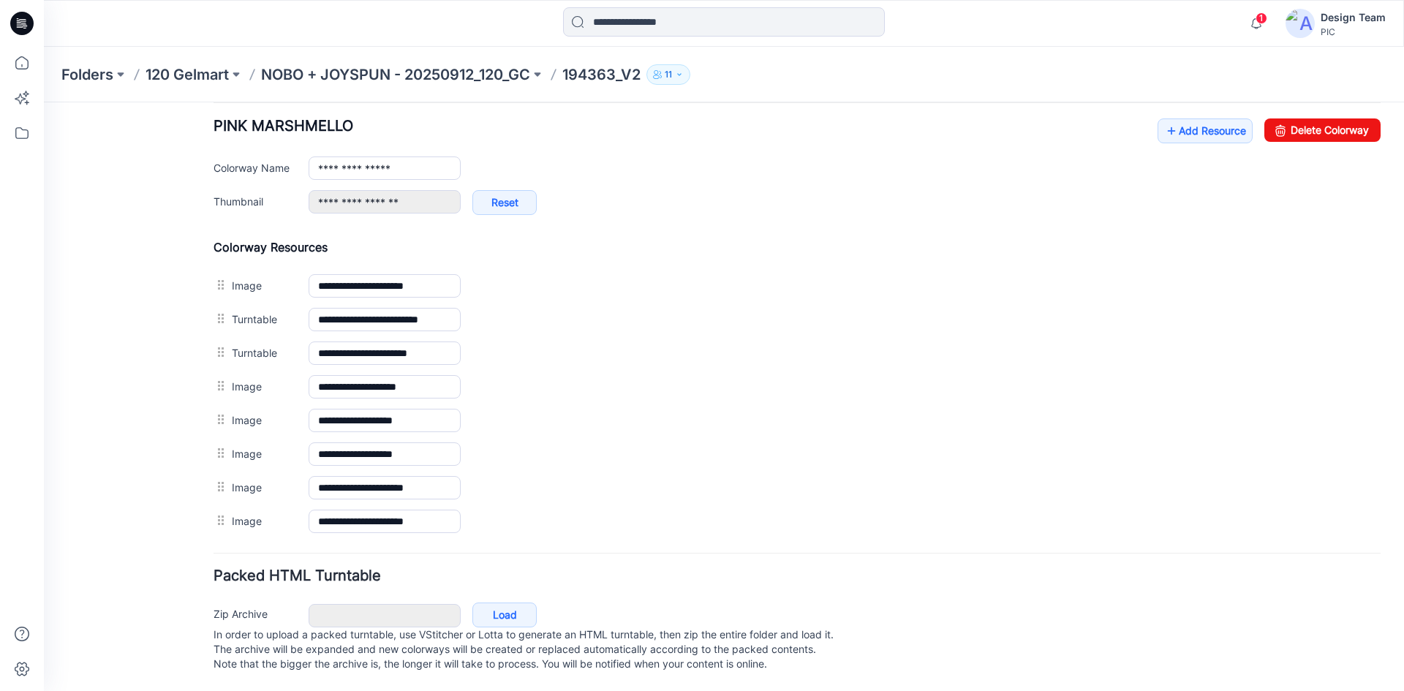
scroll to position [584, 0]
drag, startPoint x: 710, startPoint y: 503, endPoint x: 808, endPoint y: 183, distance: 334.9
click at [44, 102] on img at bounding box center [44, 102] width 0 height 0
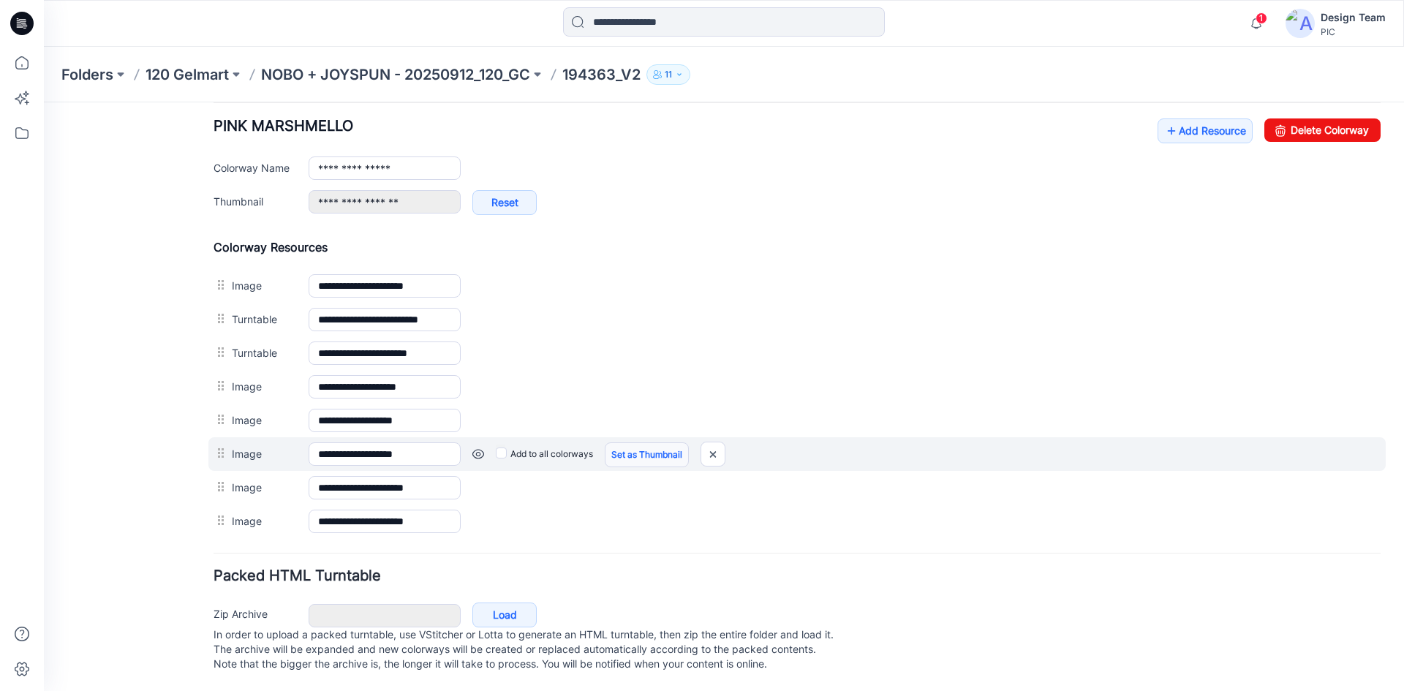
scroll to position [550, 0]
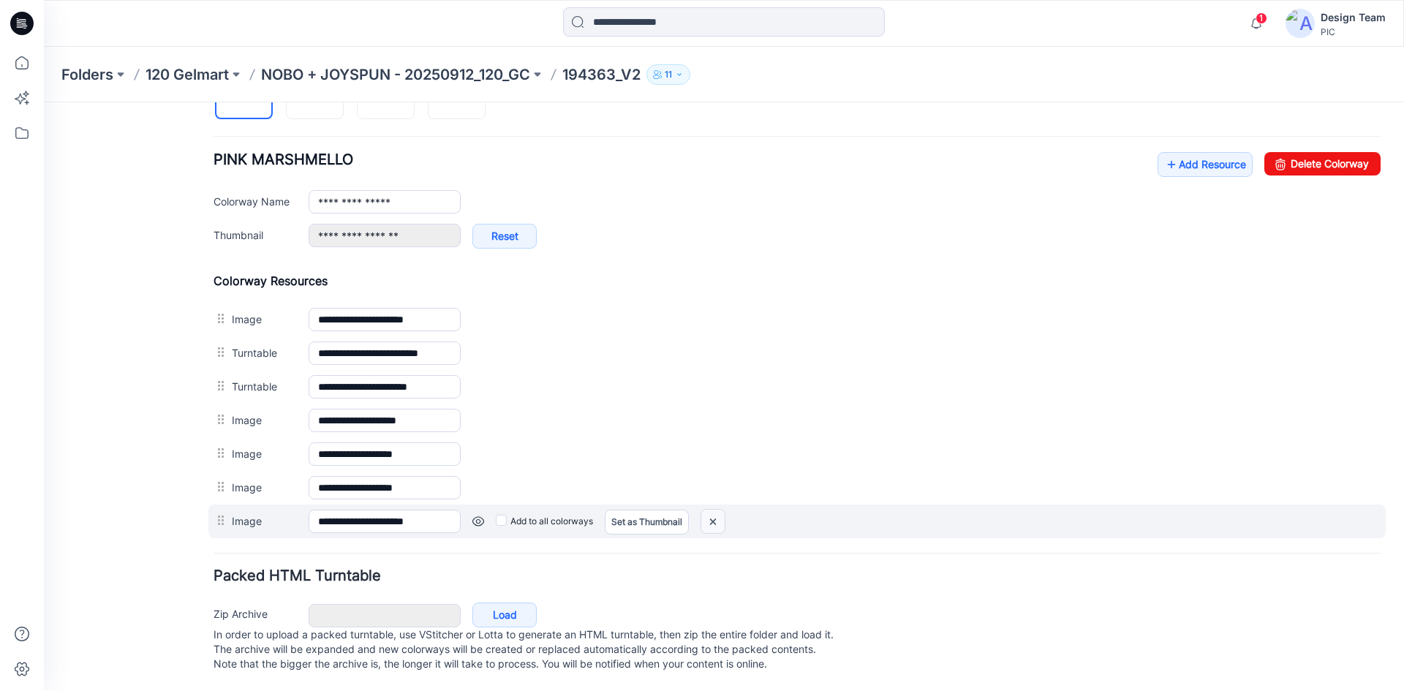
drag, startPoint x: 722, startPoint y: 510, endPoint x: 814, endPoint y: 183, distance: 338.8
click at [722, 510] on img at bounding box center [712, 522] width 23 height 24
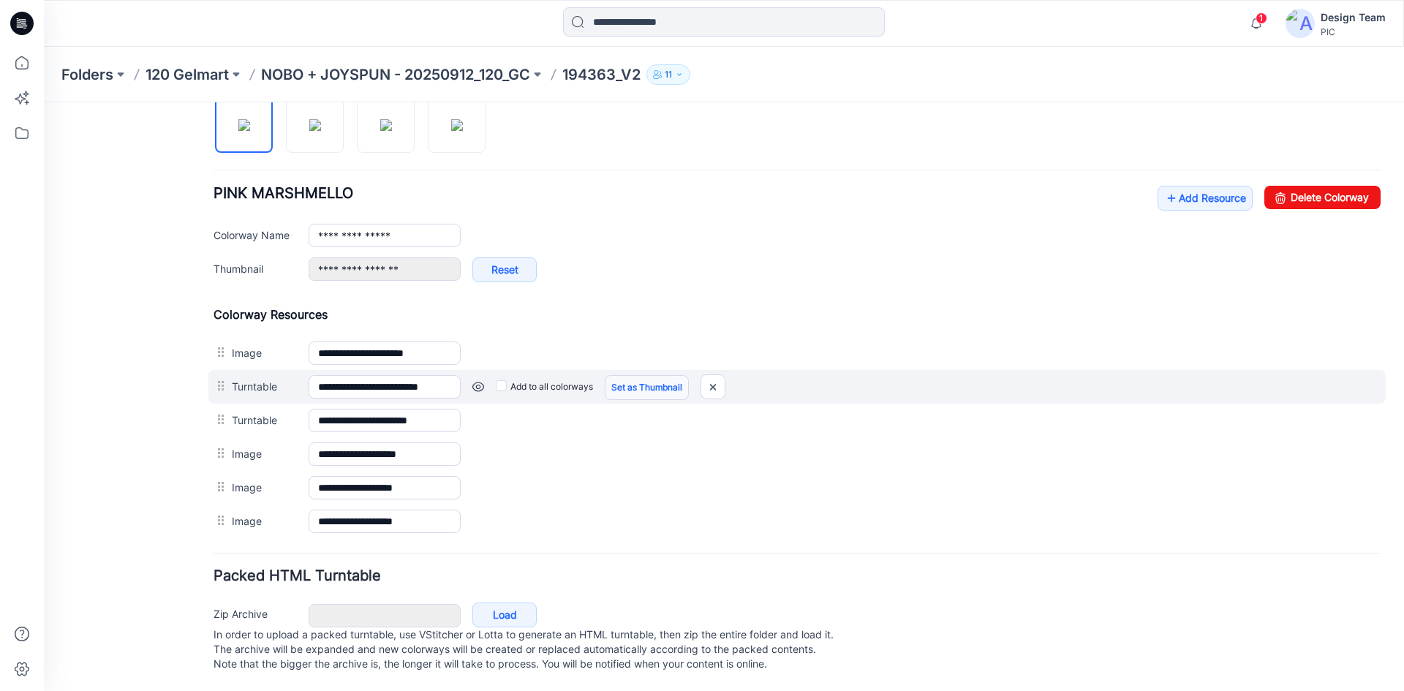
scroll to position [501, 0]
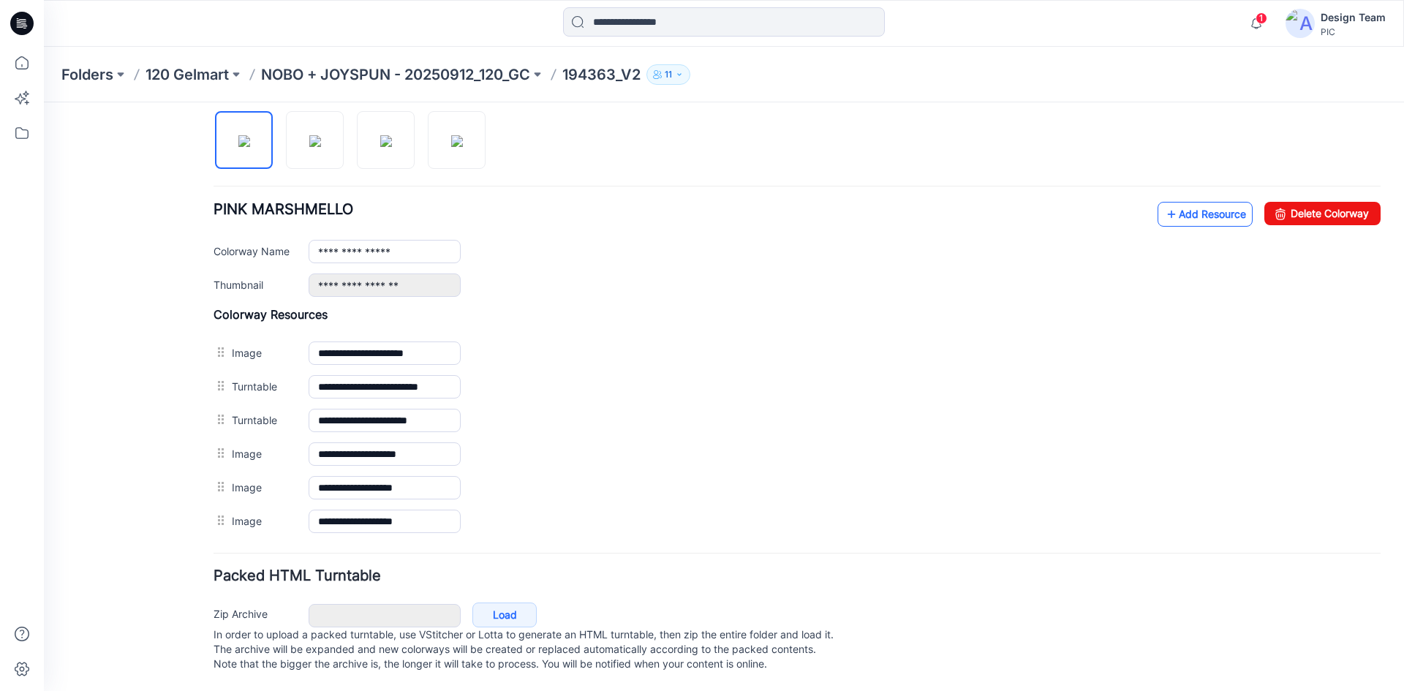
click at [1178, 202] on link "Add Resource" at bounding box center [1204, 214] width 95 height 25
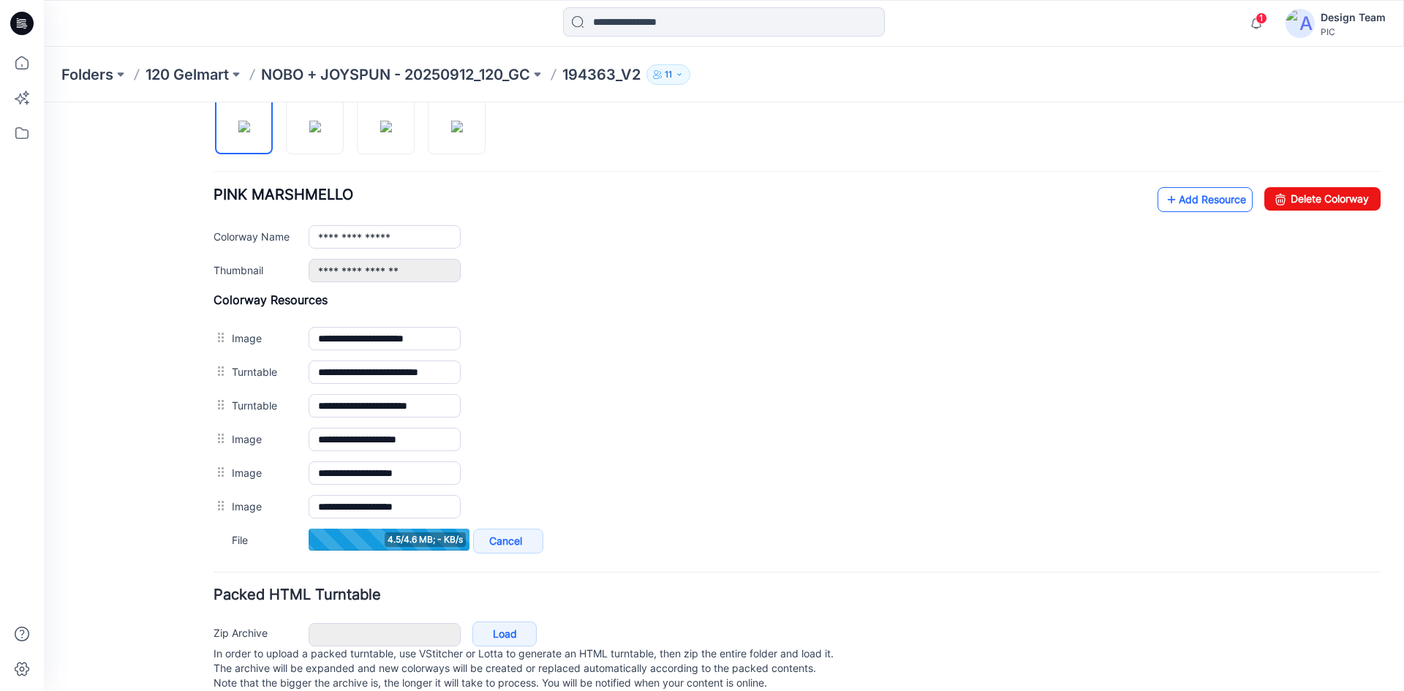
click at [1164, 202] on icon at bounding box center [1171, 199] width 15 height 23
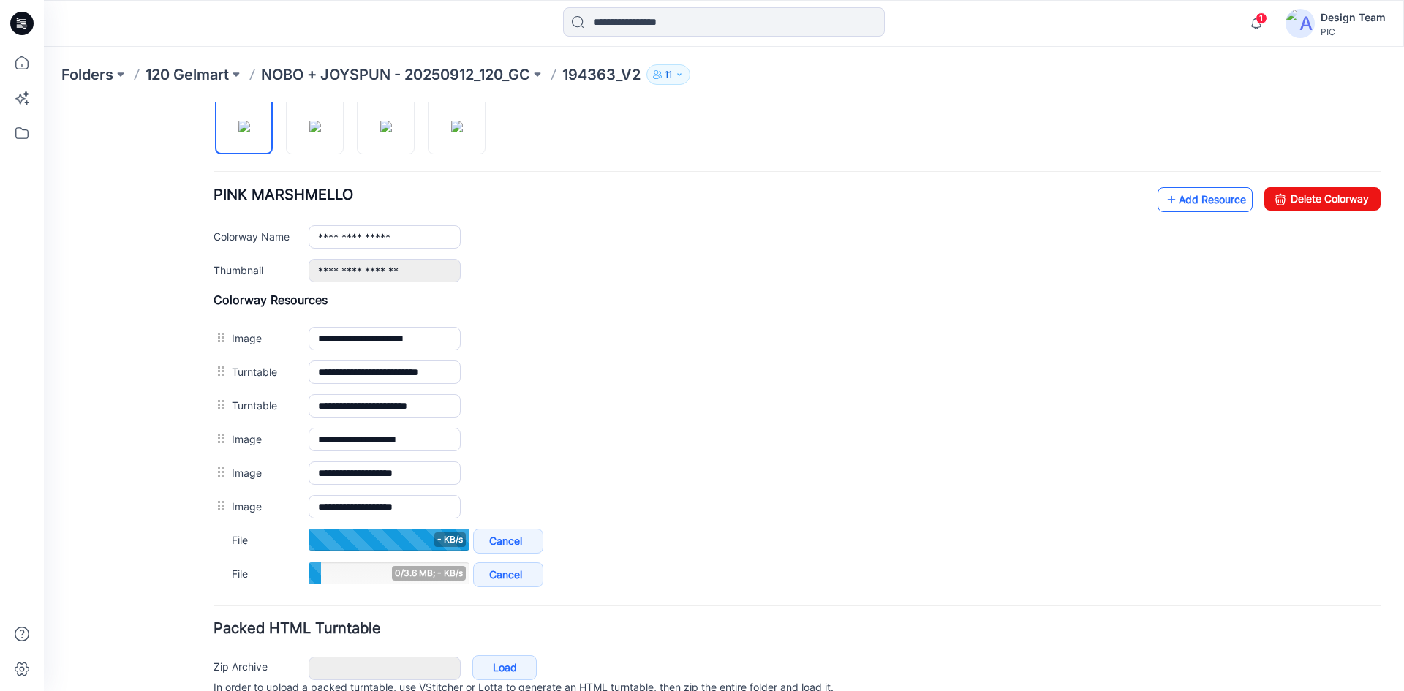
click at [1168, 203] on link "Add Resource" at bounding box center [1204, 199] width 95 height 25
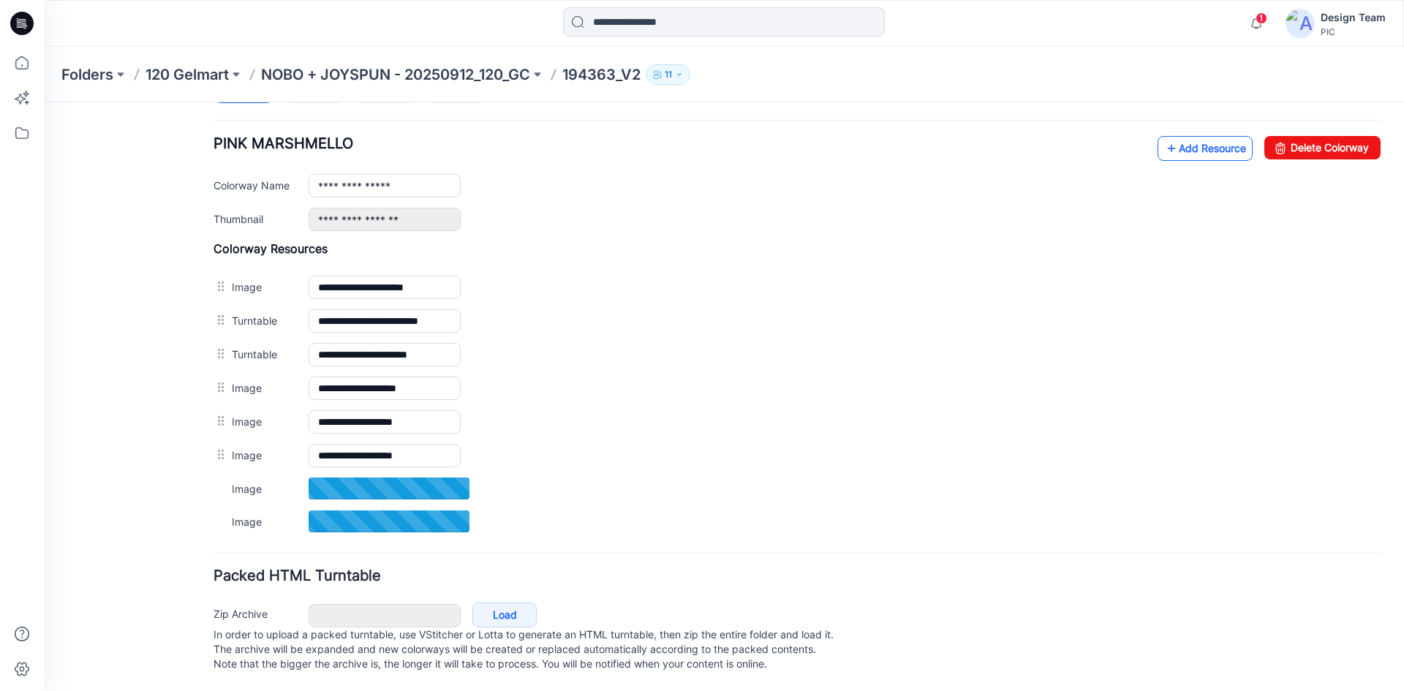
scroll to position [567, 0]
click at [1168, 137] on link "Add Resource" at bounding box center [1204, 147] width 95 height 25
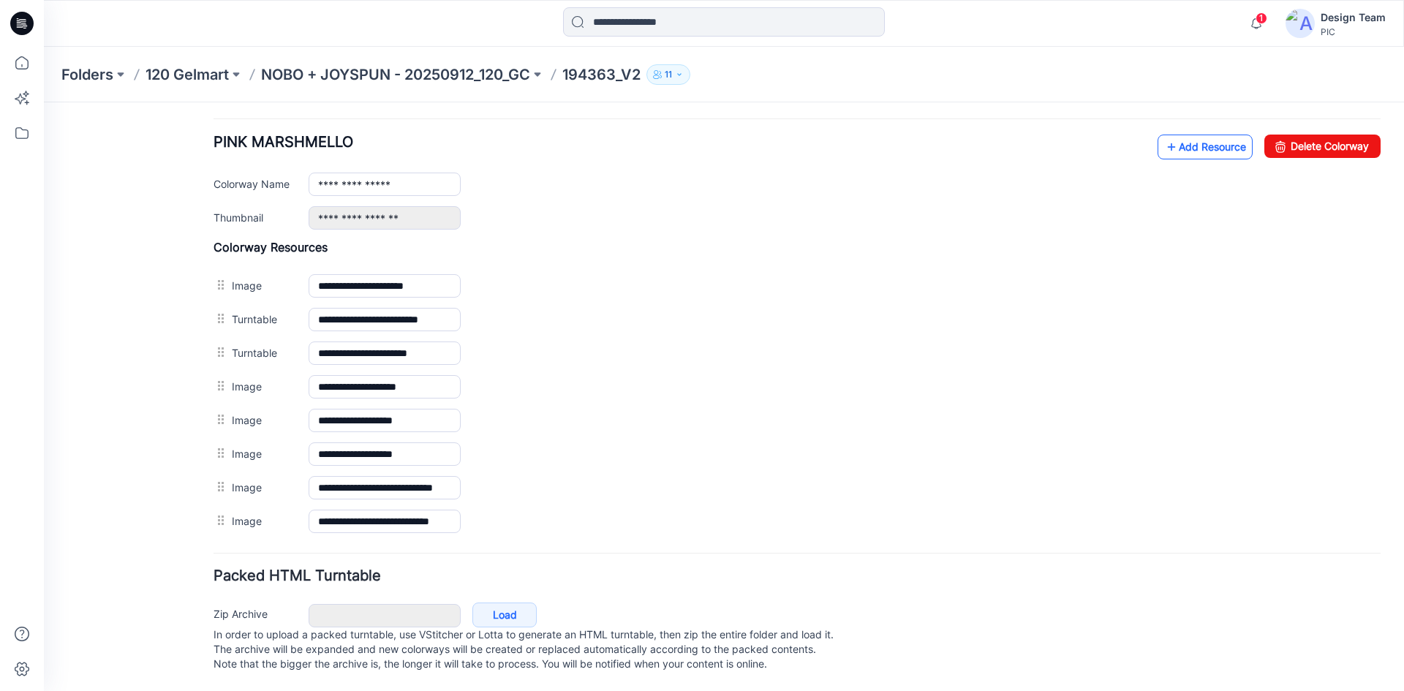
click at [1169, 138] on link "Add Resource" at bounding box center [1204, 147] width 95 height 25
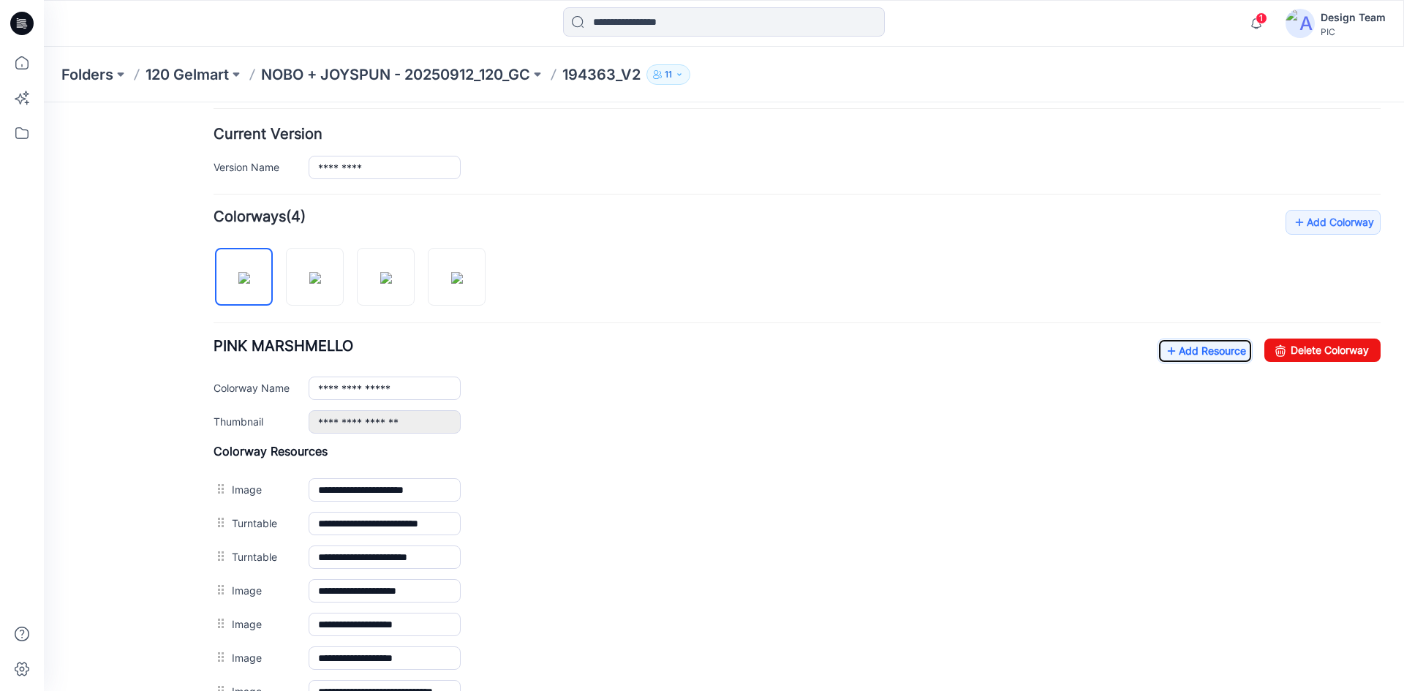
scroll to position [348, 0]
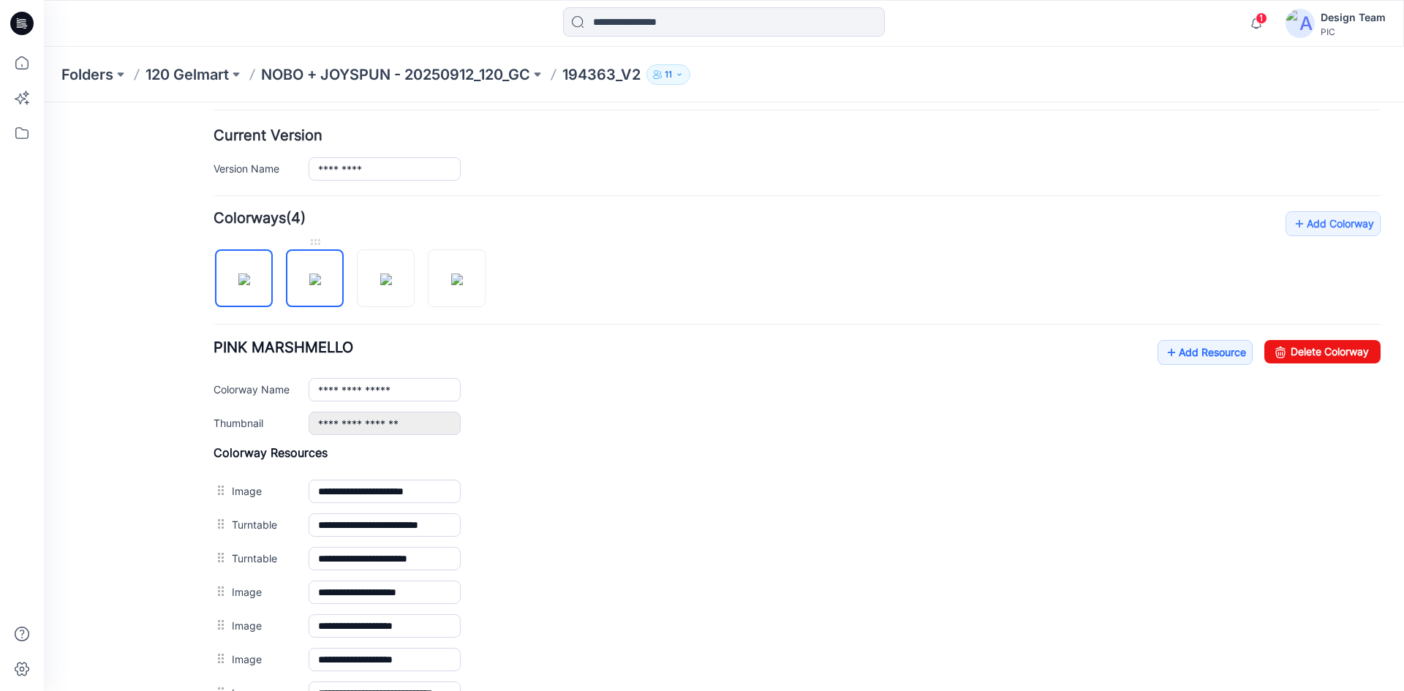
click at [309, 284] on img at bounding box center [315, 279] width 12 height 12
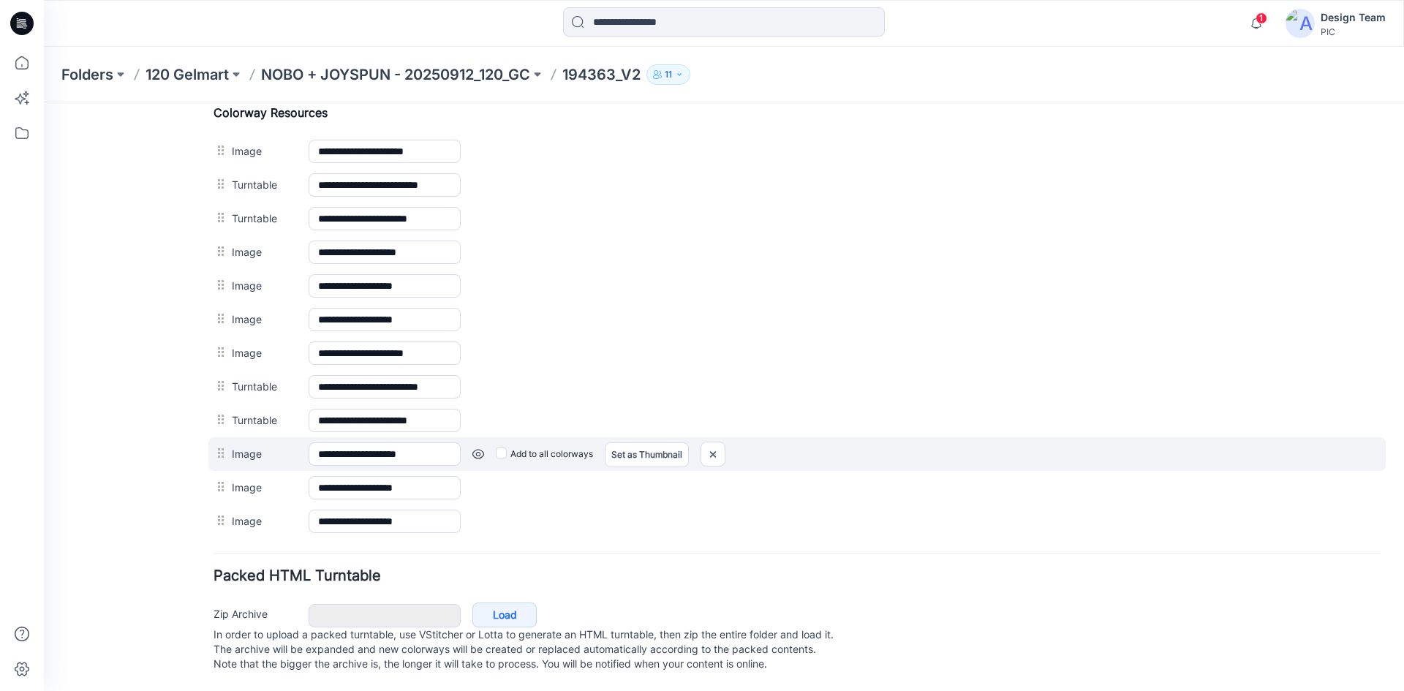
scroll to position [714, 0]
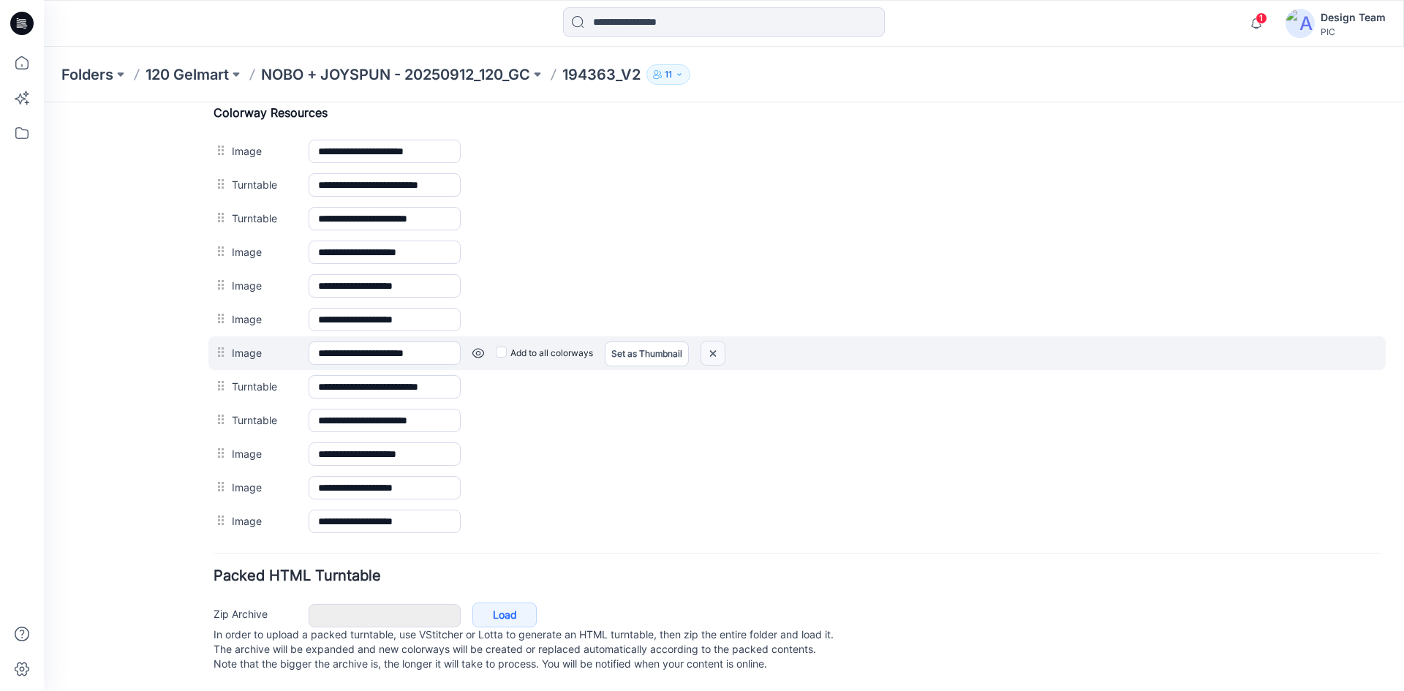
click at [719, 346] on img at bounding box center [712, 353] width 23 height 24
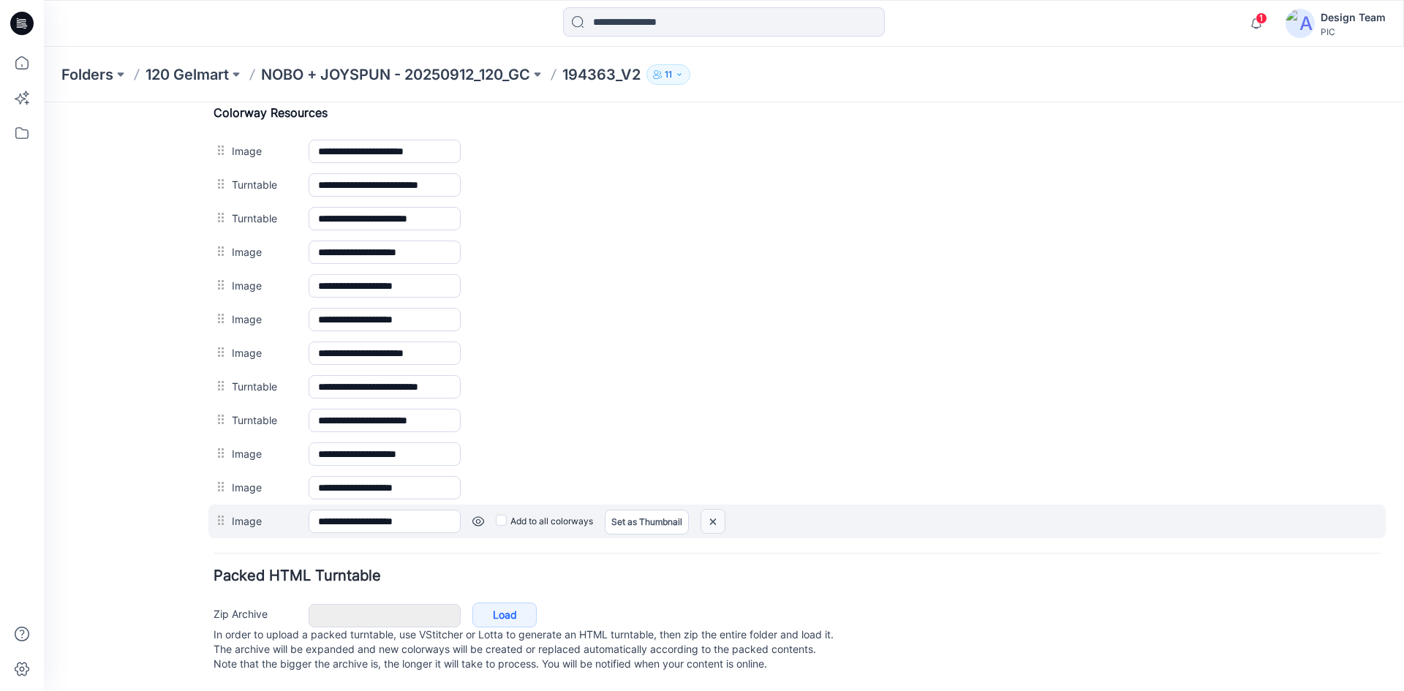
drag, startPoint x: 706, startPoint y: 509, endPoint x: 804, endPoint y: 182, distance: 341.2
click at [706, 510] on img at bounding box center [712, 522] width 23 height 24
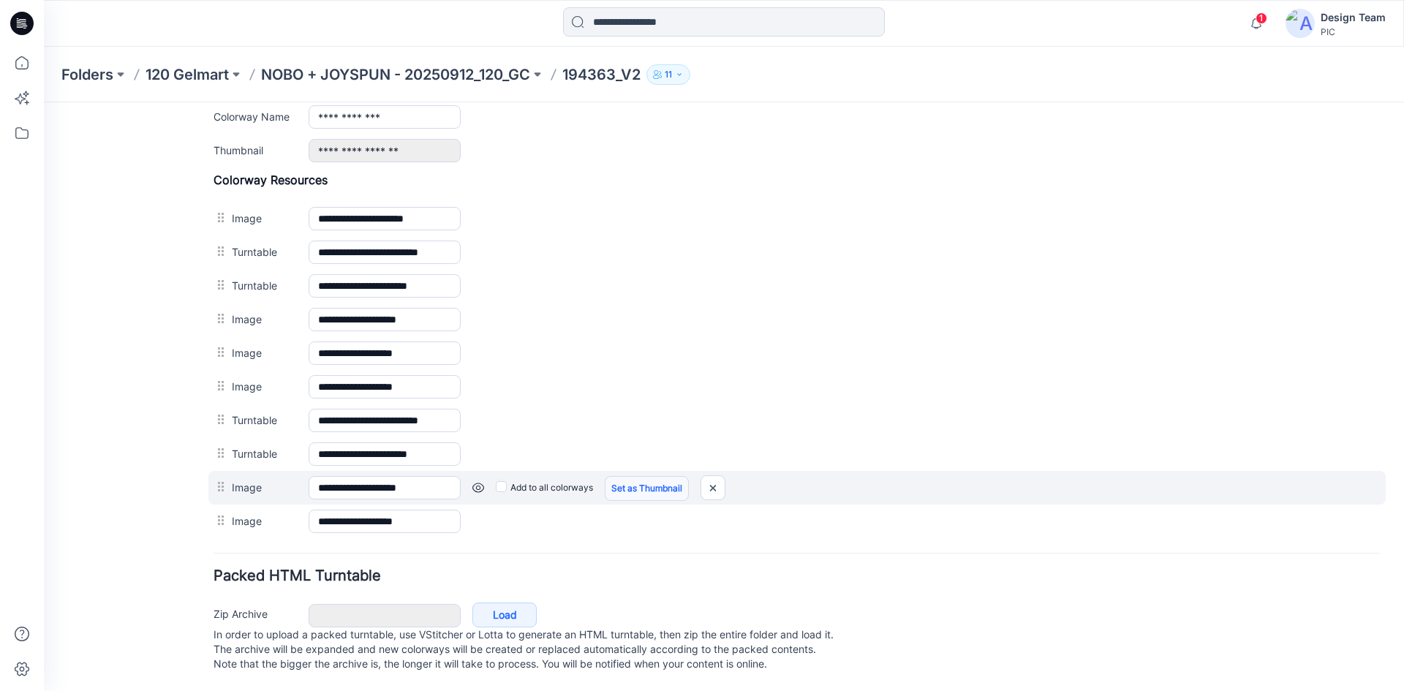
scroll to position [635, 0]
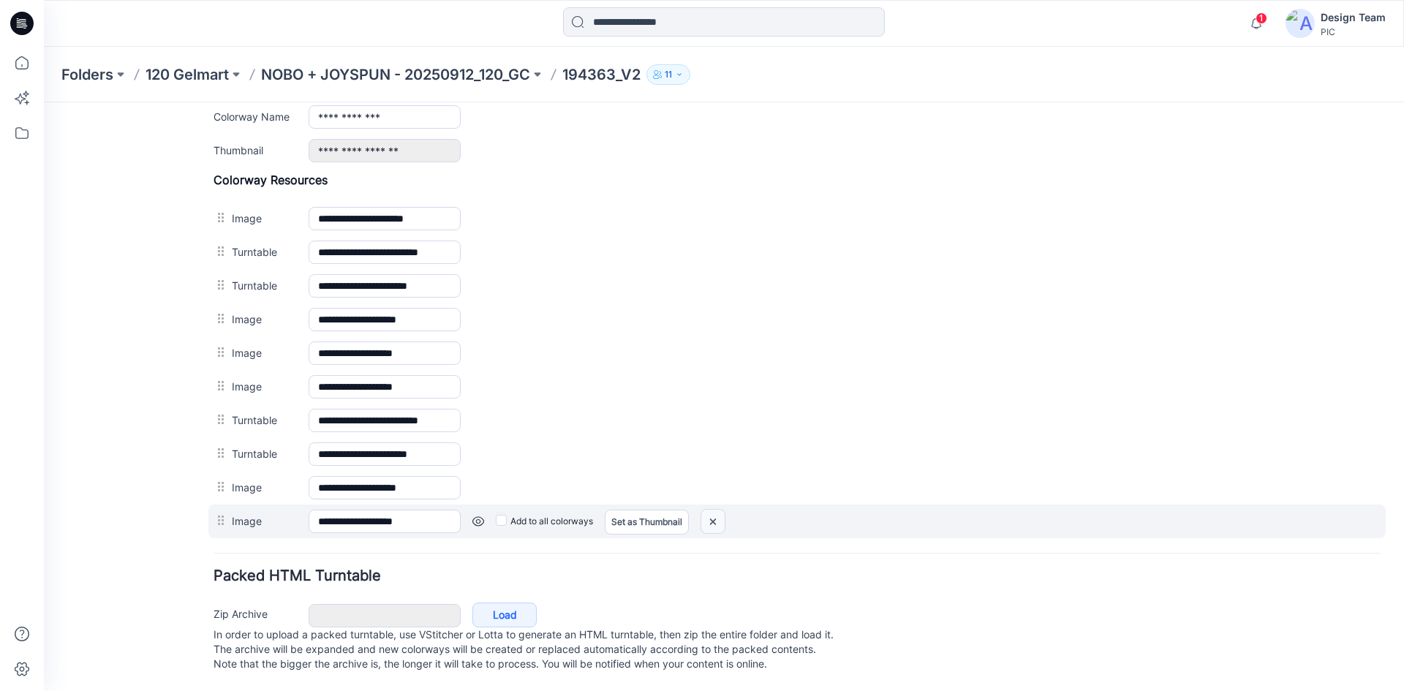
click at [712, 510] on img at bounding box center [712, 522] width 23 height 24
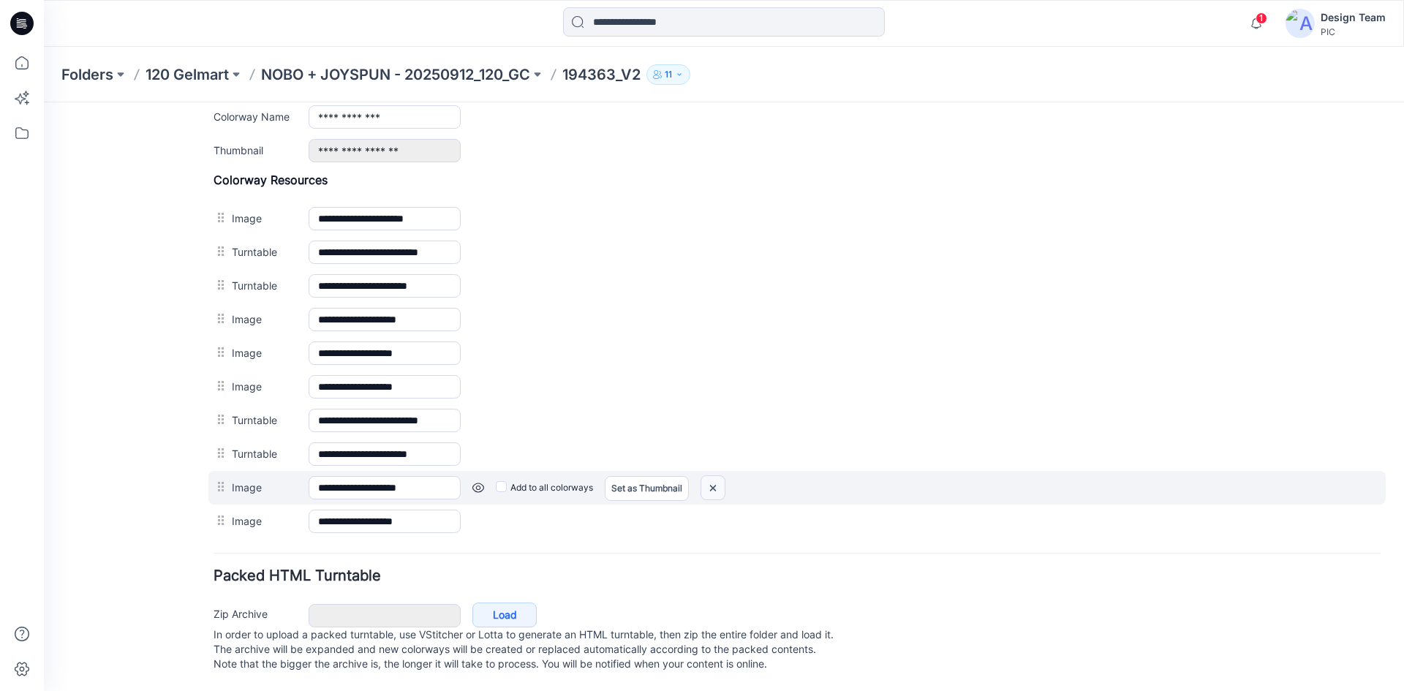
scroll to position [602, 0]
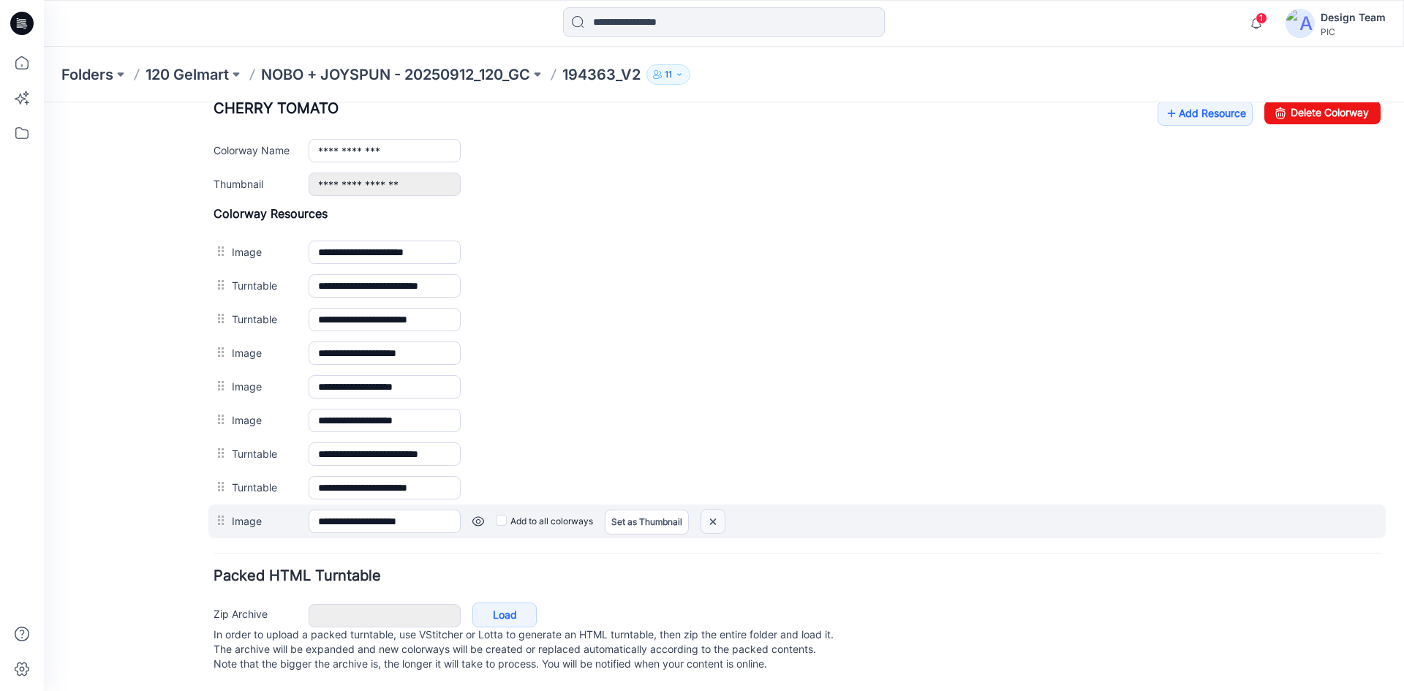
click at [716, 510] on img at bounding box center [712, 522] width 23 height 24
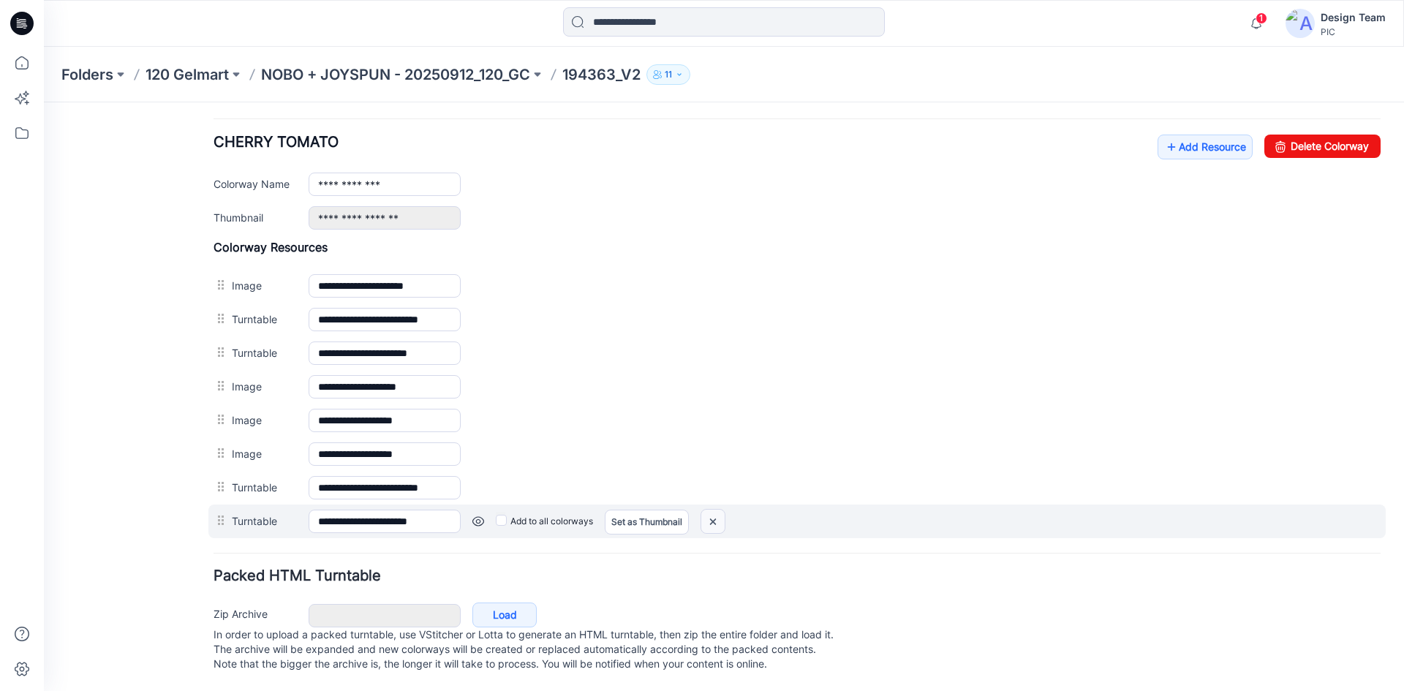
click at [711, 510] on img at bounding box center [712, 522] width 23 height 24
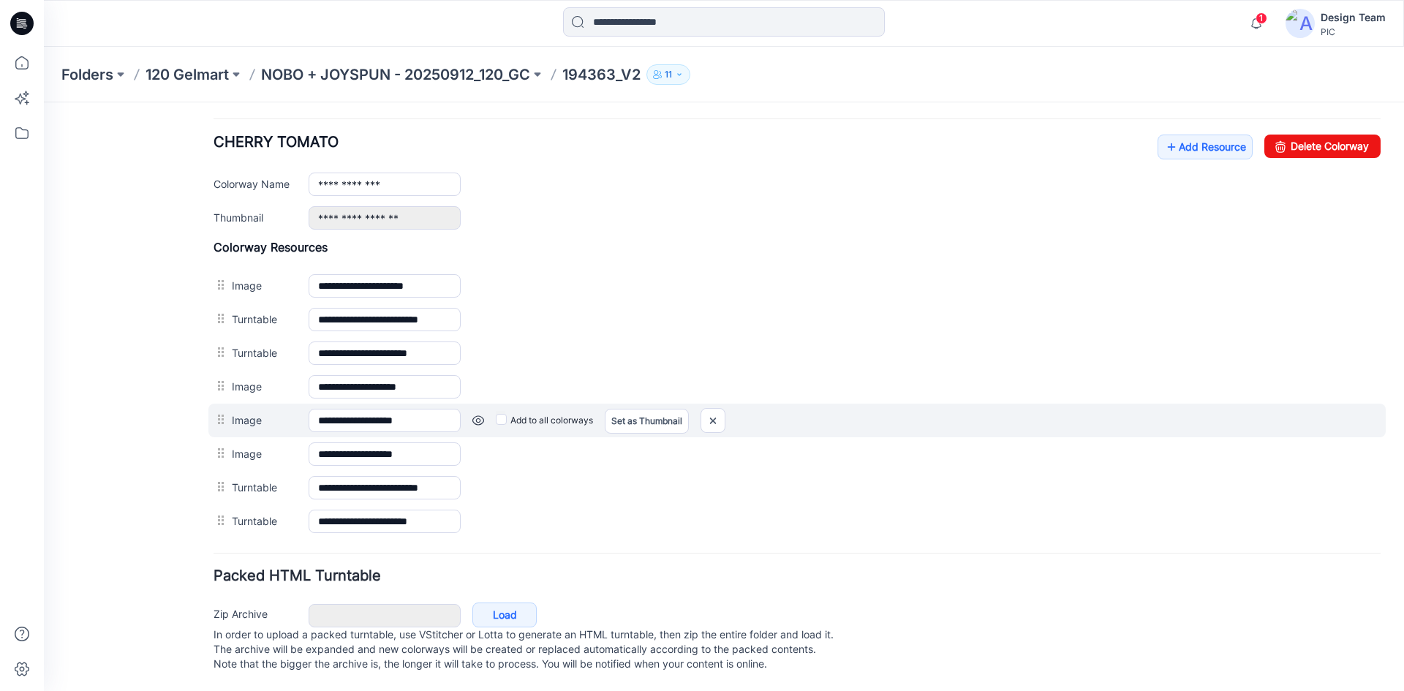
scroll to position [534, 0]
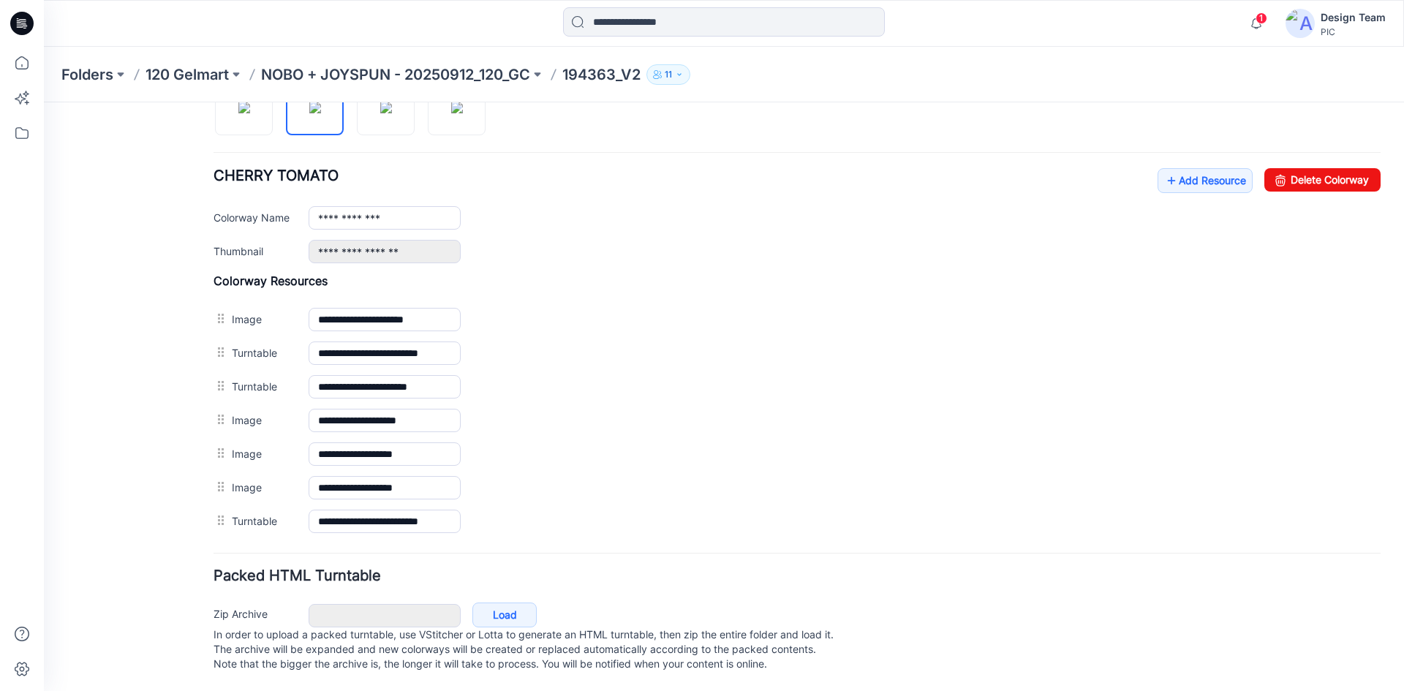
click at [44, 102] on img at bounding box center [44, 102] width 0 height 0
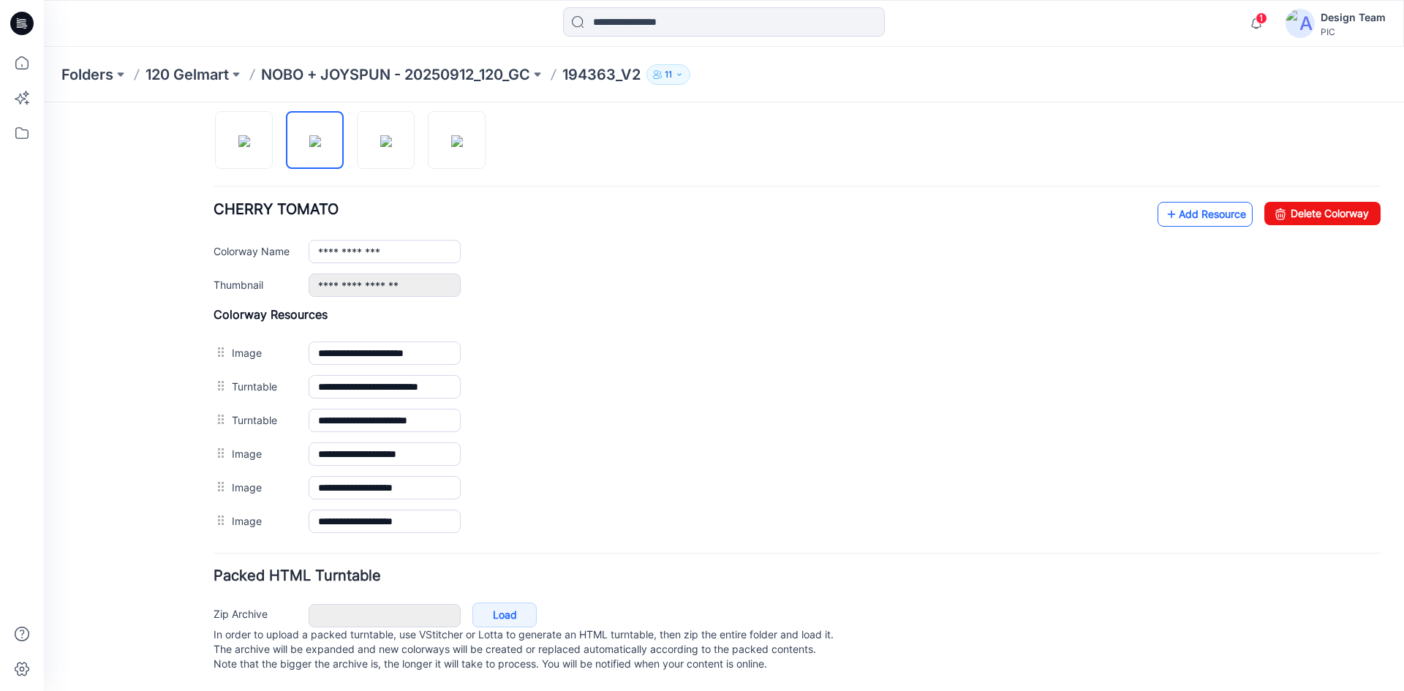
click at [1178, 206] on link "Add Resource" at bounding box center [1204, 214] width 95 height 25
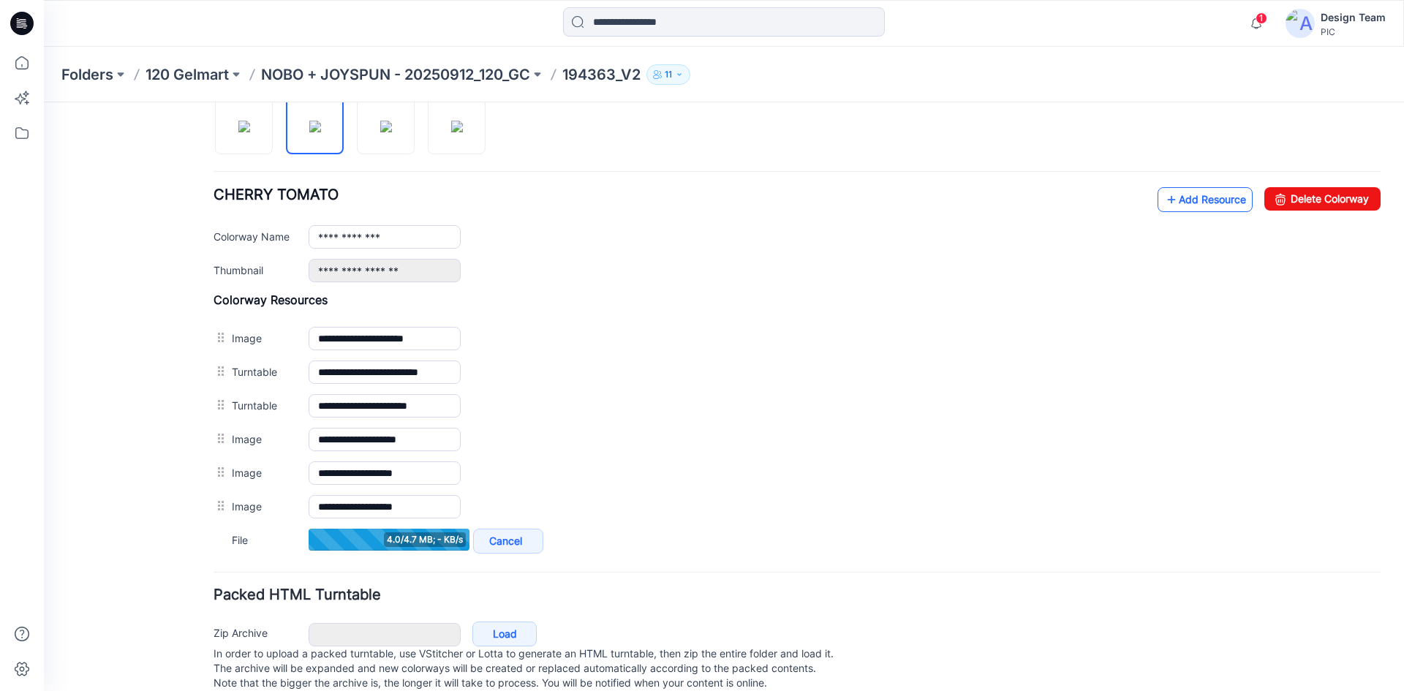
click at [1178, 202] on link "Add Resource" at bounding box center [1204, 199] width 95 height 25
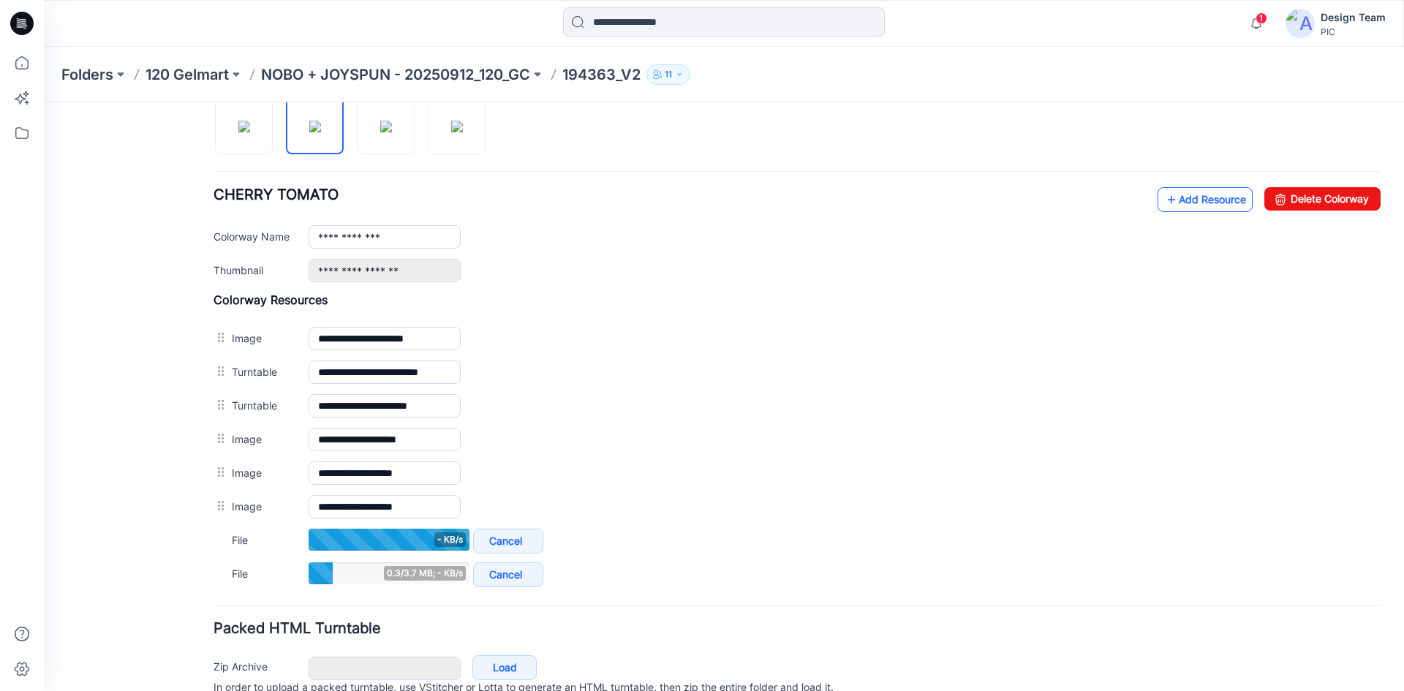
click at [1187, 206] on link "Add Resource" at bounding box center [1204, 199] width 95 height 25
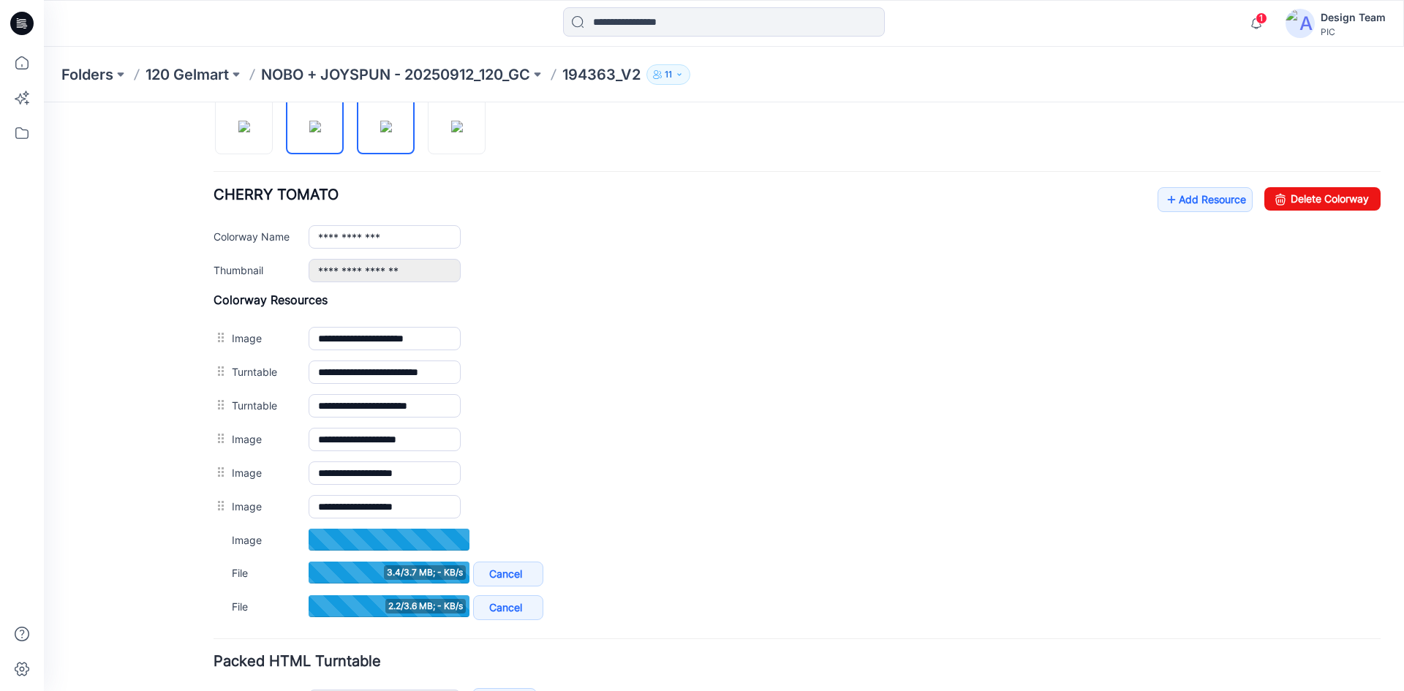
click at [380, 132] on img at bounding box center [386, 127] width 12 height 12
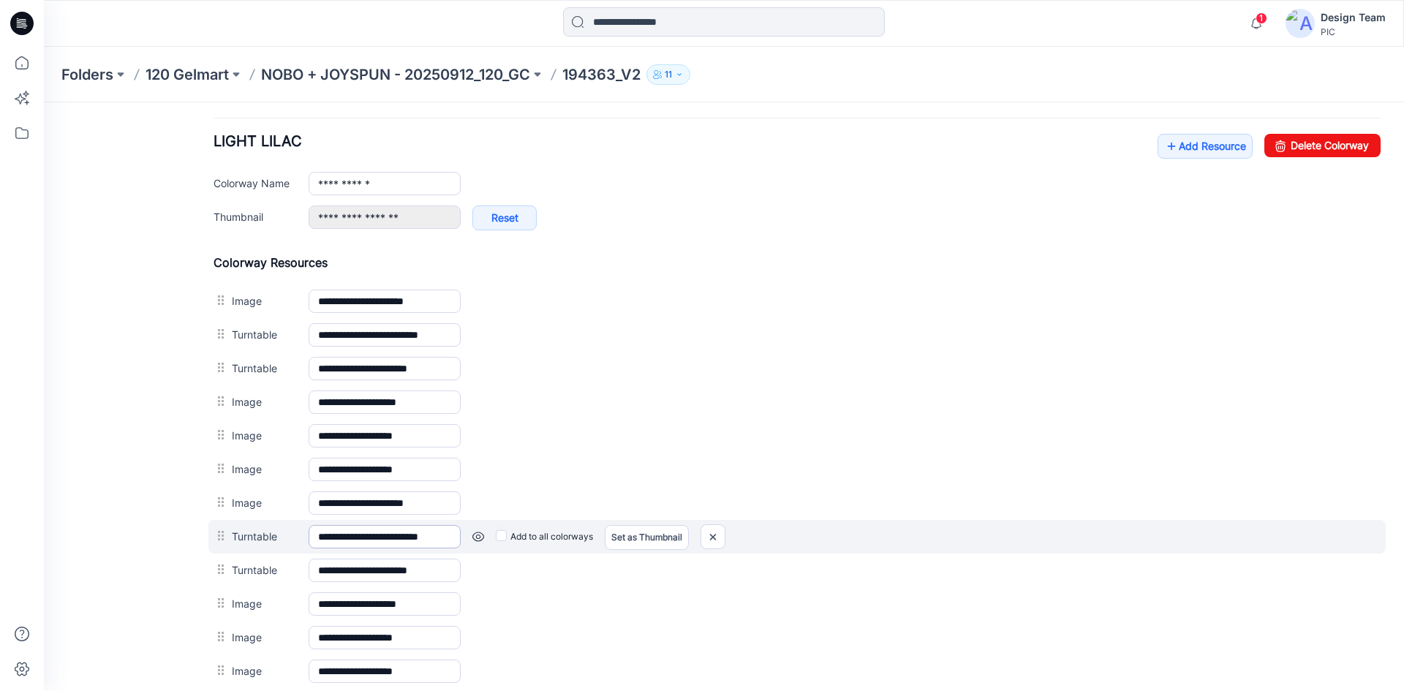
scroll to position [647, 0]
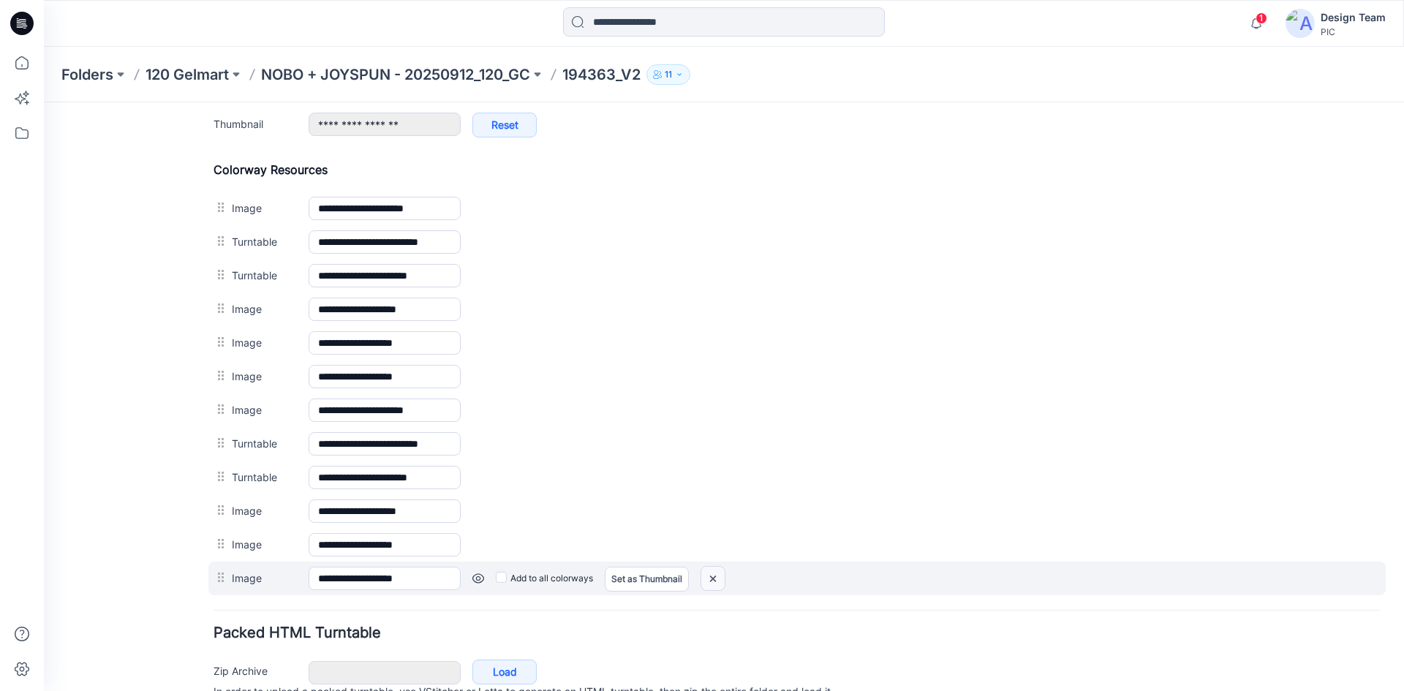
drag, startPoint x: 716, startPoint y: 585, endPoint x: 810, endPoint y: 181, distance: 415.0
click at [716, 585] on img at bounding box center [712, 579] width 23 height 24
drag, startPoint x: 809, startPoint y: 180, endPoint x: 708, endPoint y: 579, distance: 411.5
click at [708, 579] on img at bounding box center [712, 579] width 23 height 24
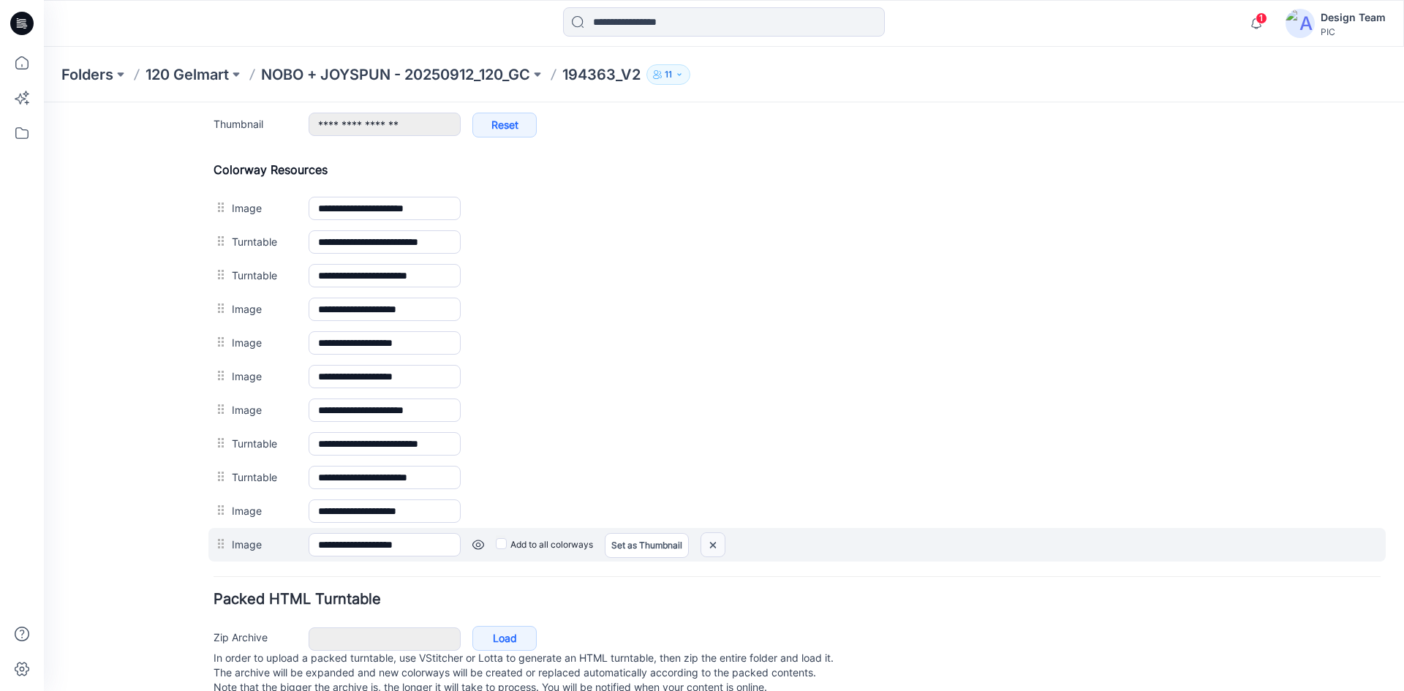
click at [719, 543] on img at bounding box center [712, 545] width 23 height 24
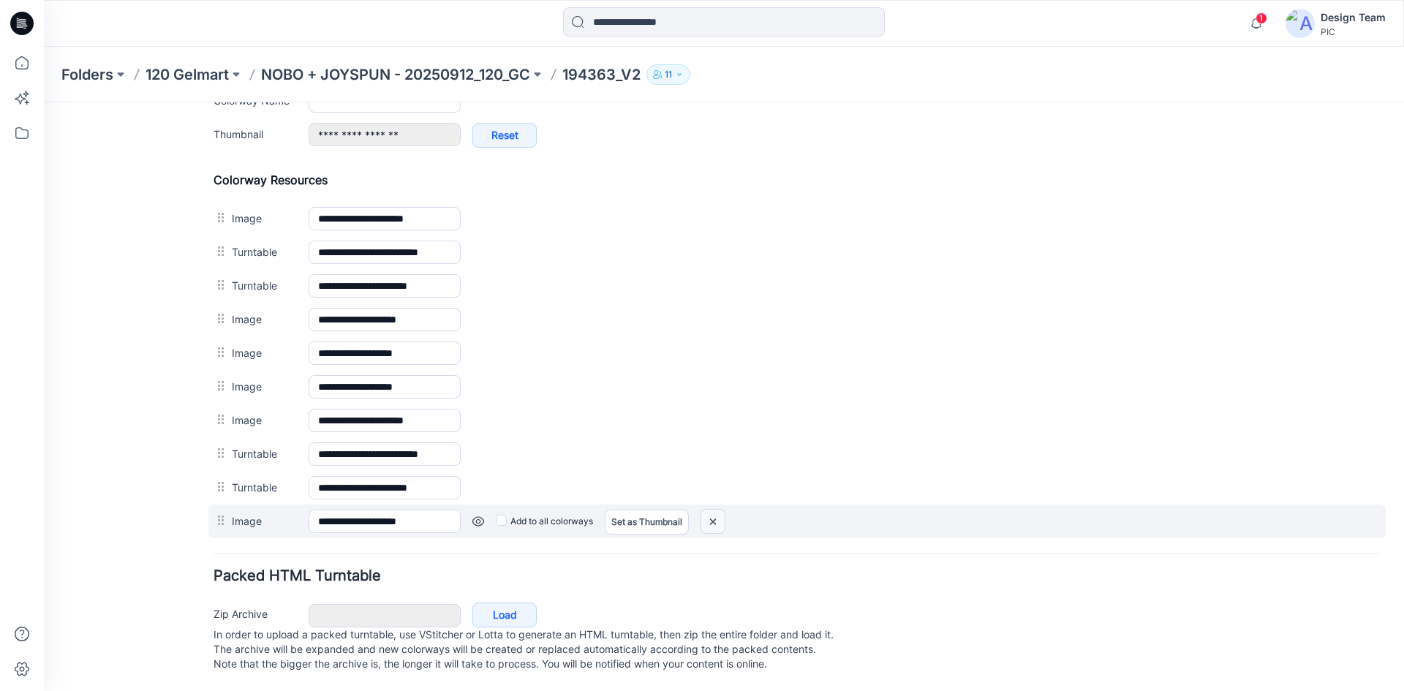
click at [709, 513] on img at bounding box center [712, 522] width 23 height 24
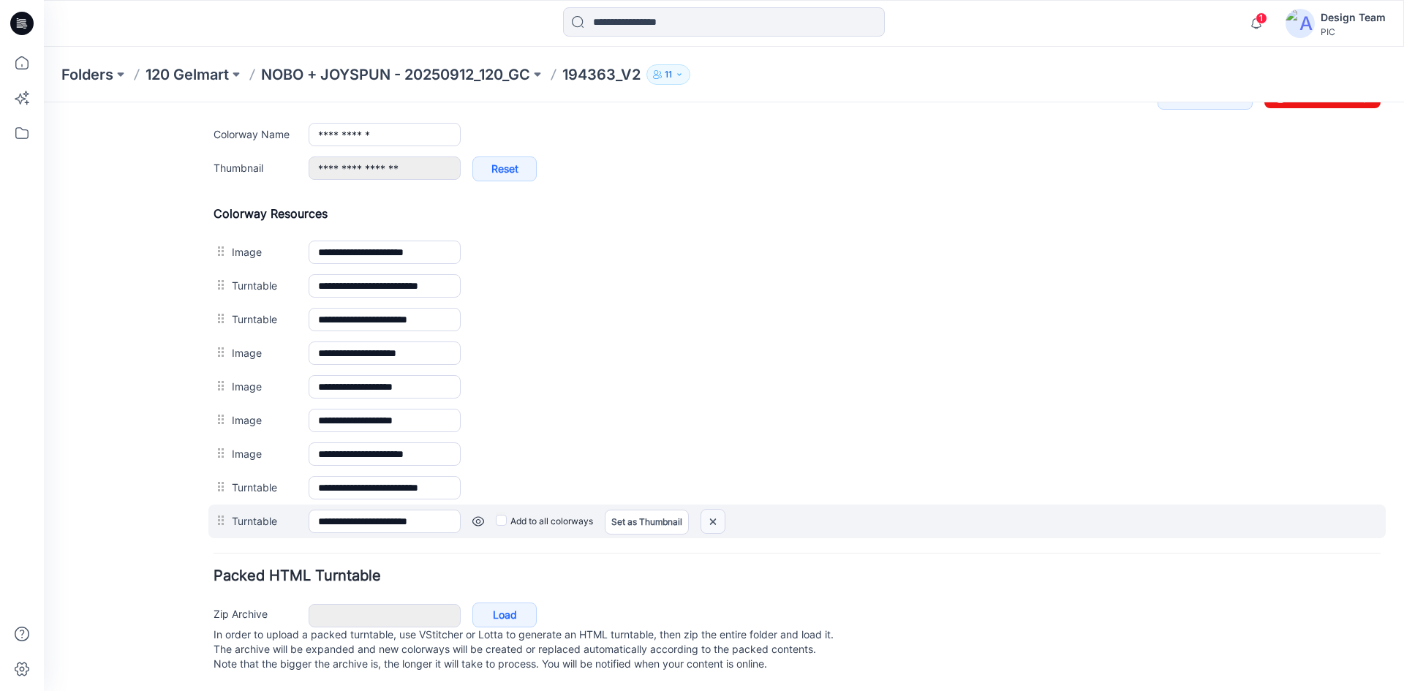
scroll to position [618, 0]
click at [714, 510] on img at bounding box center [712, 522] width 23 height 24
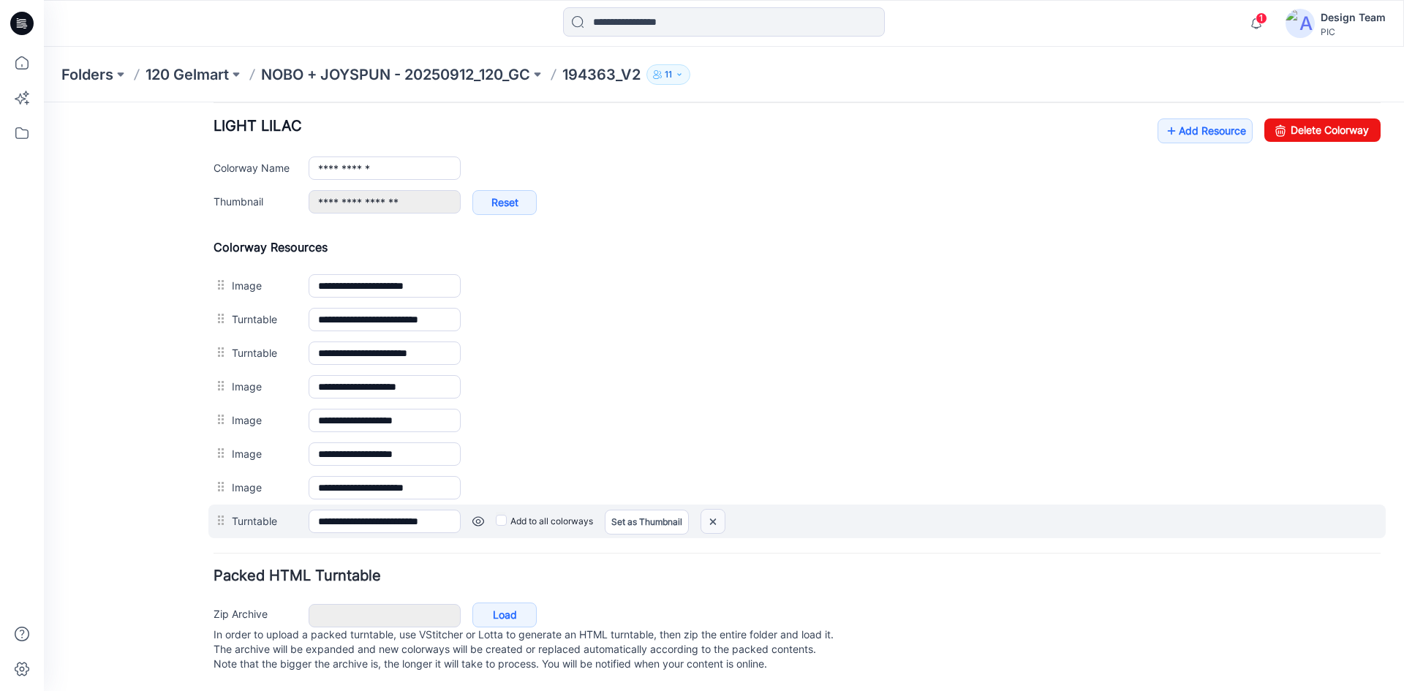
scroll to position [584, 0]
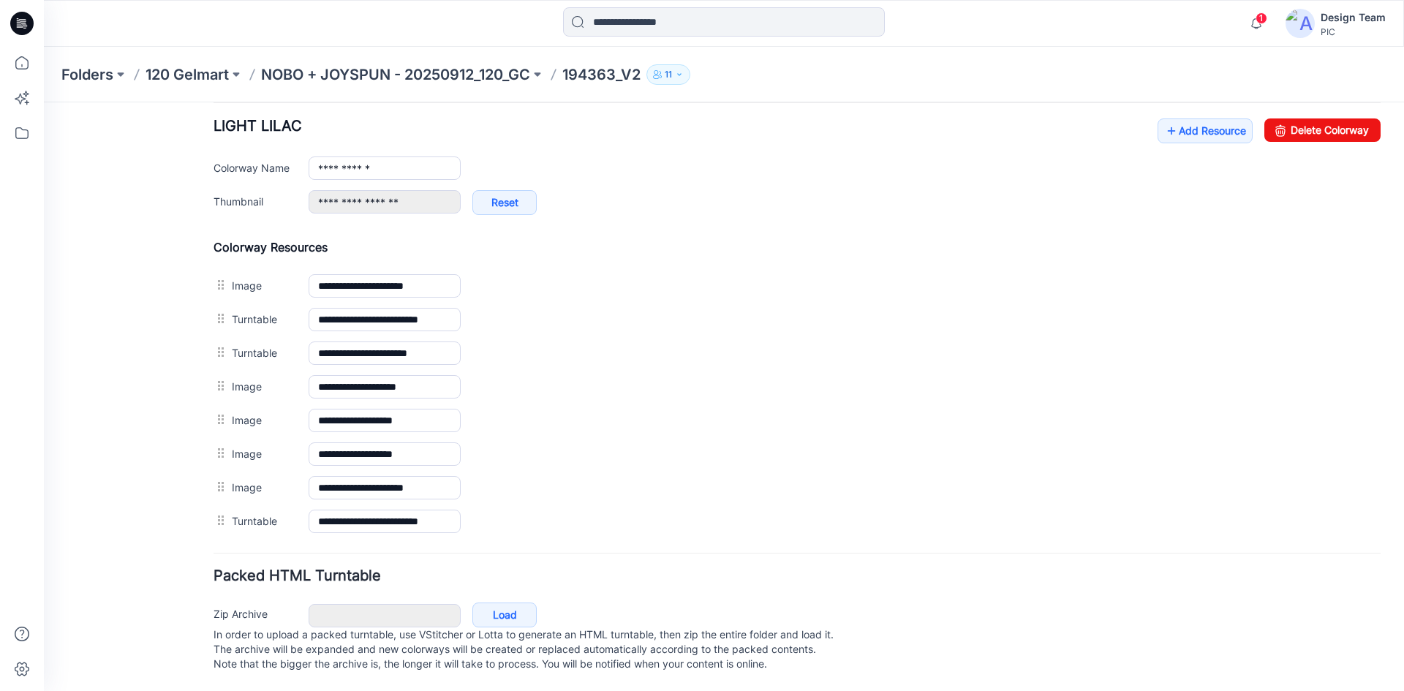
click at [44, 102] on img at bounding box center [44, 102] width 0 height 0
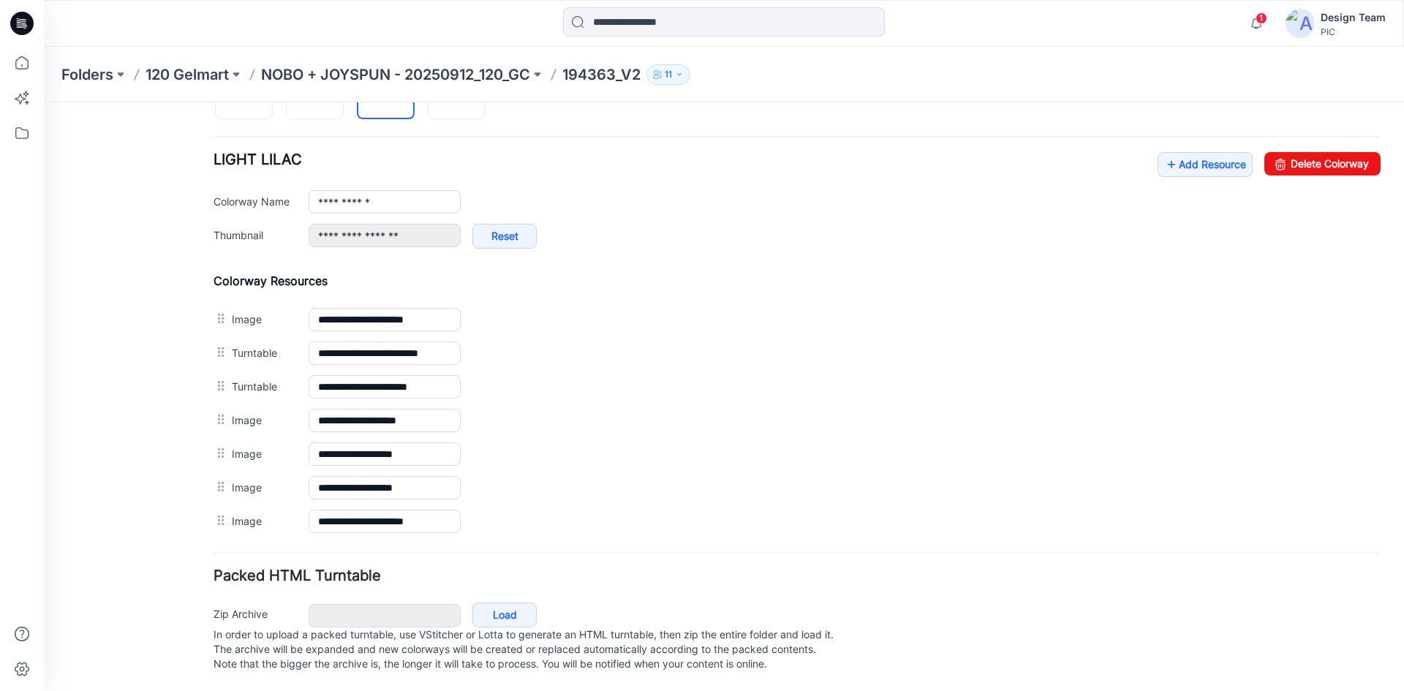
scroll to position [550, 0]
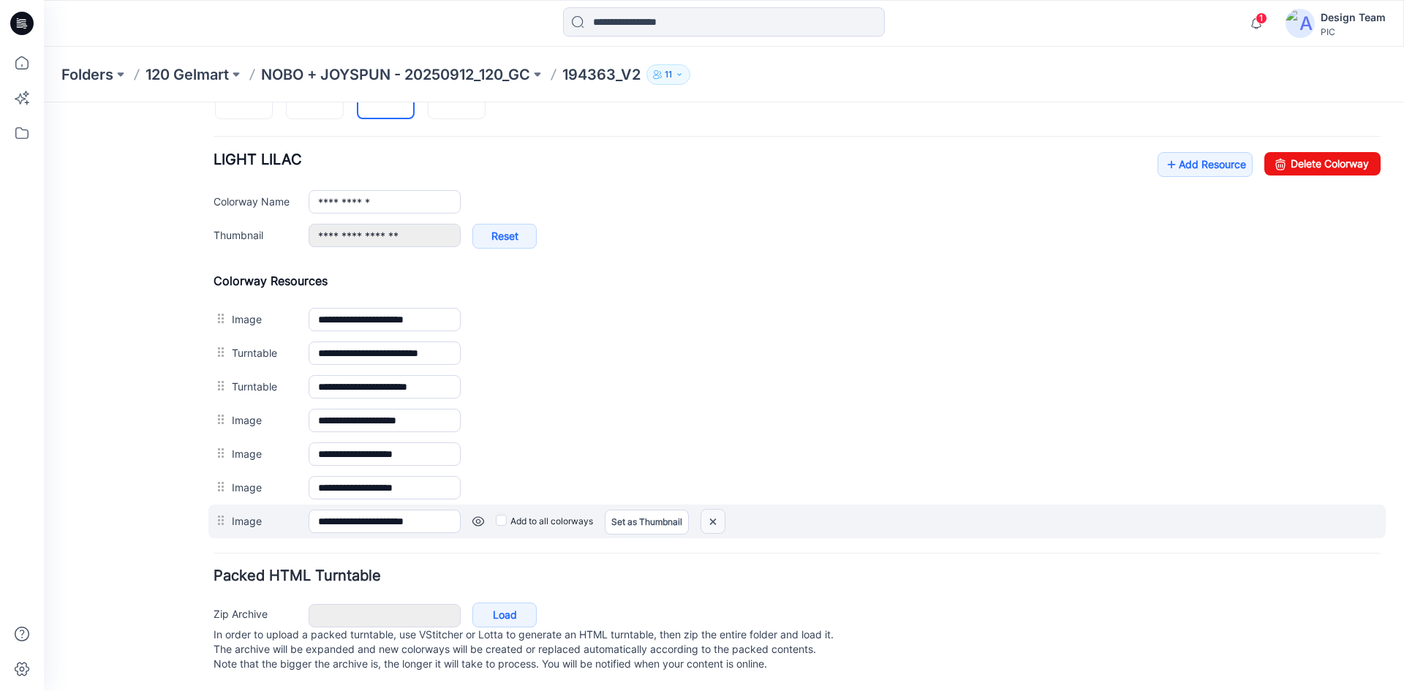
click at [714, 510] on img at bounding box center [712, 522] width 23 height 24
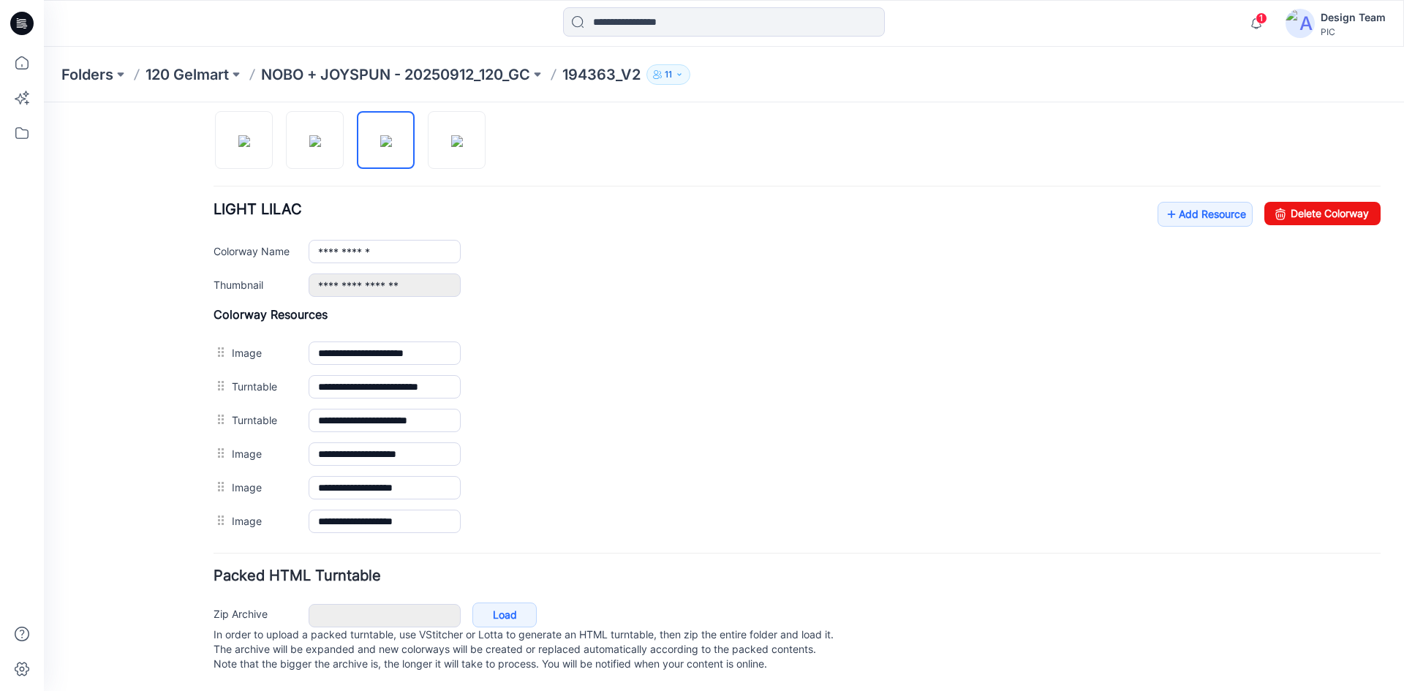
scroll to position [501, 0]
click at [1206, 202] on link "Add Resource" at bounding box center [1204, 214] width 95 height 25
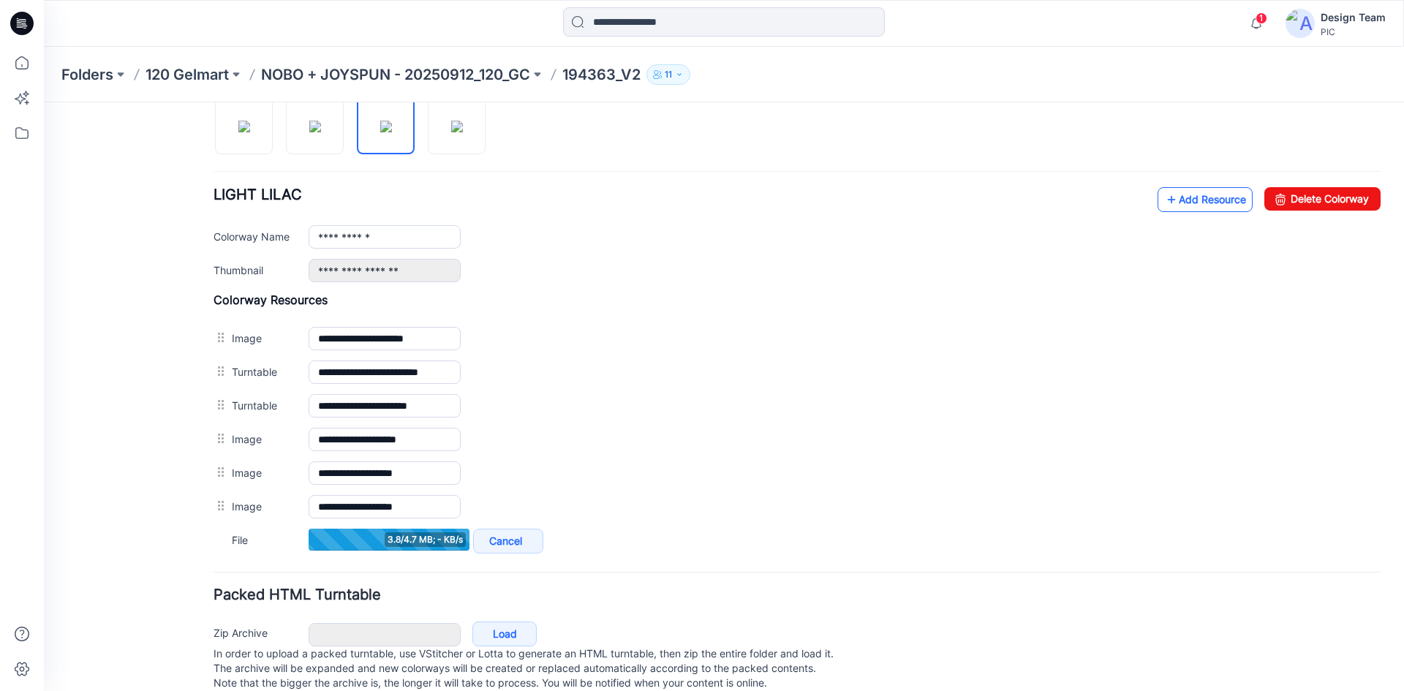
click at [1200, 193] on link "Add Resource" at bounding box center [1204, 199] width 95 height 25
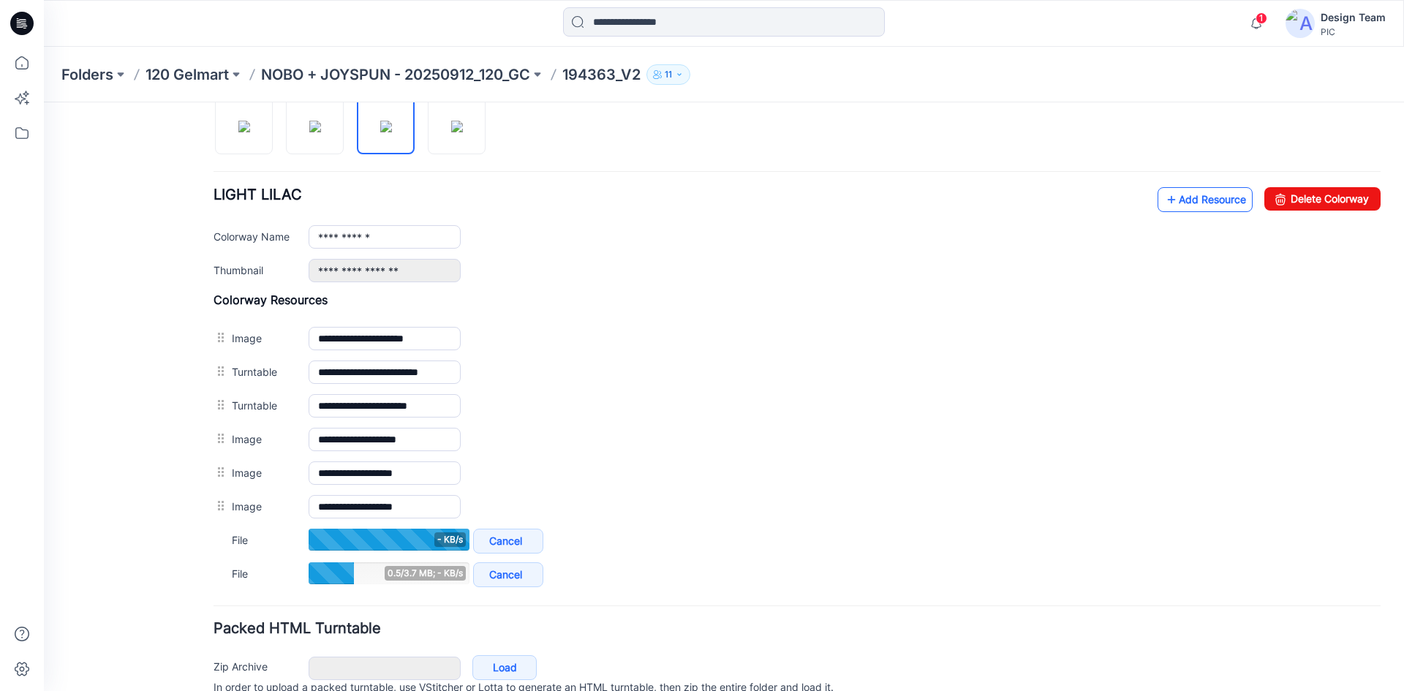
click at [1189, 208] on link "Add Resource" at bounding box center [1204, 199] width 95 height 25
click at [1188, 197] on link "Add Resource" at bounding box center [1204, 199] width 95 height 25
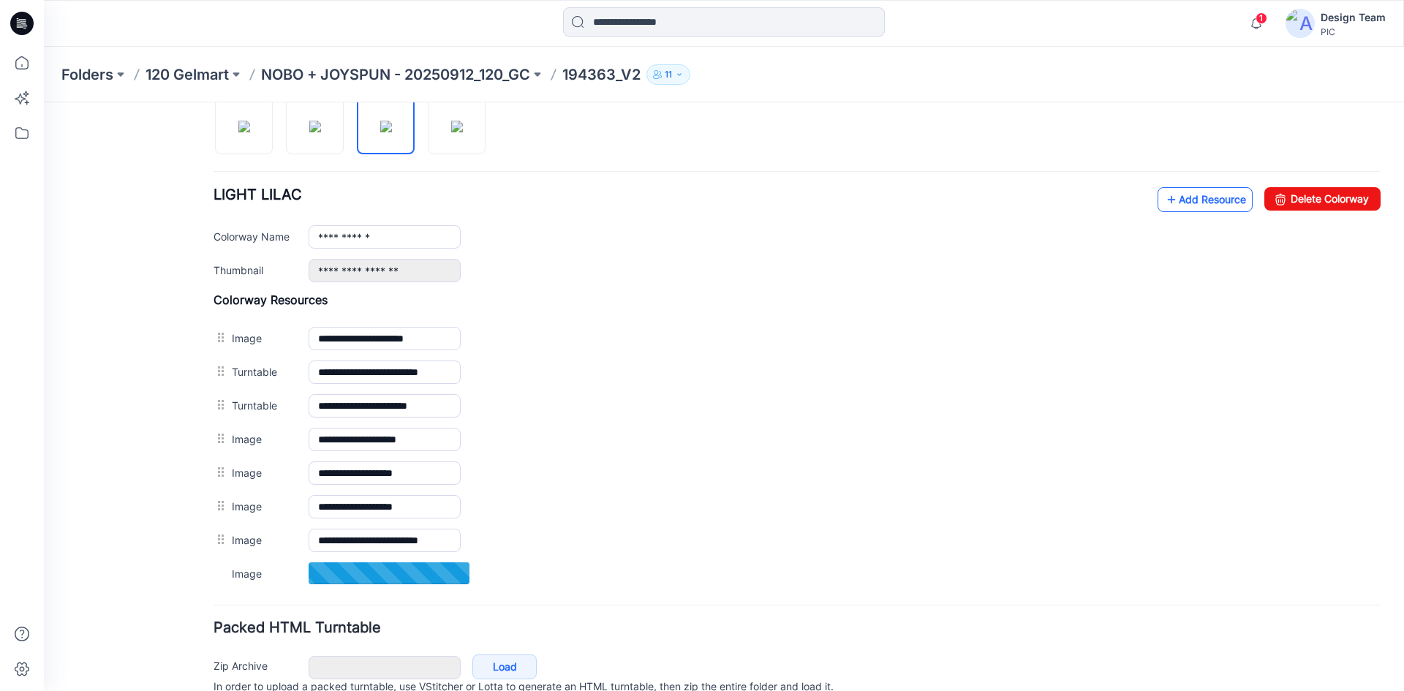
click at [1198, 203] on link "Add Resource" at bounding box center [1204, 199] width 95 height 25
click at [1170, 204] on link "Add Resource" at bounding box center [1204, 199] width 95 height 25
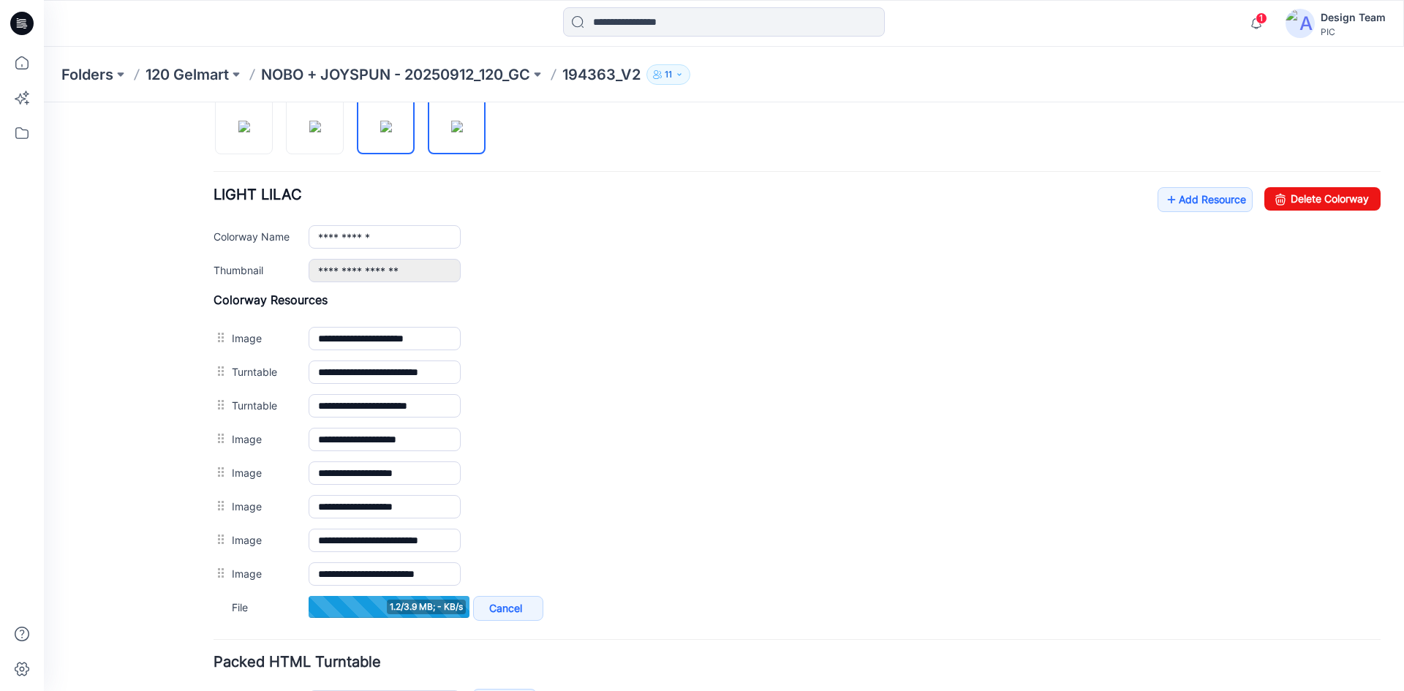
click at [463, 132] on img at bounding box center [457, 127] width 12 height 12
type input "**********"
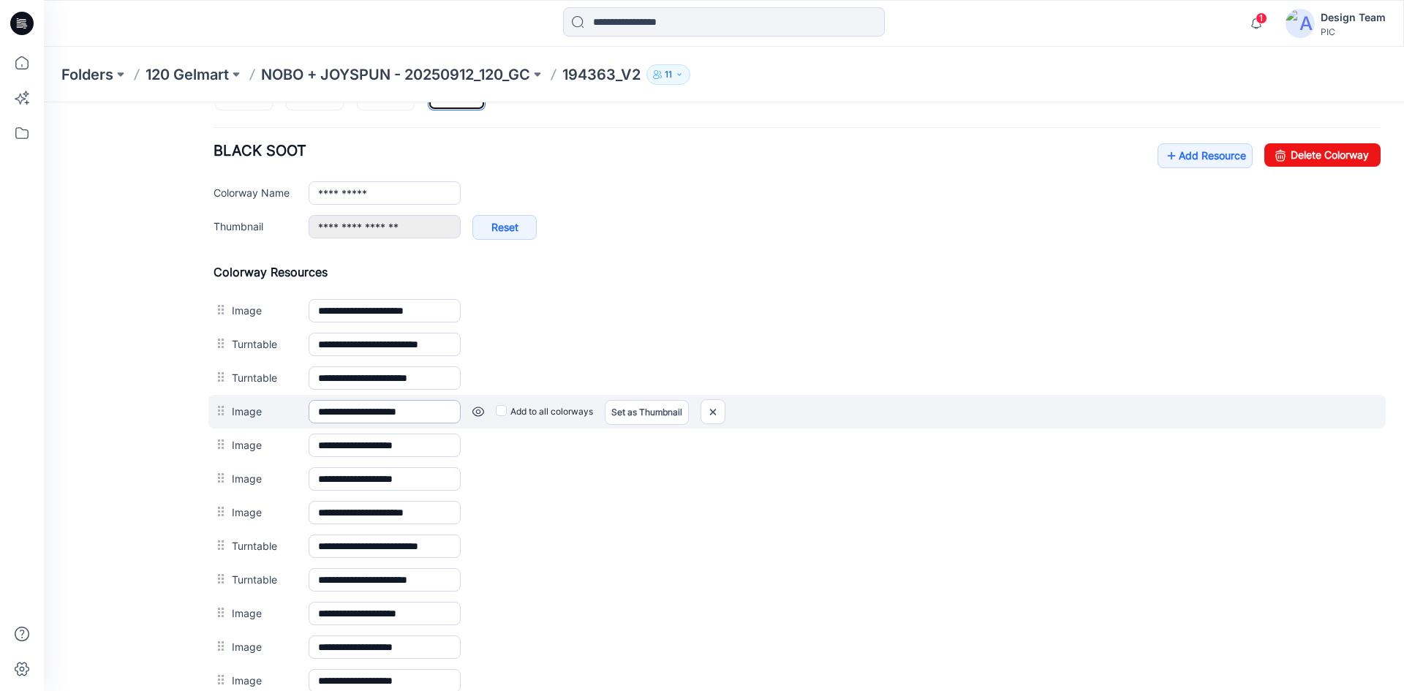
scroll to position [719, 0]
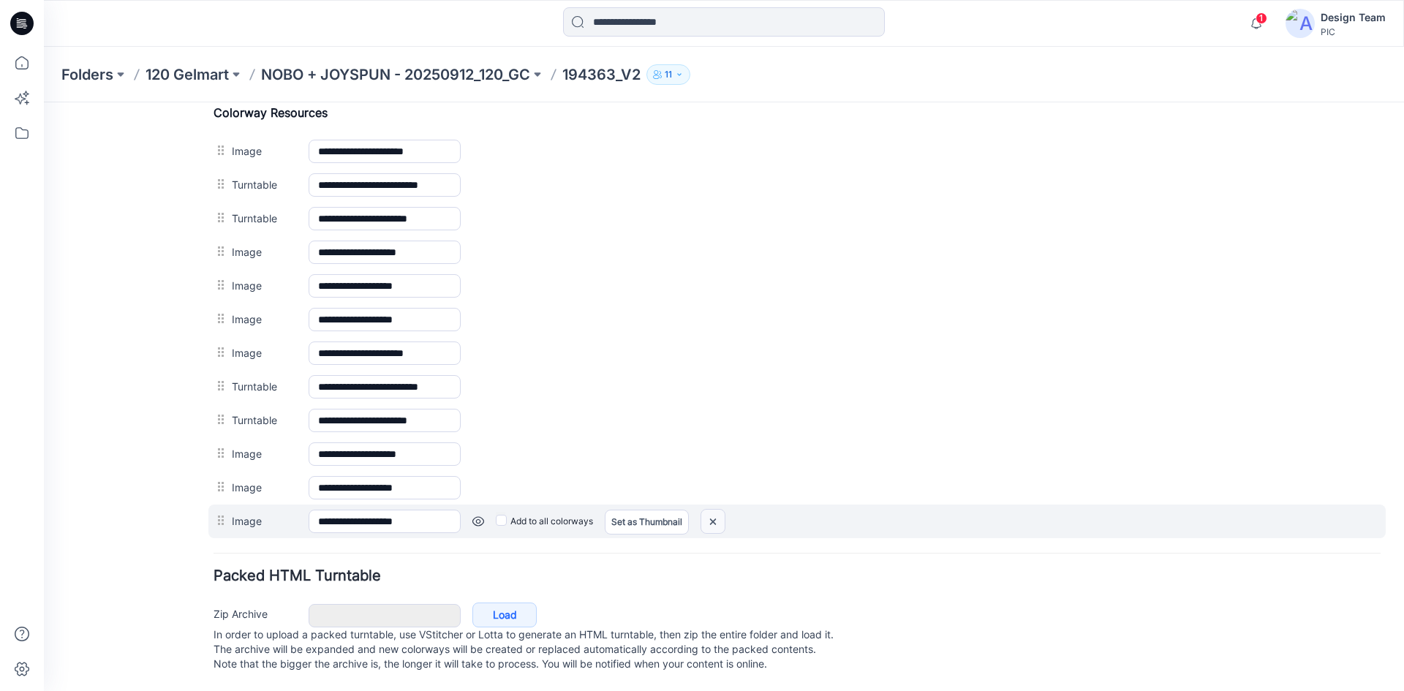
click at [722, 510] on img at bounding box center [712, 522] width 23 height 24
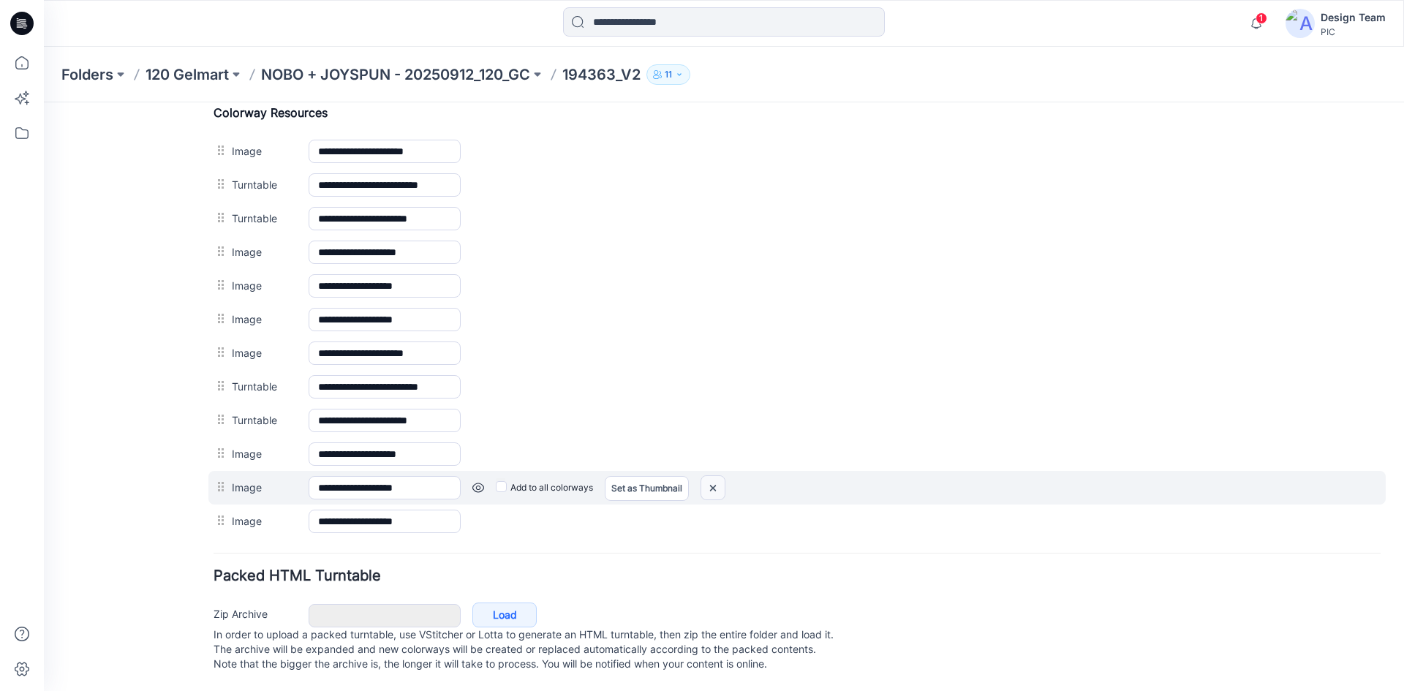
scroll to position [685, 0]
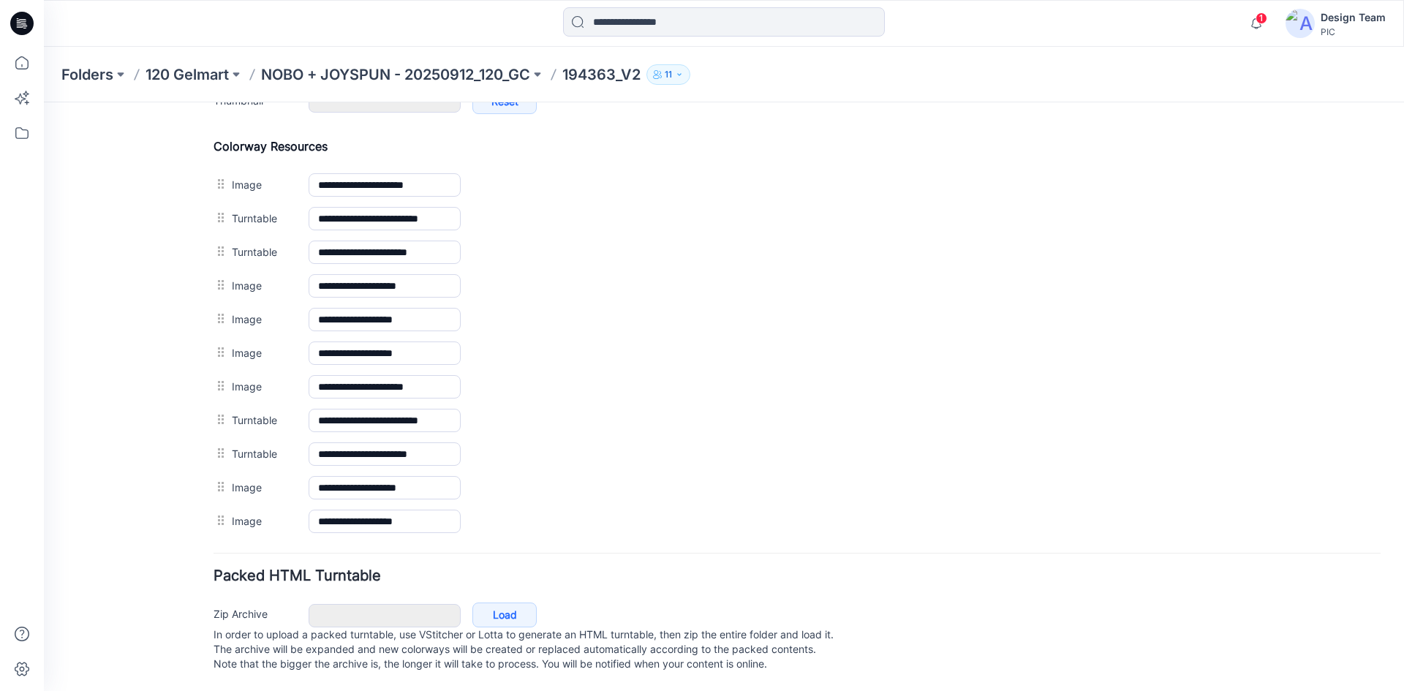
click at [44, 102] on img at bounding box center [44, 102] width 0 height 0
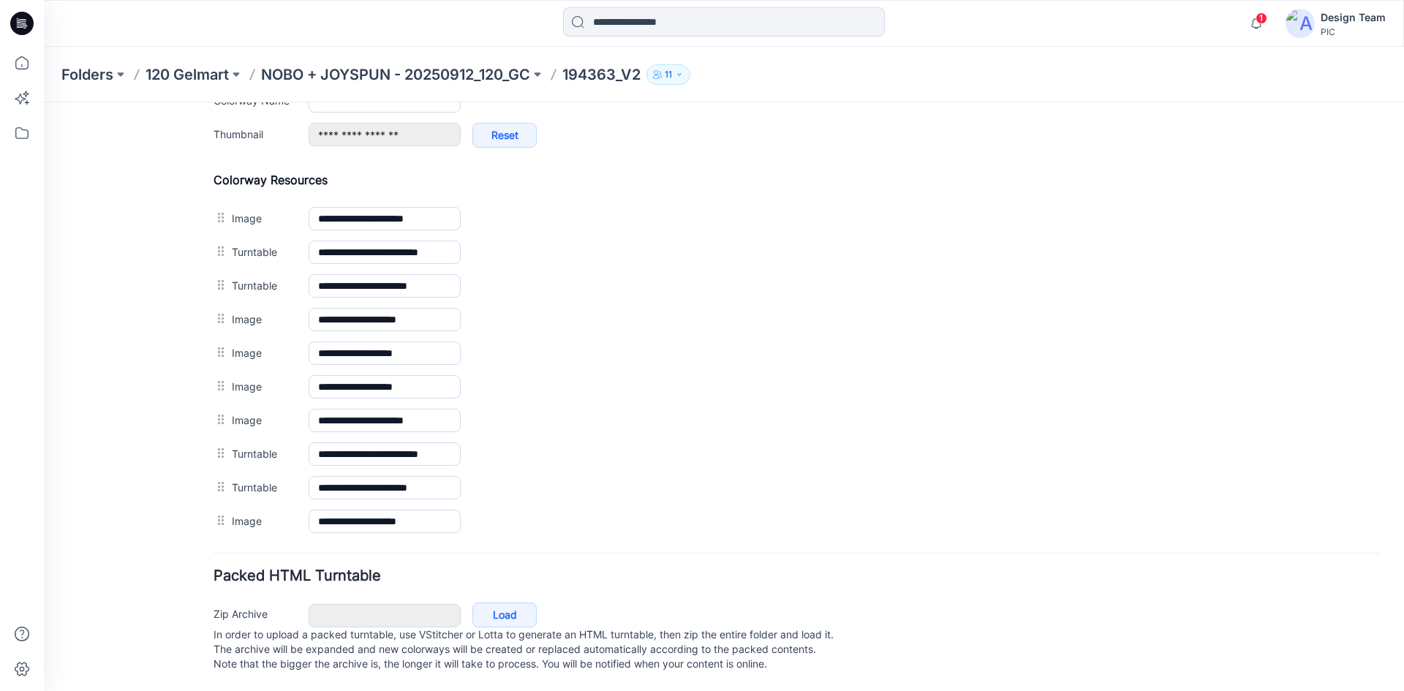
click at [44, 102] on img at bounding box center [44, 102] width 0 height 0
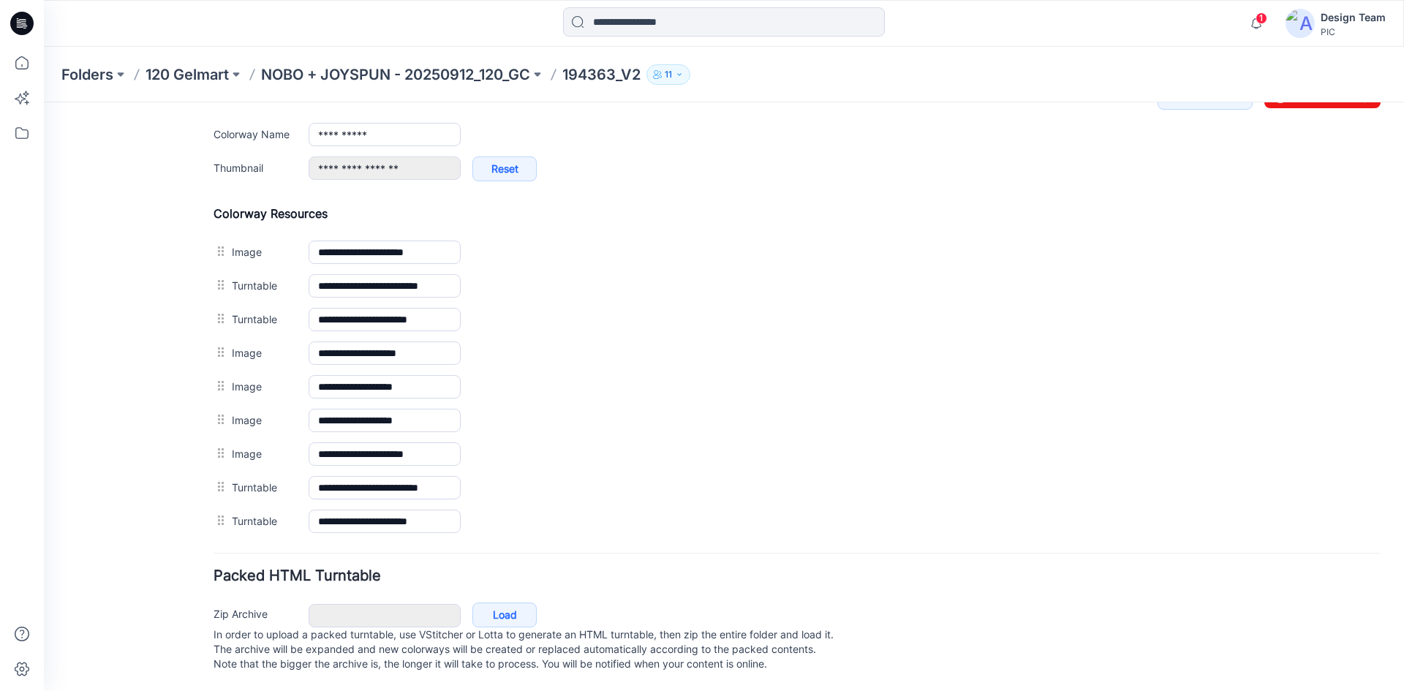
scroll to position [618, 0]
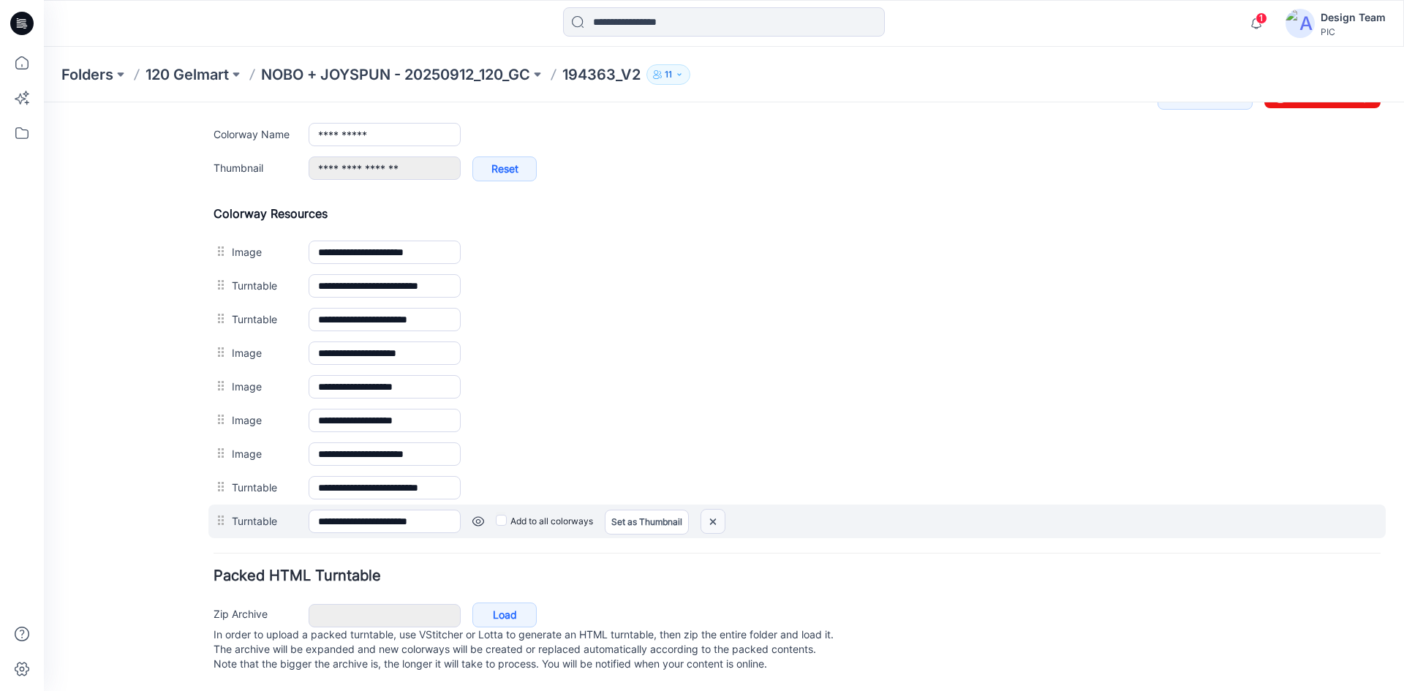
click at [716, 510] on img at bounding box center [712, 522] width 23 height 24
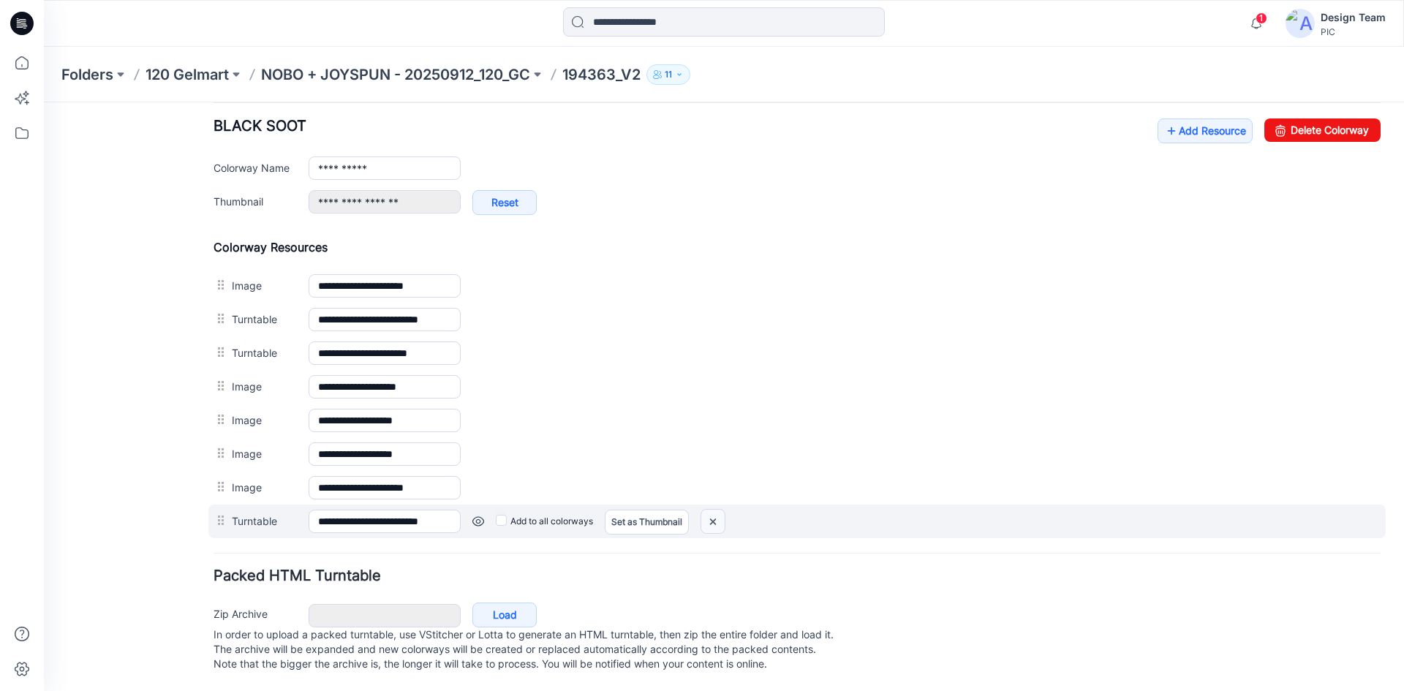
click at [716, 510] on img at bounding box center [712, 522] width 23 height 24
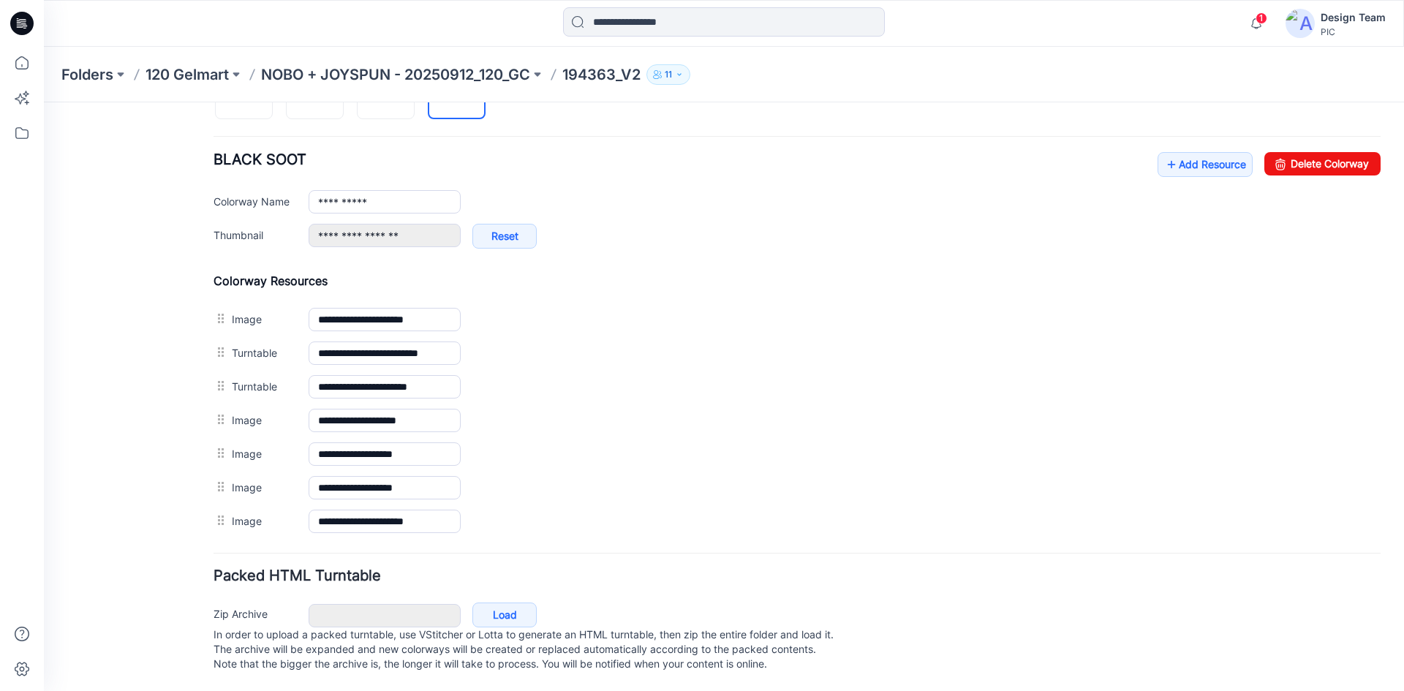
click at [44, 102] on img at bounding box center [44, 102] width 0 height 0
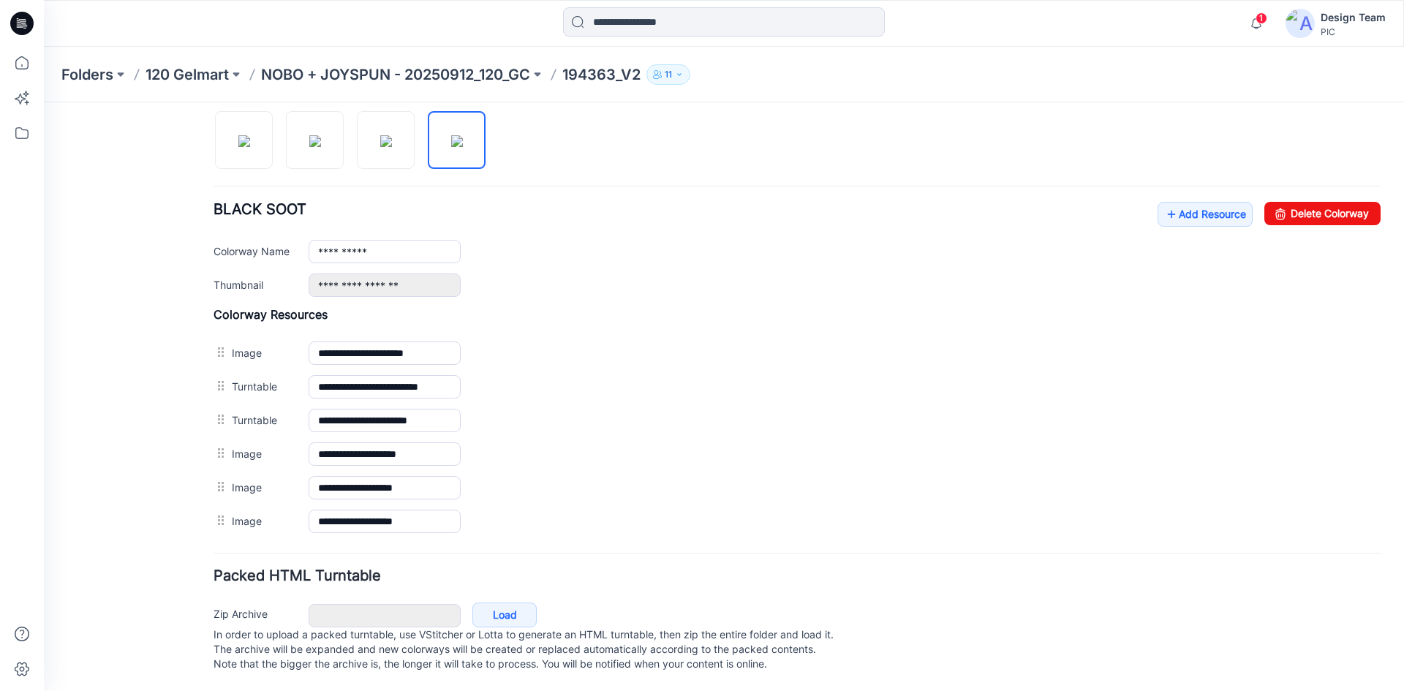
scroll to position [501, 0]
click at [1166, 202] on link "Add Resource" at bounding box center [1204, 214] width 95 height 25
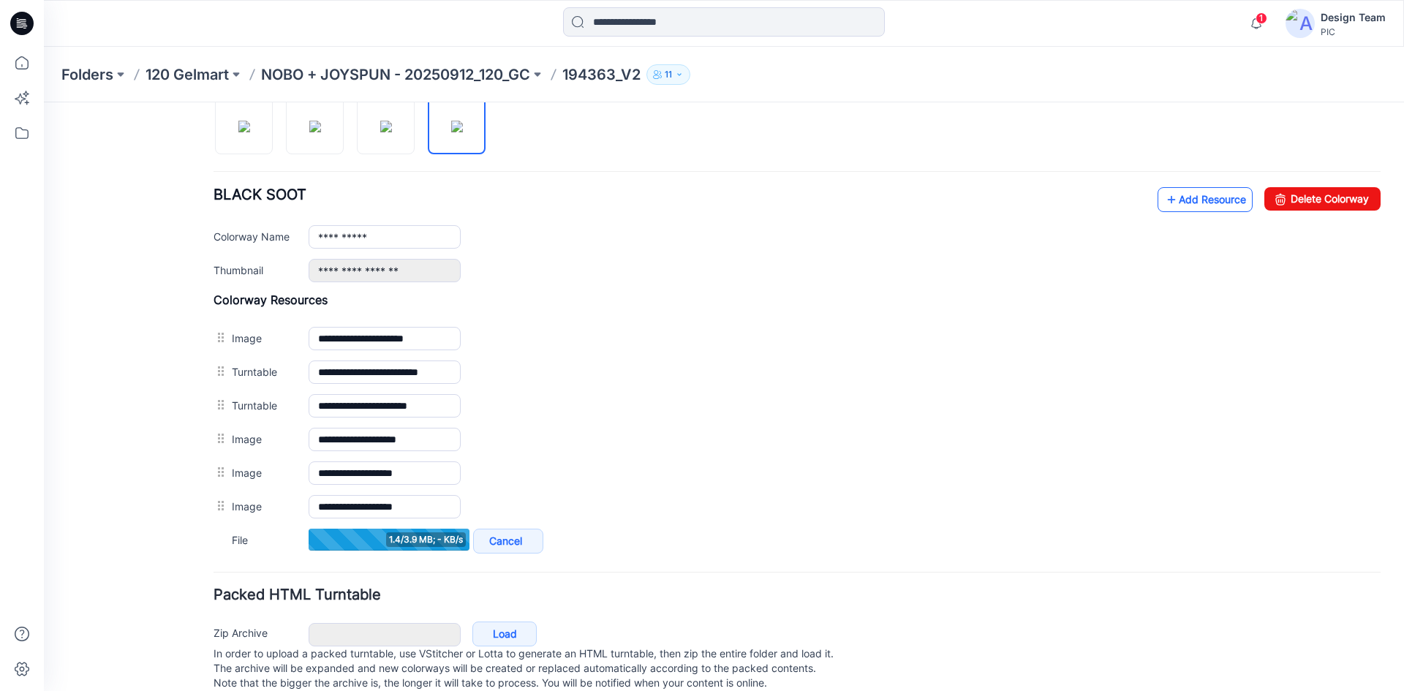
click at [1170, 205] on link "Add Resource" at bounding box center [1204, 199] width 95 height 25
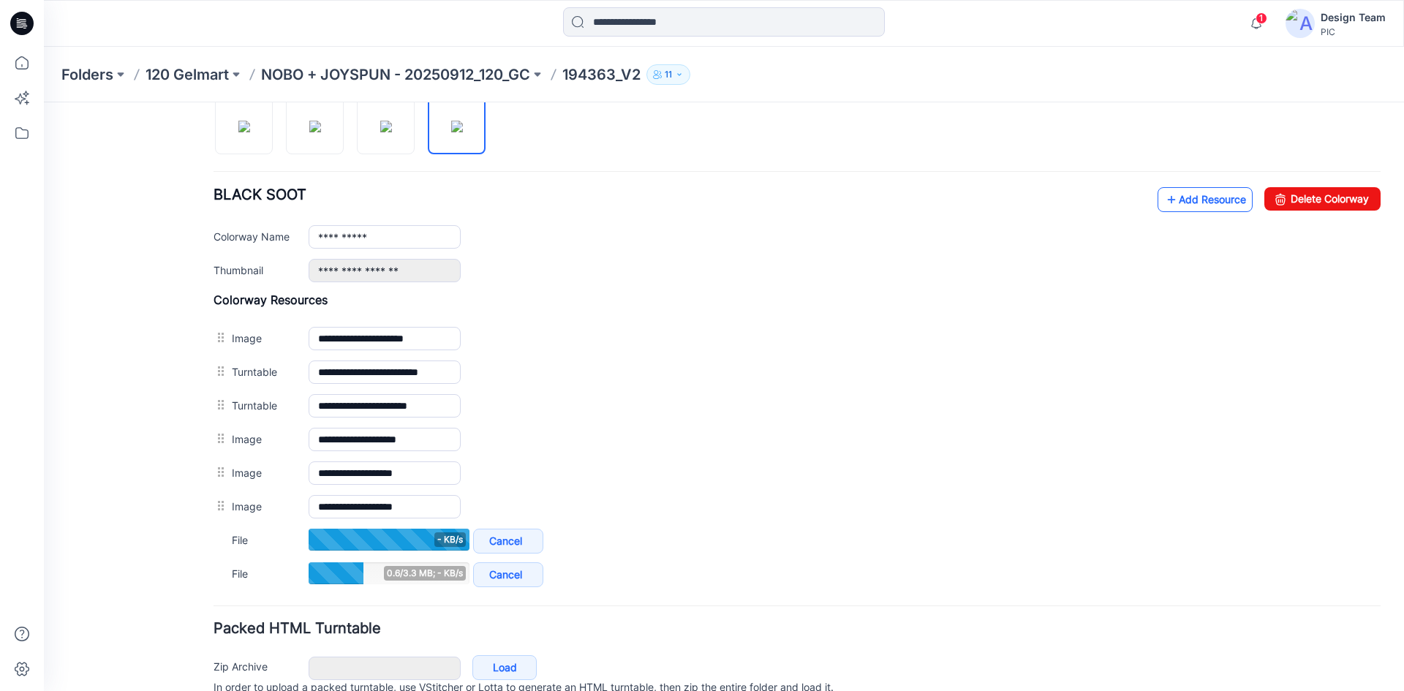
click at [1195, 202] on link "Add Resource" at bounding box center [1204, 199] width 95 height 25
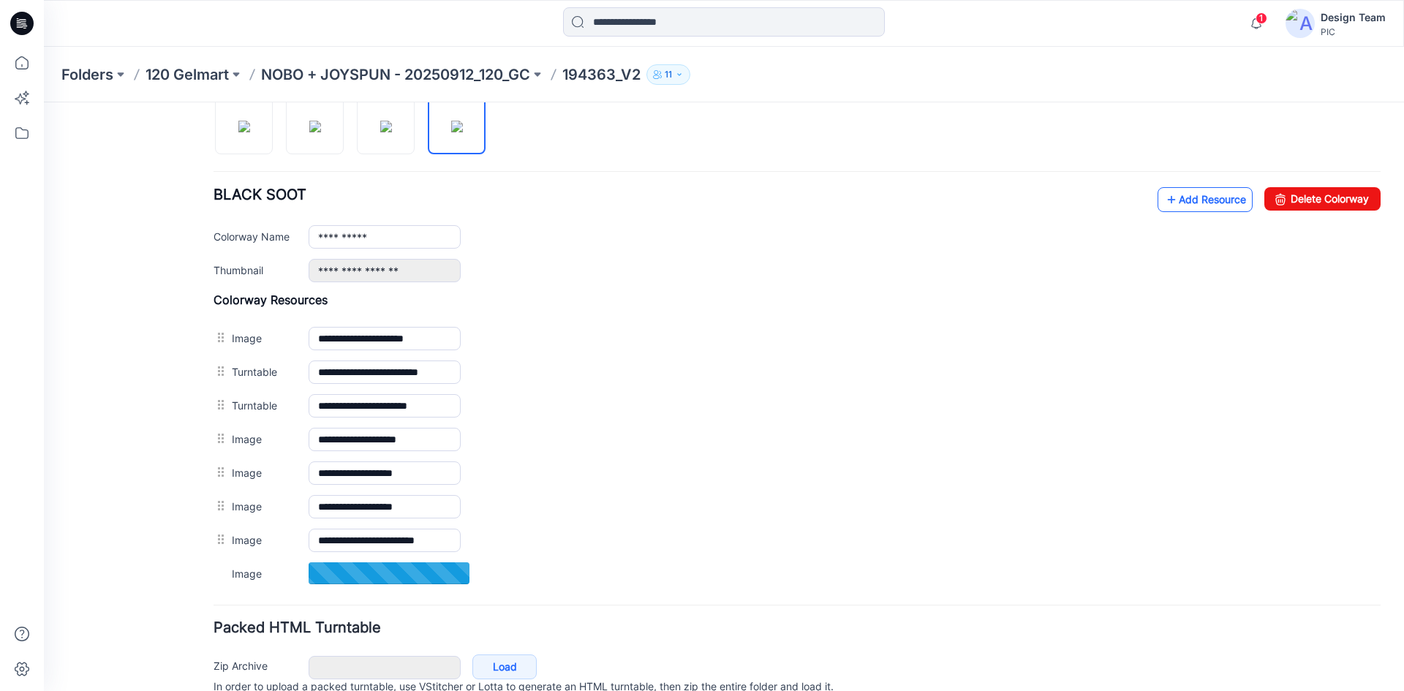
click at [1182, 208] on link "Add Resource" at bounding box center [1204, 199] width 95 height 25
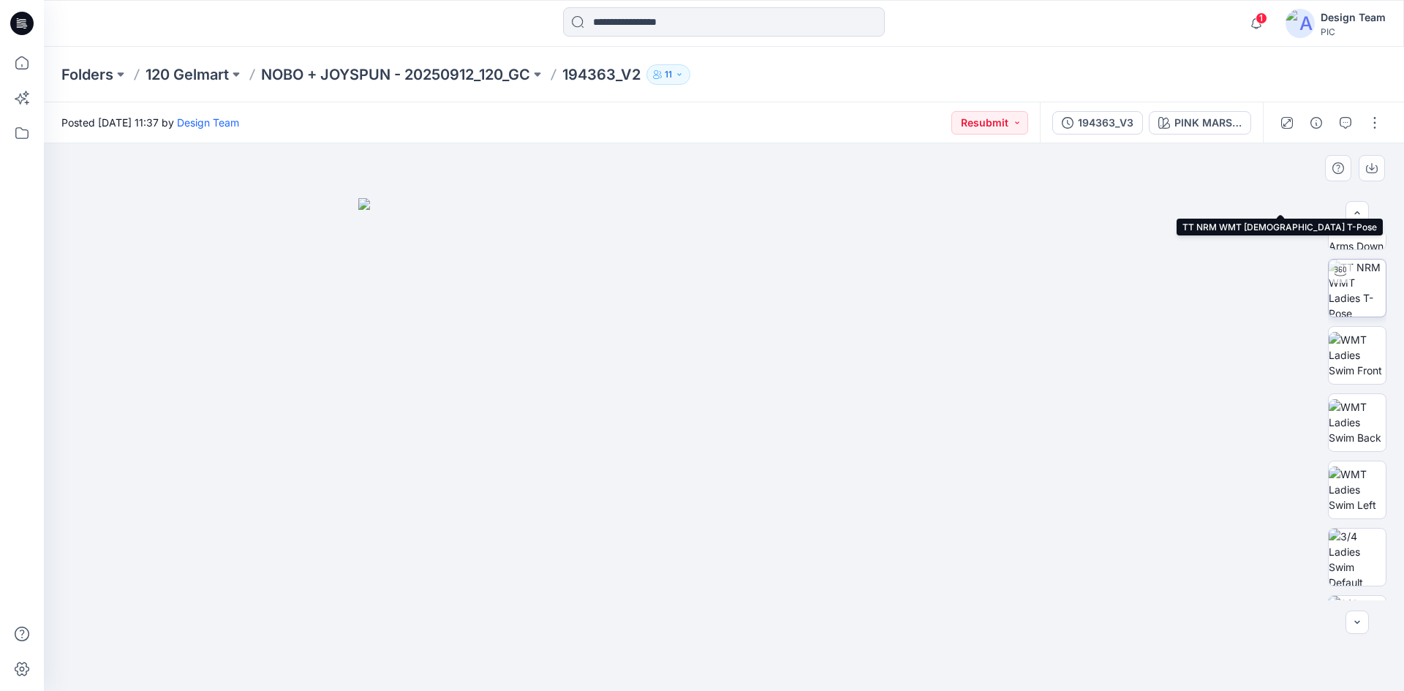
scroll to position [219, 0]
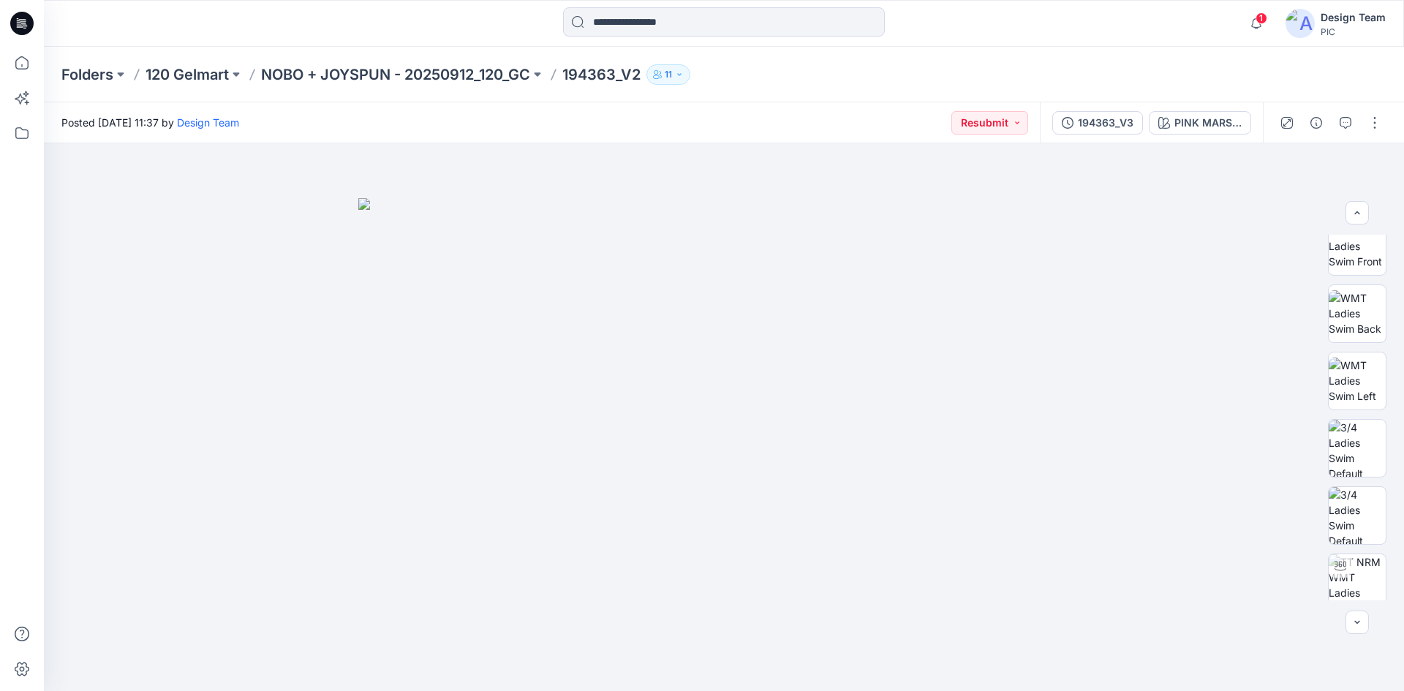
click at [1100, 129] on div "194363_V3" at bounding box center [1106, 123] width 56 height 16
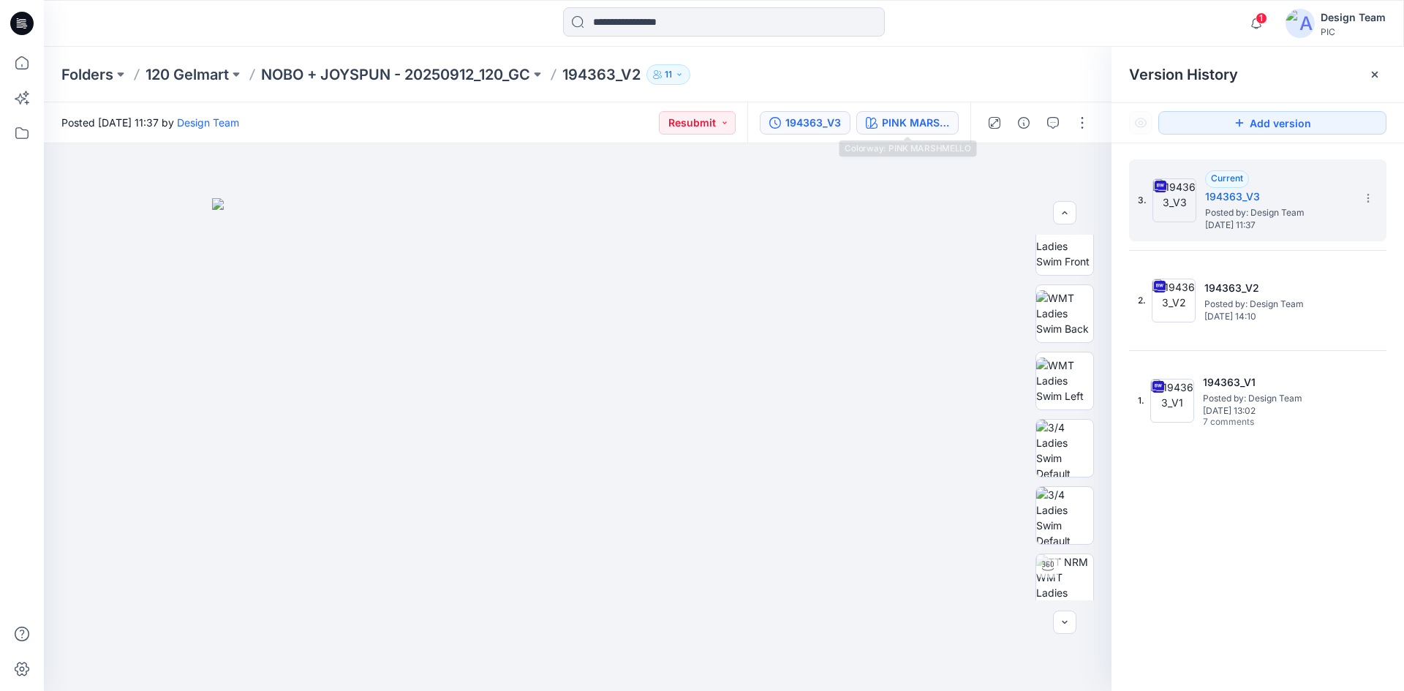
click at [893, 118] on div "PINK MARSHMELLO" at bounding box center [915, 123] width 67 height 16
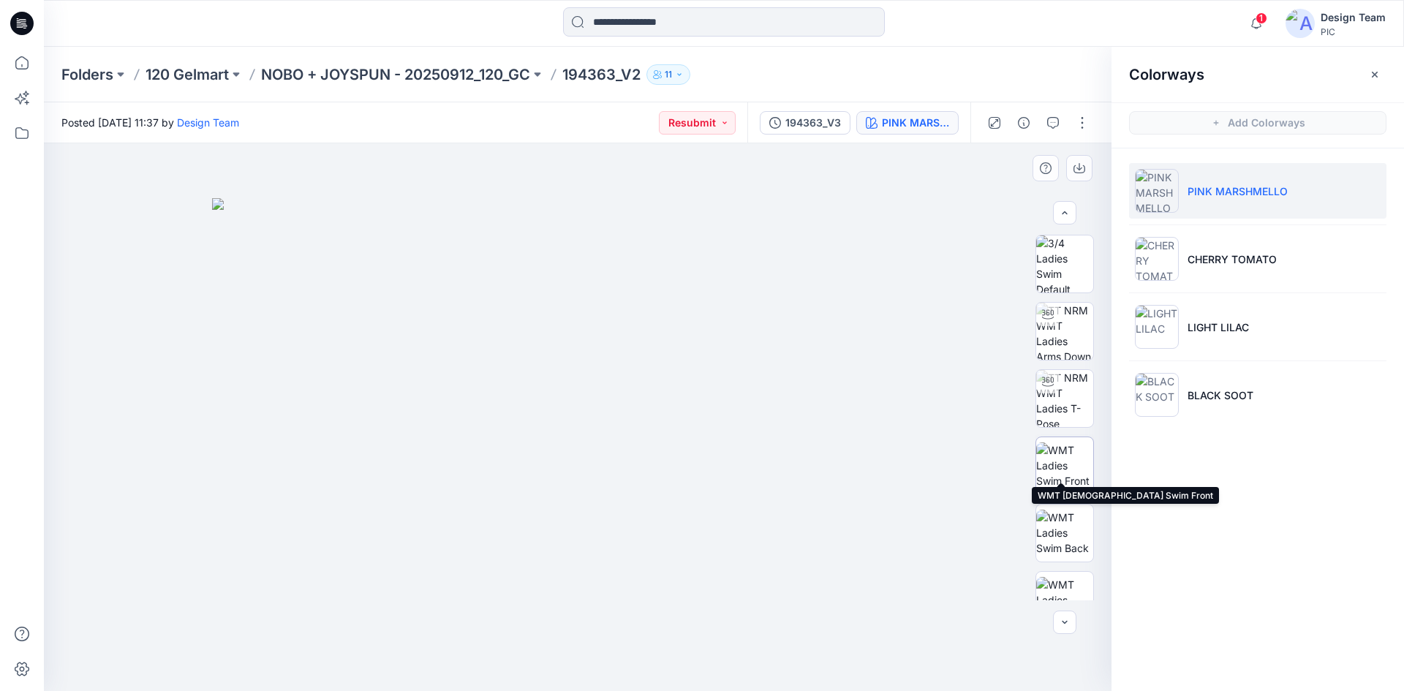
scroll to position [292, 0]
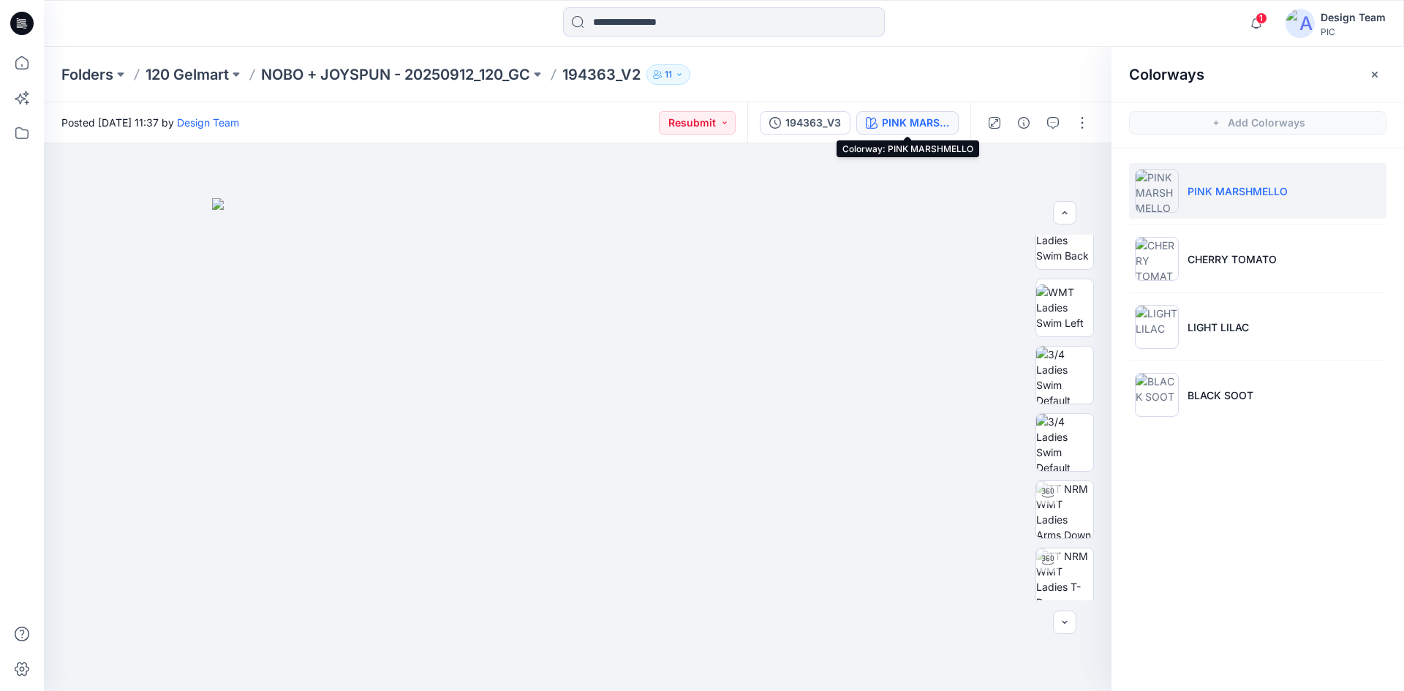
click at [1190, 196] on p "PINK MARSHMELLO" at bounding box center [1237, 190] width 100 height 15
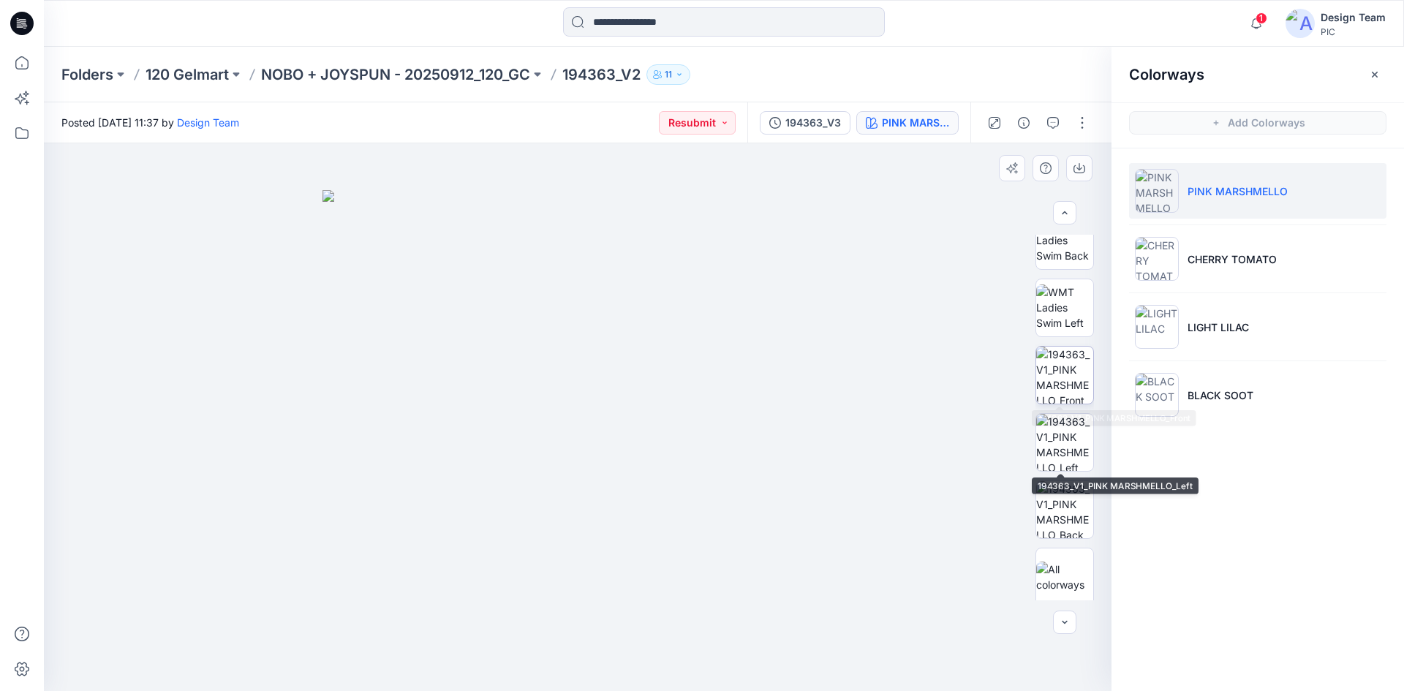
click at [1059, 390] on img at bounding box center [1064, 375] width 57 height 57
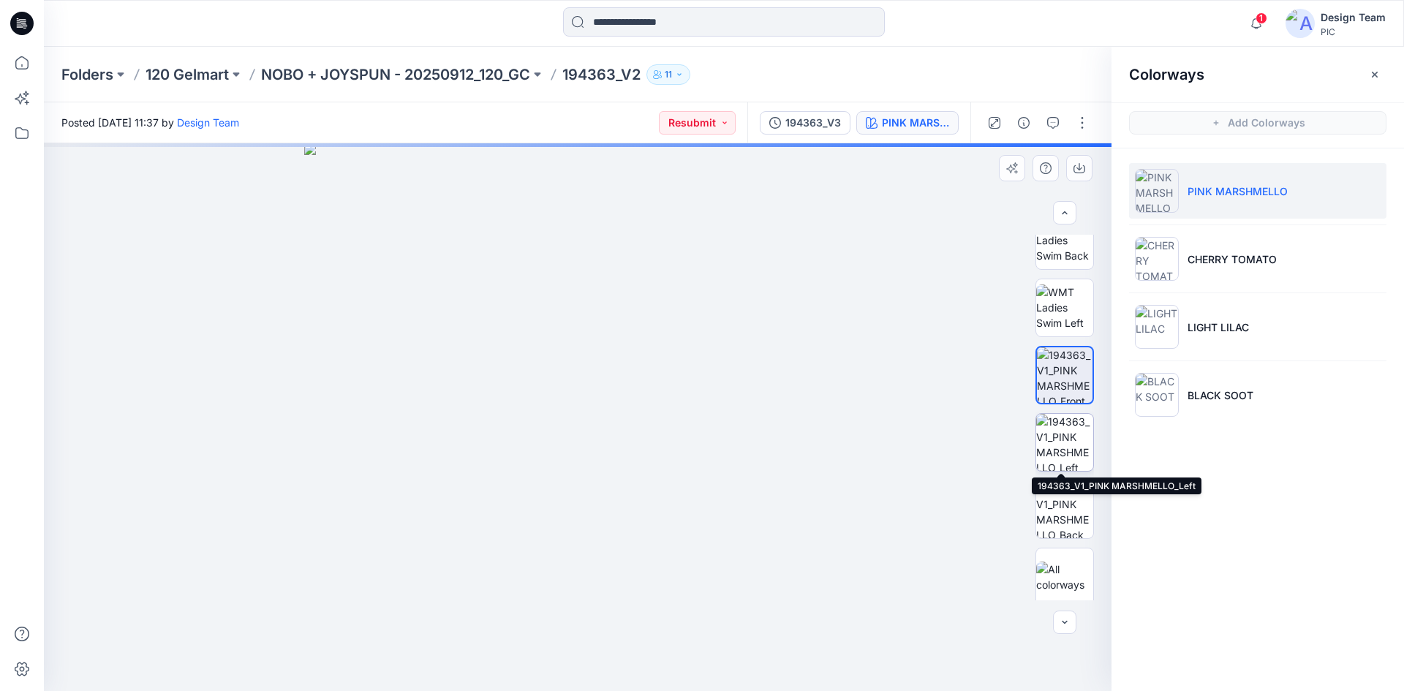
click at [1065, 436] on img at bounding box center [1064, 442] width 57 height 57
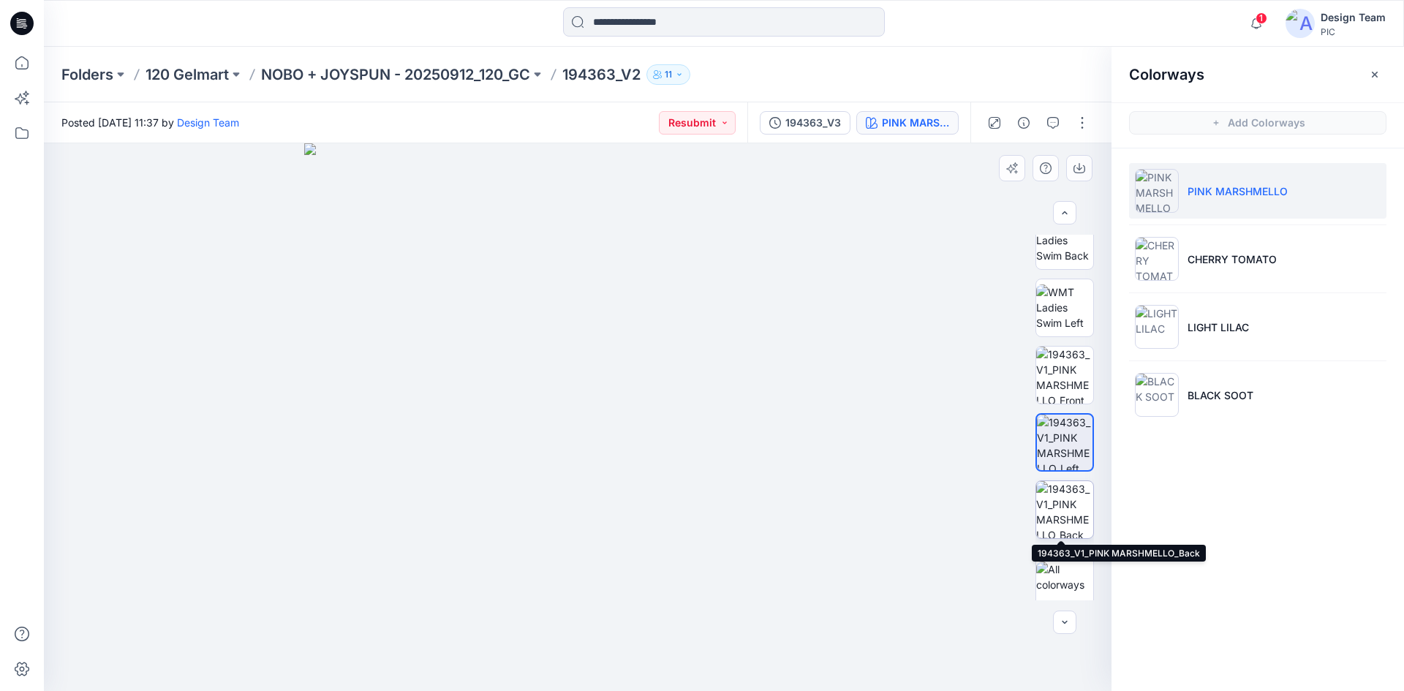
click at [1053, 526] on img at bounding box center [1064, 509] width 57 height 57
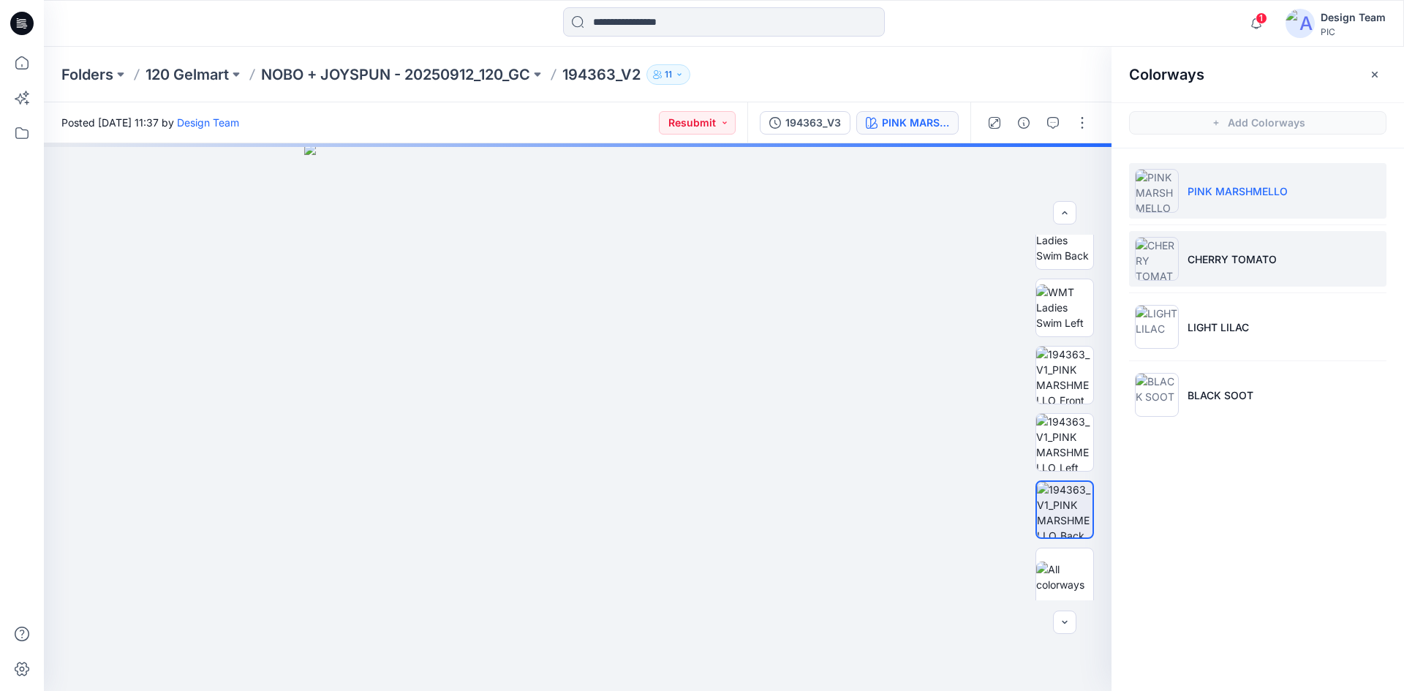
click at [1212, 267] on li "CHERRY TOMATO" at bounding box center [1257, 259] width 257 height 56
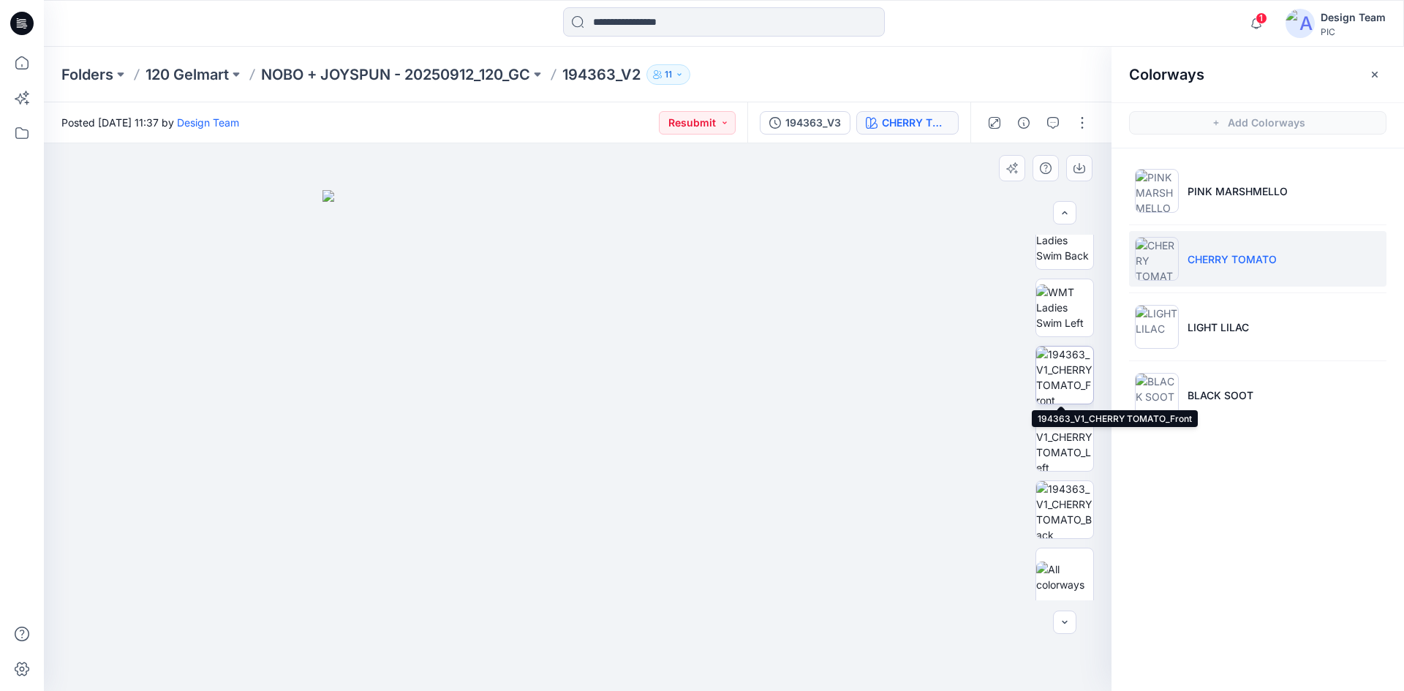
click at [1064, 386] on img at bounding box center [1064, 375] width 57 height 57
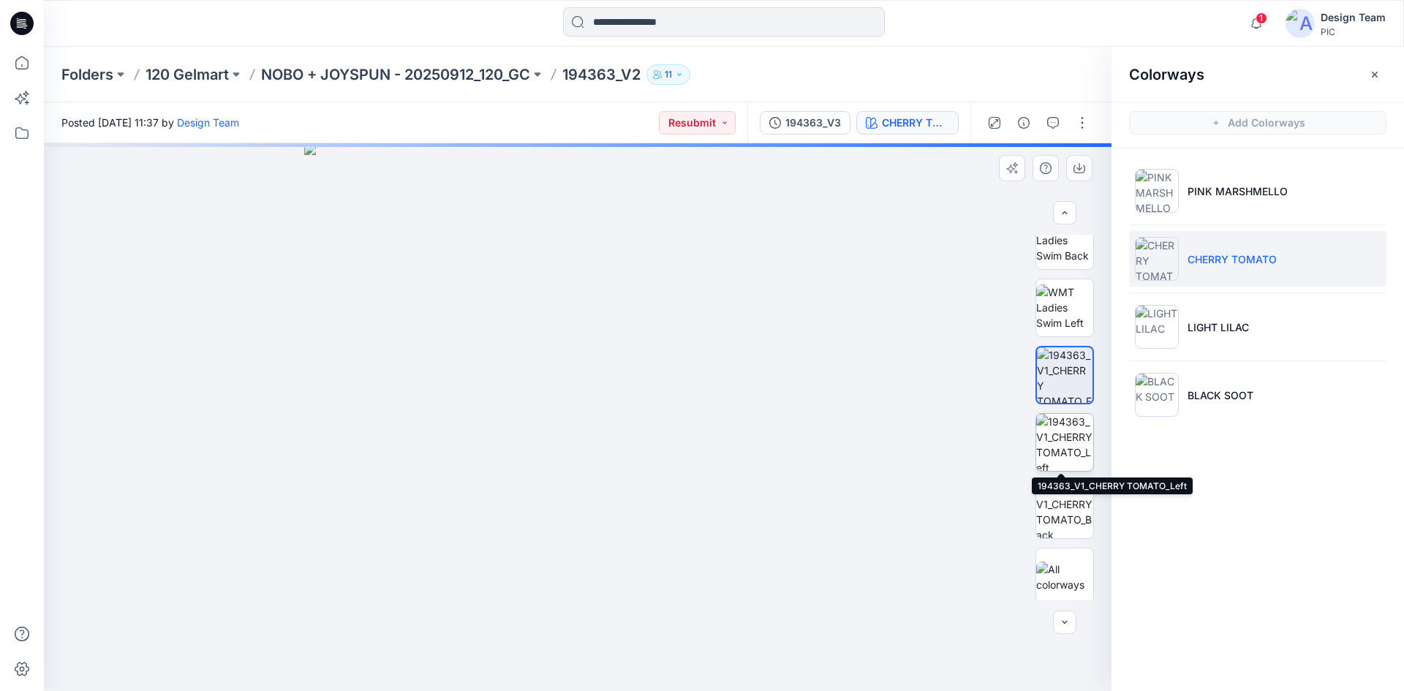
click at [1062, 439] on img at bounding box center [1064, 442] width 57 height 57
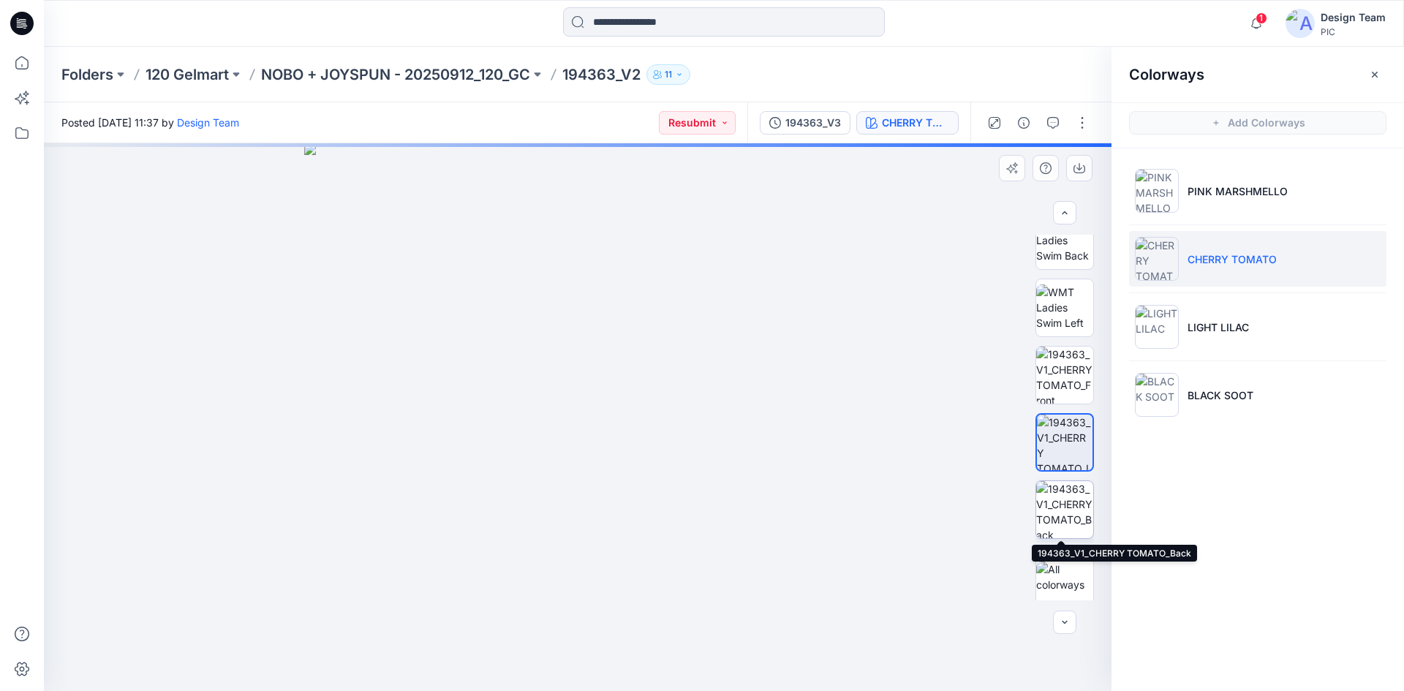
click at [1063, 488] on img at bounding box center [1064, 509] width 57 height 57
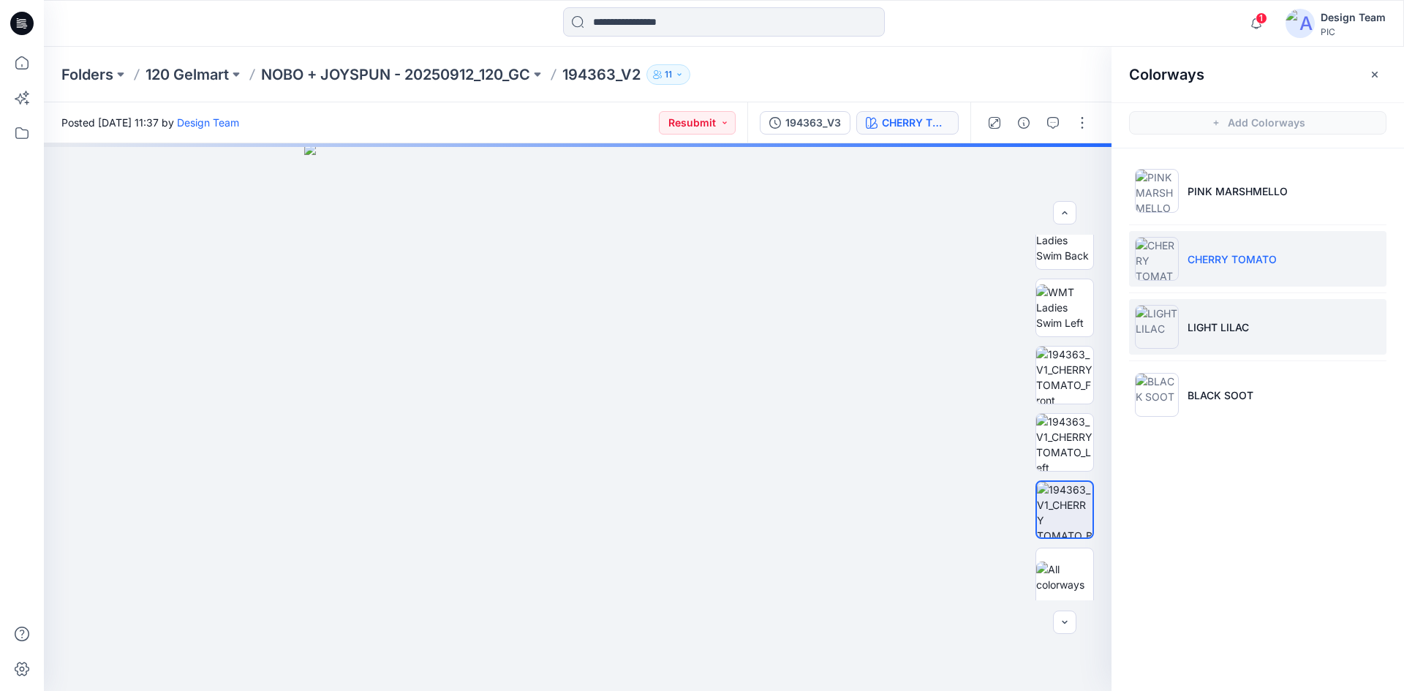
click at [1216, 319] on p "LIGHT LILAC" at bounding box center [1217, 326] width 61 height 15
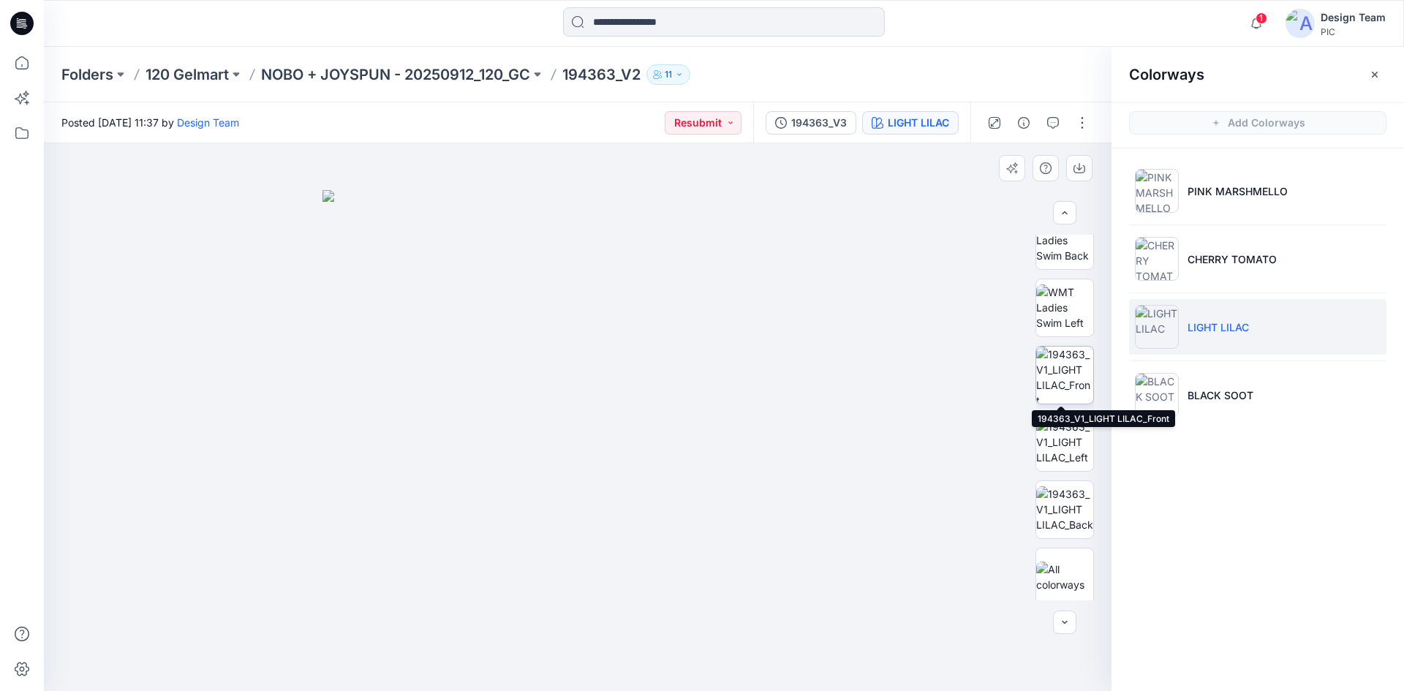
click at [1060, 383] on img at bounding box center [1064, 375] width 57 height 57
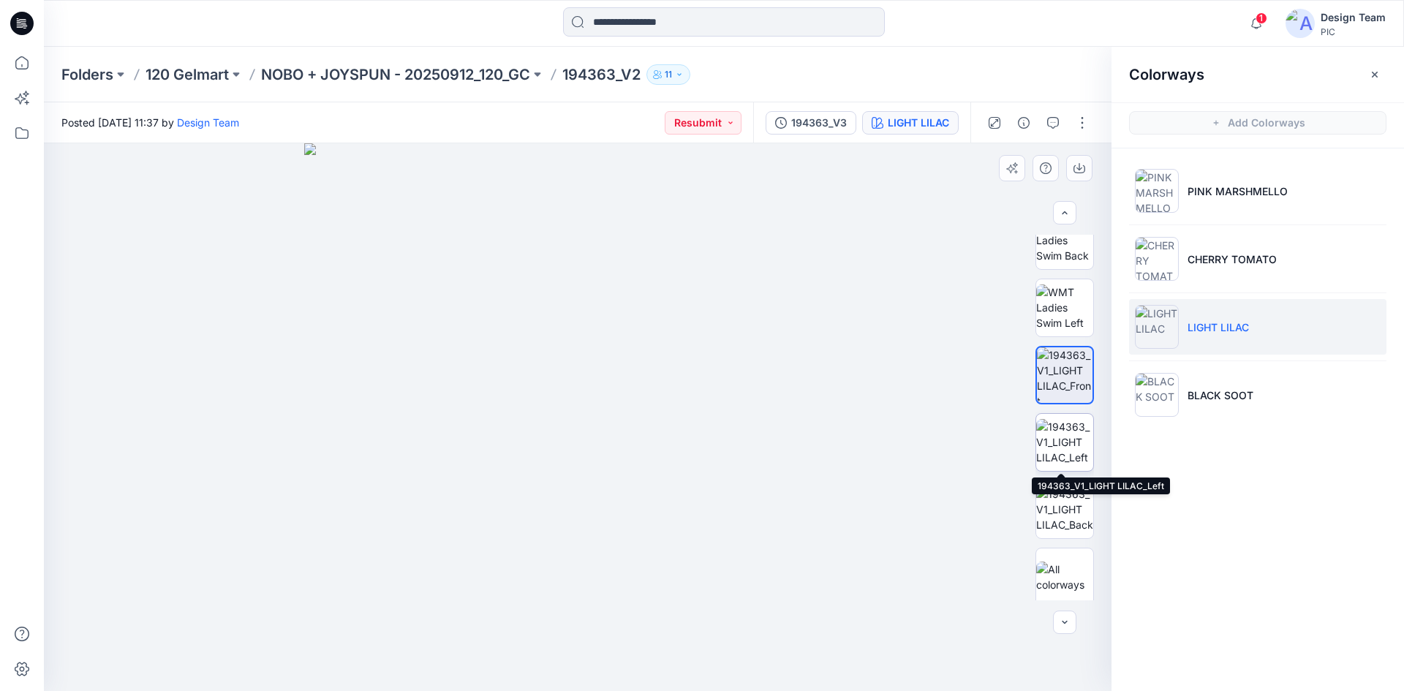
click at [1069, 444] on img at bounding box center [1064, 442] width 57 height 46
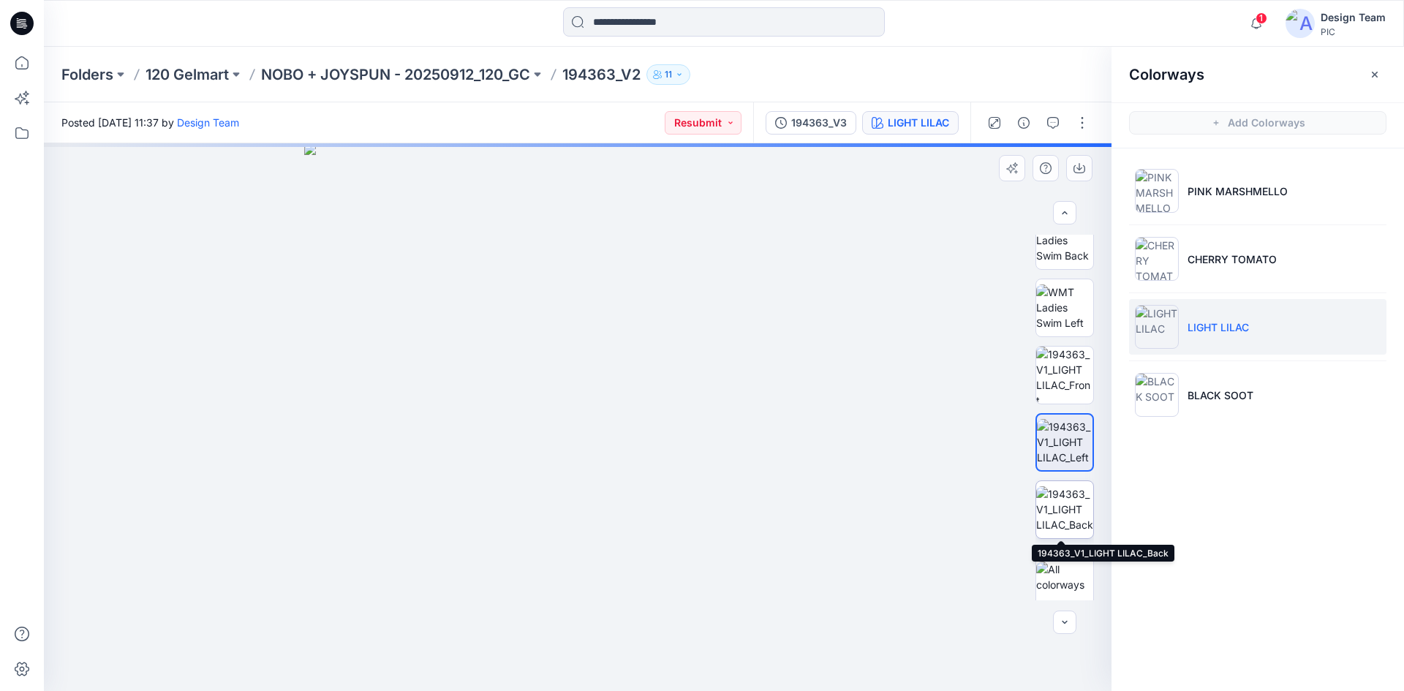
click at [1066, 496] on img at bounding box center [1064, 509] width 57 height 46
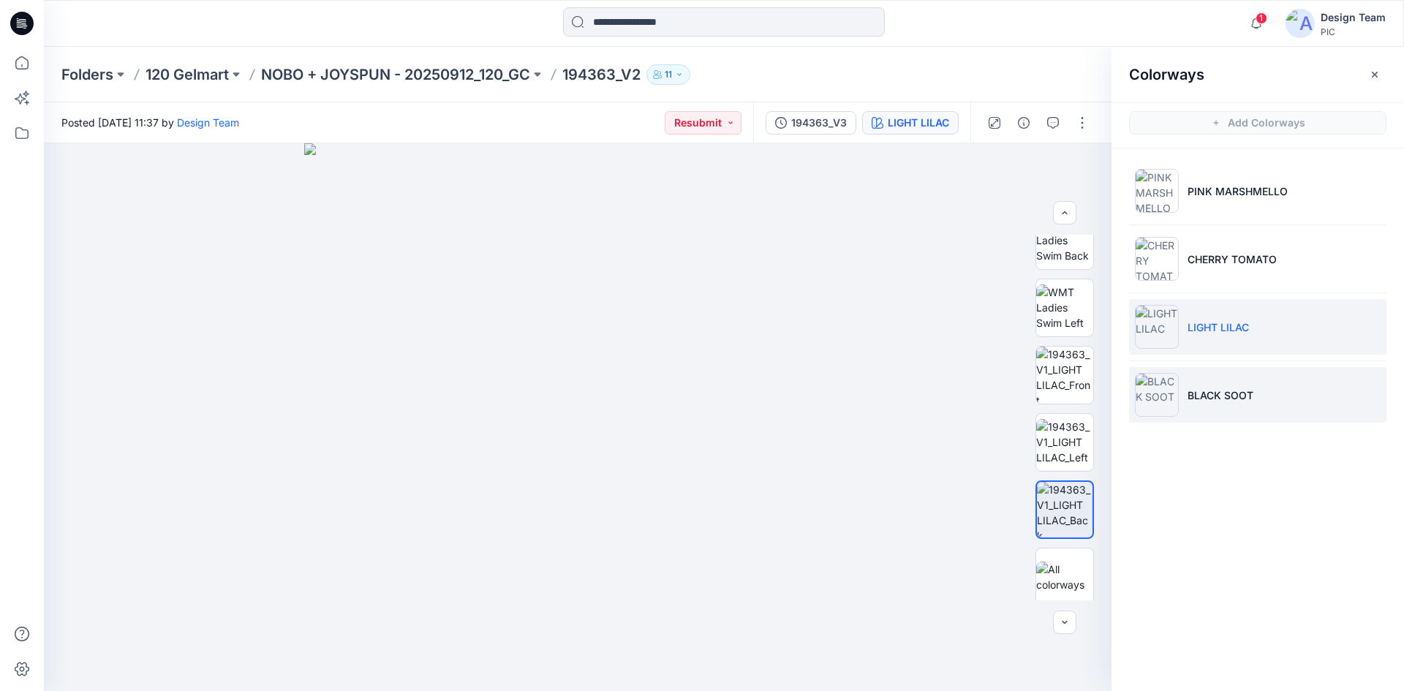
click at [1222, 398] on p "BLACK SOOT" at bounding box center [1220, 394] width 66 height 15
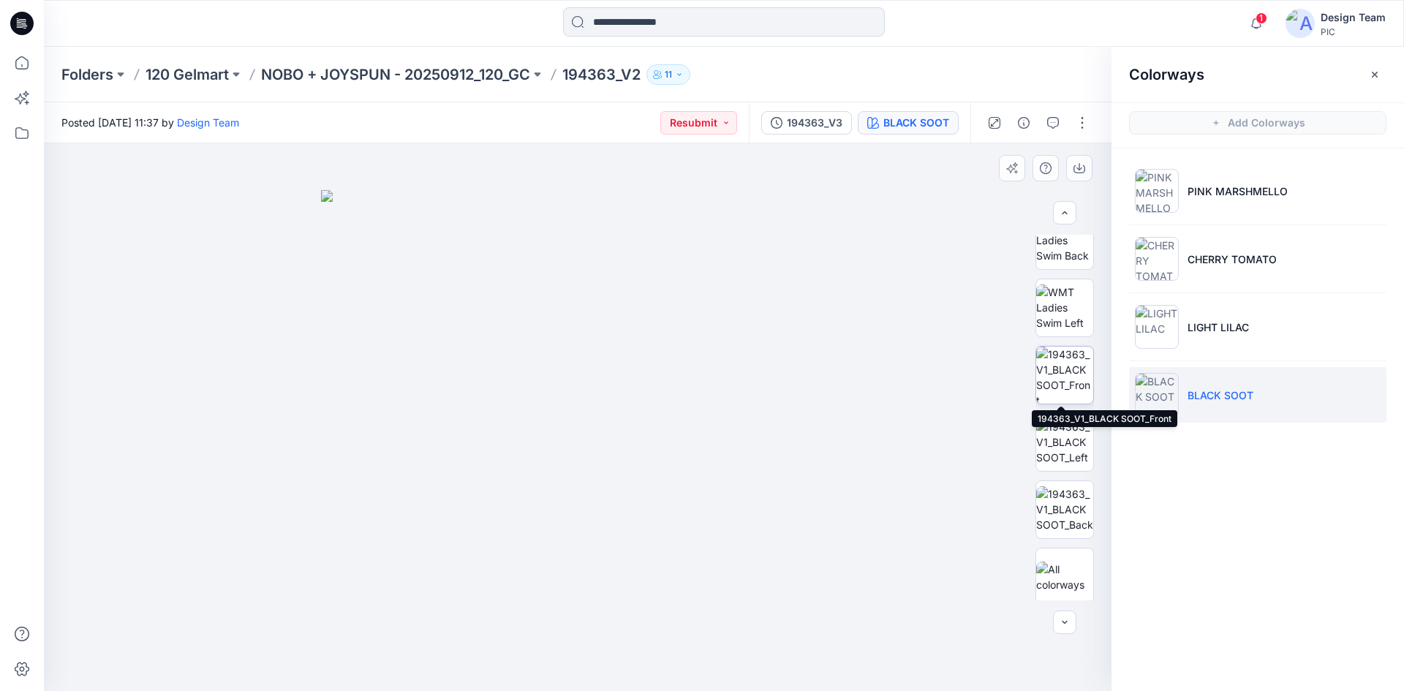
click at [1048, 381] on img at bounding box center [1064, 375] width 57 height 57
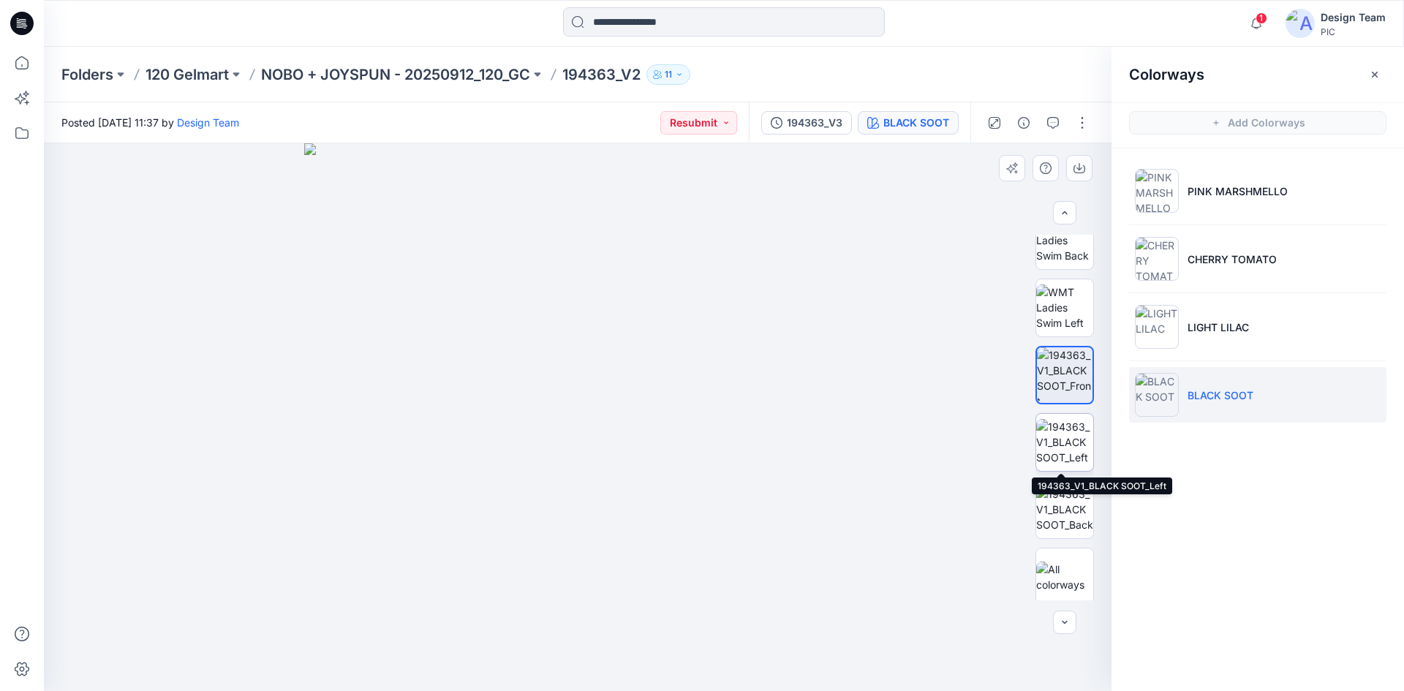
click at [1054, 447] on img at bounding box center [1064, 442] width 57 height 46
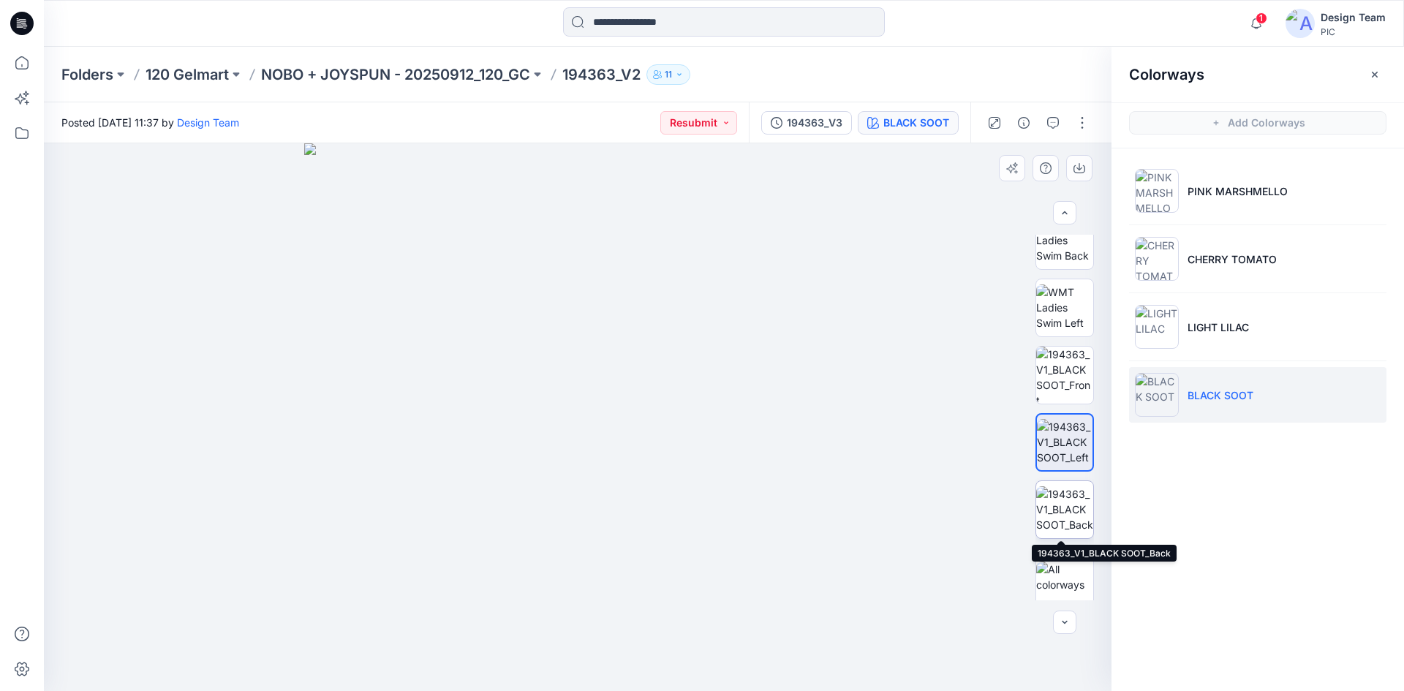
click at [1048, 518] on img at bounding box center [1064, 509] width 57 height 46
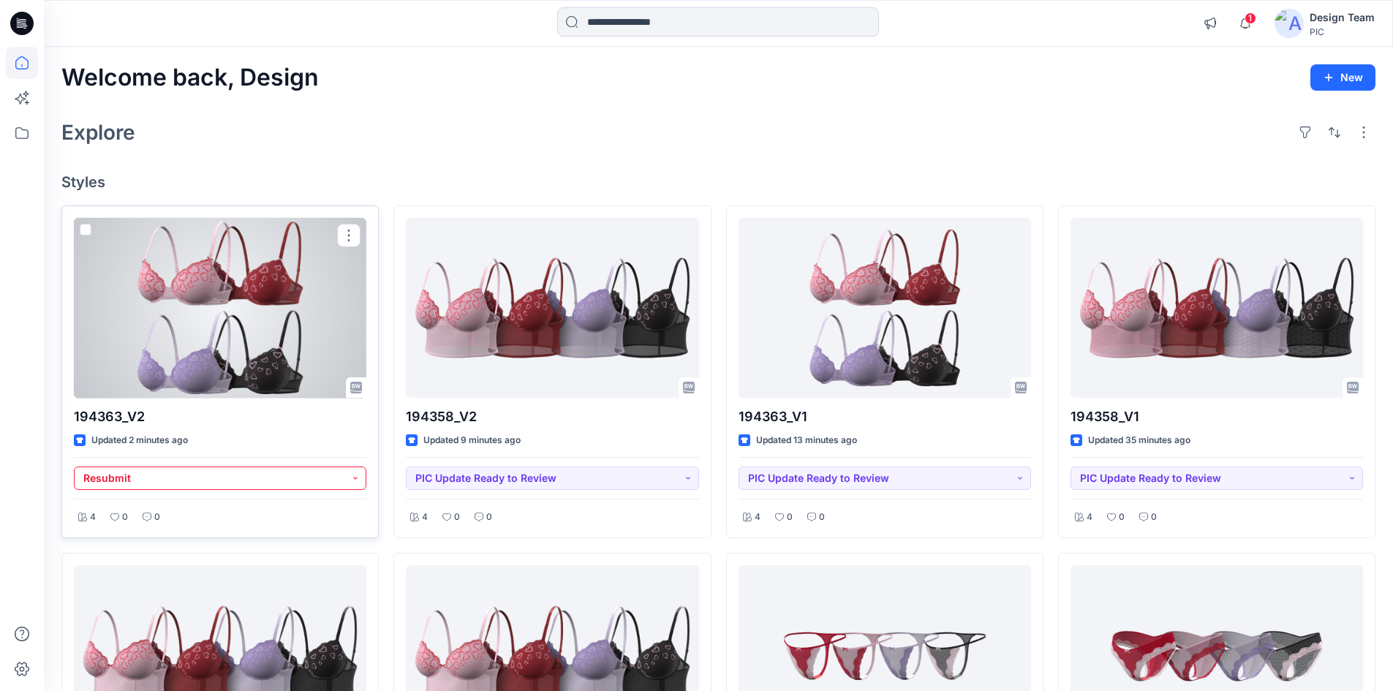
click at [304, 482] on button "Resubmit" at bounding box center [220, 477] width 292 height 23
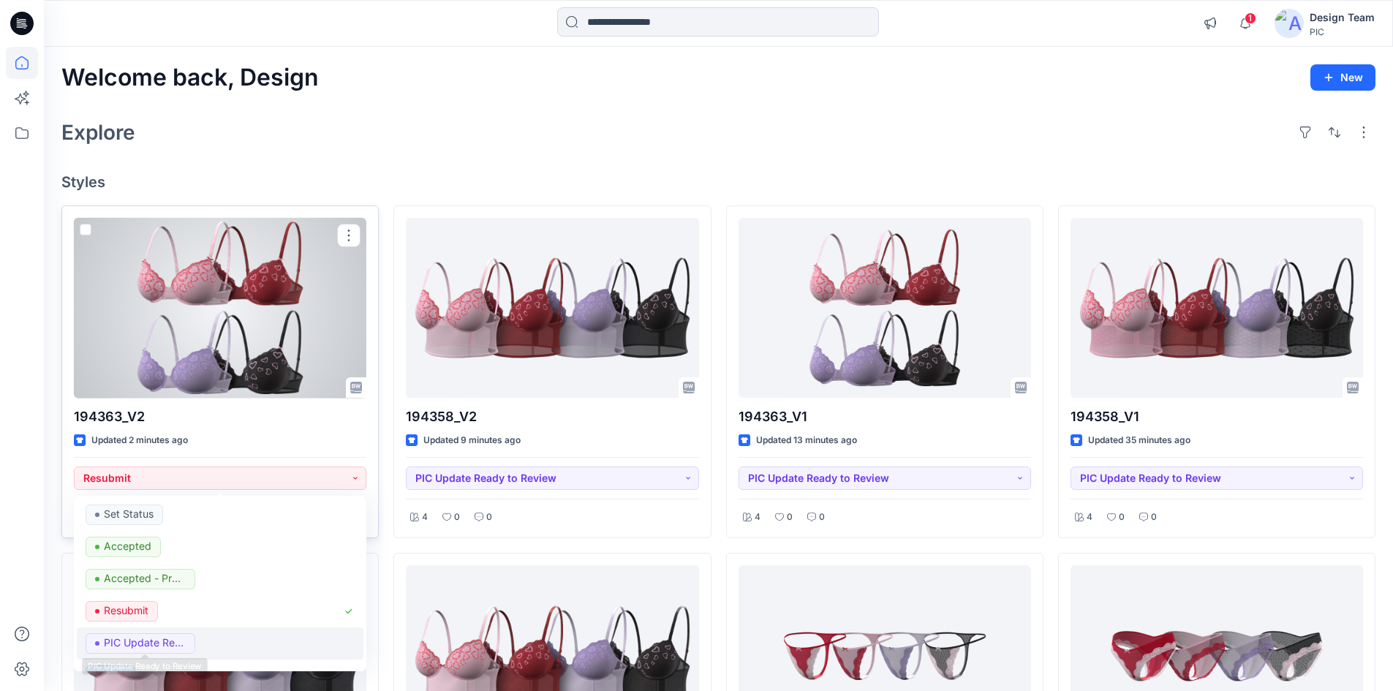
click at [184, 637] on p "PIC Update Ready to Review" at bounding box center [145, 642] width 82 height 19
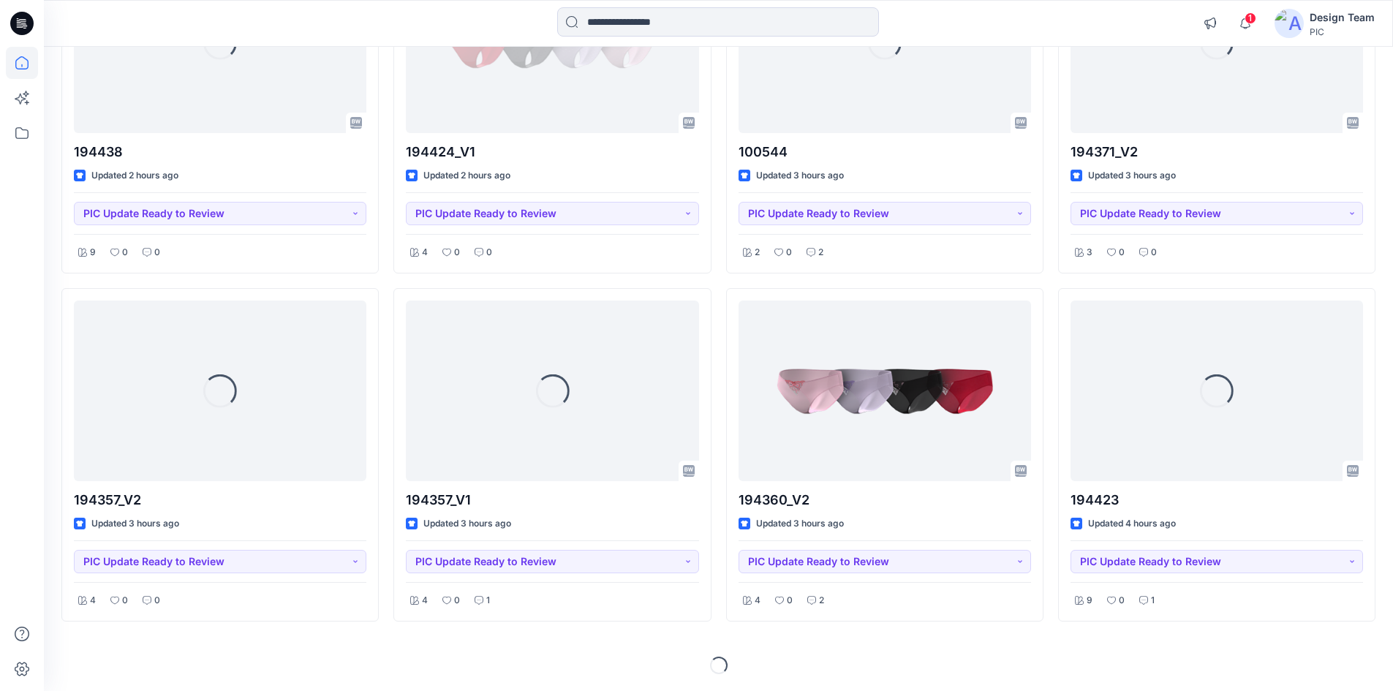
scroll to position [1657, 0]
